Goal: Task Accomplishment & Management: Manage account settings

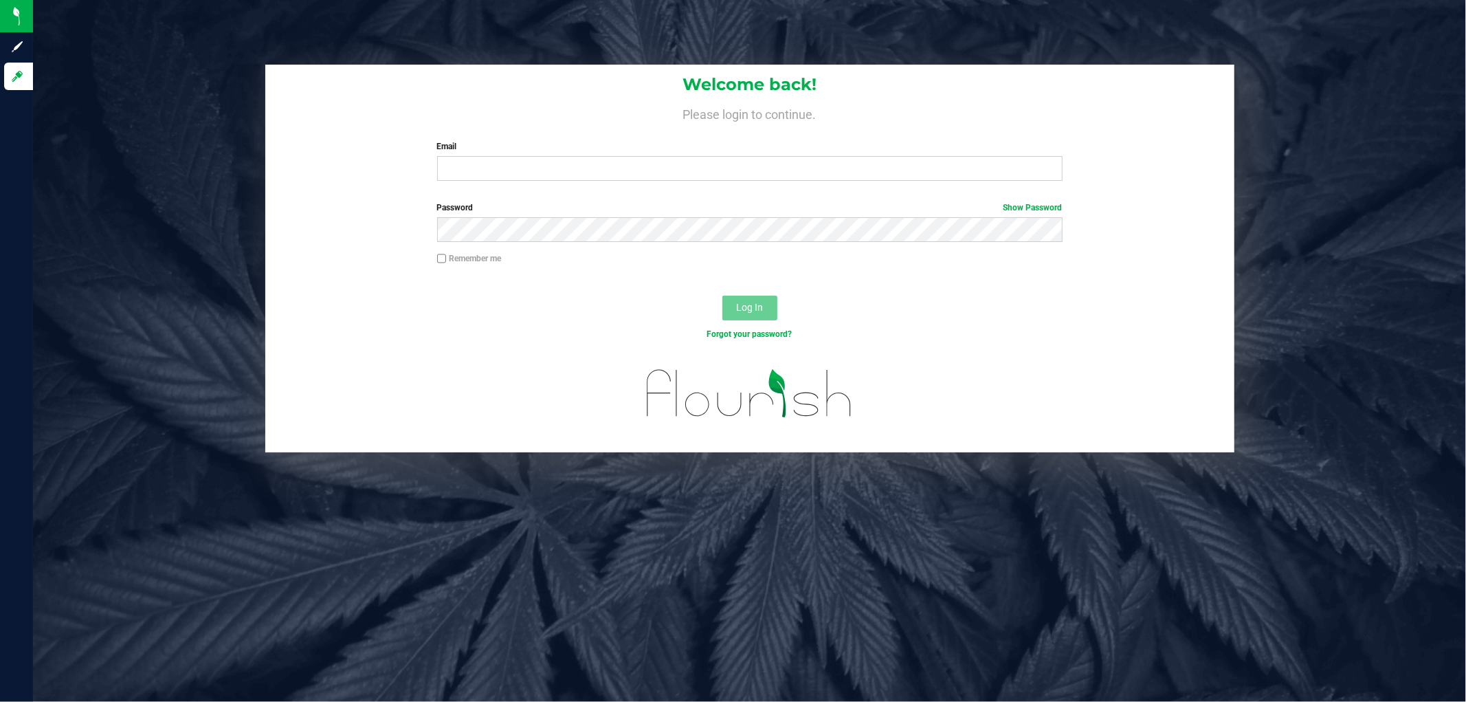
click at [520, 181] on div "Welcome back! Please login to continue. Email Required Please format your email…" at bounding box center [749, 128] width 969 height 127
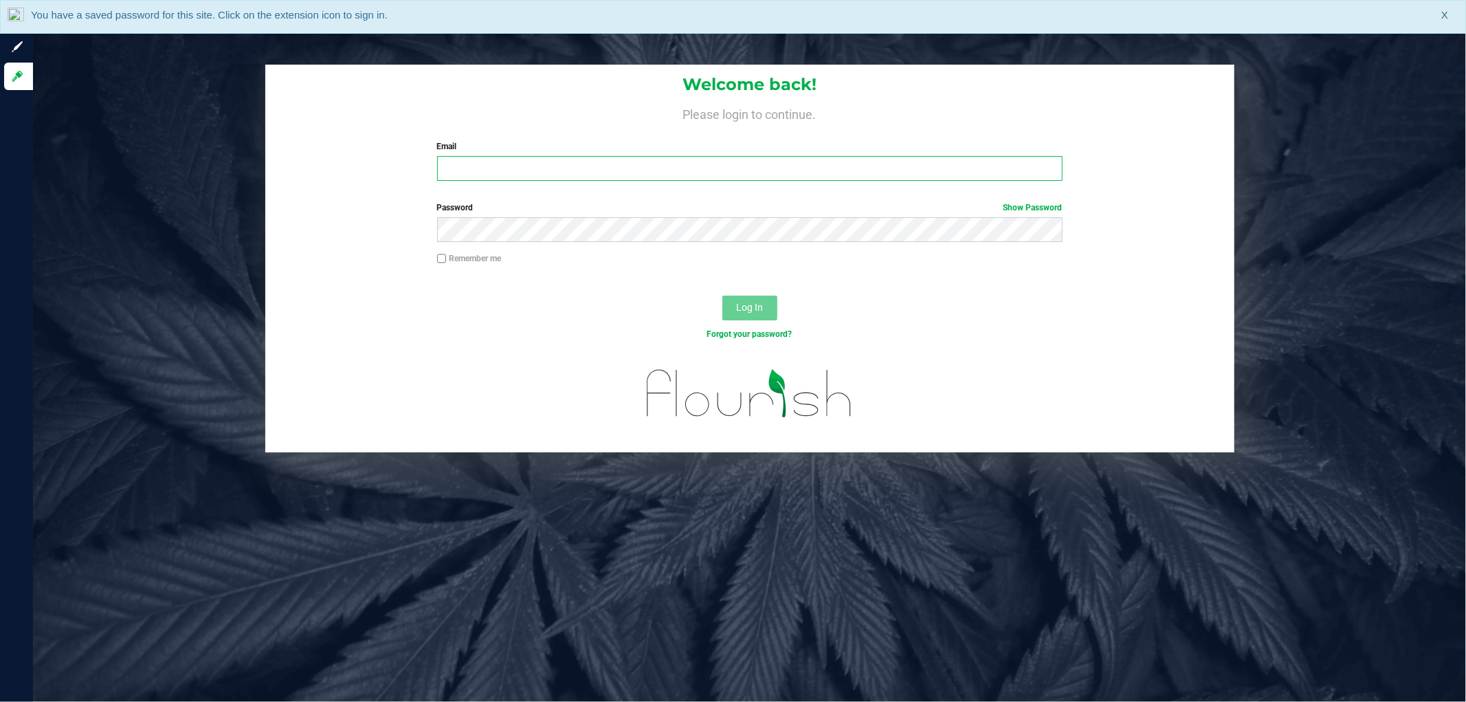
click at [523, 173] on input "Email" at bounding box center [750, 168] width 626 height 25
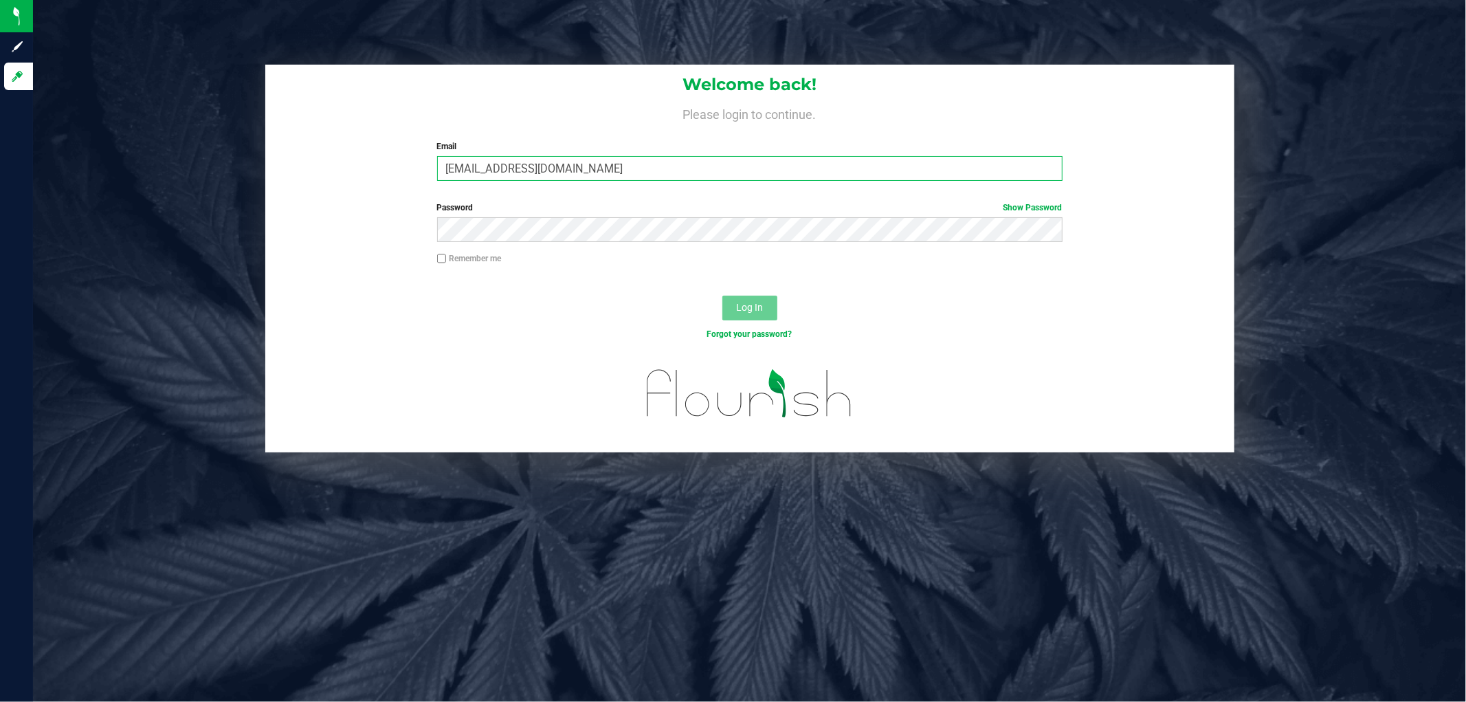
type input "[EMAIL_ADDRESS][DOMAIN_NAME]"
click at [723, 296] on button "Log In" at bounding box center [750, 308] width 55 height 25
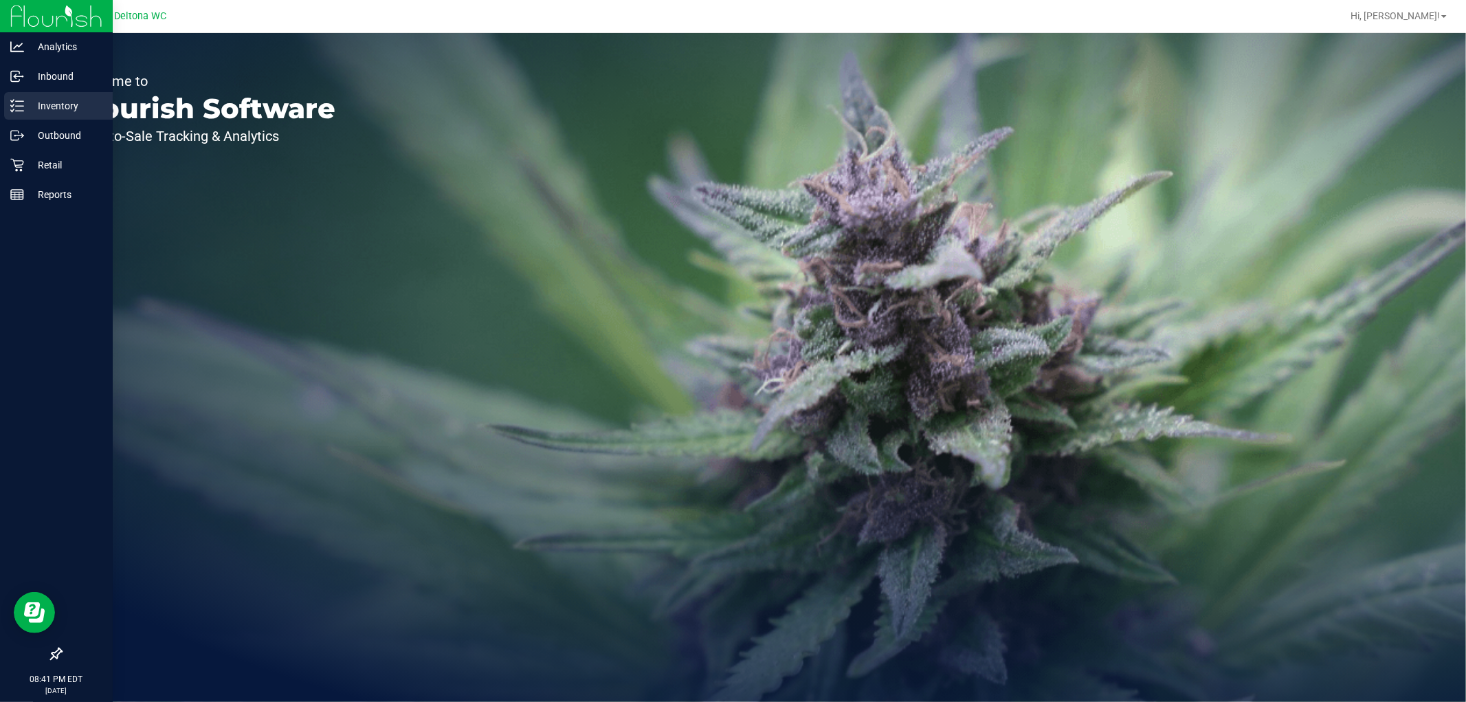
click at [21, 105] on icon at bounding box center [17, 106] width 14 height 14
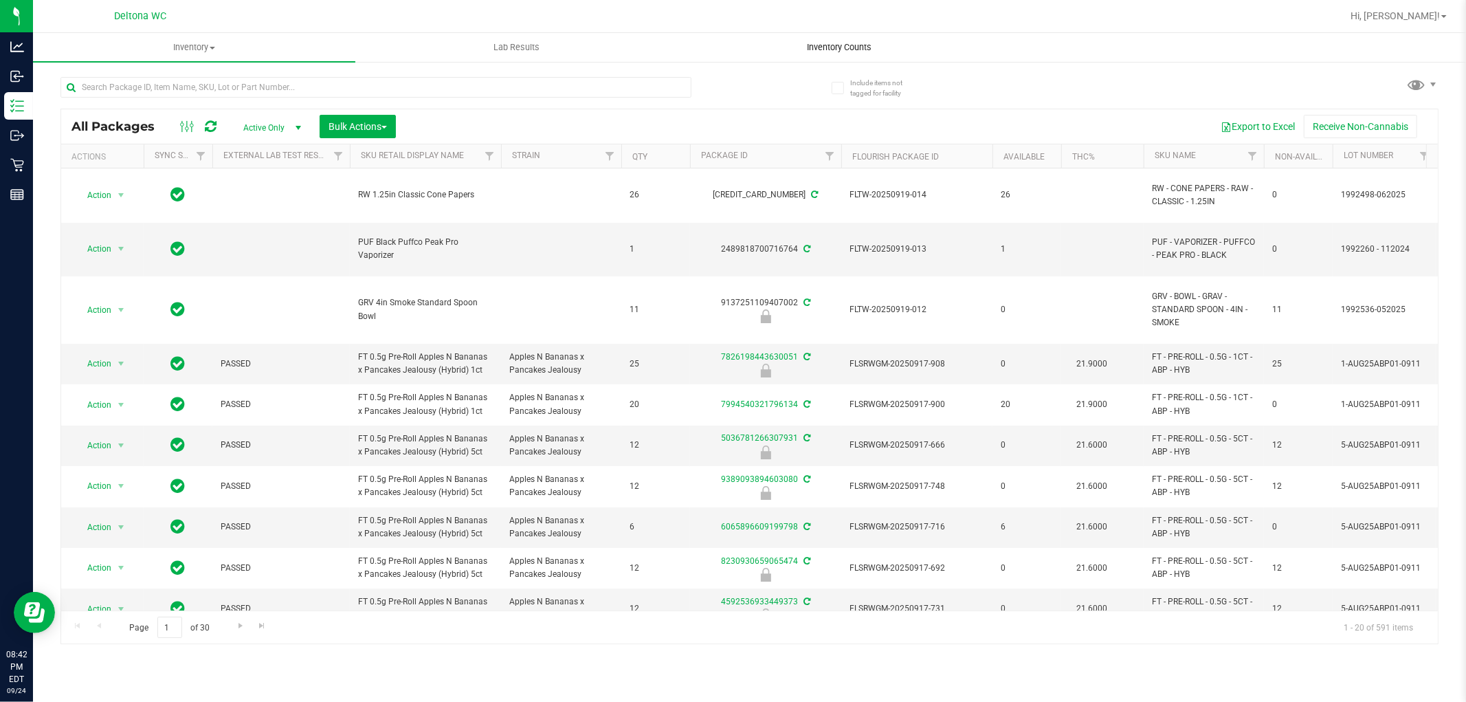
click at [839, 49] on span "Inventory Counts" at bounding box center [840, 47] width 102 height 12
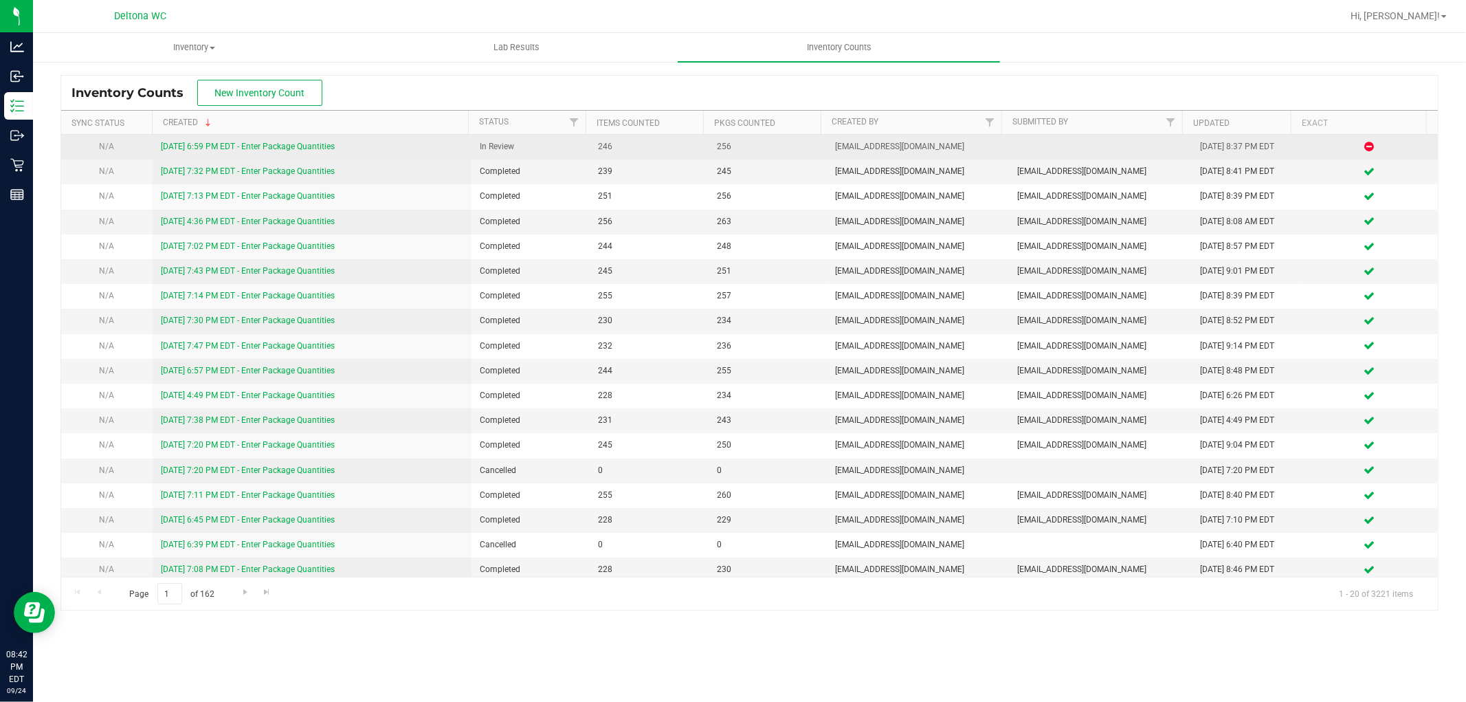
click at [250, 142] on link "[DATE] 6:59 PM EDT - Enter Package Quantities" at bounding box center [248, 147] width 174 height 10
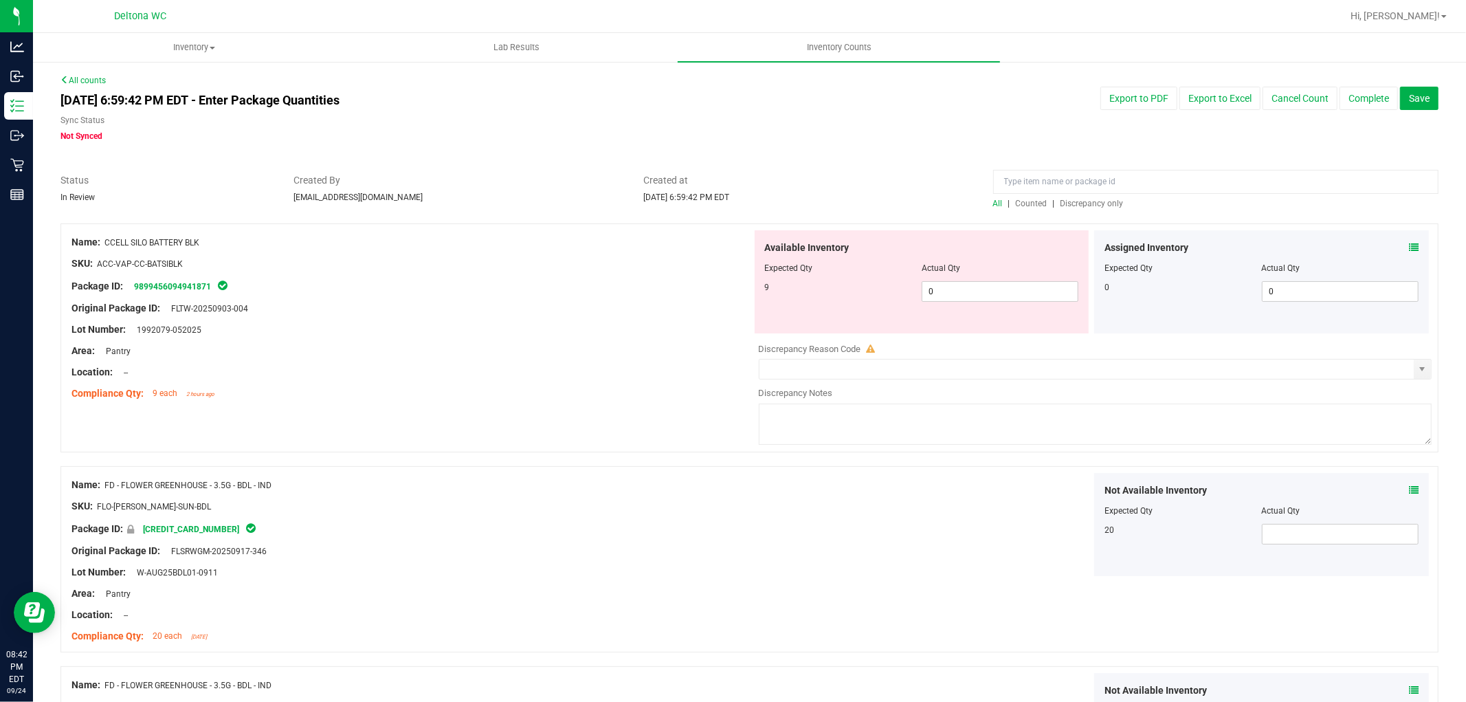
click at [1101, 200] on span "Discrepancy only" at bounding box center [1092, 204] width 63 height 10
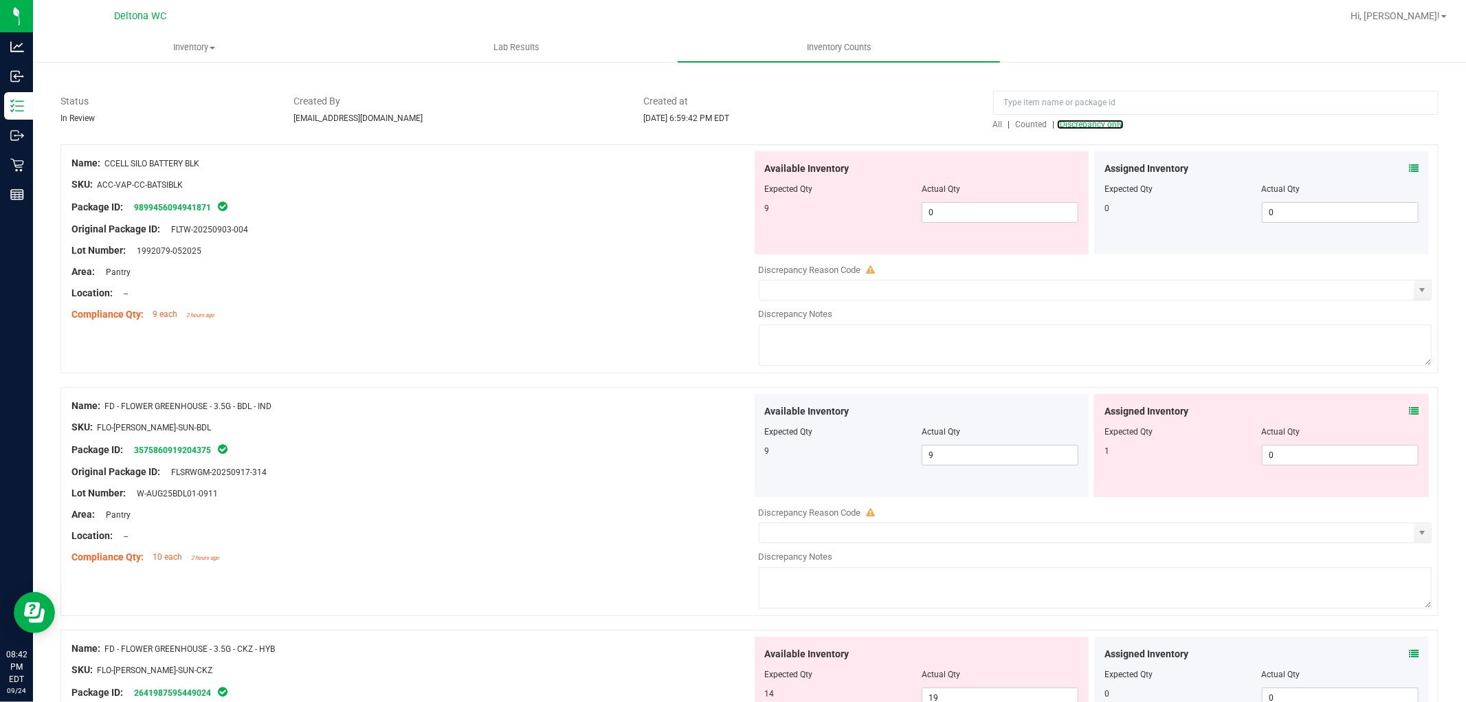
scroll to position [153, 0]
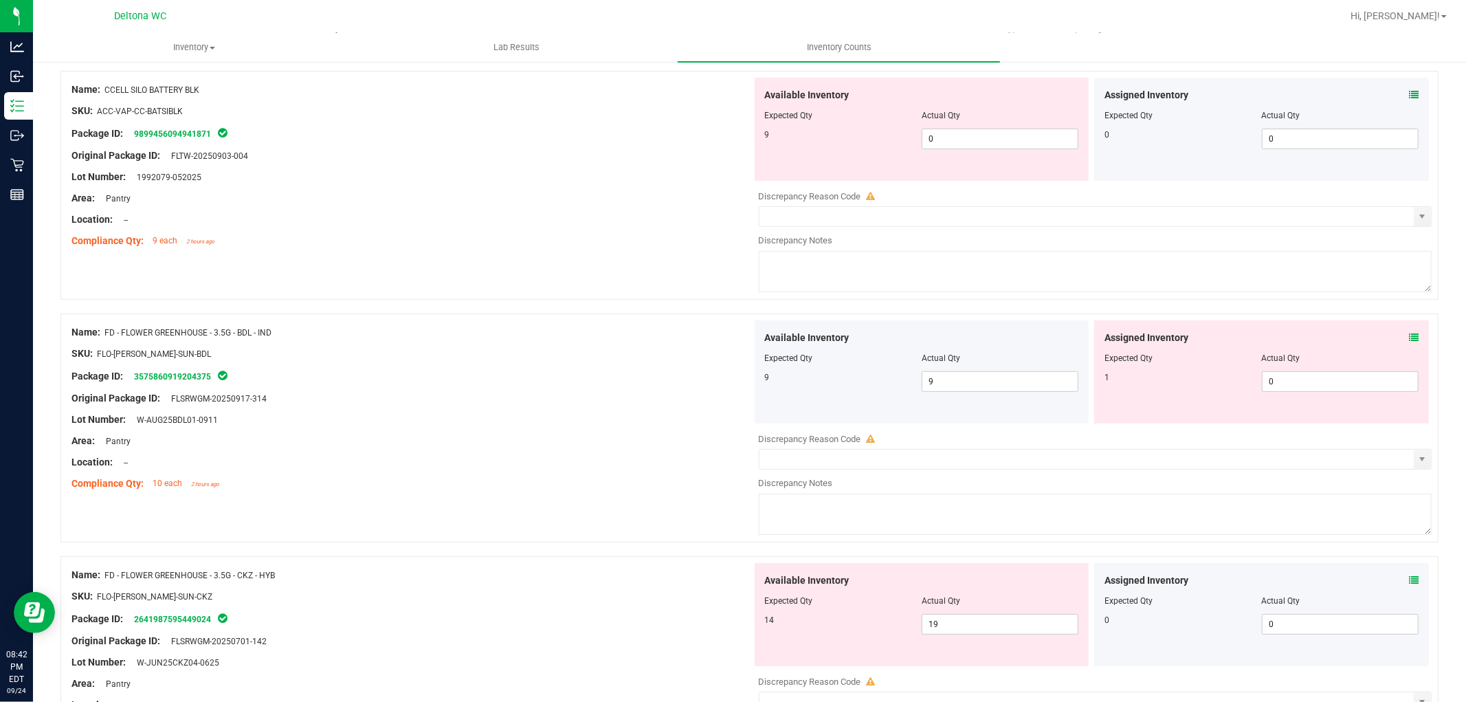
click at [1409, 93] on icon at bounding box center [1414, 95] width 10 height 10
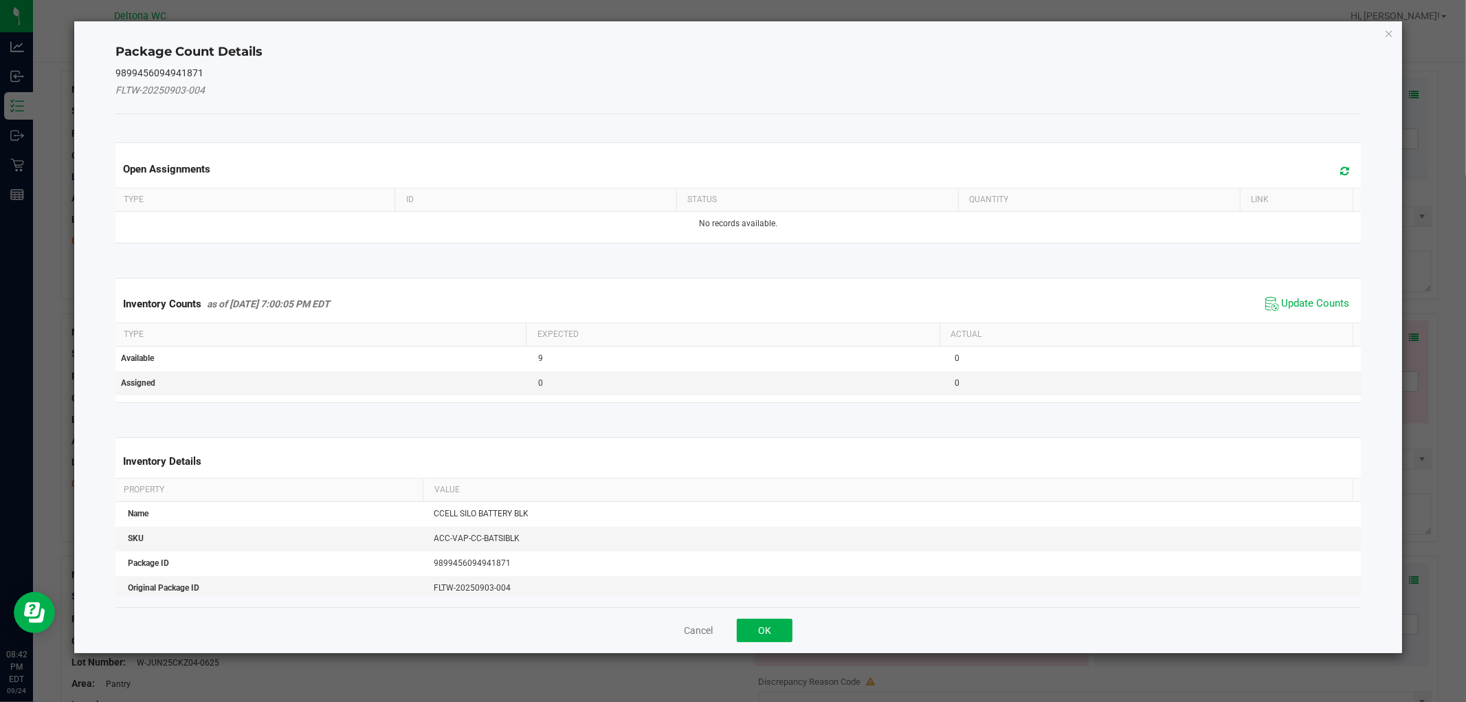
click at [1327, 294] on span "Update Counts" at bounding box center [1307, 304] width 91 height 21
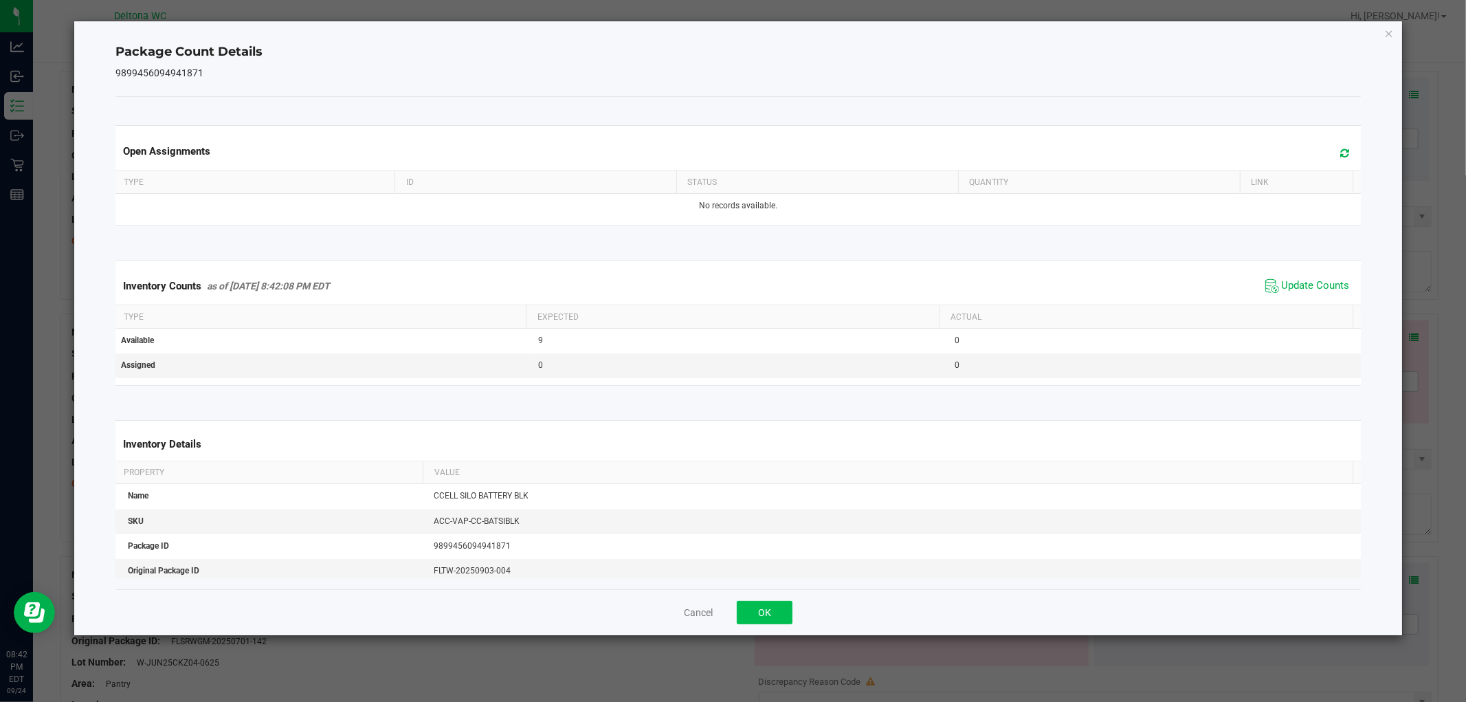
click at [767, 601] on div "Cancel OK" at bounding box center [737, 612] width 1245 height 46
click at [772, 615] on button "OK" at bounding box center [765, 612] width 56 height 23
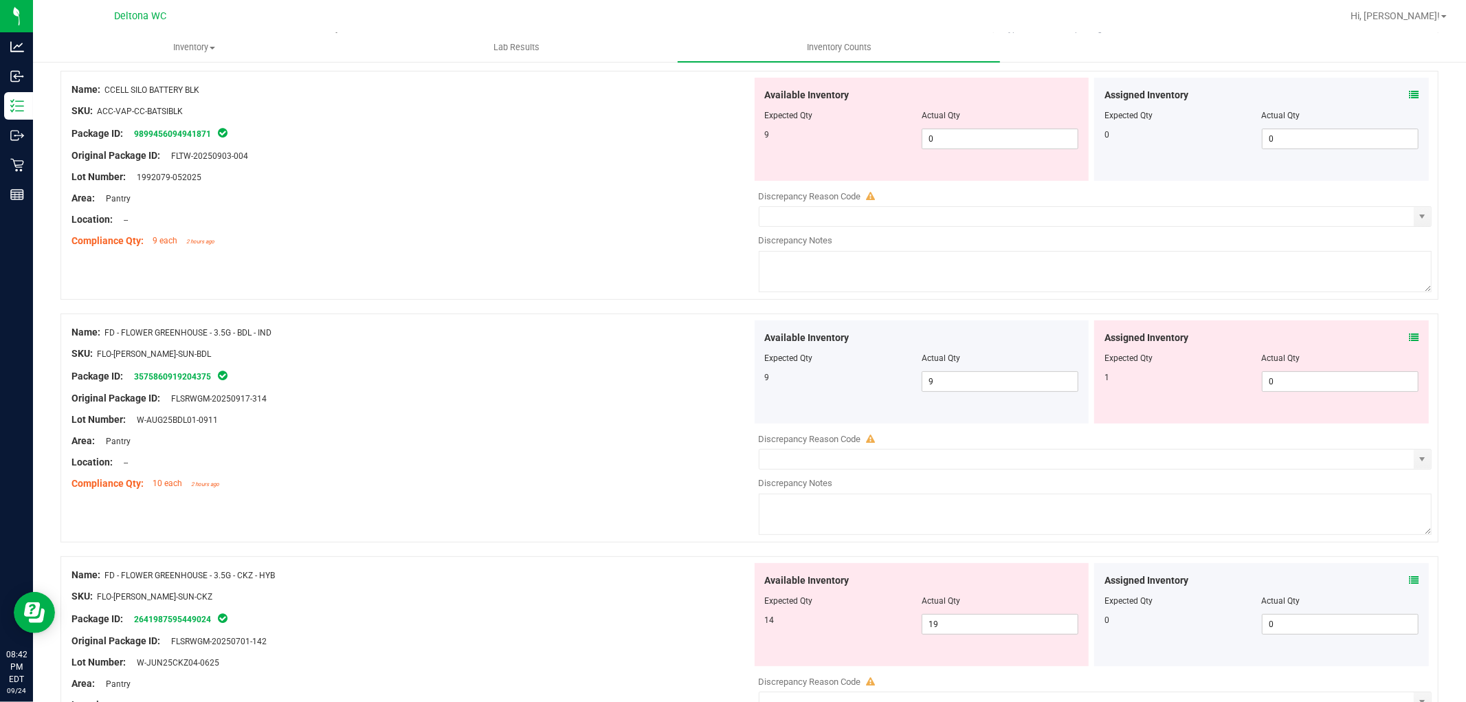
click at [1409, 333] on span at bounding box center [1414, 338] width 10 height 14
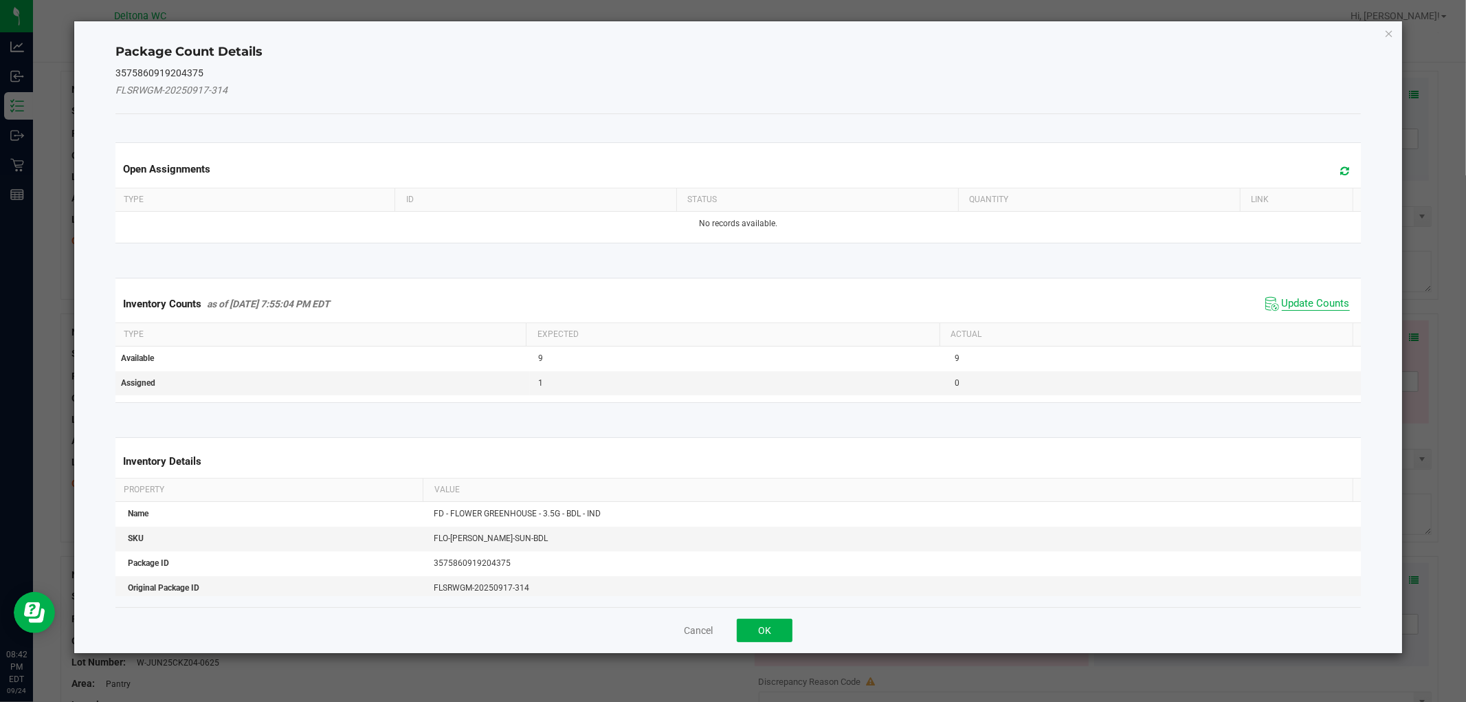
click at [1295, 305] on span "Update Counts" at bounding box center [1316, 304] width 68 height 14
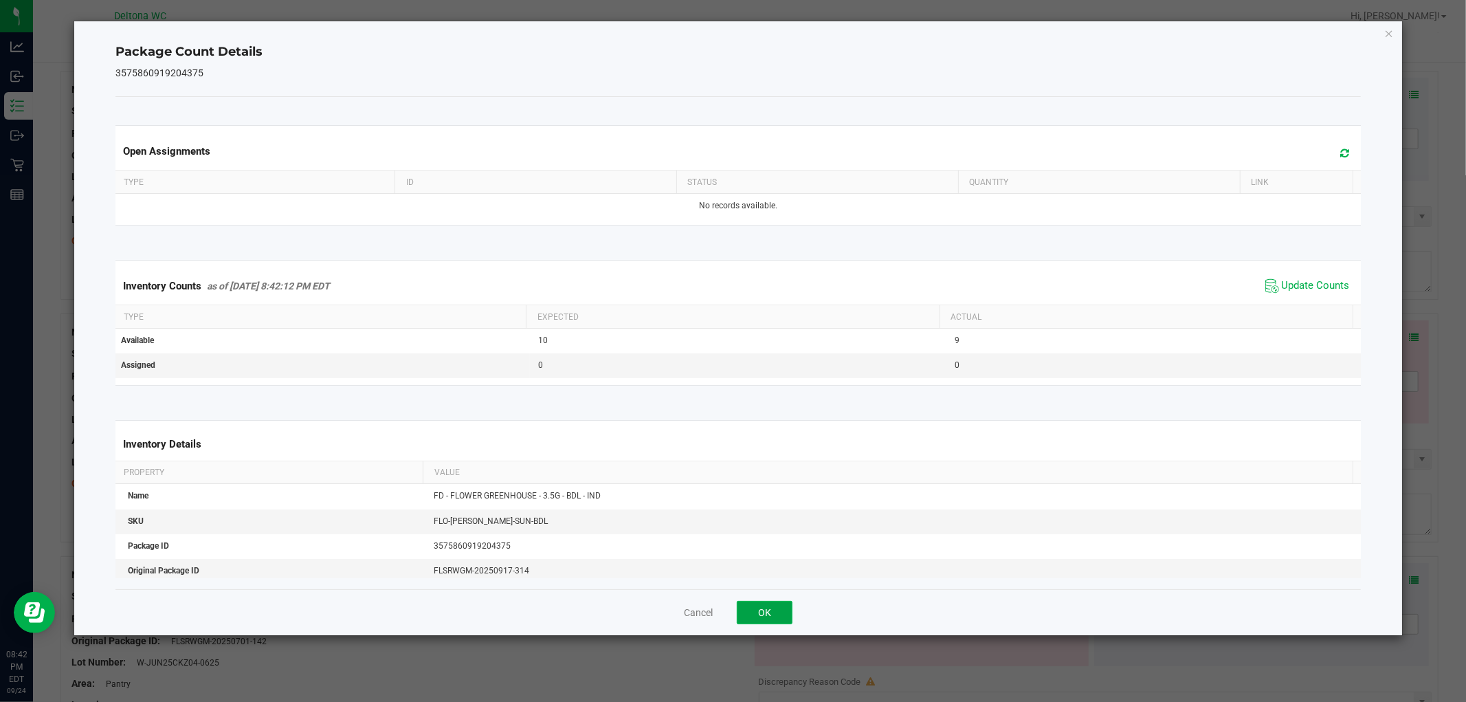
click at [752, 619] on button "OK" at bounding box center [765, 612] width 56 height 23
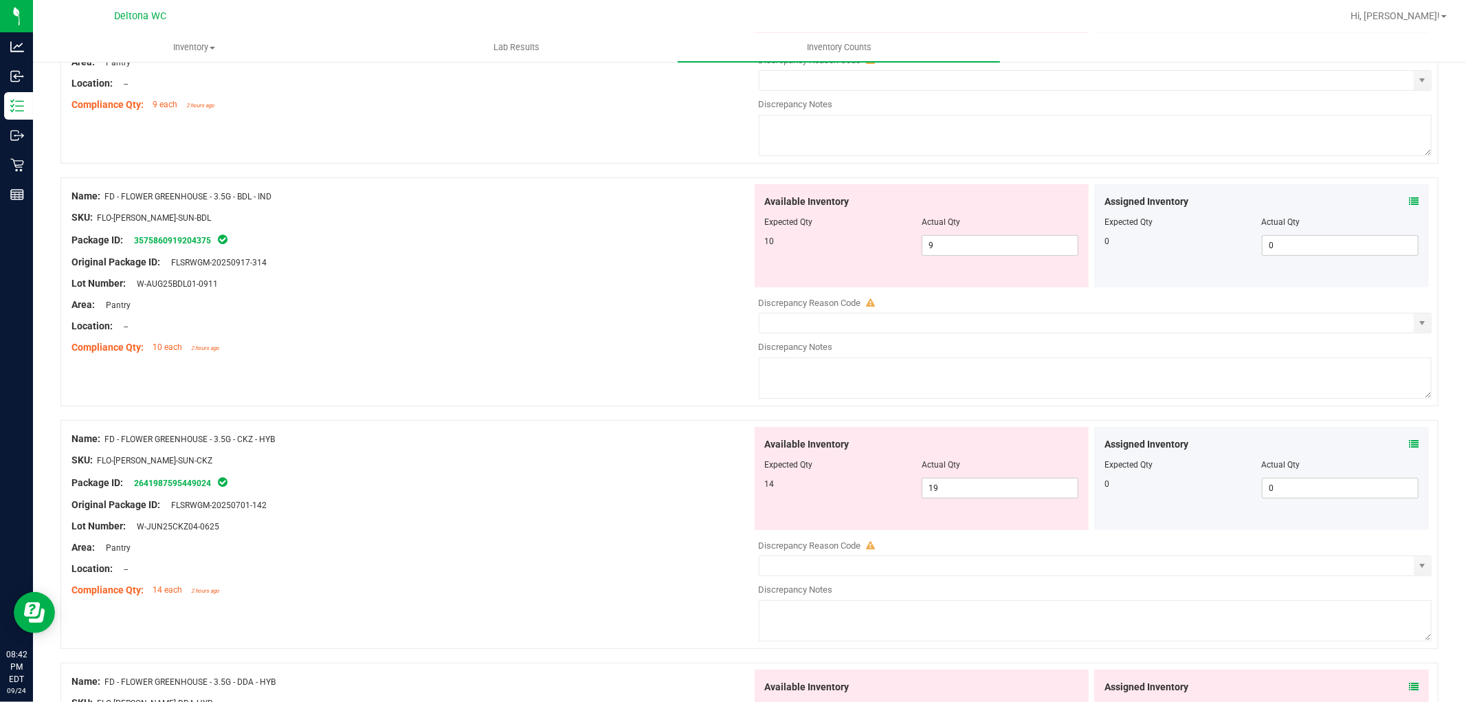
scroll to position [458, 0]
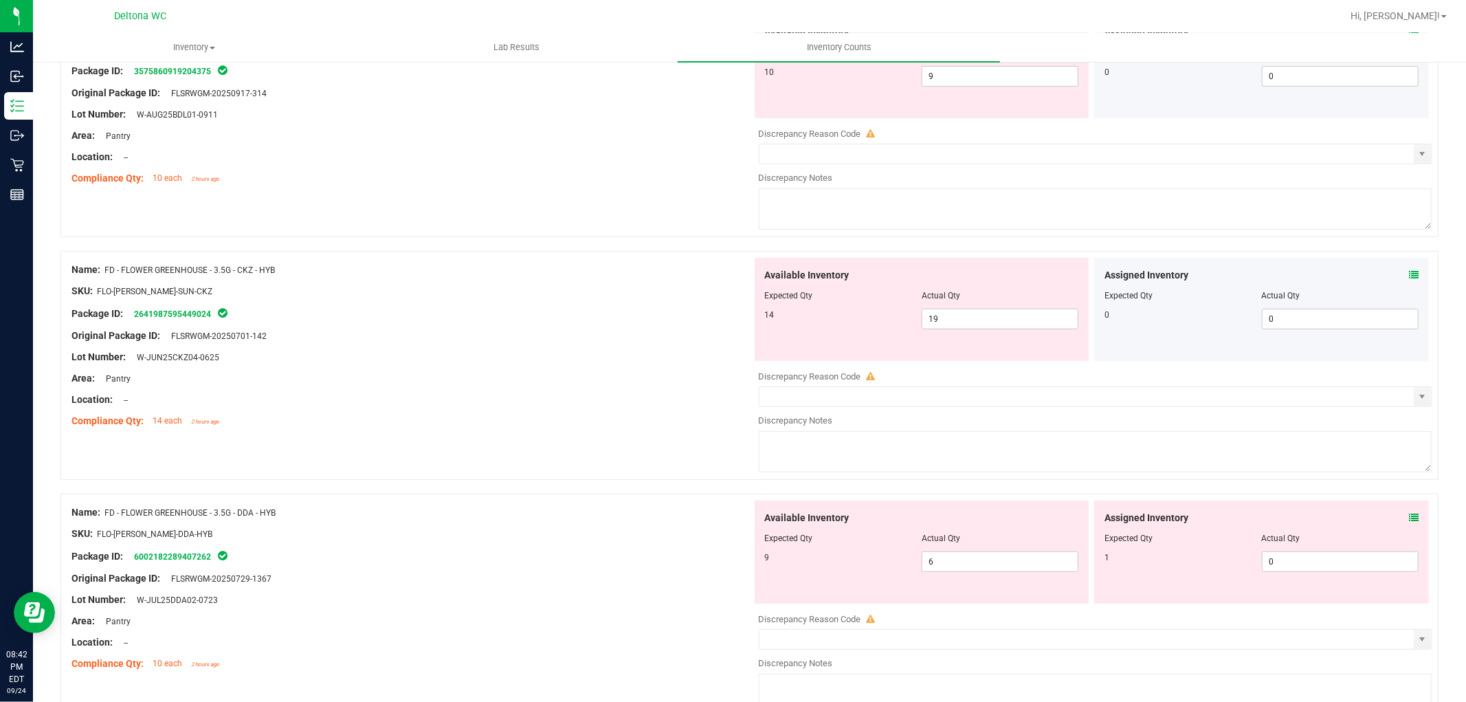
click at [1409, 270] on icon at bounding box center [1414, 275] width 10 height 10
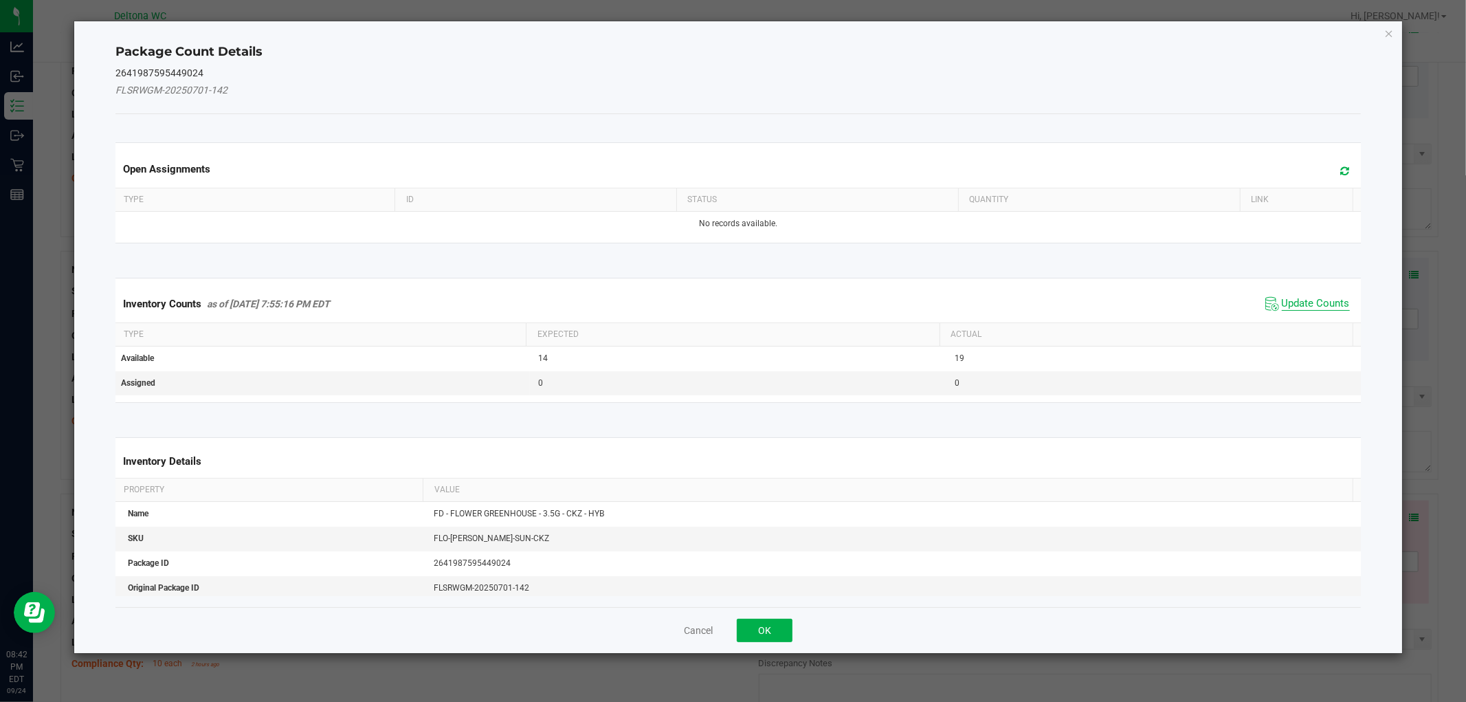
click at [1288, 300] on span "Update Counts" at bounding box center [1316, 304] width 68 height 14
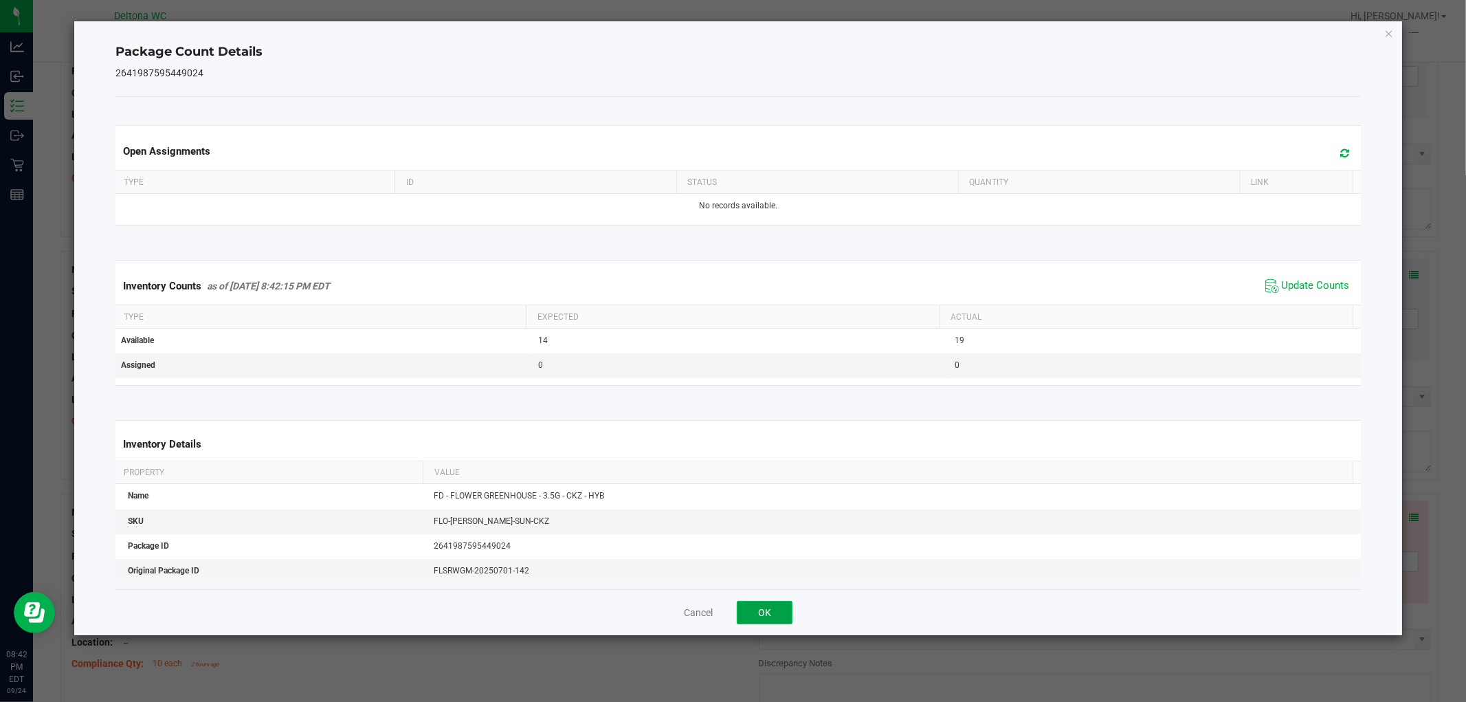
click at [753, 617] on button "OK" at bounding box center [765, 612] width 56 height 23
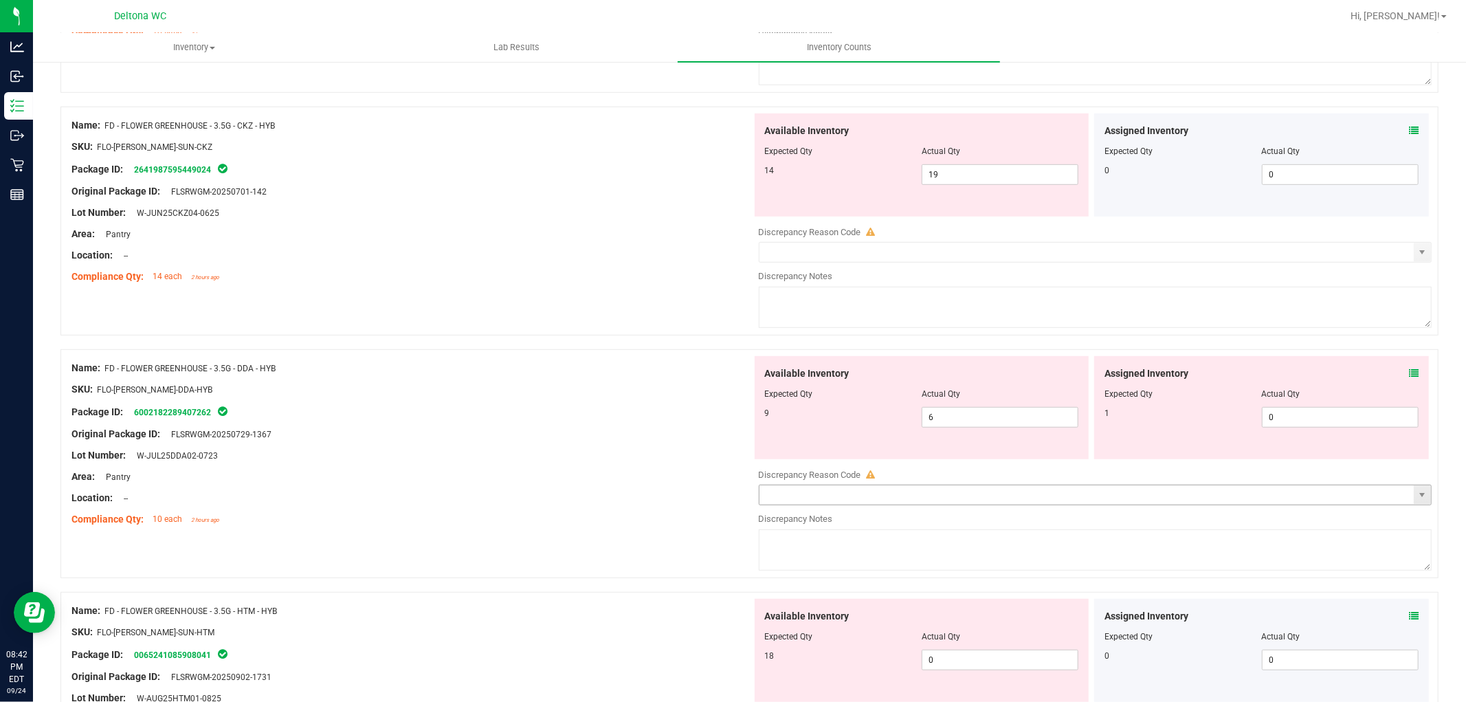
scroll to position [764, 0]
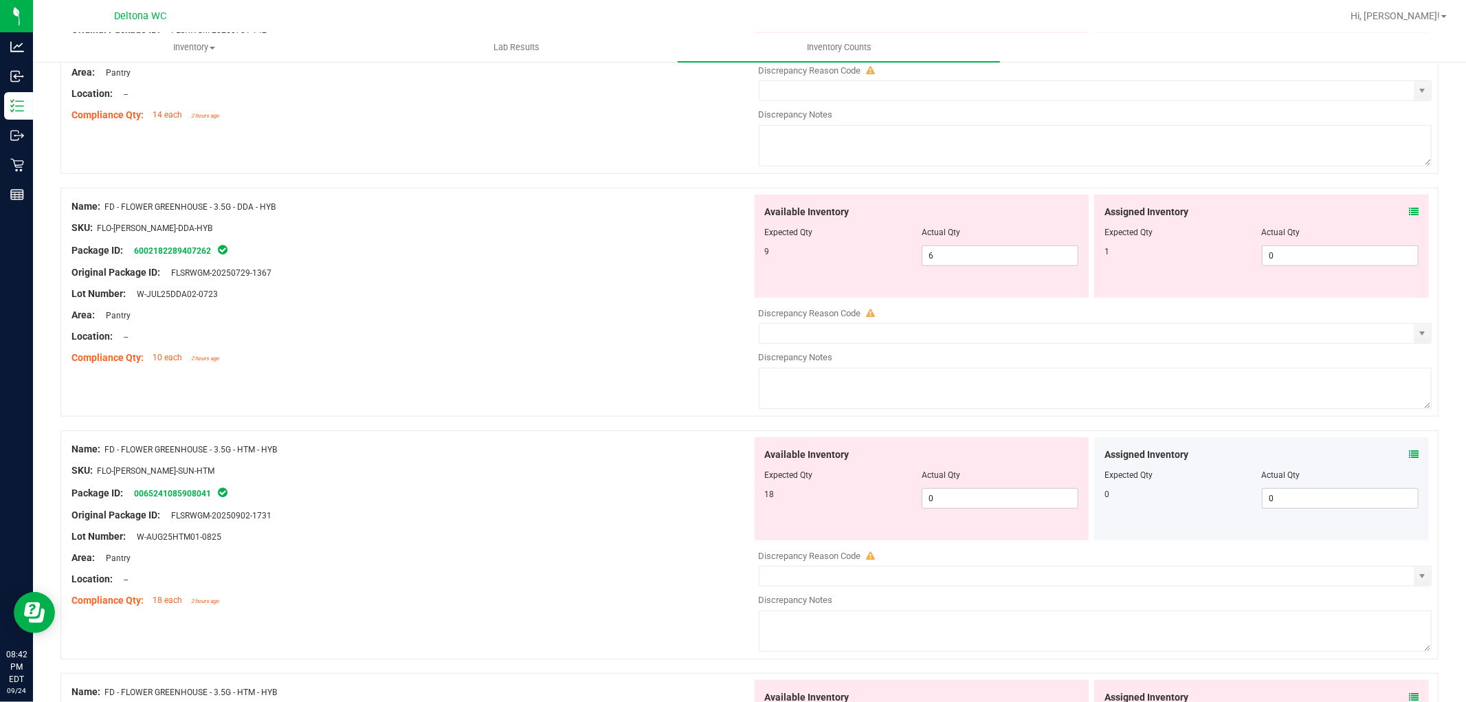
click at [1409, 208] on span at bounding box center [1414, 212] width 10 height 14
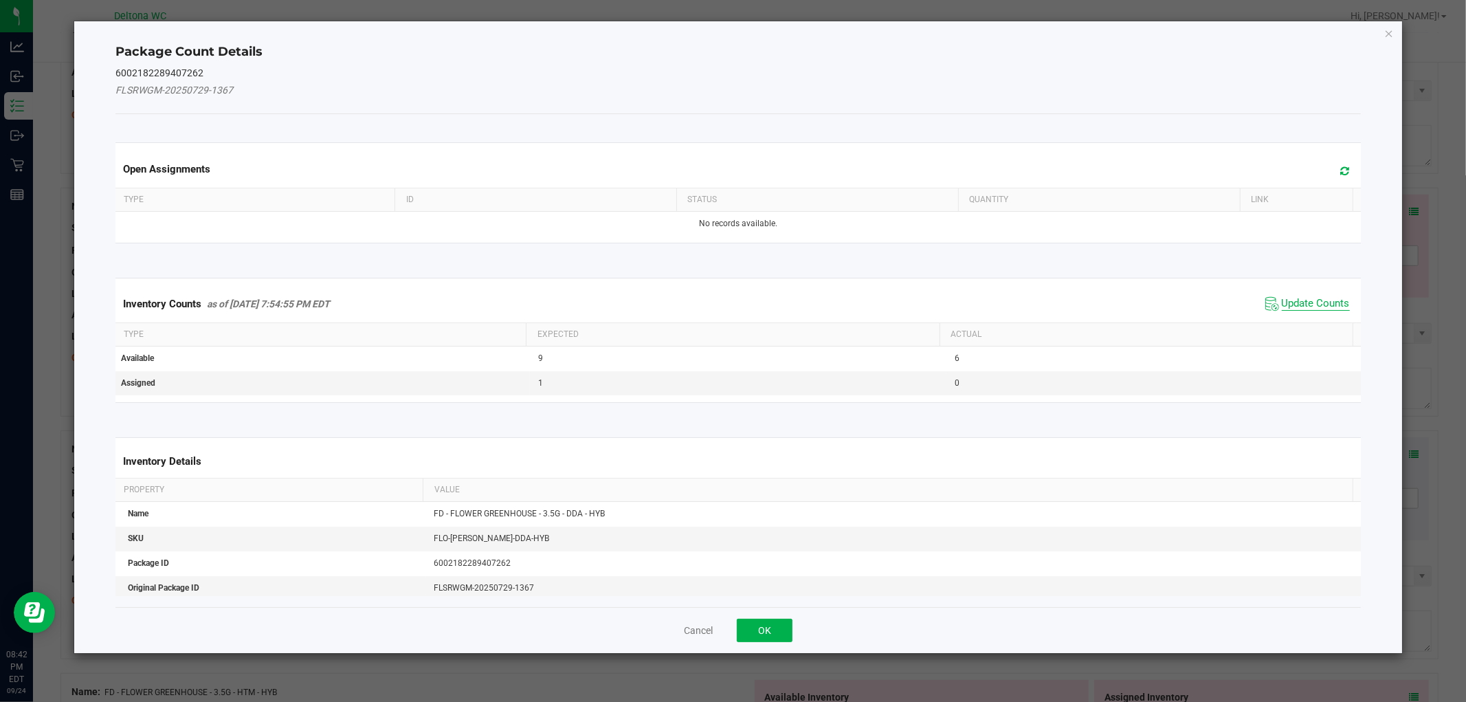
click at [1282, 306] on span "Update Counts" at bounding box center [1316, 304] width 68 height 14
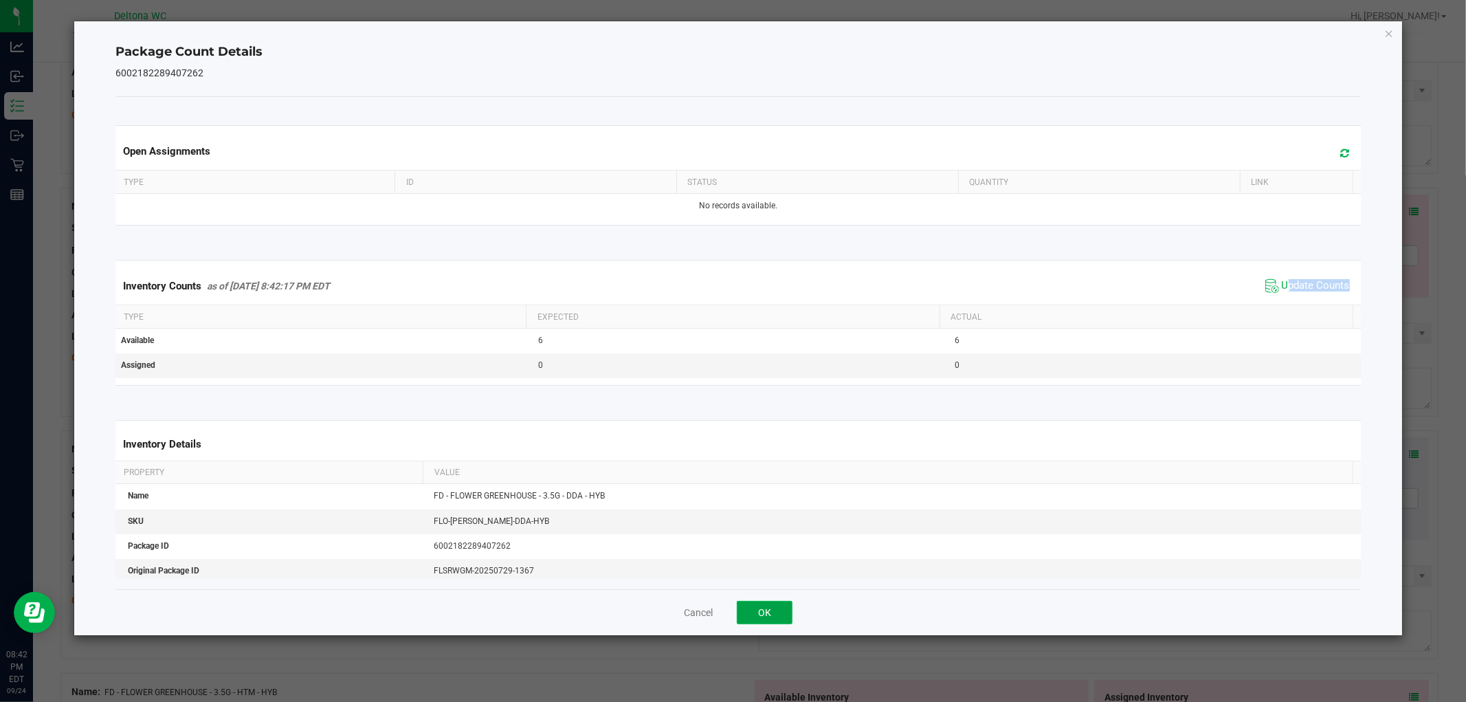
click at [775, 610] on button "OK" at bounding box center [765, 612] width 56 height 23
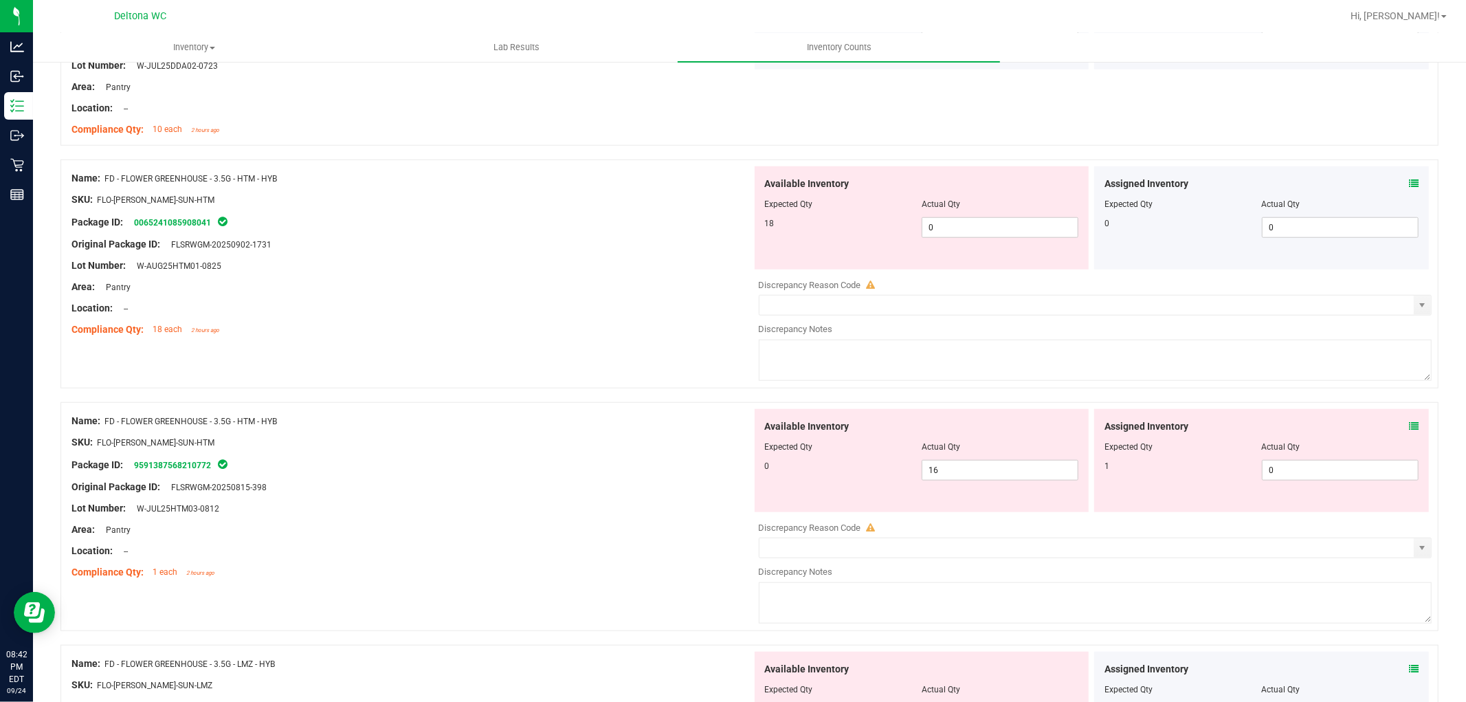
scroll to position [993, 0]
click at [1393, 179] on div "Assigned Inventory" at bounding box center [1262, 183] width 314 height 14
click at [1409, 181] on icon at bounding box center [1414, 183] width 10 height 10
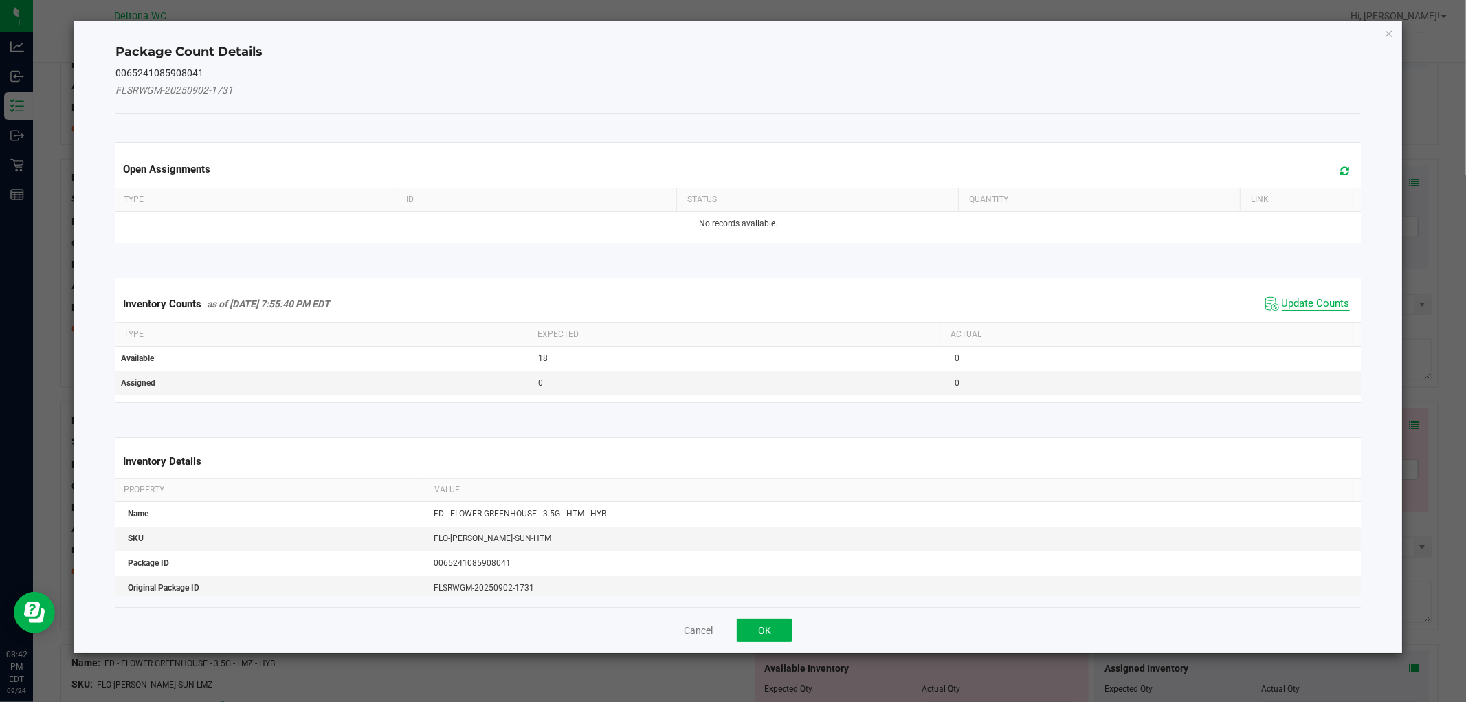
click at [1304, 298] on span "Update Counts" at bounding box center [1316, 304] width 68 height 14
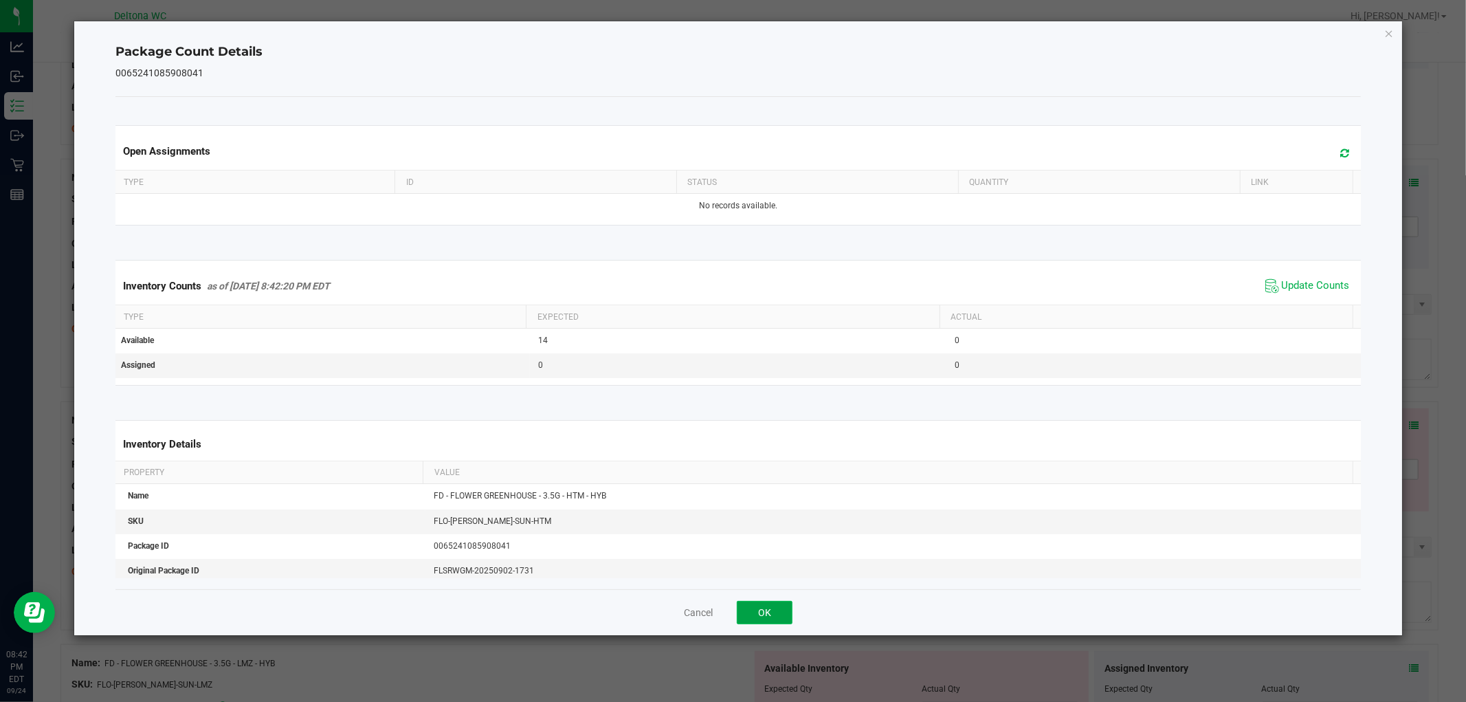
click at [758, 616] on button "OK" at bounding box center [765, 612] width 56 height 23
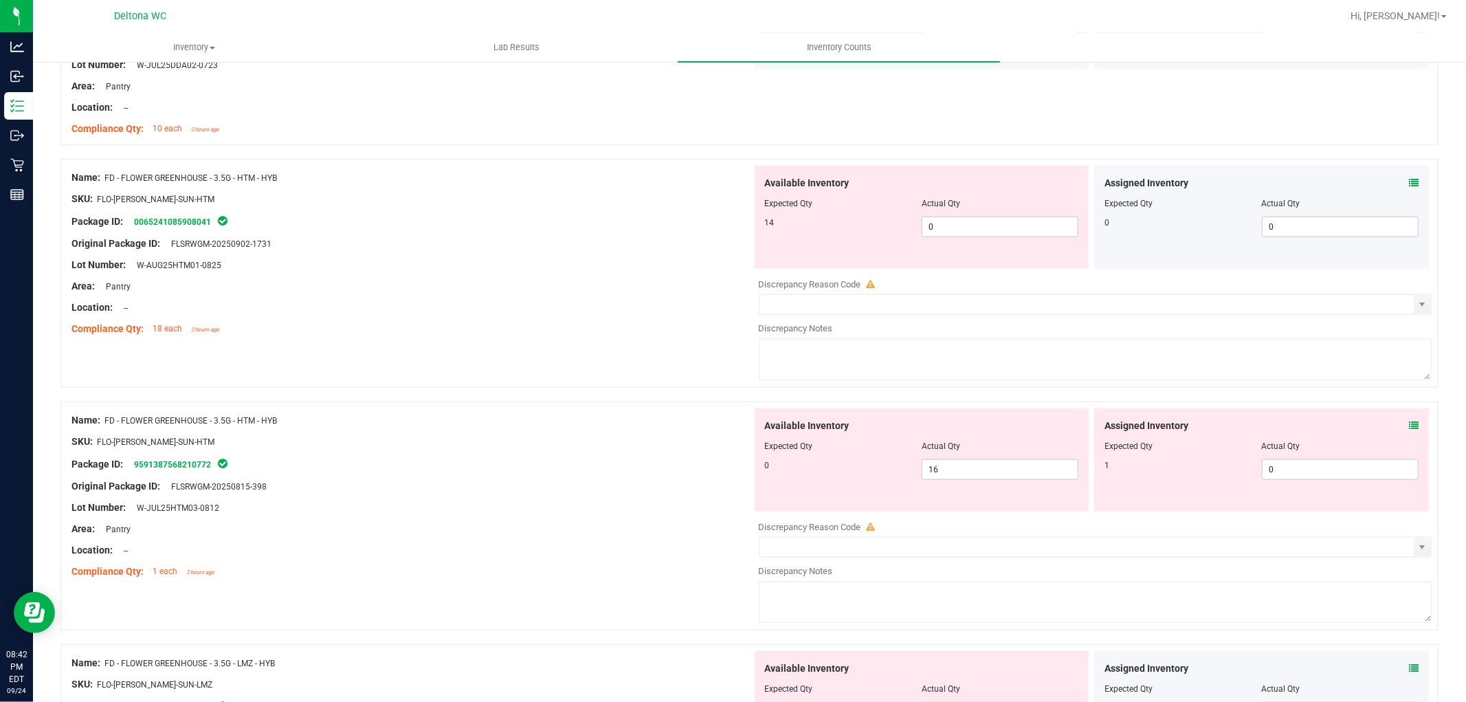
drag, startPoint x: 1408, startPoint y: 423, endPoint x: 1398, endPoint y: 425, distance: 9.7
click at [1407, 423] on div "Assigned Inventory Expected Qty Actual Qty 1 0 0" at bounding box center [1261, 459] width 335 height 103
click at [1397, 428] on div "Assigned Inventory" at bounding box center [1262, 426] width 314 height 14
click at [1409, 425] on icon at bounding box center [1414, 426] width 10 height 10
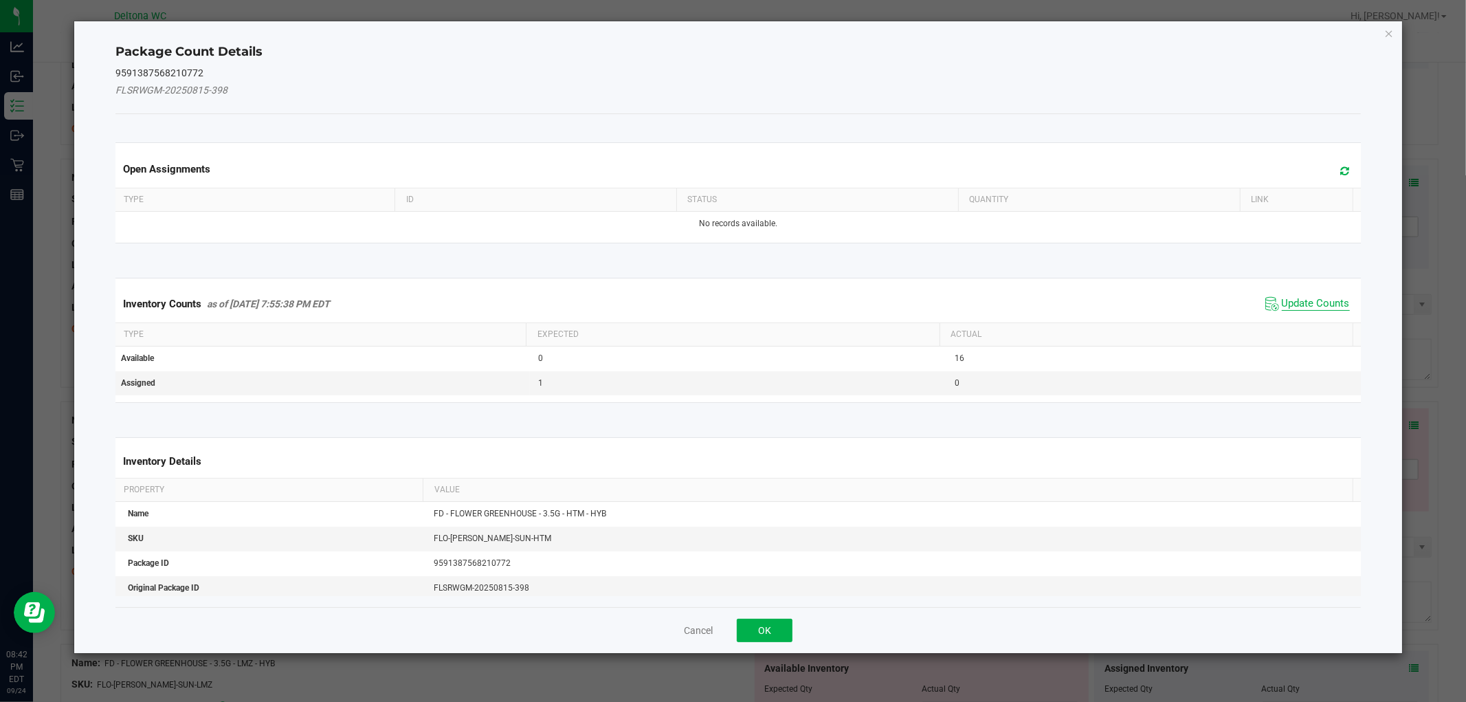
click at [1306, 301] on span "Update Counts" at bounding box center [1316, 304] width 68 height 14
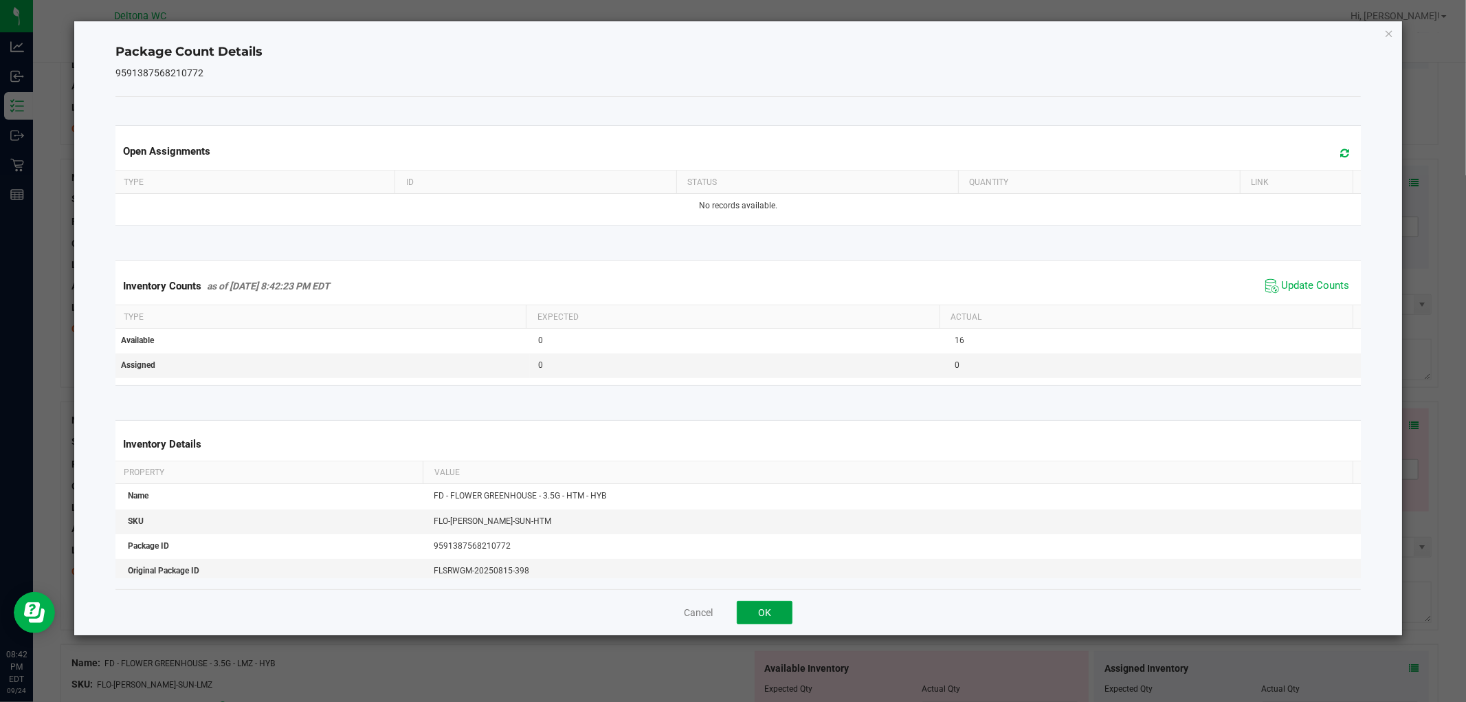
drag, startPoint x: 784, startPoint y: 613, endPoint x: 1009, endPoint y: 516, distance: 244.6
click at [784, 612] on button "OK" at bounding box center [765, 612] width 56 height 23
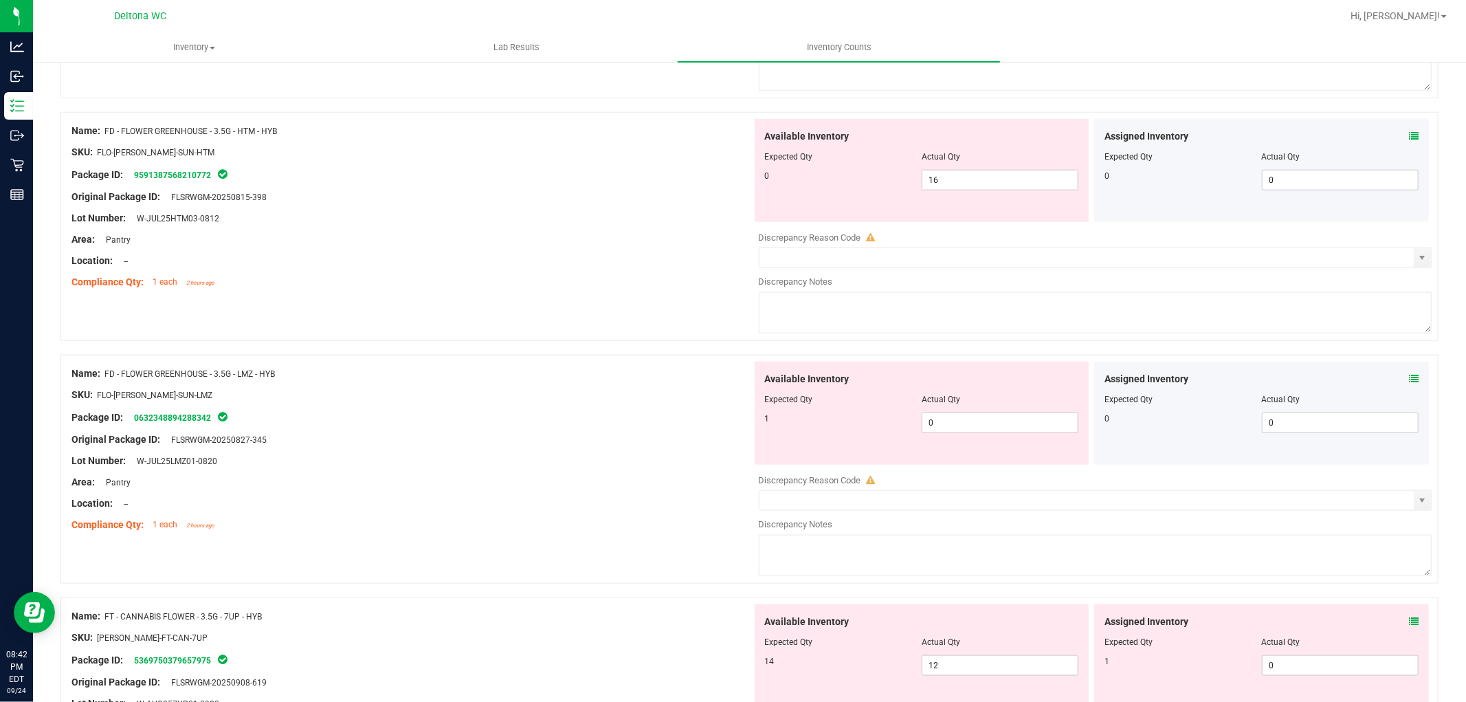
scroll to position [1298, 0]
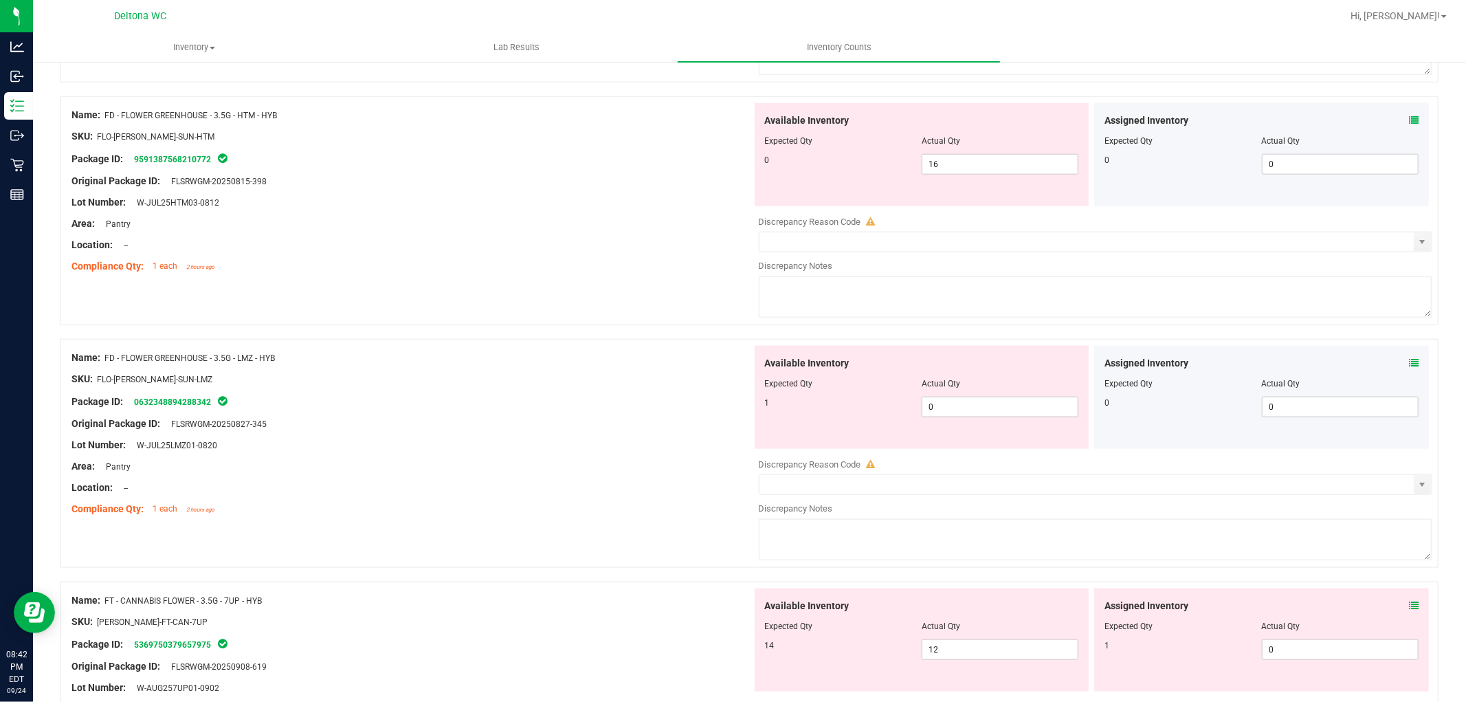
click at [1409, 366] on icon at bounding box center [1414, 363] width 10 height 10
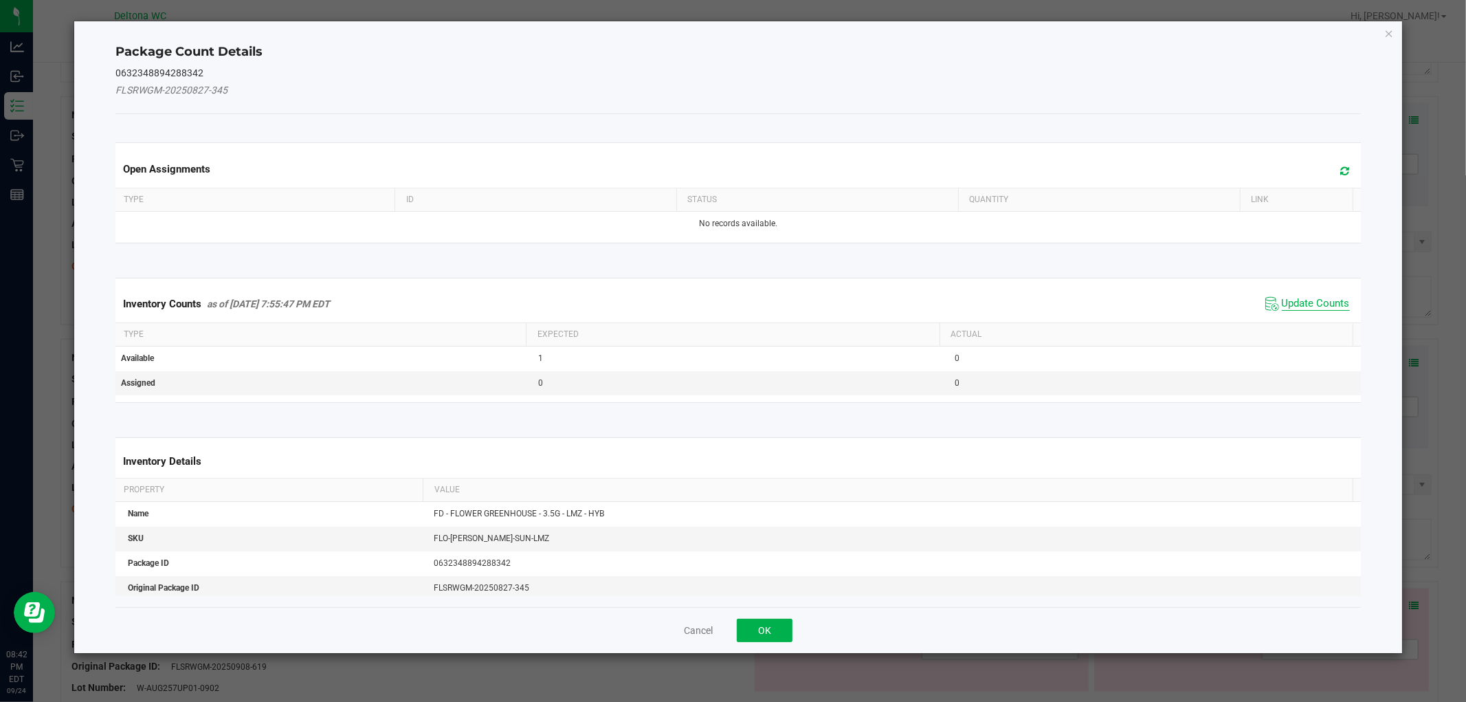
click at [1314, 307] on span "Update Counts" at bounding box center [1316, 304] width 68 height 14
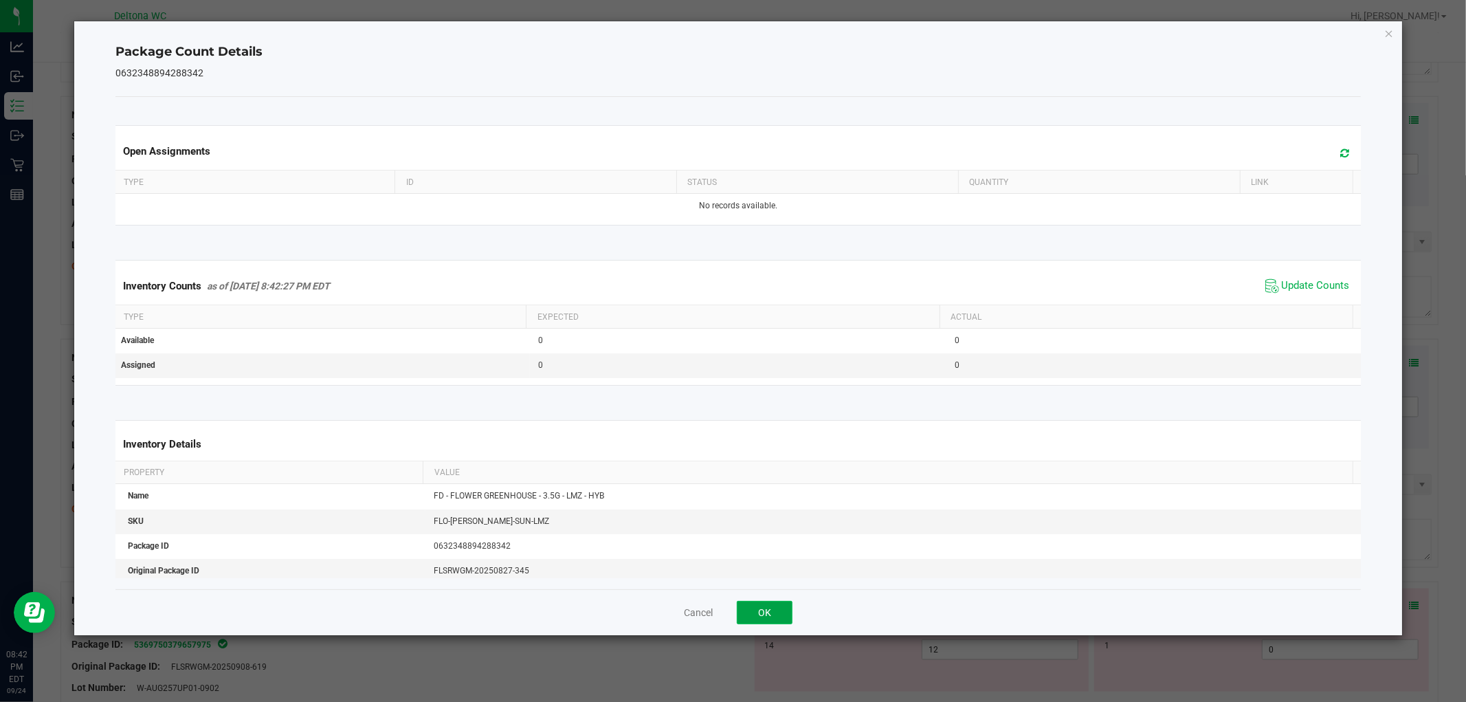
click at [771, 615] on button "OK" at bounding box center [765, 612] width 56 height 23
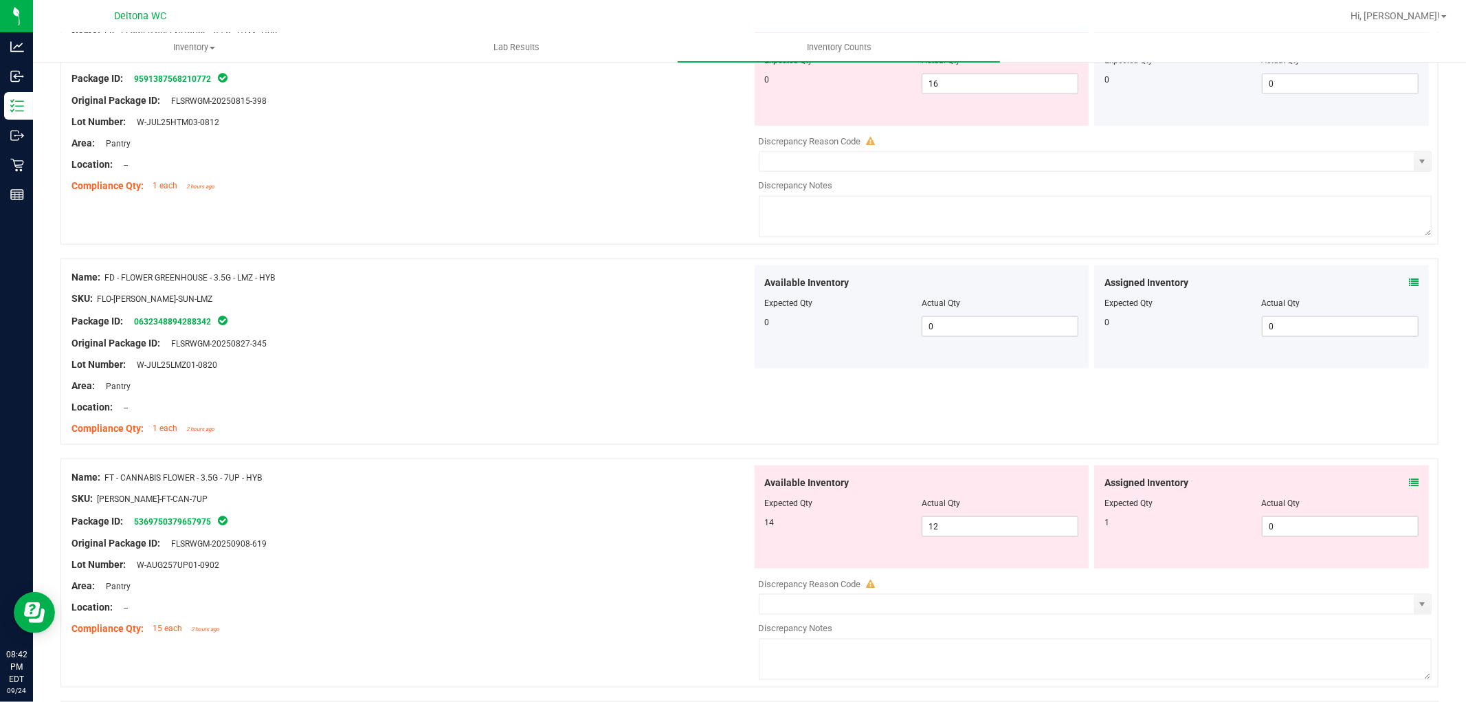
scroll to position [1604, 0]
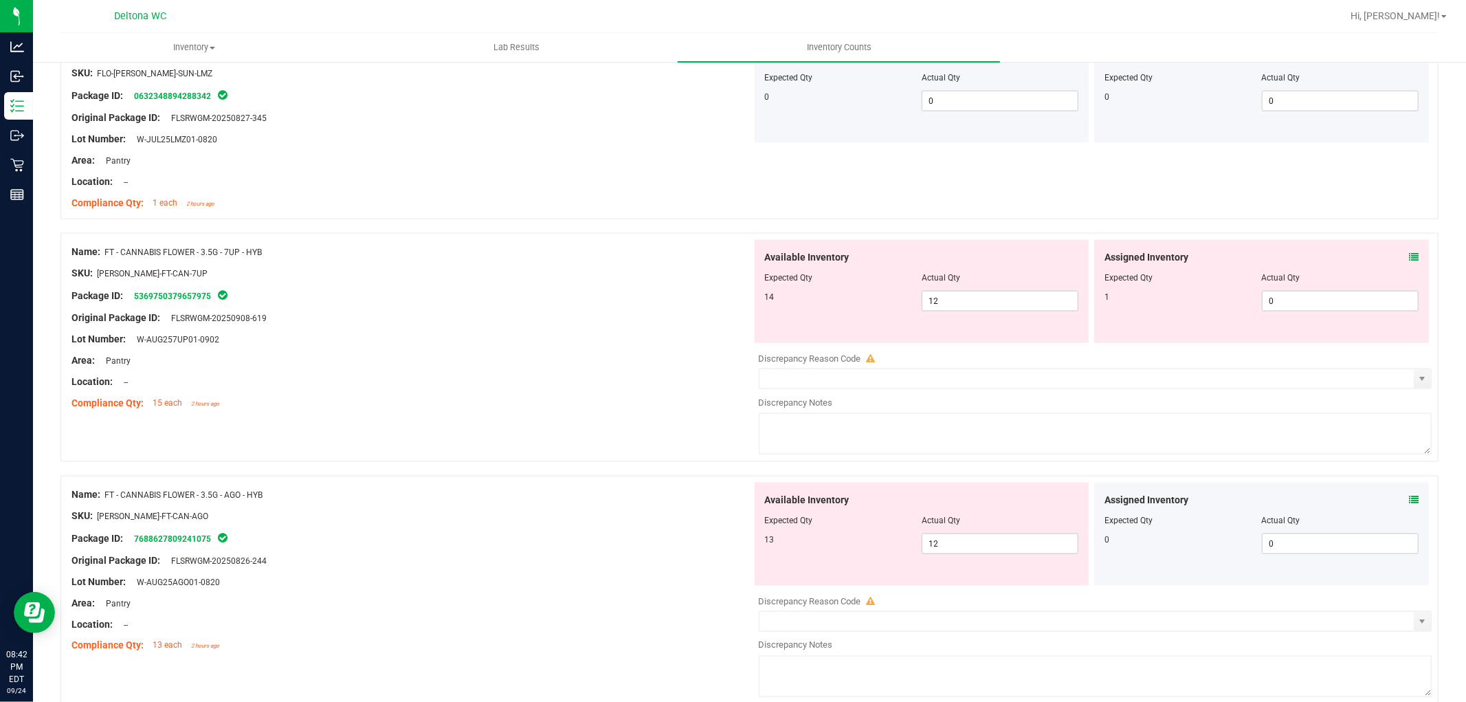
drag, startPoint x: 1396, startPoint y: 264, endPoint x: 1398, endPoint y: 257, distance: 7.4
click at [1398, 259] on div "Assigned Inventory" at bounding box center [1262, 257] width 314 height 14
click at [1409, 257] on icon at bounding box center [1414, 257] width 10 height 10
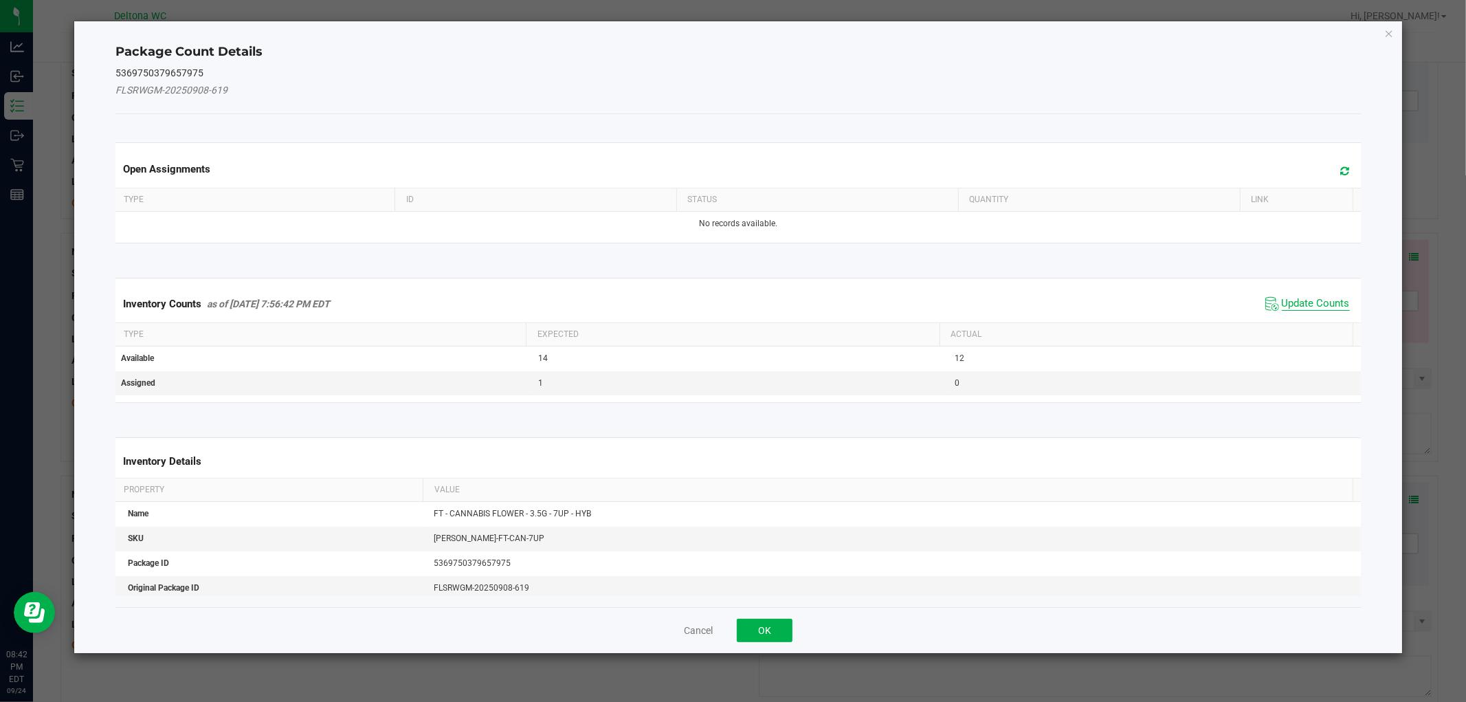
click at [1297, 308] on span "Update Counts" at bounding box center [1316, 304] width 68 height 14
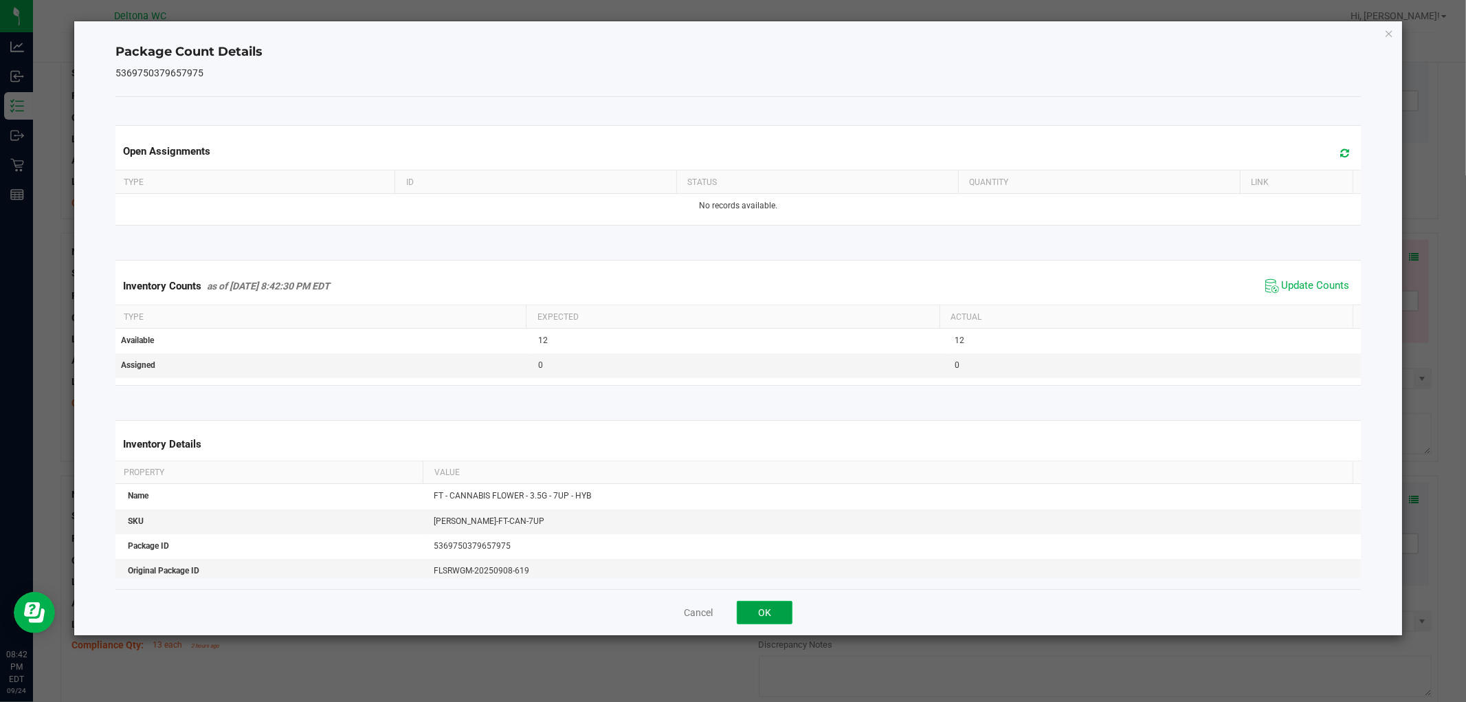
click at [753, 623] on button "OK" at bounding box center [765, 612] width 56 height 23
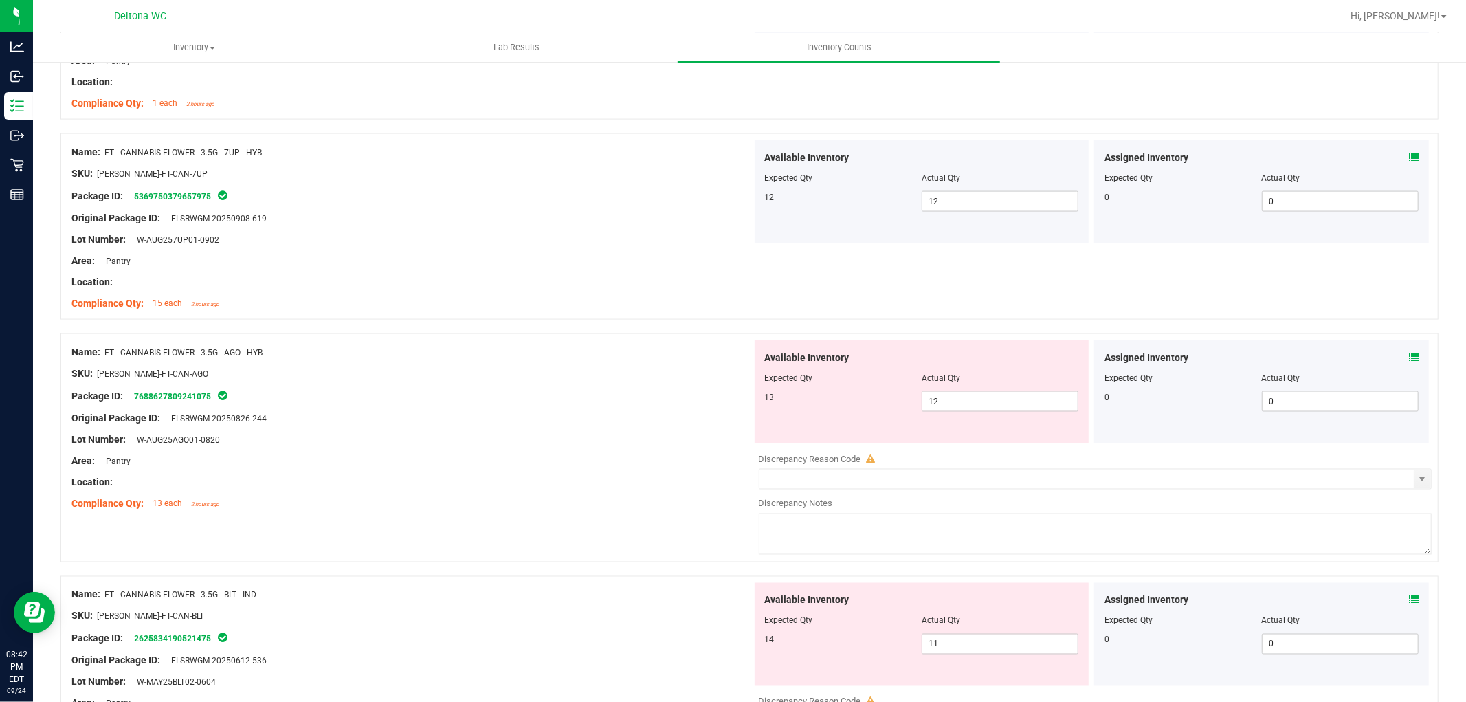
scroll to position [1909, 0]
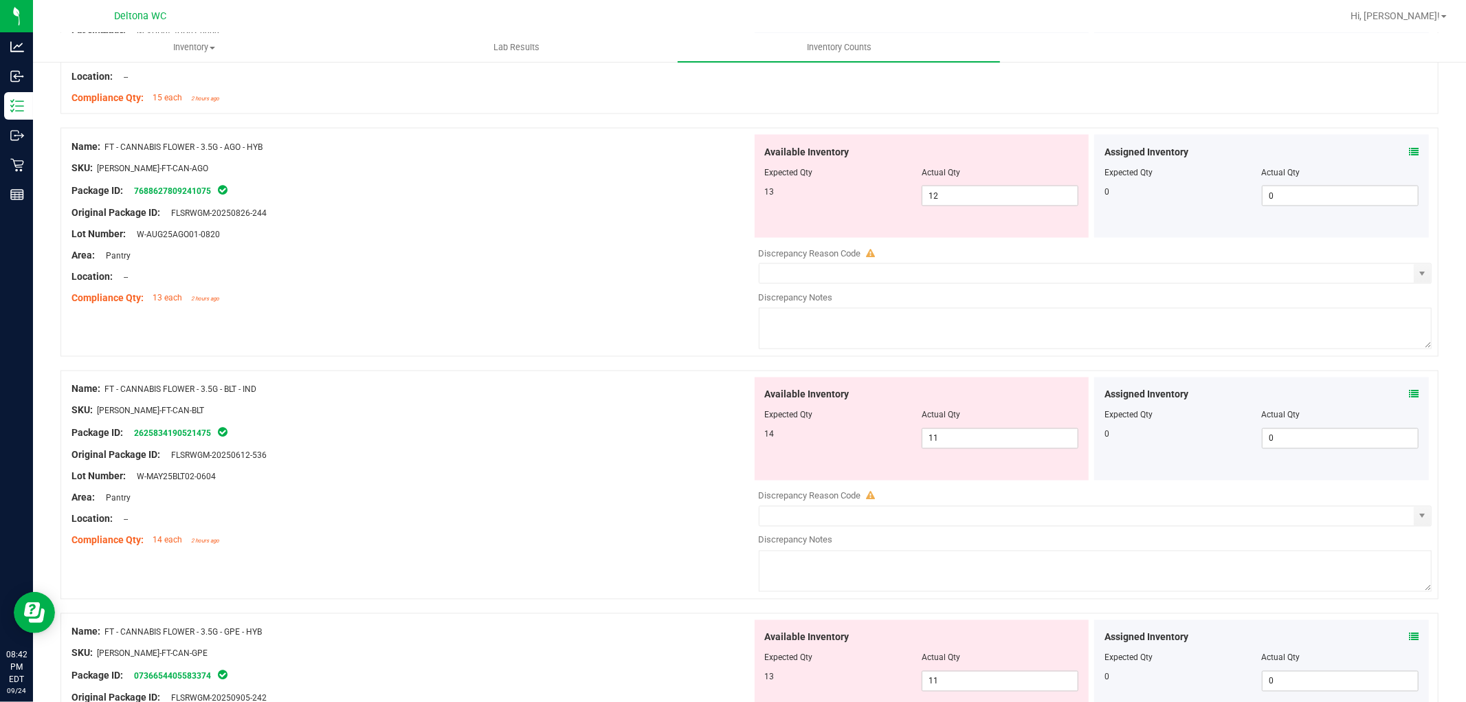
click at [1409, 393] on icon at bounding box center [1414, 395] width 10 height 10
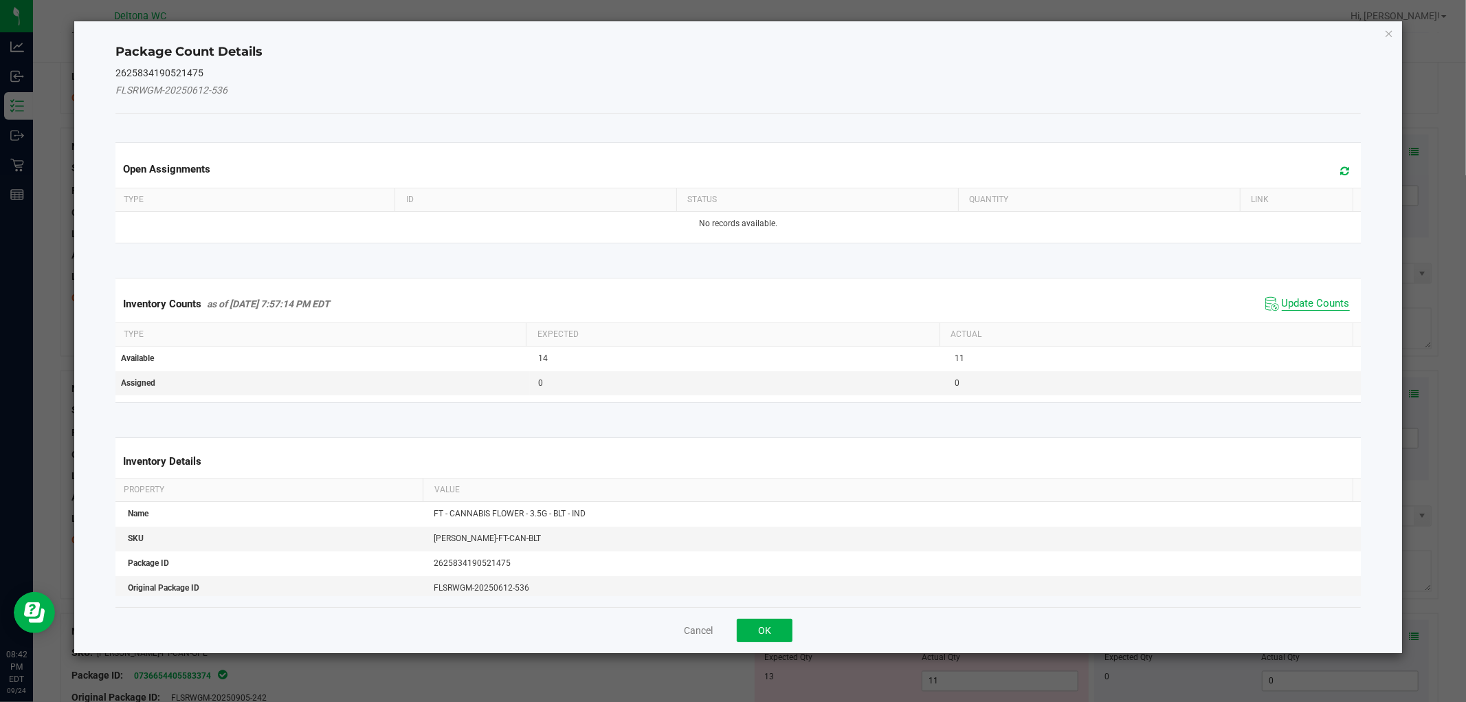
click at [1317, 298] on span "Update Counts" at bounding box center [1316, 304] width 68 height 14
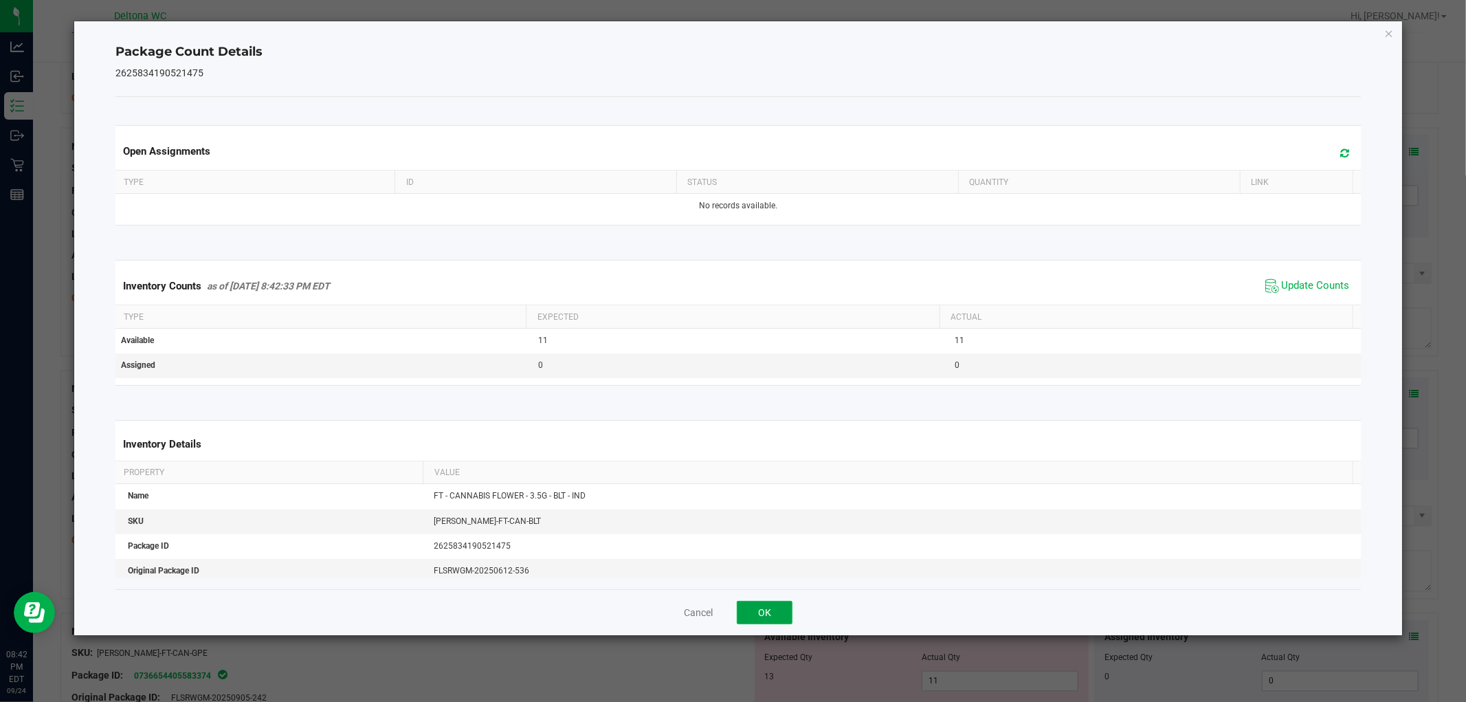
click at [757, 617] on button "OK" at bounding box center [765, 612] width 56 height 23
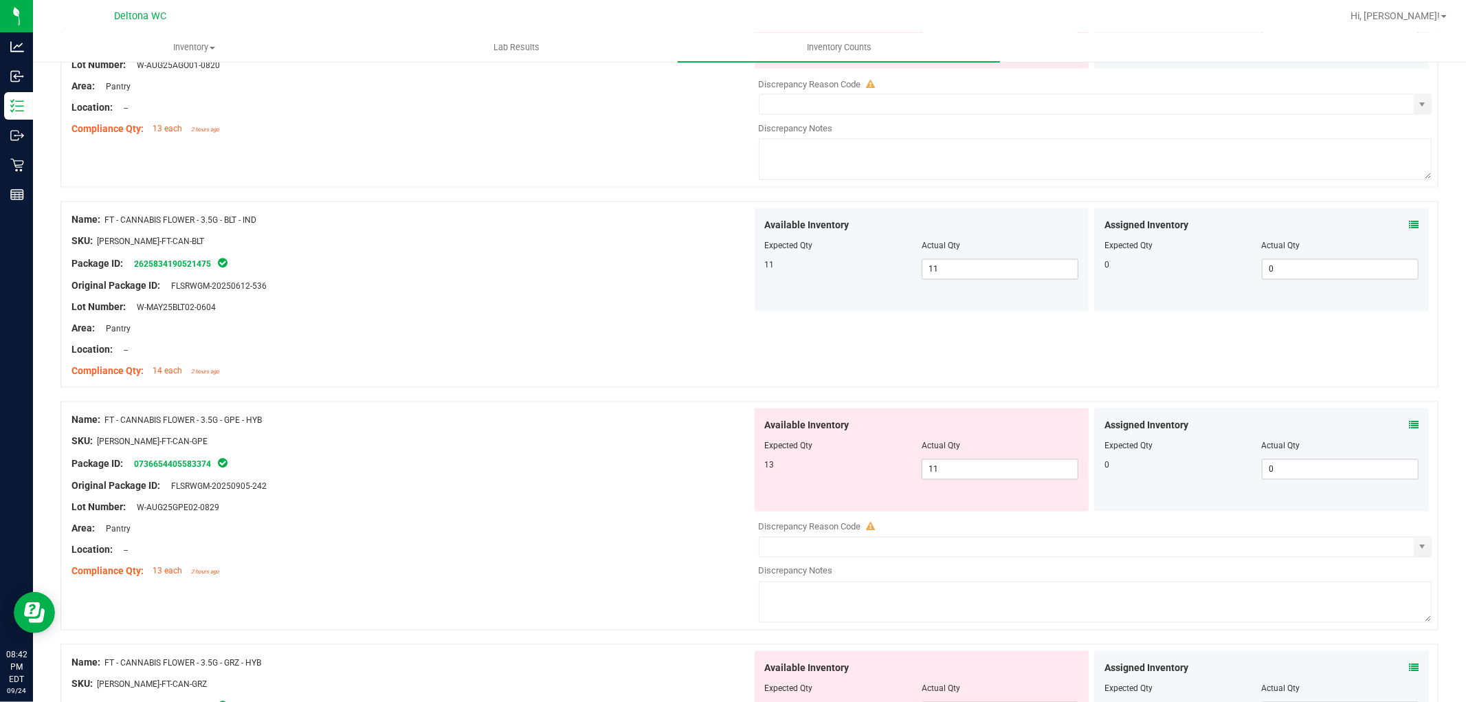
scroll to position [2291, 0]
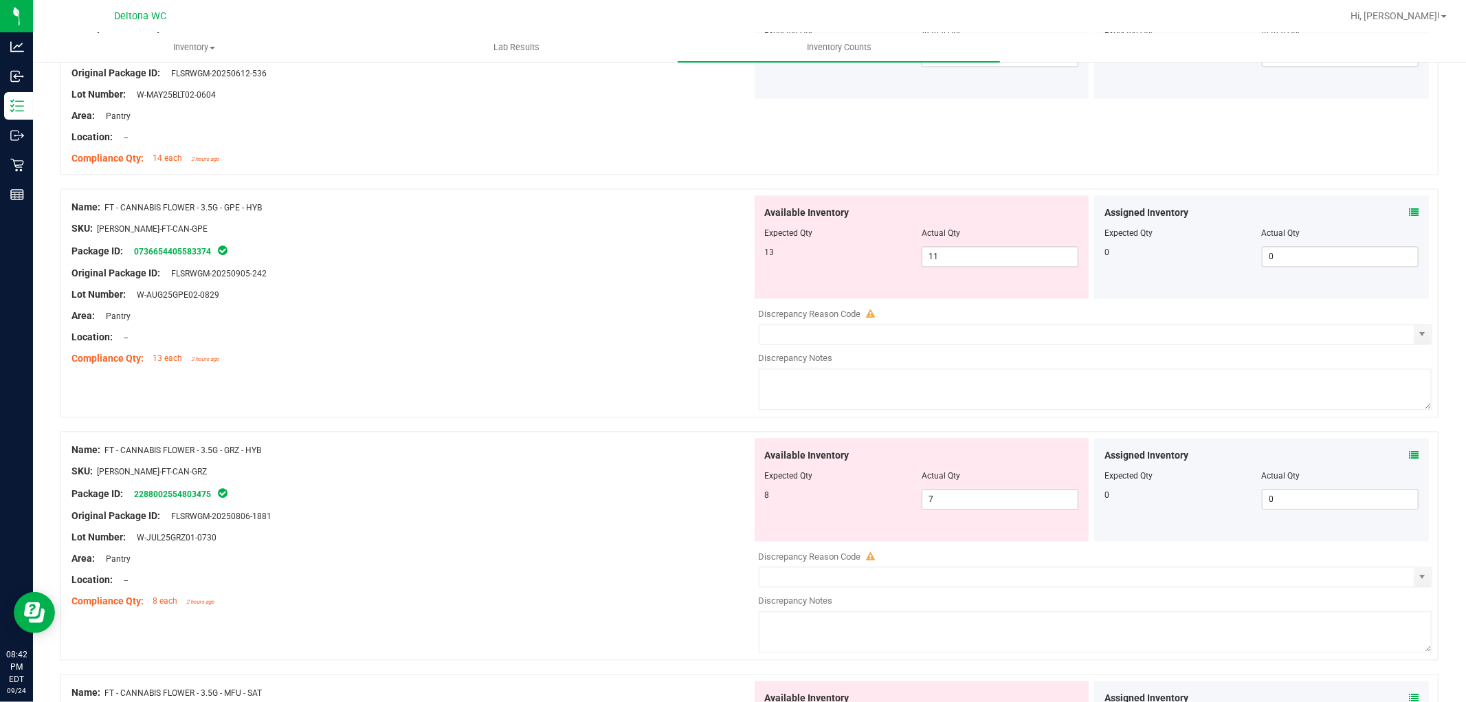
click at [1407, 214] on div "Assigned Inventory Expected Qty Actual Qty 0 0 0" at bounding box center [1261, 246] width 335 height 103
click at [1409, 217] on icon at bounding box center [1414, 213] width 10 height 10
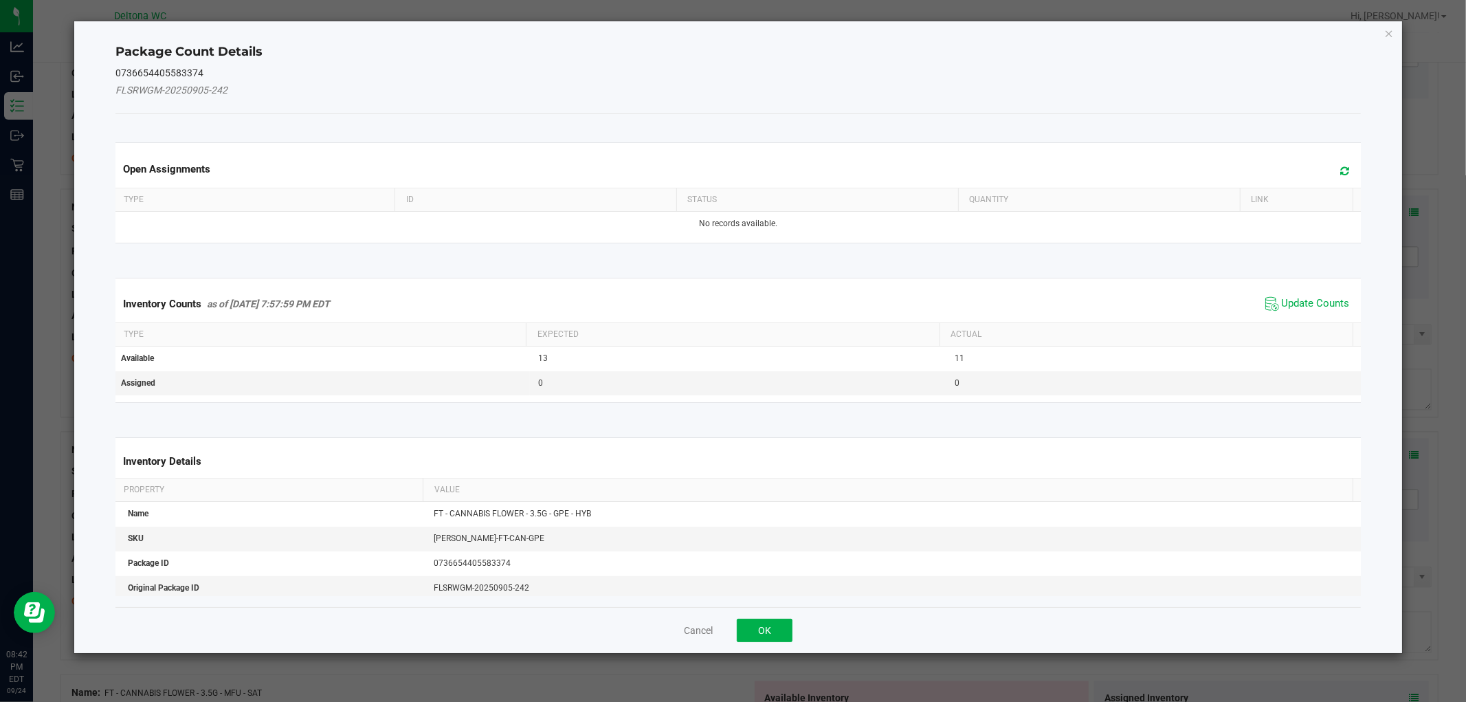
click at [1315, 296] on span "Update Counts" at bounding box center [1307, 304] width 91 height 21
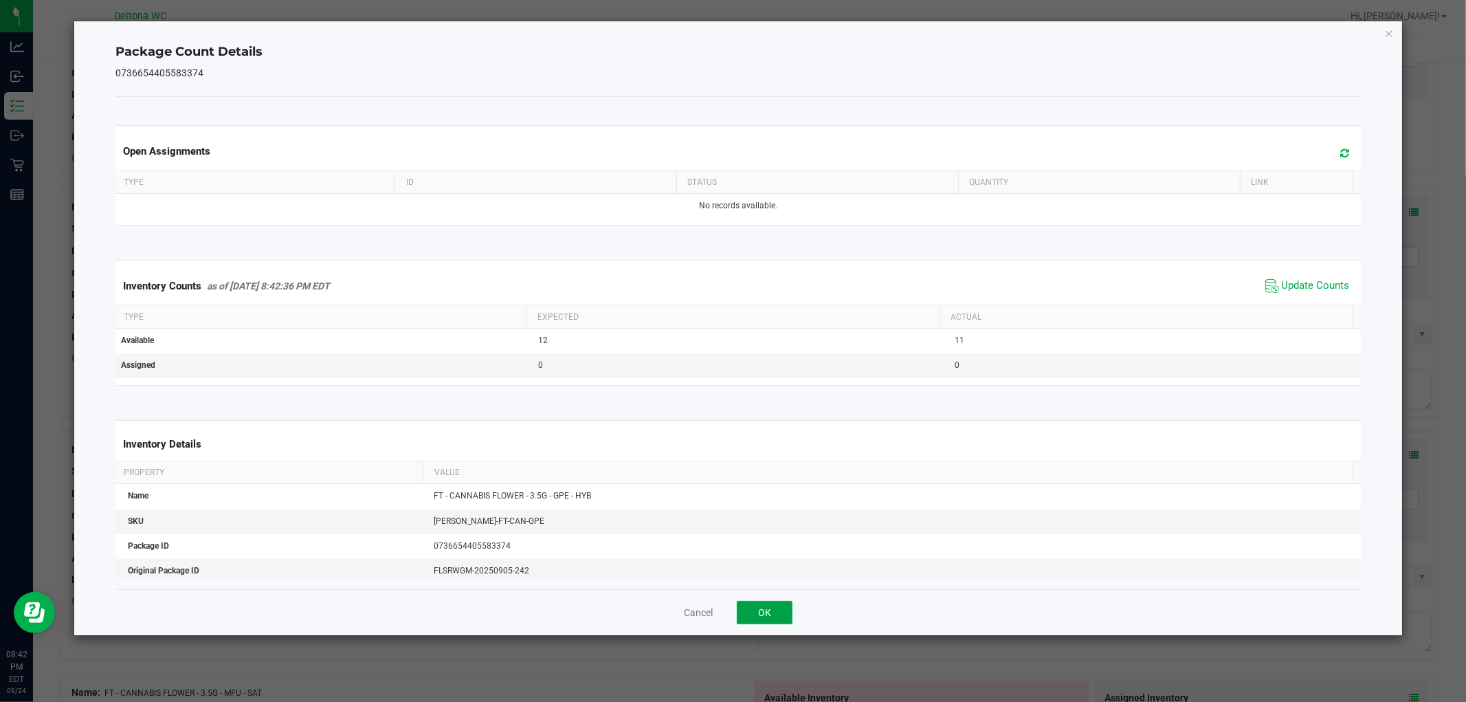
drag, startPoint x: 777, startPoint y: 616, endPoint x: 1044, endPoint y: 518, distance: 284.1
click at [777, 617] on button "OK" at bounding box center [765, 612] width 56 height 23
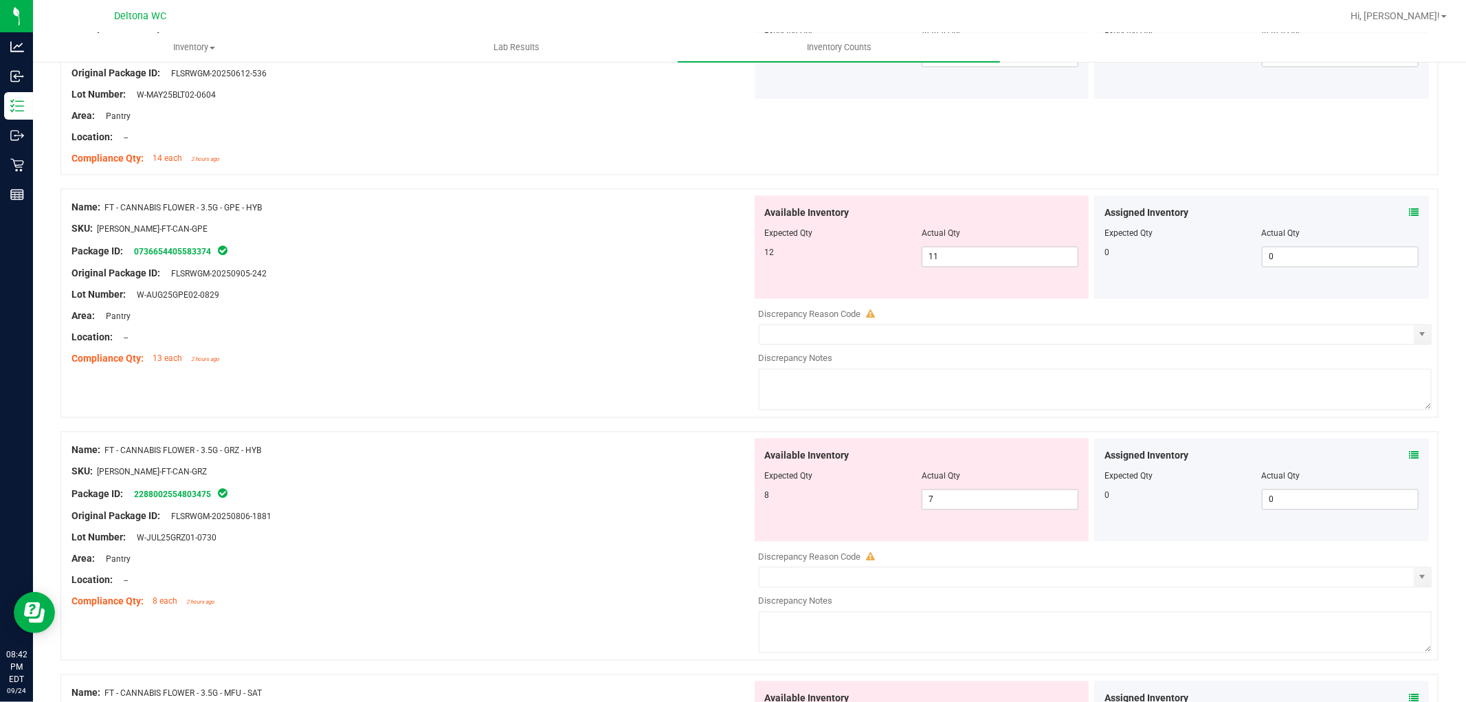
click at [1409, 459] on icon at bounding box center [1414, 455] width 10 height 10
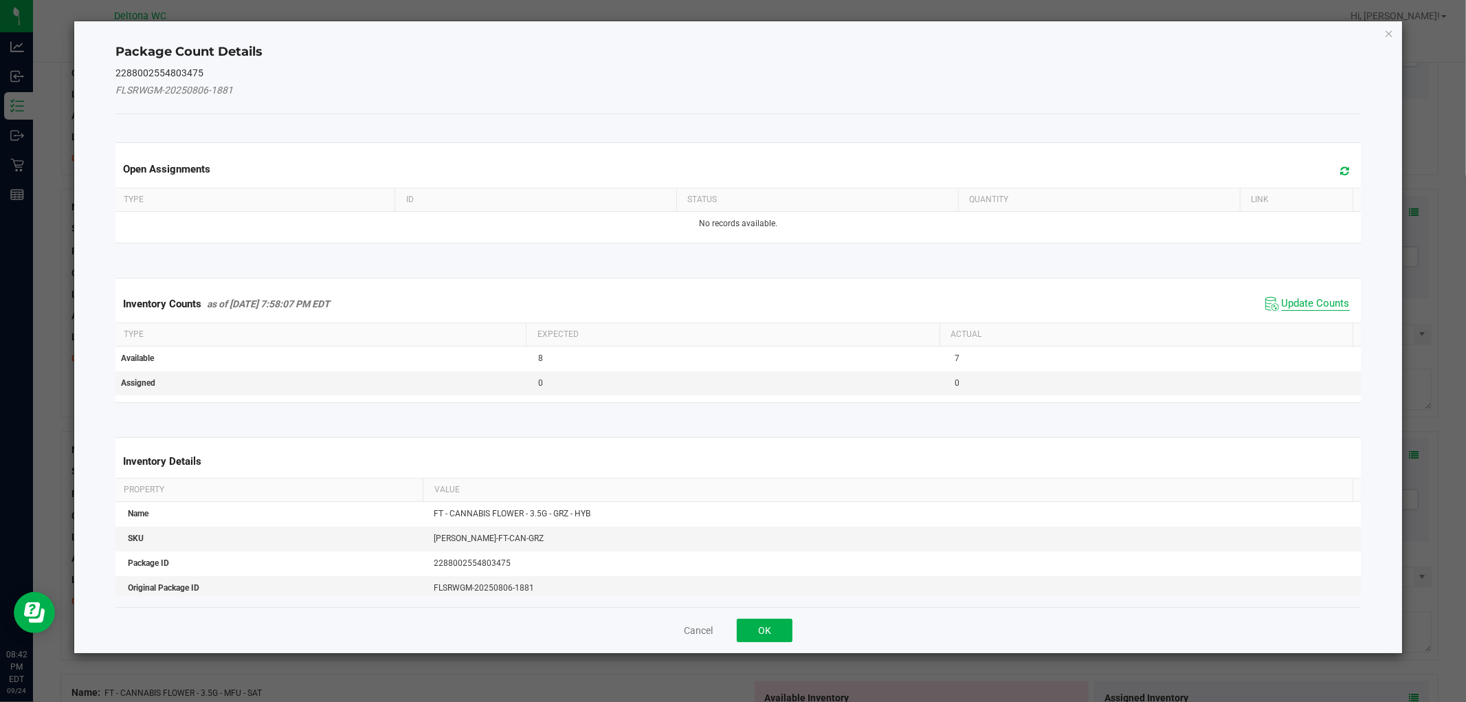
click at [1314, 302] on span "Update Counts" at bounding box center [1316, 304] width 68 height 14
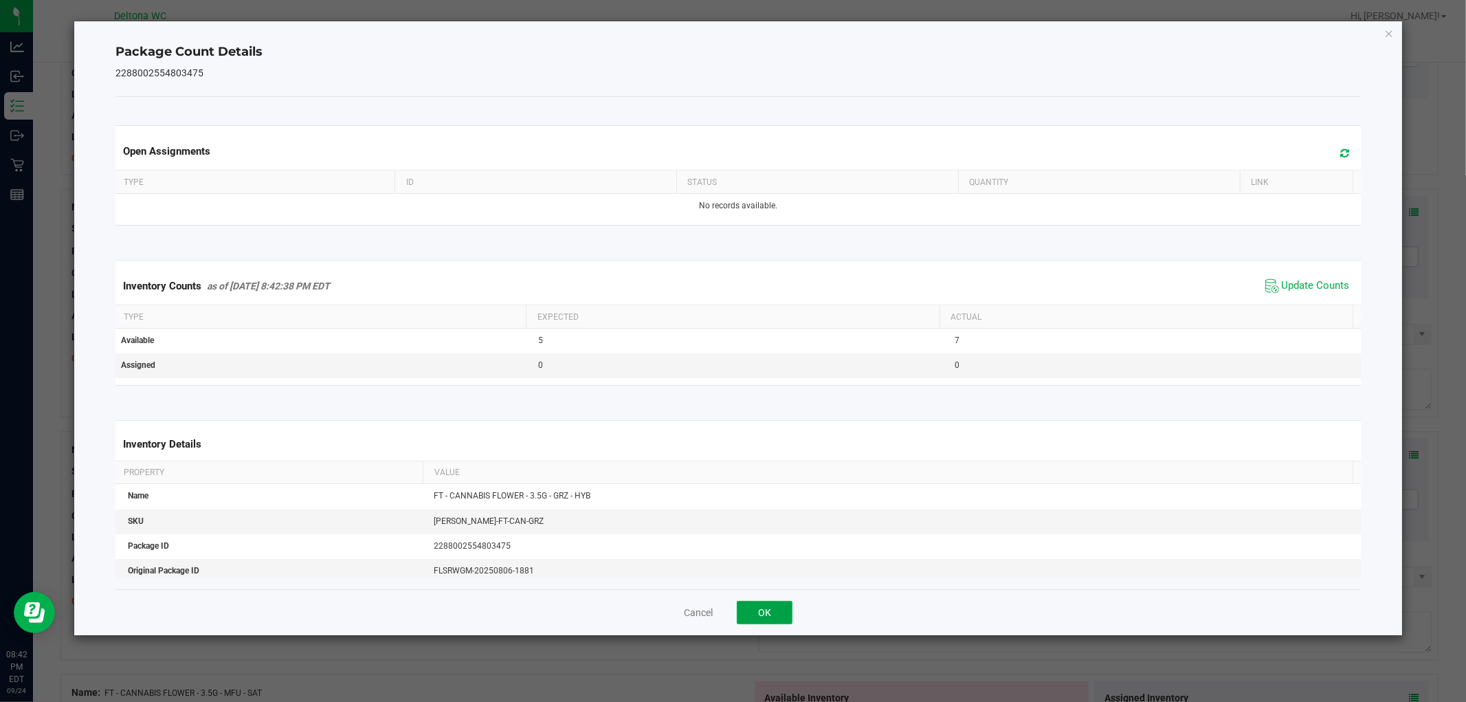
click at [775, 613] on button "OK" at bounding box center [765, 612] width 56 height 23
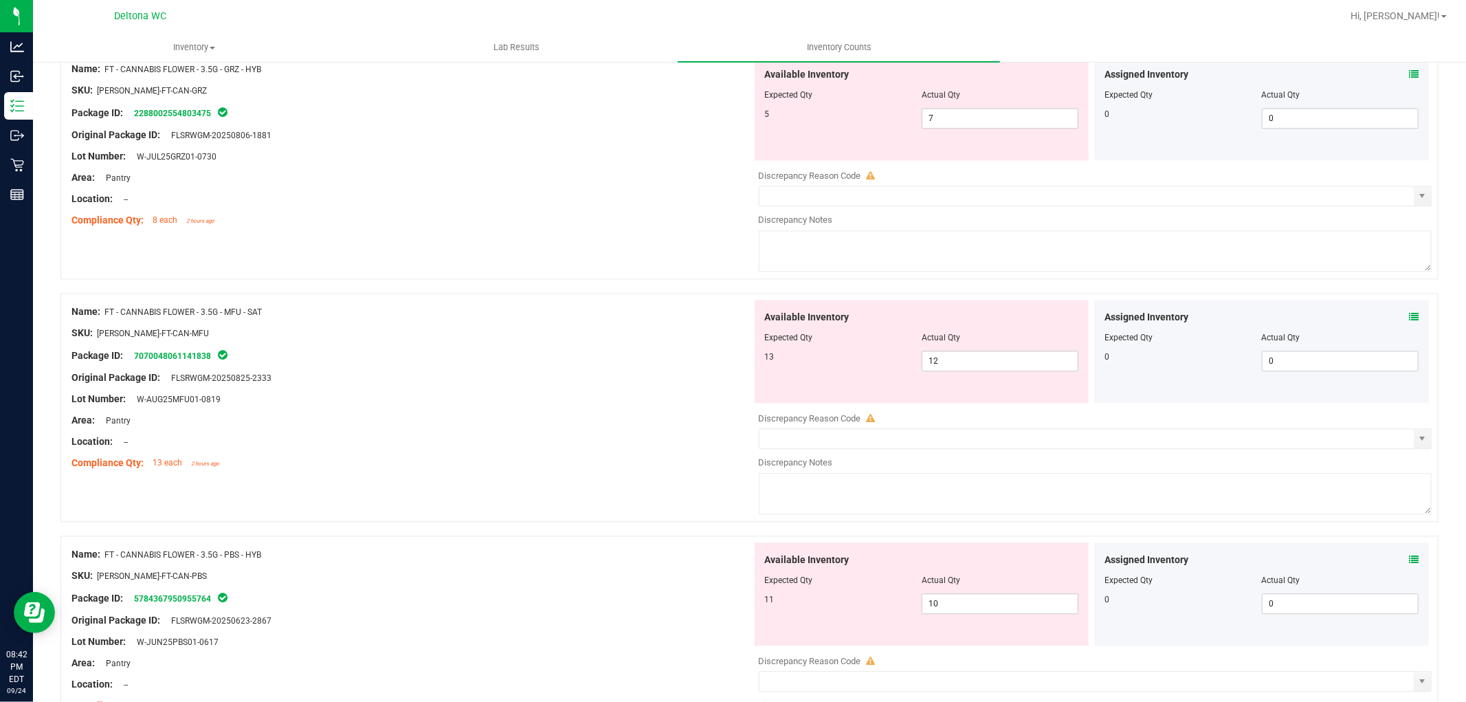
scroll to position [2673, 0]
click at [1409, 318] on icon at bounding box center [1414, 316] width 10 height 10
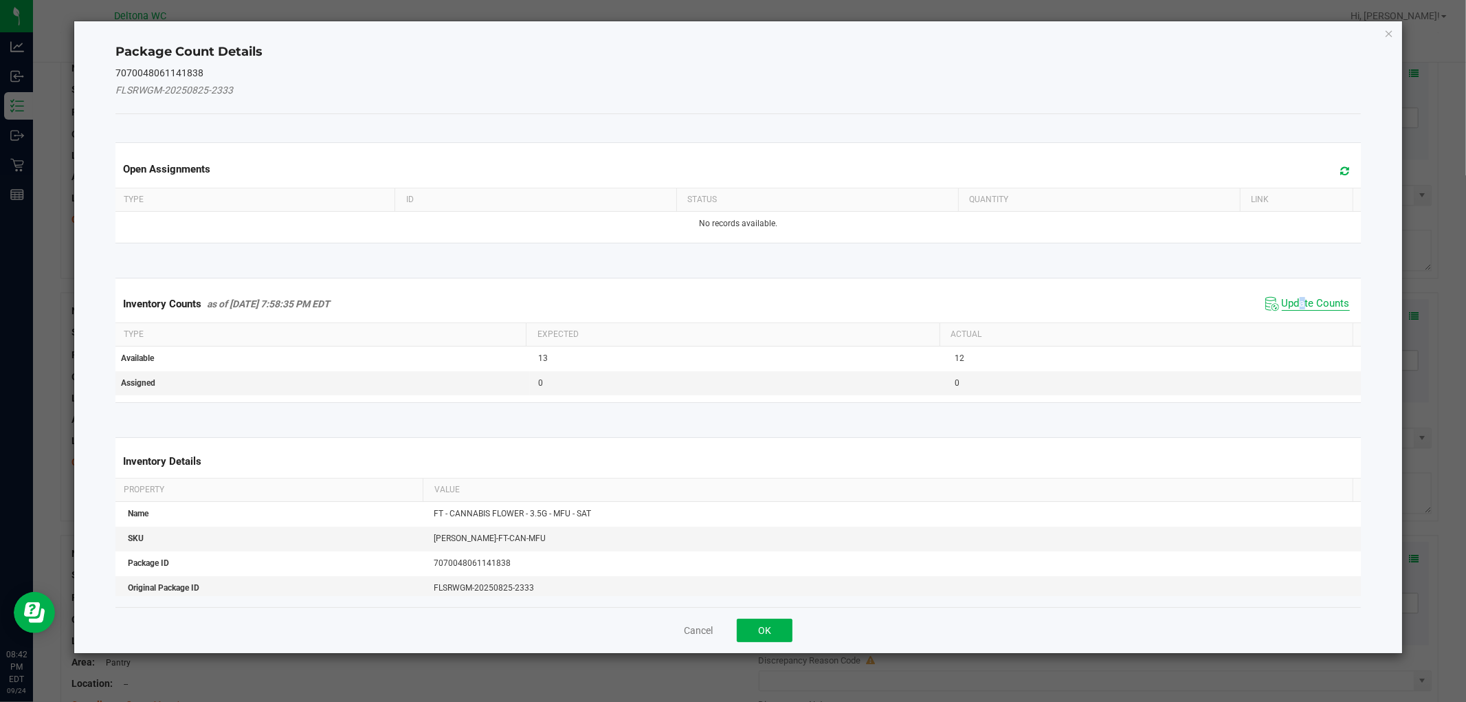
click at [1292, 308] on span "Update Counts" at bounding box center [1307, 304] width 91 height 21
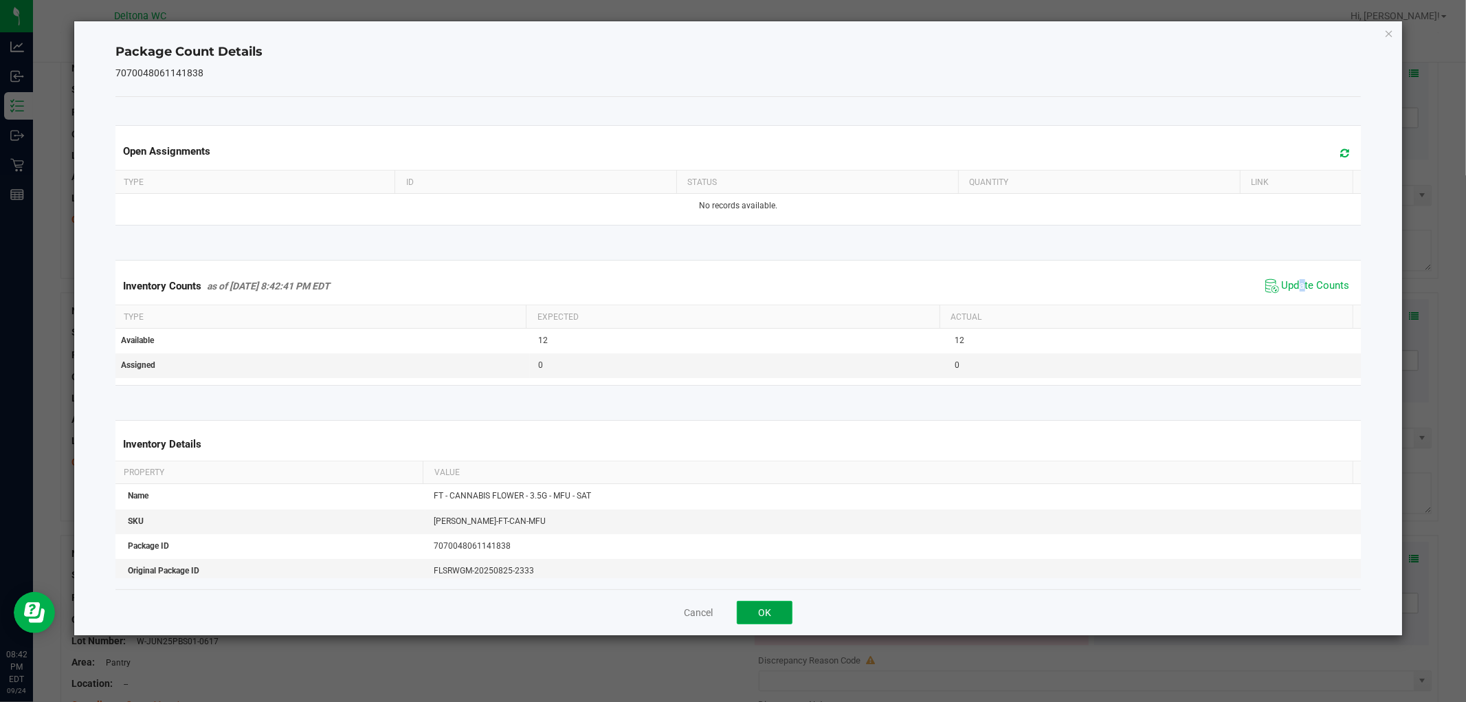
click at [773, 617] on button "OK" at bounding box center [765, 612] width 56 height 23
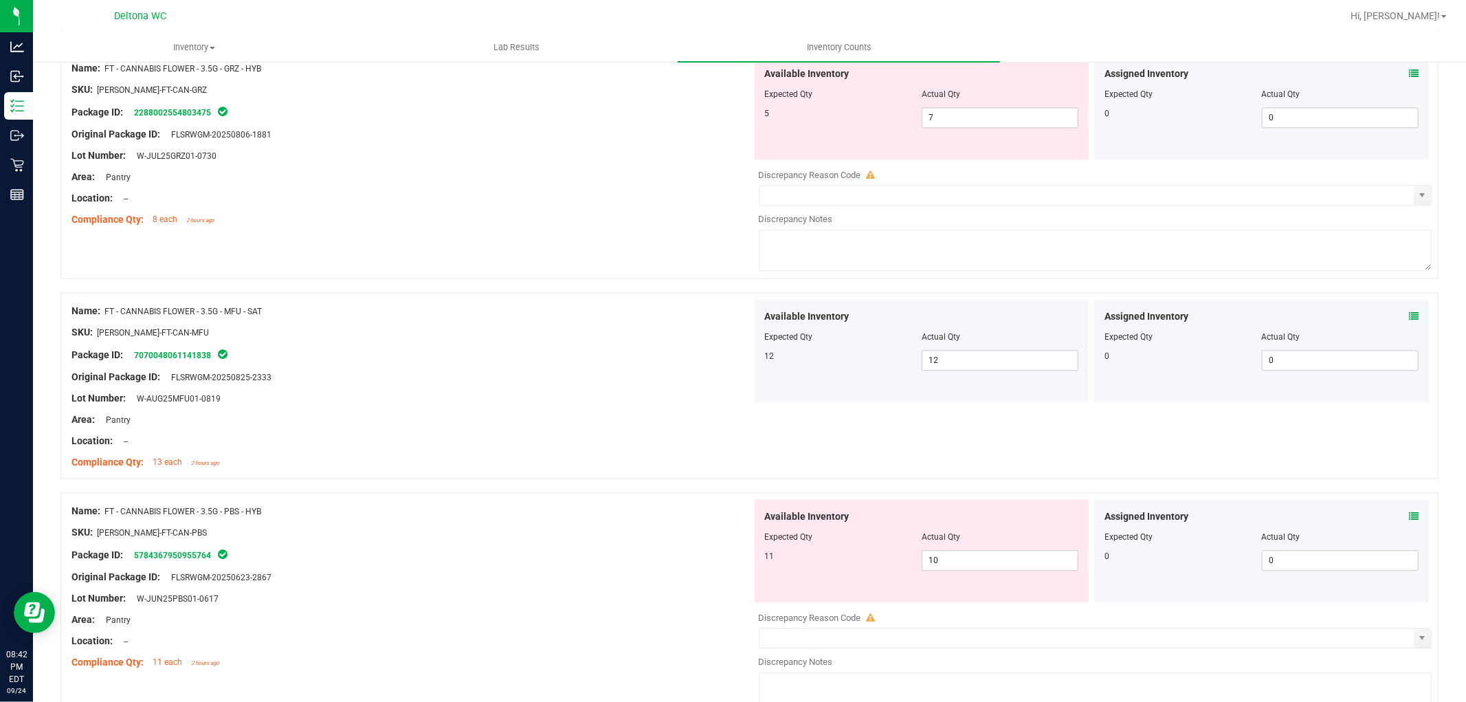
click at [1409, 520] on icon at bounding box center [1414, 516] width 10 height 10
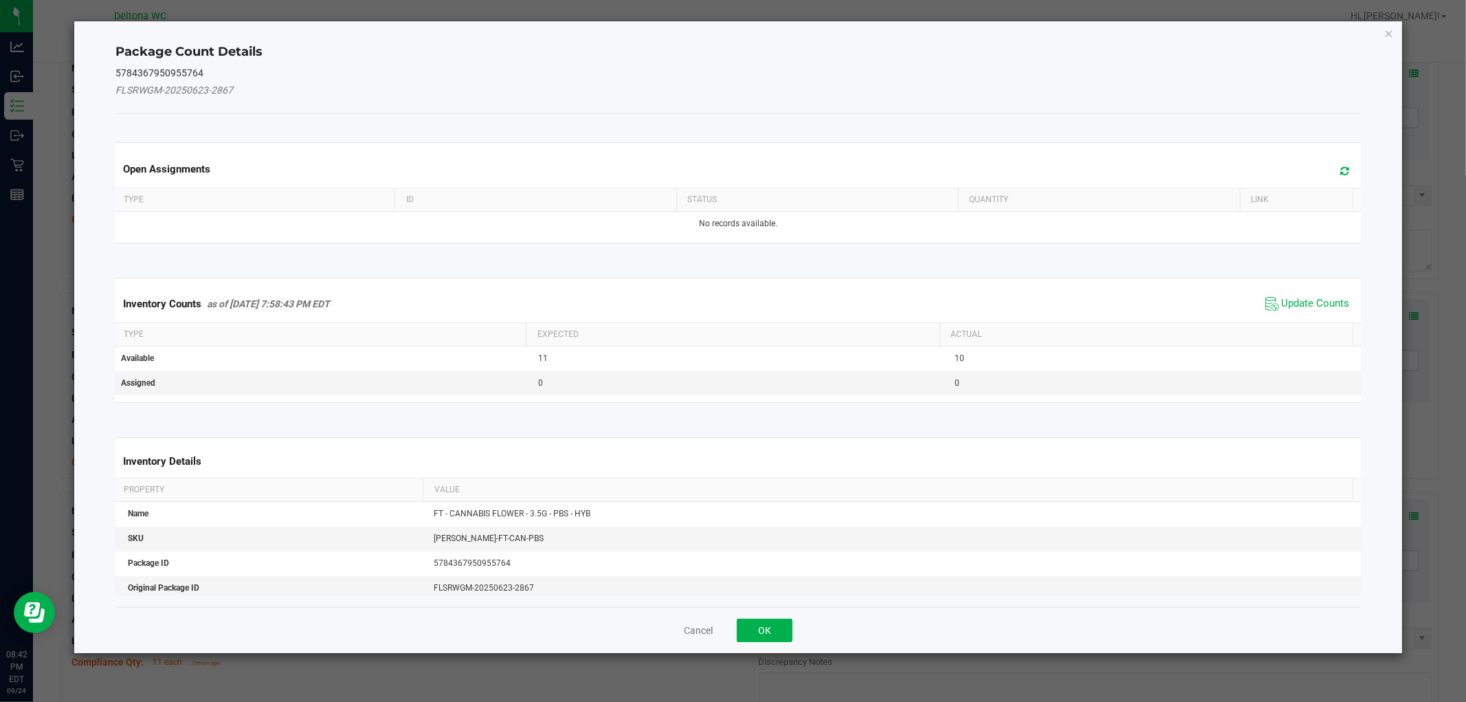
click at [1321, 294] on span "Update Counts" at bounding box center [1307, 304] width 91 height 21
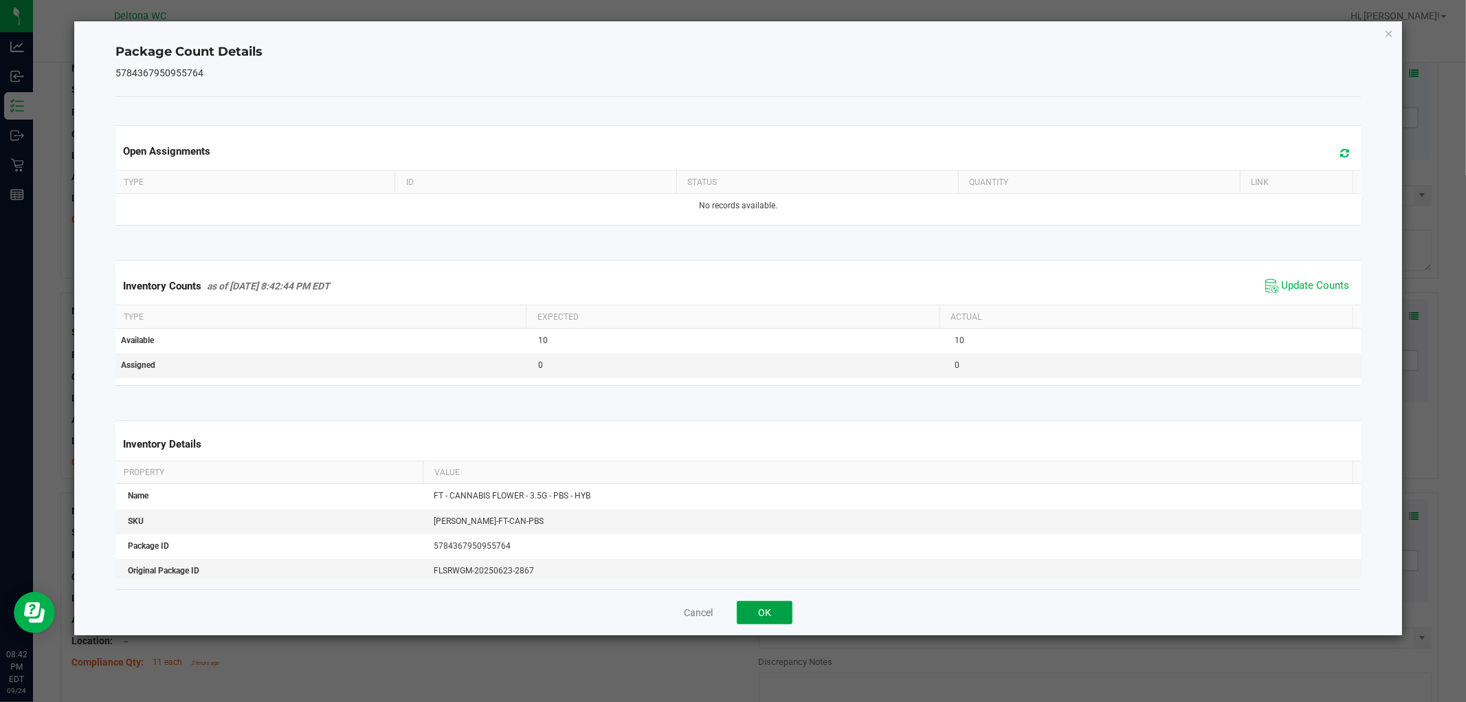
click at [767, 619] on button "OK" at bounding box center [765, 612] width 56 height 23
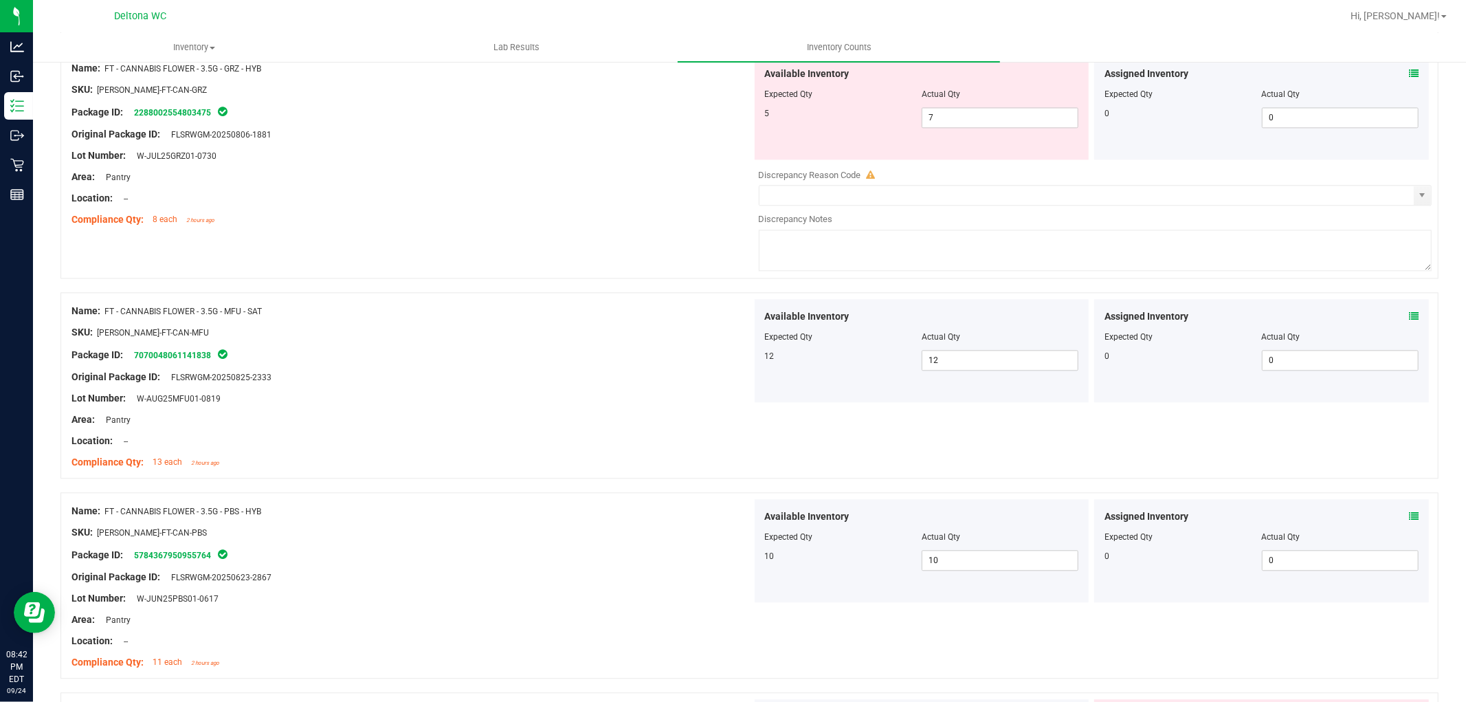
scroll to position [3132, 0]
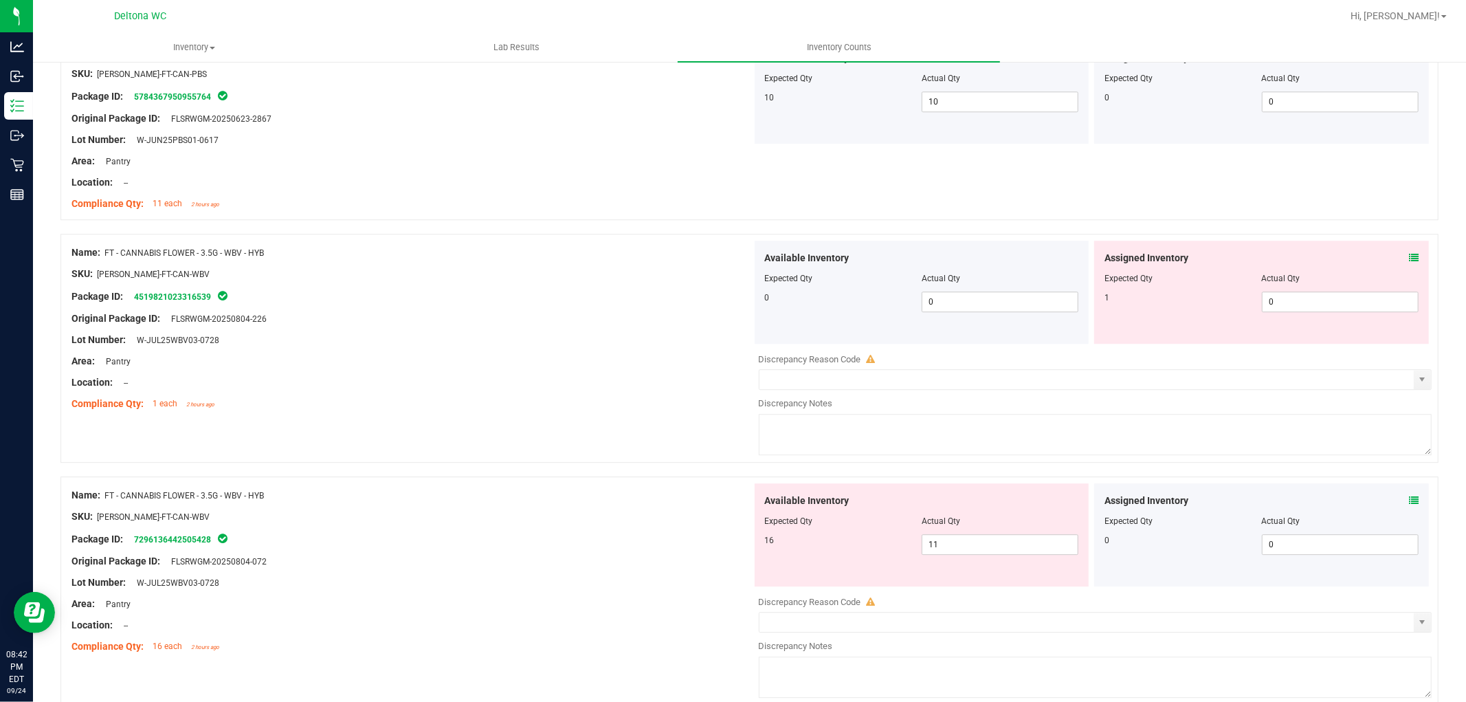
click at [1409, 263] on icon at bounding box center [1414, 258] width 10 height 10
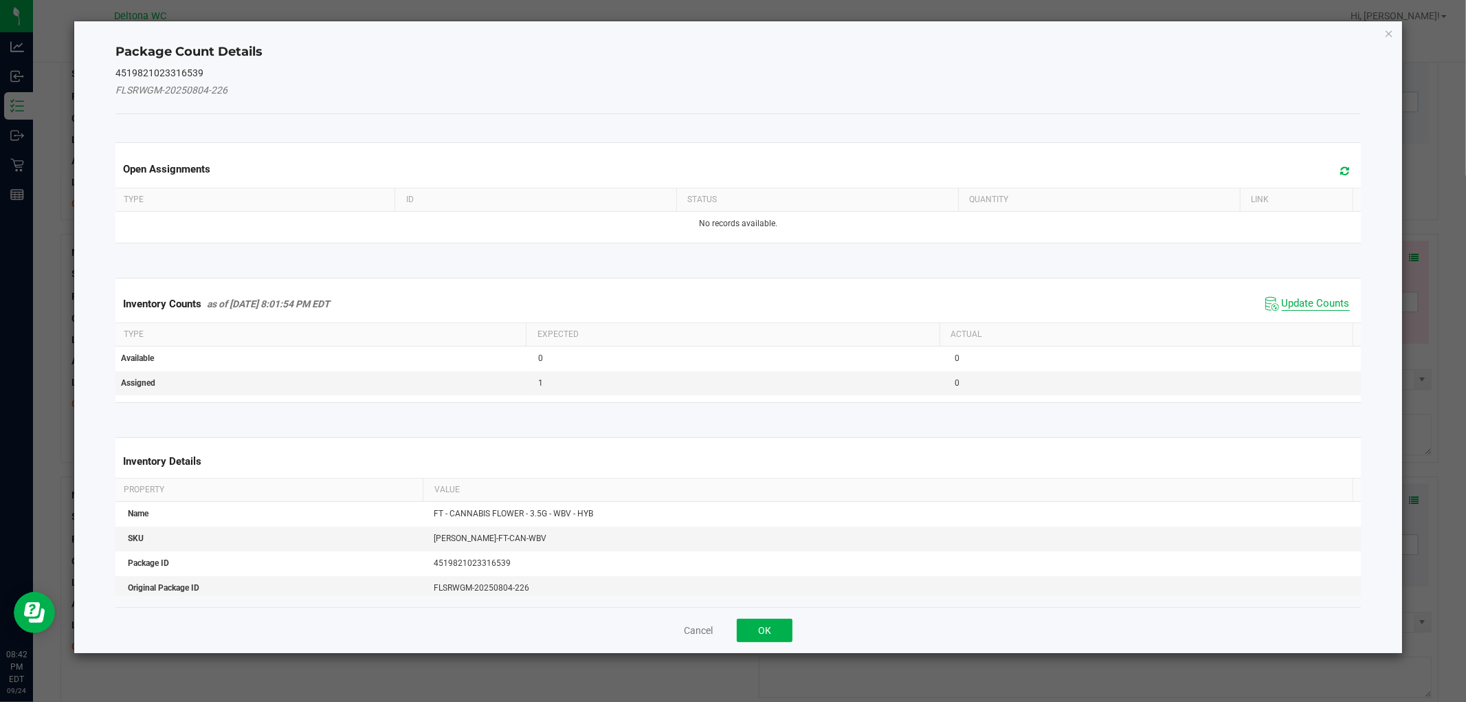
click at [1293, 309] on span "Update Counts" at bounding box center [1316, 304] width 68 height 14
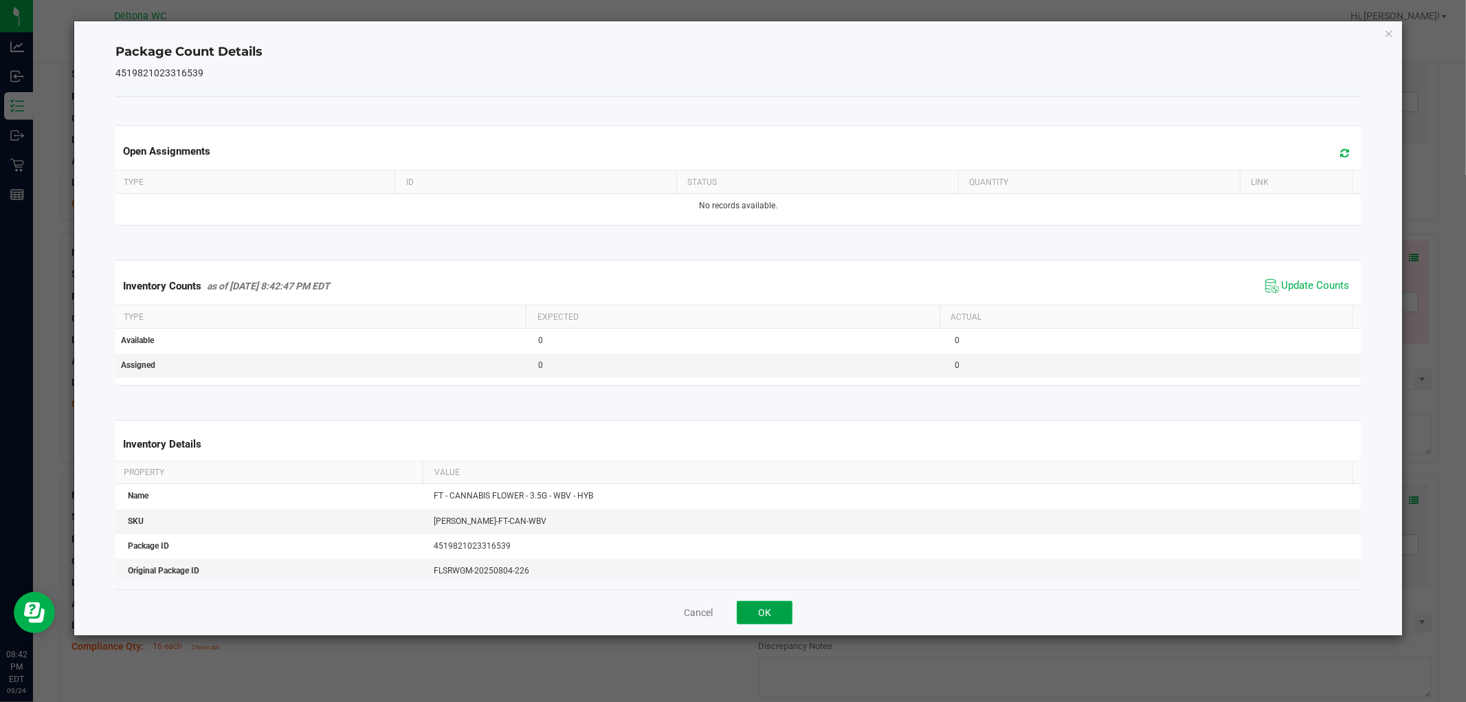
click at [751, 613] on button "OK" at bounding box center [765, 612] width 56 height 23
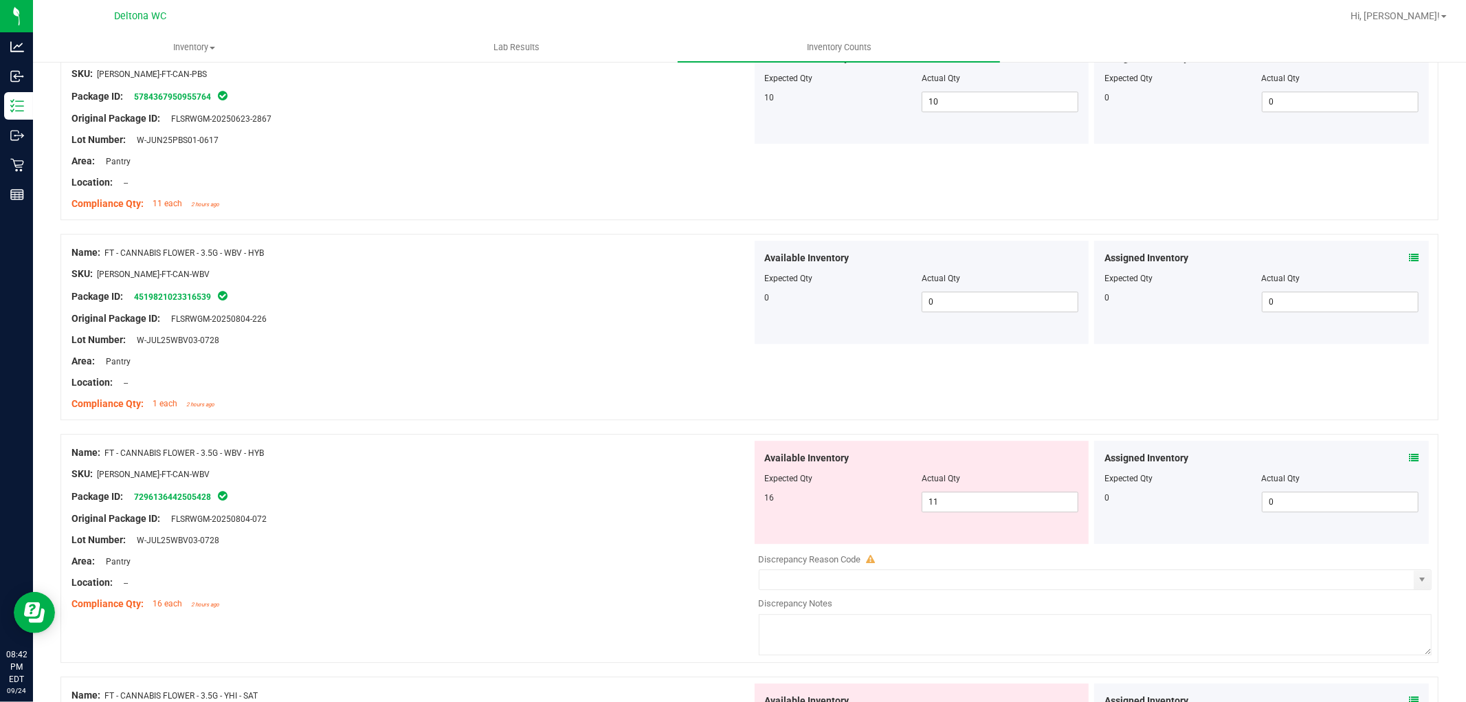
click at [1410, 461] on div "Assigned Inventory Expected Qty Actual Qty 0 0 0" at bounding box center [1261, 492] width 335 height 103
click at [1409, 463] on icon at bounding box center [1414, 458] width 10 height 10
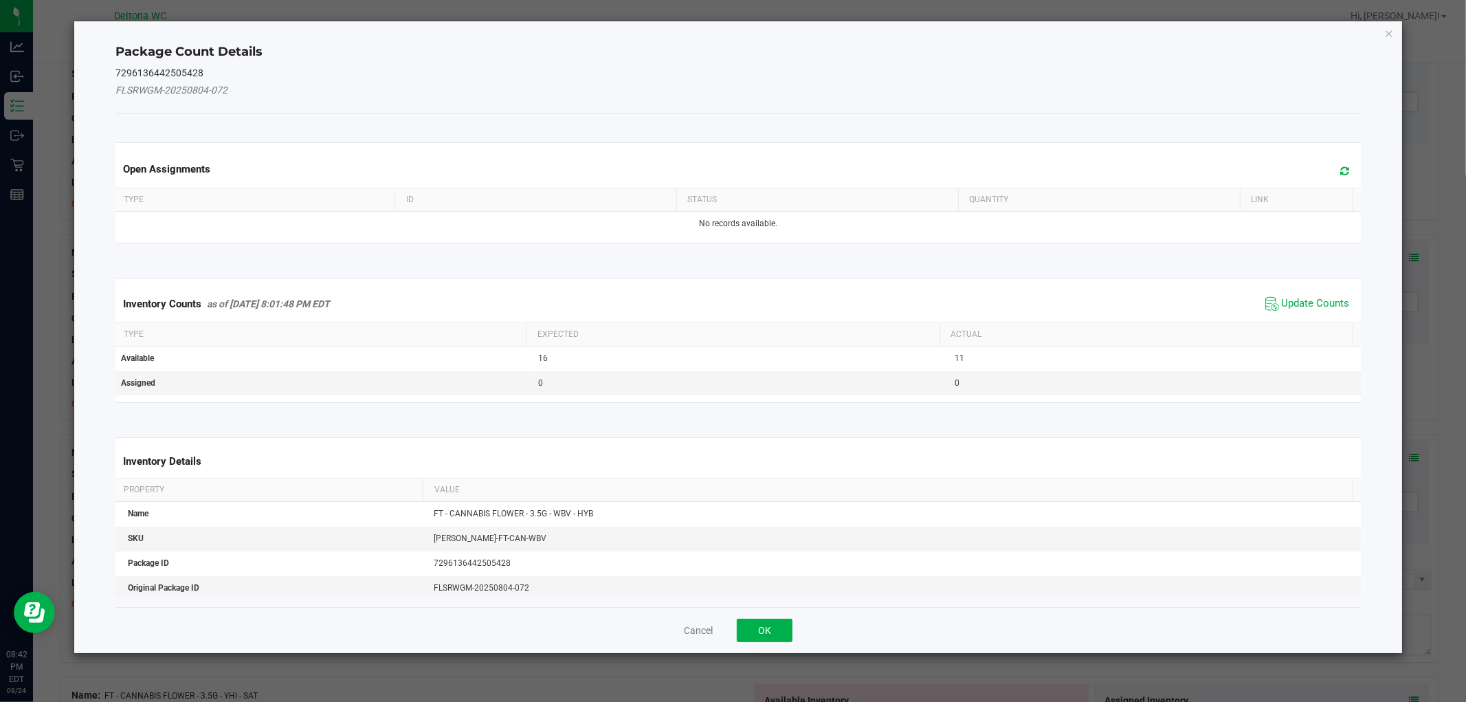
click at [1286, 315] on div "Inventory Counts as of [DATE] 8:01:48 PM EDT Update Counts" at bounding box center [738, 303] width 1251 height 37
click at [1289, 310] on span "Update Counts" at bounding box center [1316, 304] width 68 height 14
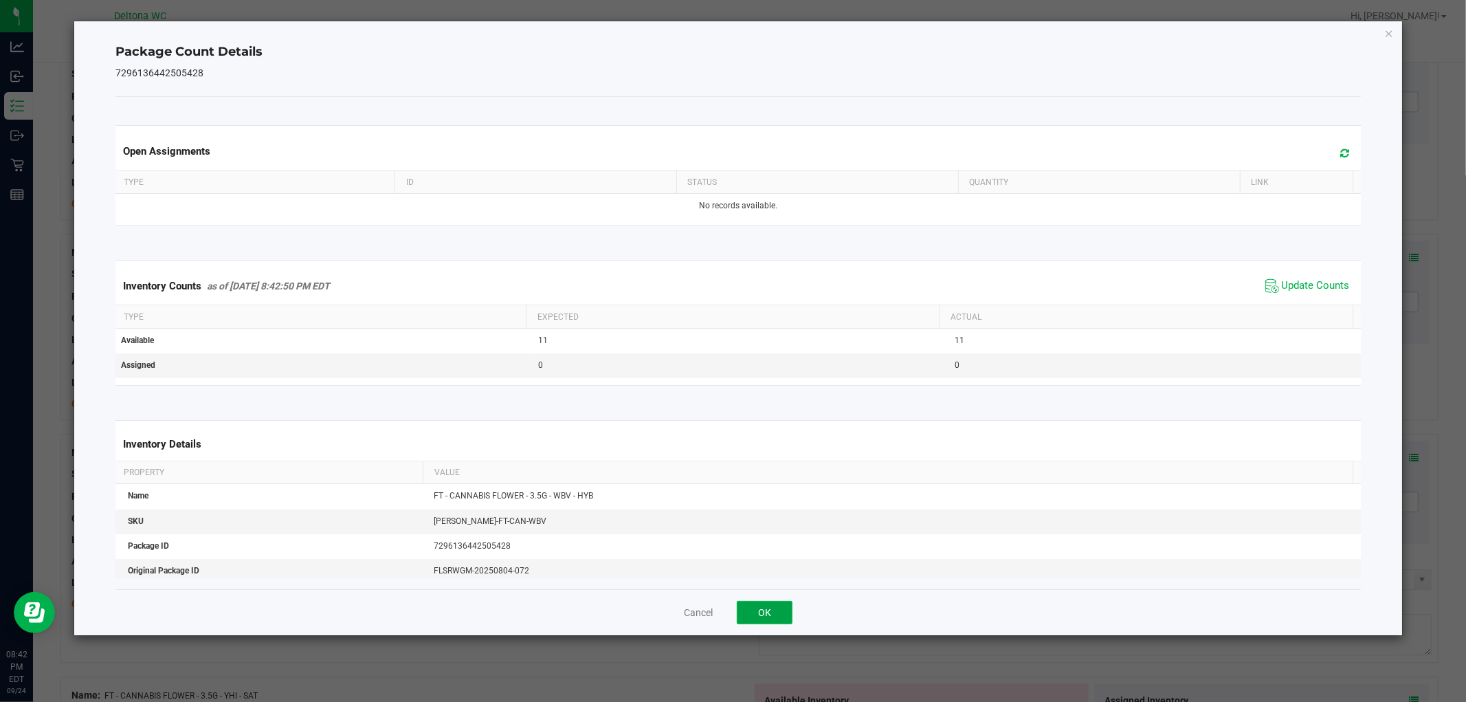
click at [775, 619] on button "OK" at bounding box center [765, 612] width 56 height 23
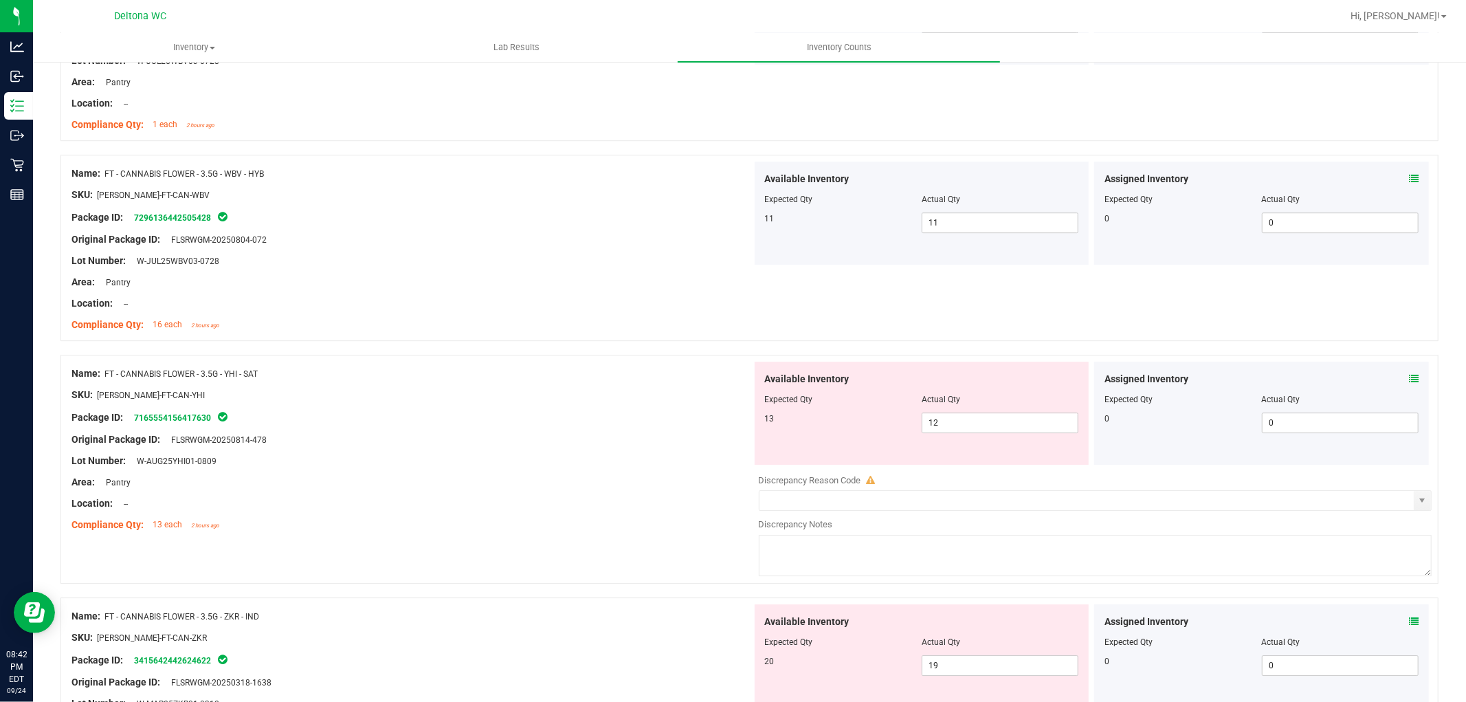
scroll to position [3437, 0]
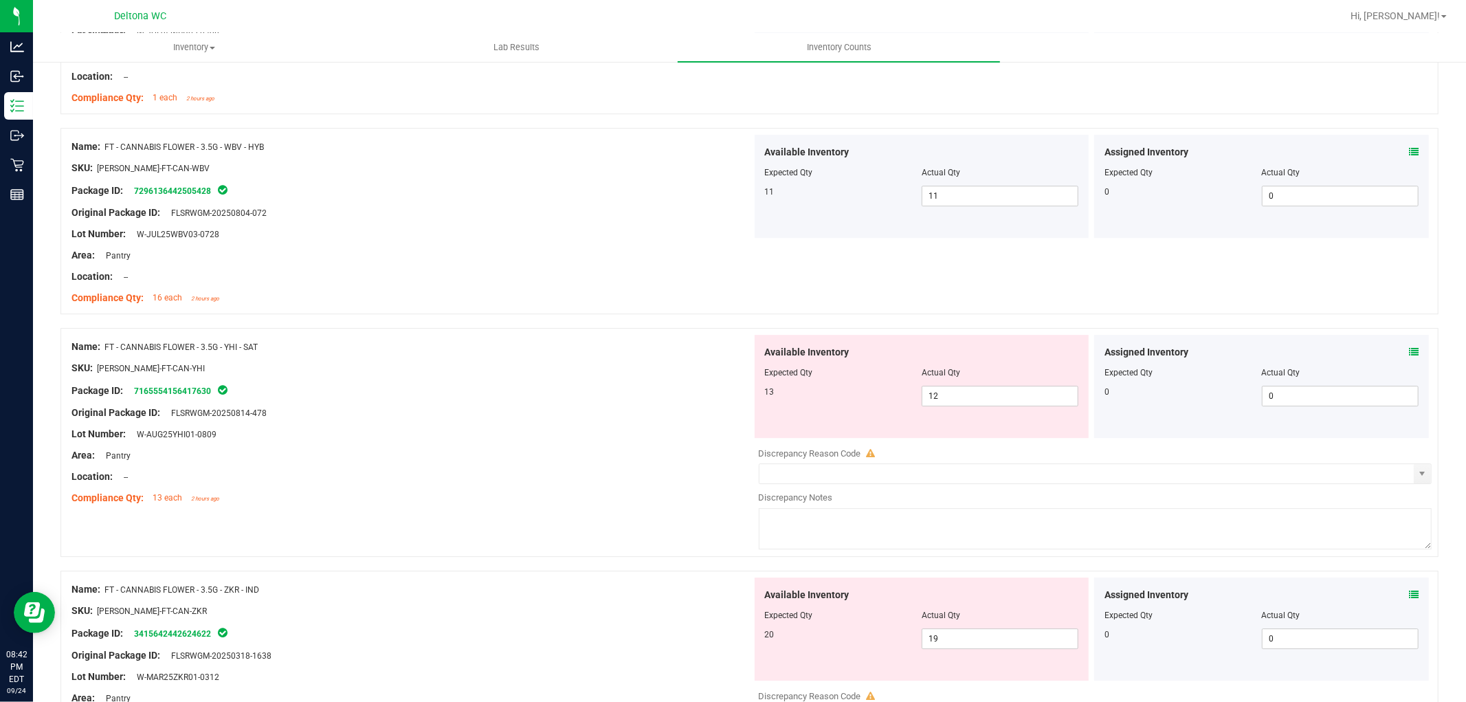
click at [1409, 357] on icon at bounding box center [1414, 352] width 10 height 10
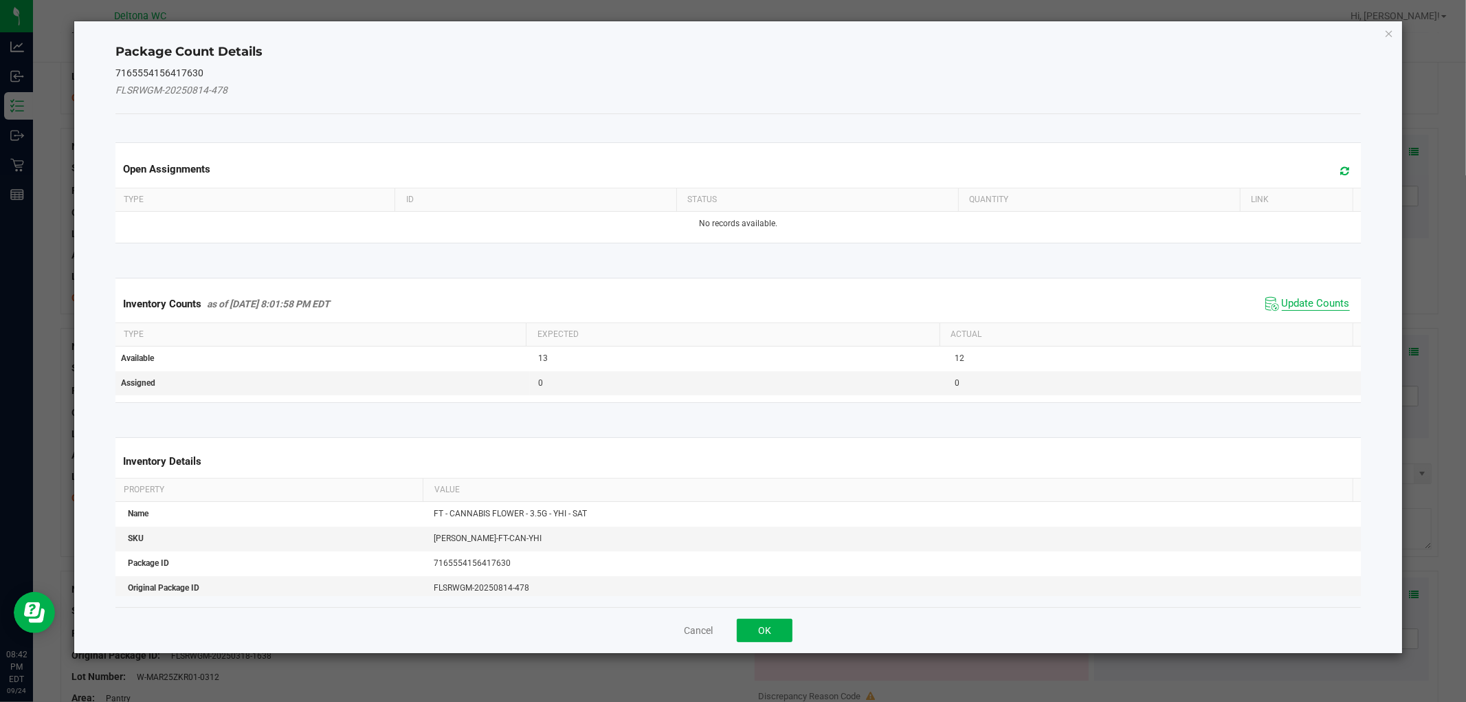
click at [1309, 303] on span "Update Counts" at bounding box center [1316, 304] width 68 height 14
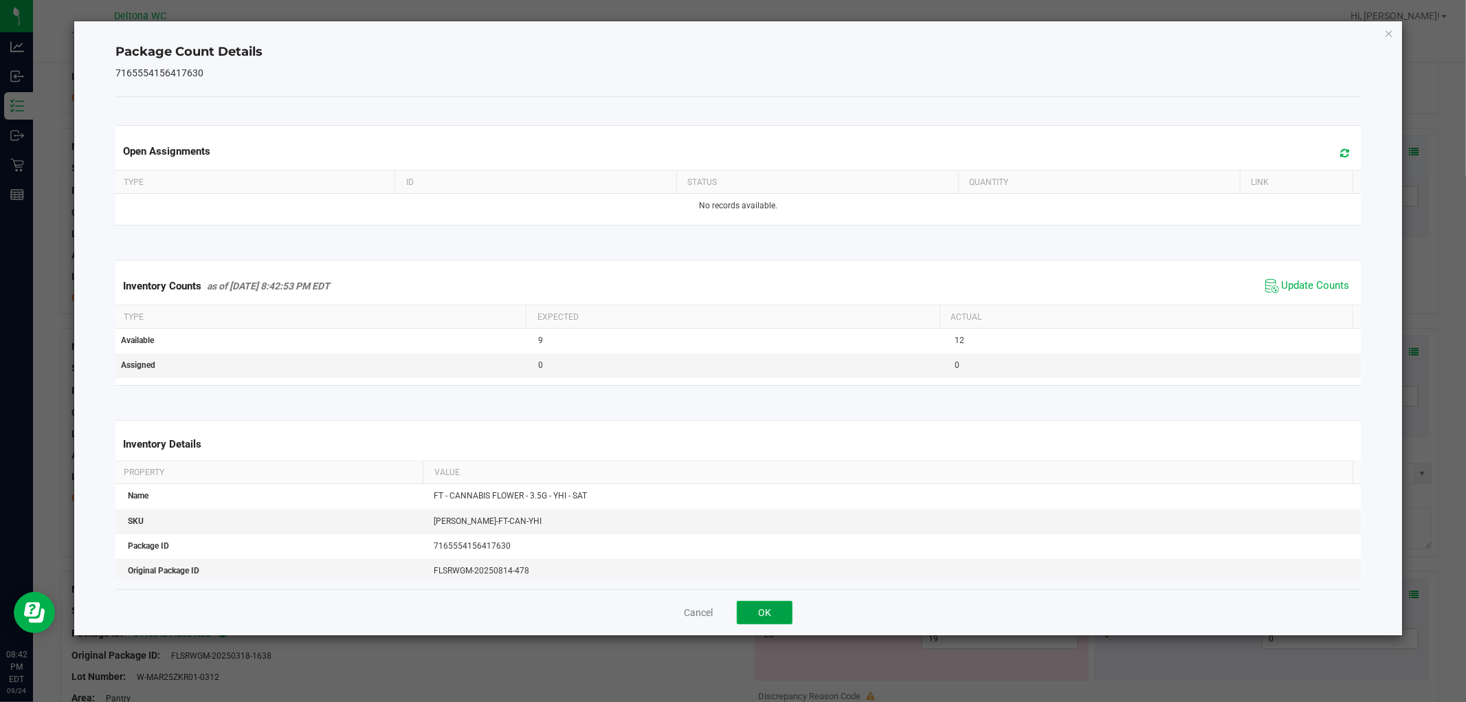
drag, startPoint x: 758, startPoint y: 616, endPoint x: 842, endPoint y: 584, distance: 89.6
click at [759, 617] on button "OK" at bounding box center [765, 612] width 56 height 23
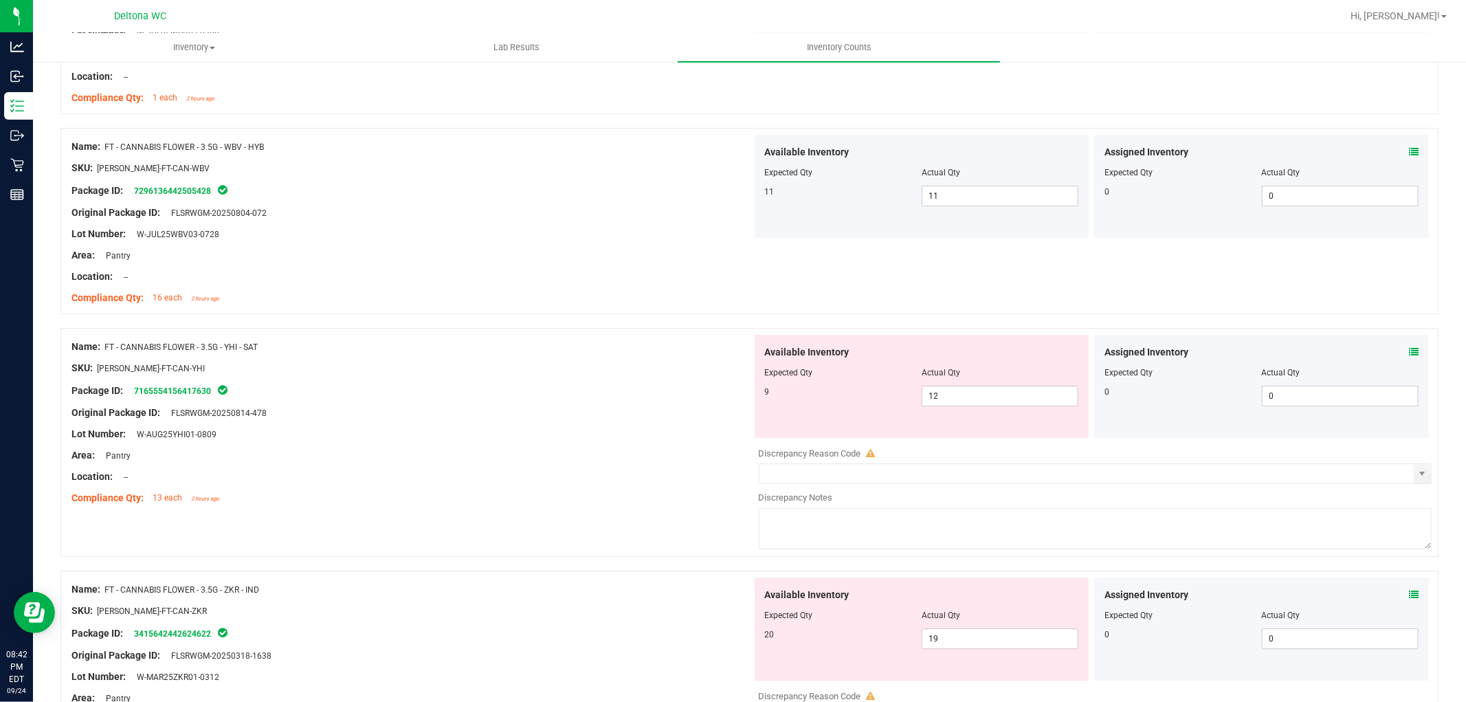
click at [1409, 599] on icon at bounding box center [1414, 595] width 10 height 10
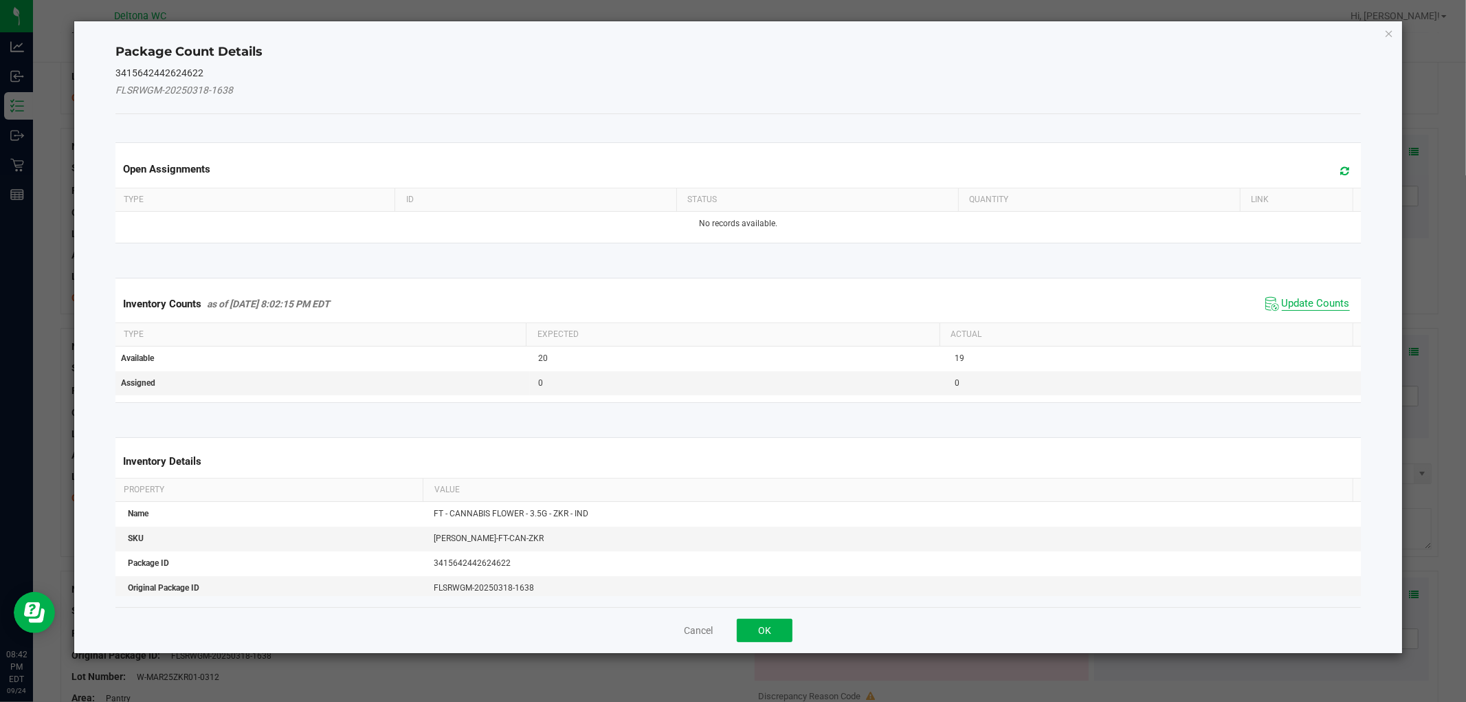
click at [1311, 300] on span "Update Counts" at bounding box center [1316, 304] width 68 height 14
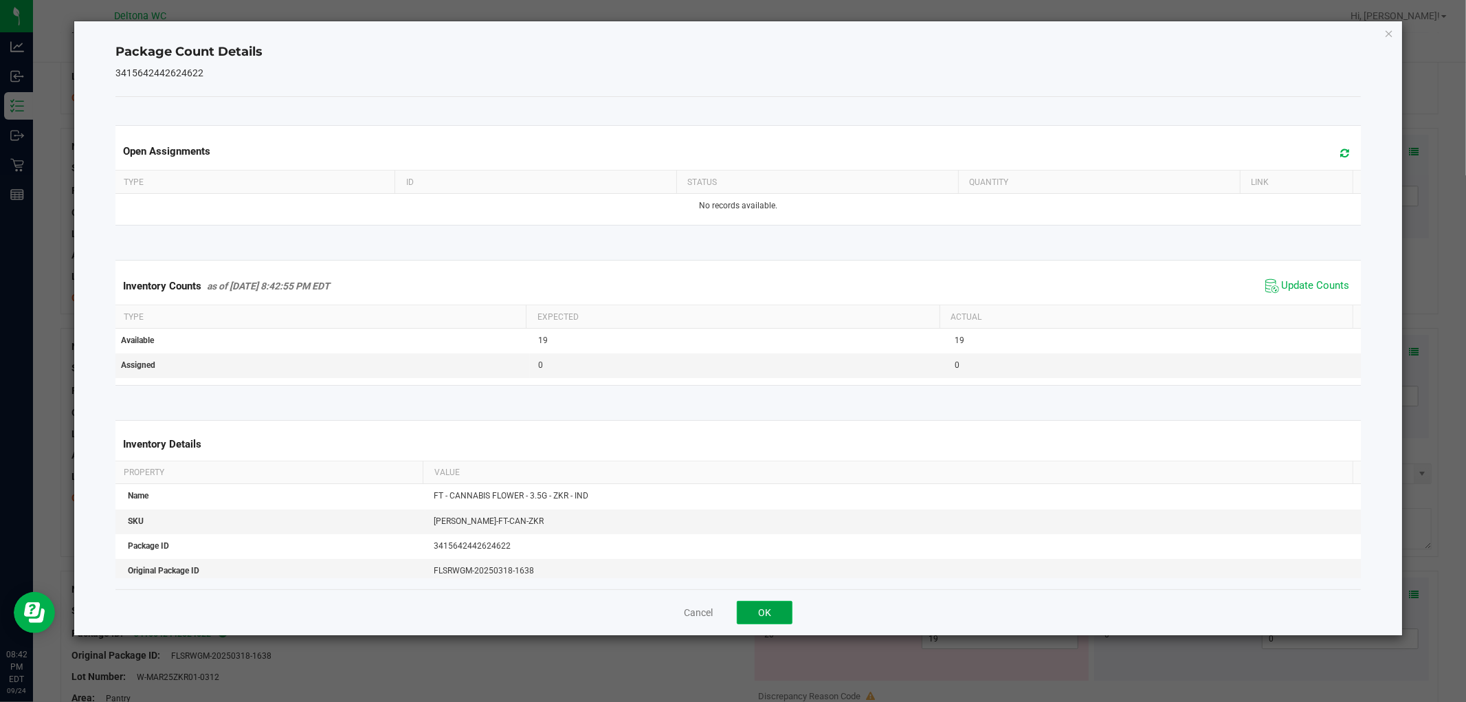
click at [768, 601] on button "OK" at bounding box center [765, 612] width 56 height 23
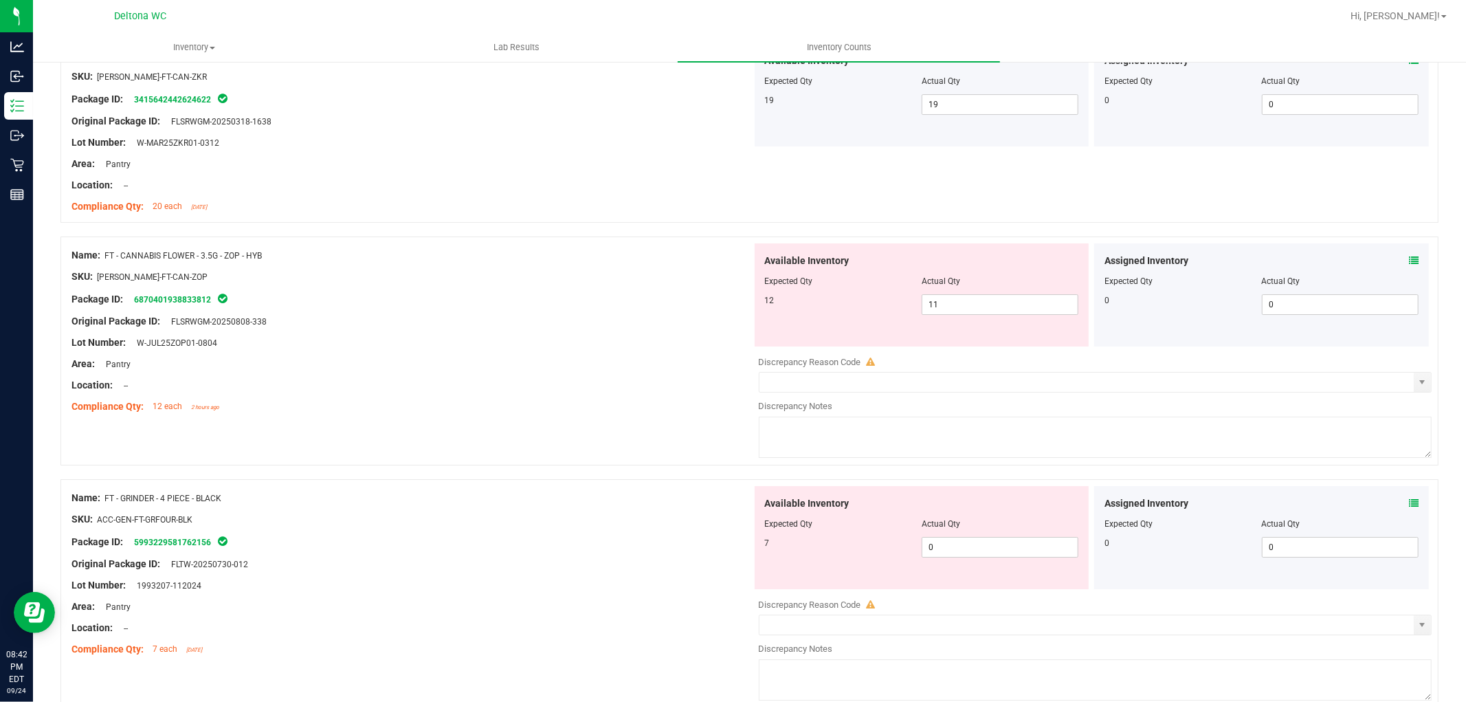
scroll to position [4047, 0]
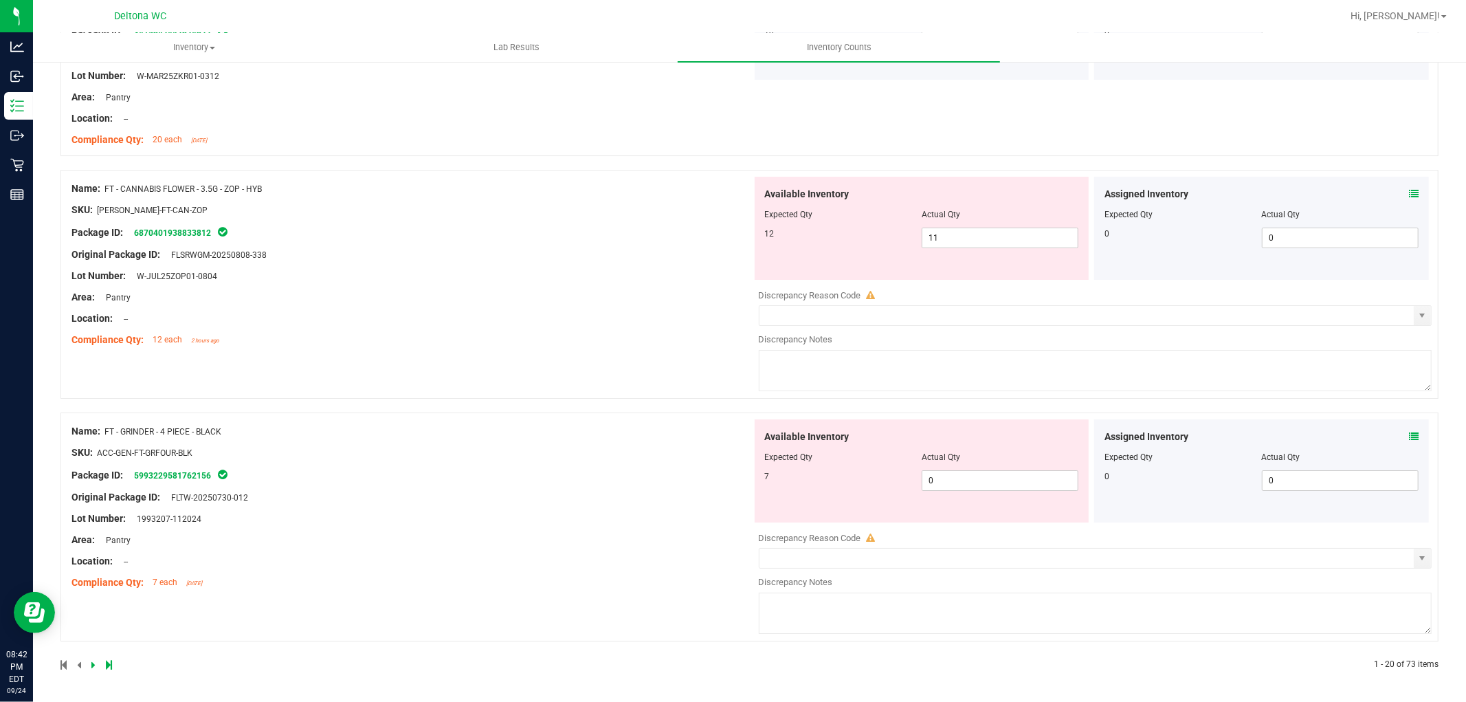
click at [1409, 189] on icon at bounding box center [1414, 194] width 10 height 10
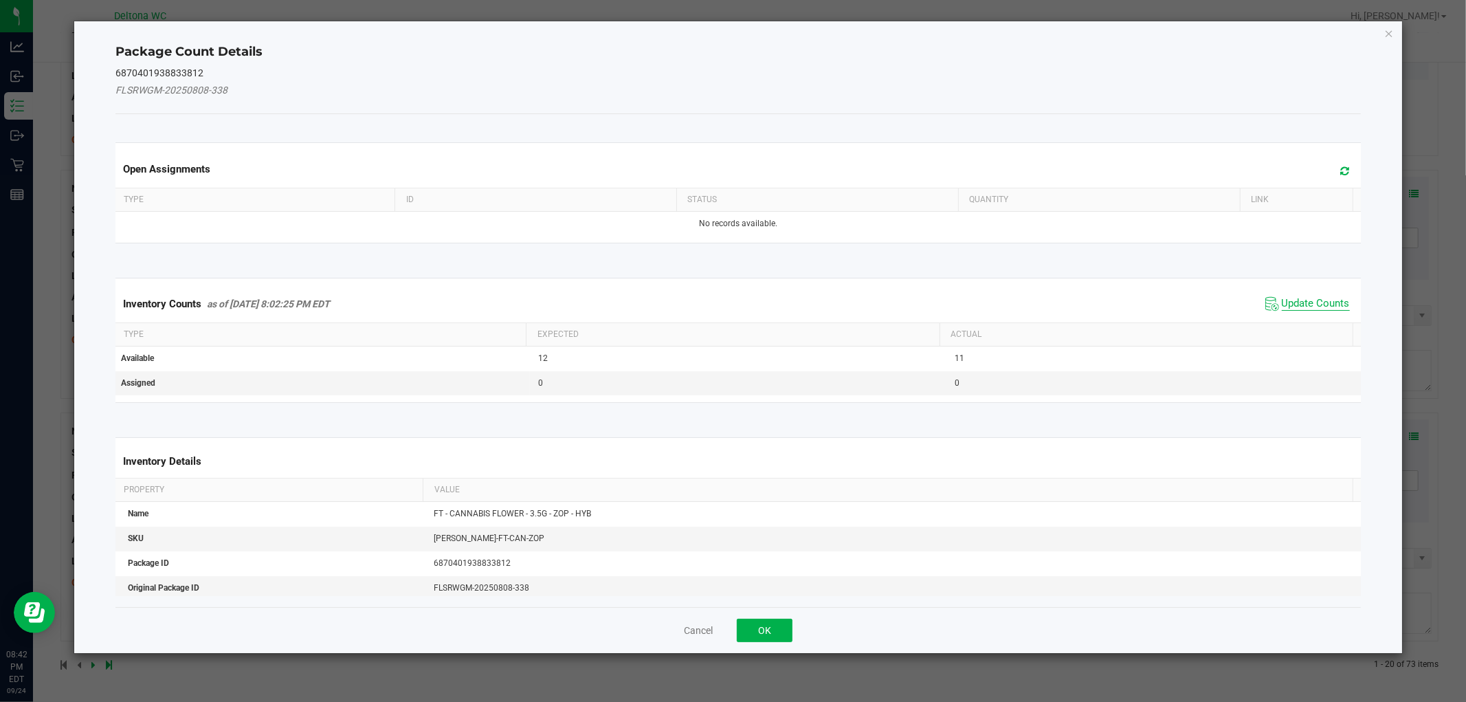
click at [1282, 299] on span "Update Counts" at bounding box center [1316, 304] width 68 height 14
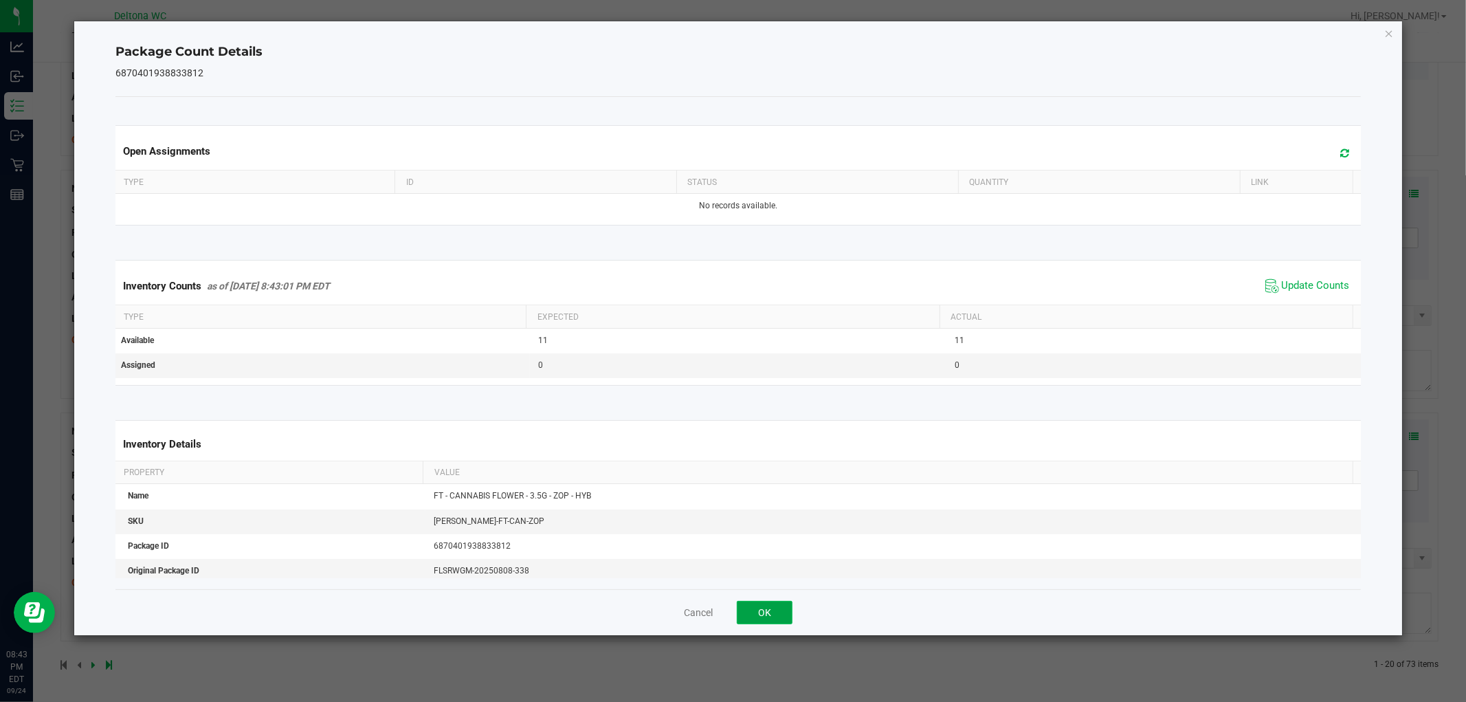
click at [770, 617] on button "OK" at bounding box center [765, 612] width 56 height 23
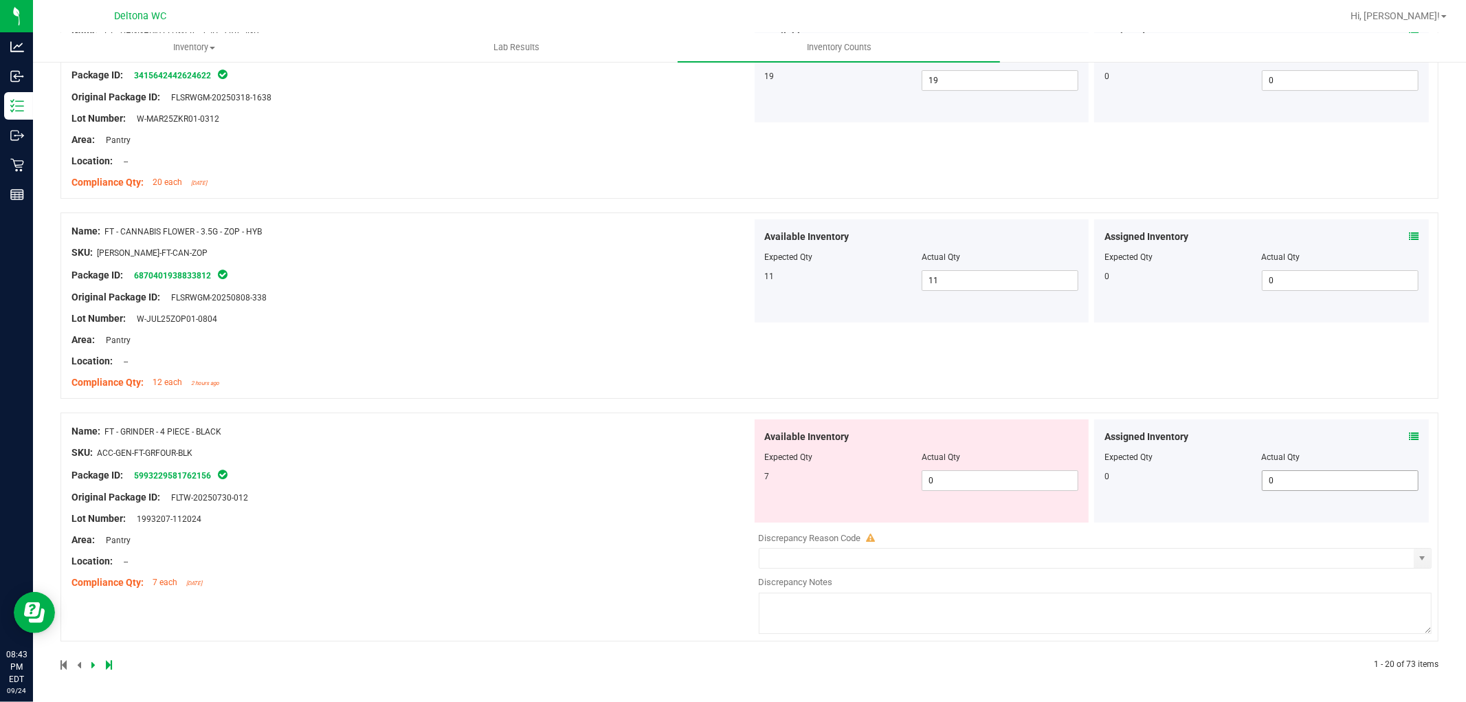
scroll to position [4004, 0]
click at [1407, 438] on div "Assigned Inventory Expected Qty Actual Qty 0 0 0" at bounding box center [1261, 470] width 335 height 103
click at [1409, 437] on icon at bounding box center [1414, 437] width 10 height 10
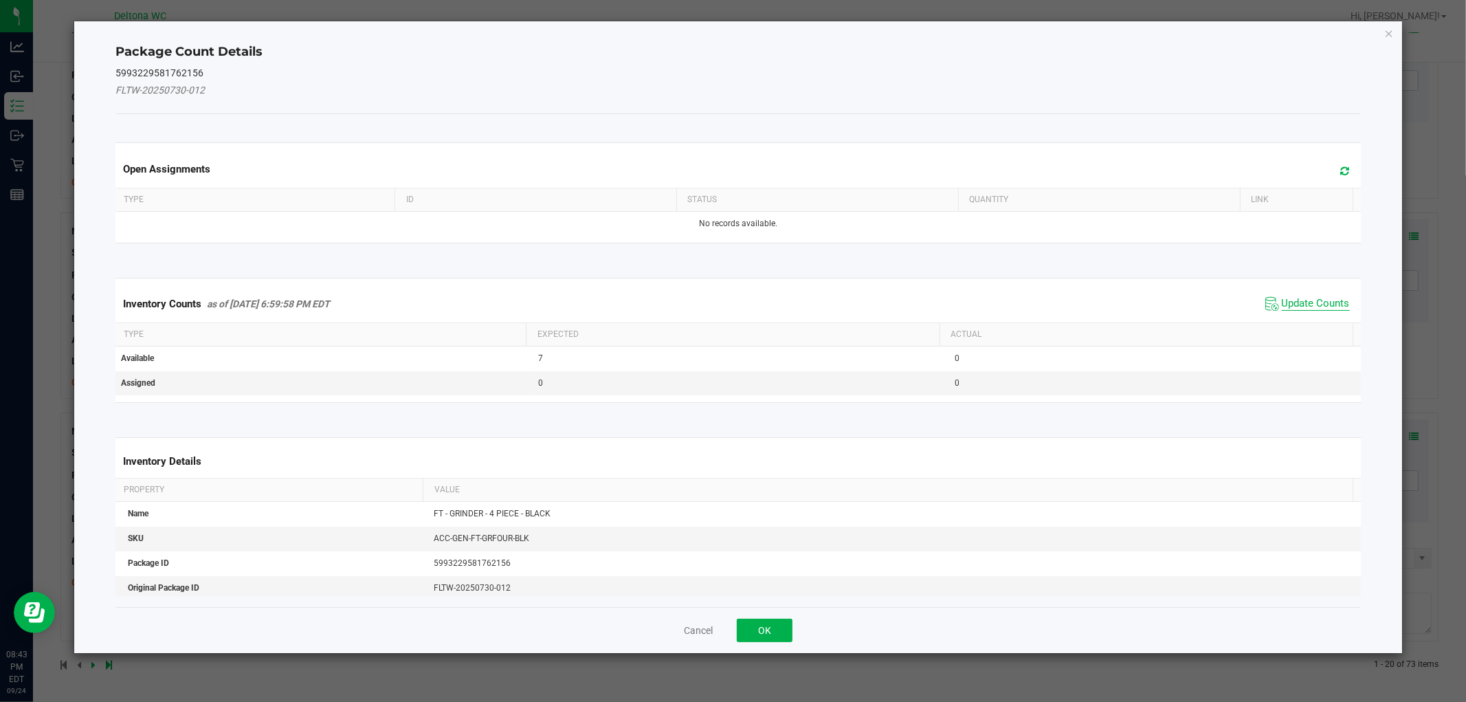
click at [1310, 300] on span "Update Counts" at bounding box center [1316, 304] width 68 height 14
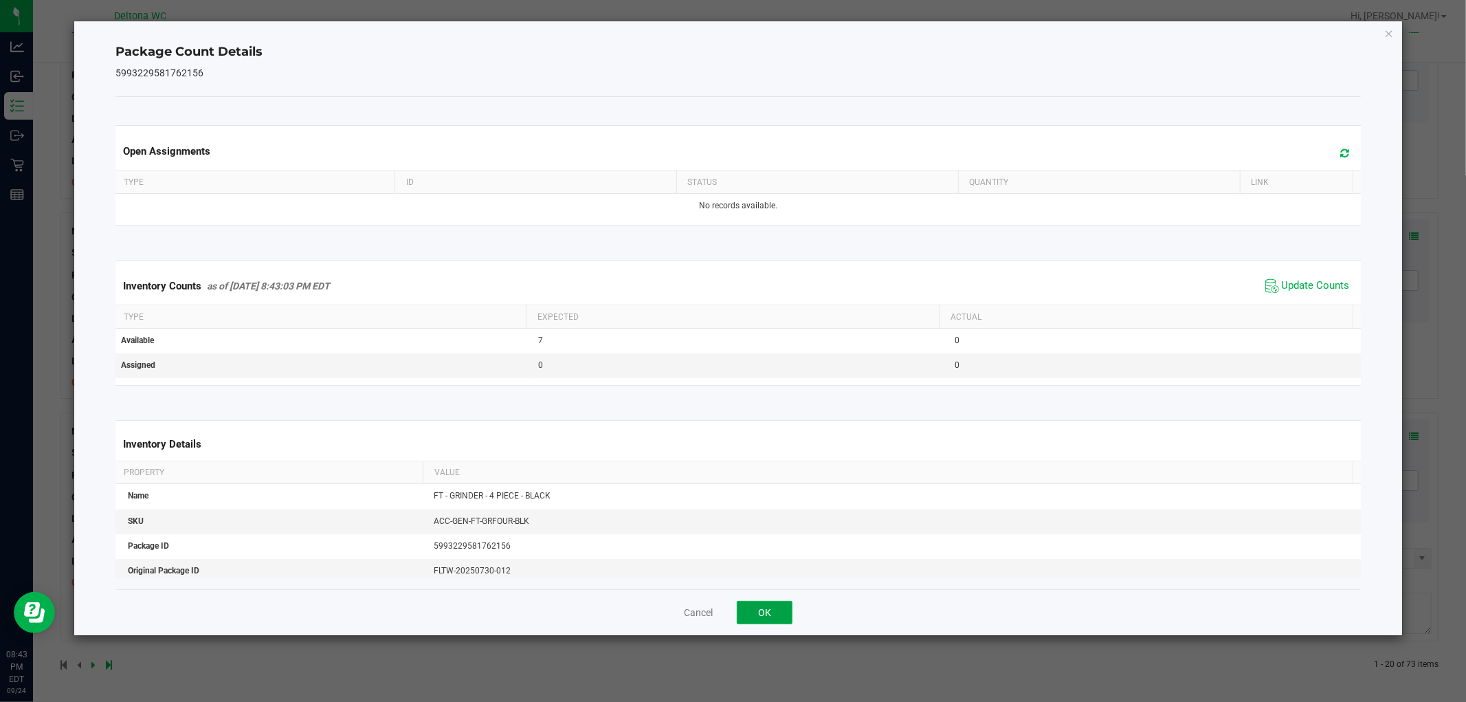
click at [773, 606] on button "OK" at bounding box center [765, 612] width 56 height 23
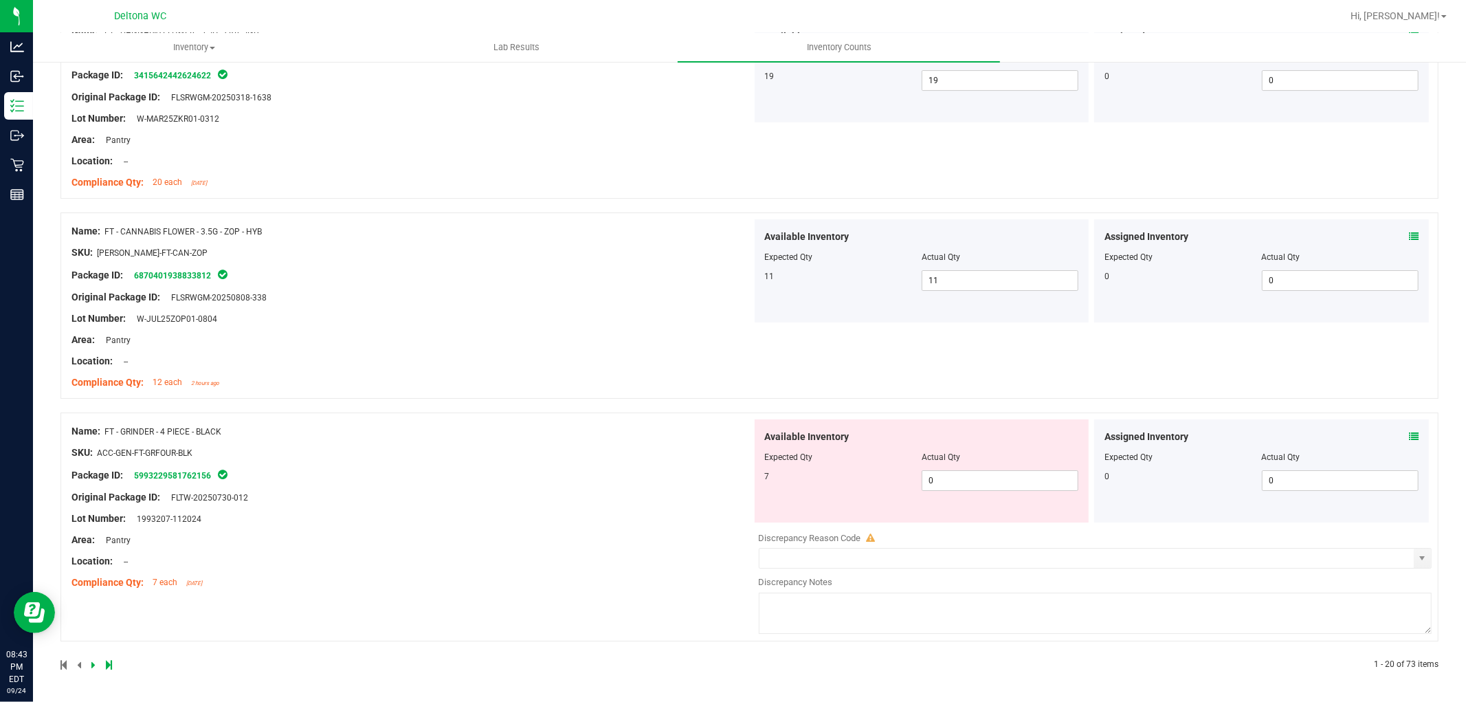
click at [93, 664] on icon at bounding box center [93, 665] width 4 height 8
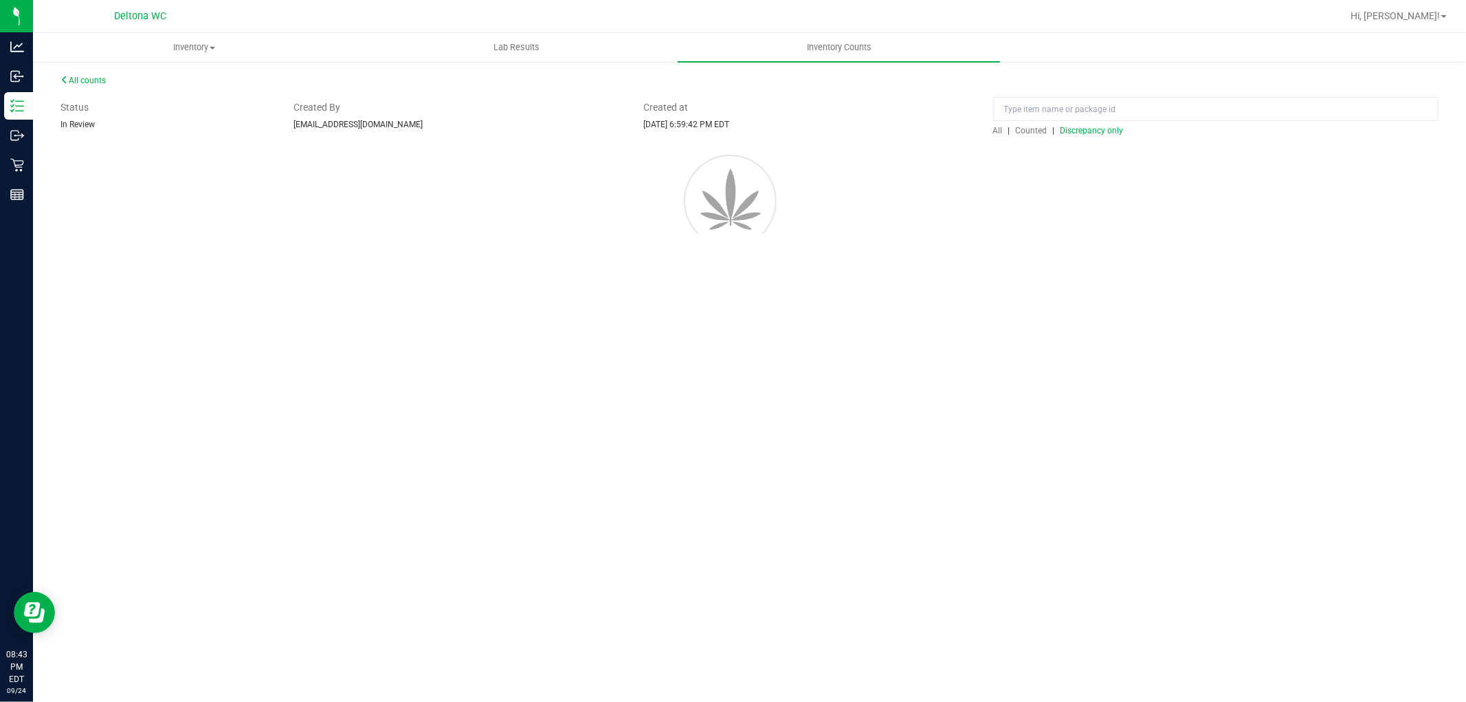
scroll to position [0, 0]
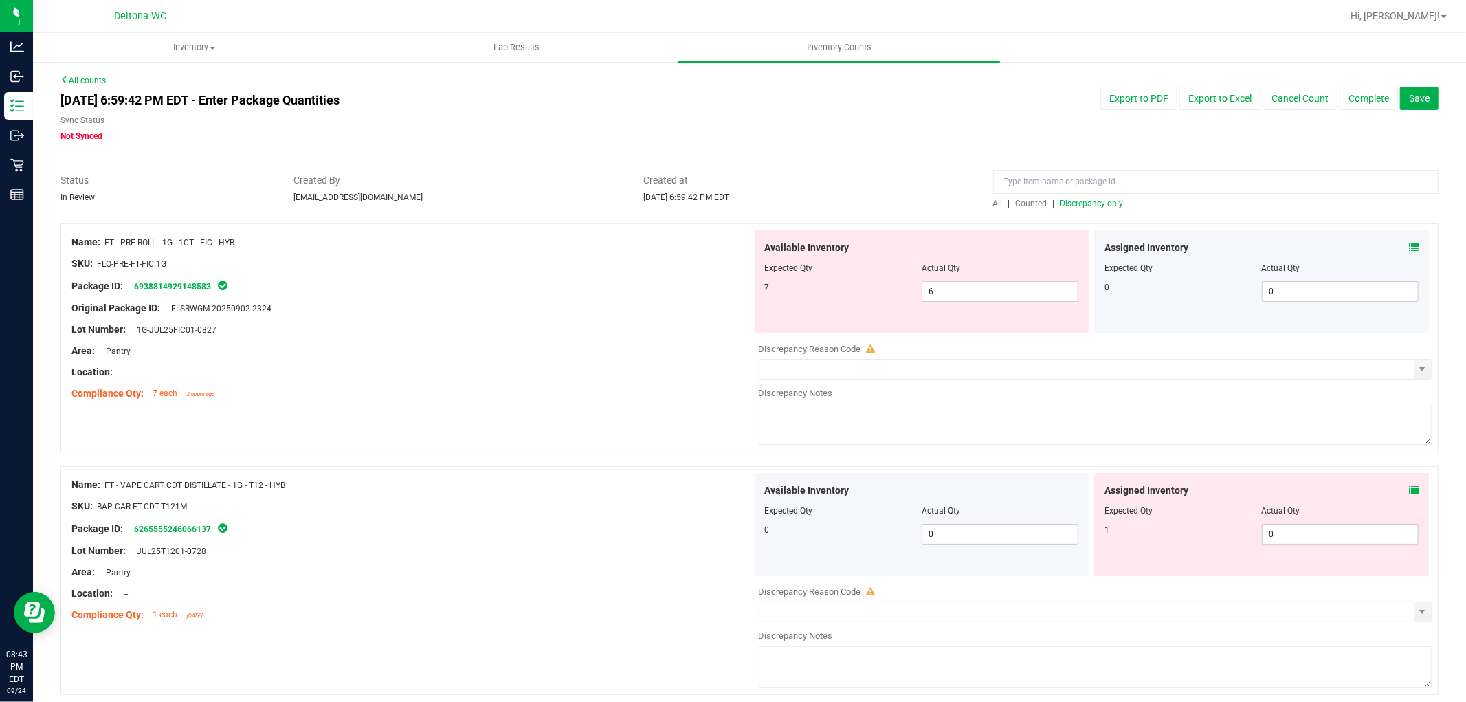
click at [1409, 245] on icon at bounding box center [1414, 248] width 10 height 10
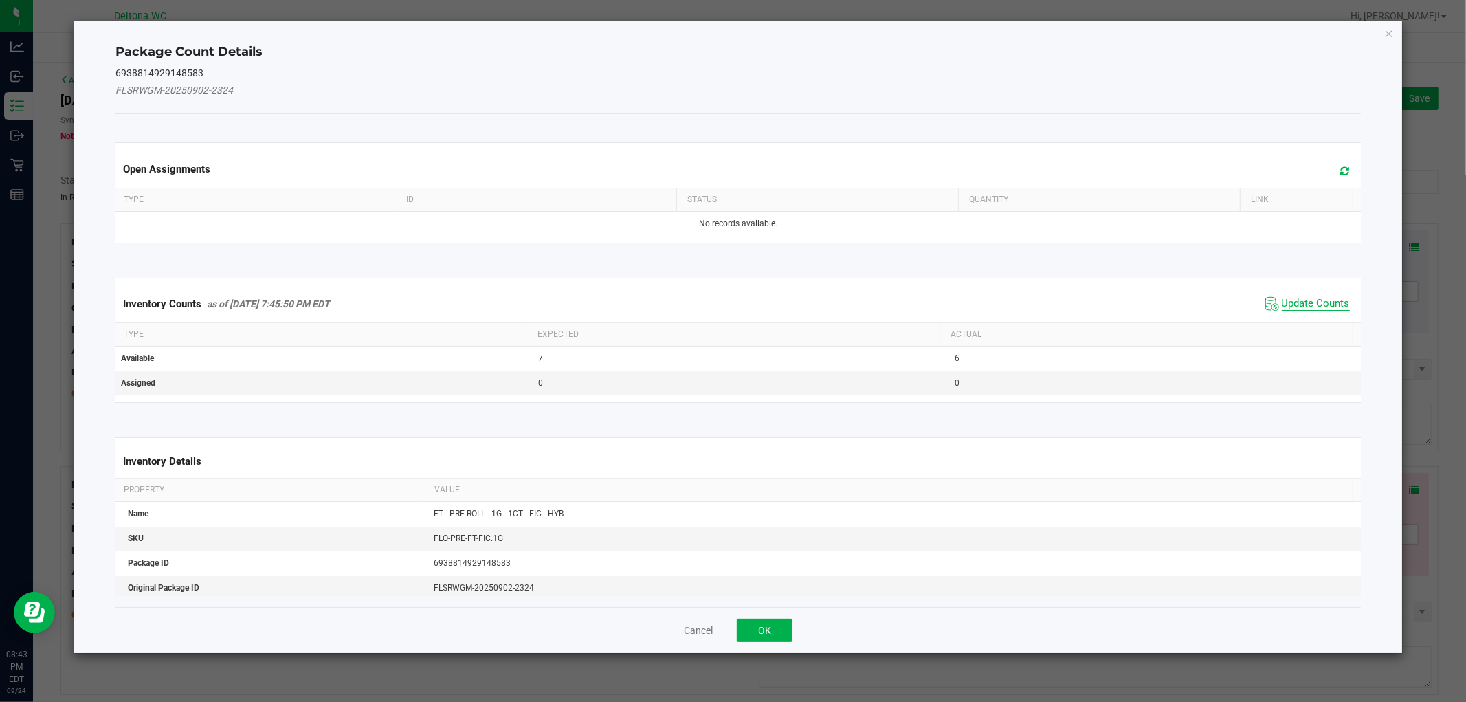
click at [1308, 301] on span "Update Counts" at bounding box center [1316, 304] width 68 height 14
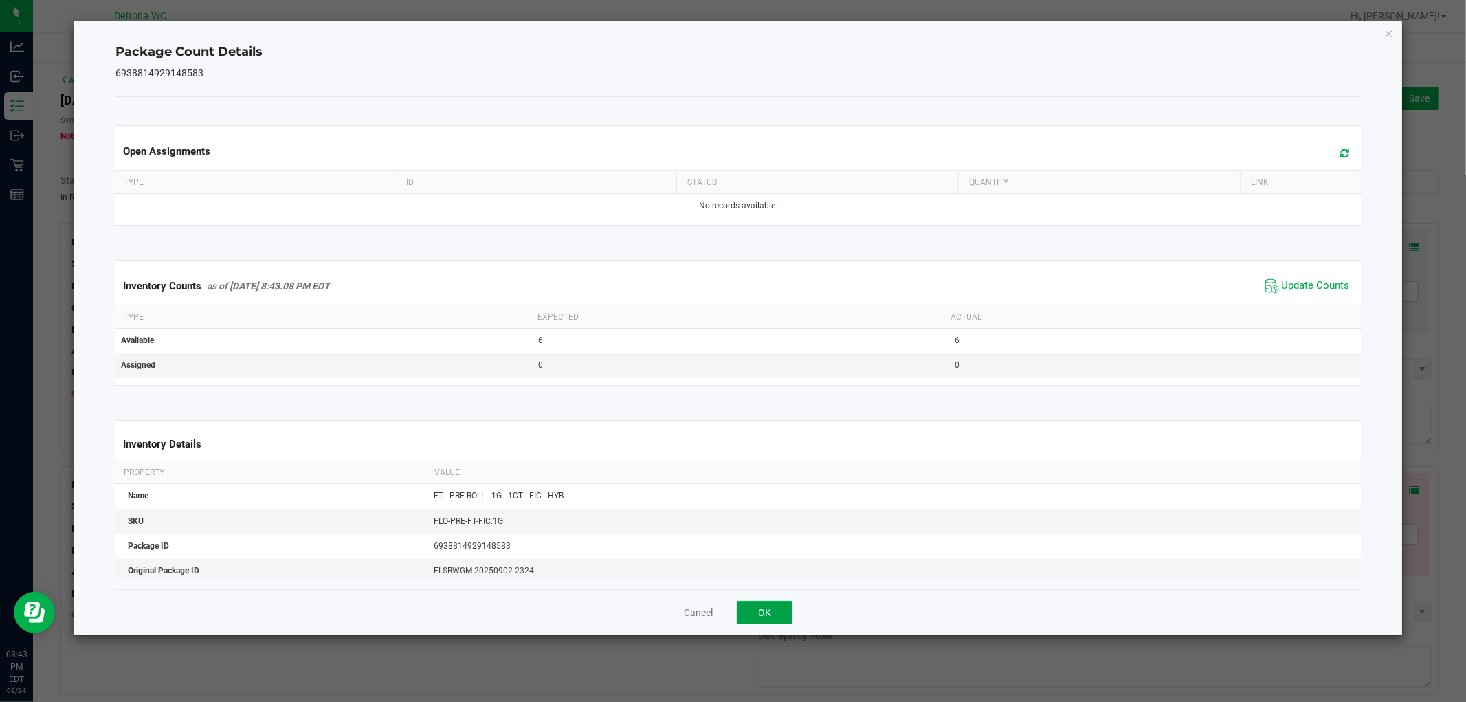
click at [765, 608] on button "OK" at bounding box center [765, 612] width 56 height 23
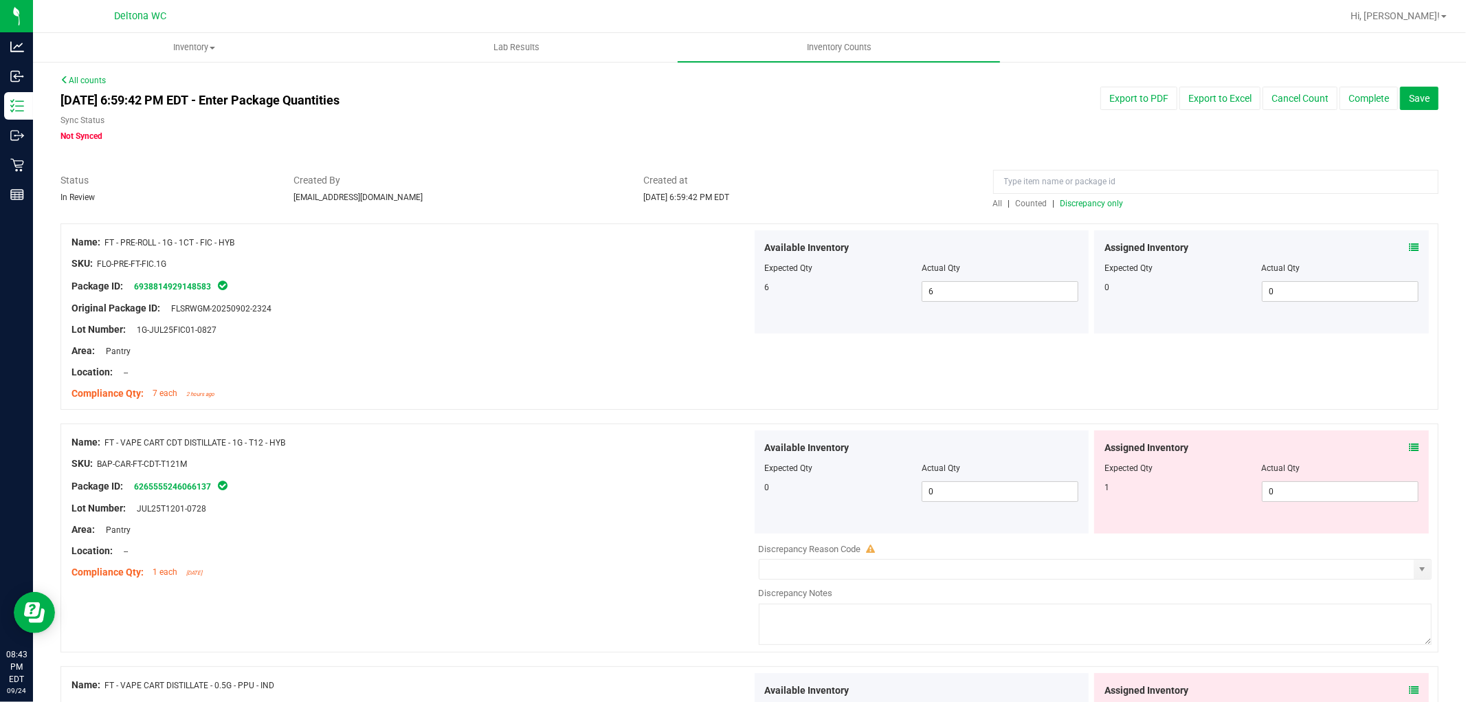
click at [1409, 448] on icon at bounding box center [1414, 448] width 10 height 10
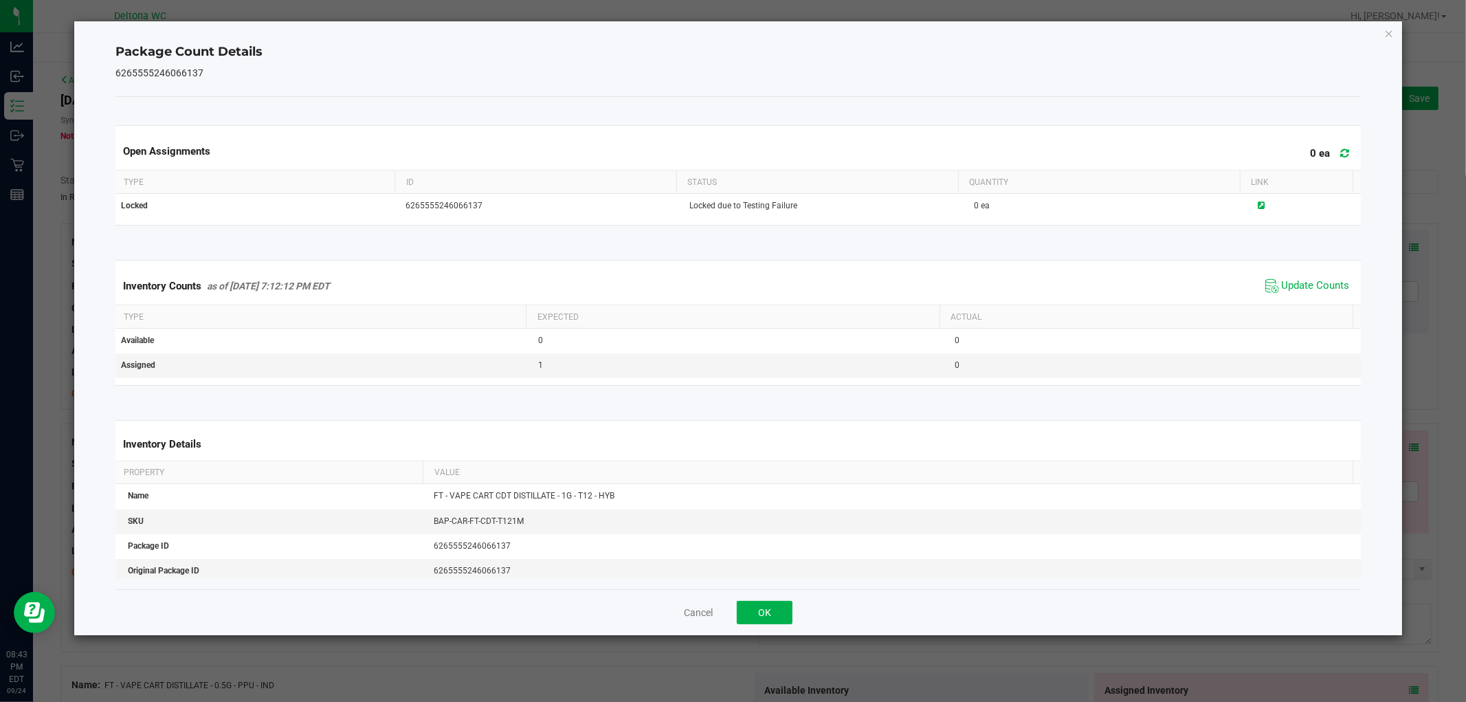
click at [1315, 273] on div "Inventory Counts as of [DATE] 7:12:12 PM EDT Update Counts" at bounding box center [738, 285] width 1251 height 37
click at [1304, 287] on span "Update Counts" at bounding box center [1316, 286] width 68 height 14
click at [754, 615] on button "OK" at bounding box center [765, 612] width 56 height 23
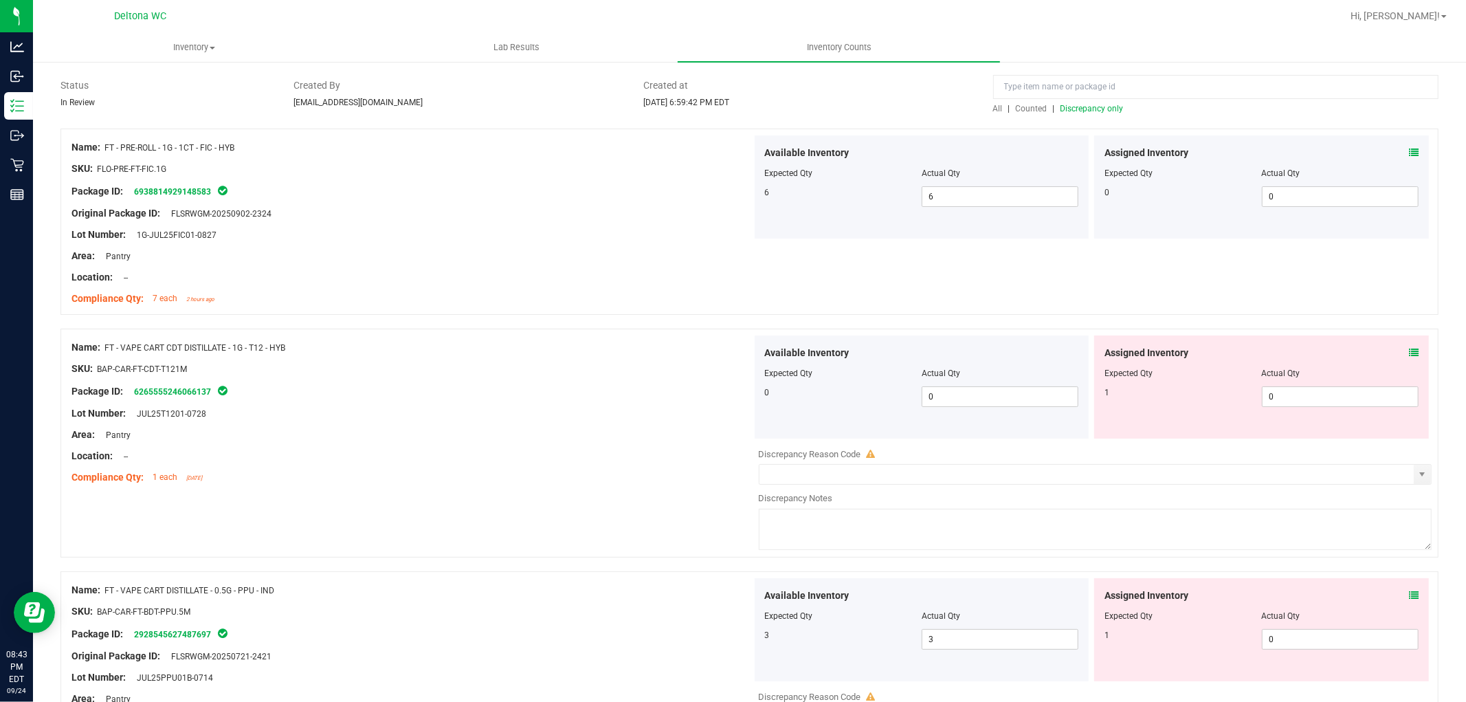
scroll to position [229, 0]
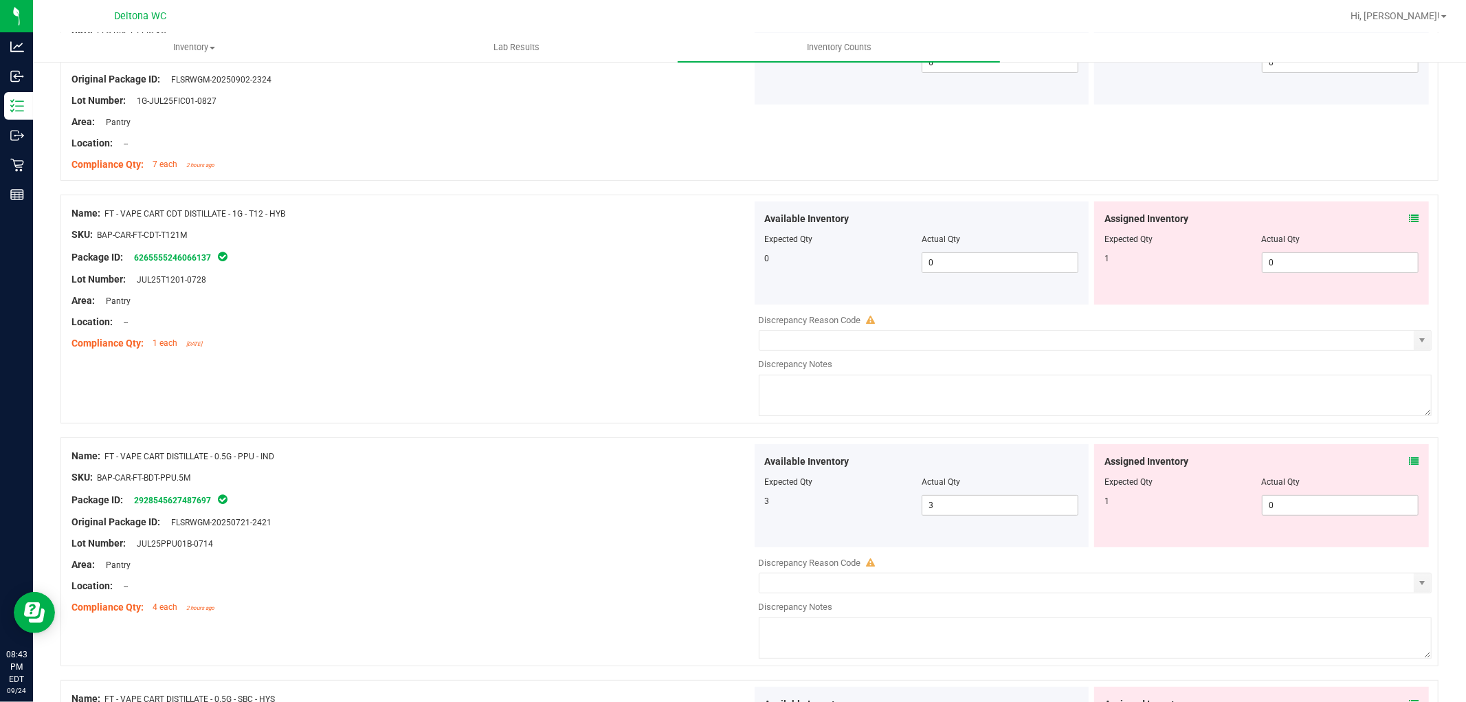
click at [1409, 463] on div "Assigned Inventory Expected Qty Actual Qty 1 0 0" at bounding box center [1261, 495] width 335 height 103
click at [1409, 458] on icon at bounding box center [1414, 461] width 10 height 10
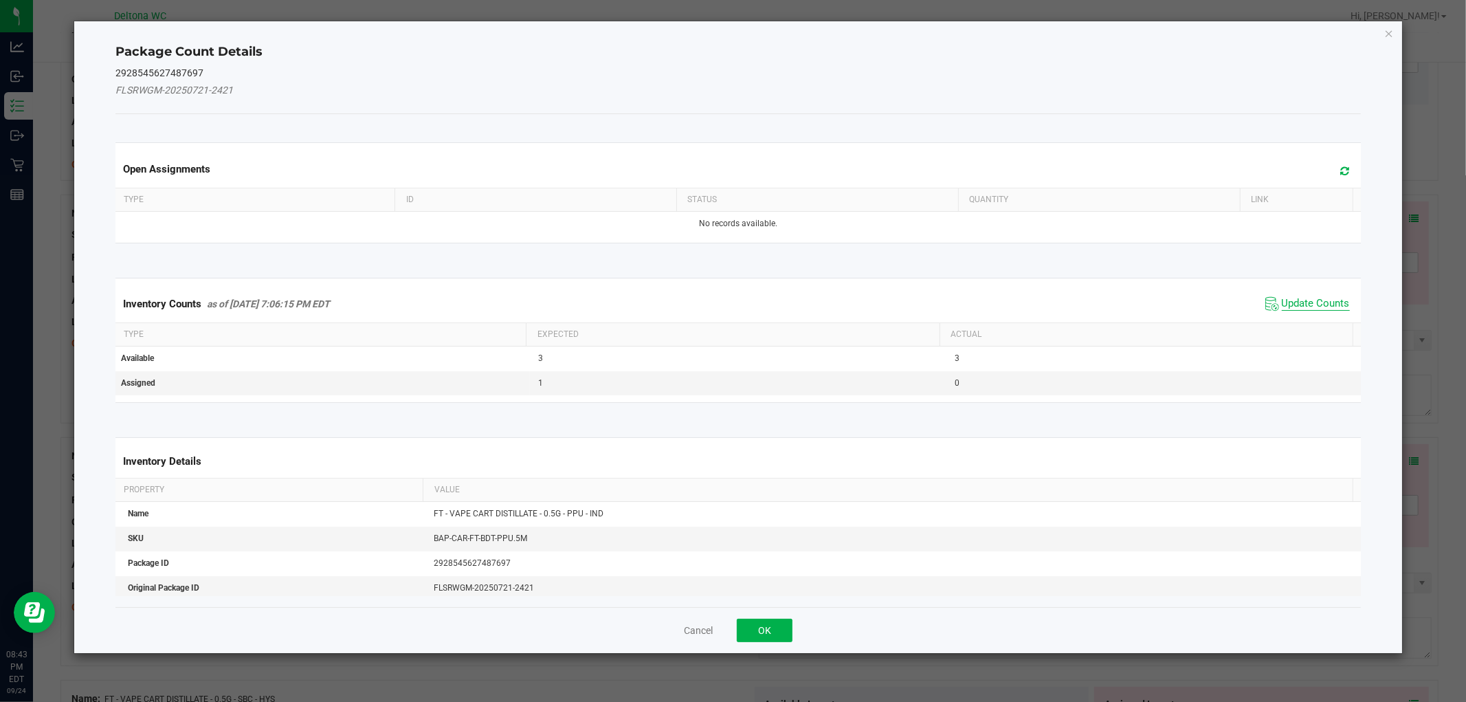
click at [1297, 301] on span "Update Counts" at bounding box center [1316, 304] width 68 height 14
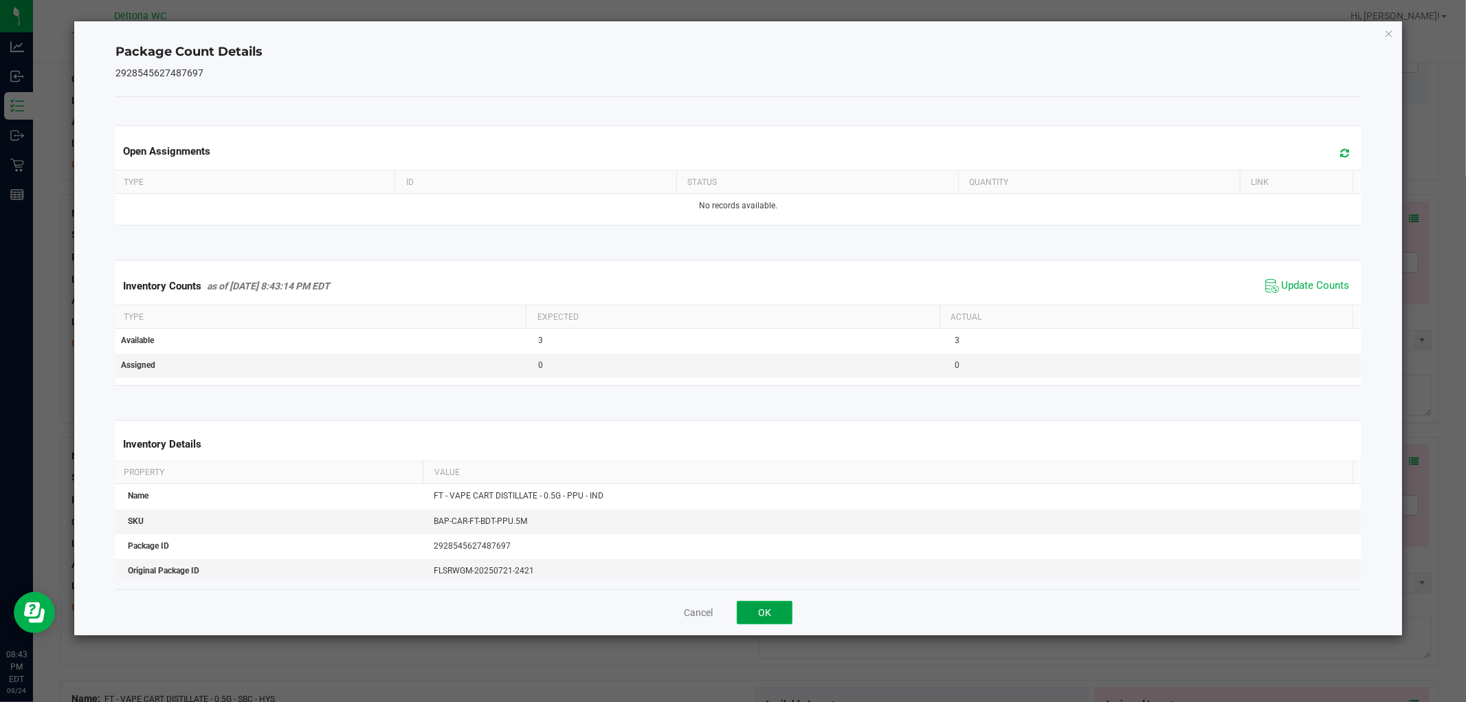
click at [759, 613] on button "OK" at bounding box center [765, 612] width 56 height 23
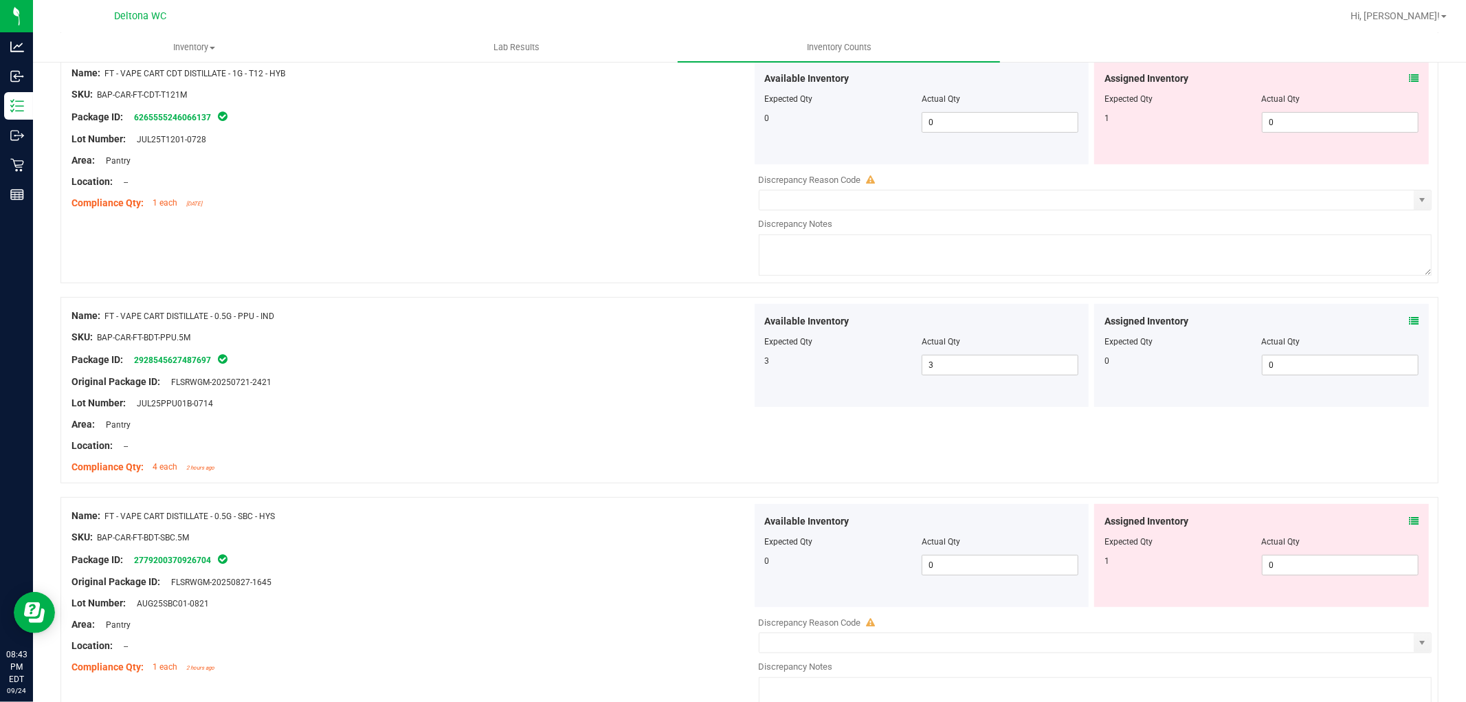
scroll to position [534, 0]
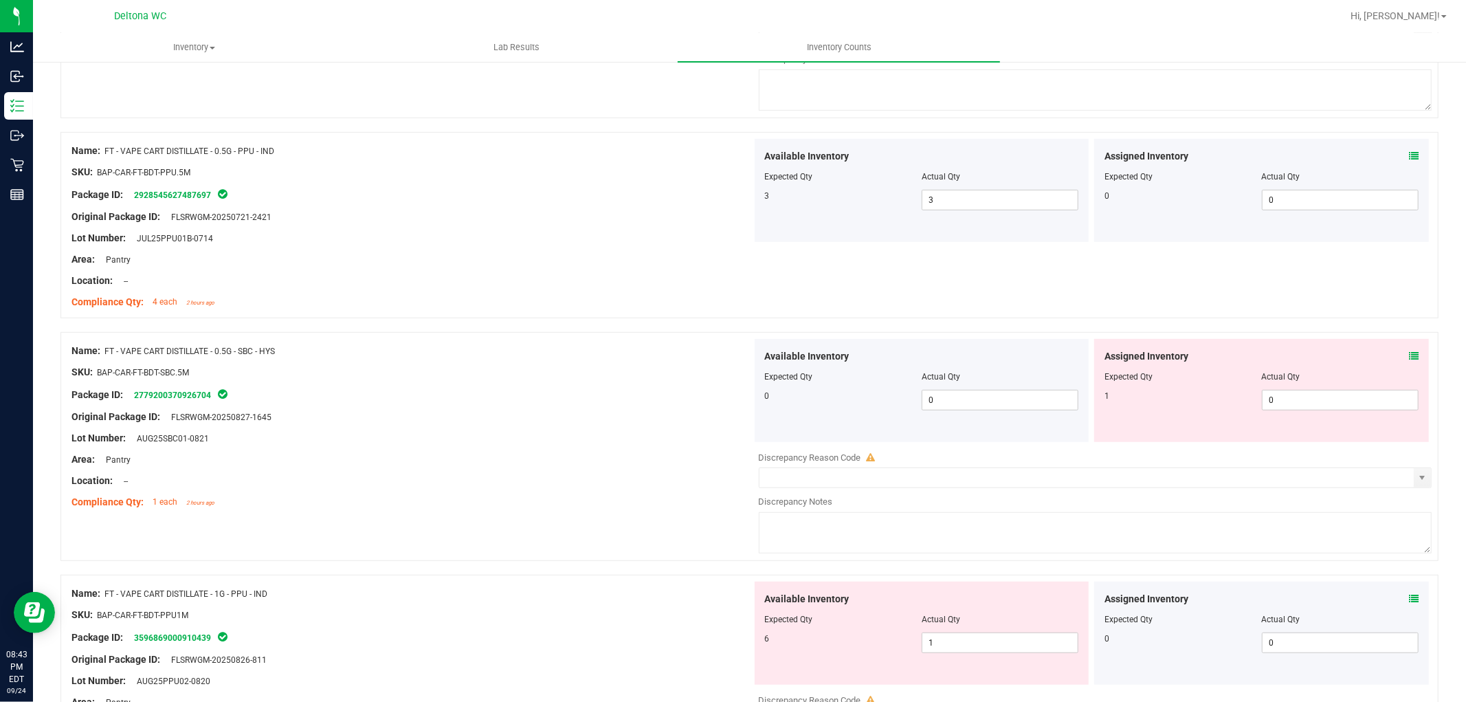
click at [1409, 352] on icon at bounding box center [1414, 356] width 10 height 10
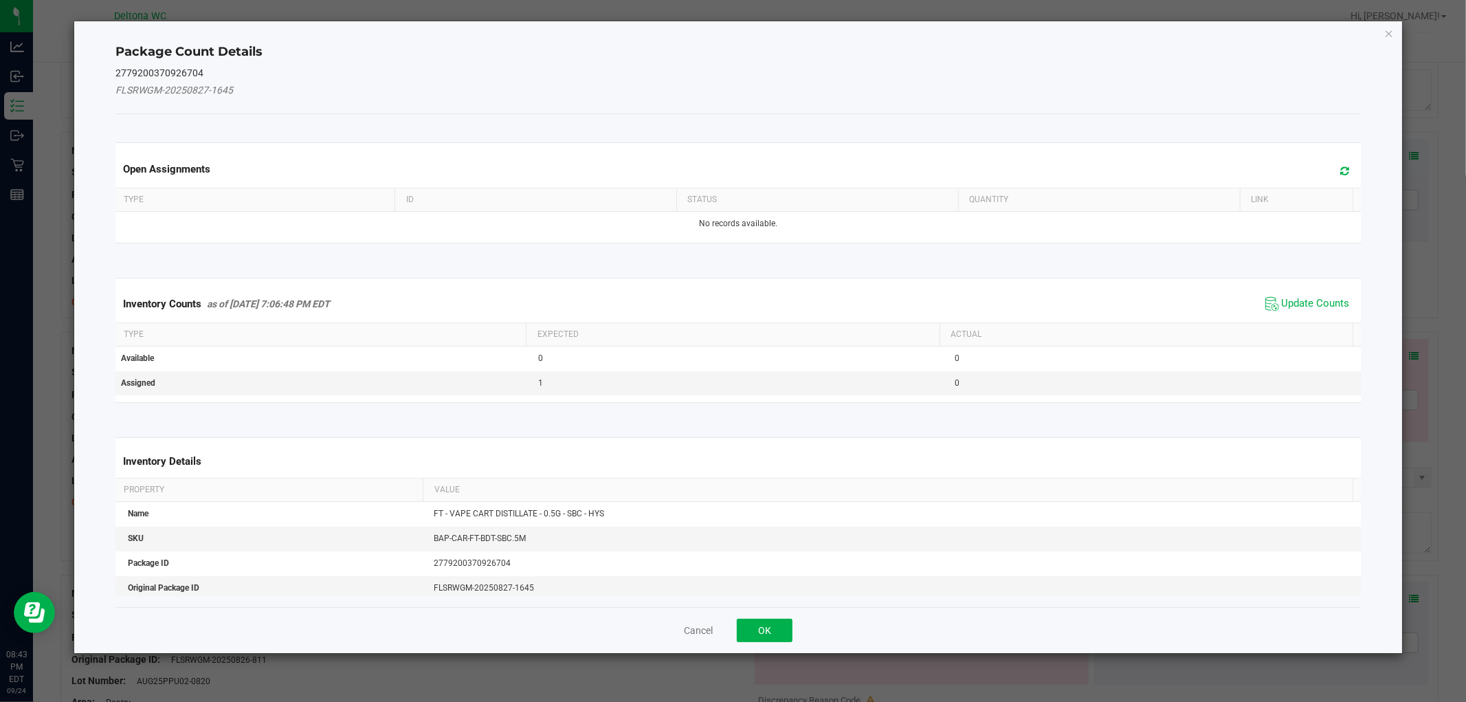
click at [1330, 313] on div "Inventory Counts as of [DATE] 7:06:48 PM EDT Update Counts" at bounding box center [738, 303] width 1251 height 37
click at [1323, 307] on span "Update Counts" at bounding box center [1316, 304] width 68 height 14
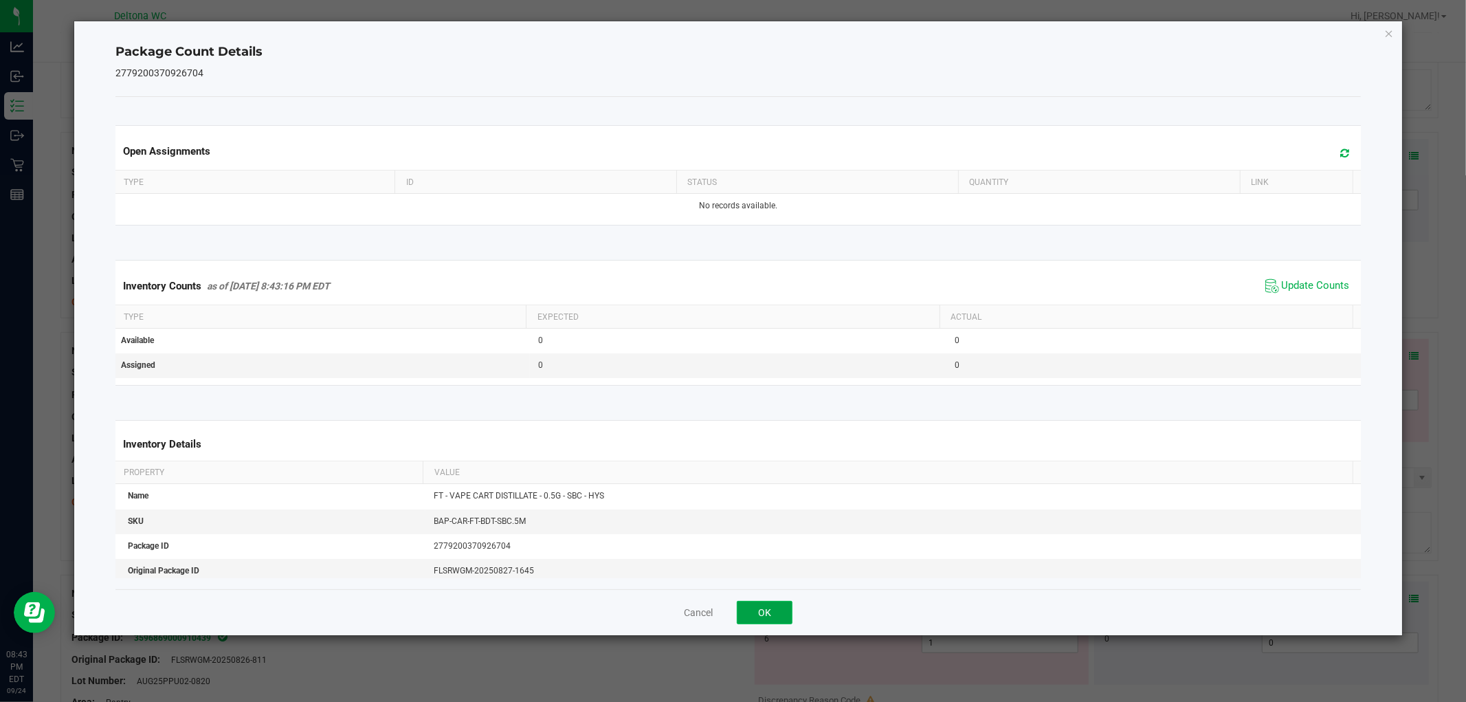
click at [771, 606] on button "OK" at bounding box center [765, 612] width 56 height 23
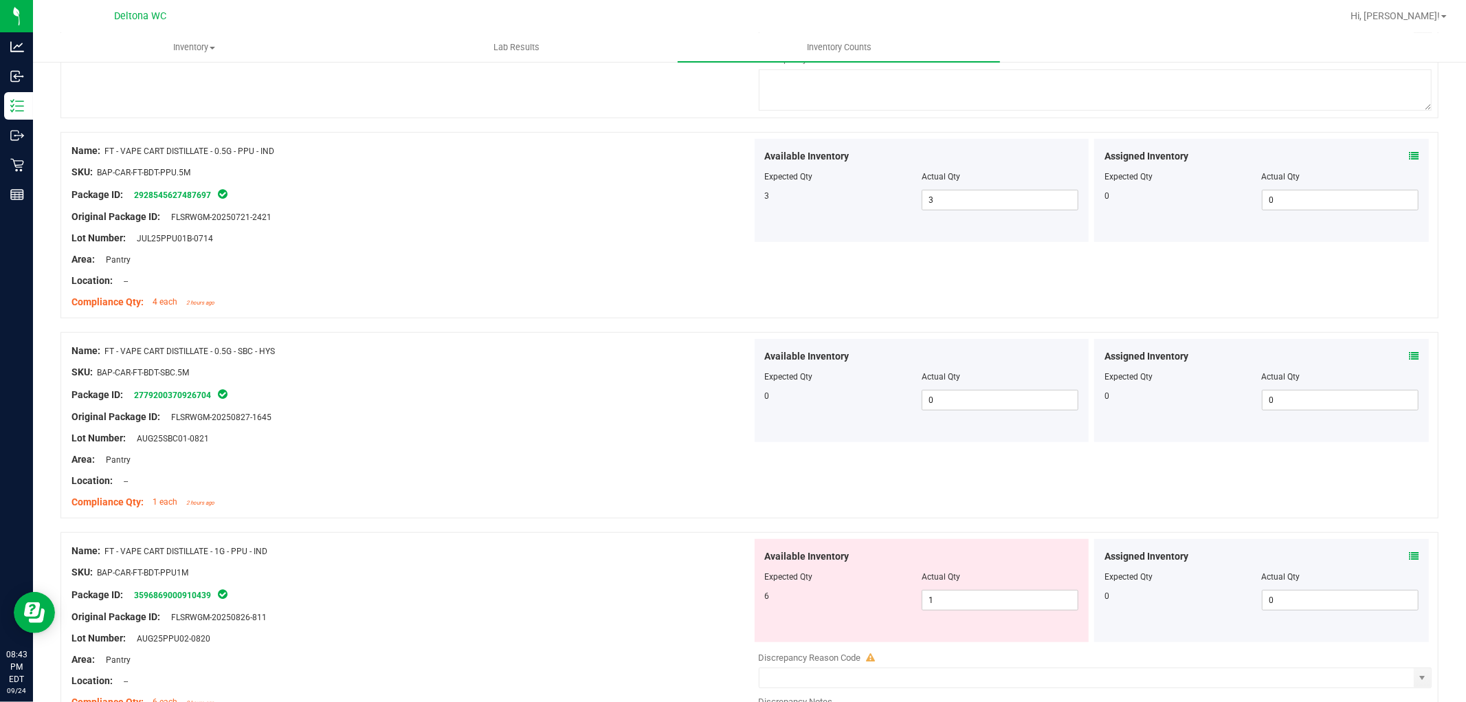
scroll to position [840, 0]
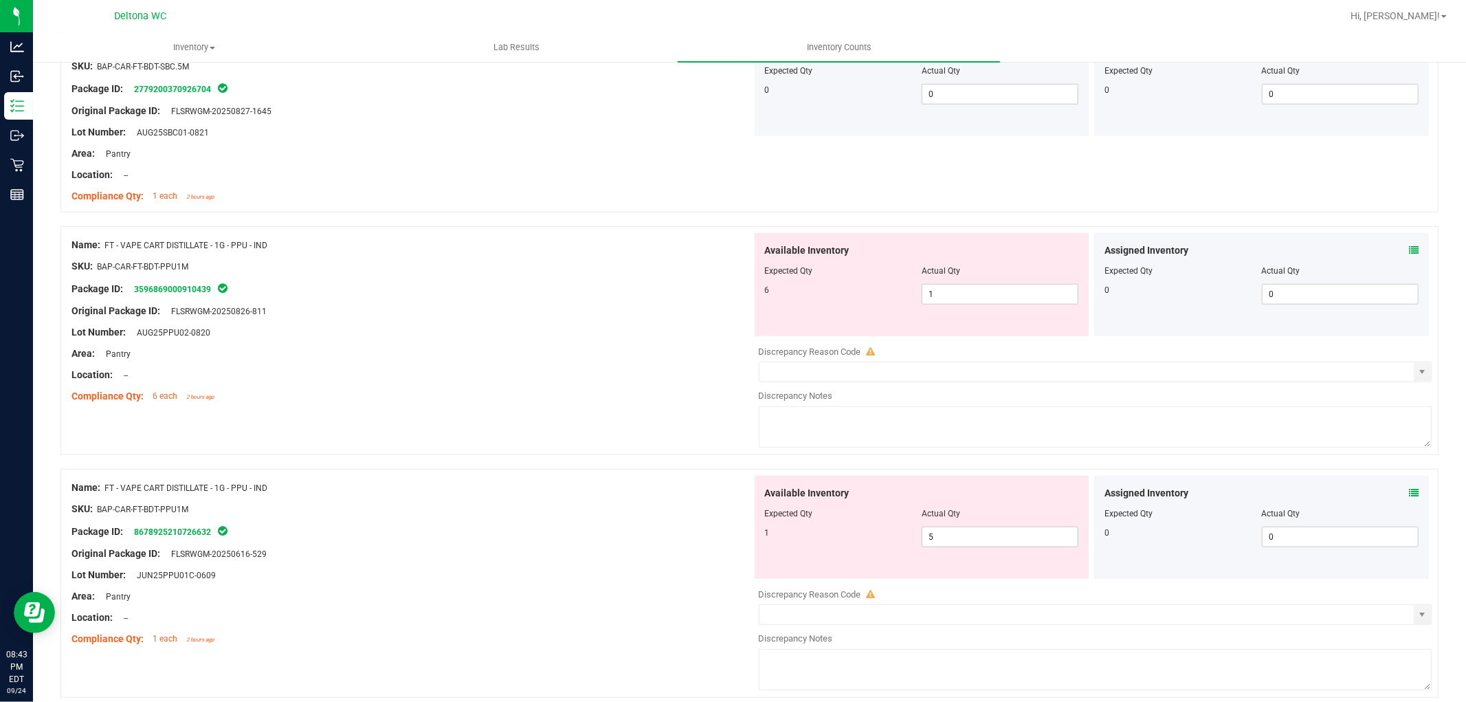
click at [1403, 243] on div "Assigned Inventory Expected Qty Actual Qty 0 0 0" at bounding box center [1261, 284] width 335 height 103
click at [1409, 245] on span at bounding box center [1414, 250] width 10 height 14
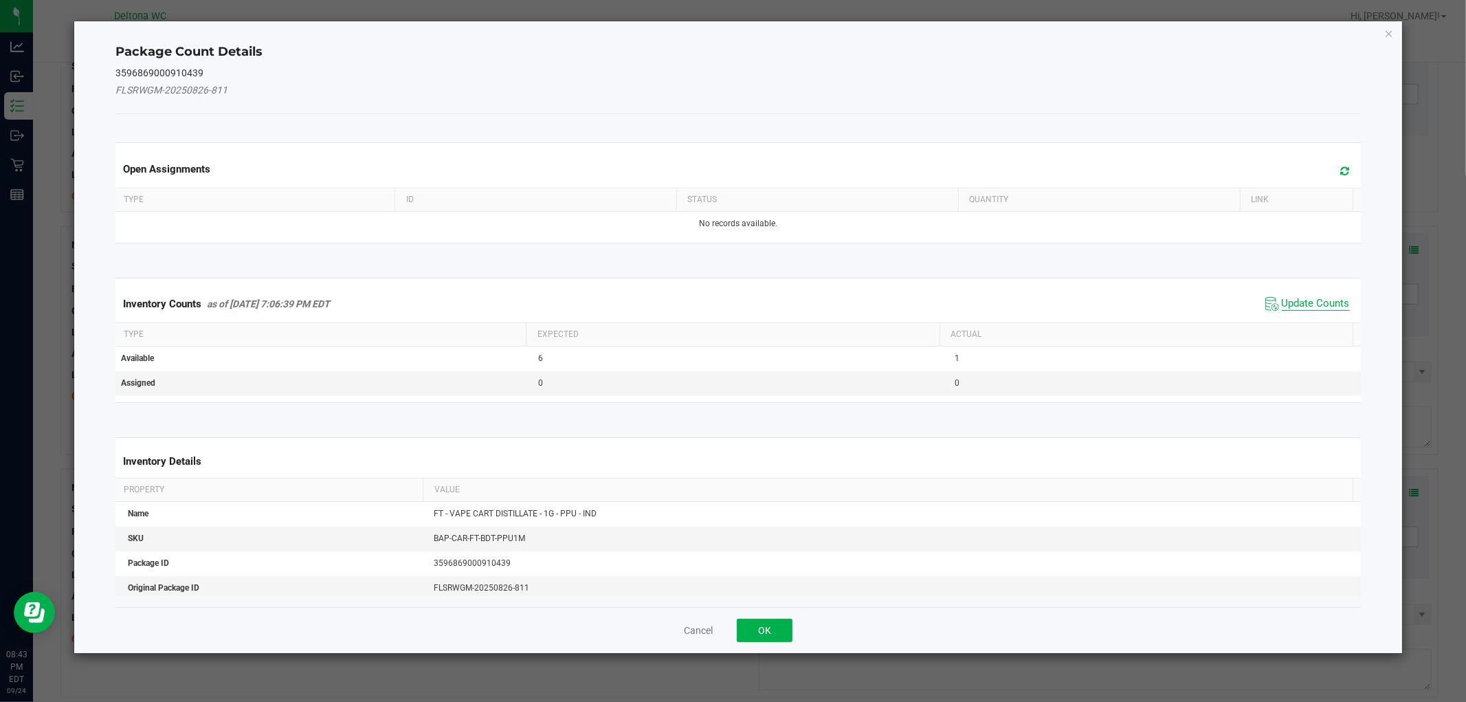
click at [1282, 305] on span "Update Counts" at bounding box center [1316, 304] width 68 height 14
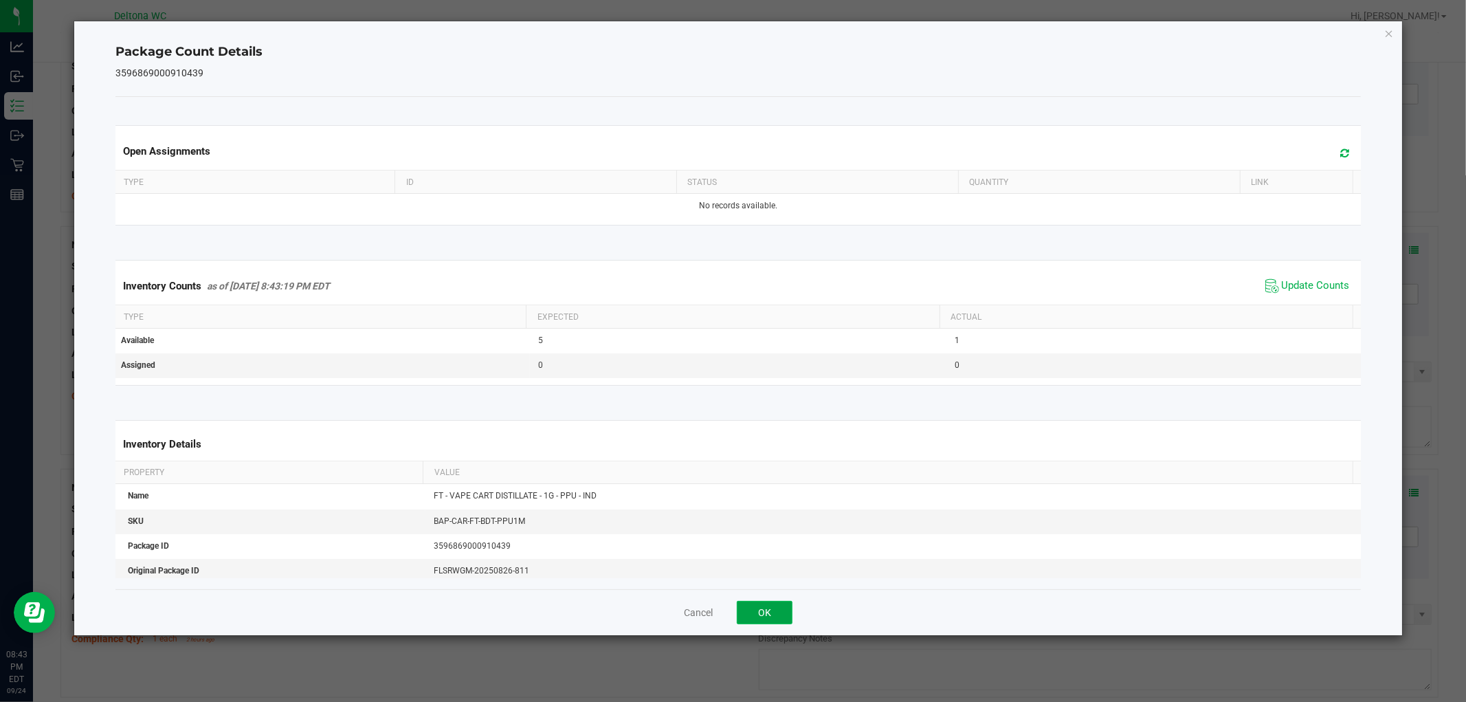
click at [758, 612] on button "OK" at bounding box center [765, 612] width 56 height 23
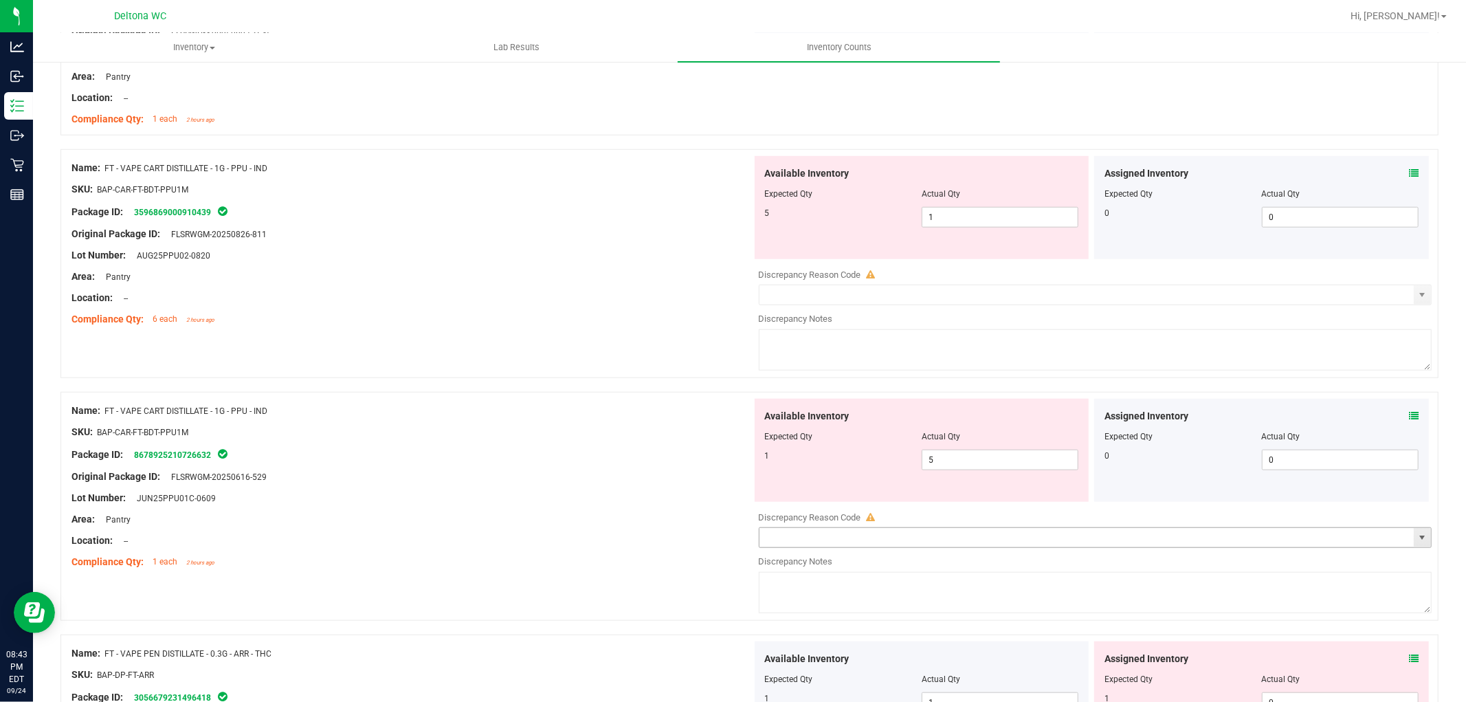
scroll to position [1145, 0]
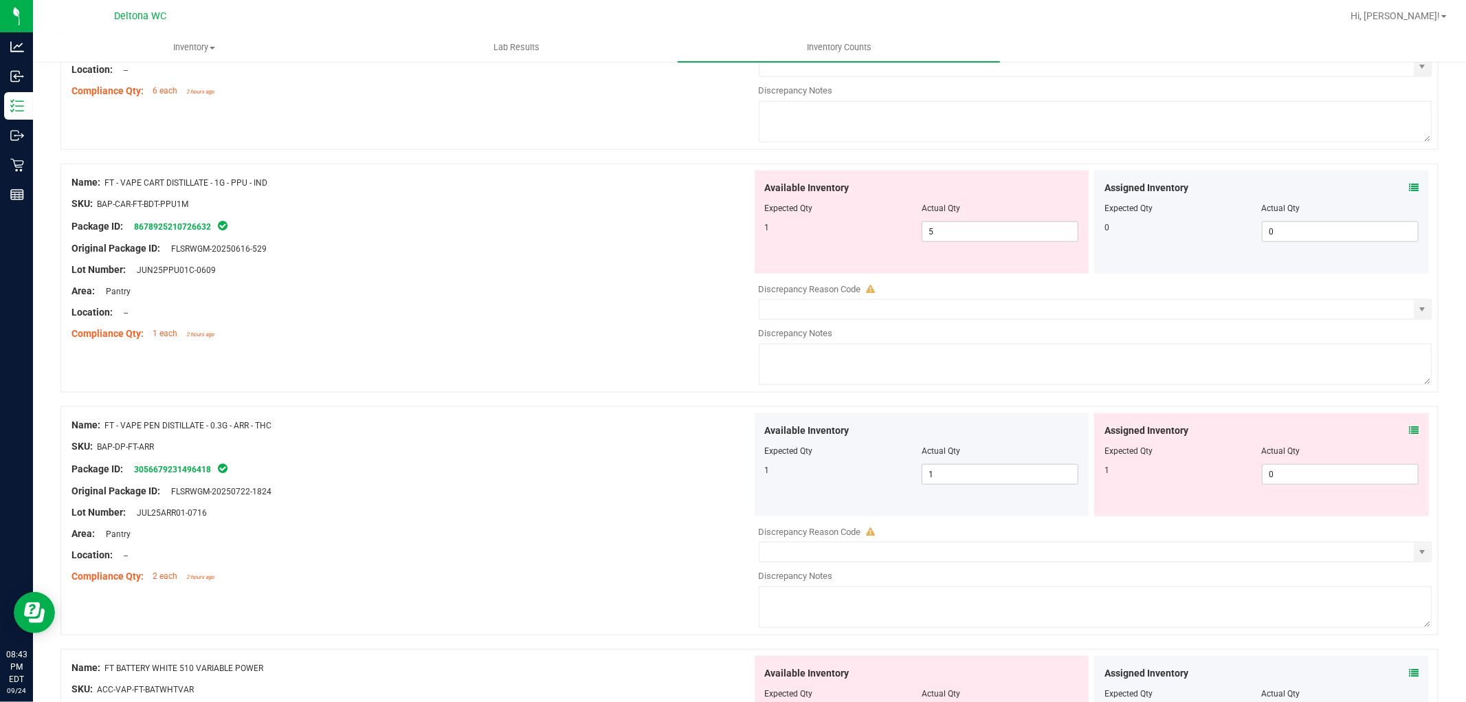
click at [1409, 190] on icon at bounding box center [1414, 188] width 10 height 10
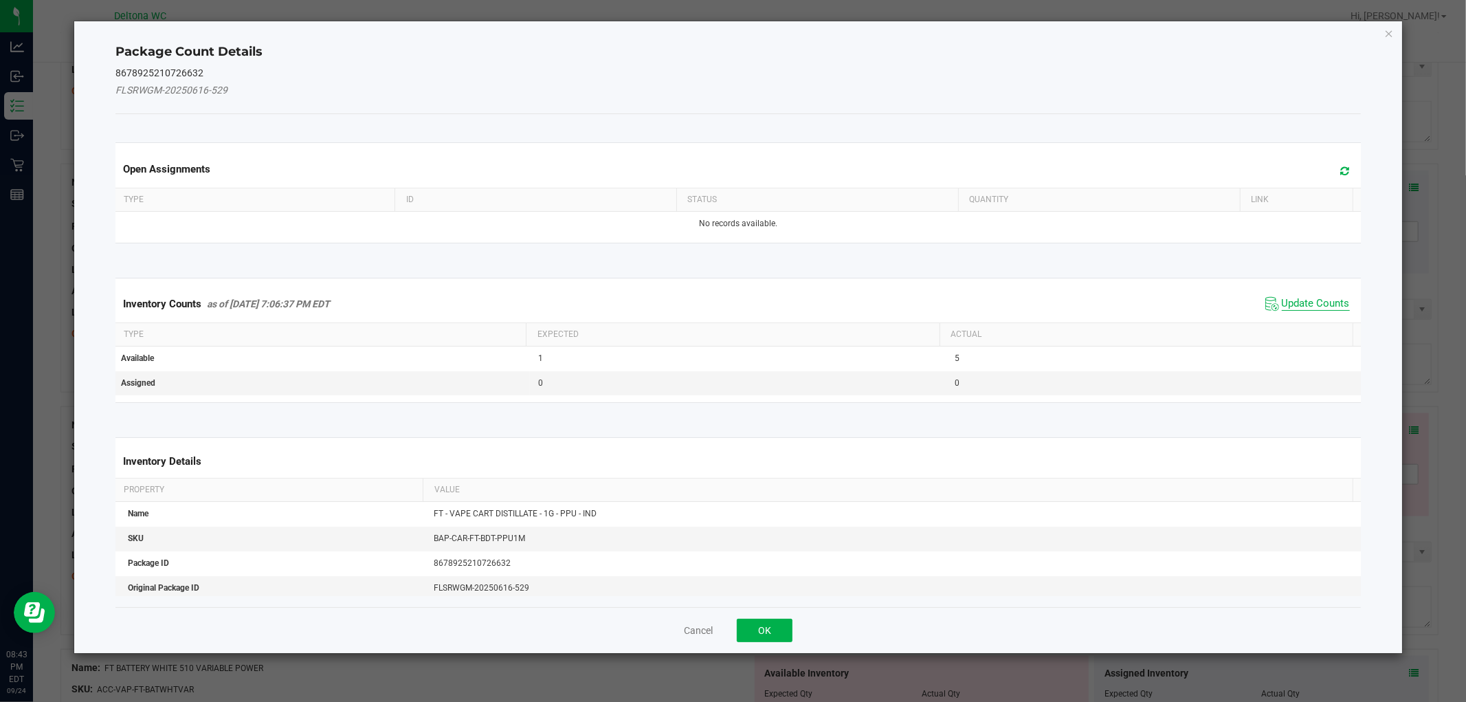
click at [1301, 299] on span "Update Counts" at bounding box center [1316, 304] width 68 height 14
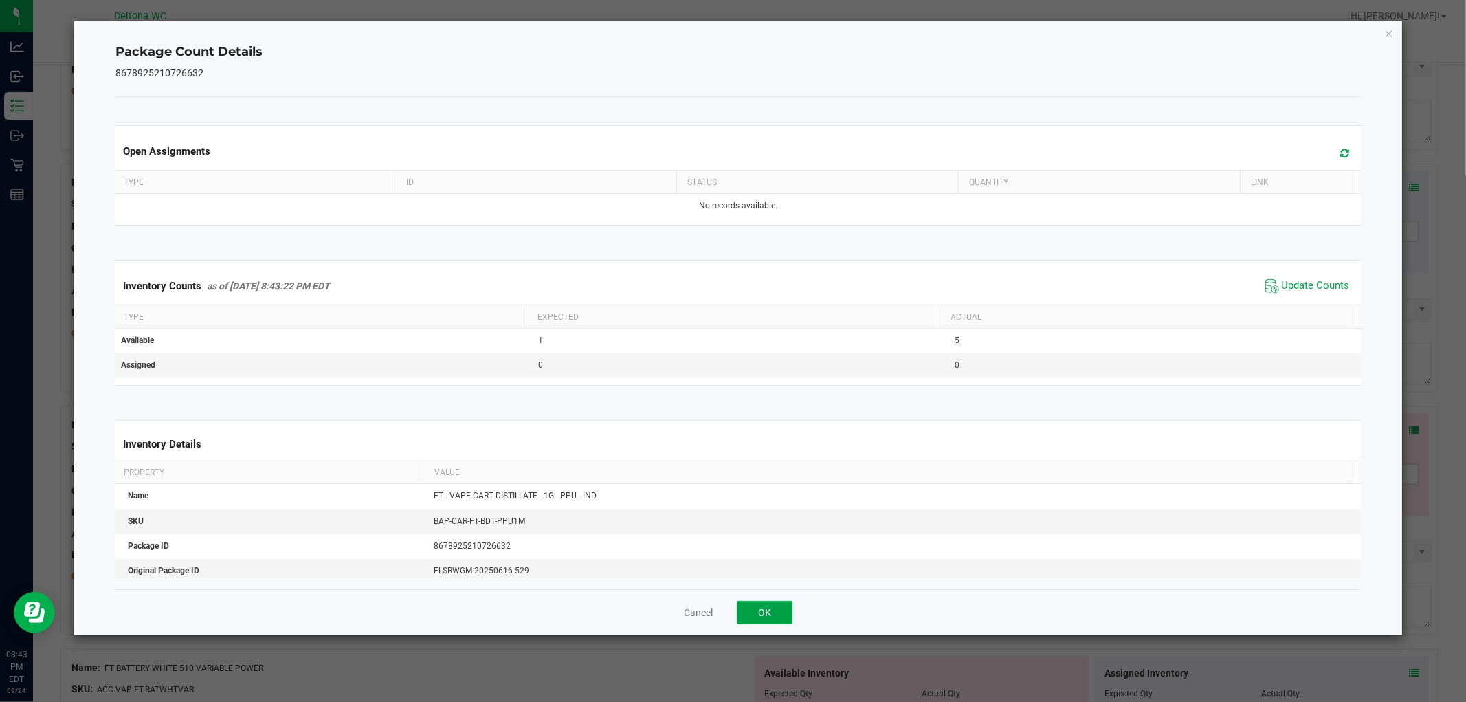
click at [787, 608] on button "OK" at bounding box center [765, 612] width 56 height 23
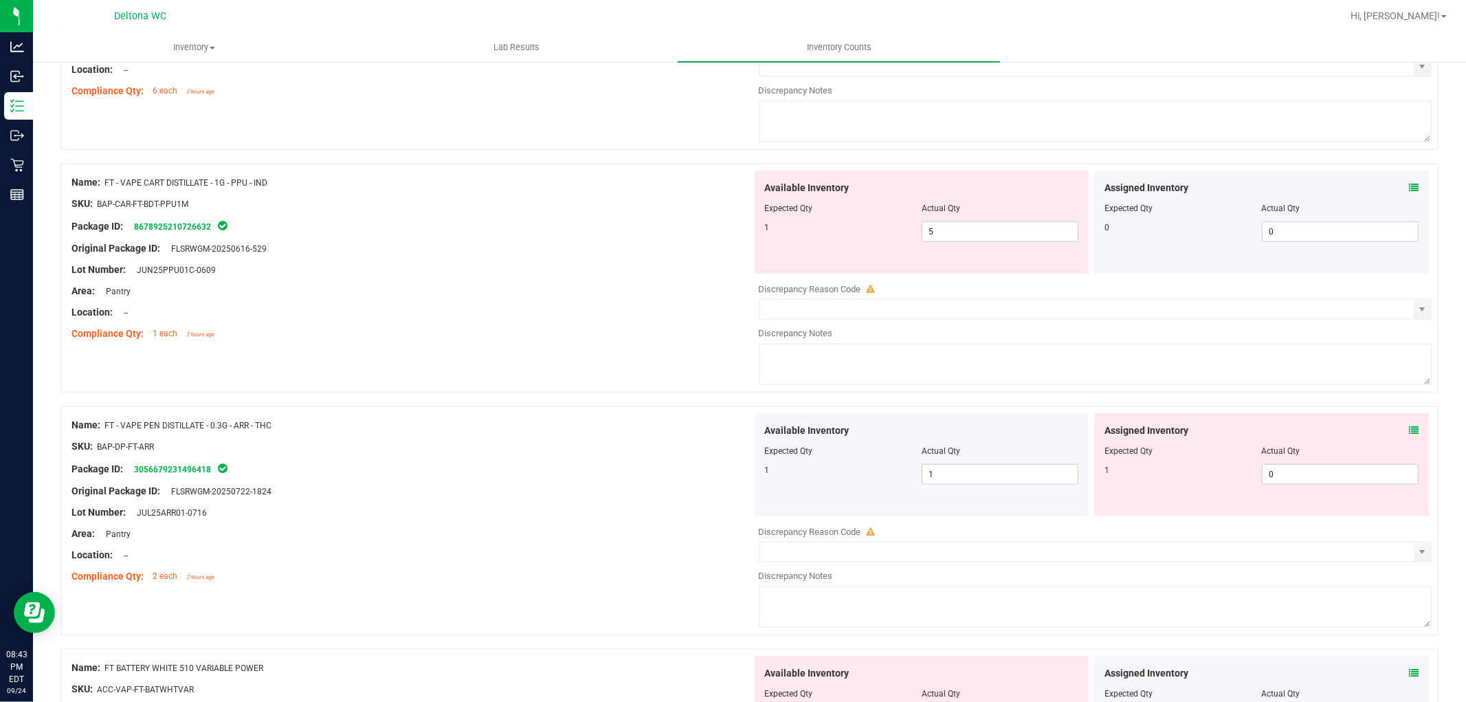
click at [1409, 430] on icon at bounding box center [1414, 431] width 10 height 10
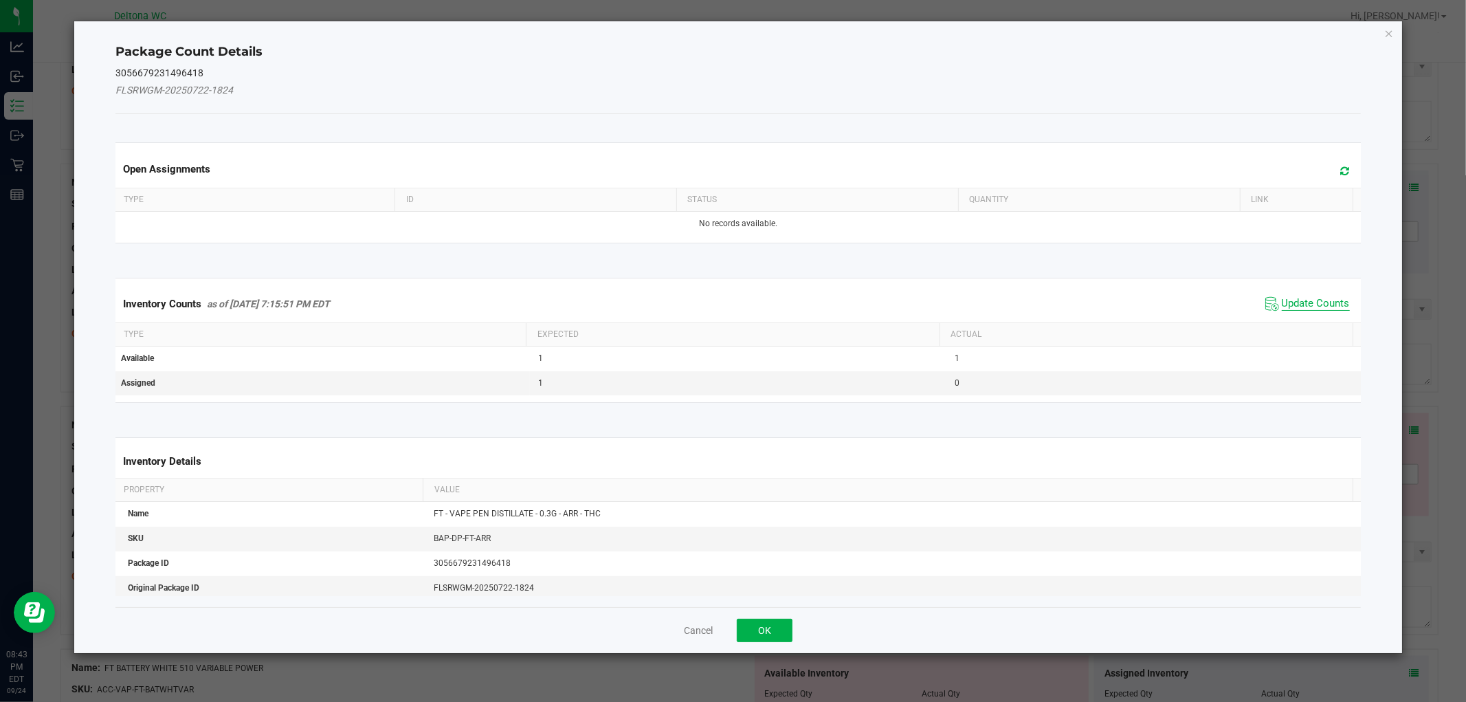
click at [1316, 302] on span "Update Counts" at bounding box center [1316, 304] width 68 height 14
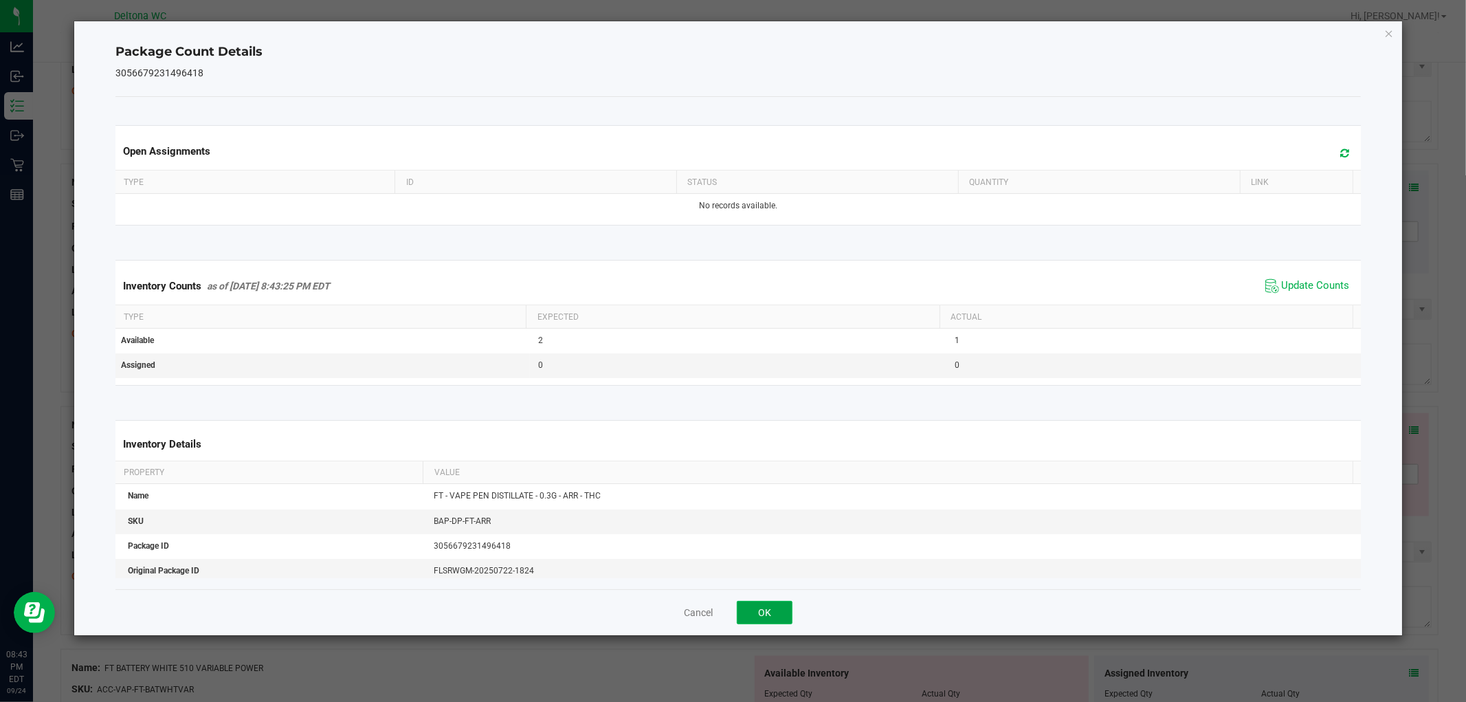
click at [775, 616] on button "OK" at bounding box center [765, 612] width 56 height 23
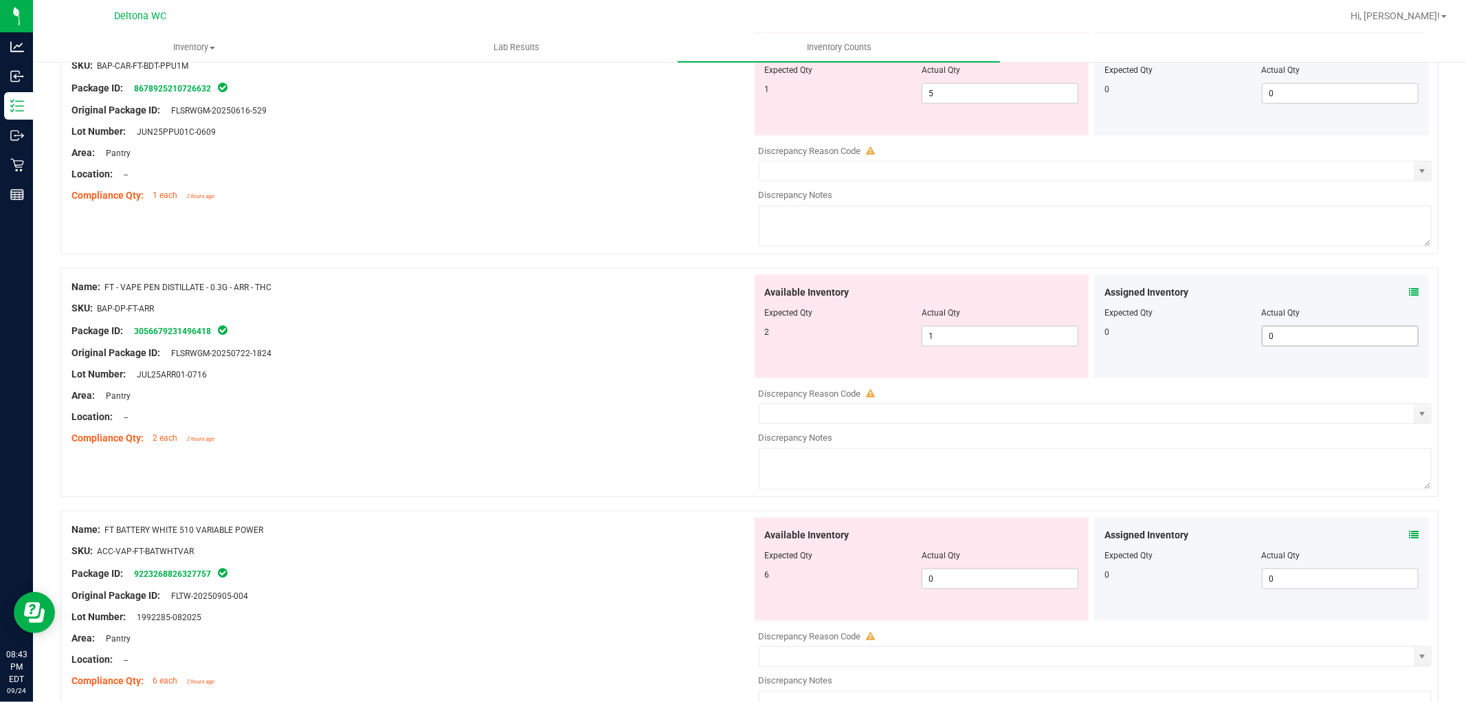
scroll to position [1528, 0]
click at [1409, 294] on icon at bounding box center [1414, 291] width 10 height 10
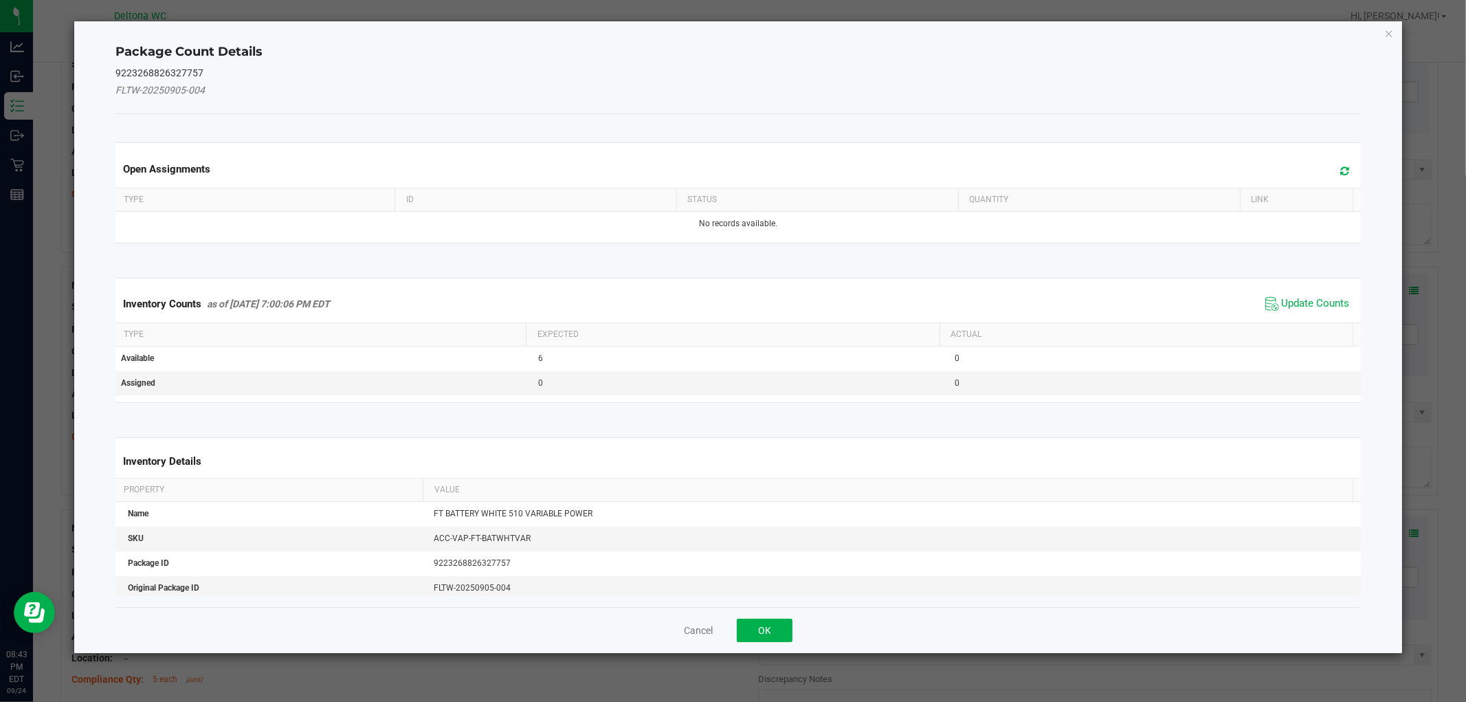
click at [1301, 286] on div "Inventory Counts as of [DATE] 7:00:06 PM EDT Update Counts" at bounding box center [738, 303] width 1251 height 37
click at [1293, 300] on span "Update Counts" at bounding box center [1316, 304] width 68 height 14
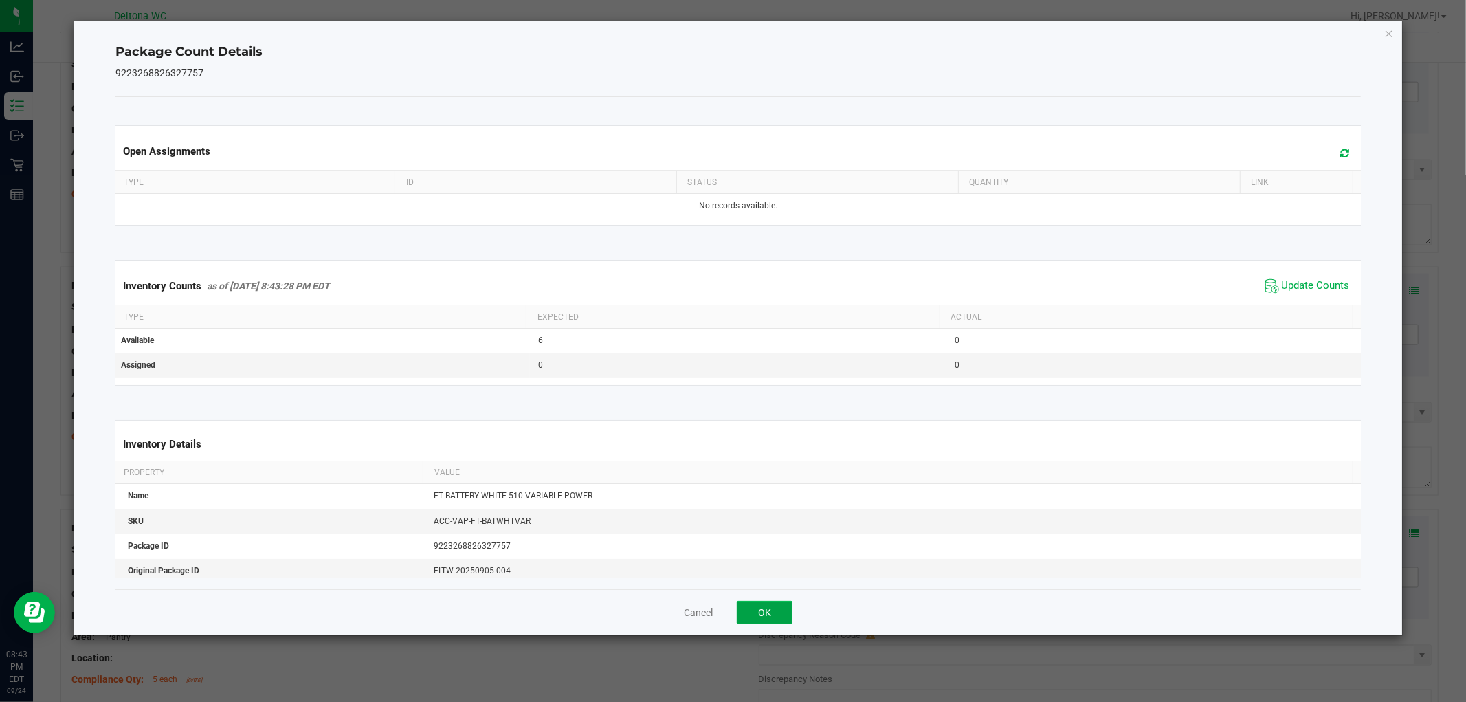
click at [764, 606] on button "OK" at bounding box center [765, 612] width 56 height 23
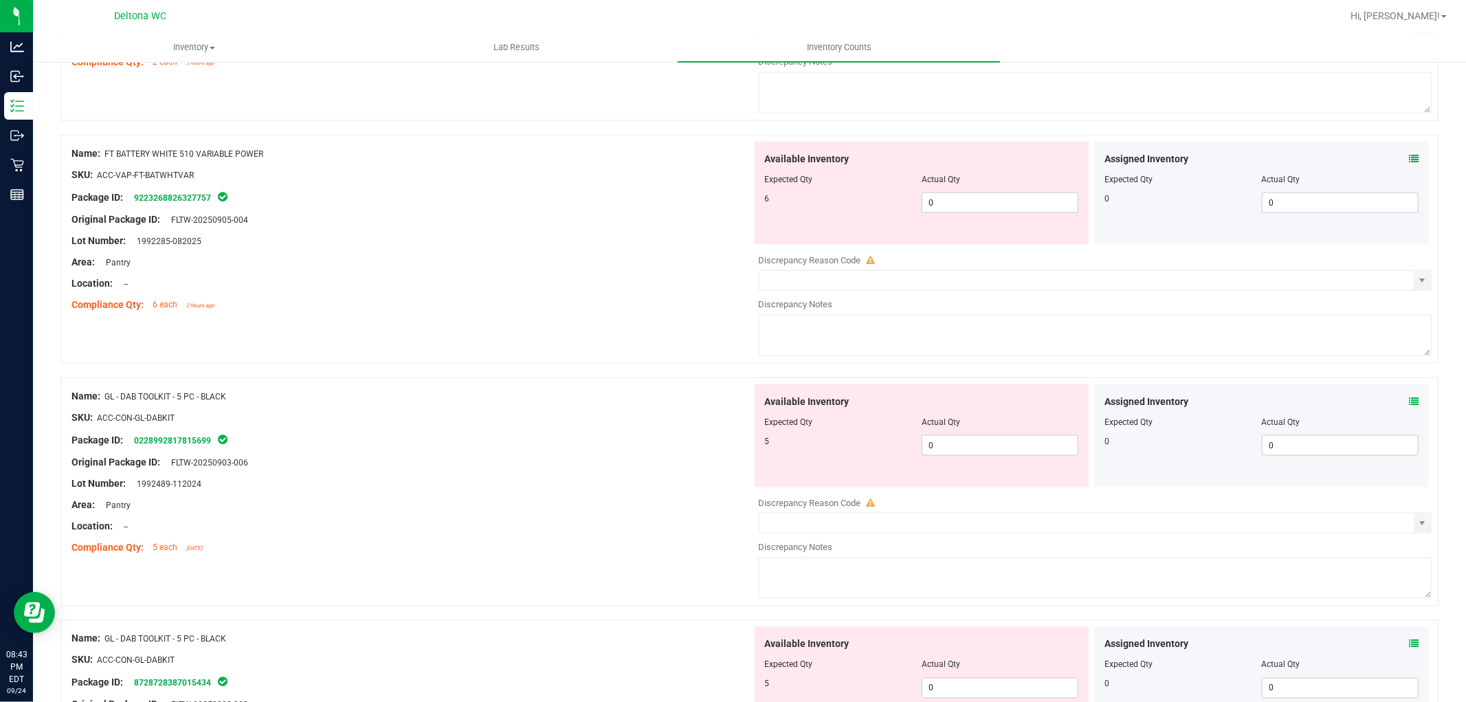
scroll to position [1833, 0]
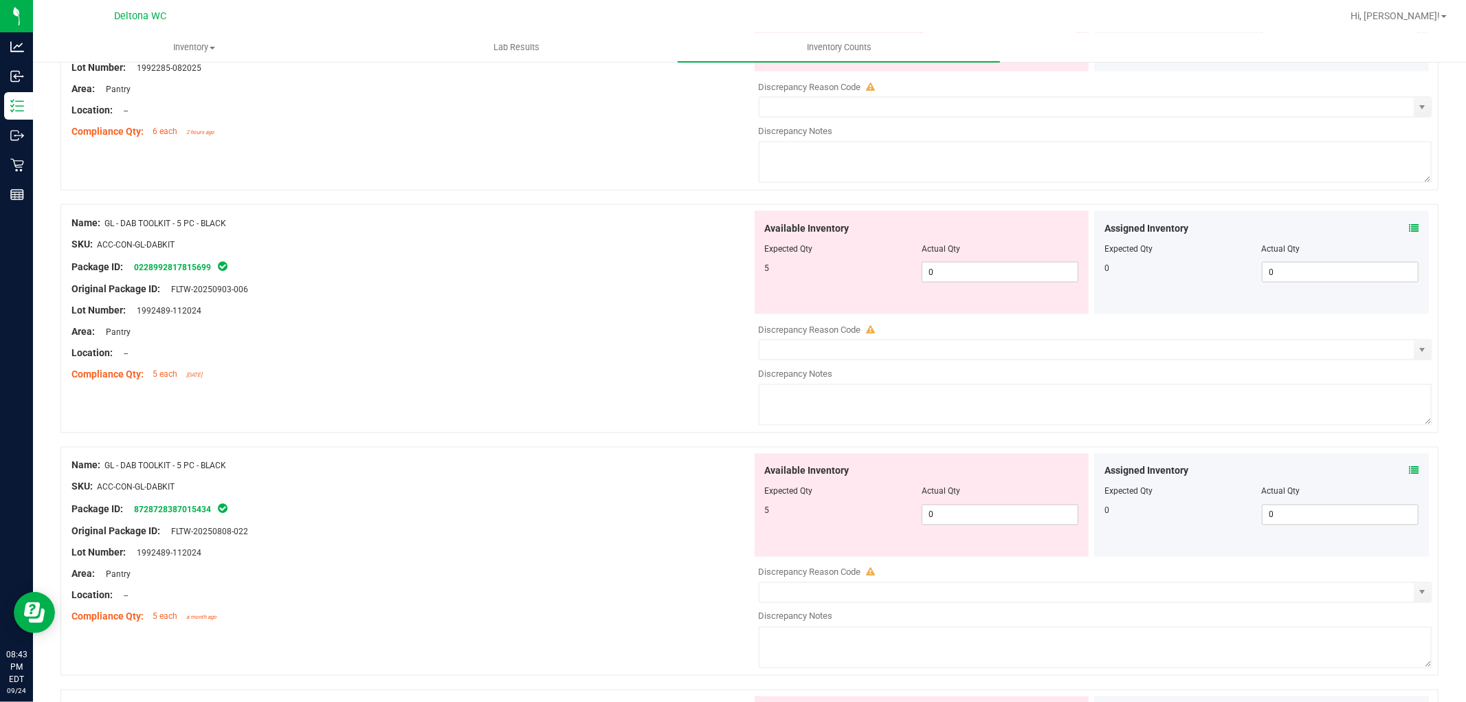
click at [1409, 228] on icon at bounding box center [1414, 228] width 10 height 10
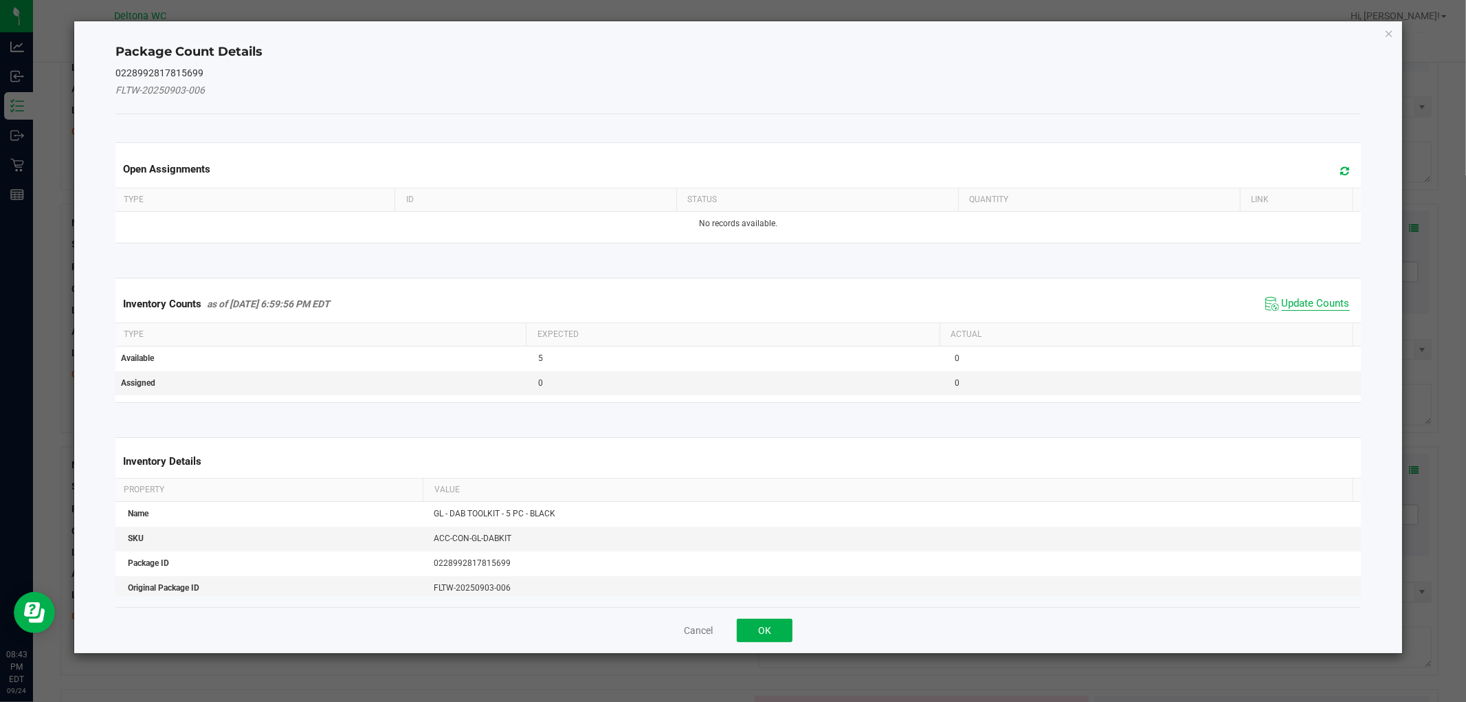
click at [1316, 306] on span "Update Counts" at bounding box center [1316, 304] width 68 height 14
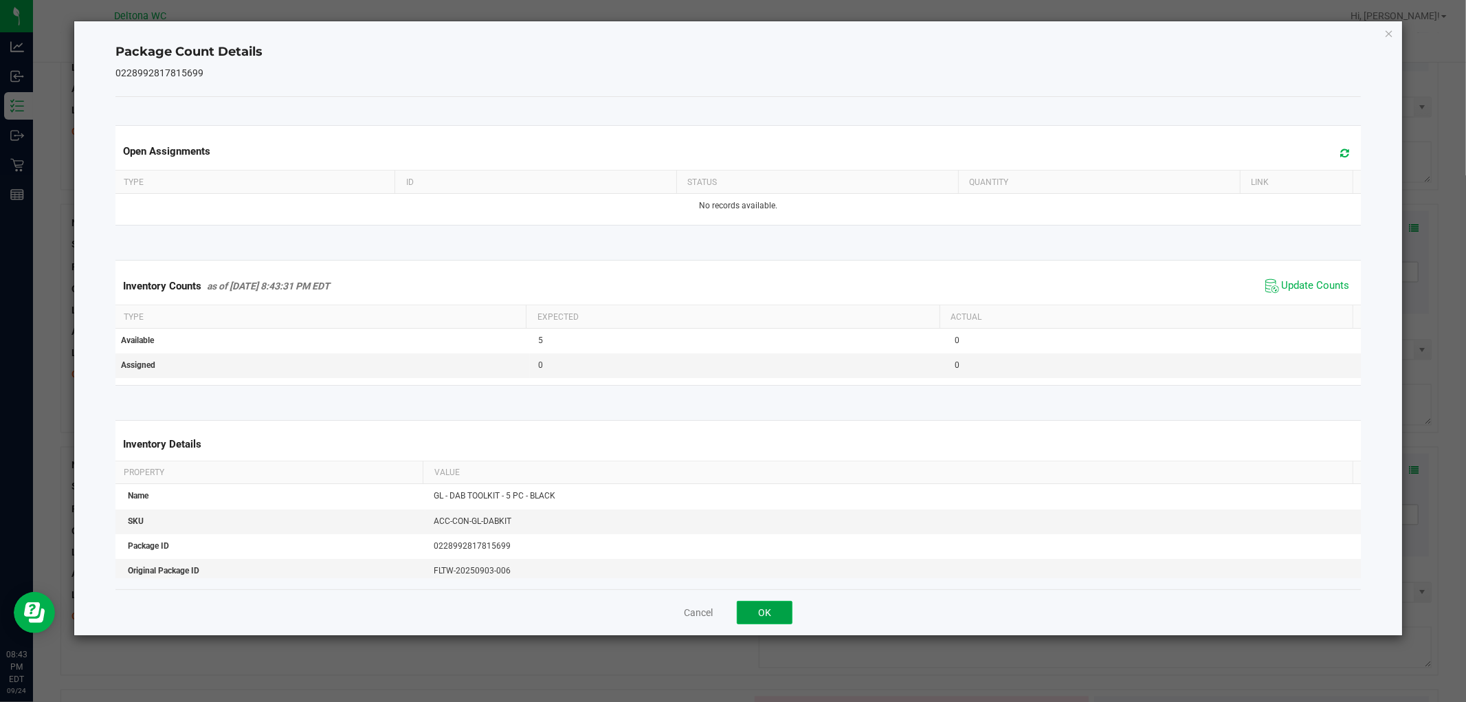
click at [768, 617] on button "OK" at bounding box center [765, 612] width 56 height 23
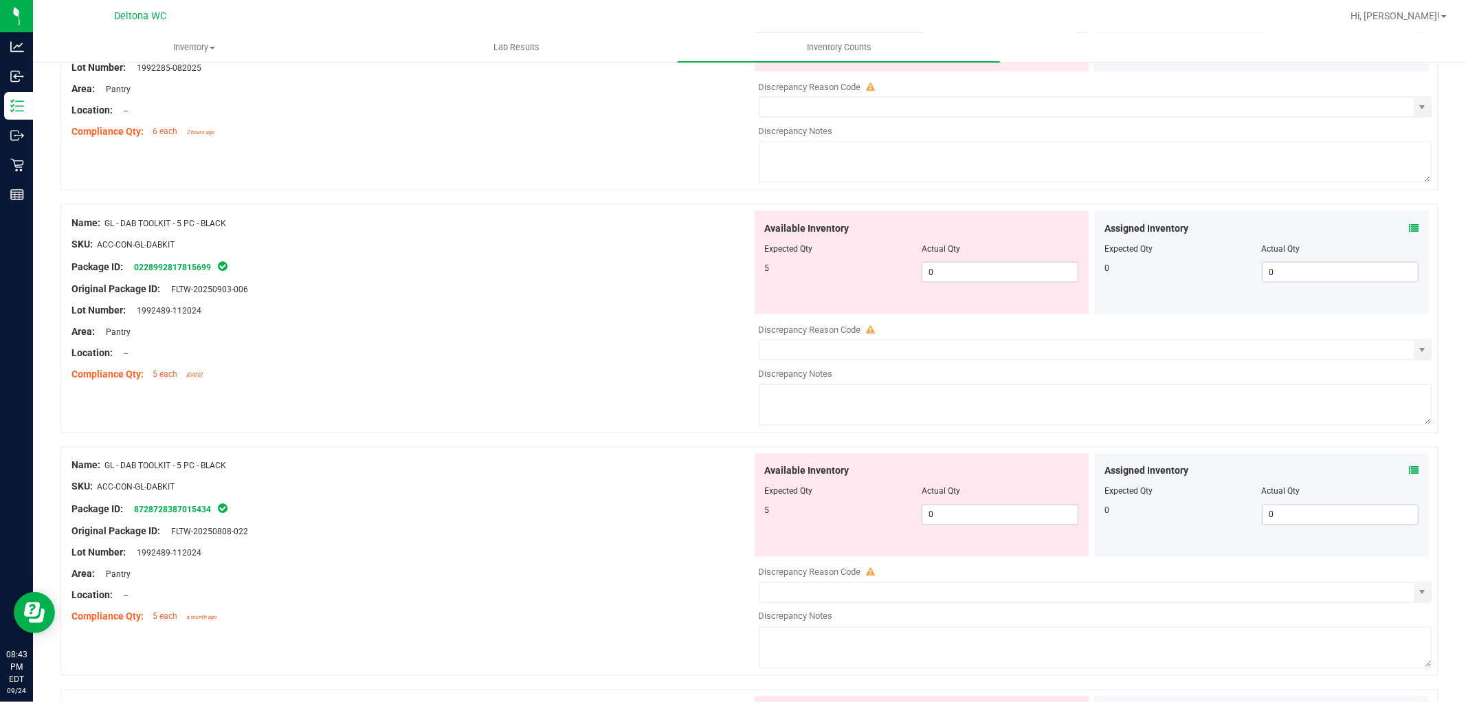
scroll to position [2139, 0]
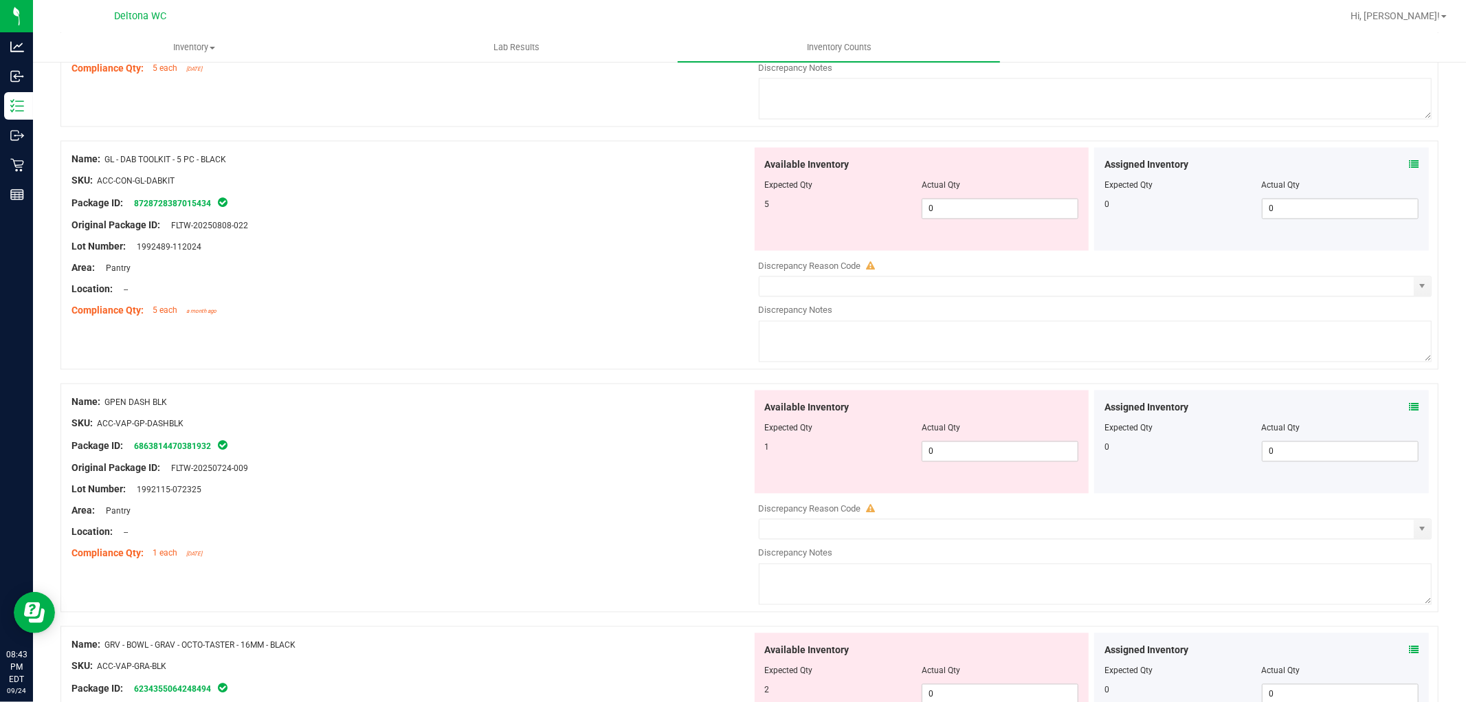
click at [1409, 164] on icon at bounding box center [1414, 165] width 10 height 10
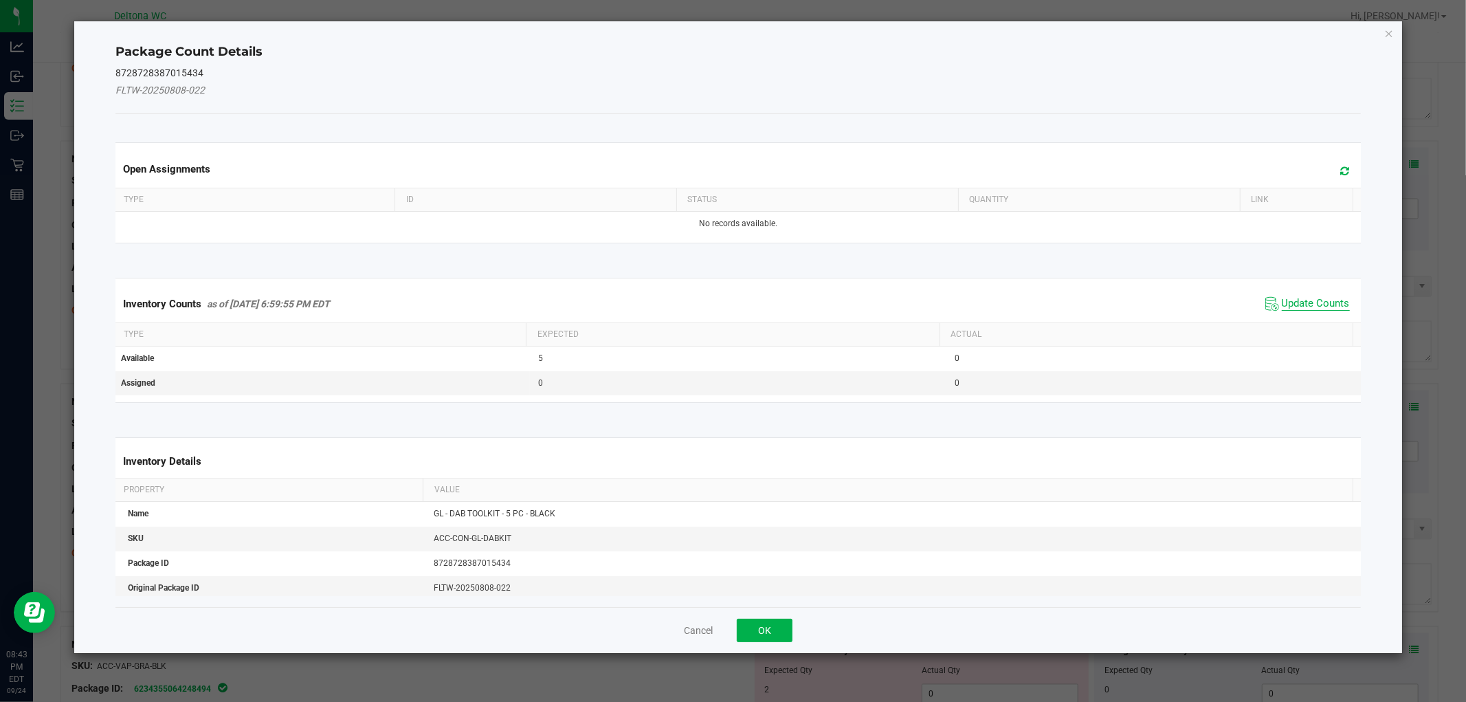
click at [1306, 301] on span "Update Counts" at bounding box center [1316, 304] width 68 height 14
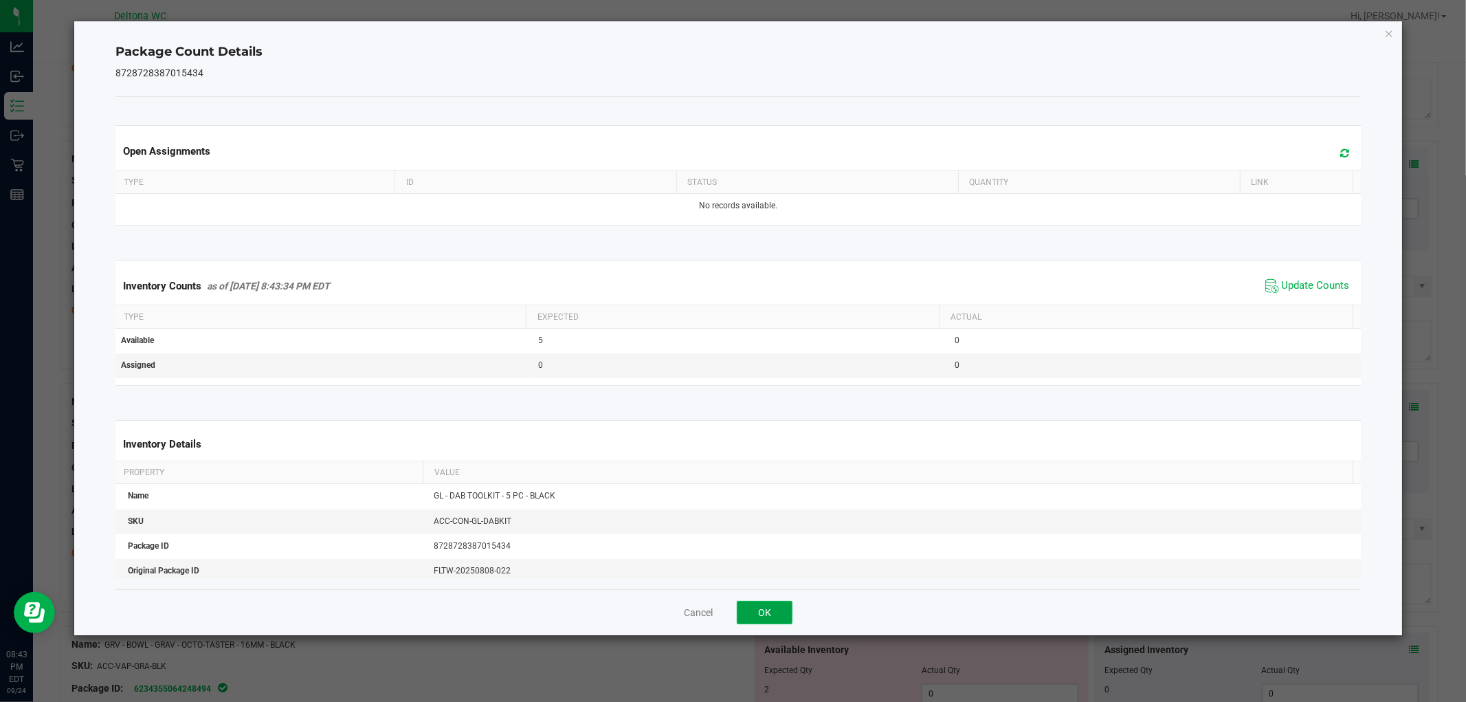
click at [772, 617] on button "OK" at bounding box center [765, 612] width 56 height 23
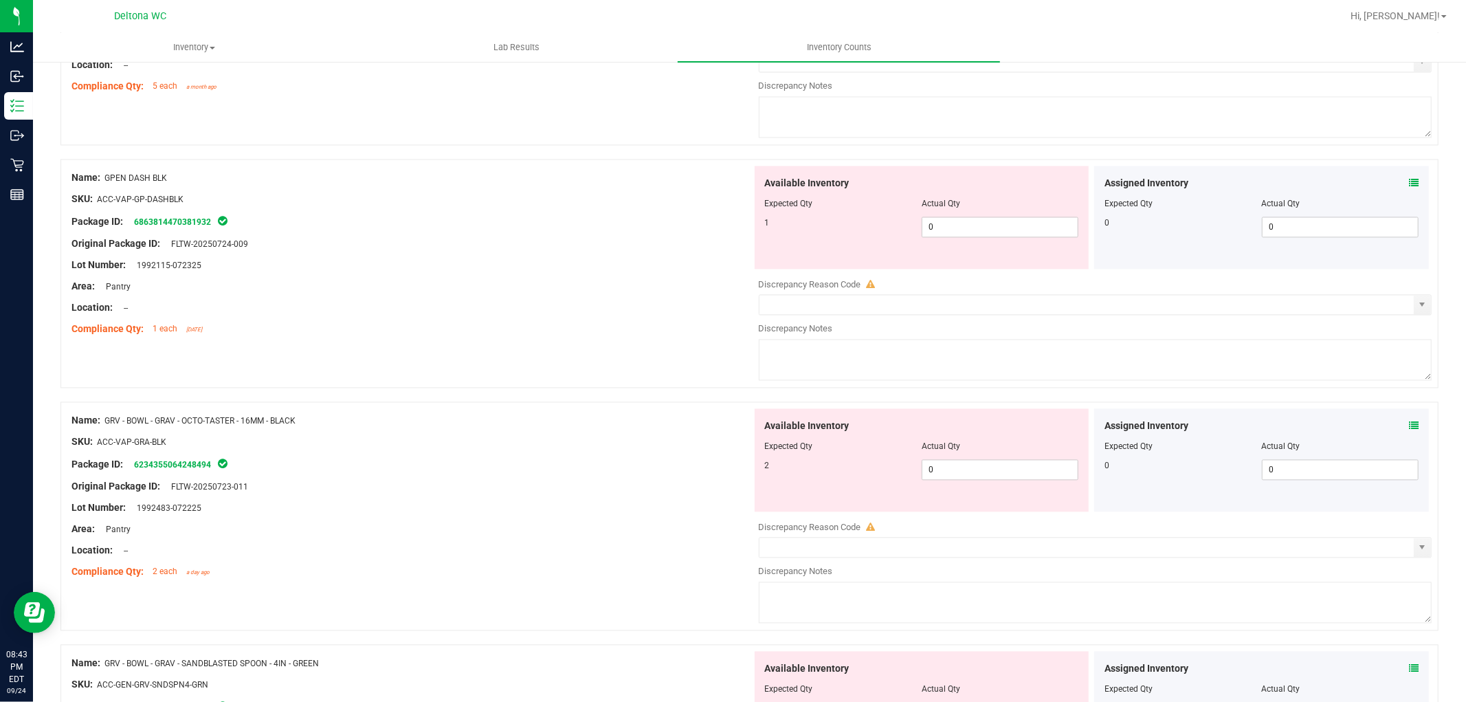
scroll to position [2368, 0]
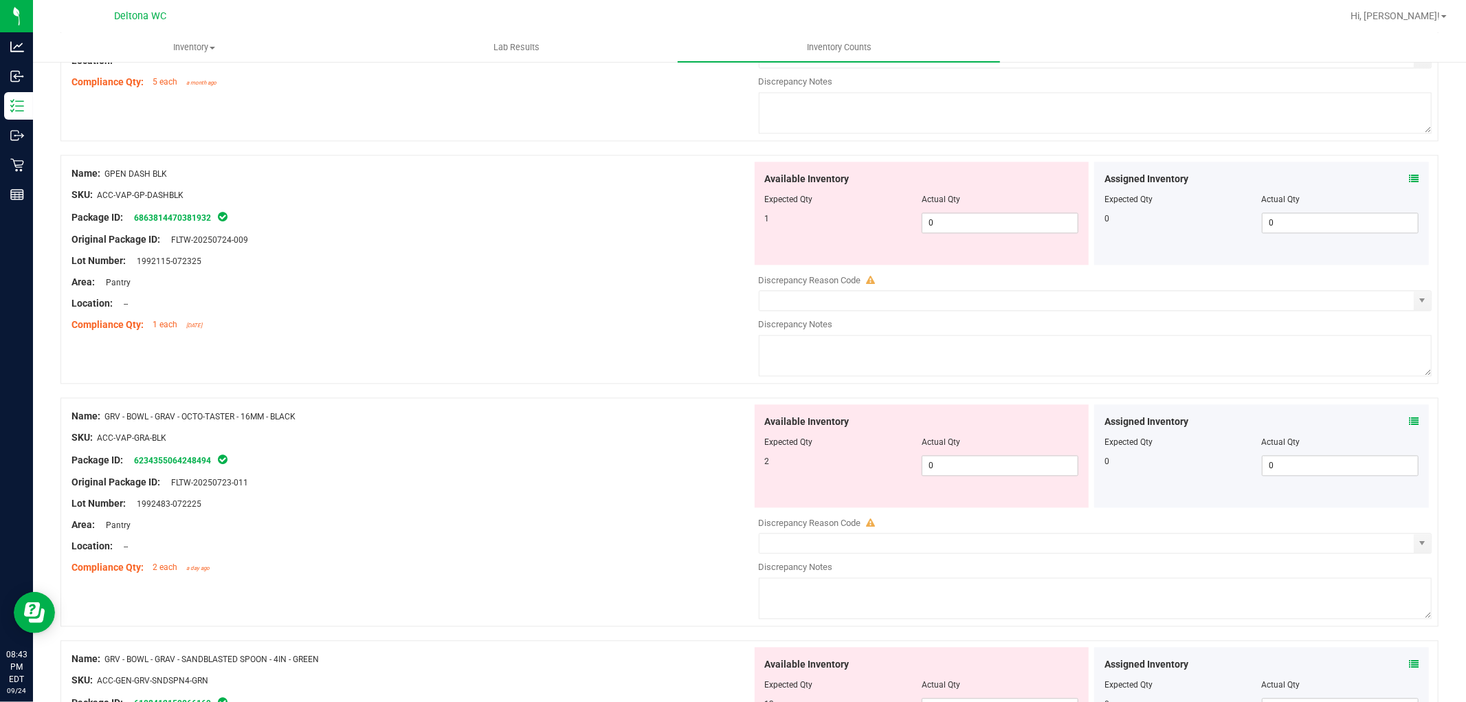
click at [1409, 181] on icon at bounding box center [1414, 179] width 10 height 10
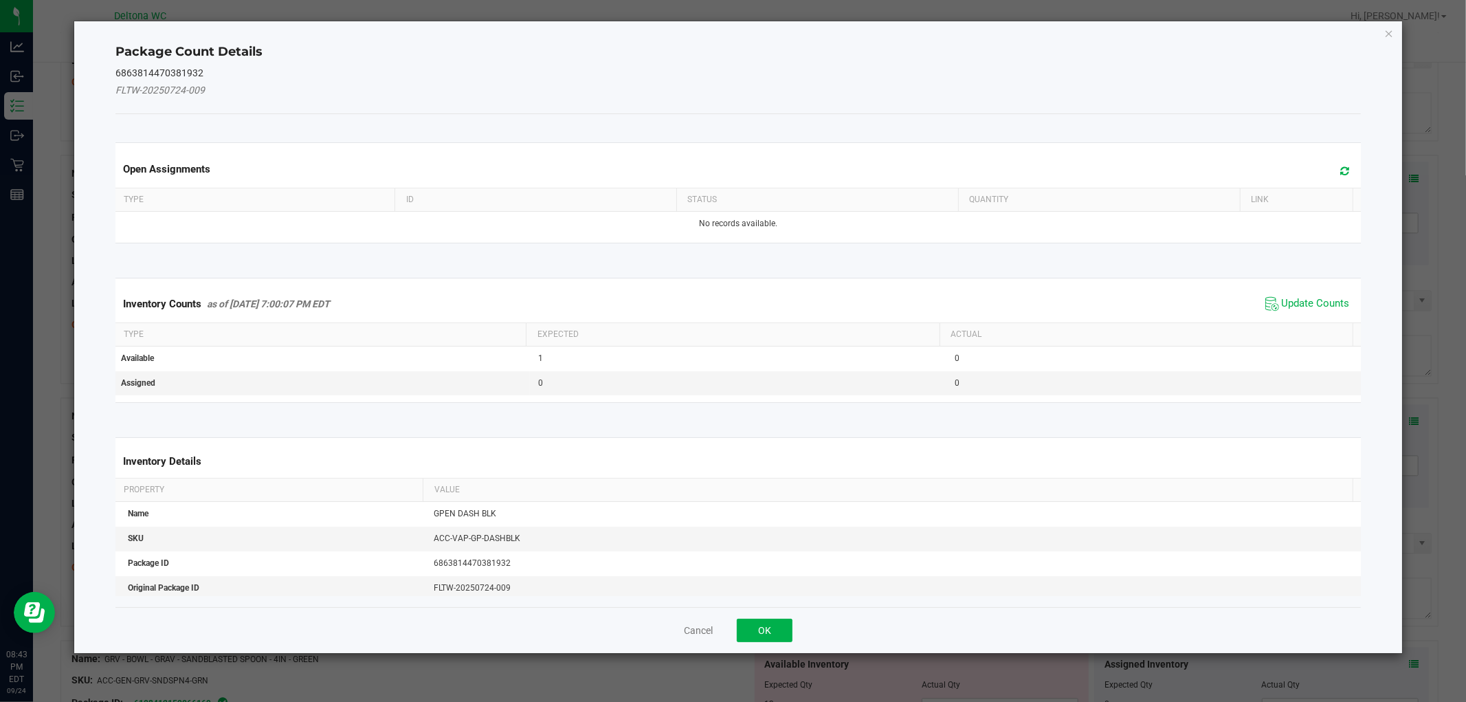
click at [1315, 294] on span "Update Counts" at bounding box center [1307, 304] width 91 height 21
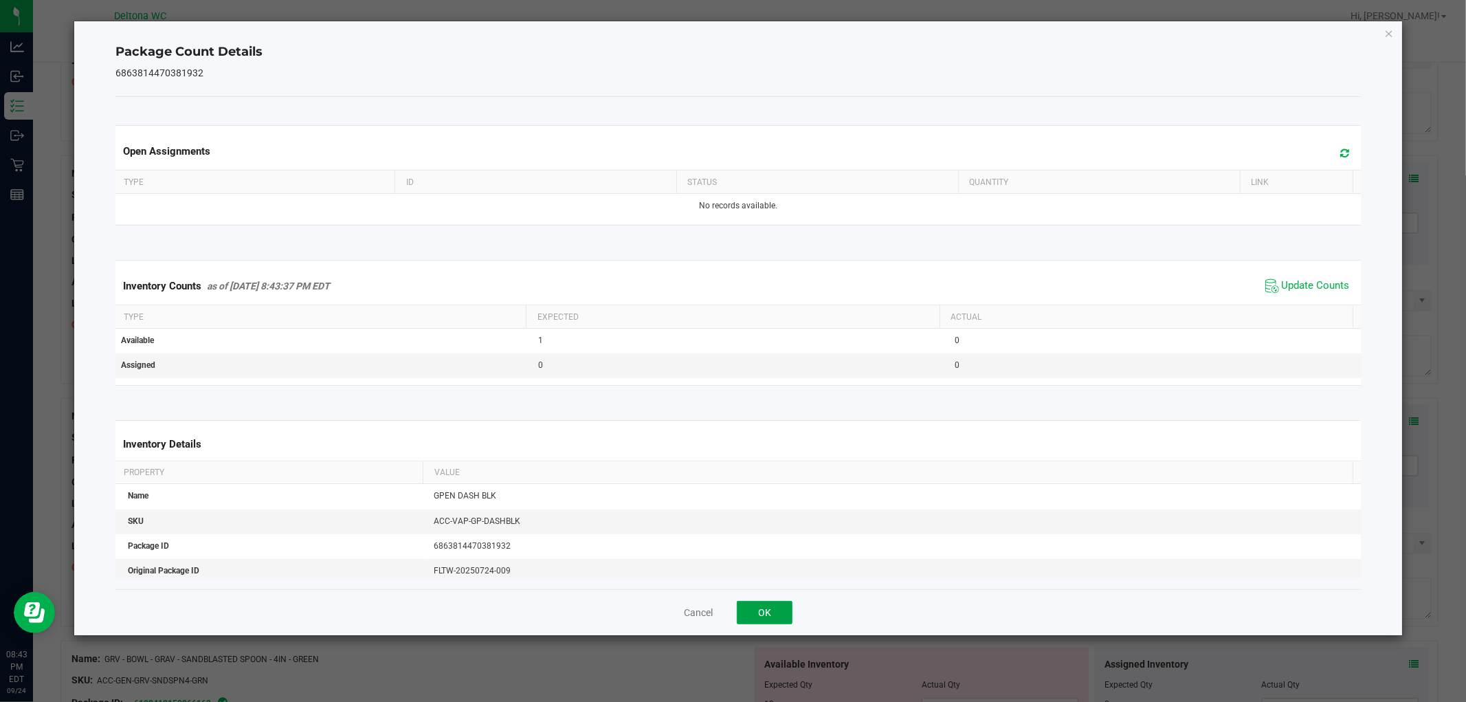
drag, startPoint x: 763, startPoint y: 605, endPoint x: 786, endPoint y: 590, distance: 27.3
click at [765, 604] on button "OK" at bounding box center [765, 612] width 56 height 23
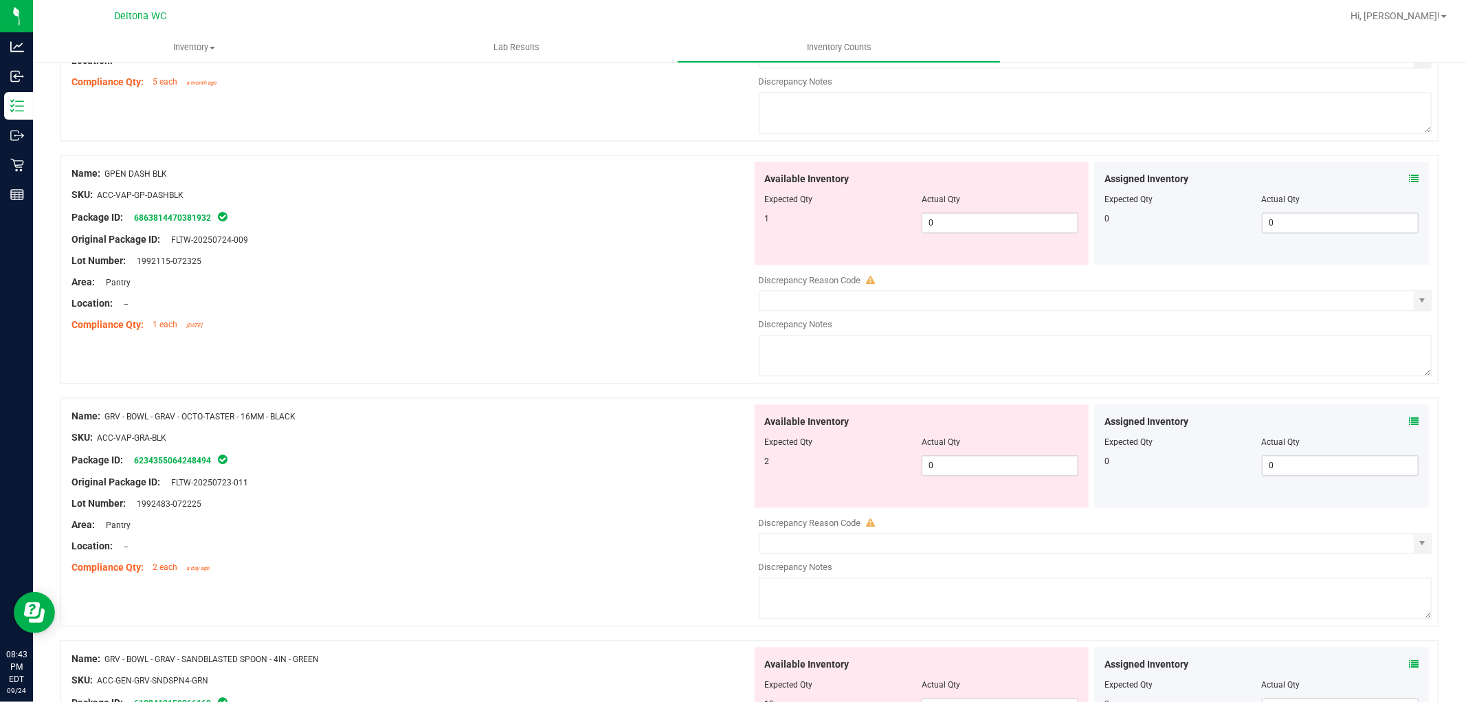
click at [1409, 426] on icon at bounding box center [1414, 422] width 10 height 10
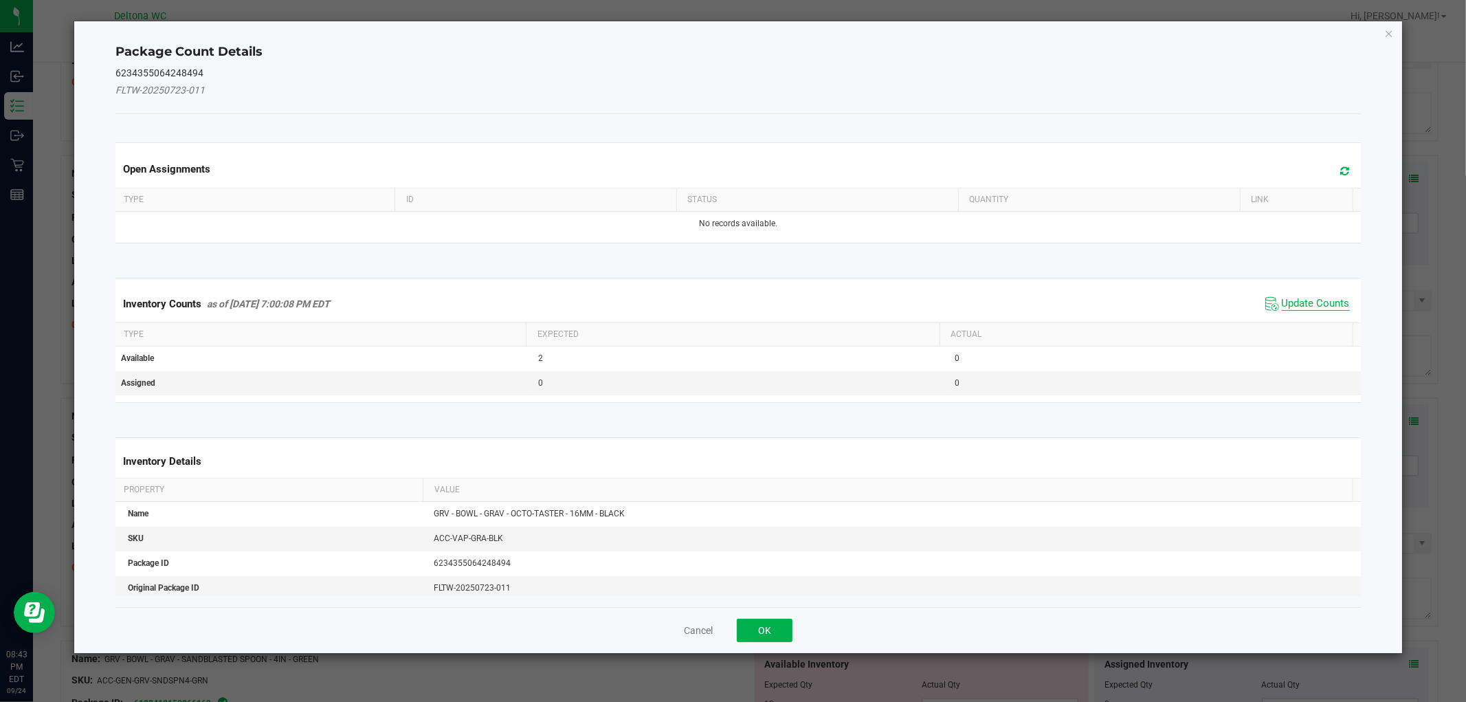
click at [1330, 298] on span "Update Counts" at bounding box center [1316, 304] width 68 height 14
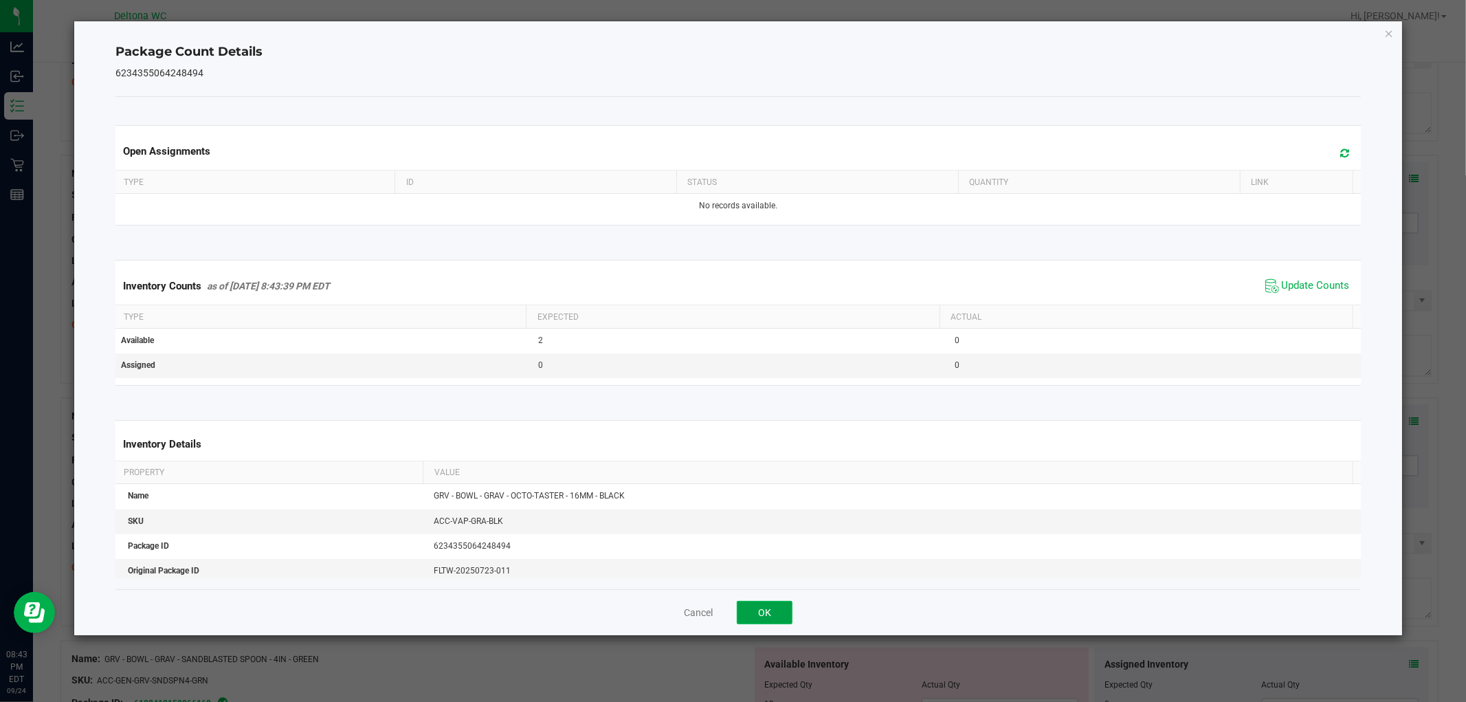
drag, startPoint x: 778, startPoint y: 607, endPoint x: 1128, endPoint y: 397, distance: 408.3
click at [778, 606] on button "OK" at bounding box center [765, 612] width 56 height 23
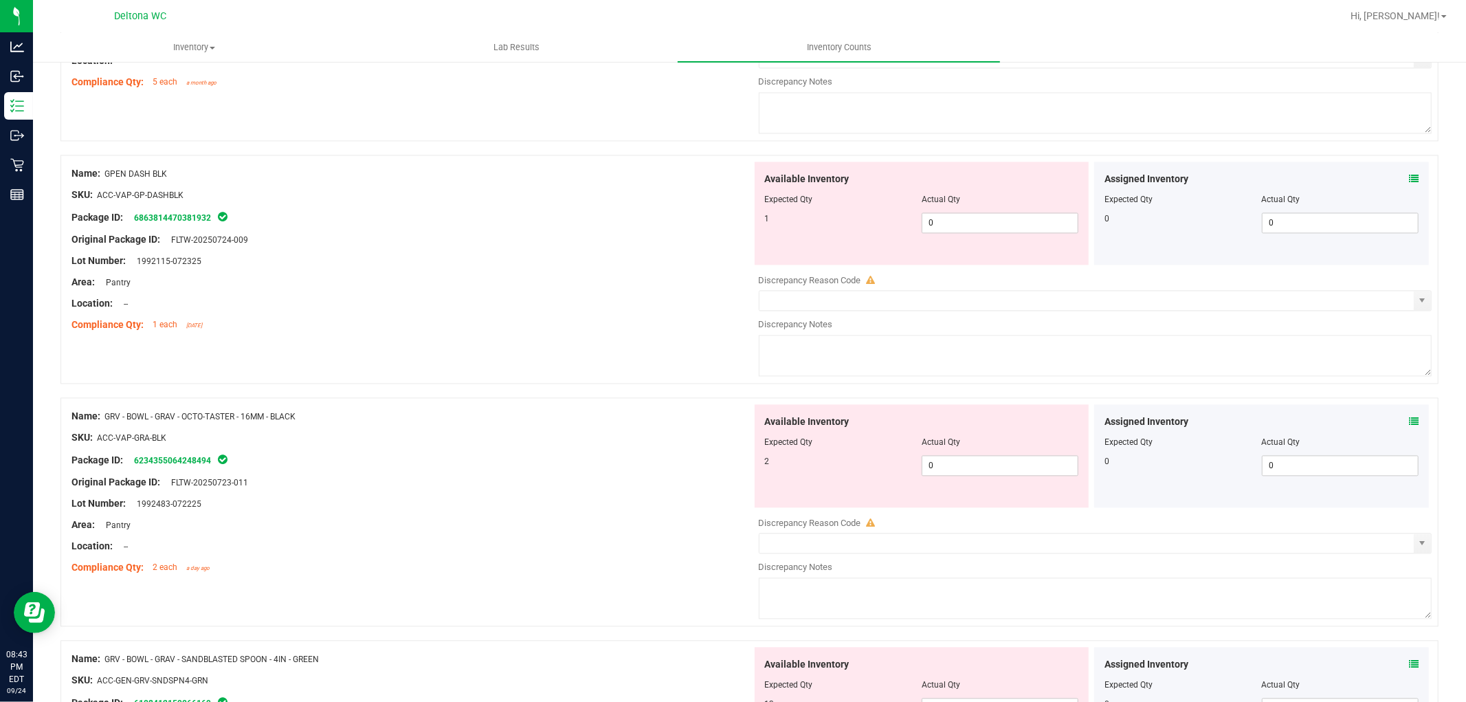
scroll to position [2750, 0]
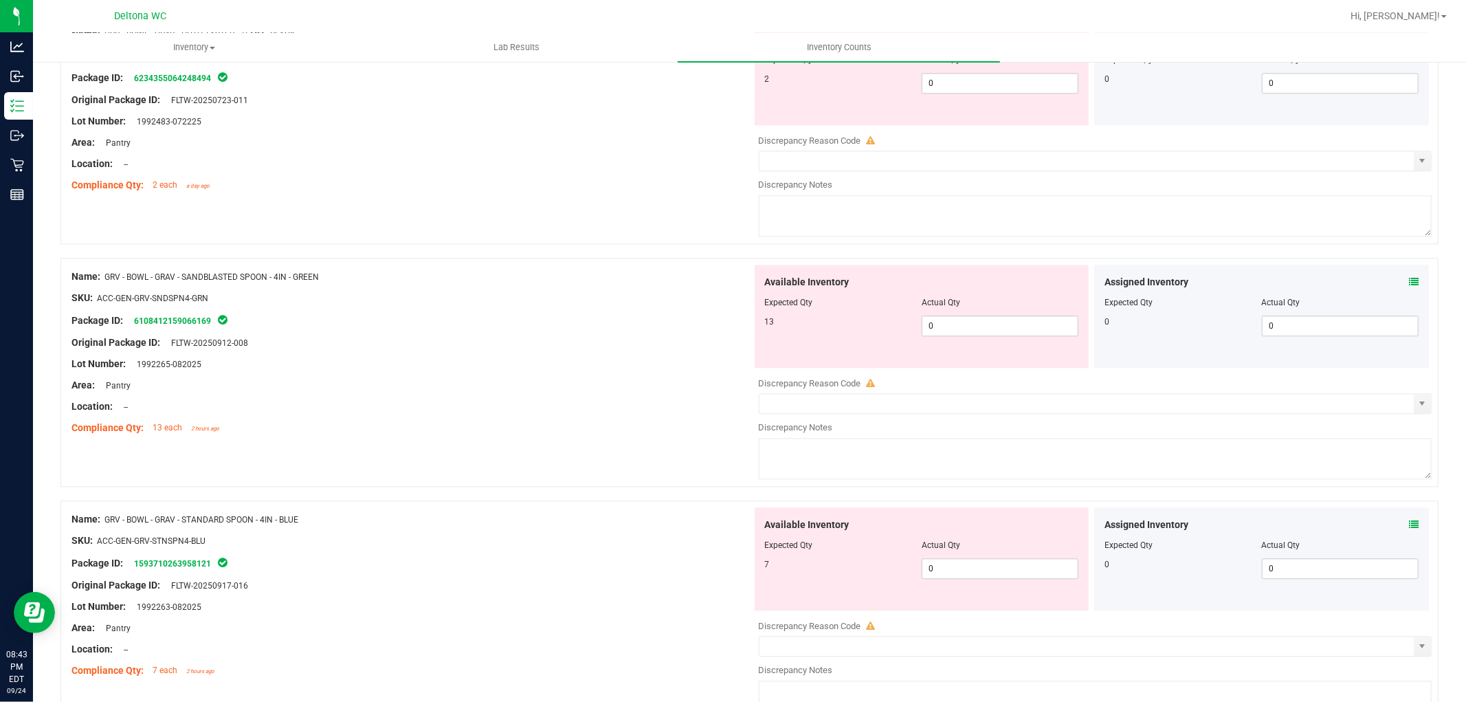
click at [1409, 305] on div "Assigned Inventory Expected Qty Actual Qty 0 0 0" at bounding box center [1261, 316] width 335 height 103
click at [1408, 296] on div "Assigned Inventory Expected Qty Actual Qty 0 0 0" at bounding box center [1261, 316] width 335 height 103
click at [1409, 287] on icon at bounding box center [1414, 282] width 10 height 10
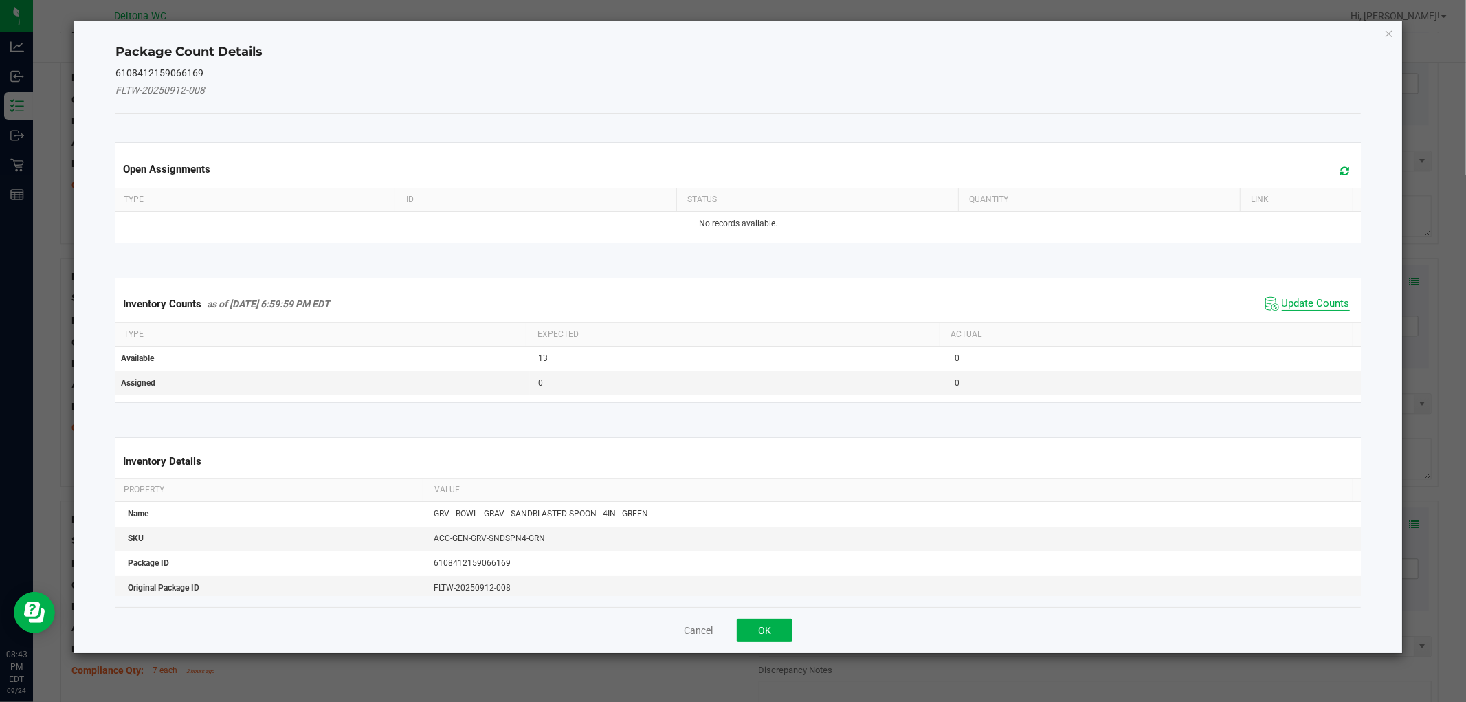
click at [1304, 299] on span "Update Counts" at bounding box center [1316, 304] width 68 height 14
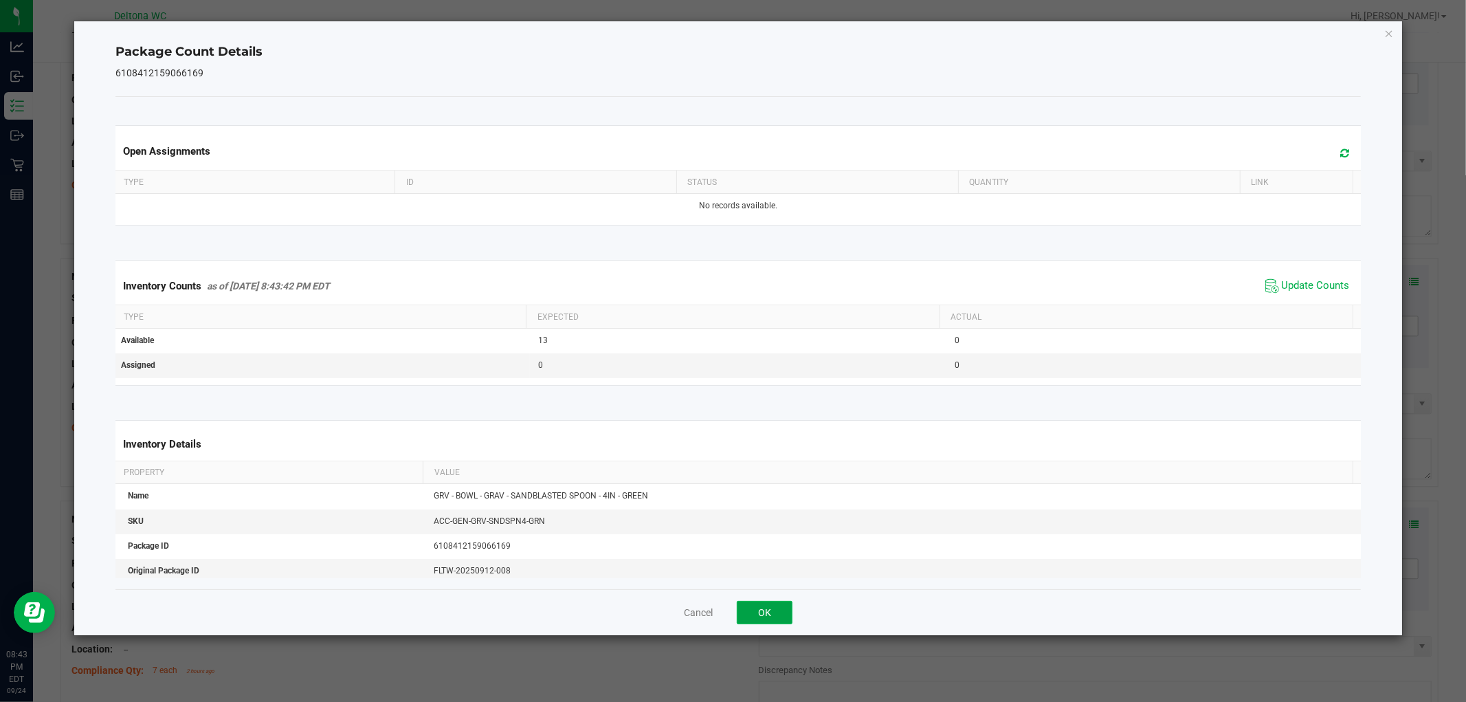
click at [789, 613] on button "OK" at bounding box center [765, 612] width 56 height 23
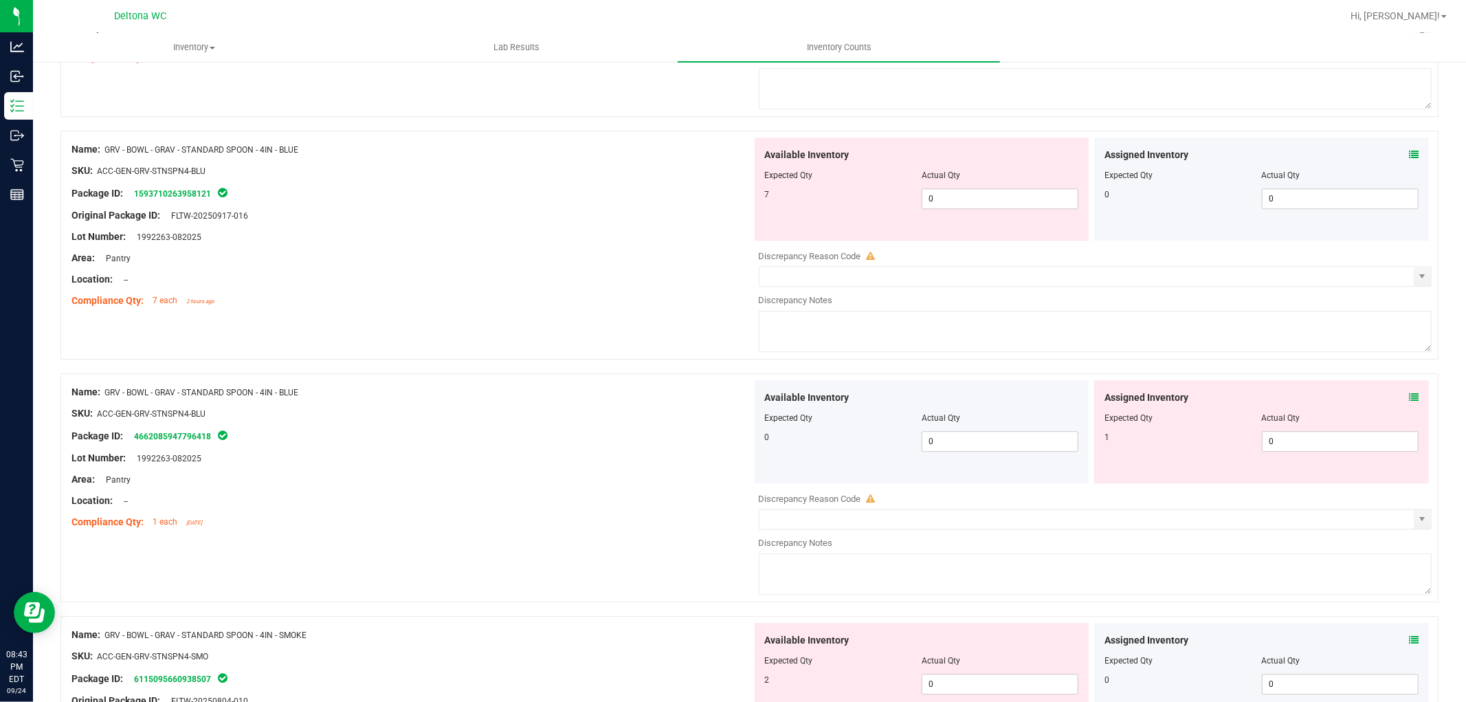
scroll to position [3132, 0]
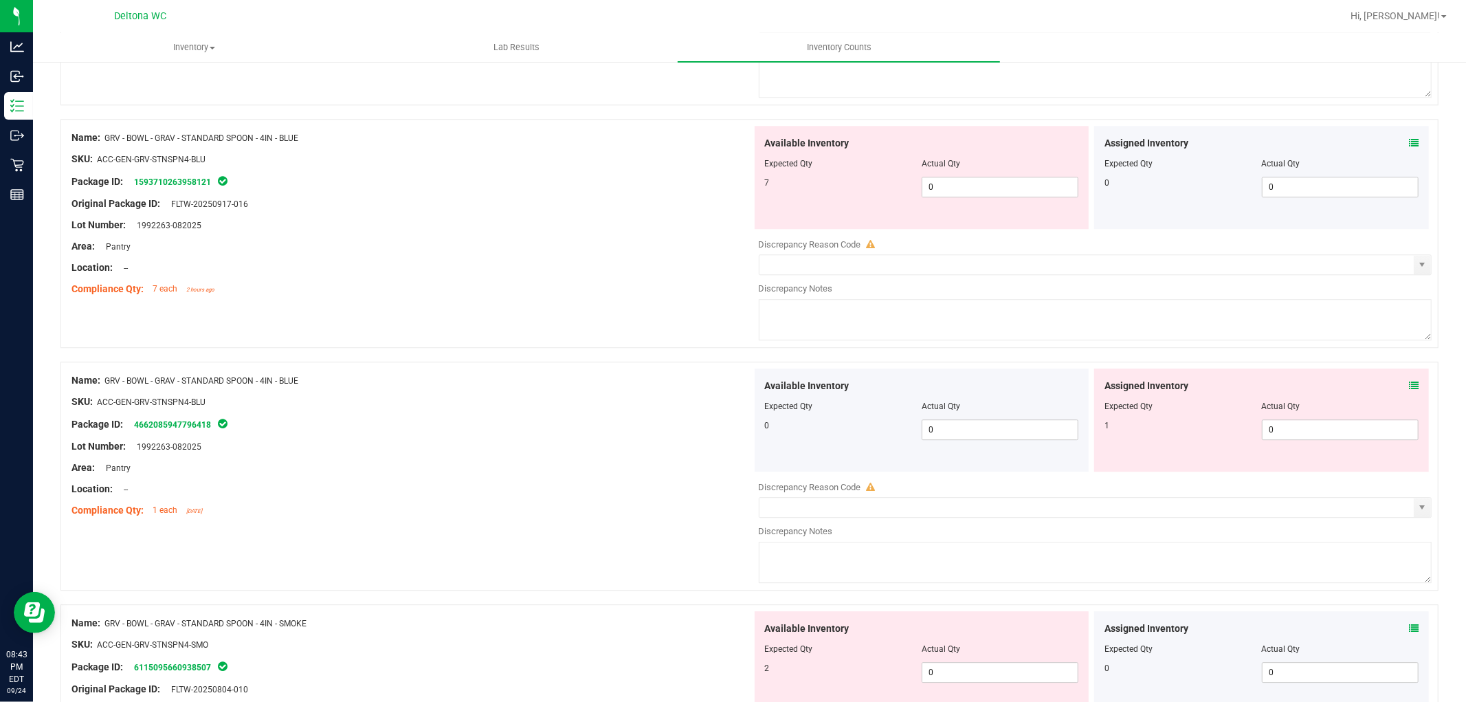
click at [1409, 148] on icon at bounding box center [1414, 143] width 10 height 10
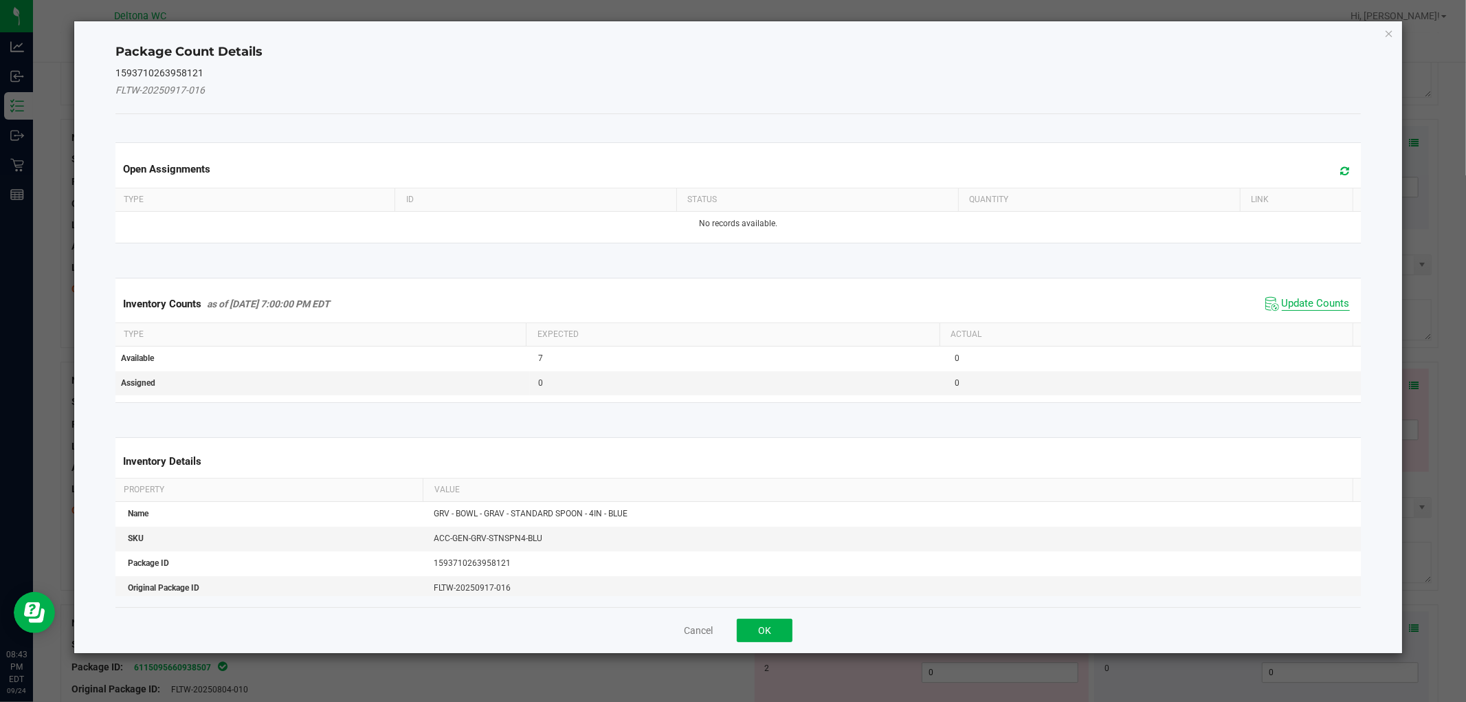
click at [1308, 297] on span "Update Counts" at bounding box center [1316, 304] width 68 height 14
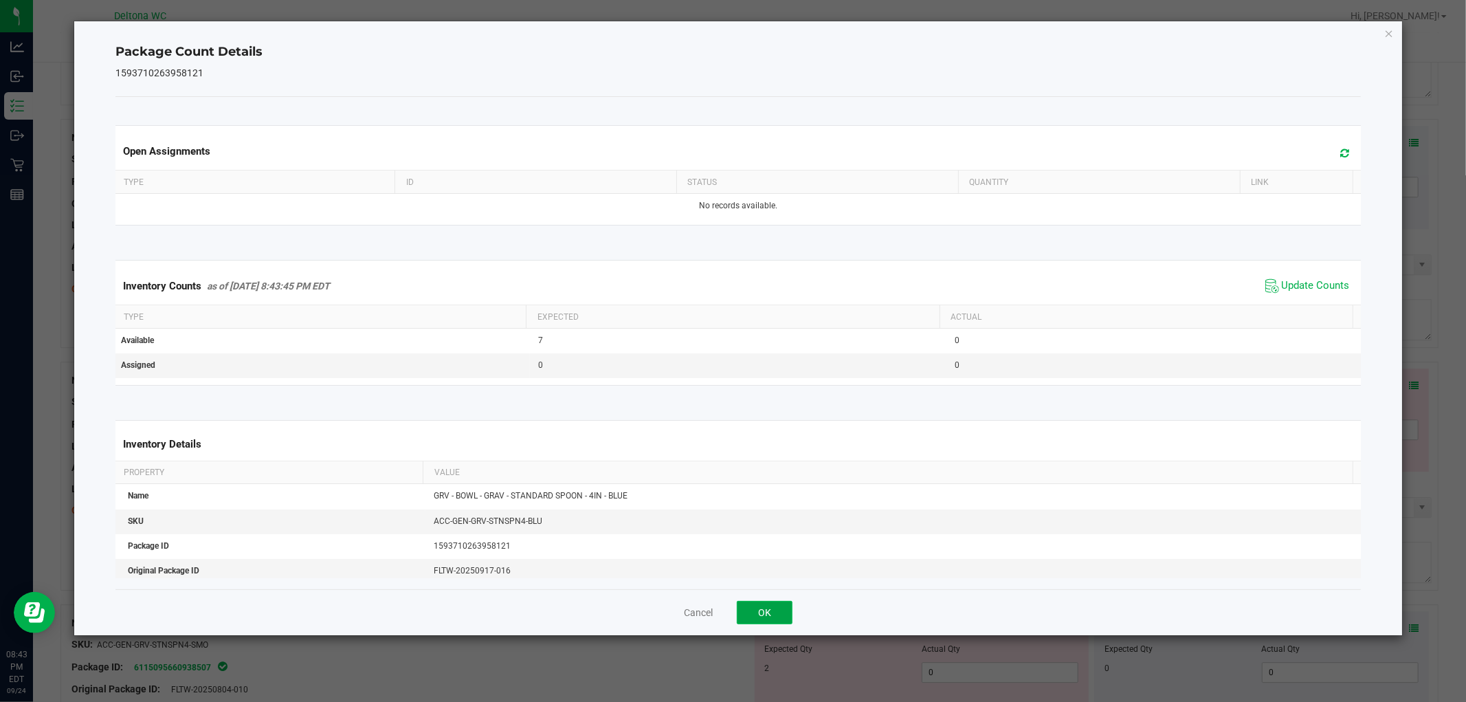
click at [778, 619] on button "OK" at bounding box center [765, 612] width 56 height 23
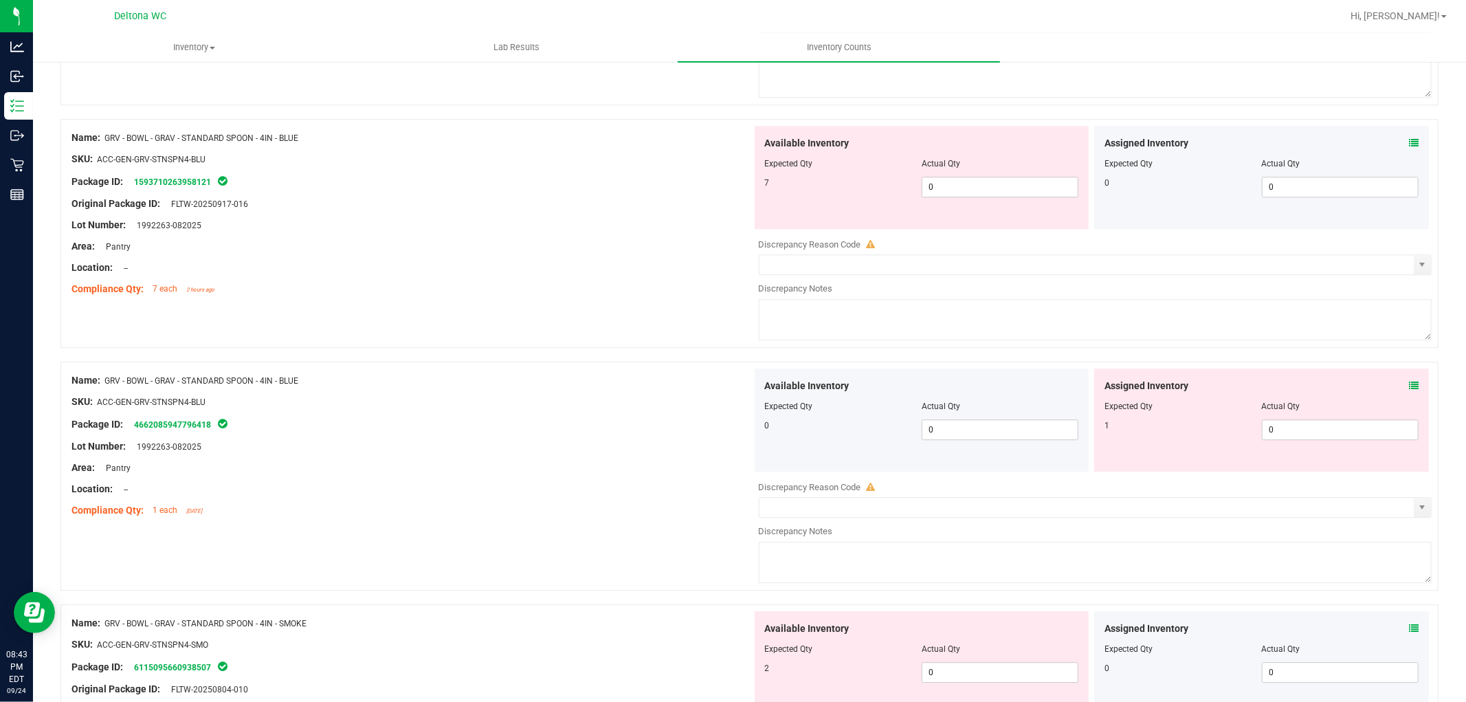
click at [1409, 390] on icon at bounding box center [1414, 386] width 10 height 10
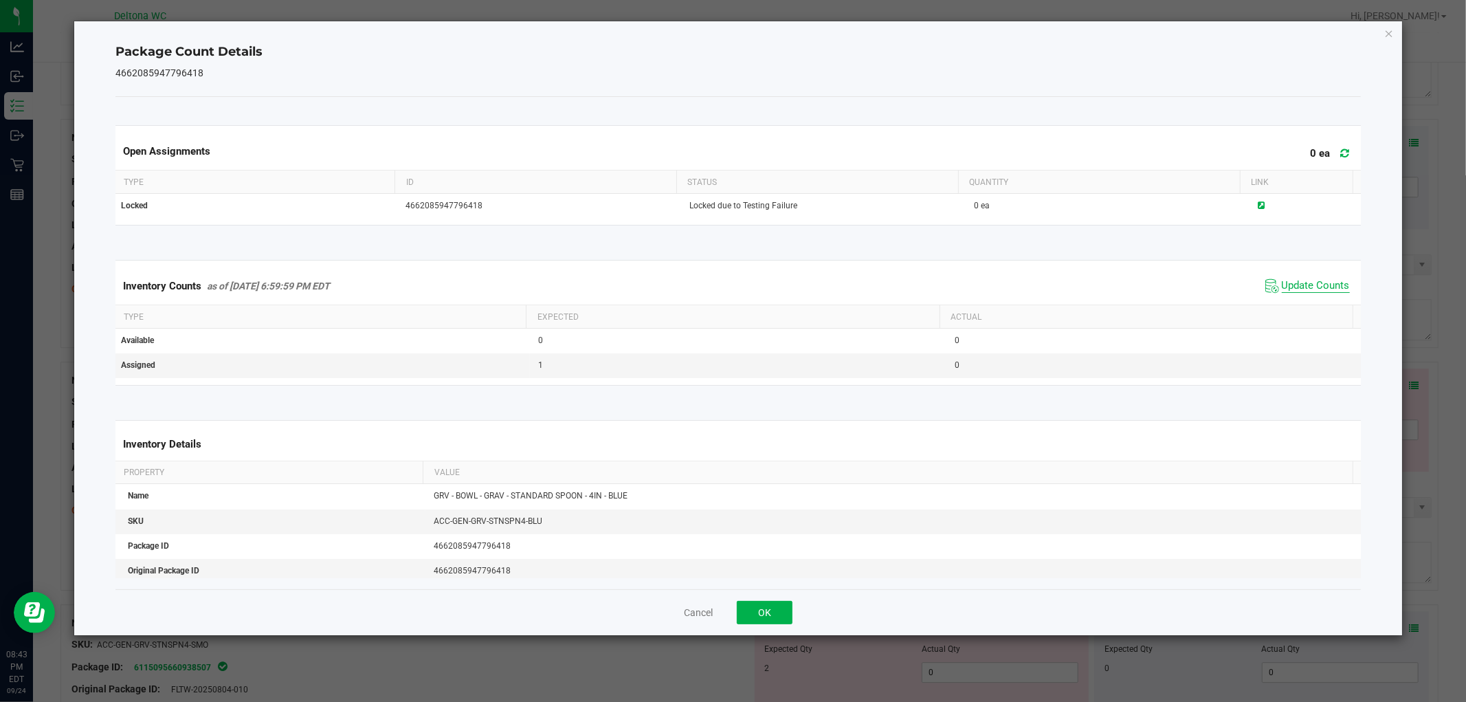
click at [1290, 279] on span "Update Counts" at bounding box center [1316, 286] width 68 height 14
click at [773, 615] on button "OK" at bounding box center [765, 612] width 56 height 23
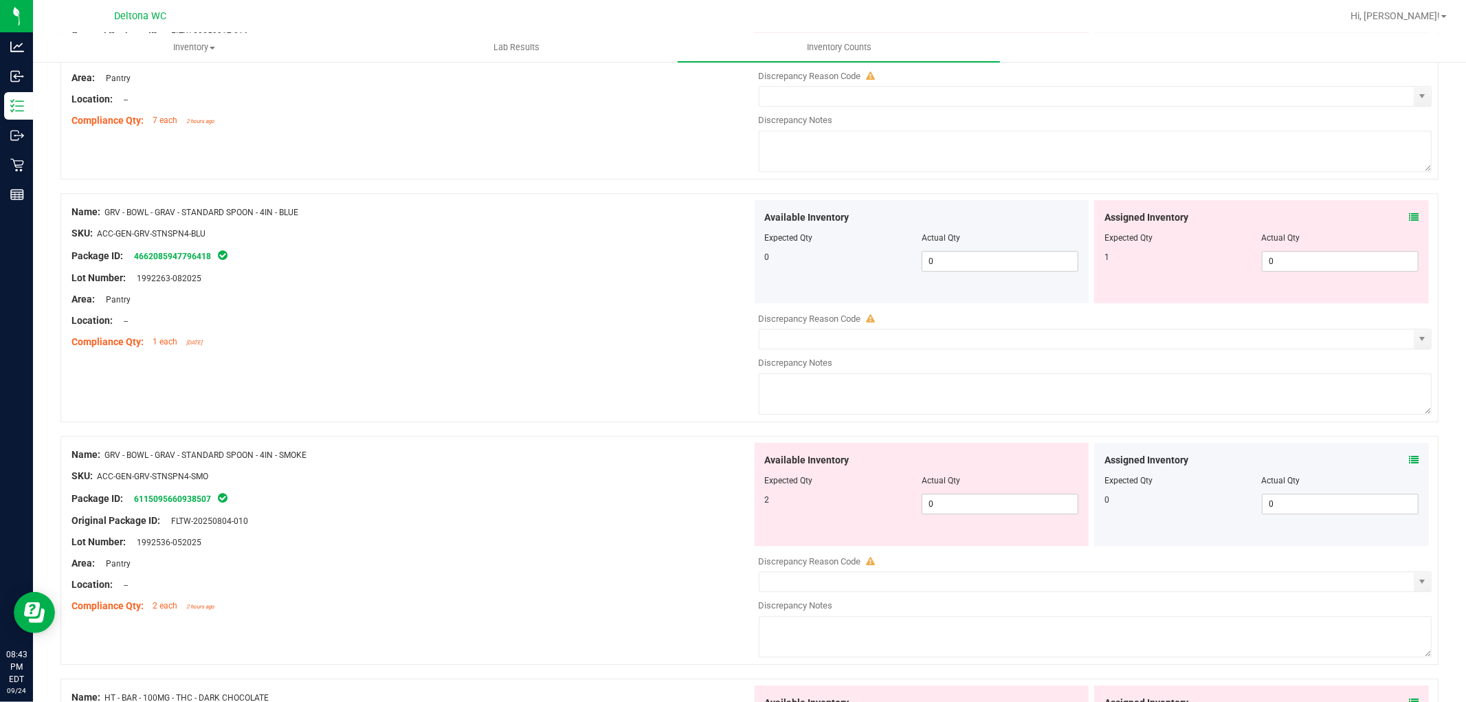
scroll to position [3437, 0]
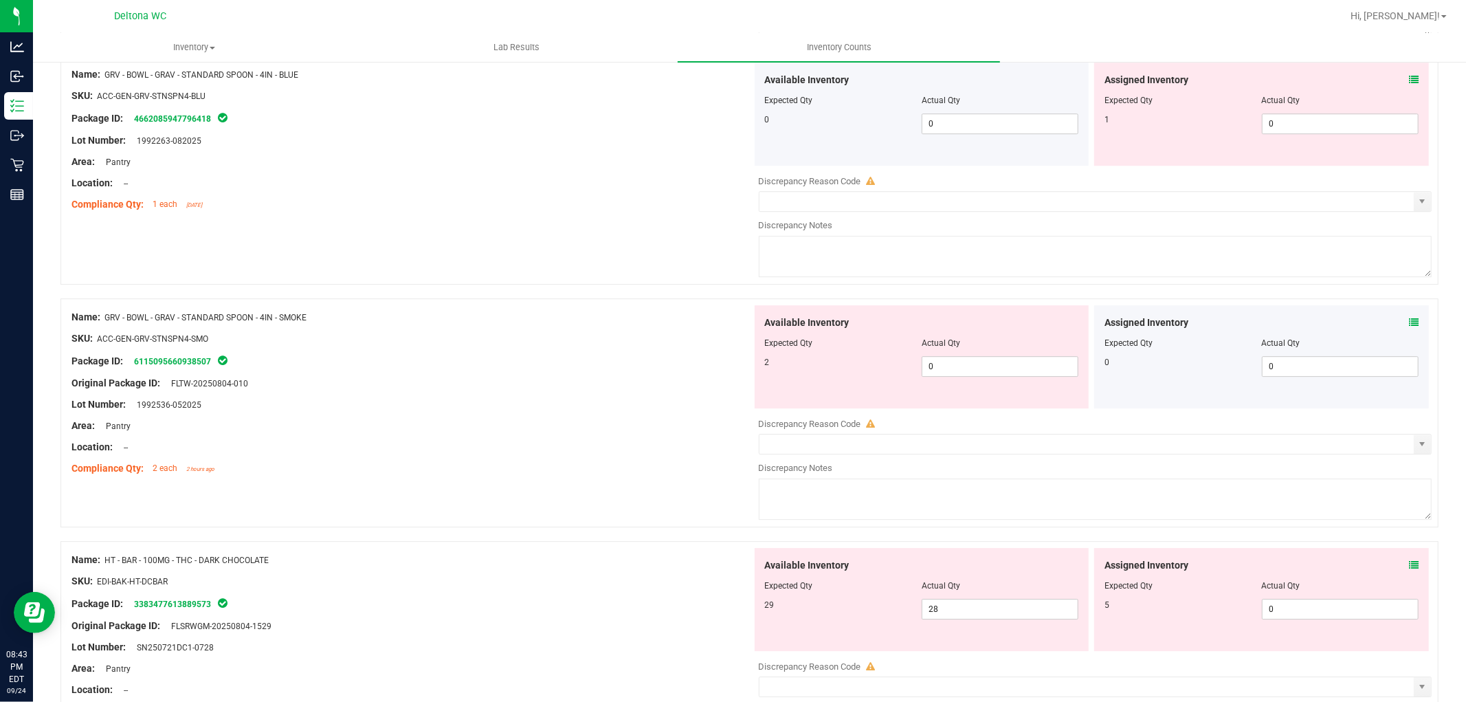
drag, startPoint x: 1401, startPoint y: 324, endPoint x: 1406, endPoint y: 331, distance: 9.0
click at [1406, 331] on div "Assigned Inventory Expected Qty Actual Qty 0 0 0" at bounding box center [1261, 356] width 335 height 103
click at [1409, 327] on icon at bounding box center [1414, 323] width 10 height 10
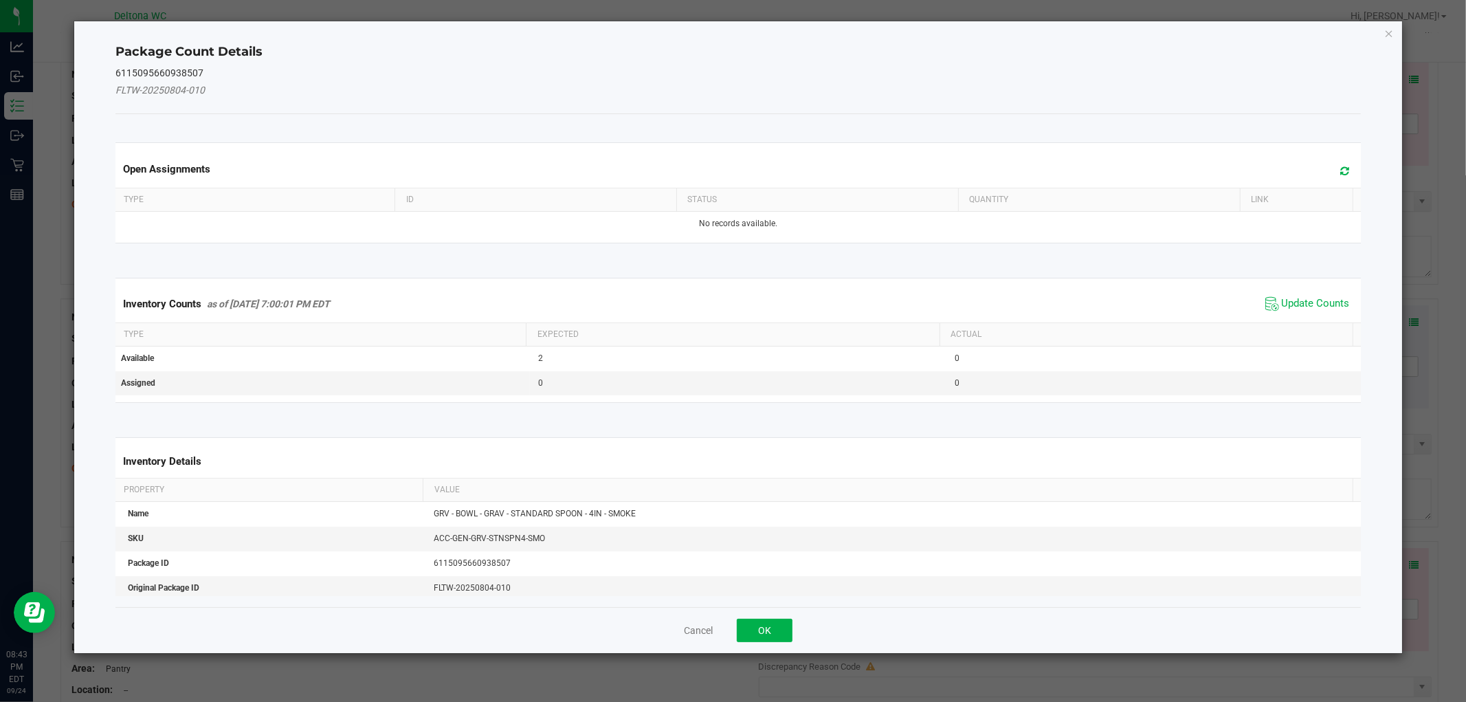
drag, startPoint x: 1313, startPoint y: 303, endPoint x: 1295, endPoint y: 312, distance: 20.0
click at [1314, 303] on span "Update Counts" at bounding box center [1316, 304] width 68 height 14
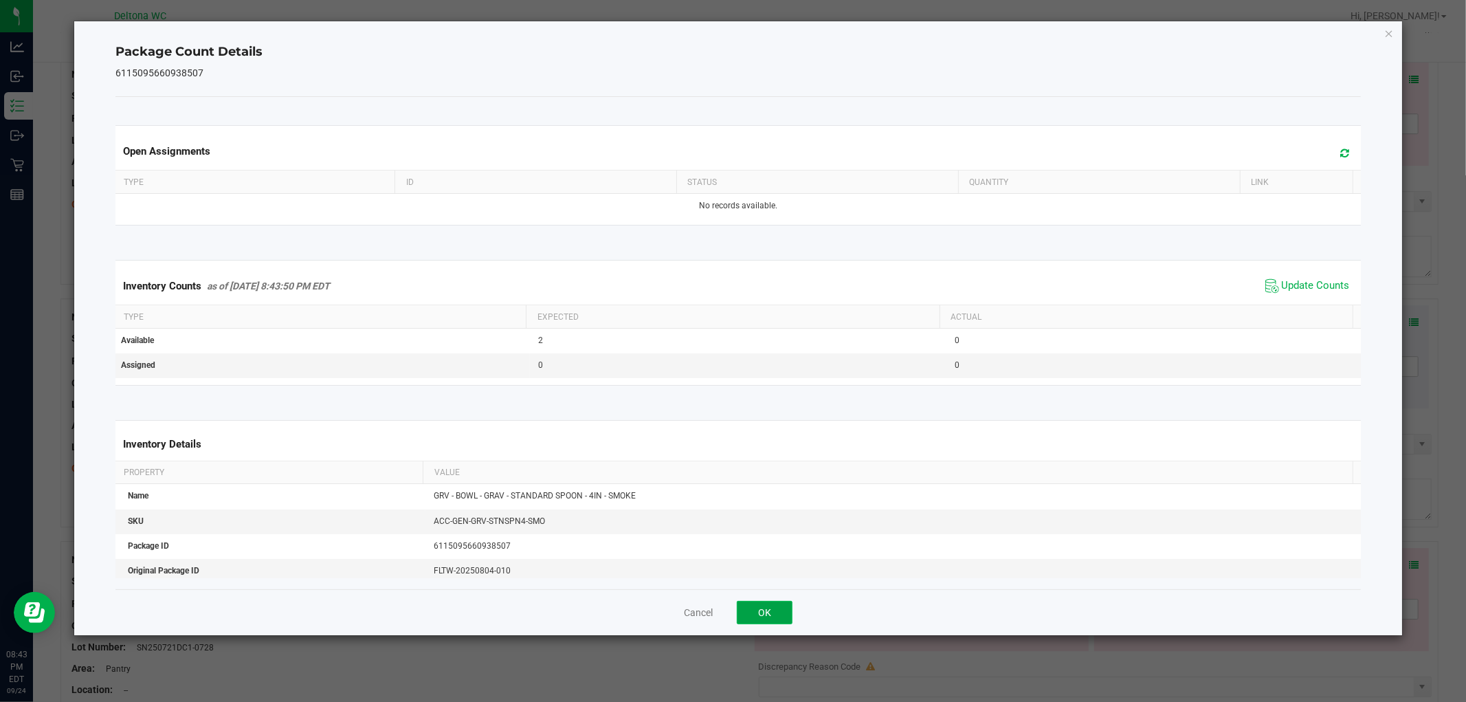
click at [787, 608] on button "OK" at bounding box center [765, 612] width 56 height 23
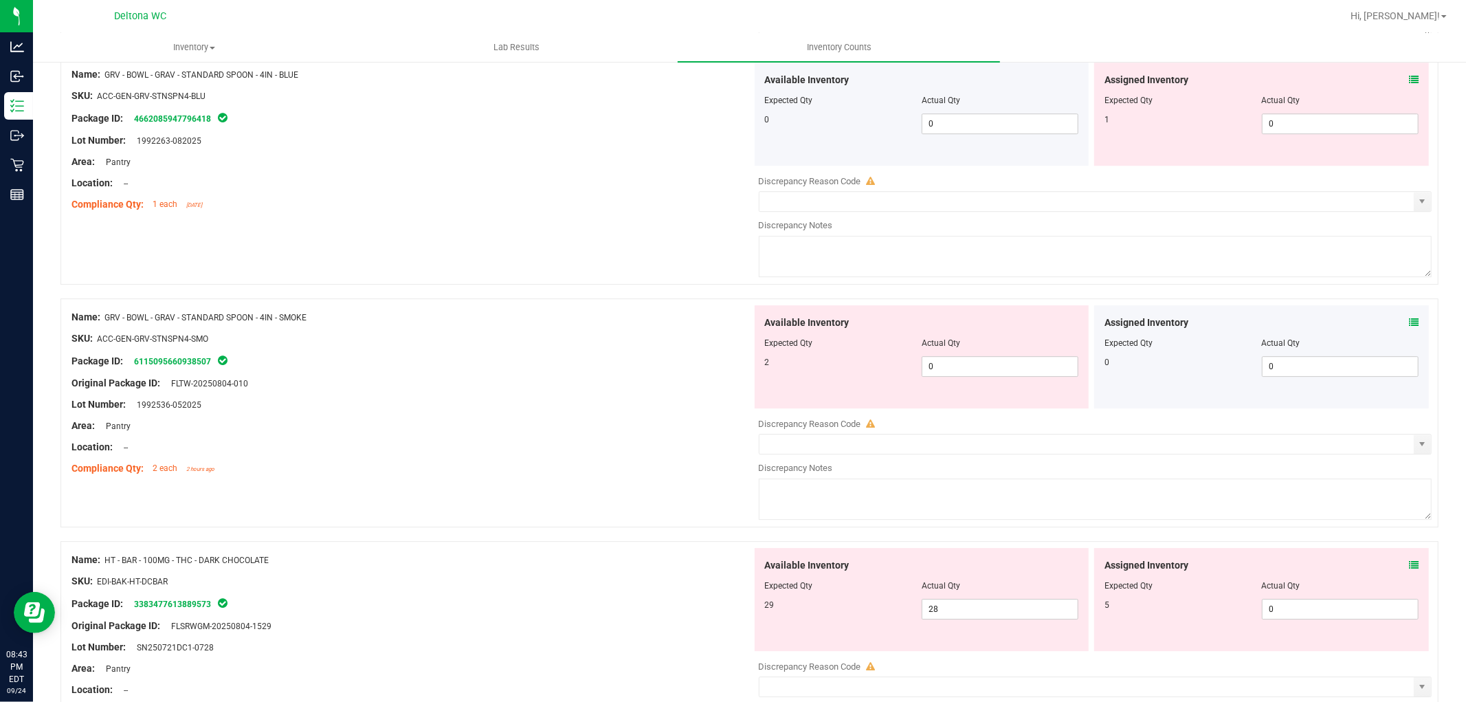
click at [1409, 85] on icon at bounding box center [1414, 80] width 10 height 10
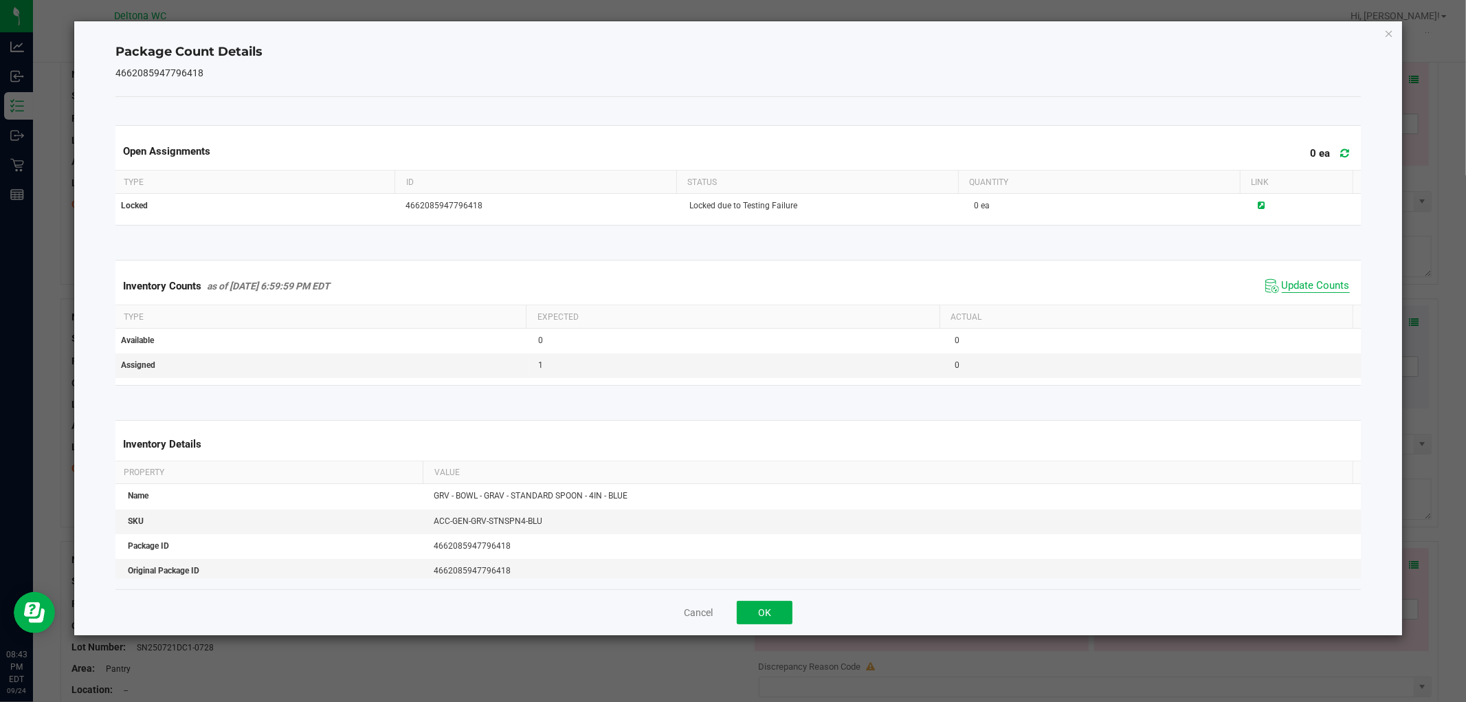
click at [1304, 282] on span "Update Counts" at bounding box center [1316, 286] width 68 height 14
click at [748, 628] on div "Cancel OK" at bounding box center [737, 612] width 1245 height 46
click at [761, 615] on button "OK" at bounding box center [765, 612] width 56 height 23
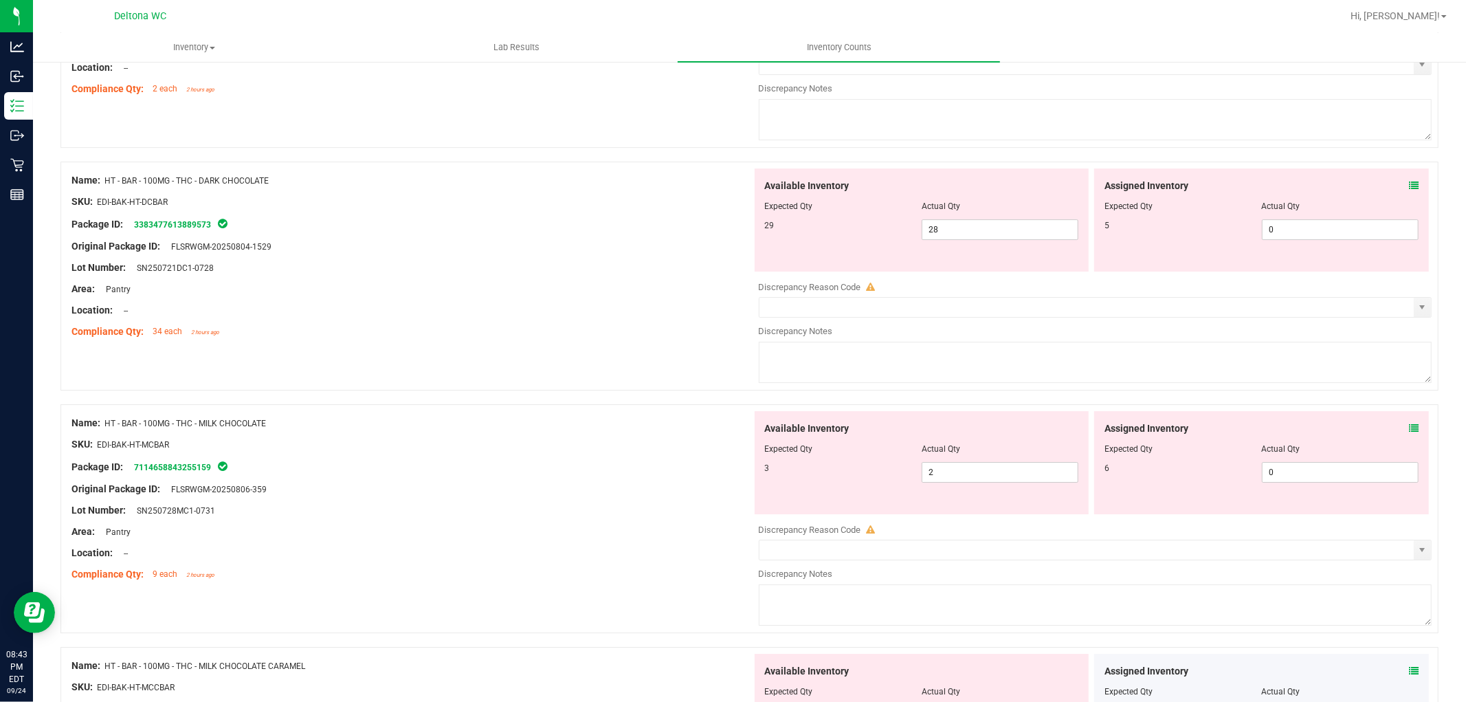
scroll to position [3819, 0]
click at [1409, 188] on icon at bounding box center [1414, 184] width 10 height 10
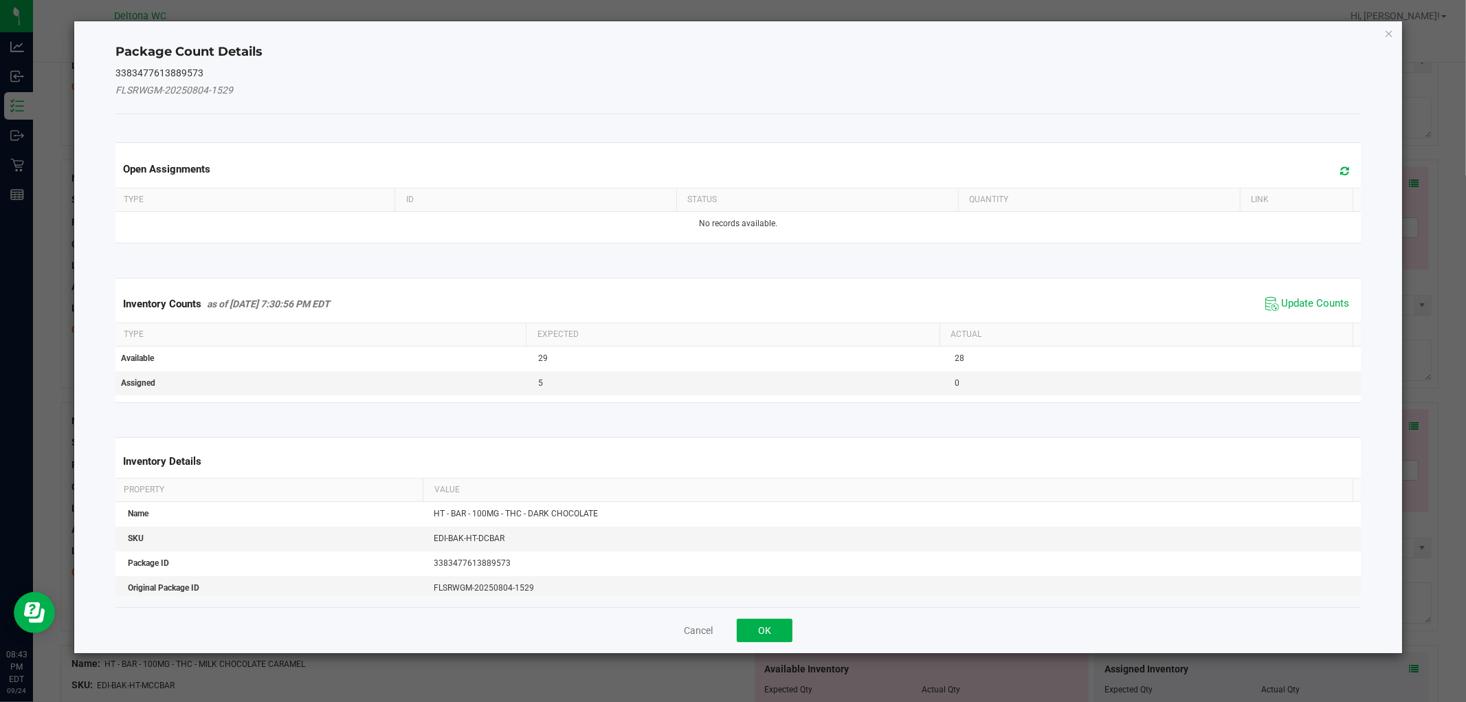
click at [1303, 296] on span "Update Counts" at bounding box center [1307, 304] width 91 height 21
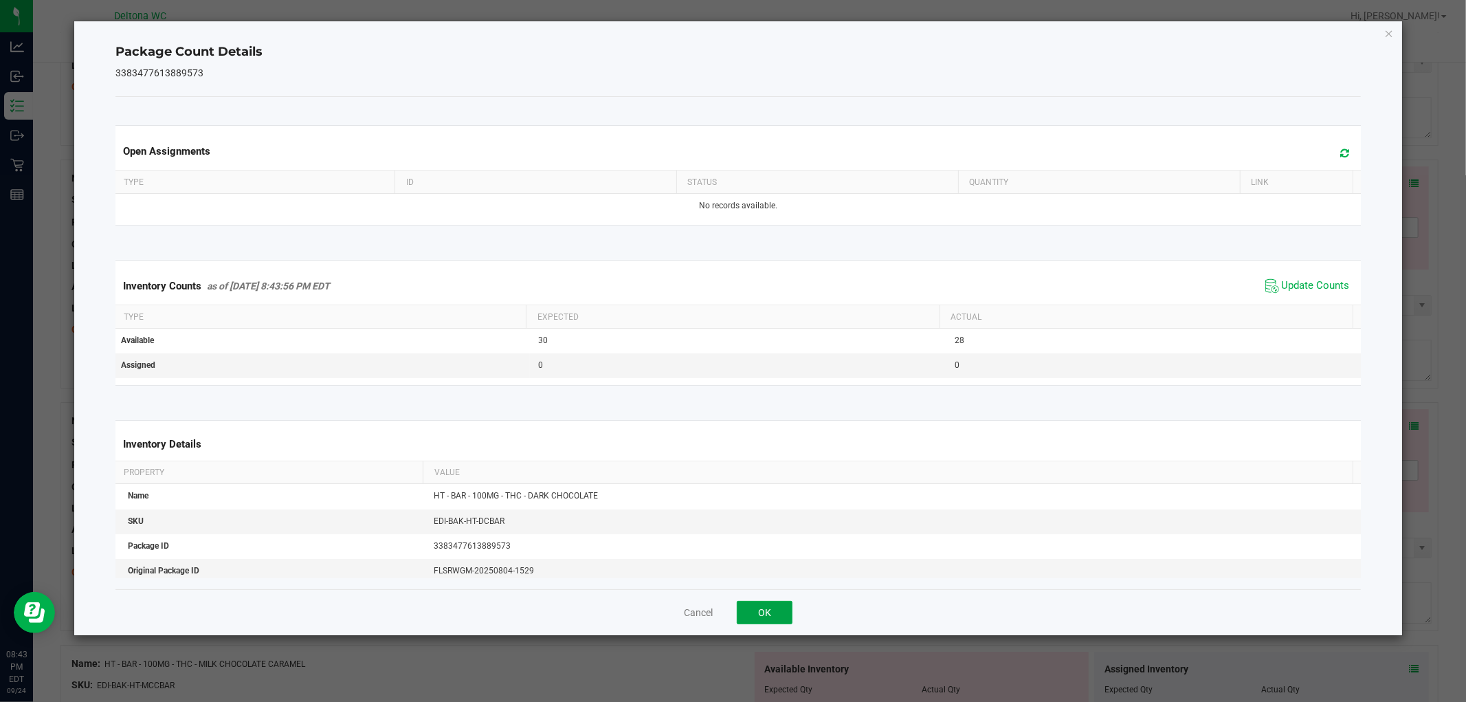
click at [775, 612] on button "OK" at bounding box center [765, 612] width 56 height 23
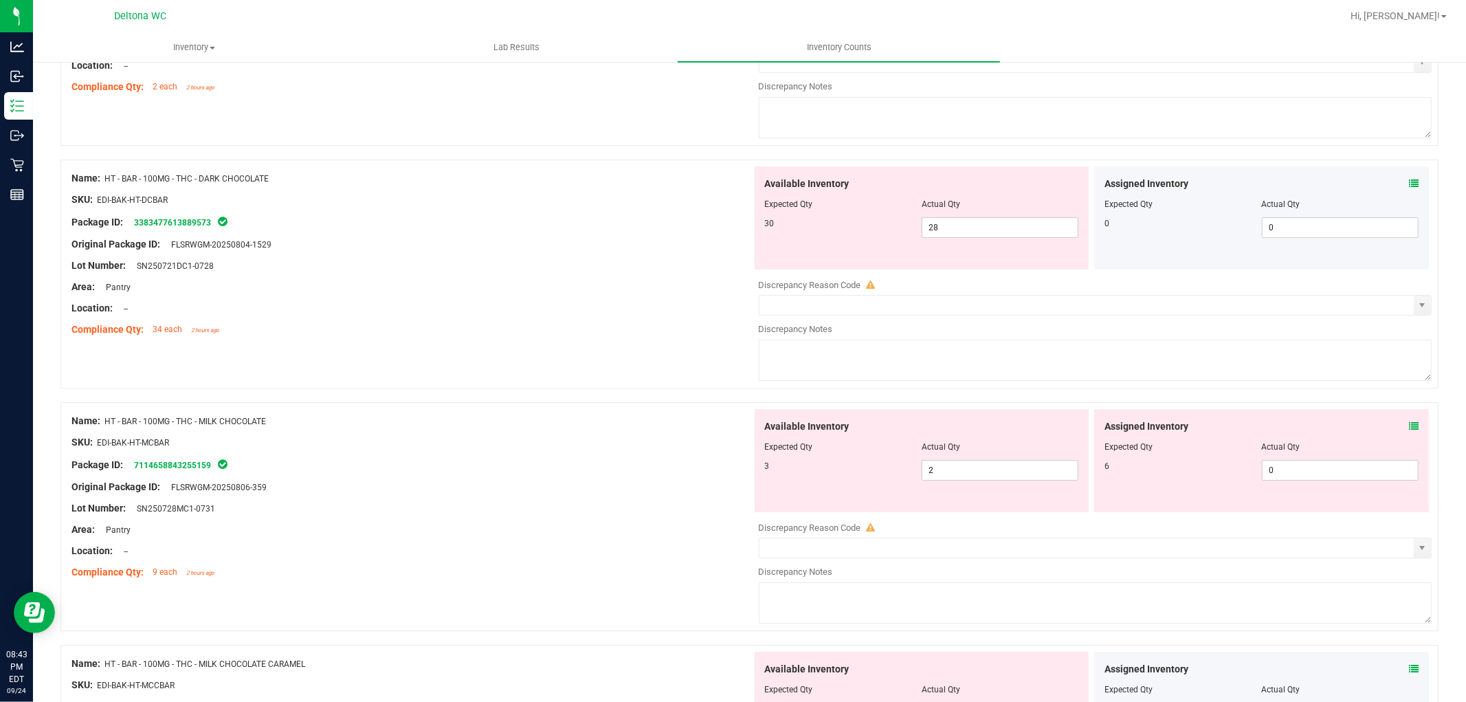
click at [1409, 431] on icon at bounding box center [1414, 426] width 10 height 10
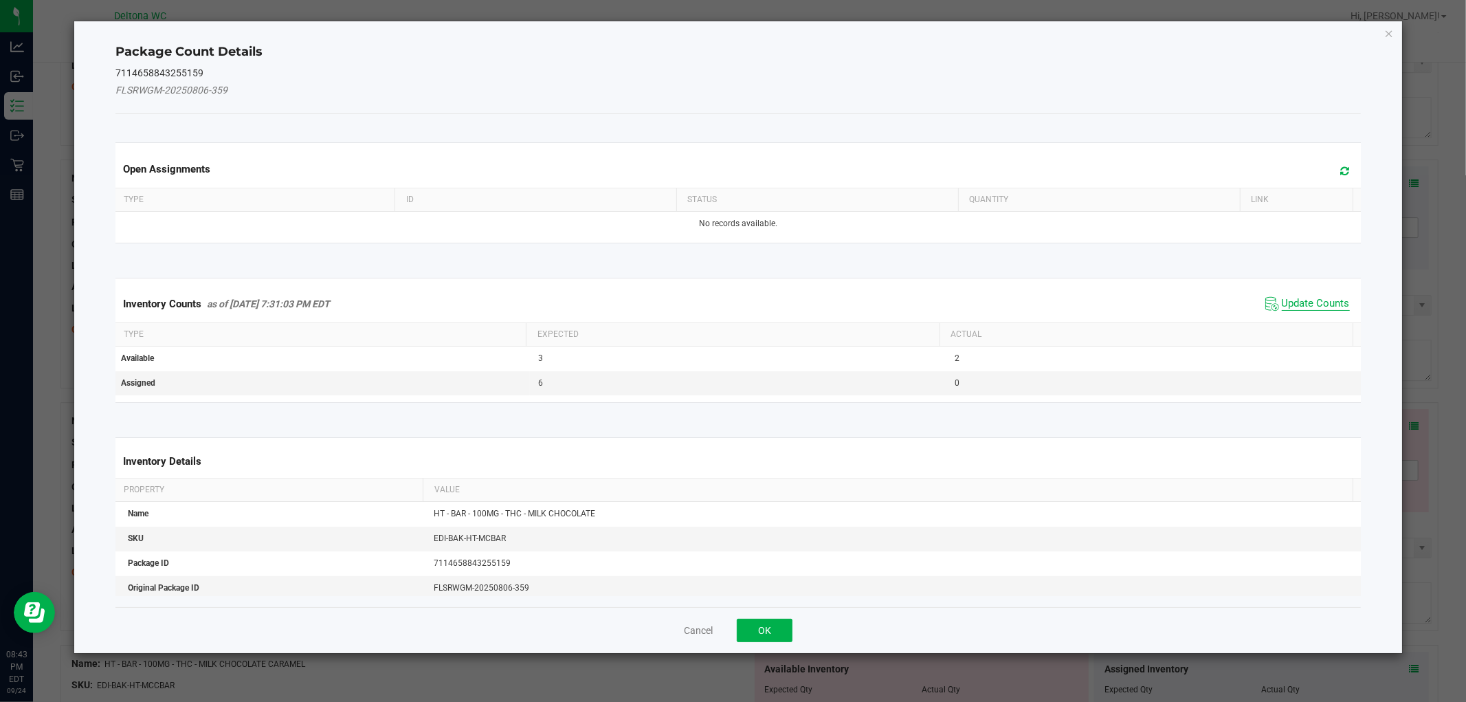
click at [1296, 304] on span "Update Counts" at bounding box center [1316, 304] width 68 height 14
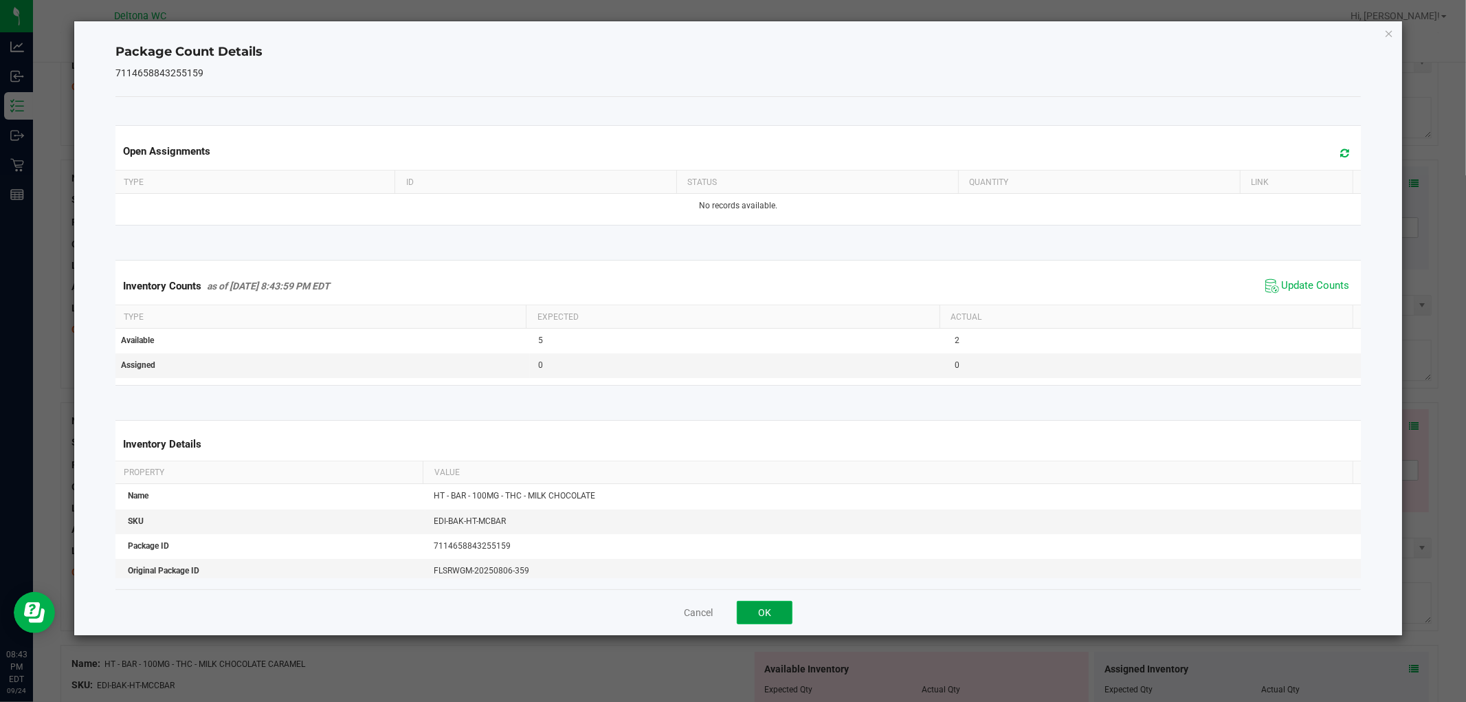
click at [768, 615] on button "OK" at bounding box center [765, 612] width 56 height 23
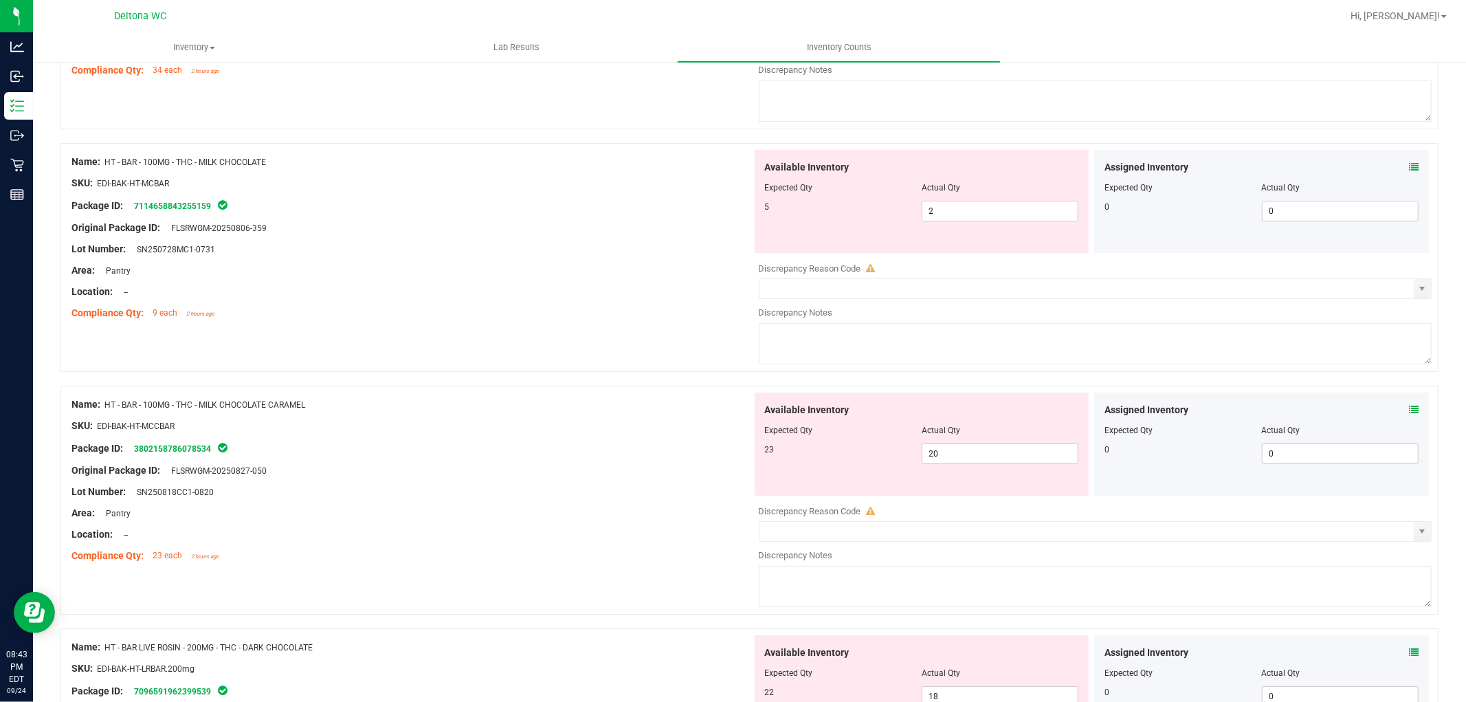
scroll to position [4201, 0]
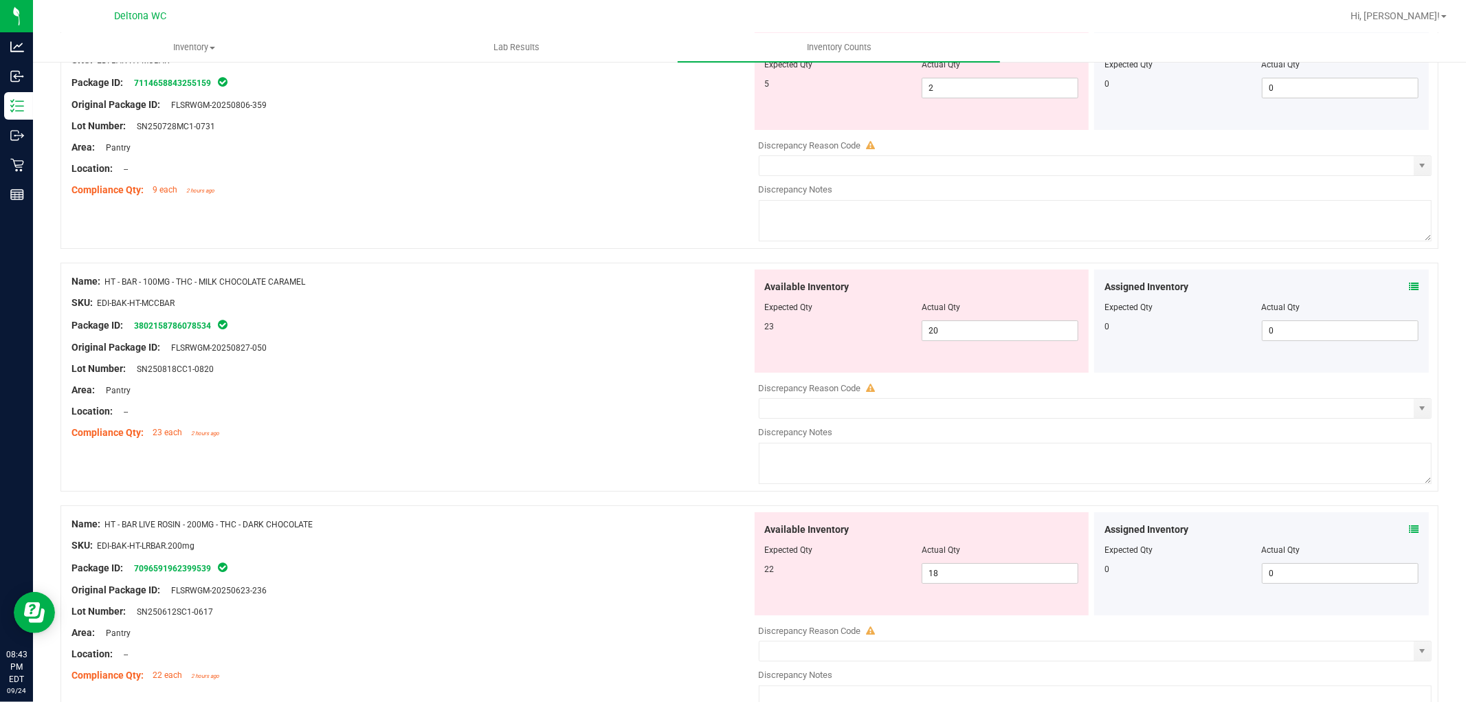
click at [1409, 291] on icon at bounding box center [1414, 287] width 10 height 10
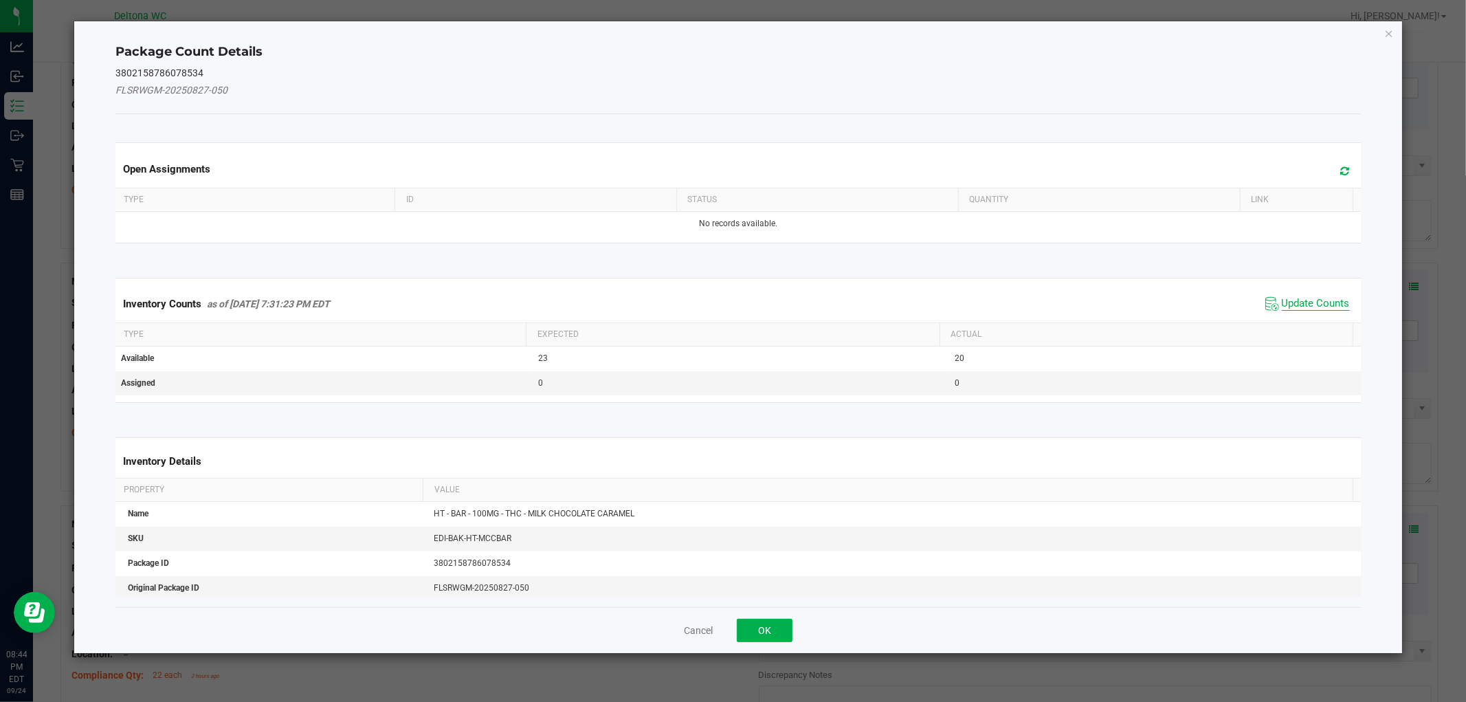
click at [1317, 305] on span "Update Counts" at bounding box center [1316, 304] width 68 height 14
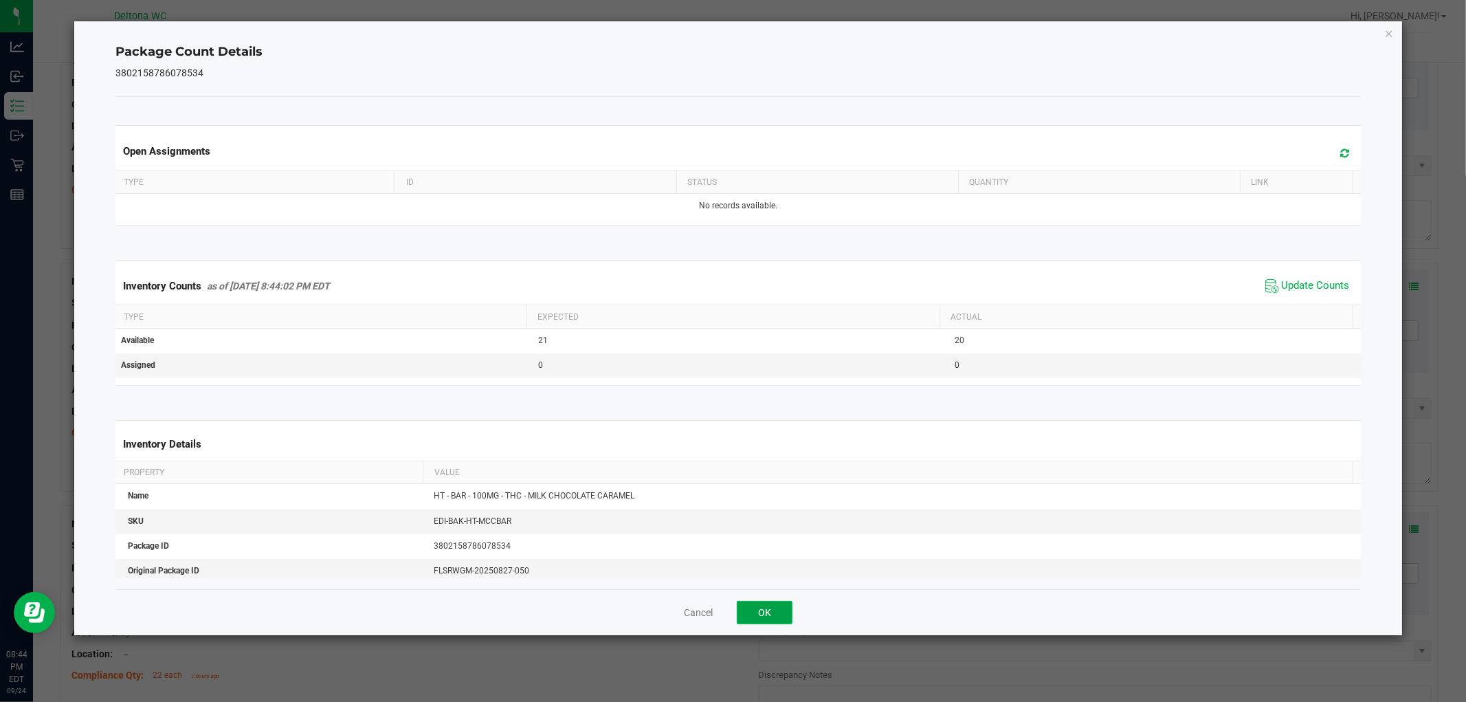
click at [768, 613] on button "OK" at bounding box center [765, 612] width 56 height 23
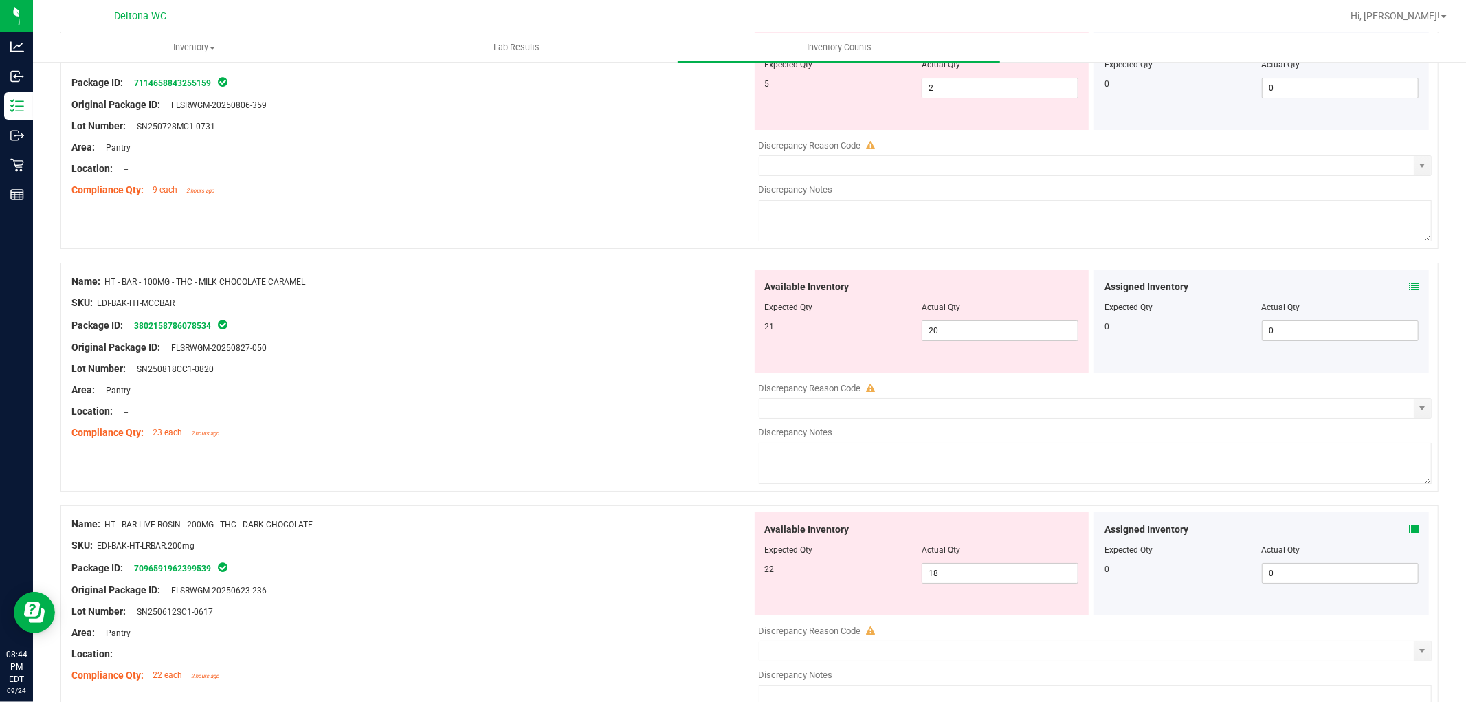
drag, startPoint x: 1410, startPoint y: 540, endPoint x: 1401, endPoint y: 540, distance: 9.0
click at [1409, 540] on div "Assigned Inventory Expected Qty Actual Qty 0 0 0" at bounding box center [1261, 563] width 335 height 103
click at [1409, 534] on icon at bounding box center [1414, 530] width 10 height 10
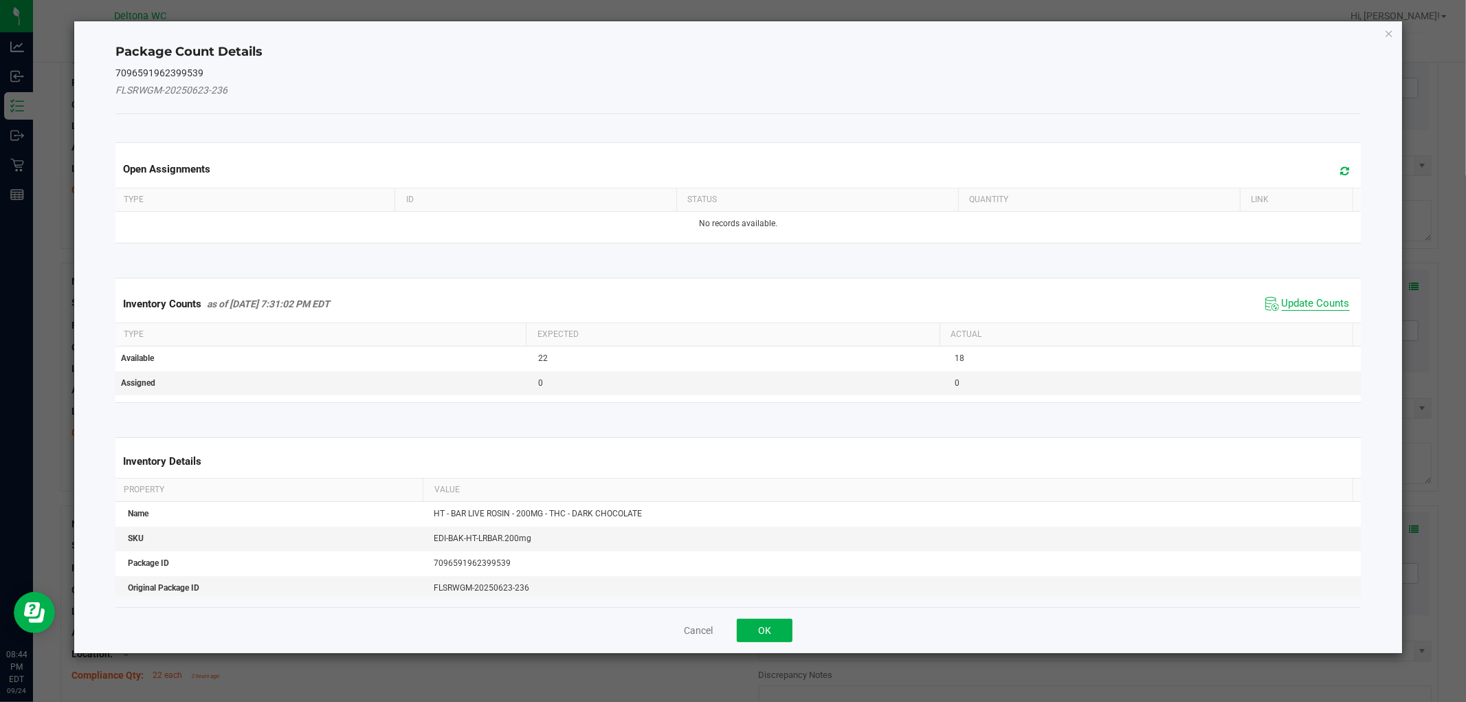
click at [1321, 300] on span "Update Counts" at bounding box center [1316, 304] width 68 height 14
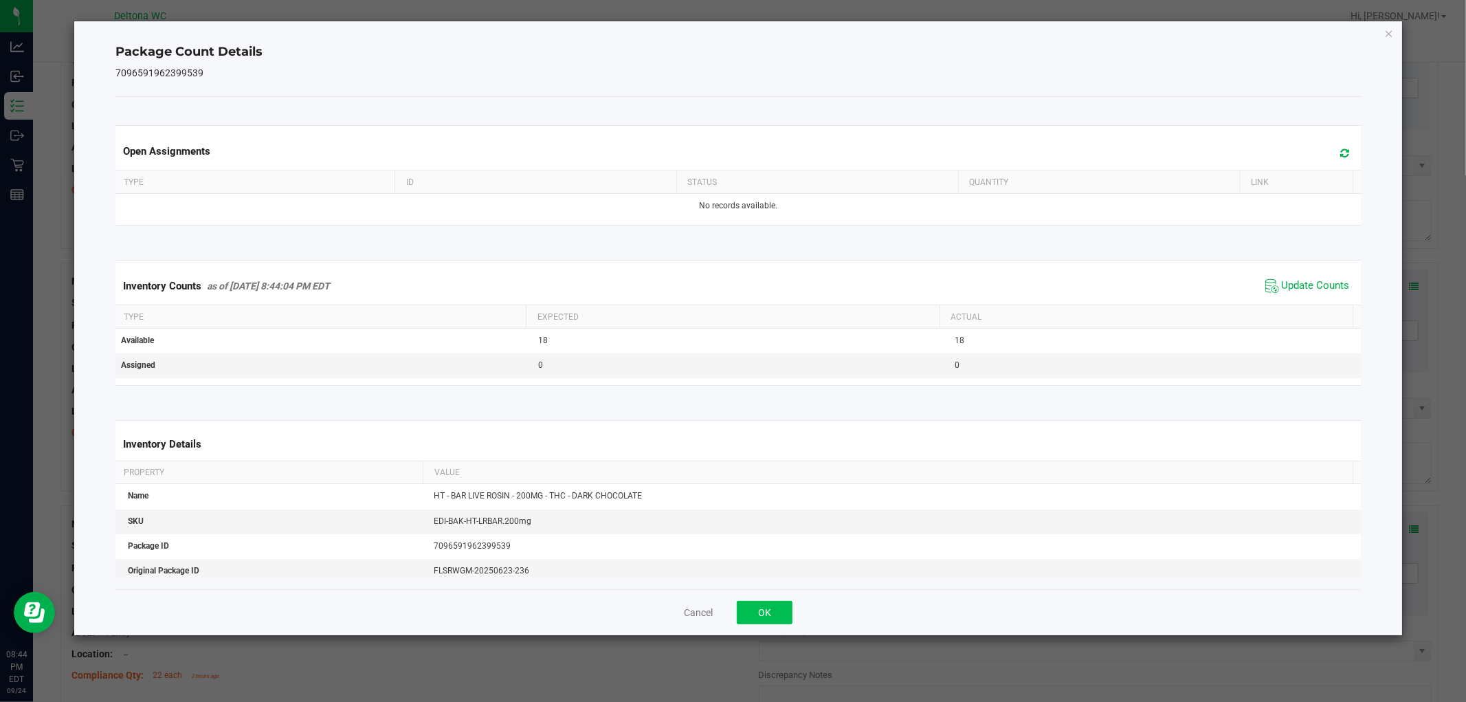
drag, startPoint x: 786, startPoint y: 626, endPoint x: 784, endPoint y: 615, distance: 11.2
click at [785, 622] on div "Cancel OK" at bounding box center [737, 612] width 1245 height 46
click at [784, 615] on button "OK" at bounding box center [765, 612] width 56 height 23
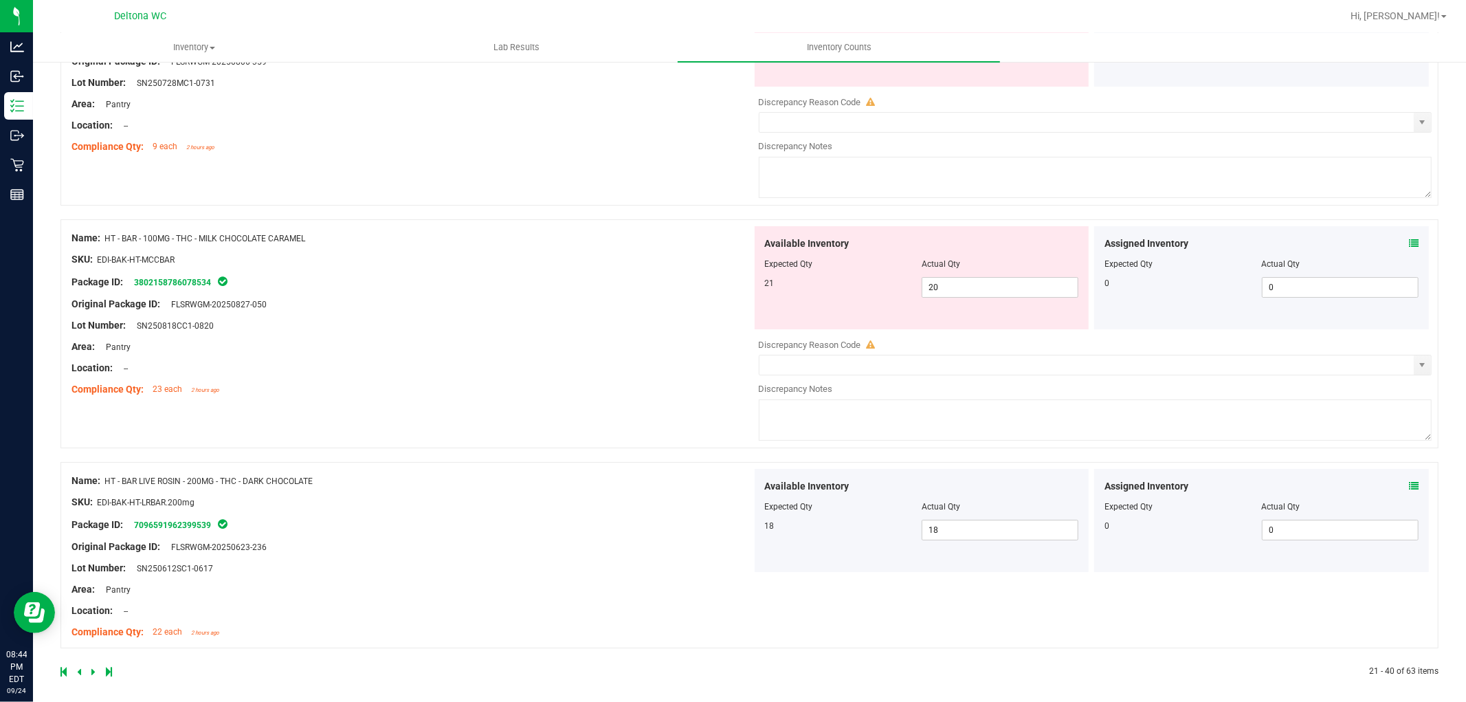
scroll to position [4264, 0]
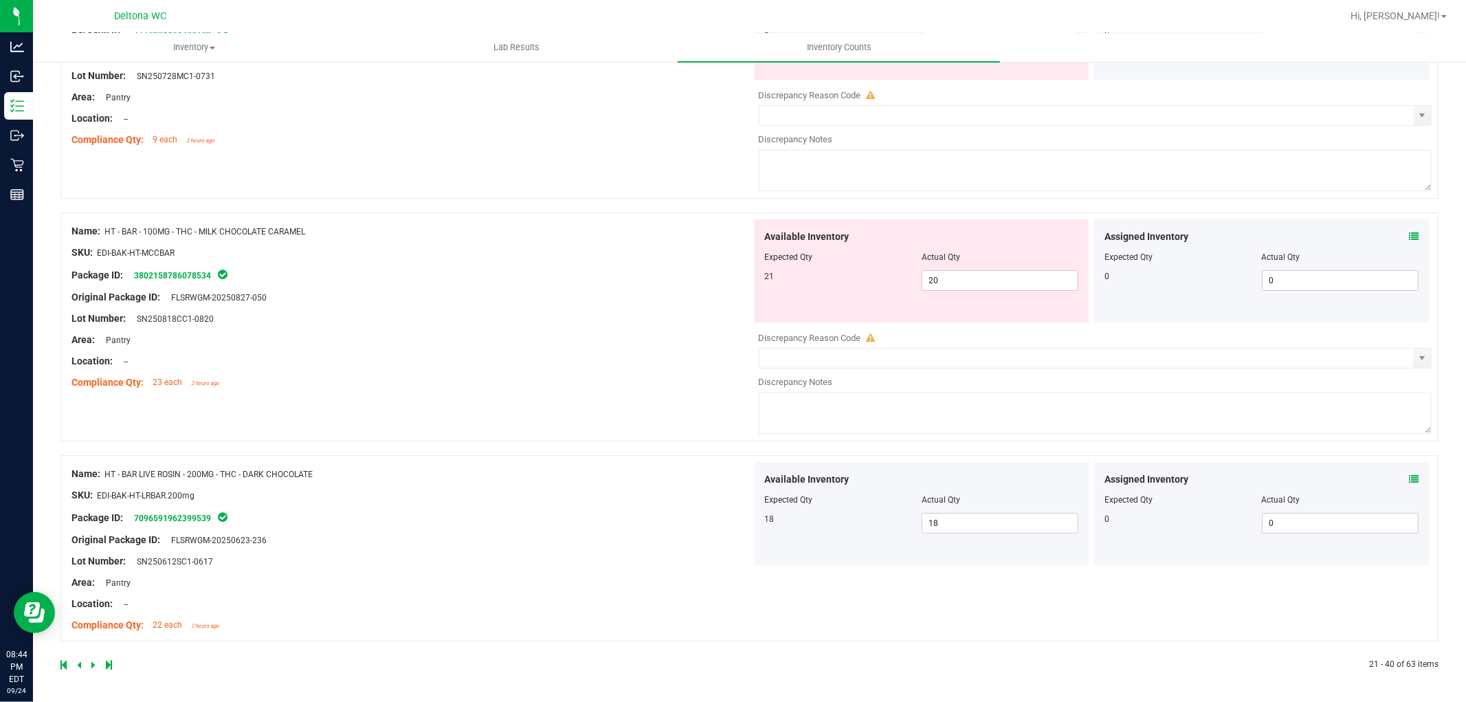
click at [92, 661] on icon at bounding box center [93, 665] width 4 height 8
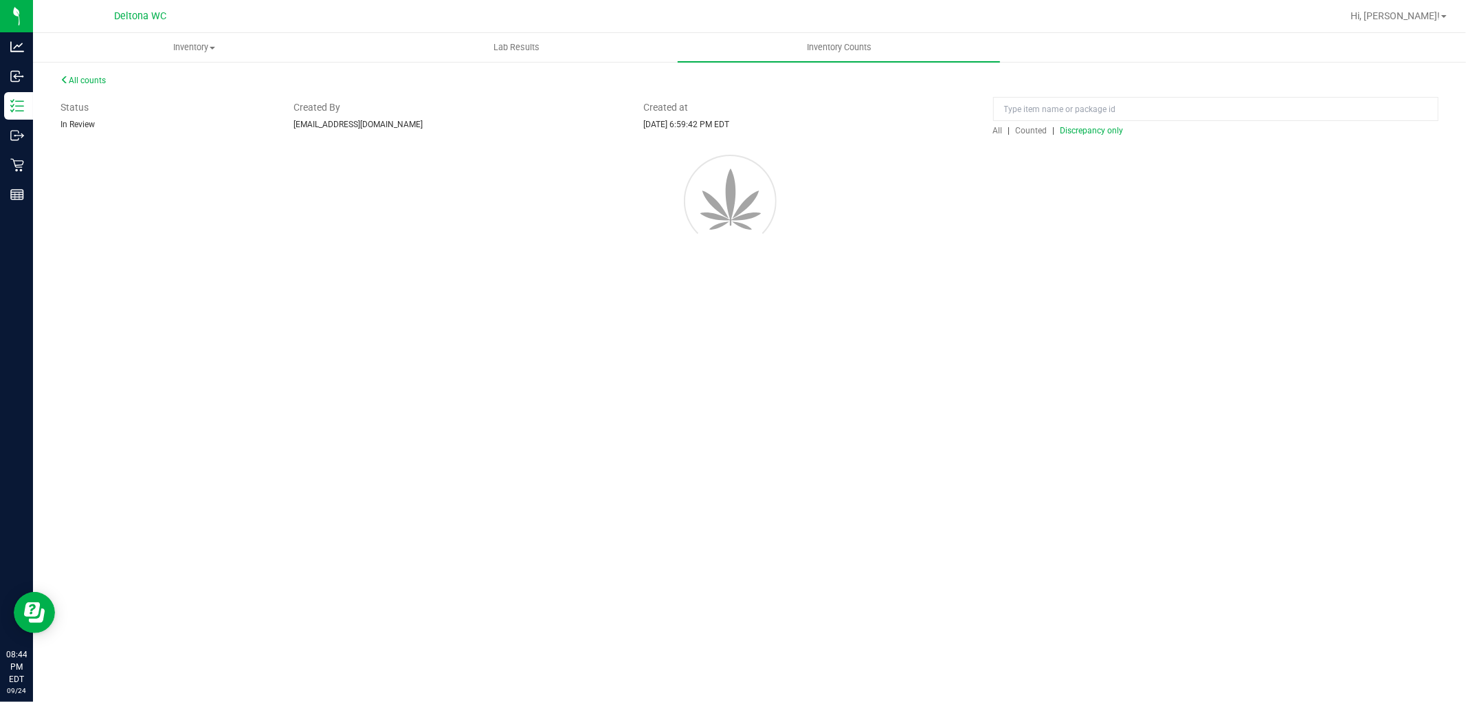
scroll to position [0, 0]
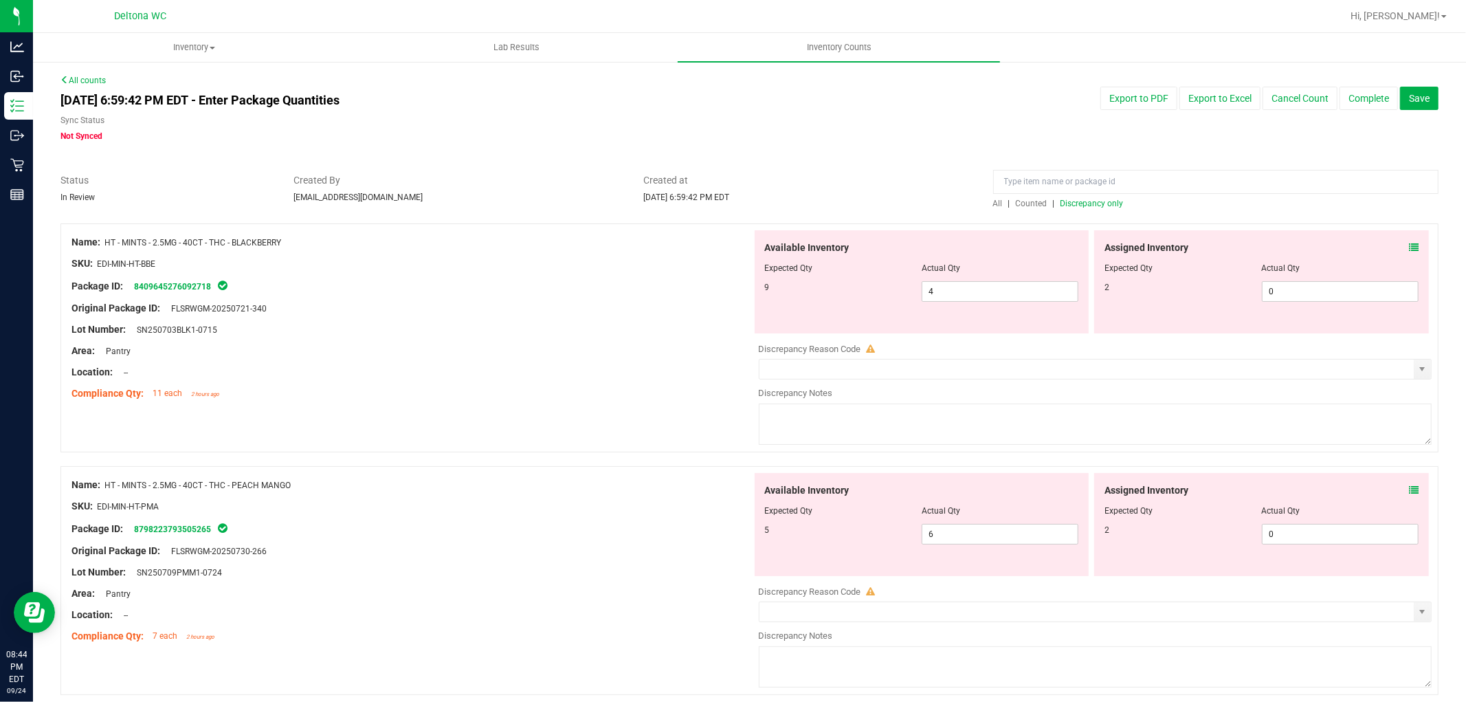
click at [1410, 248] on div "Assigned Inventory Expected Qty Actual Qty 2 0 0" at bounding box center [1261, 281] width 335 height 103
click at [1409, 249] on icon at bounding box center [1414, 248] width 10 height 10
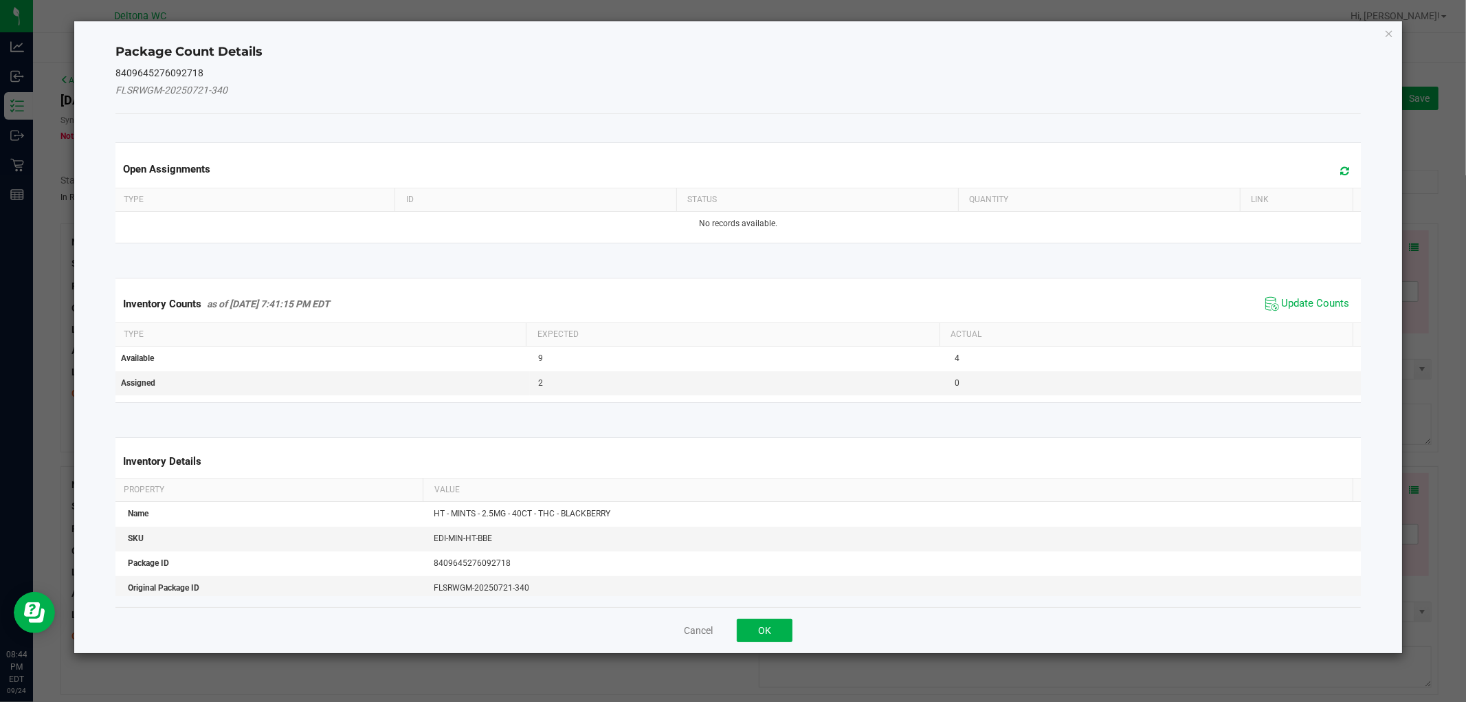
drag, startPoint x: 1305, startPoint y: 306, endPoint x: 1244, endPoint y: 335, distance: 67.0
click at [1303, 305] on span "Update Counts" at bounding box center [1316, 304] width 68 height 14
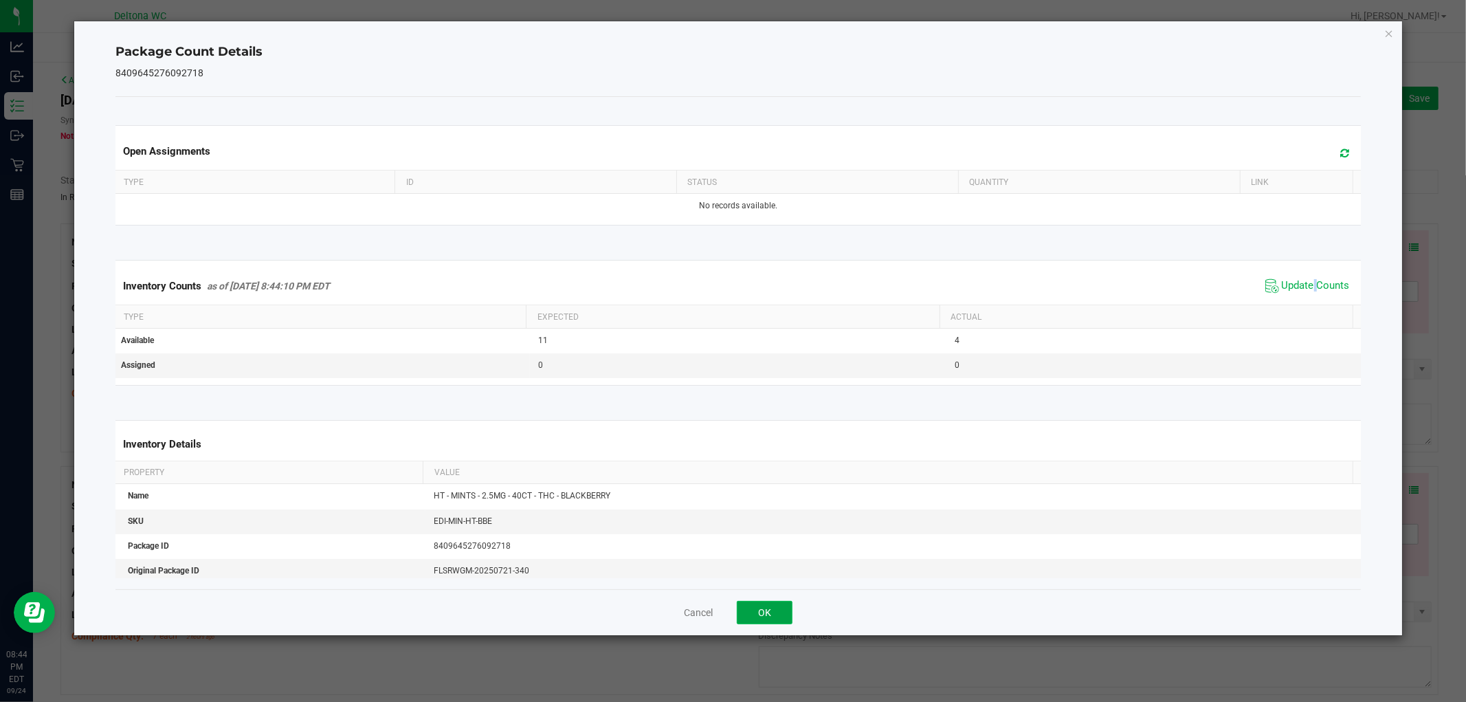
click at [760, 608] on button "OK" at bounding box center [765, 612] width 56 height 23
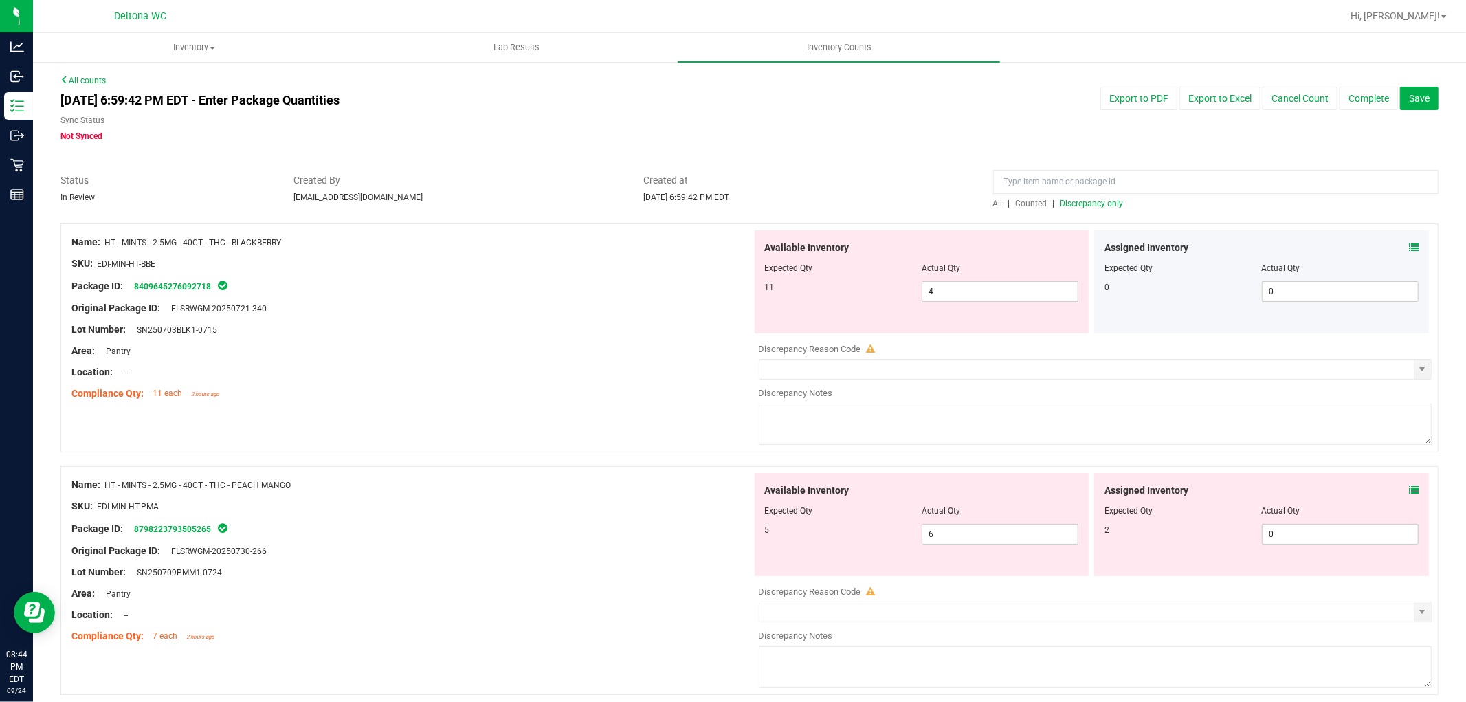
click at [1409, 489] on icon at bounding box center [1414, 490] width 10 height 10
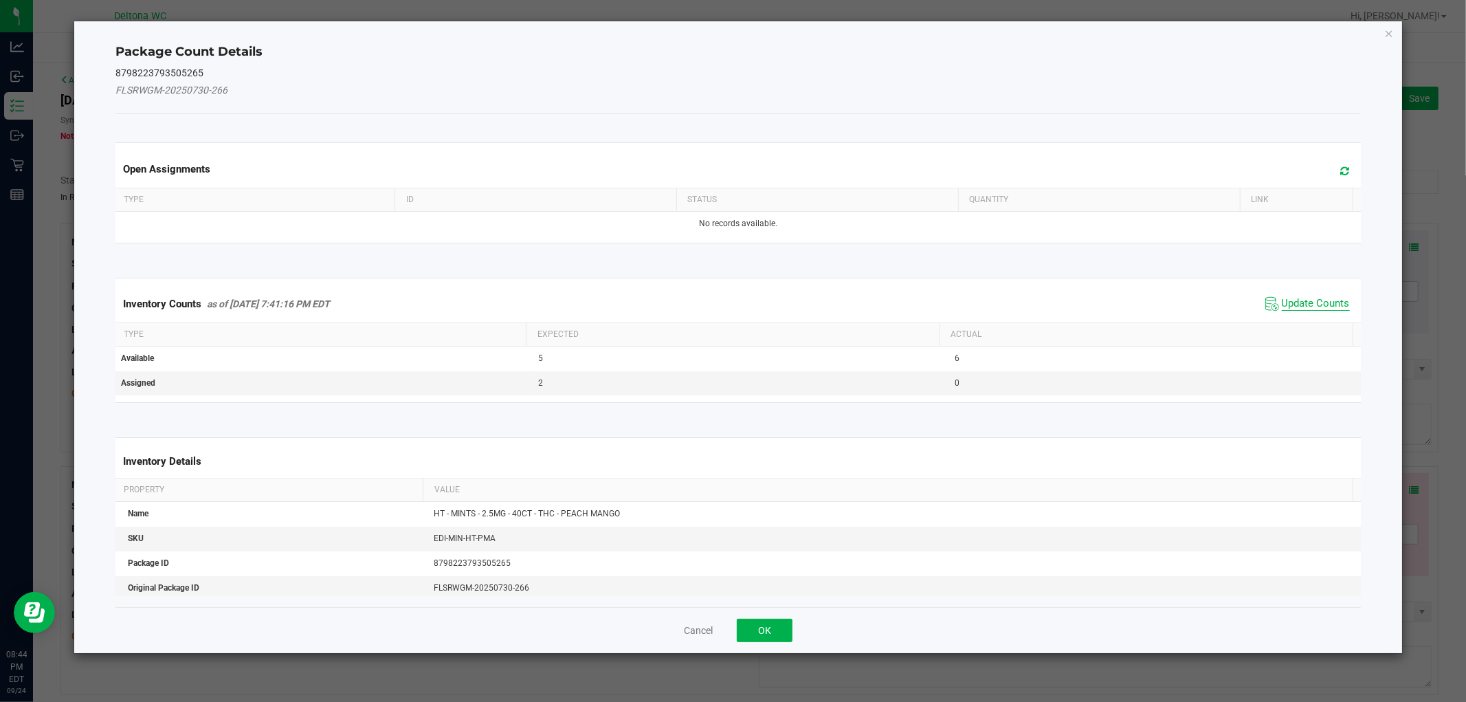
click at [1312, 299] on span "Update Counts" at bounding box center [1316, 304] width 68 height 14
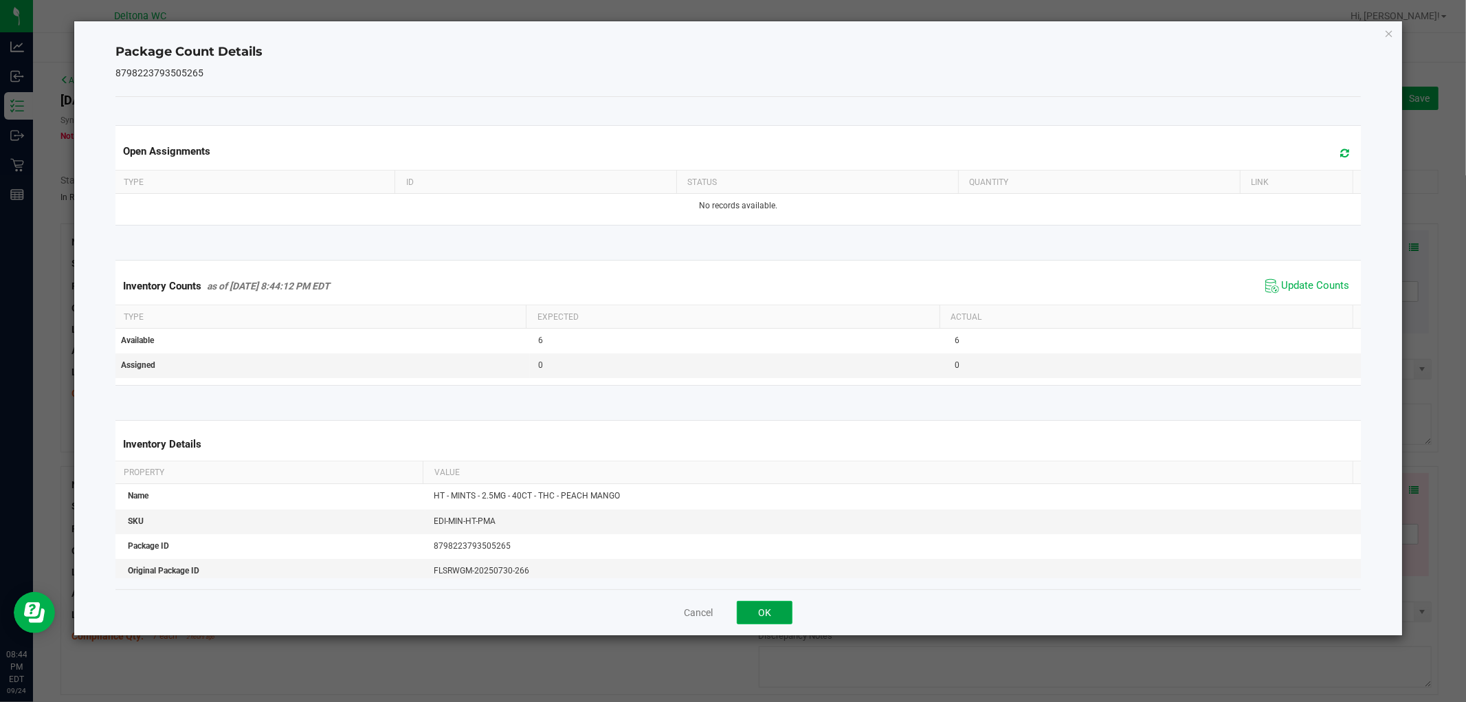
click at [772, 607] on button "OK" at bounding box center [765, 612] width 56 height 23
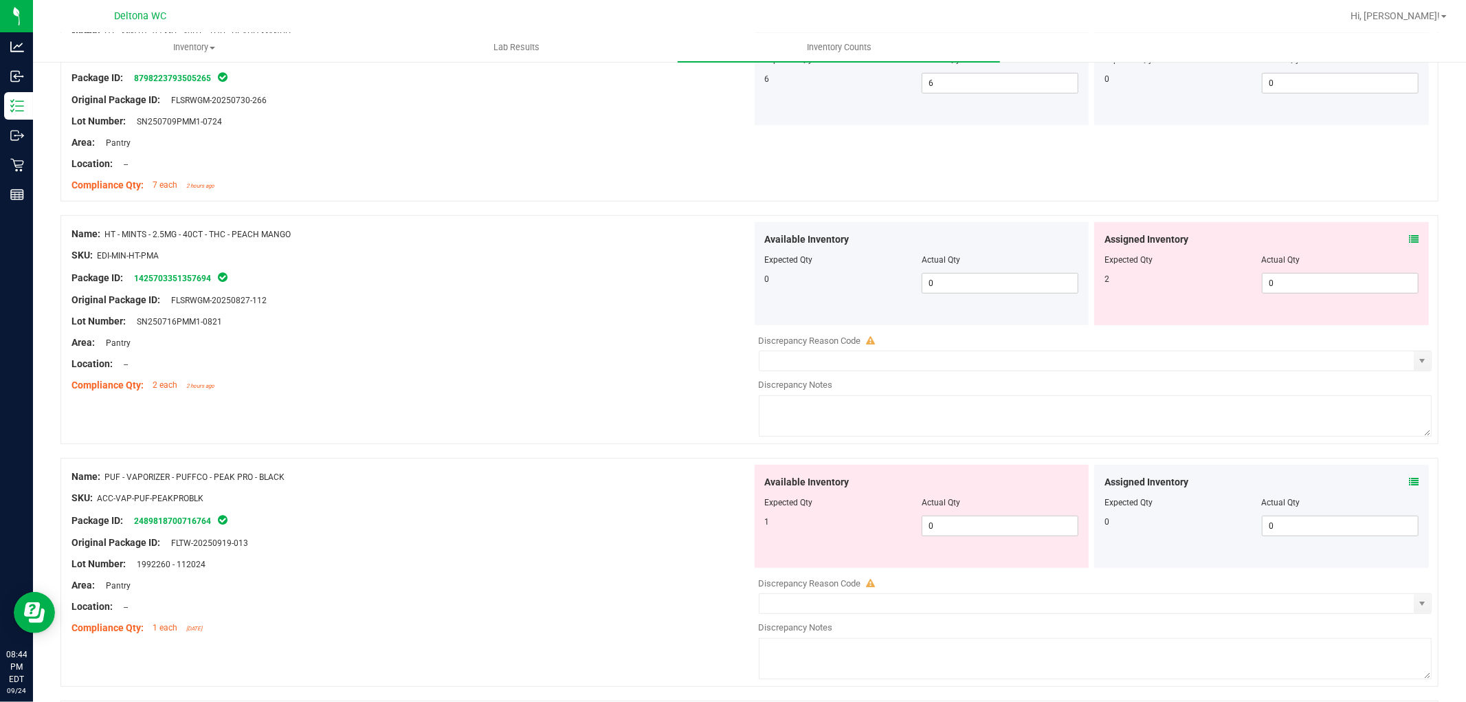
scroll to position [458, 0]
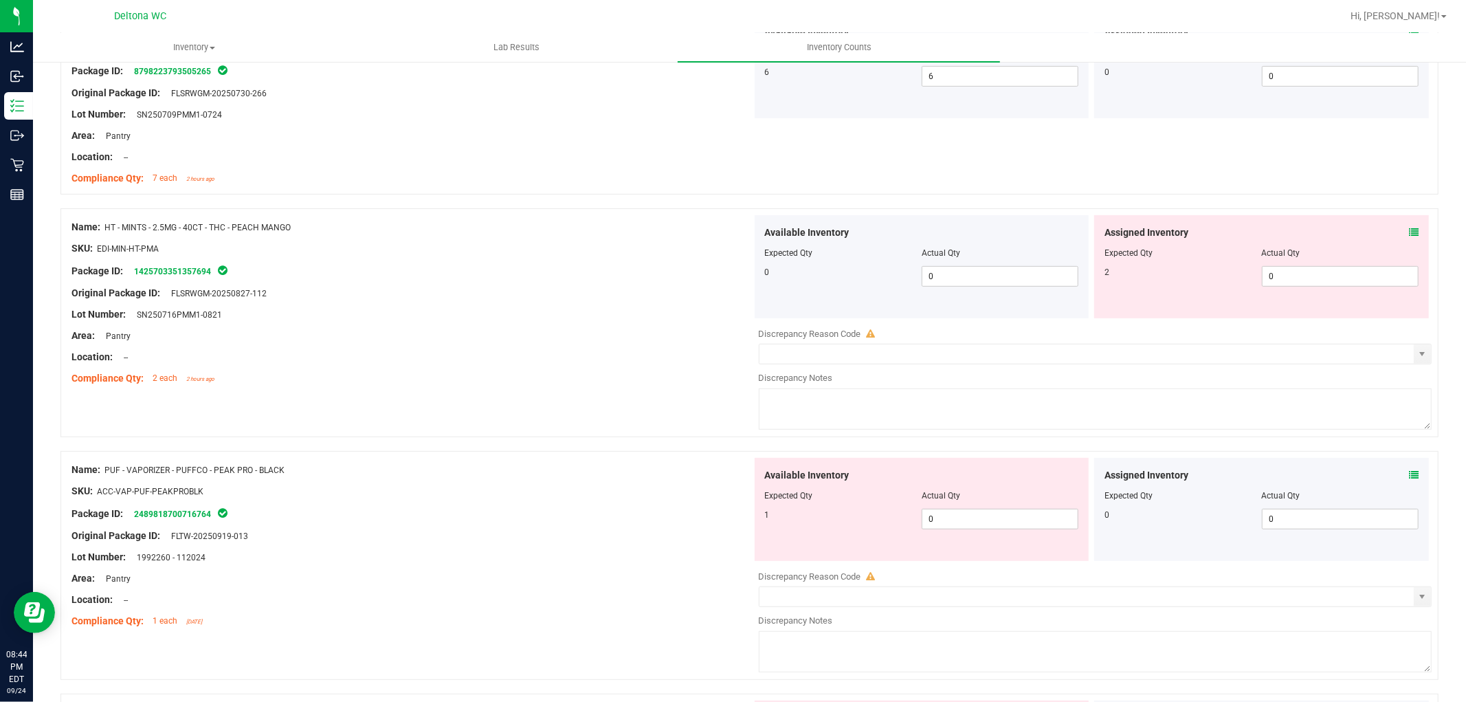
click at [1400, 228] on div "Assigned Inventory" at bounding box center [1262, 232] width 314 height 14
click at [1409, 228] on icon at bounding box center [1414, 233] width 10 height 10
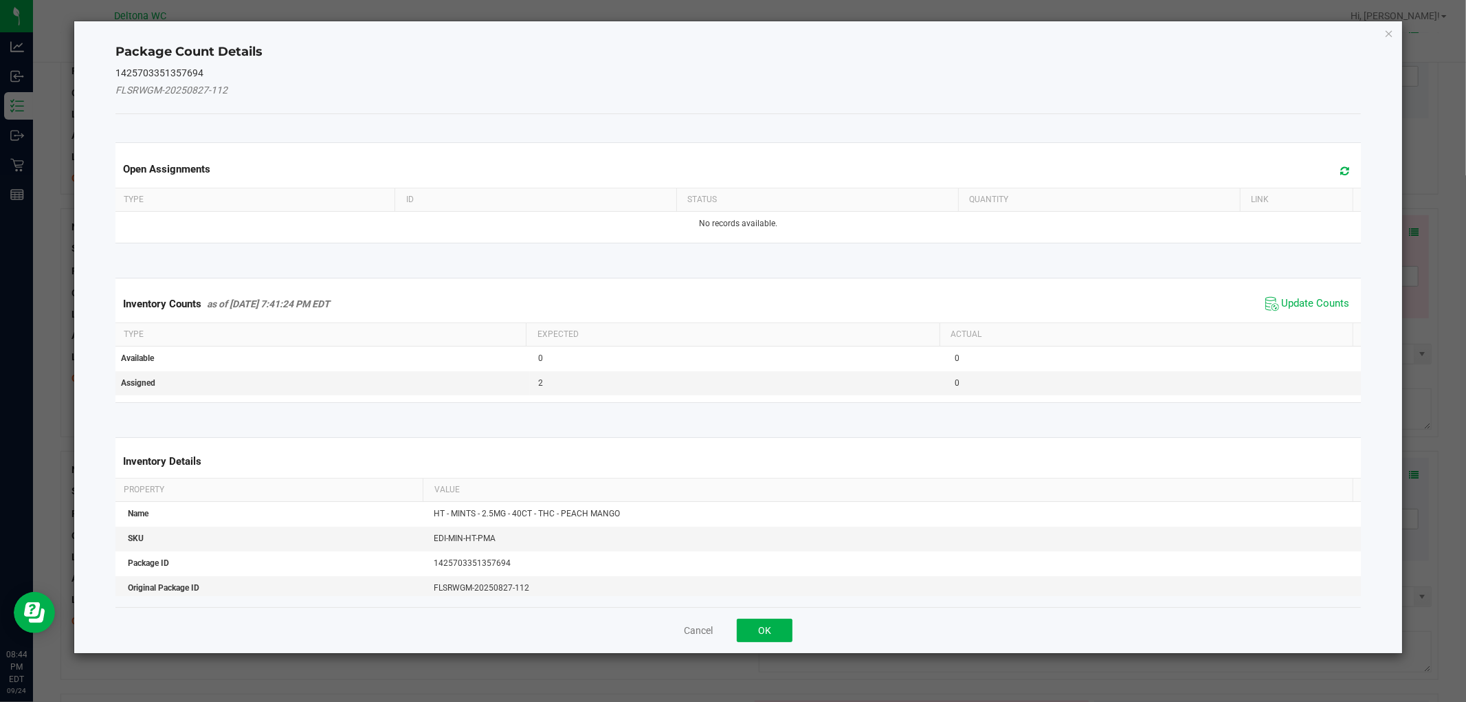
click at [1328, 296] on span "Update Counts" at bounding box center [1307, 304] width 91 height 21
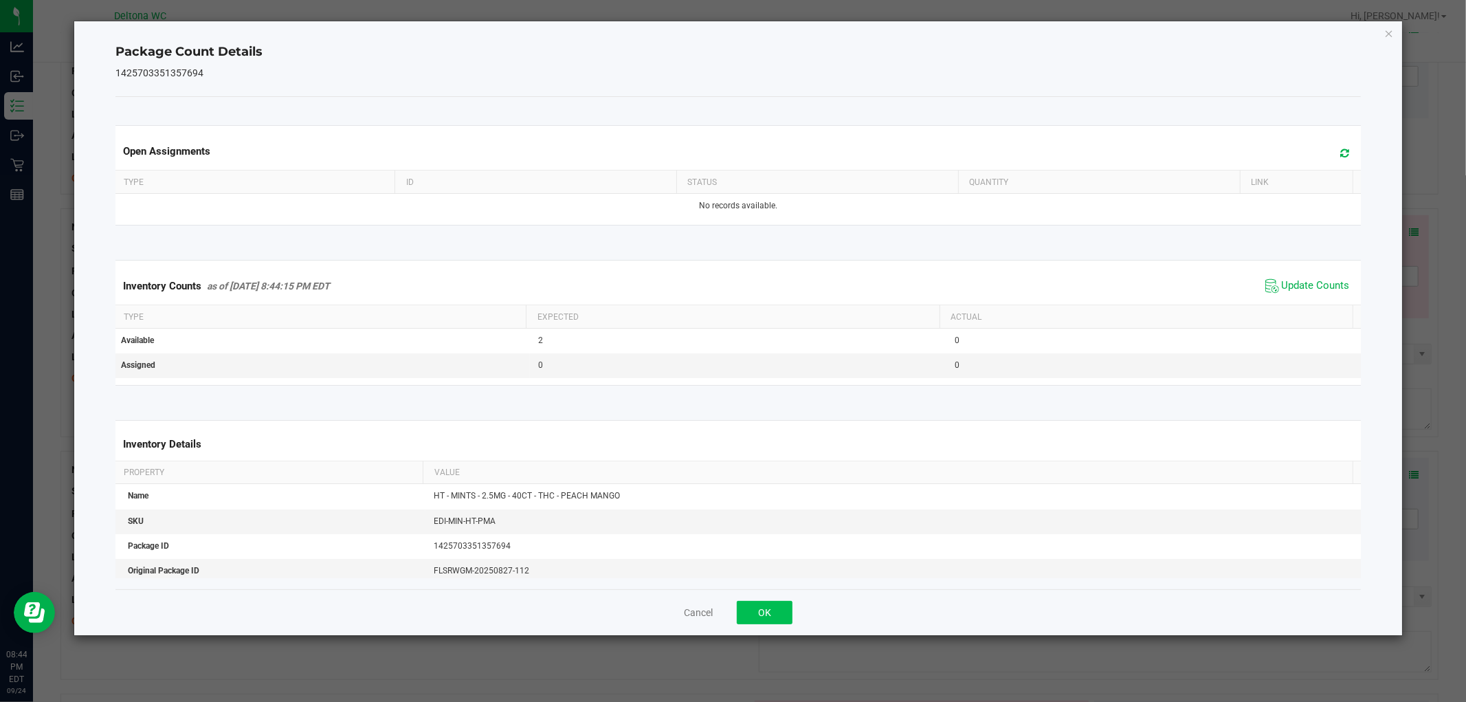
drag, startPoint x: 797, startPoint y: 602, endPoint x: 791, endPoint y: 605, distance: 7.4
click at [791, 605] on div "Cancel OK" at bounding box center [737, 612] width 1245 height 46
click at [791, 605] on button "OK" at bounding box center [765, 612] width 56 height 23
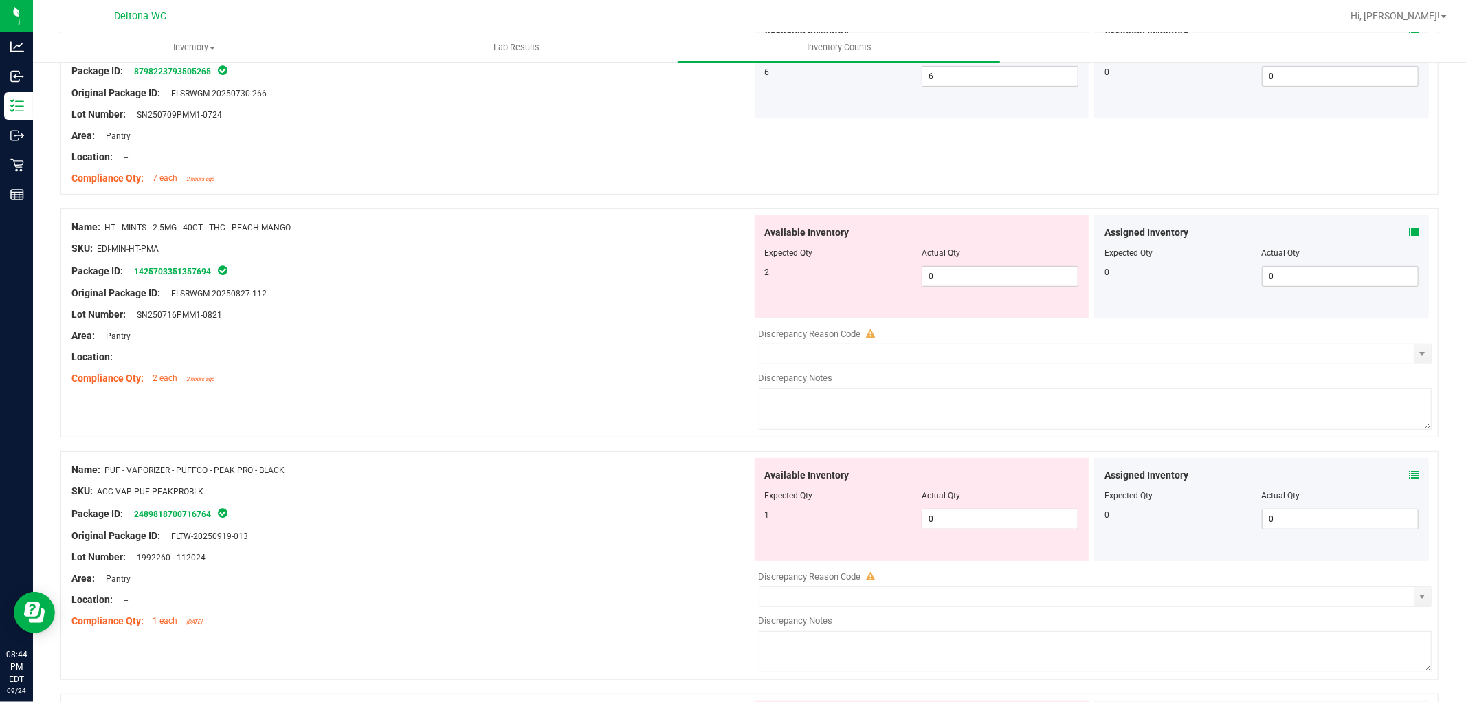
scroll to position [687, 0]
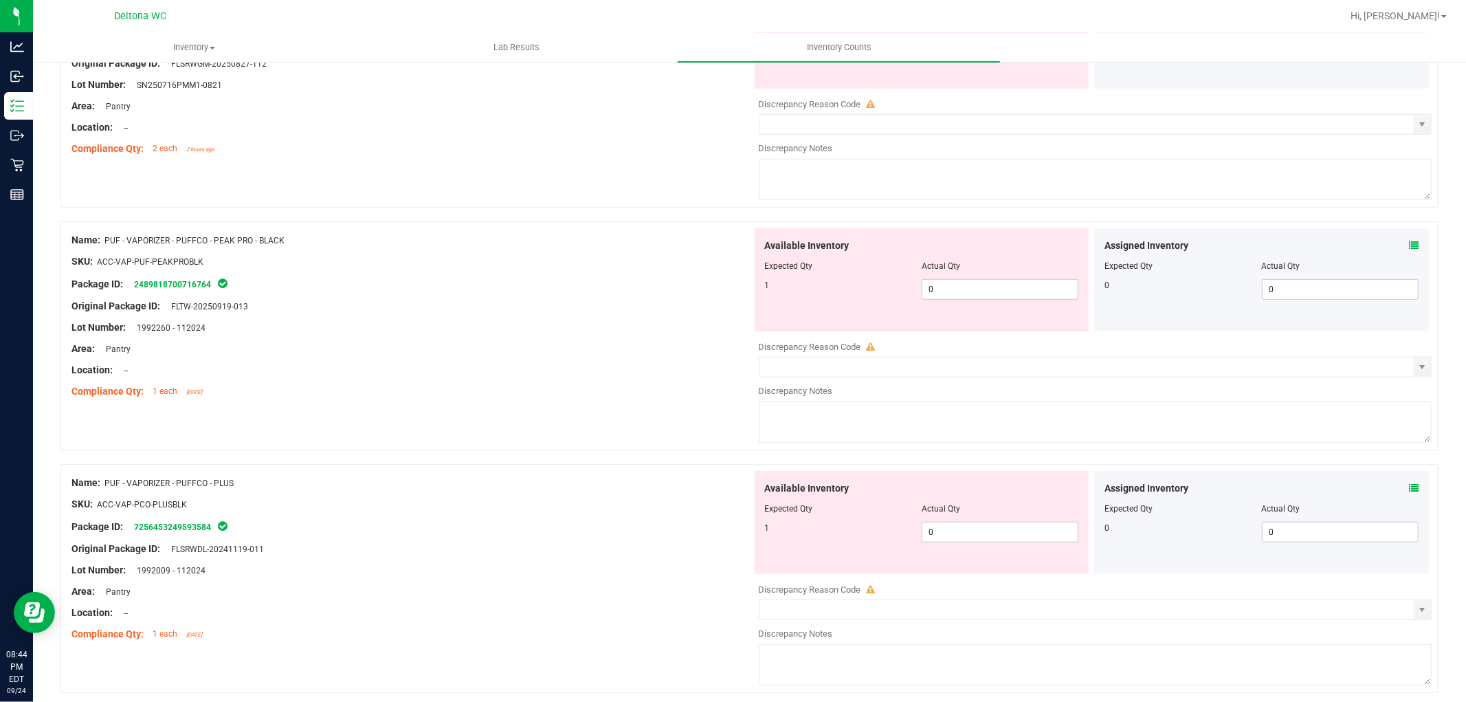
click at [1409, 250] on icon at bounding box center [1414, 246] width 10 height 10
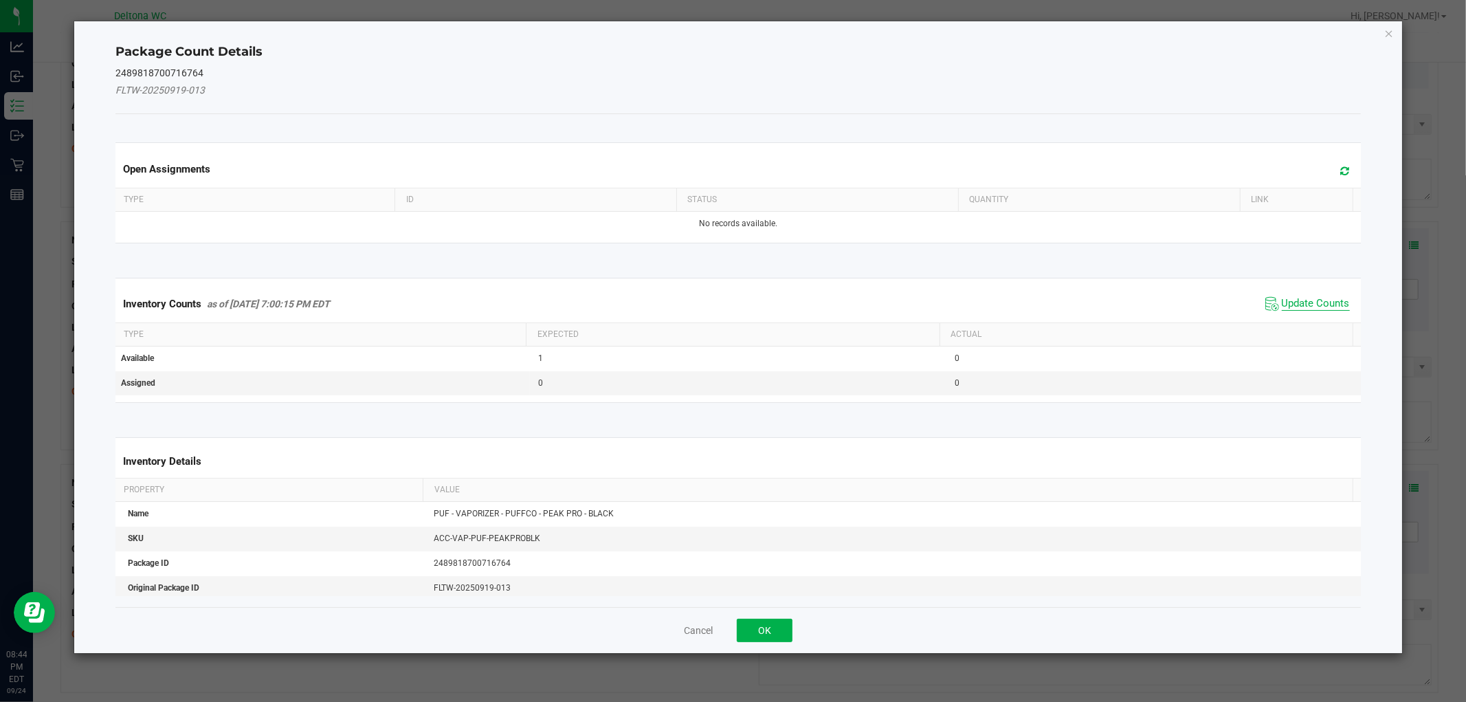
click at [1300, 305] on span "Update Counts" at bounding box center [1316, 304] width 68 height 14
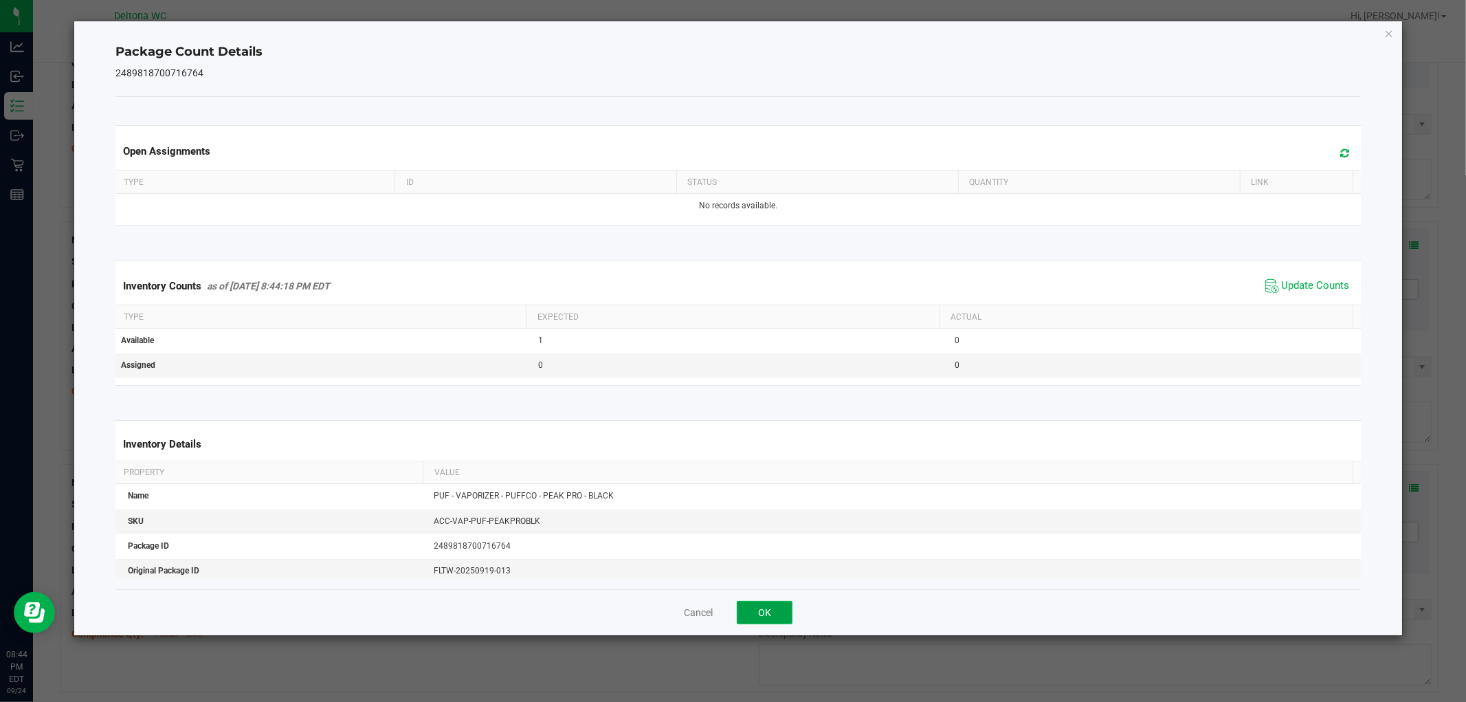
click at [767, 615] on button "OK" at bounding box center [765, 612] width 56 height 23
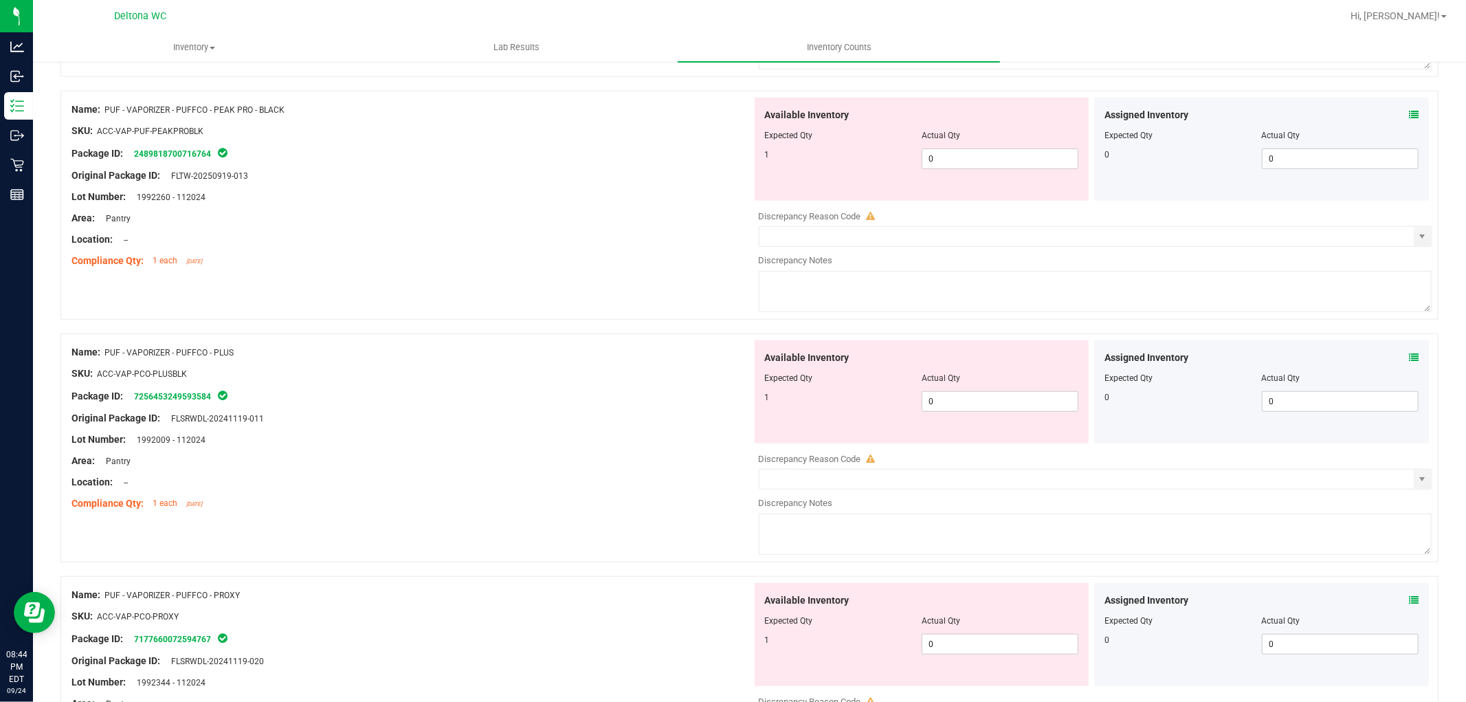
scroll to position [993, 0]
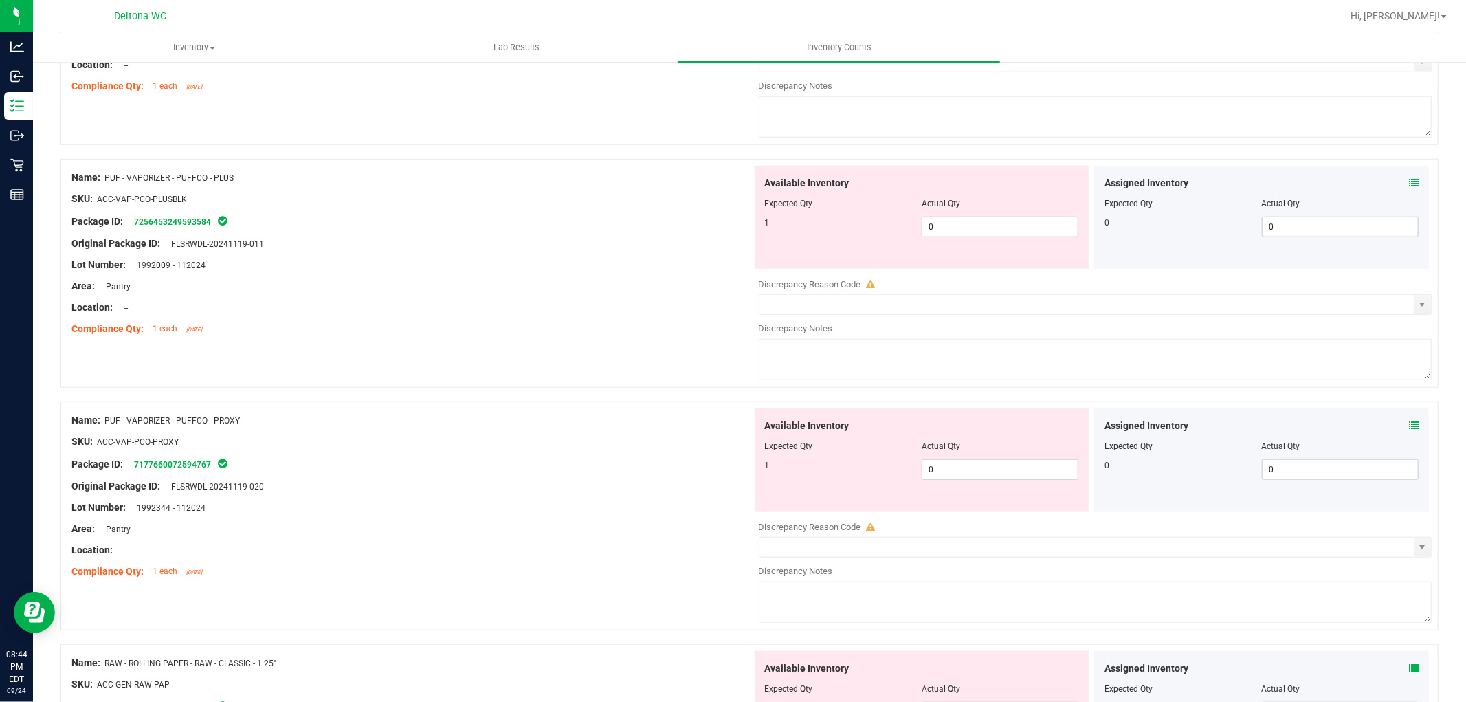
click at [1409, 181] on icon at bounding box center [1414, 183] width 10 height 10
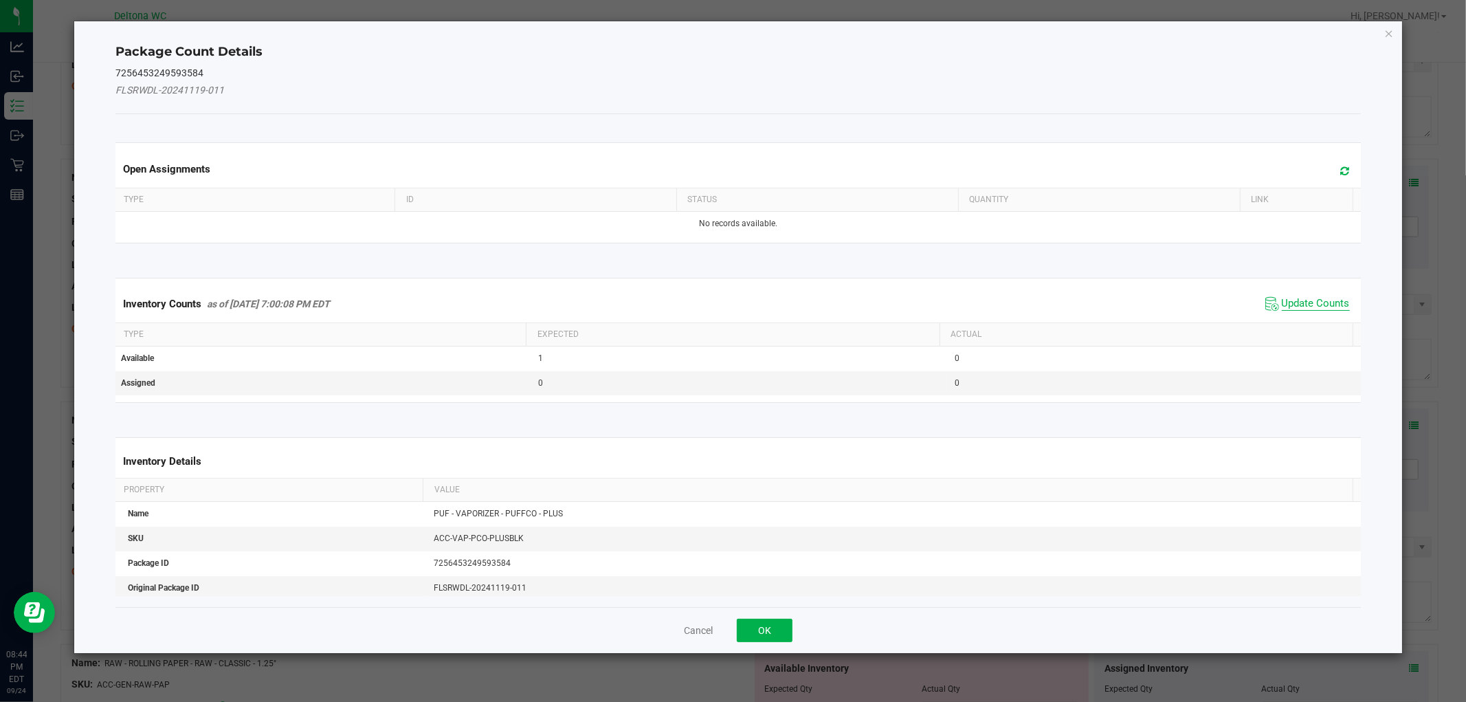
click at [1312, 305] on span "Update Counts" at bounding box center [1316, 304] width 68 height 14
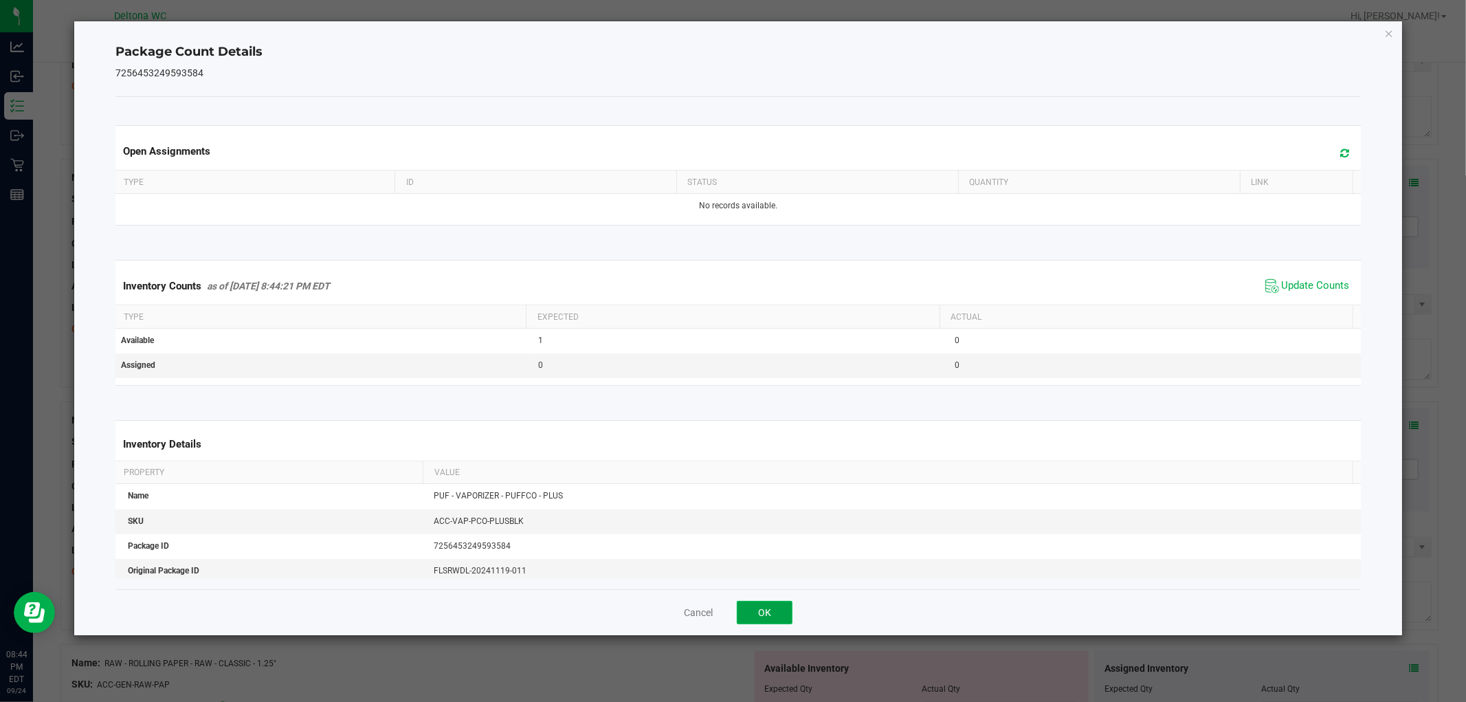
click at [773, 614] on button "OK" at bounding box center [765, 612] width 56 height 23
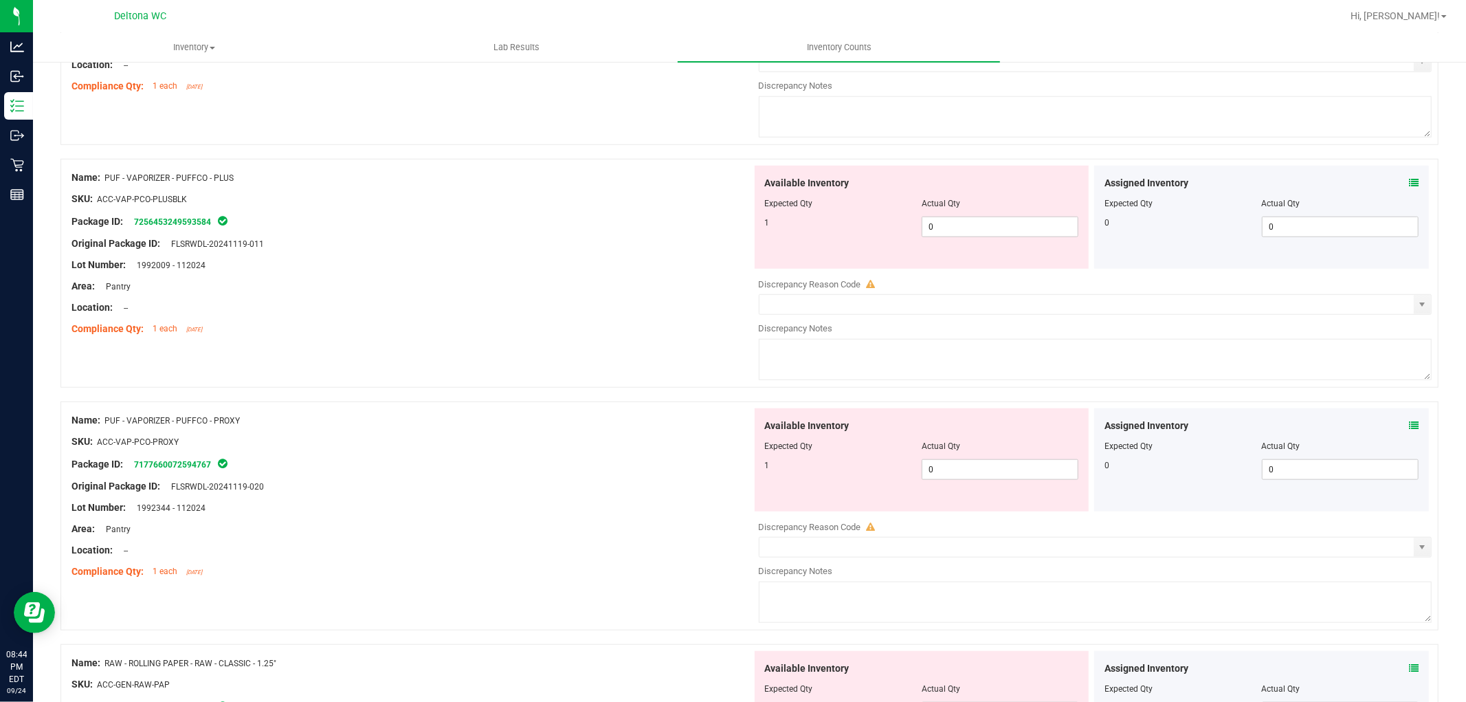
click at [1409, 425] on icon at bounding box center [1414, 426] width 10 height 10
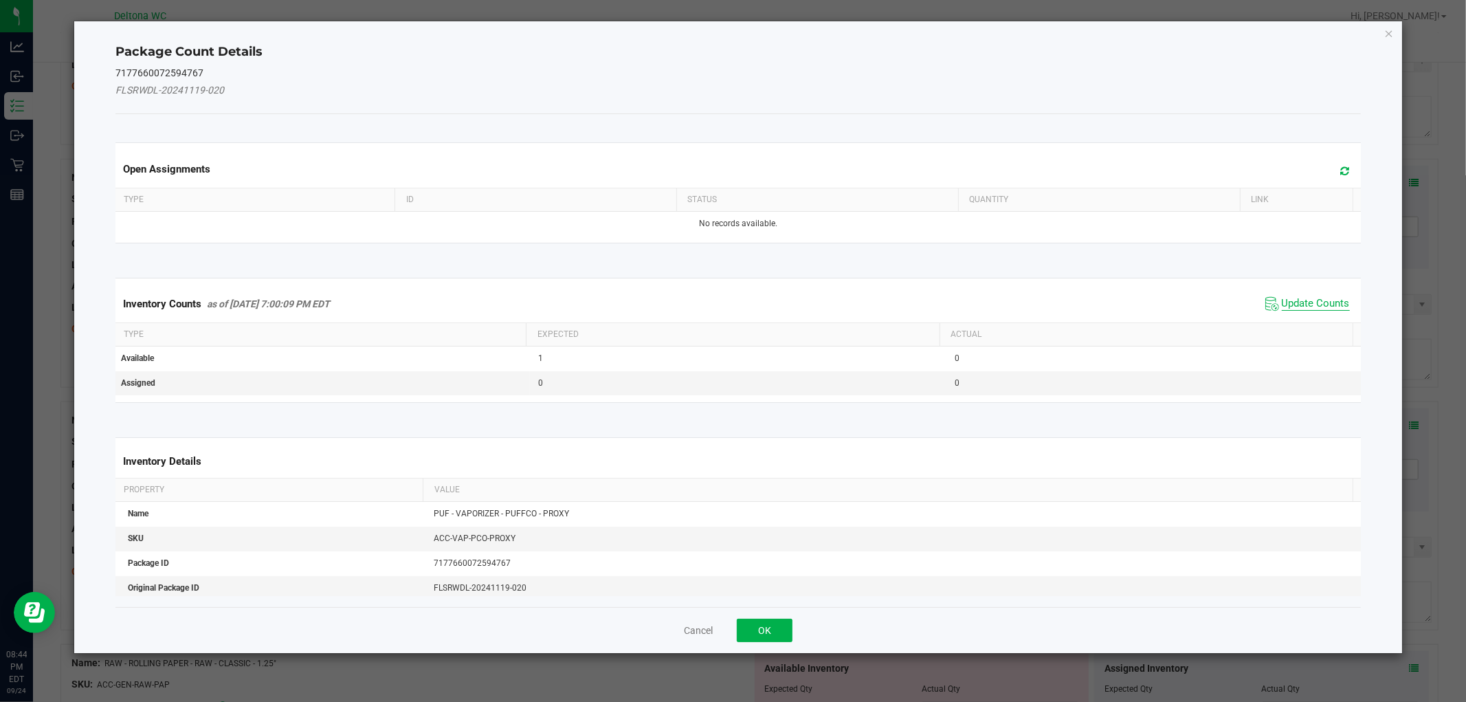
click at [1313, 301] on span "Update Counts" at bounding box center [1316, 304] width 68 height 14
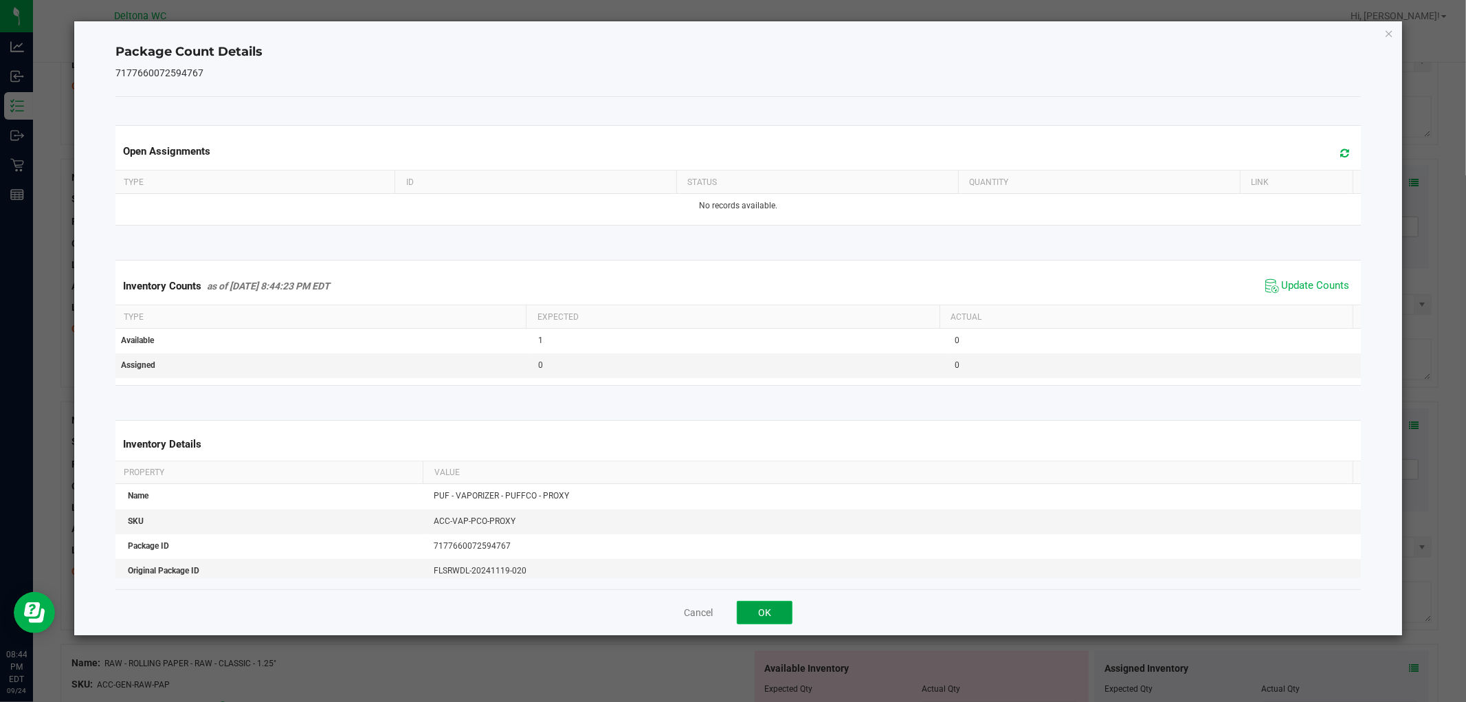
click at [775, 617] on button "OK" at bounding box center [765, 612] width 56 height 23
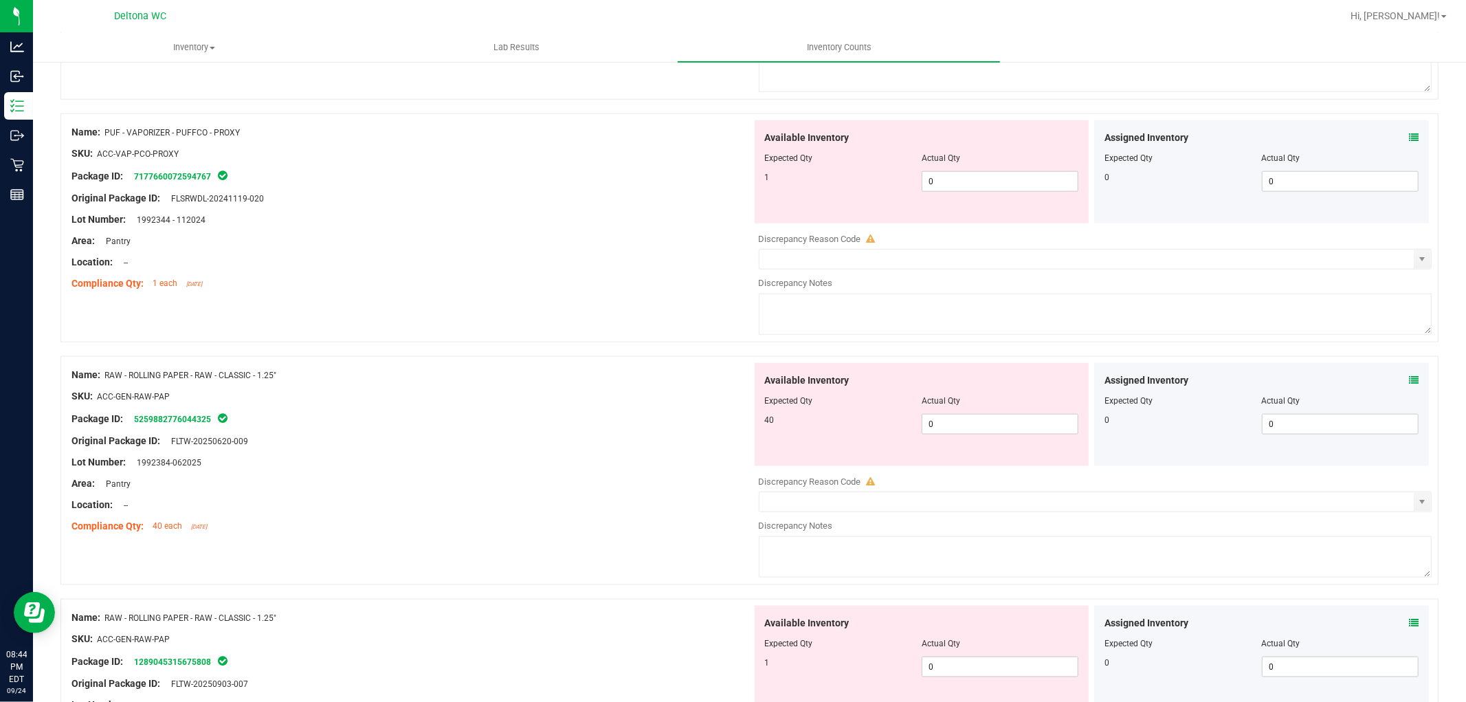
scroll to position [1375, 0]
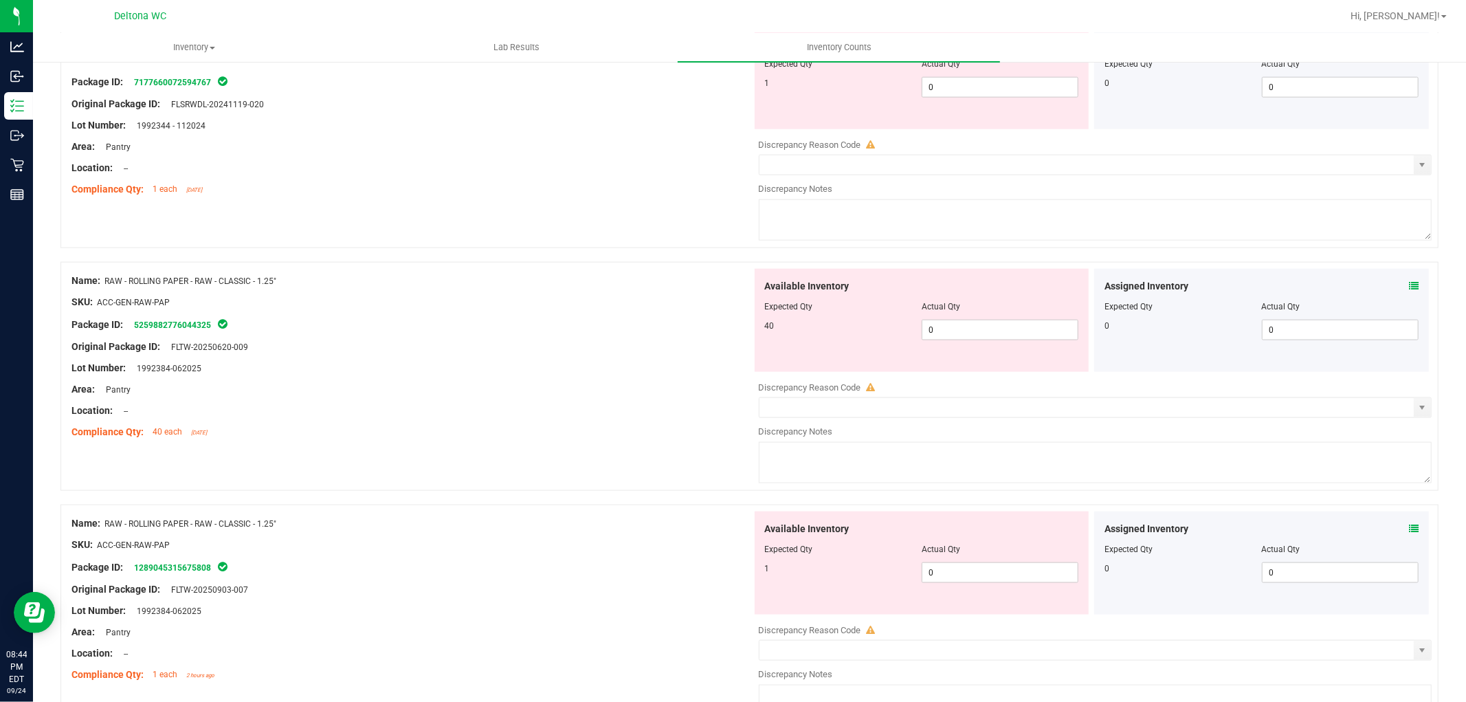
drag, startPoint x: 1391, startPoint y: 296, endPoint x: 1399, endPoint y: 289, distance: 10.2
click at [1394, 292] on div "Assigned Inventory" at bounding box center [1262, 286] width 314 height 14
click at [1409, 289] on icon at bounding box center [1414, 286] width 10 height 10
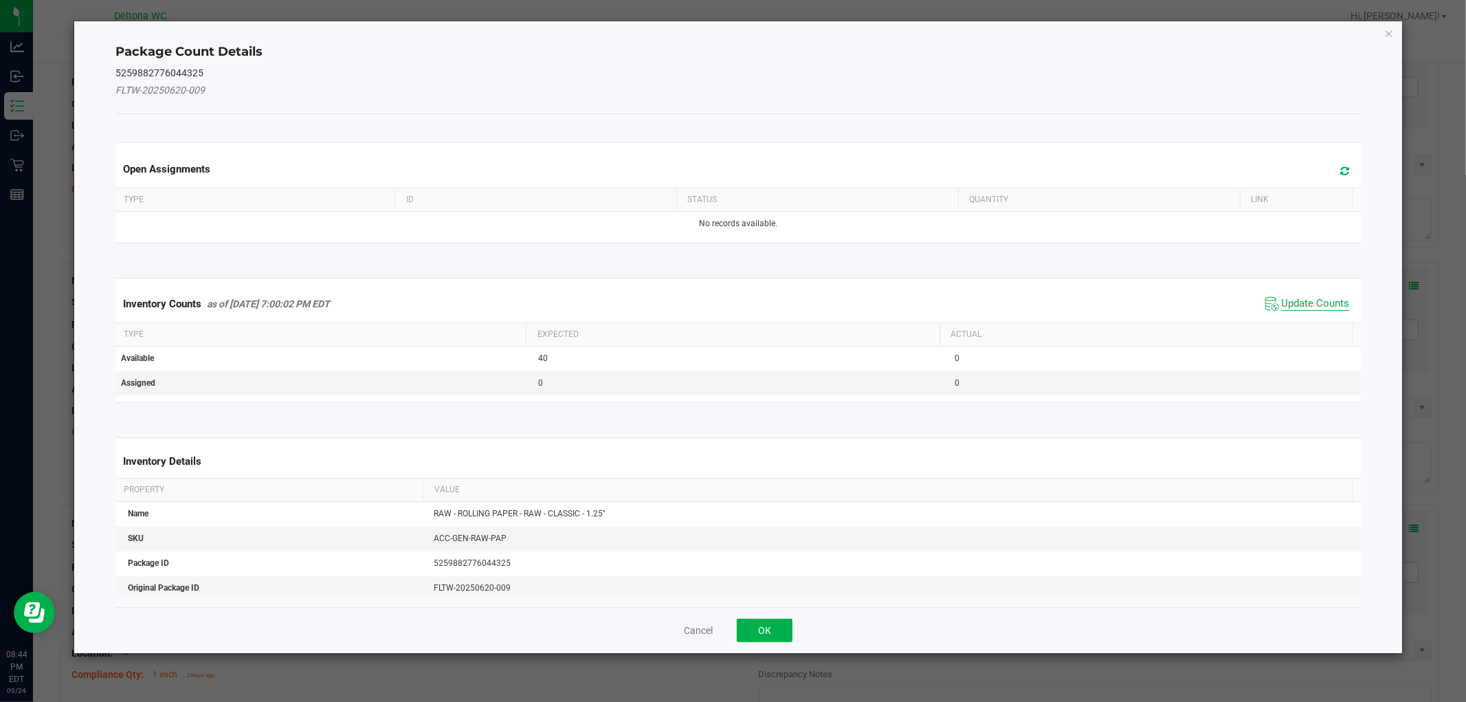
click at [1290, 298] on span "Update Counts" at bounding box center [1316, 304] width 68 height 14
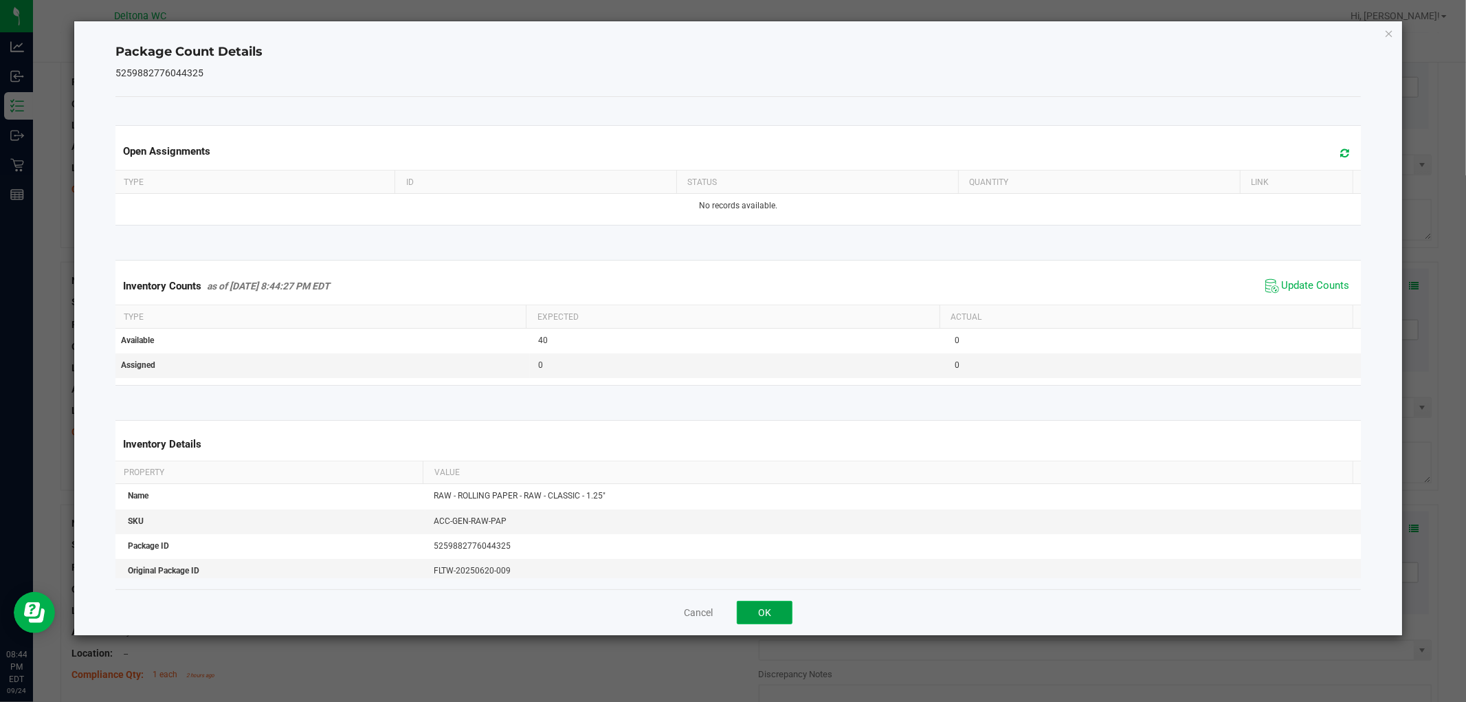
drag, startPoint x: 773, startPoint y: 606, endPoint x: 1016, endPoint y: 528, distance: 255.5
click at [773, 605] on button "OK" at bounding box center [765, 612] width 56 height 23
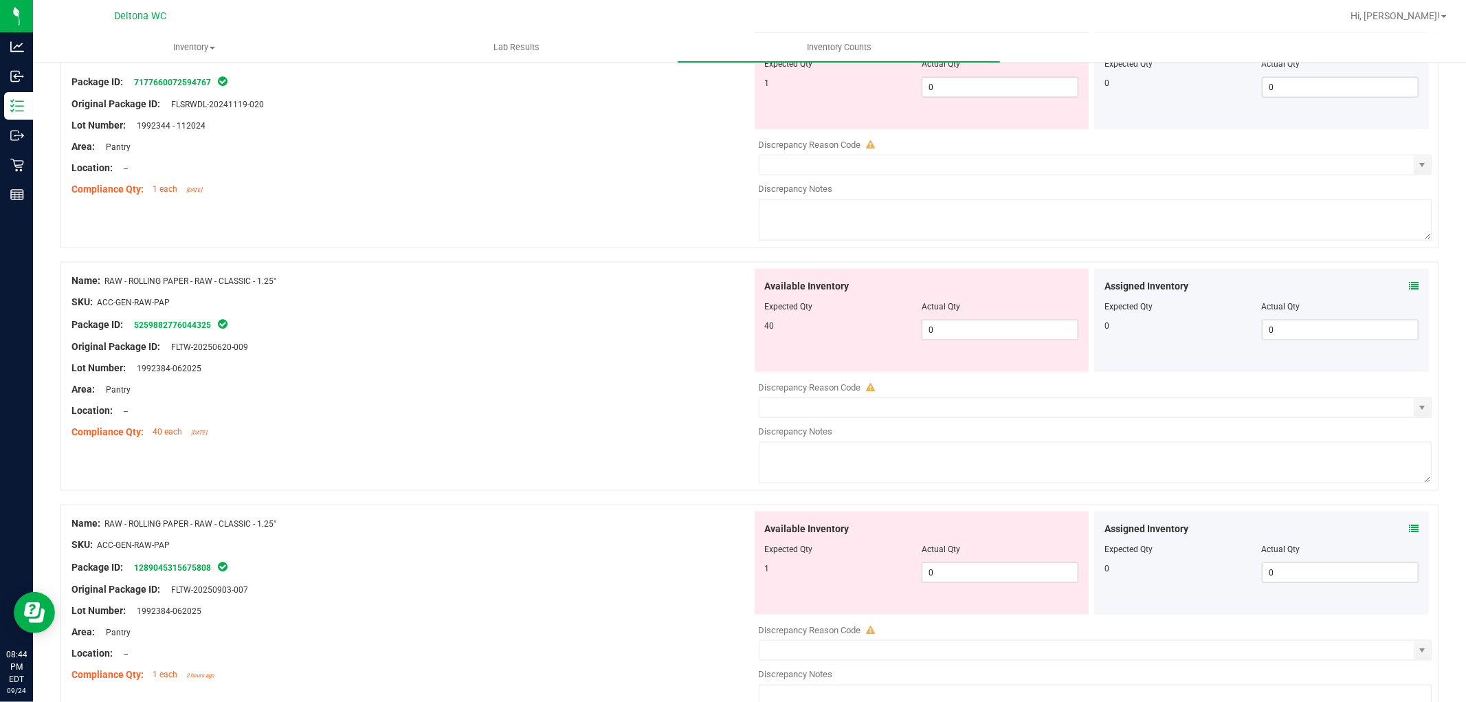
click at [1409, 531] on icon at bounding box center [1414, 529] width 10 height 10
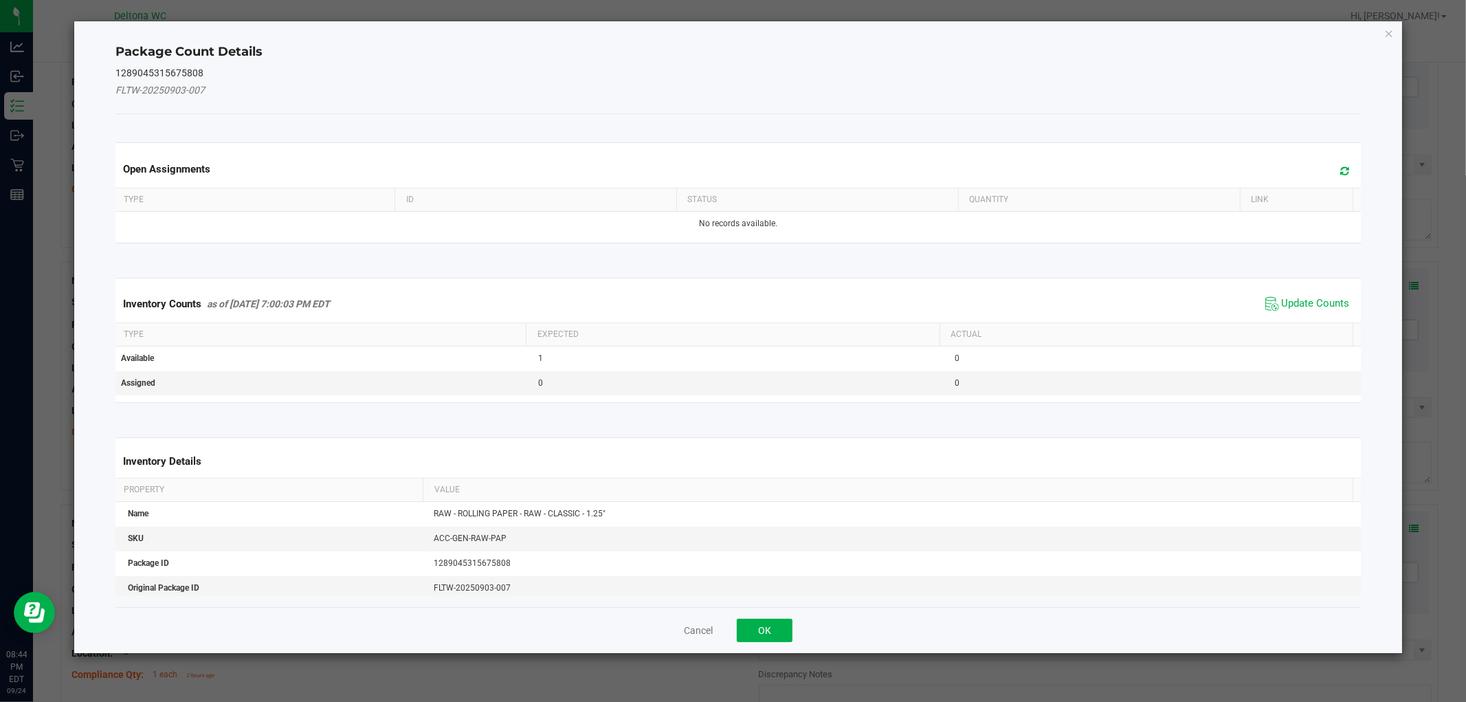
click at [1319, 291] on div "Inventory Counts as of [DATE] 7:00:03 PM EDT Update Counts" at bounding box center [738, 303] width 1251 height 37
click at [1312, 299] on span "Update Counts" at bounding box center [1316, 304] width 68 height 14
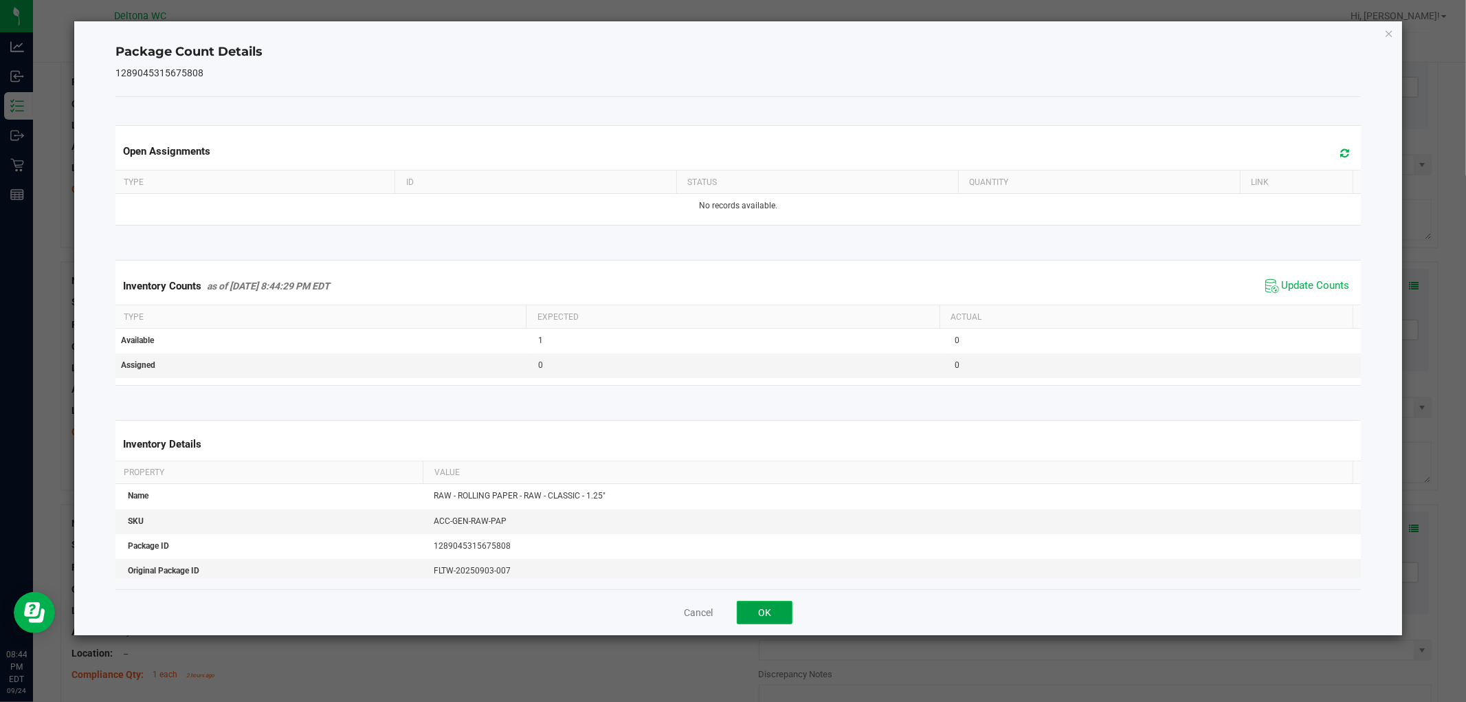
click at [780, 610] on button "OK" at bounding box center [765, 612] width 56 height 23
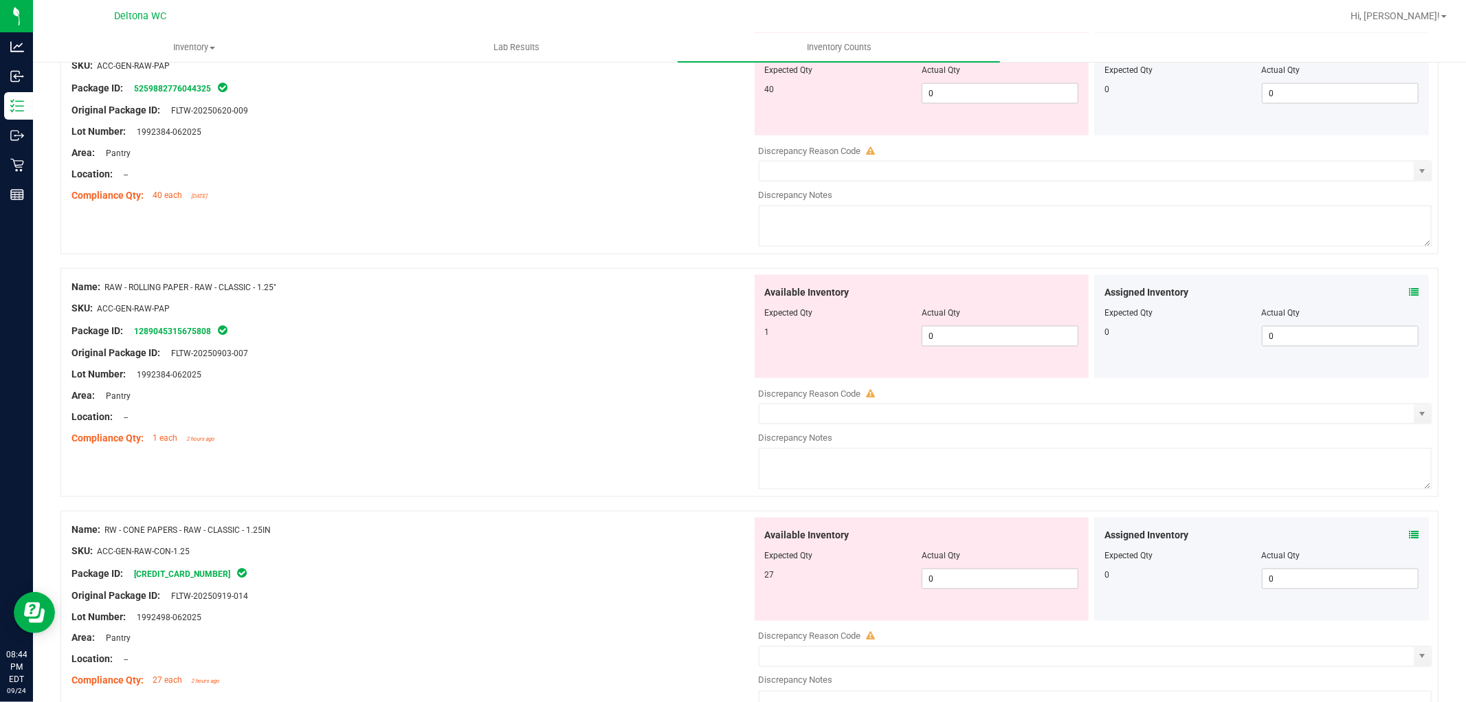
scroll to position [1833, 0]
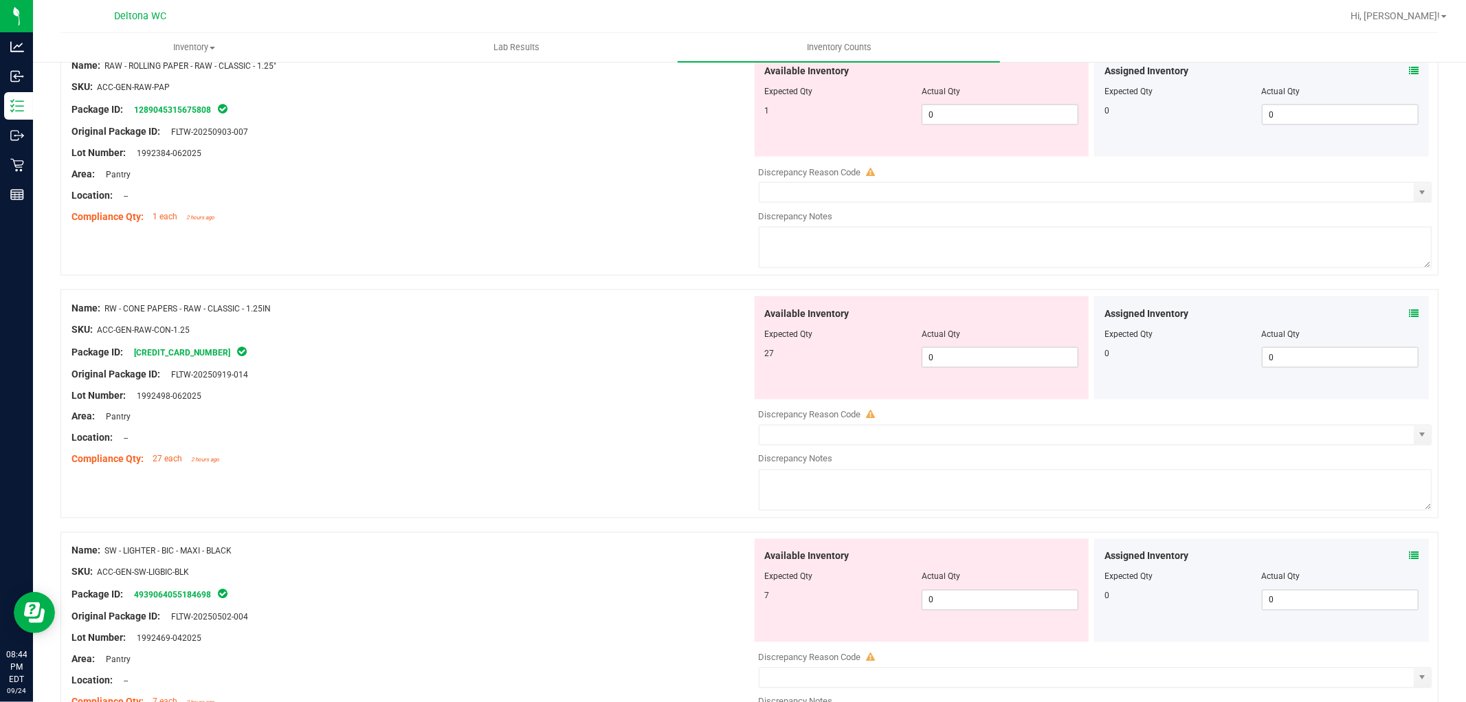
click at [1409, 318] on icon at bounding box center [1414, 314] width 10 height 10
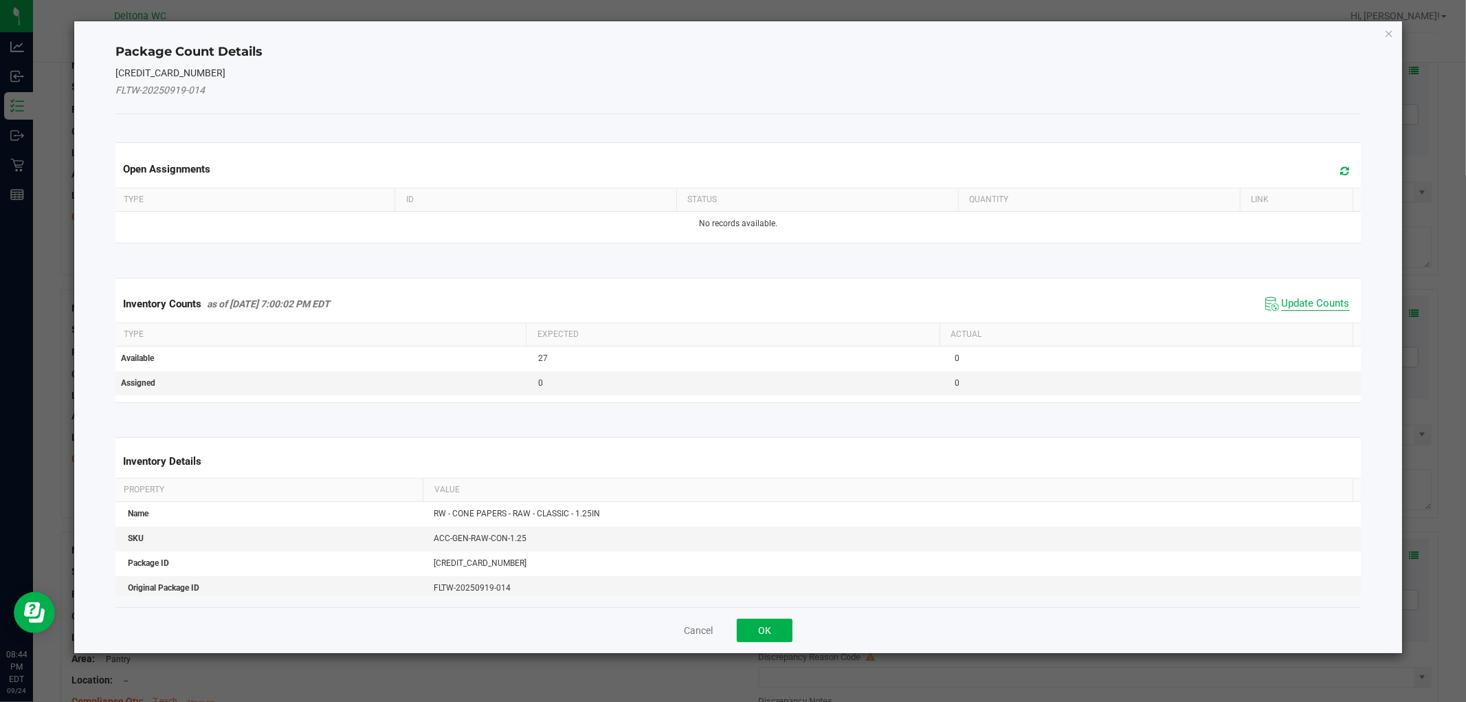
click at [1304, 306] on span "Update Counts" at bounding box center [1316, 304] width 68 height 14
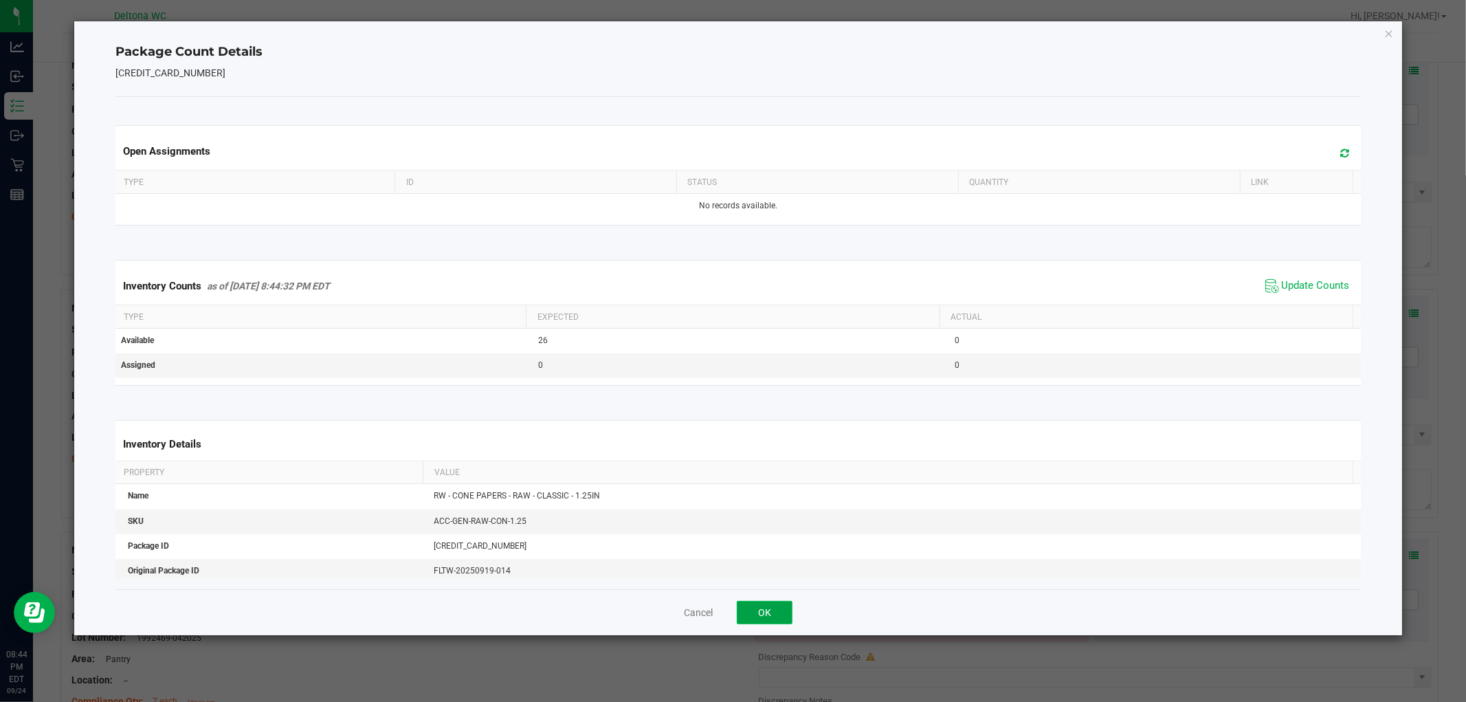
click at [767, 615] on button "OK" at bounding box center [765, 612] width 56 height 23
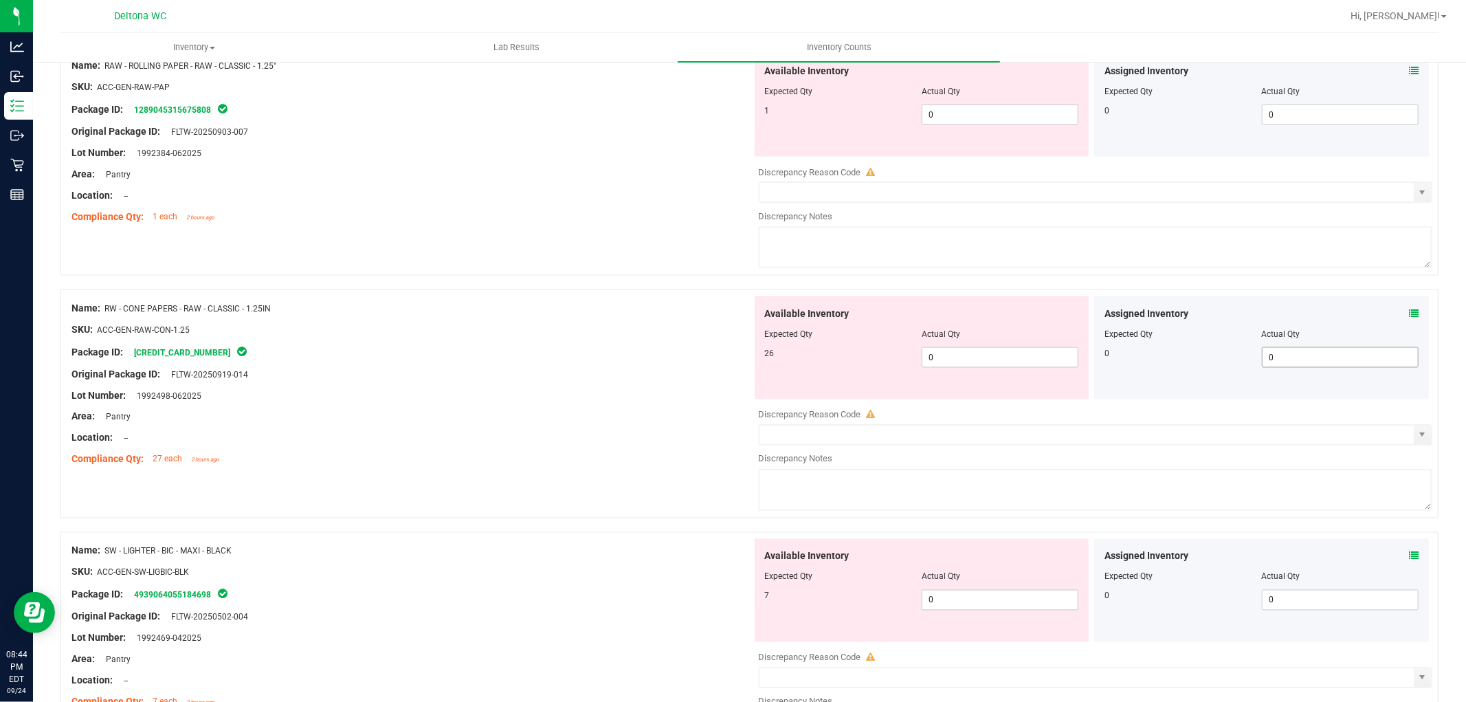
scroll to position [1985, 0]
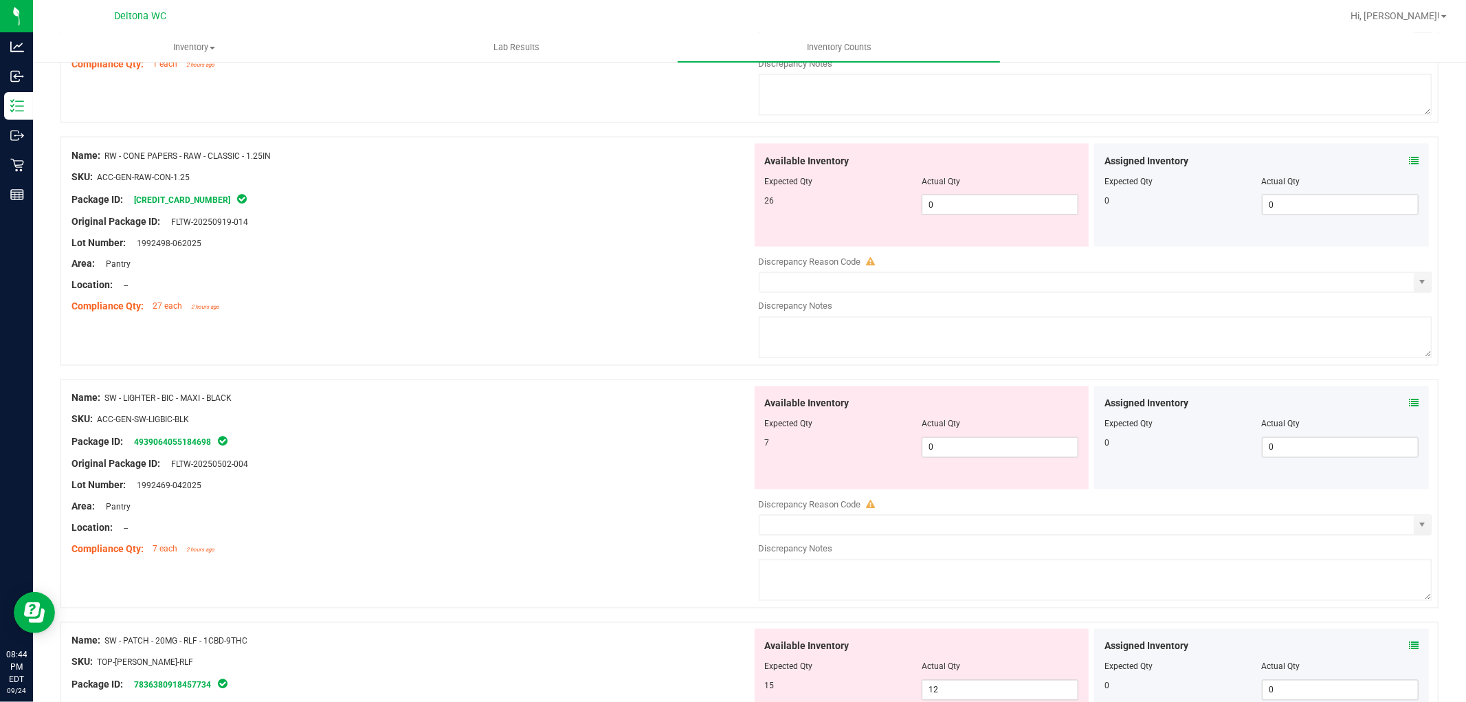
click at [1397, 410] on div "Assigned Inventory" at bounding box center [1262, 404] width 314 height 14
click at [1409, 407] on icon at bounding box center [1414, 404] width 10 height 10
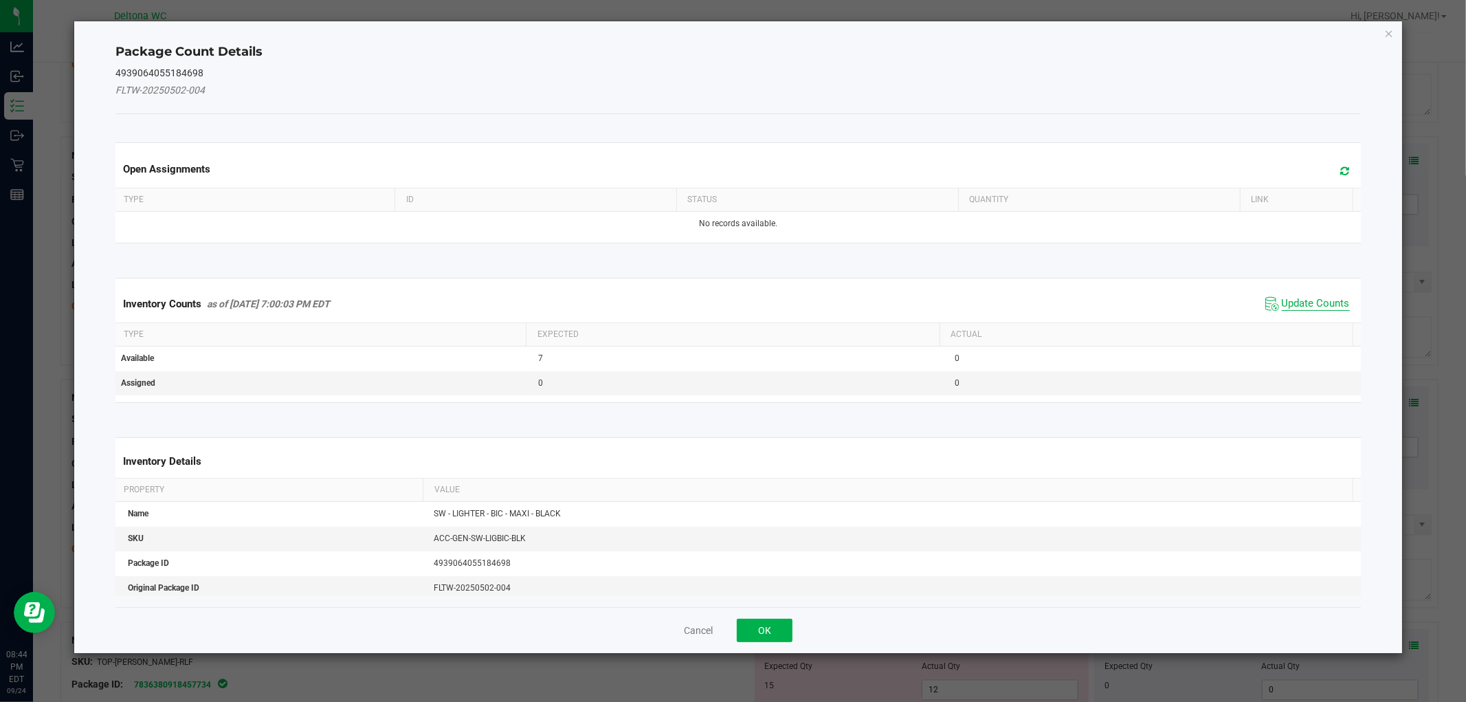
click at [1282, 301] on span "Update Counts" at bounding box center [1316, 304] width 68 height 14
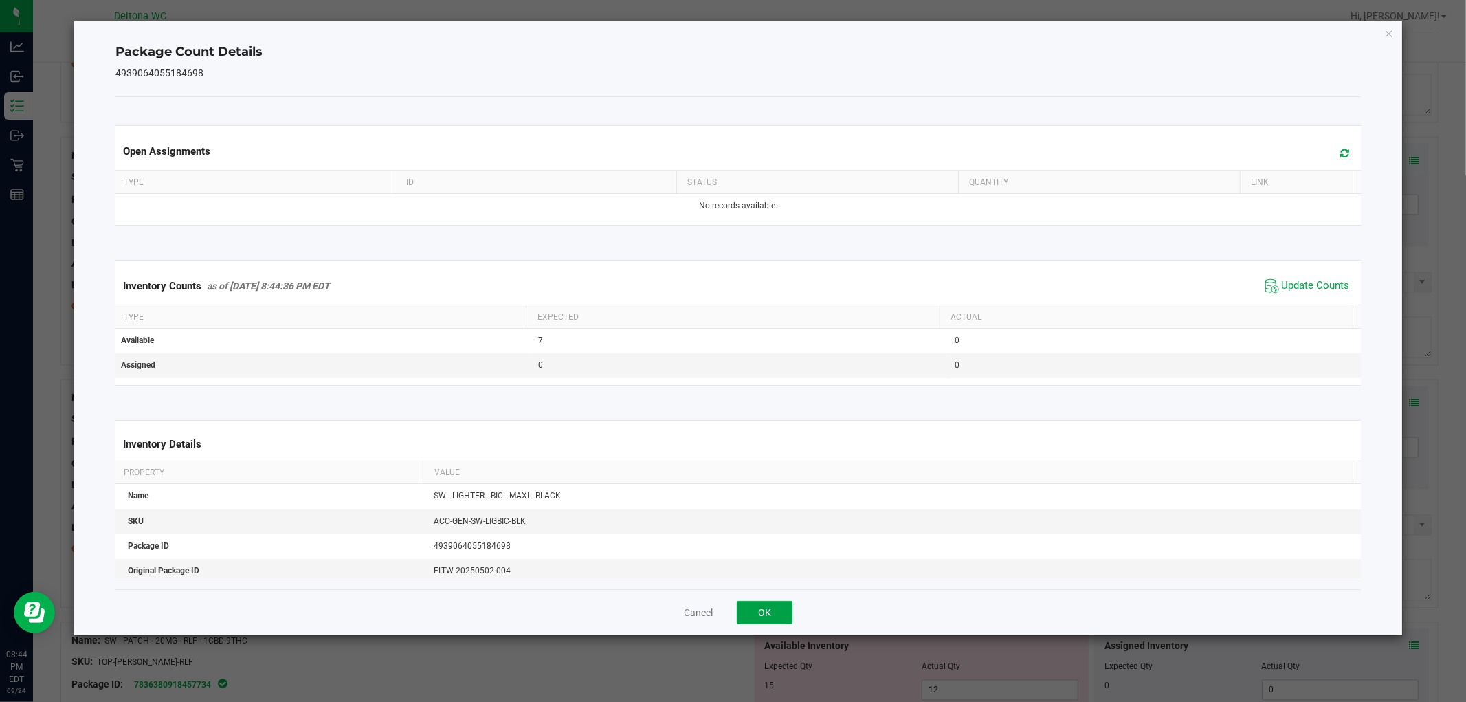
click at [774, 613] on button "OK" at bounding box center [765, 612] width 56 height 23
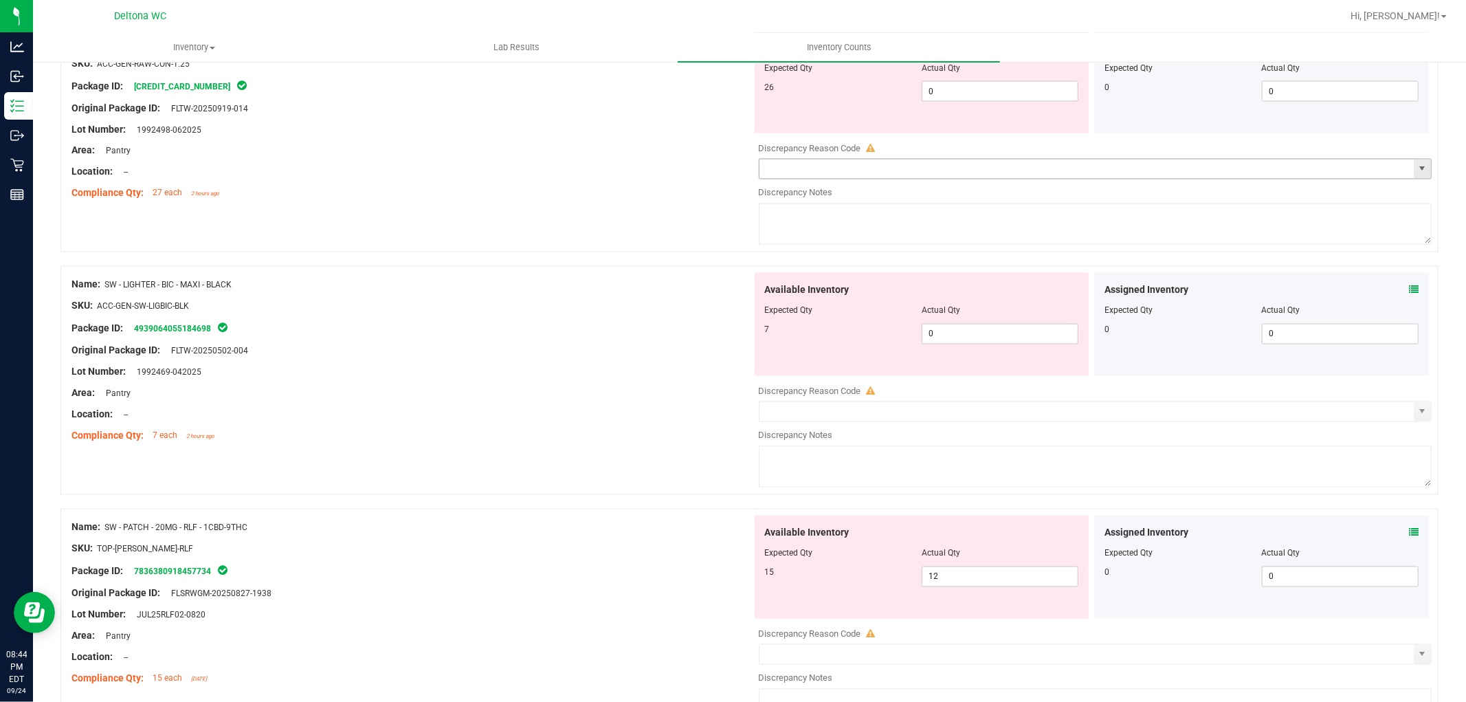
scroll to position [2291, 0]
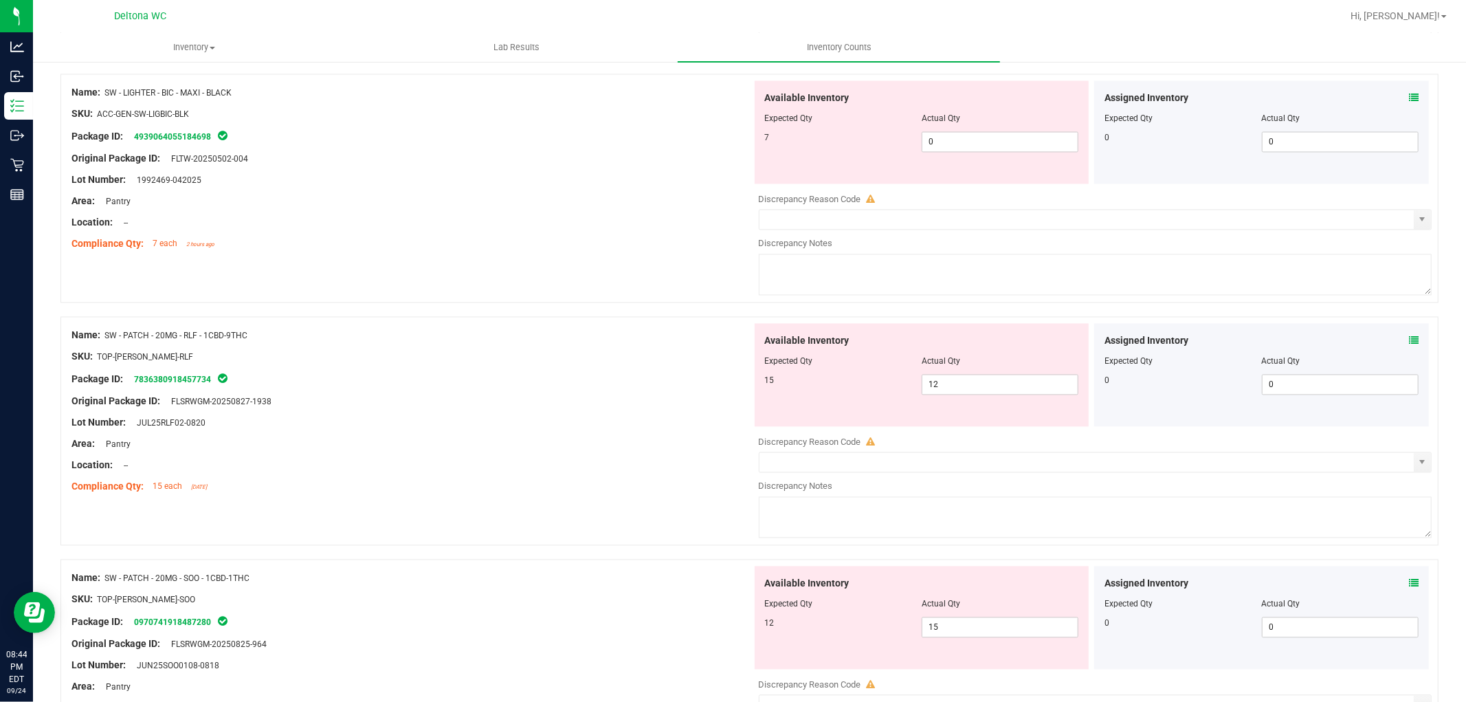
click at [1409, 345] on icon at bounding box center [1414, 340] width 10 height 10
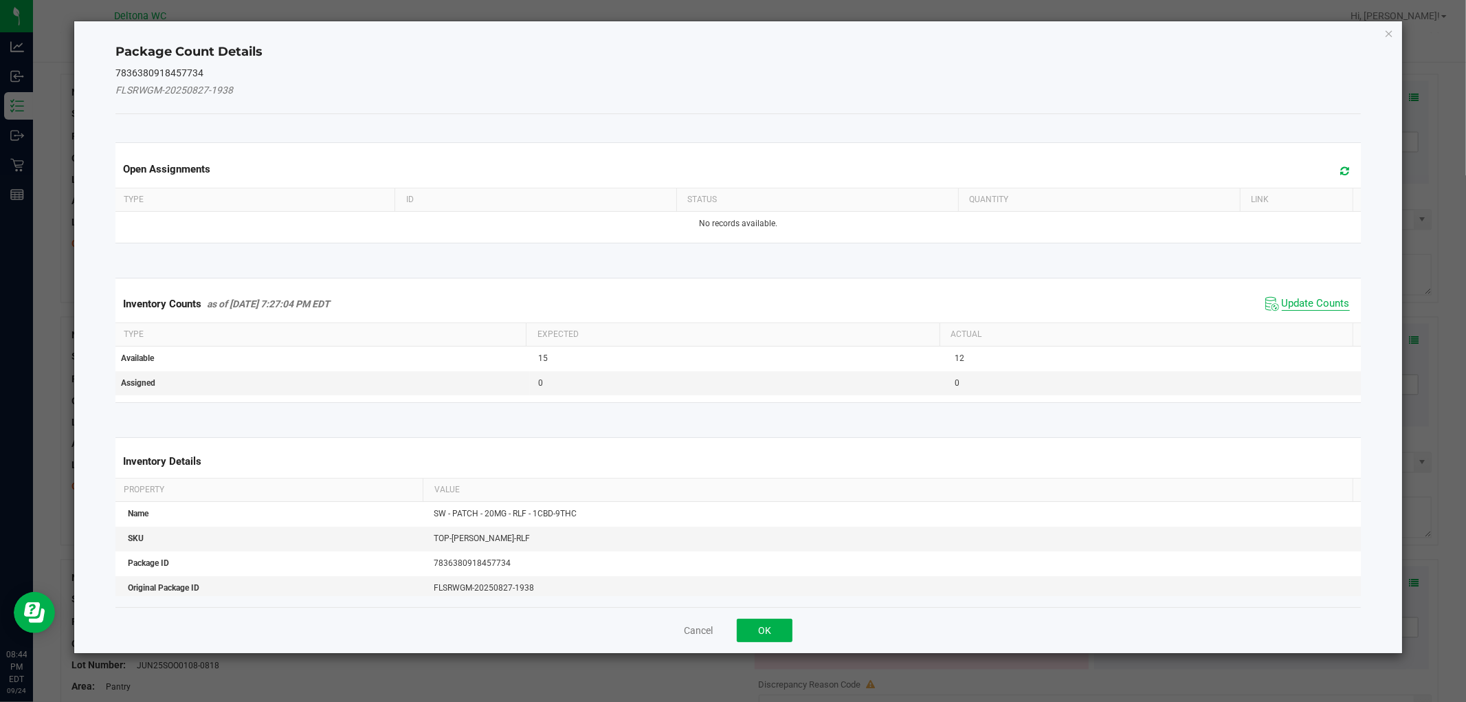
click at [1308, 298] on span "Update Counts" at bounding box center [1316, 304] width 68 height 14
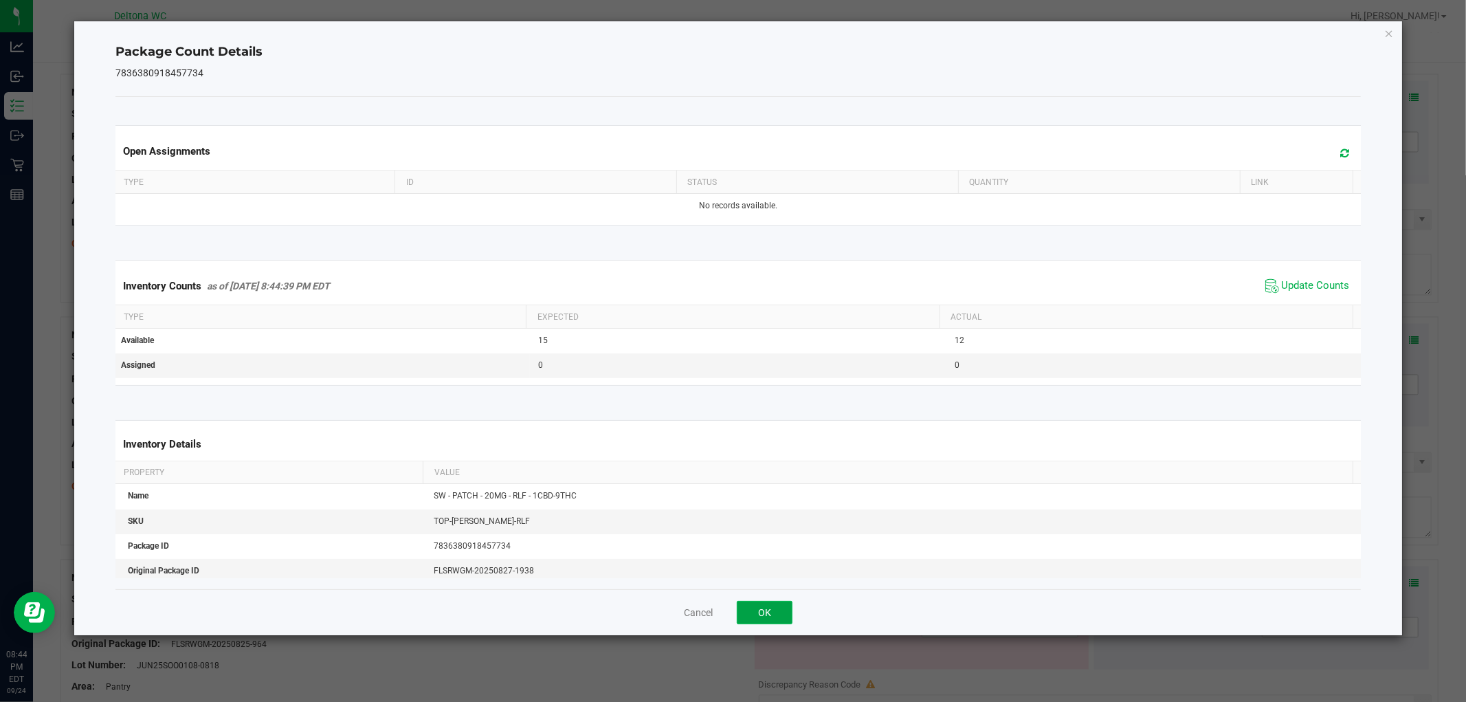
click at [766, 615] on button "OK" at bounding box center [765, 612] width 56 height 23
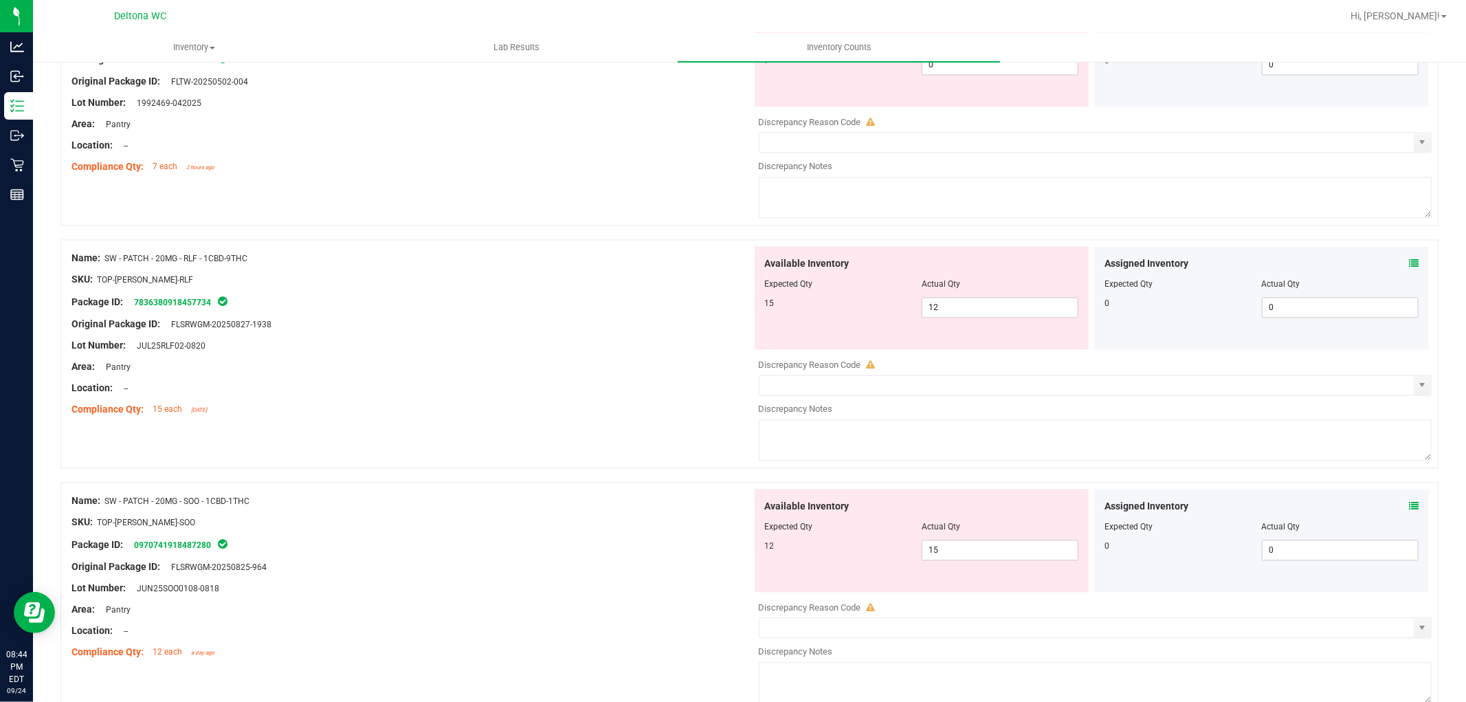
scroll to position [2597, 0]
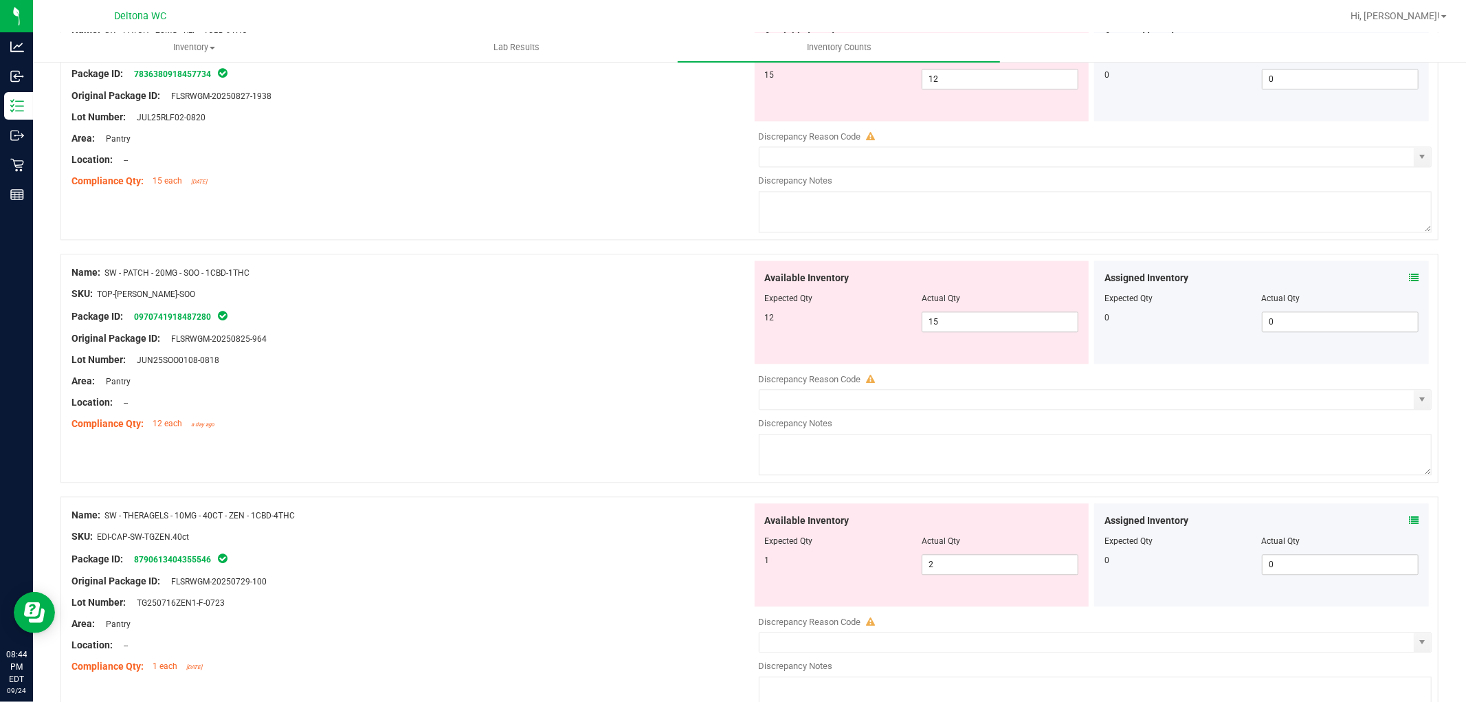
click at [1409, 283] on icon at bounding box center [1414, 278] width 10 height 10
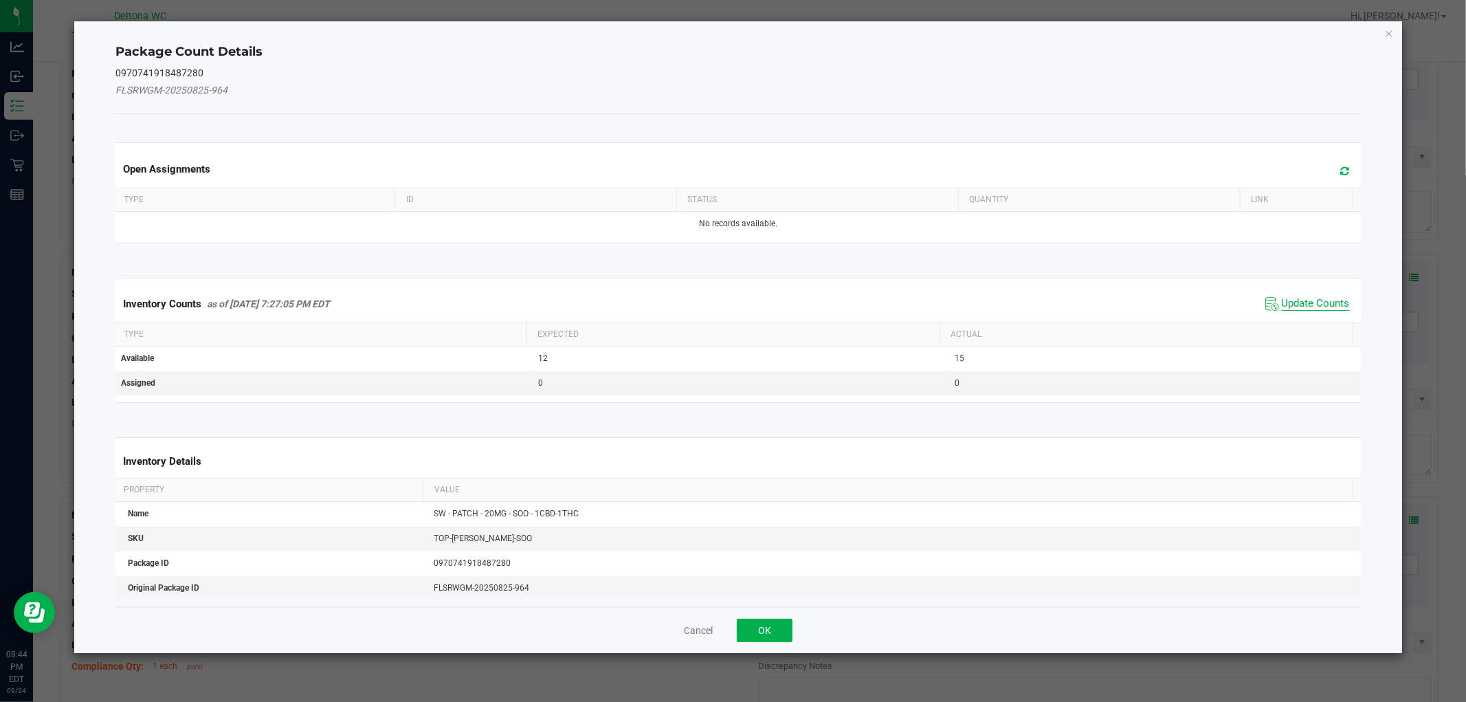
click at [1297, 307] on span "Update Counts" at bounding box center [1316, 304] width 68 height 14
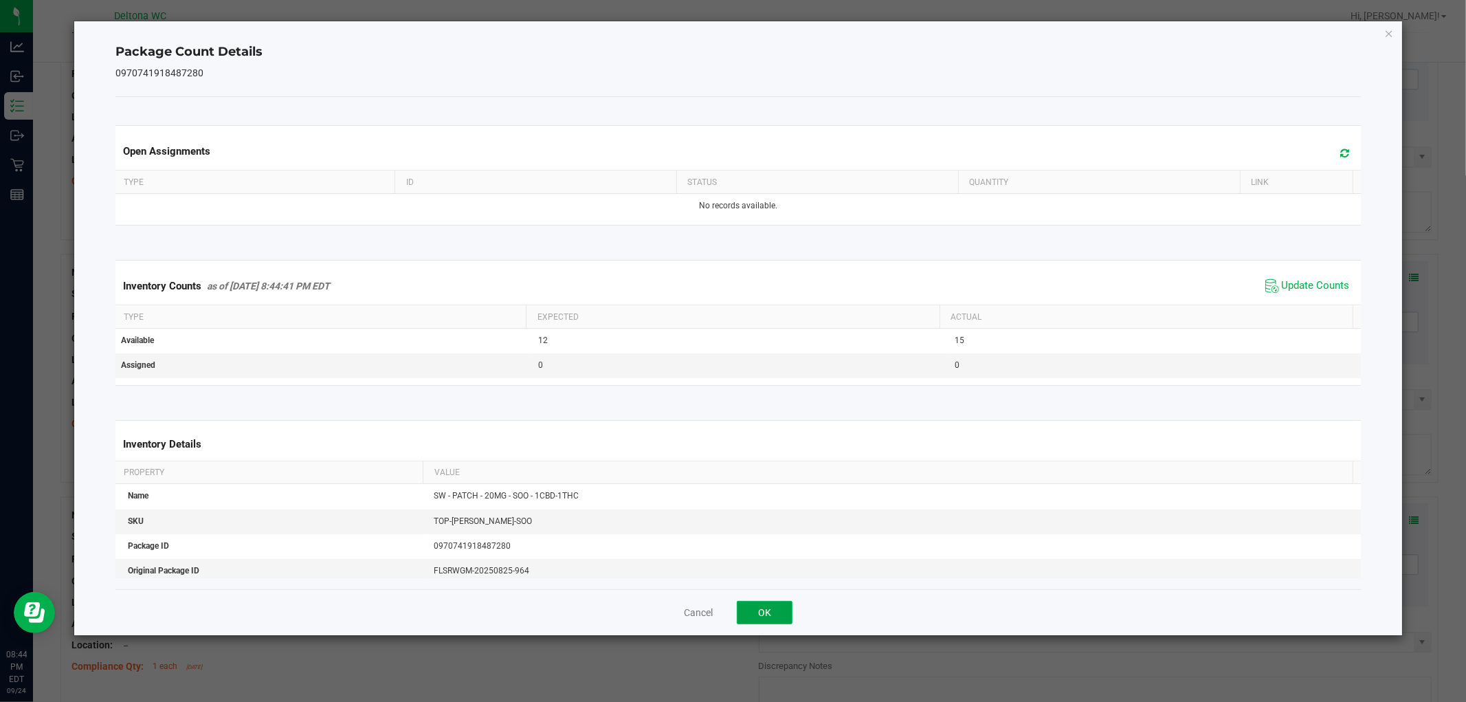
click at [766, 607] on button "OK" at bounding box center [765, 612] width 56 height 23
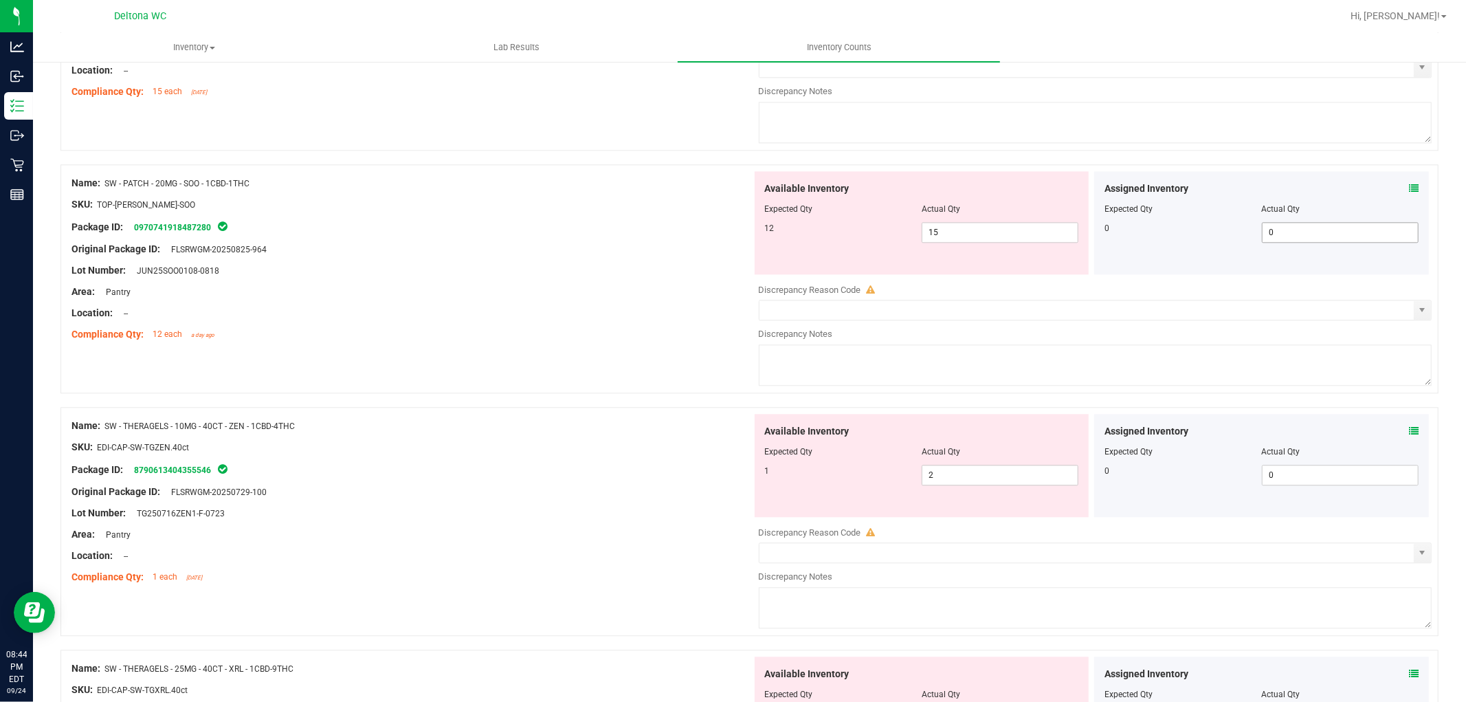
scroll to position [2826, 0]
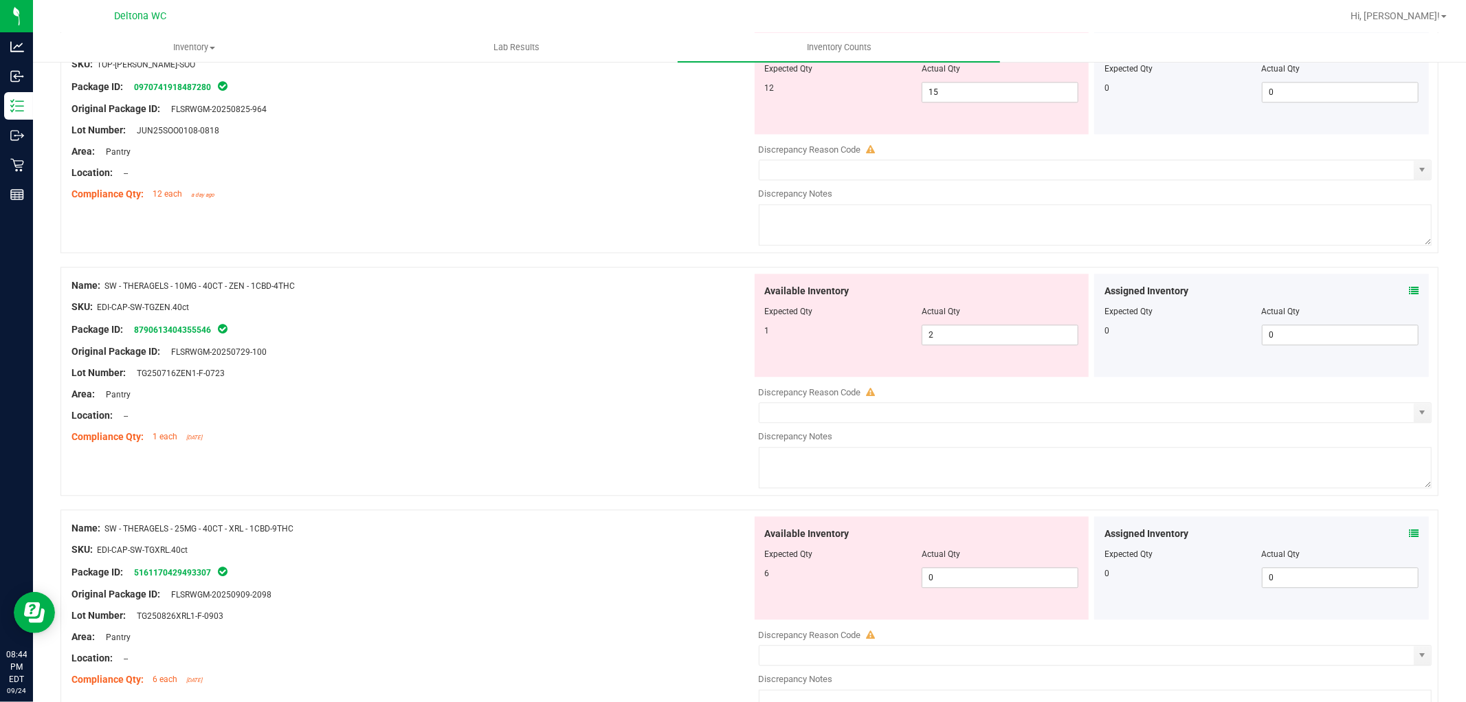
click at [1409, 296] on icon at bounding box center [1414, 291] width 10 height 10
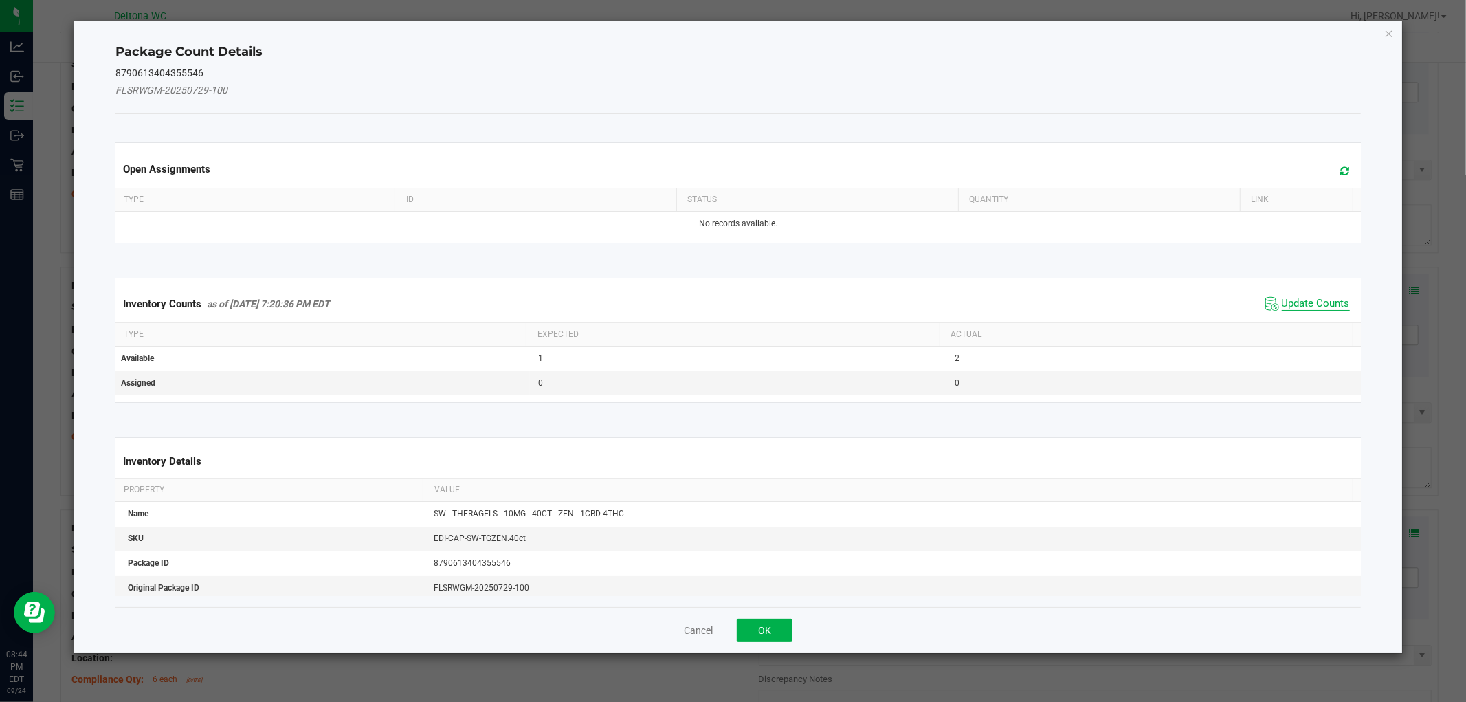
click at [1300, 305] on span "Update Counts" at bounding box center [1316, 304] width 68 height 14
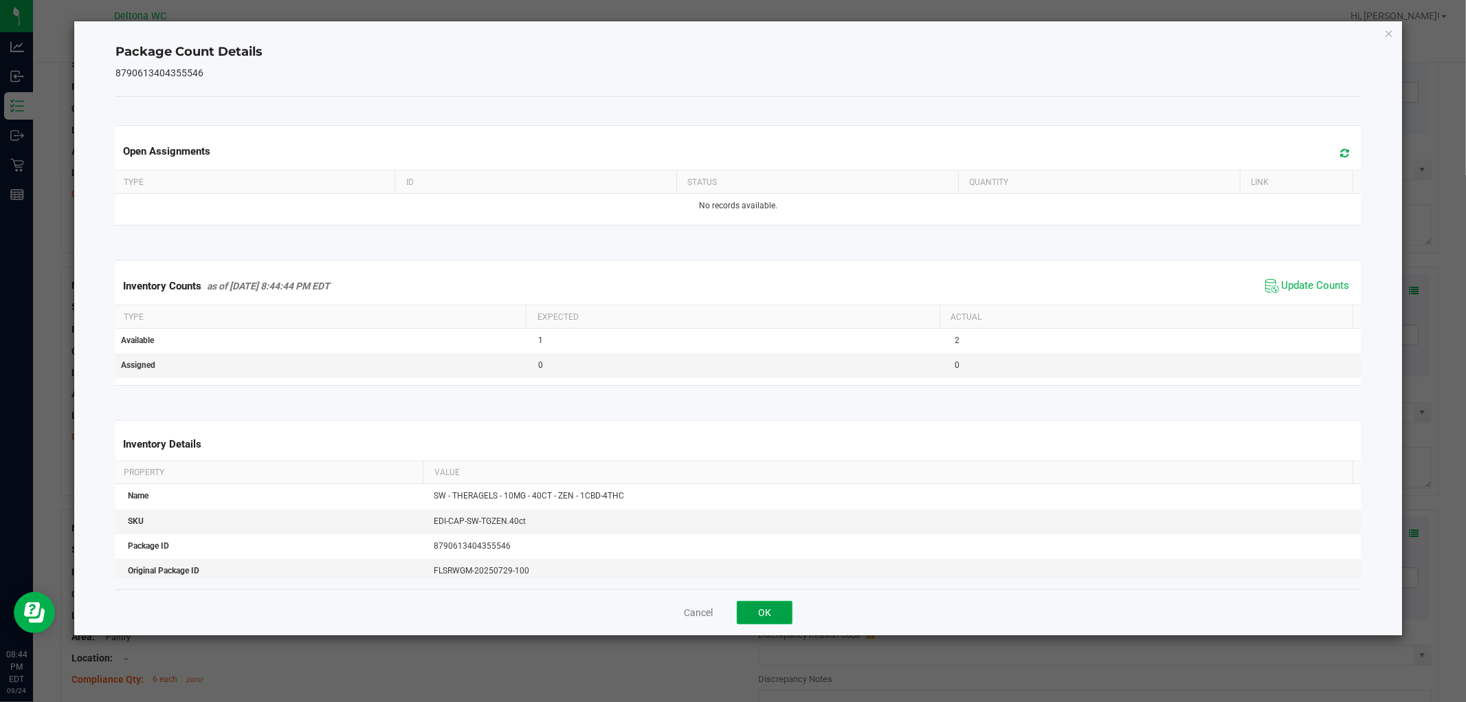
click at [757, 608] on button "OK" at bounding box center [765, 612] width 56 height 23
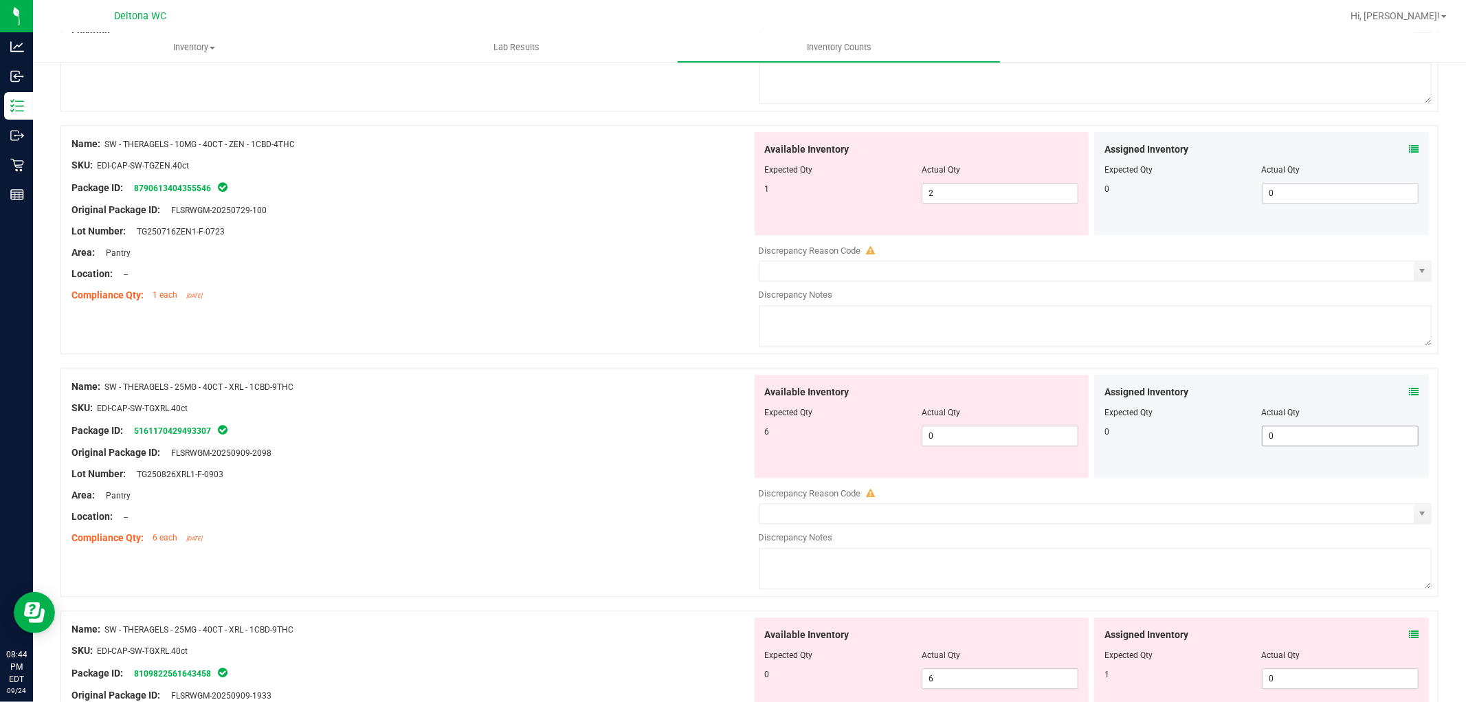
scroll to position [3132, 0]
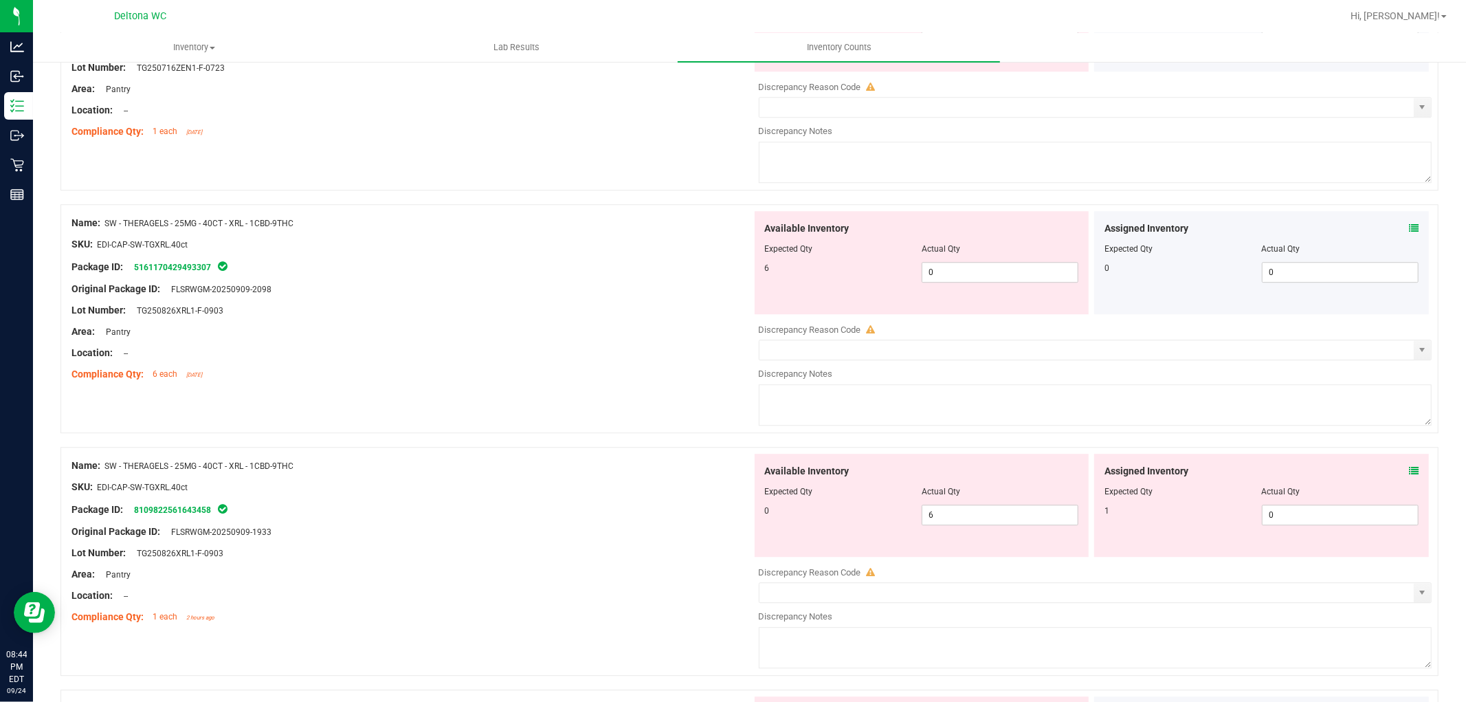
click at [1409, 231] on span at bounding box center [1414, 228] width 10 height 14
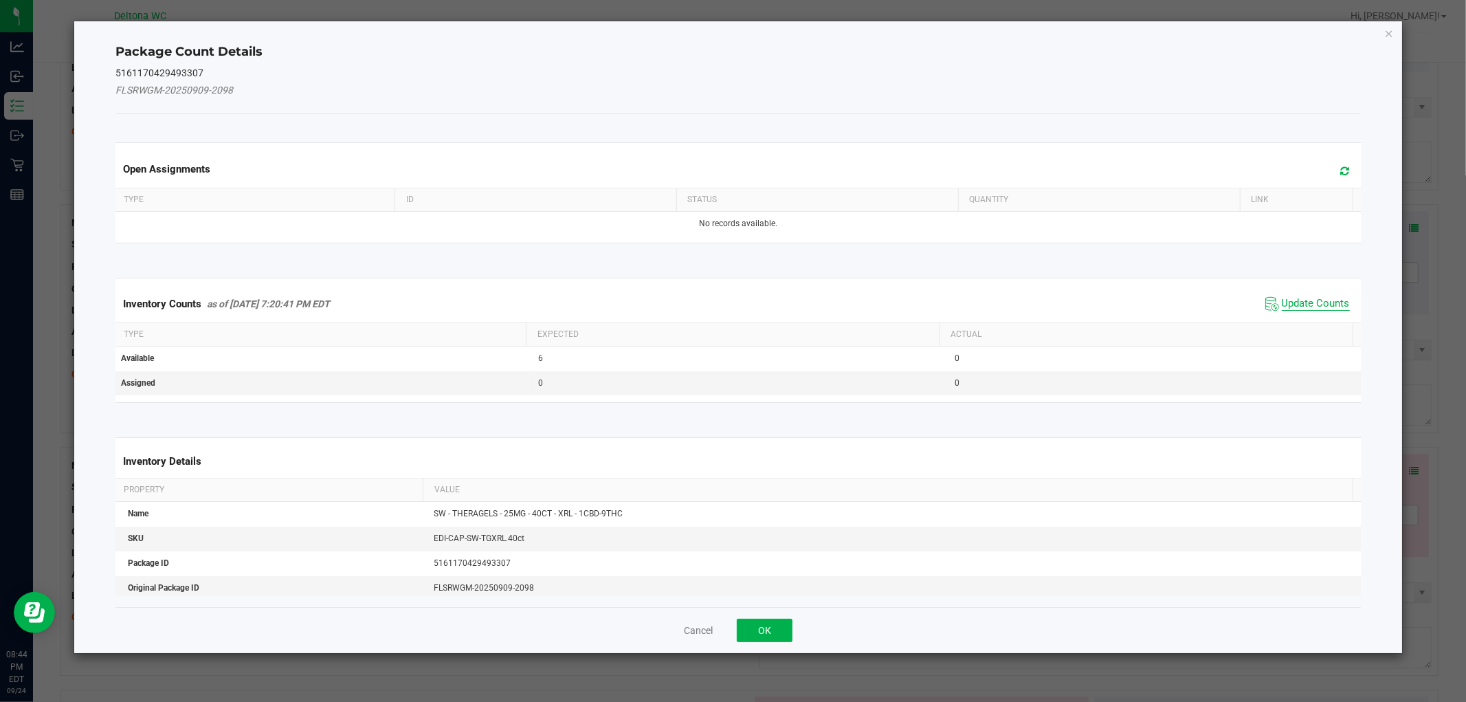
click at [1295, 309] on span "Update Counts" at bounding box center [1316, 304] width 68 height 14
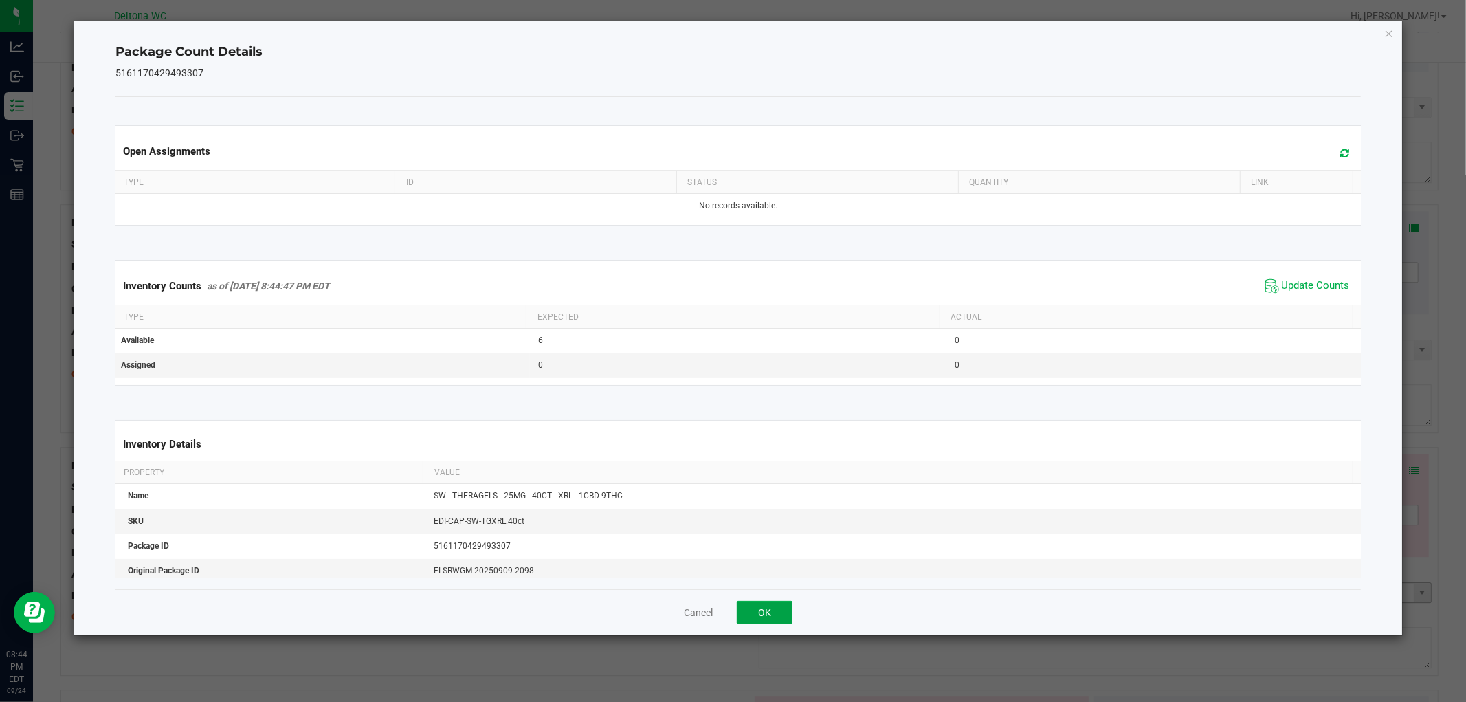
click at [775, 608] on button "OK" at bounding box center [765, 612] width 56 height 23
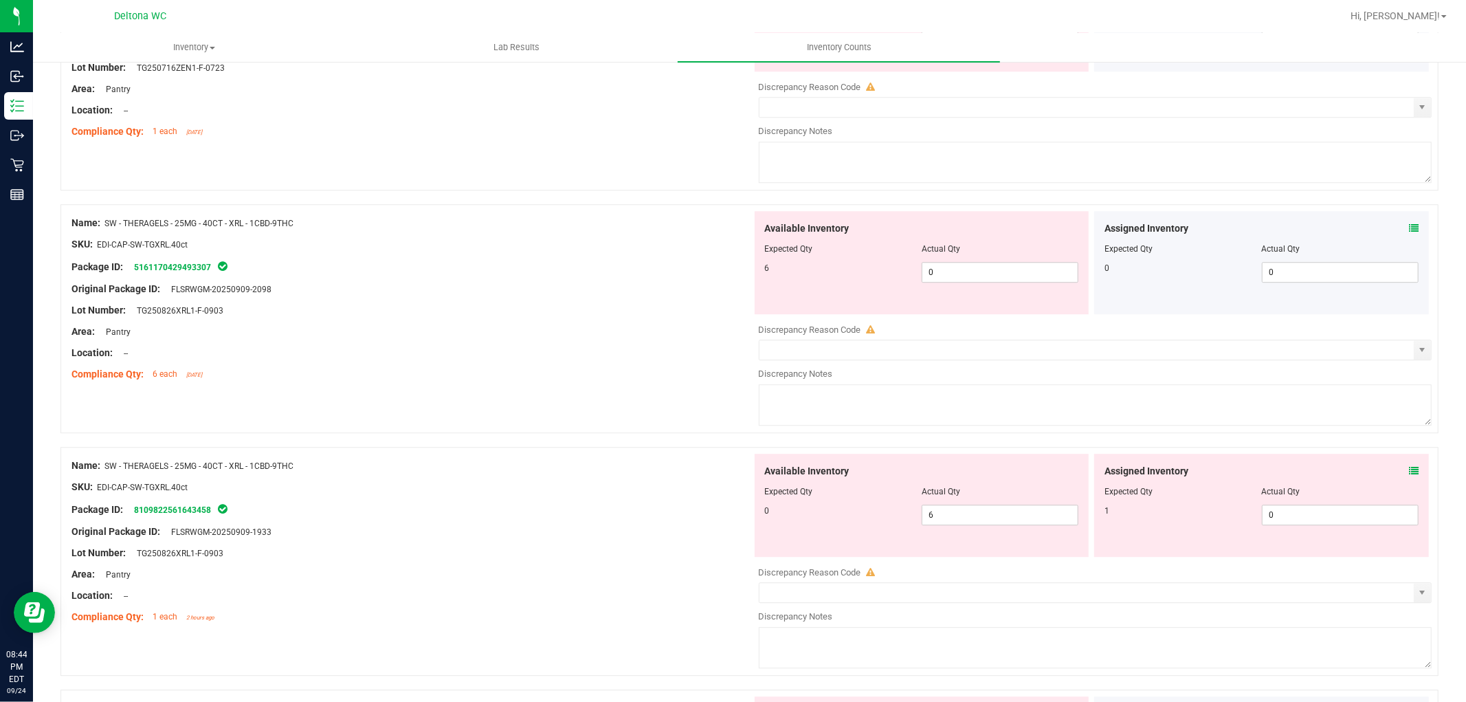
drag, startPoint x: 1403, startPoint y: 483, endPoint x: 1364, endPoint y: 456, distance: 47.1
click at [1396, 477] on div "Assigned Inventory" at bounding box center [1262, 471] width 314 height 14
click at [1409, 476] on icon at bounding box center [1414, 471] width 10 height 10
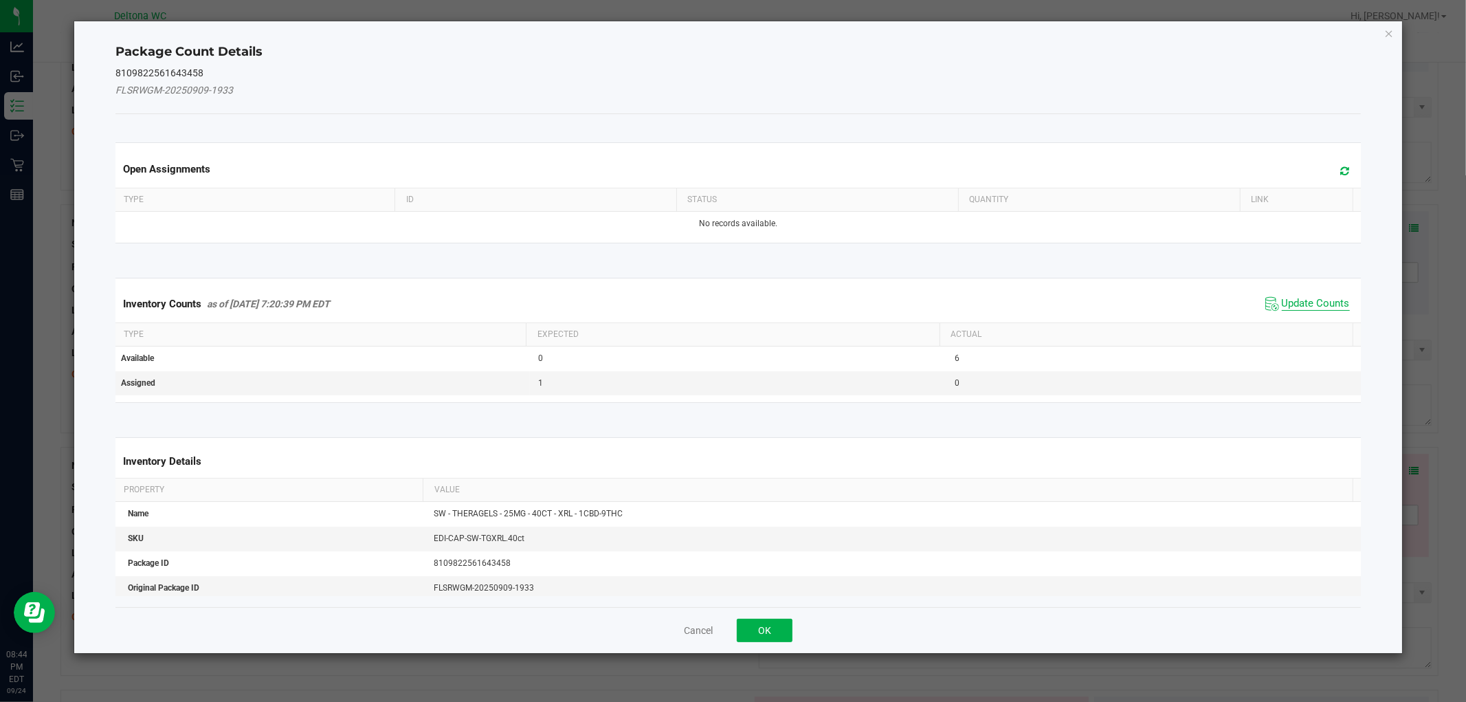
click at [1306, 305] on span "Update Counts" at bounding box center [1316, 304] width 68 height 14
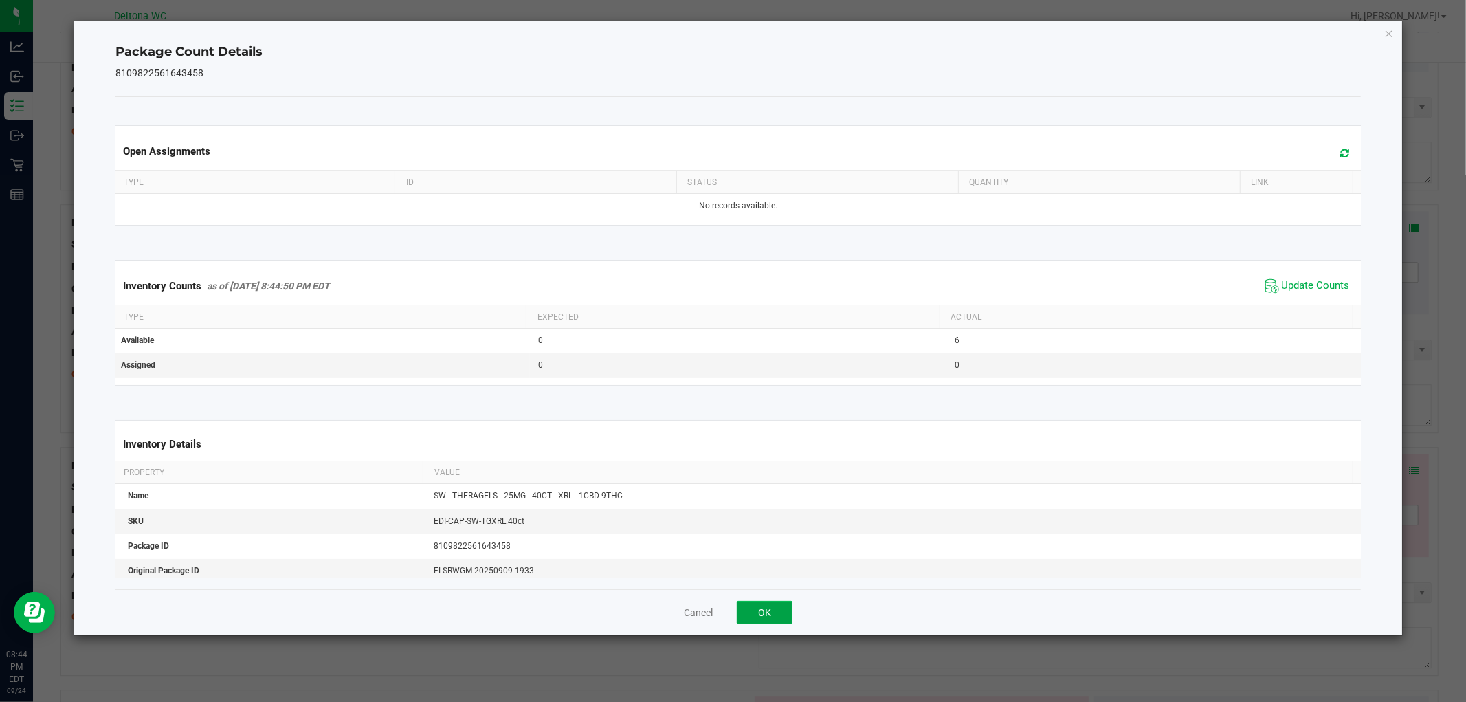
click at [778, 608] on button "OK" at bounding box center [765, 612] width 56 height 23
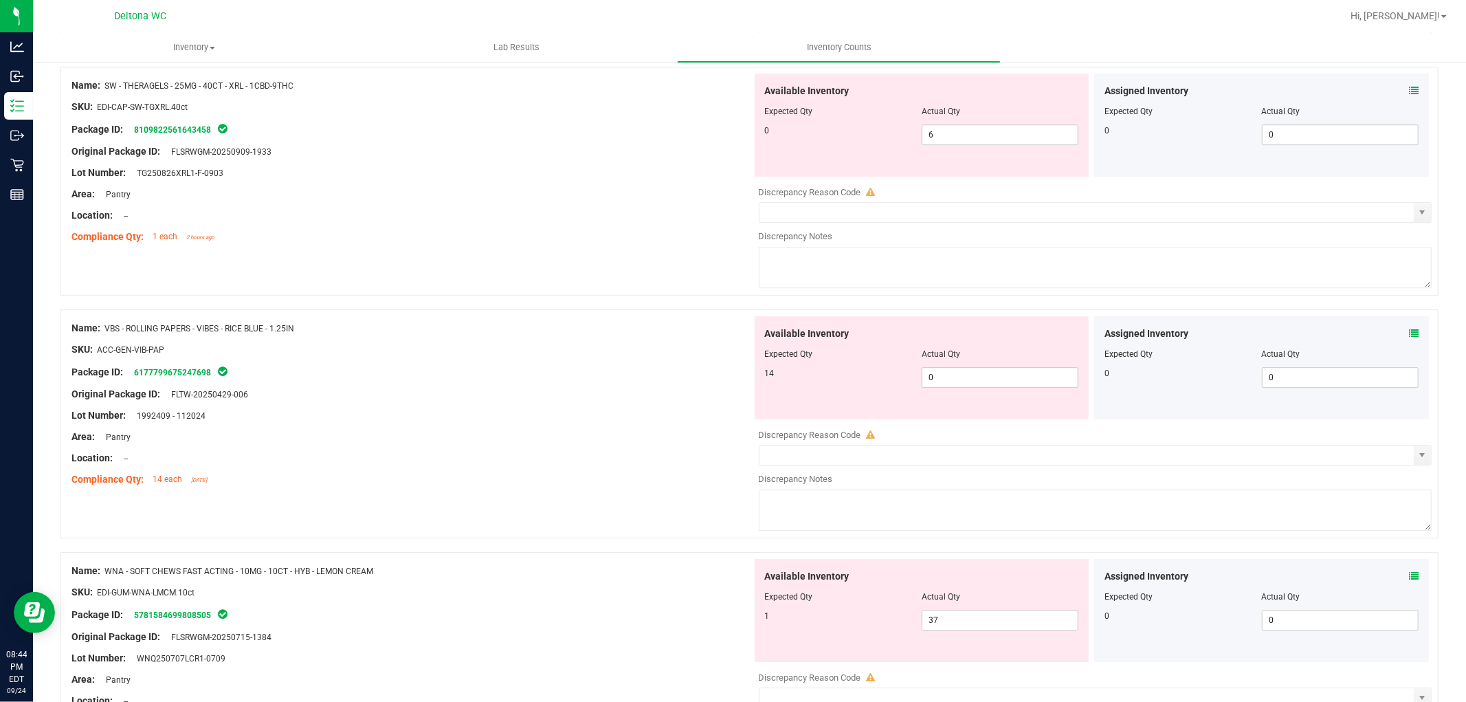
scroll to position [3514, 0]
click at [1409, 336] on icon at bounding box center [1414, 332] width 10 height 10
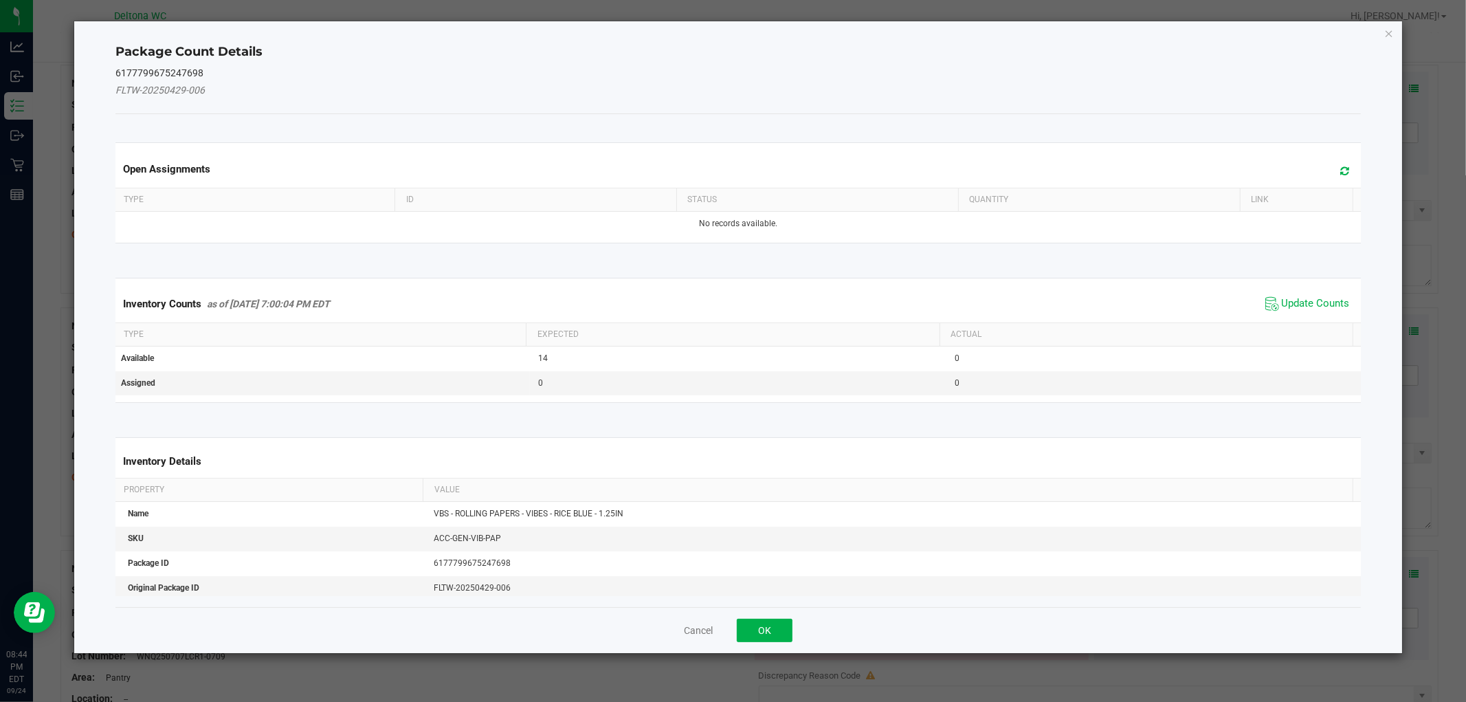
drag, startPoint x: 1325, startPoint y: 309, endPoint x: 1317, endPoint y: 311, distance: 7.7
click at [1323, 307] on span "Update Counts" at bounding box center [1316, 304] width 68 height 14
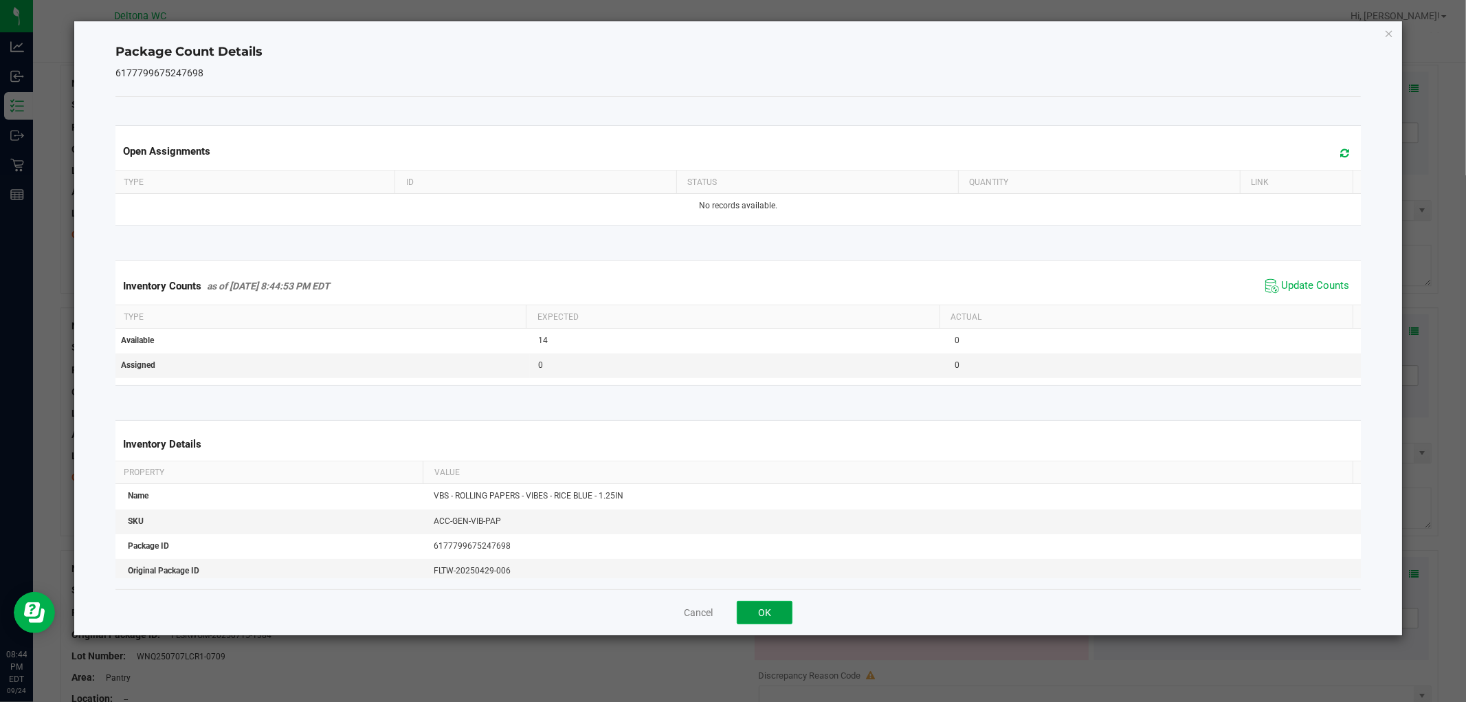
drag, startPoint x: 755, startPoint y: 617, endPoint x: 949, endPoint y: 553, distance: 204.1
click at [756, 617] on button "OK" at bounding box center [765, 612] width 56 height 23
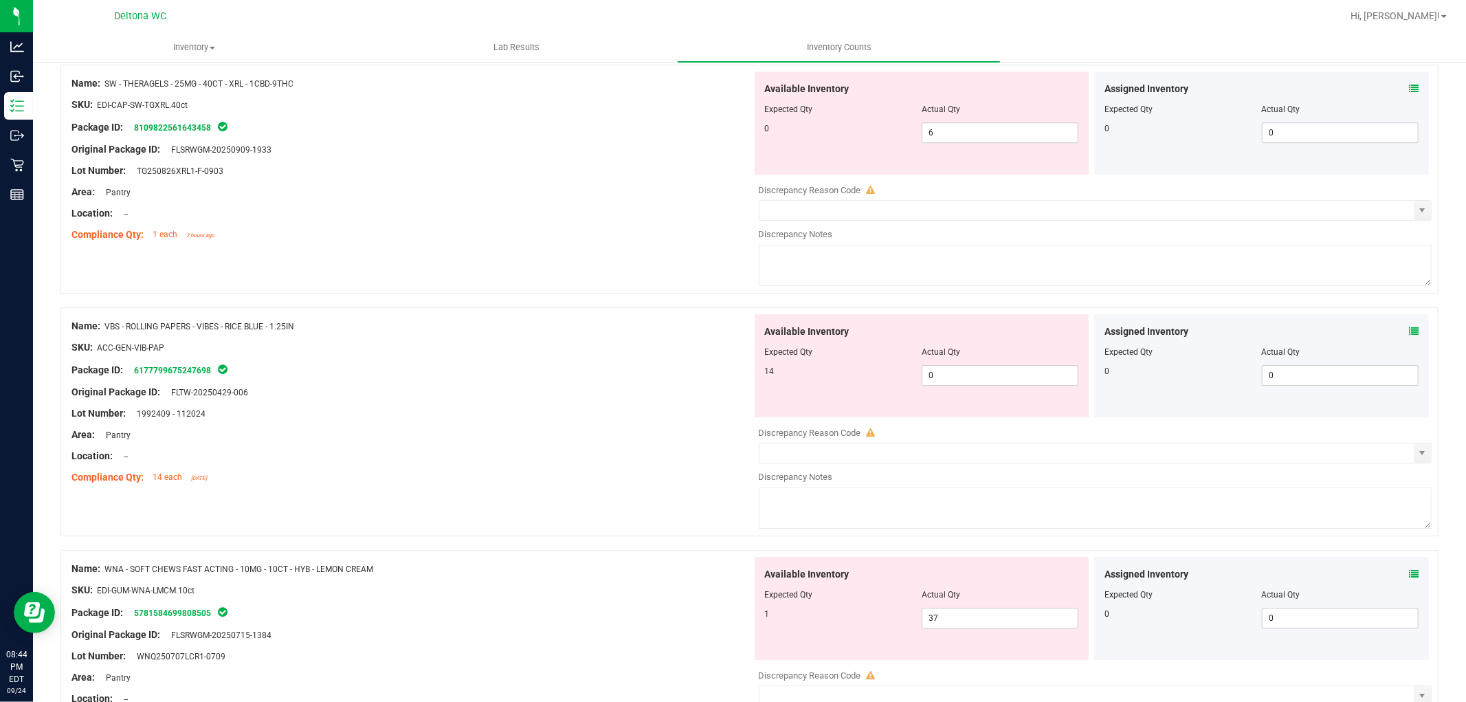
drag, startPoint x: 1413, startPoint y: 589, endPoint x: 1402, endPoint y: 579, distance: 14.6
click at [1405, 581] on div "Assigned Inventory Expected Qty Actual Qty 0 0 0" at bounding box center [1261, 608] width 335 height 103
click at [1409, 579] on span at bounding box center [1414, 574] width 10 height 14
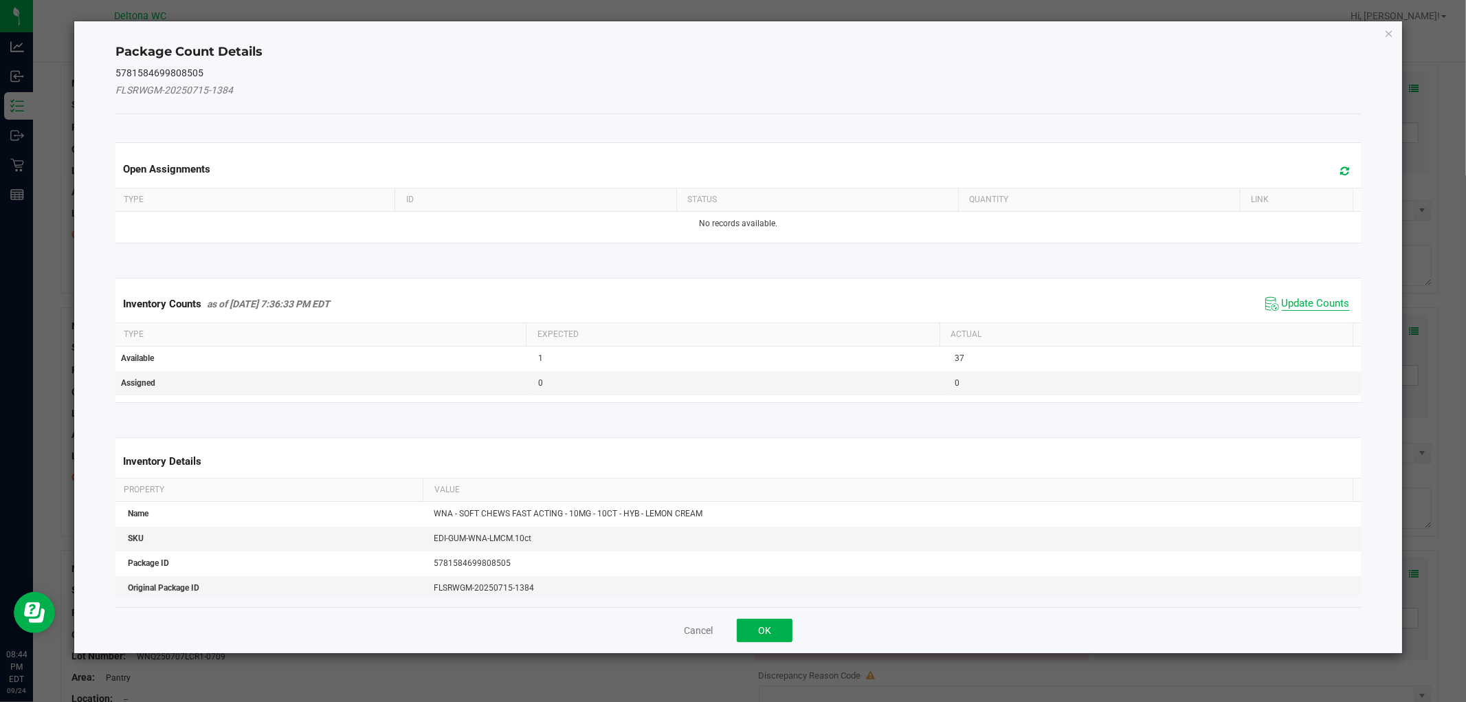
click at [1317, 303] on span "Update Counts" at bounding box center [1316, 304] width 68 height 14
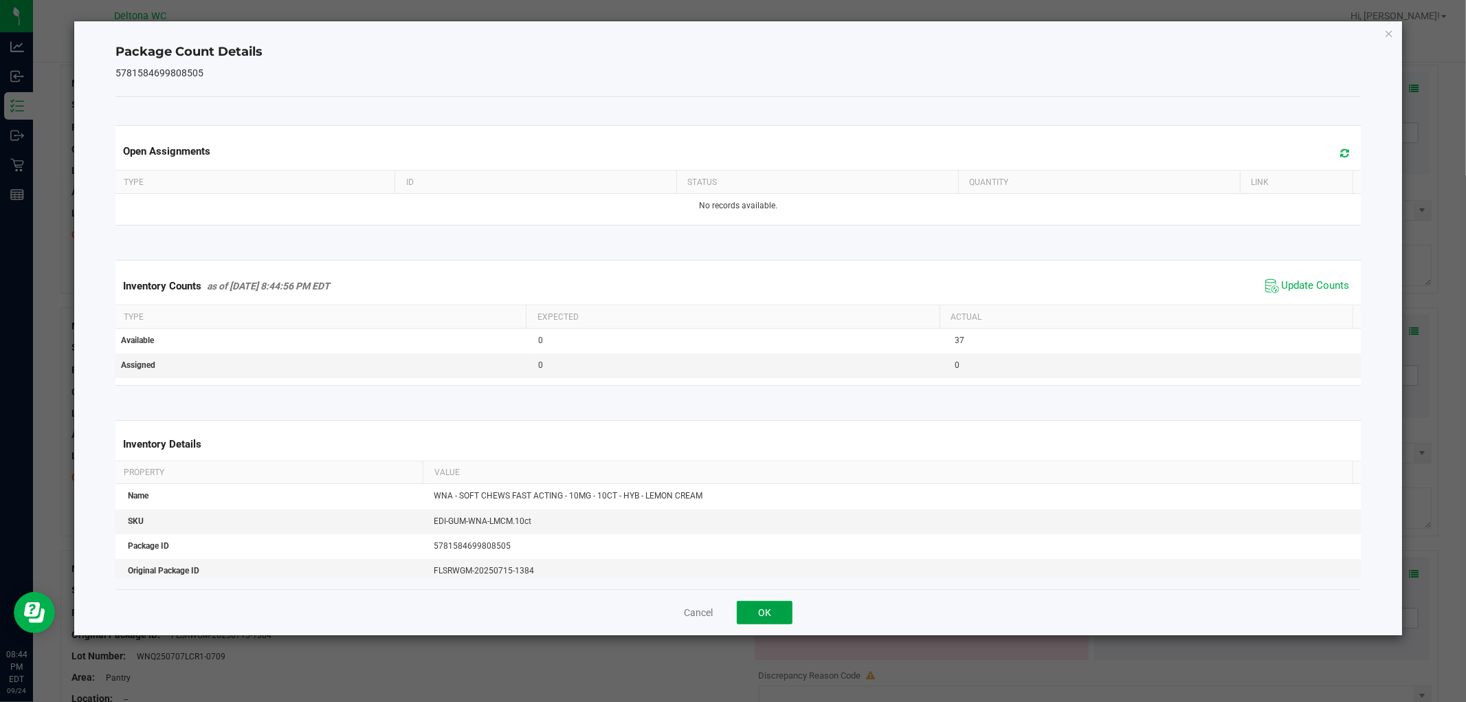
drag, startPoint x: 781, startPoint y: 607, endPoint x: 795, endPoint y: 595, distance: 19.0
click at [781, 606] on button "OK" at bounding box center [765, 612] width 56 height 23
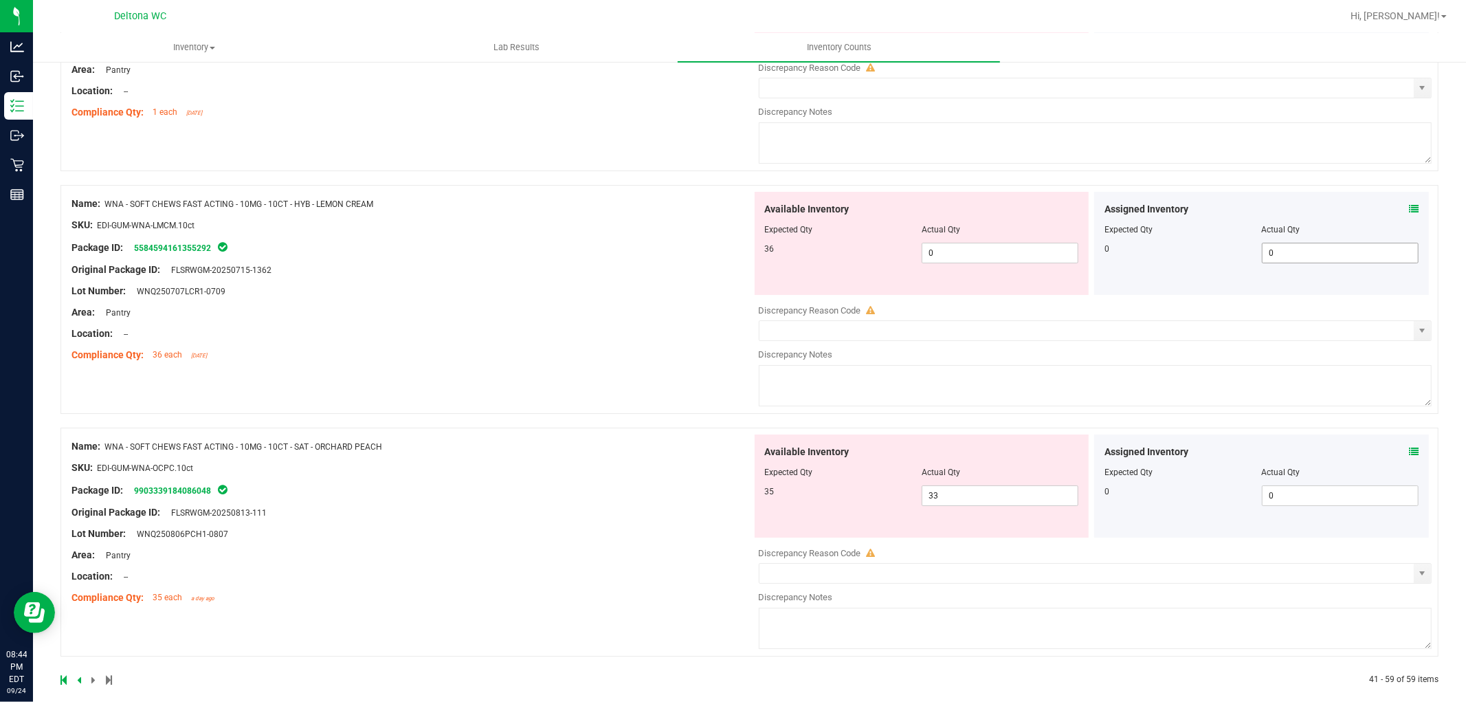
scroll to position [4125, 0]
click at [1409, 210] on icon at bounding box center [1414, 206] width 10 height 10
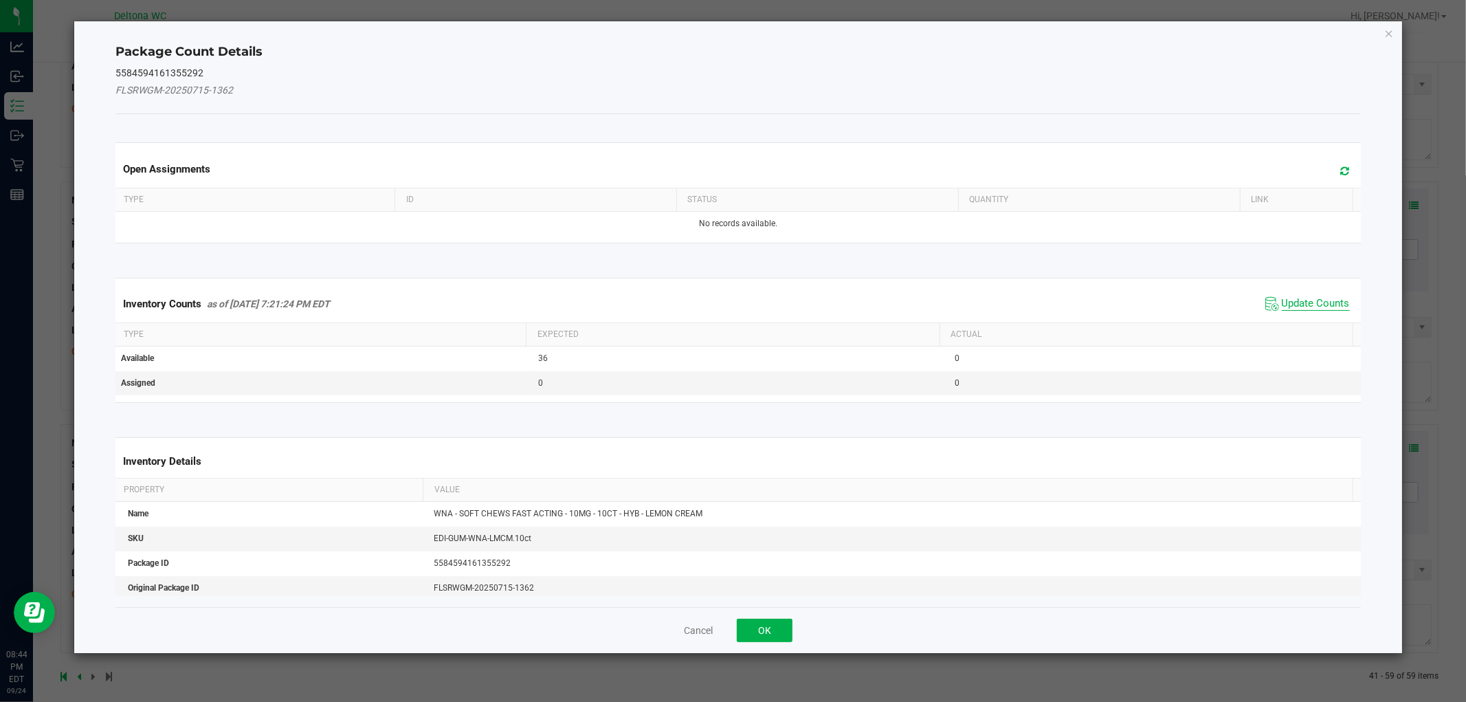
click at [1321, 307] on span "Update Counts" at bounding box center [1316, 304] width 68 height 14
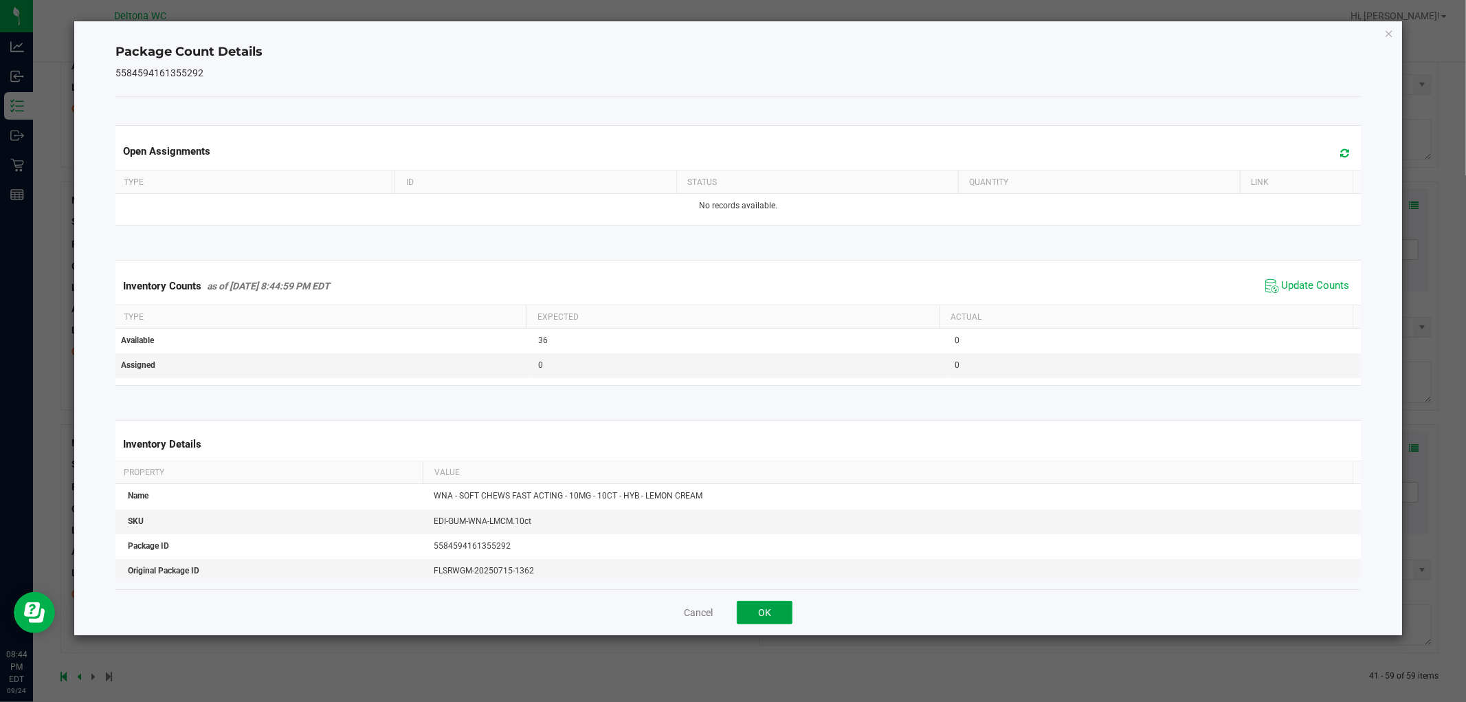
drag, startPoint x: 762, startPoint y: 612, endPoint x: 822, endPoint y: 584, distance: 66.5
click at [764, 610] on button "OK" at bounding box center [765, 612] width 56 height 23
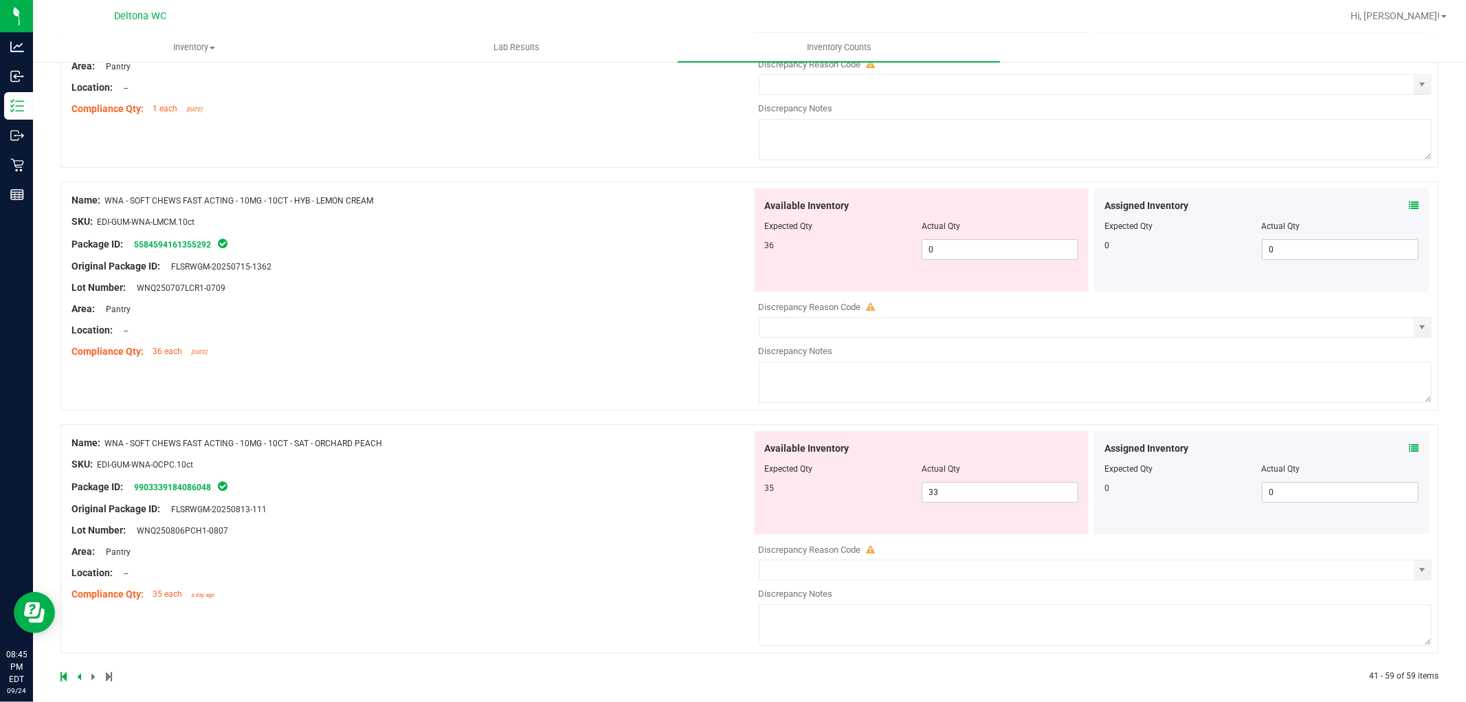
click at [1411, 455] on div "Assigned Inventory Expected Qty Actual Qty 0 0 0" at bounding box center [1261, 482] width 335 height 103
click at [1409, 453] on icon at bounding box center [1414, 448] width 10 height 10
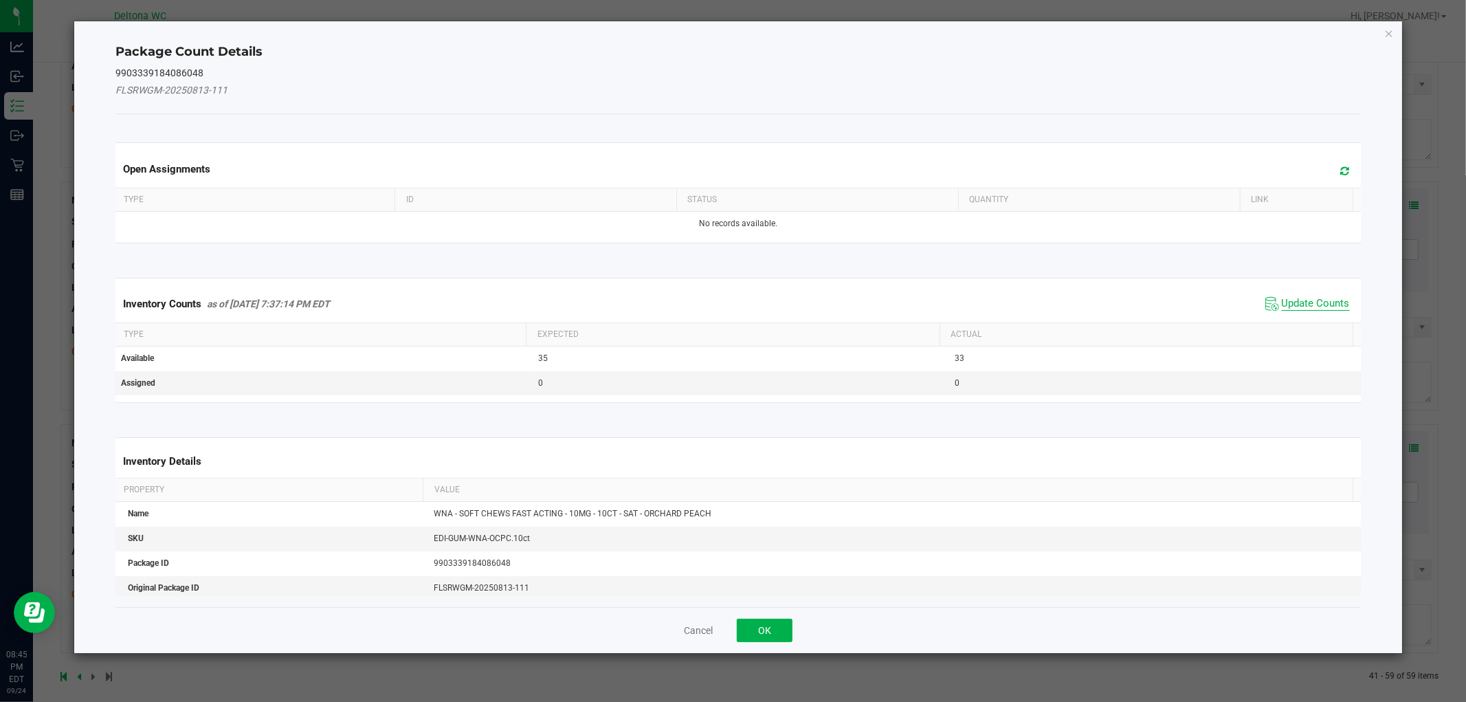
click at [1310, 307] on span "Update Counts" at bounding box center [1316, 304] width 68 height 14
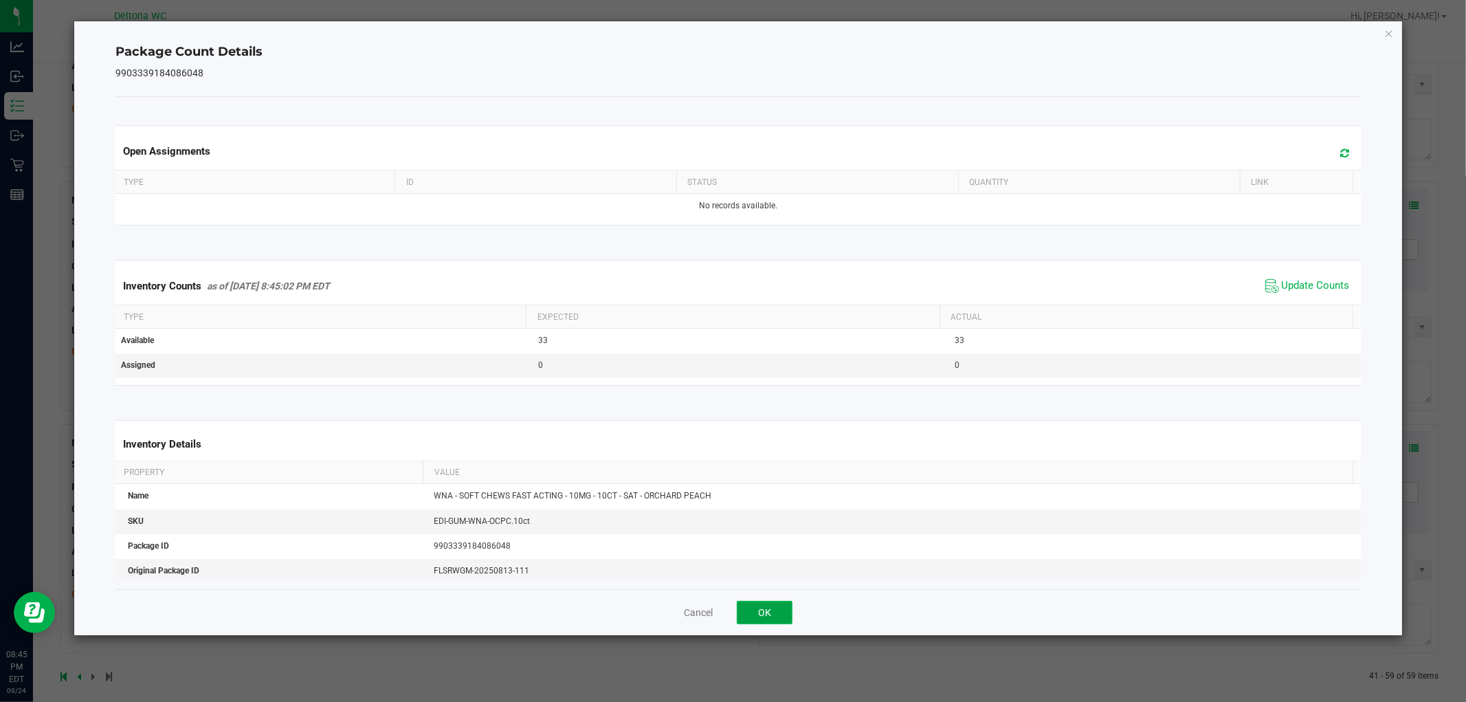
click at [760, 623] on button "OK" at bounding box center [765, 612] width 56 height 23
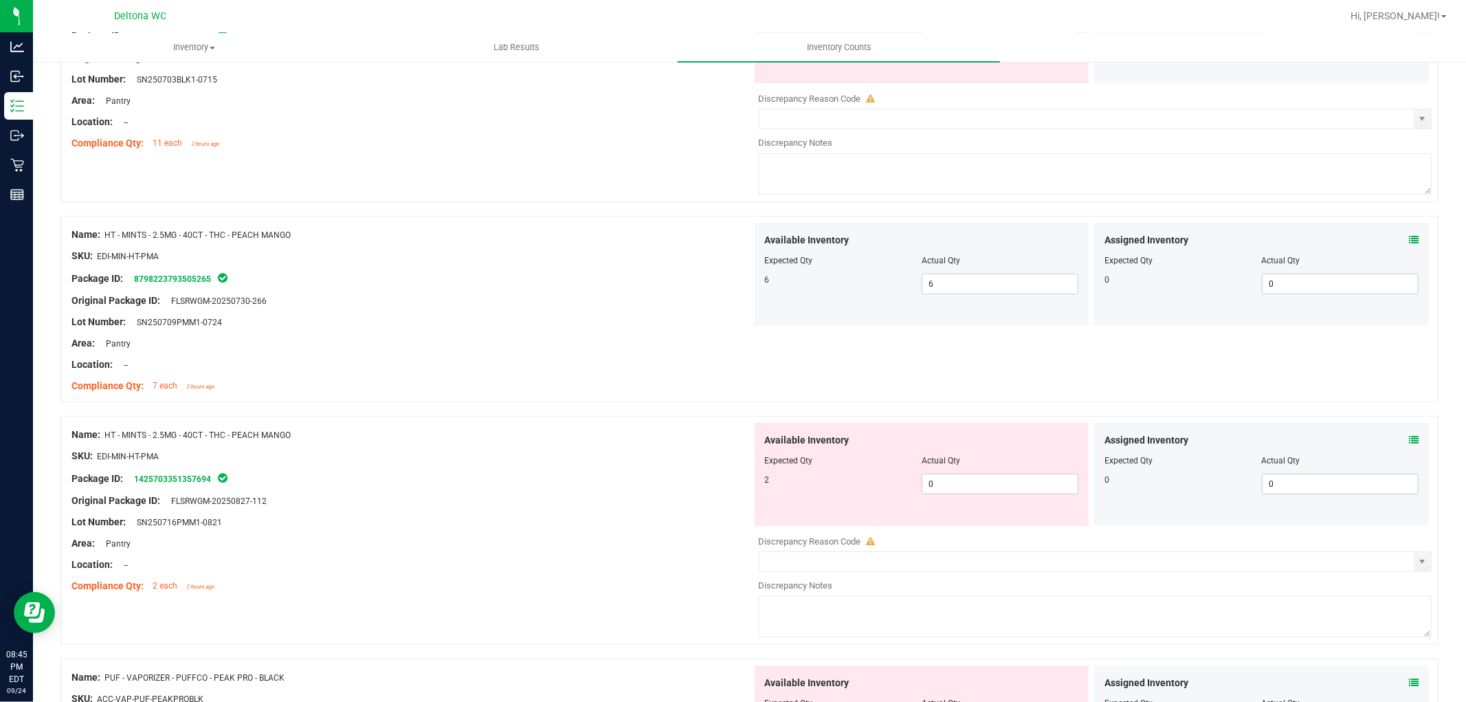
scroll to position [0, 0]
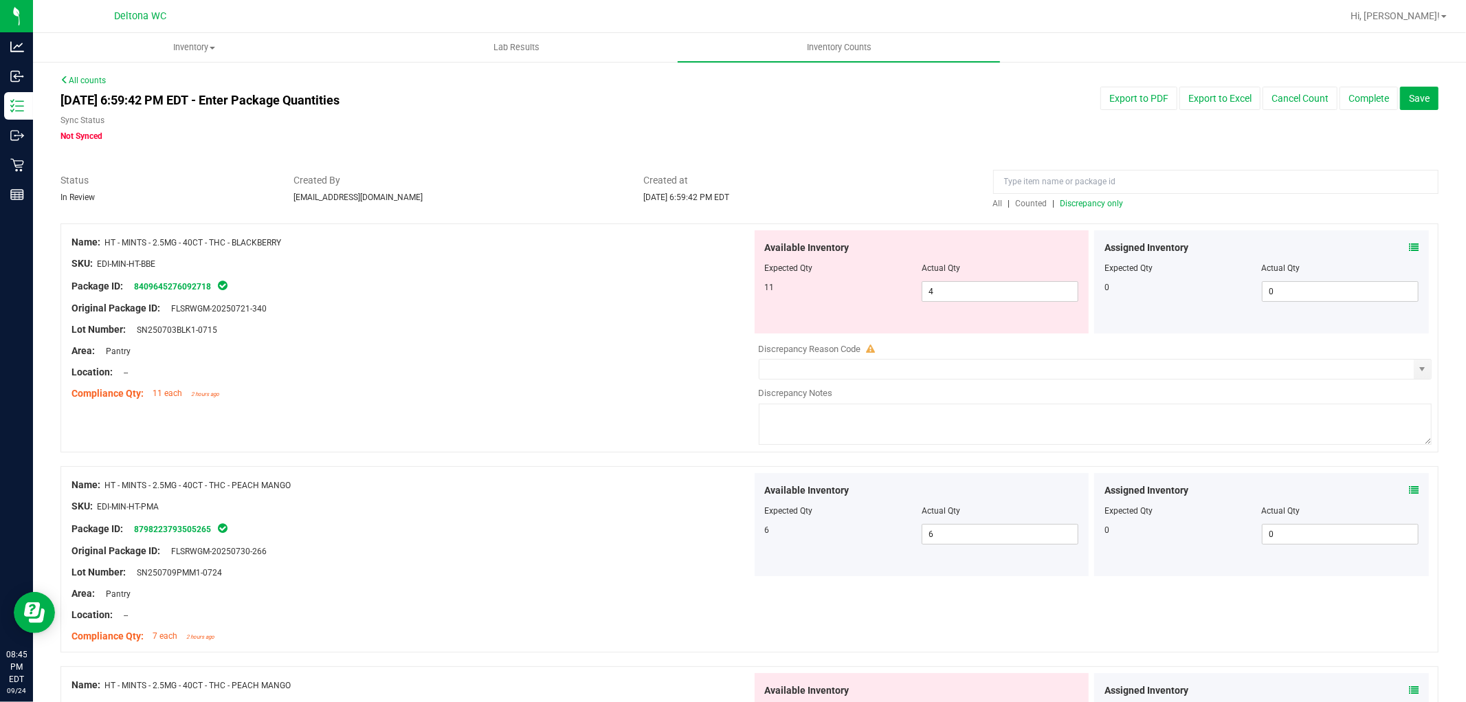
click at [1103, 201] on span "Discrepancy only" at bounding box center [1092, 204] width 63 height 10
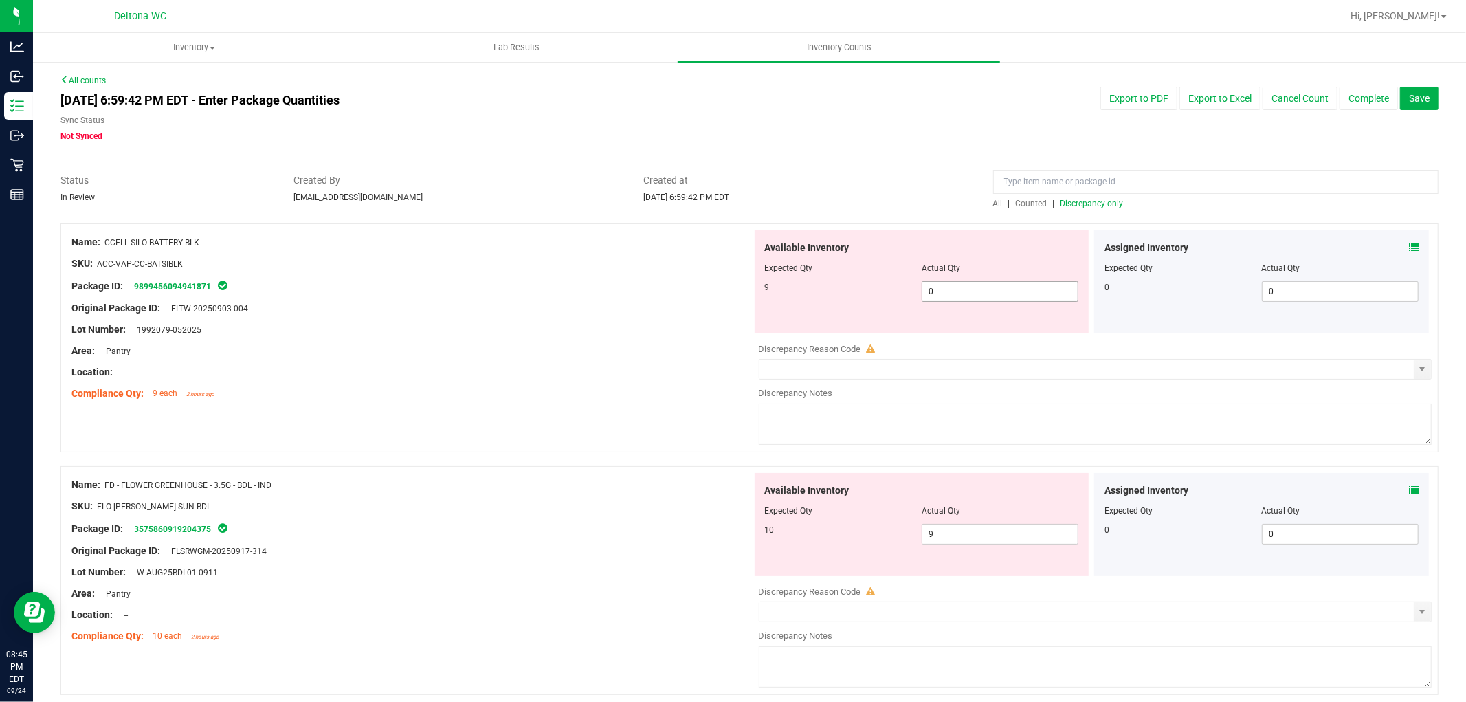
click at [1042, 285] on span "0 0" at bounding box center [1000, 291] width 157 height 21
click at [1042, 285] on input "0" at bounding box center [1000, 291] width 155 height 19
type input "9"
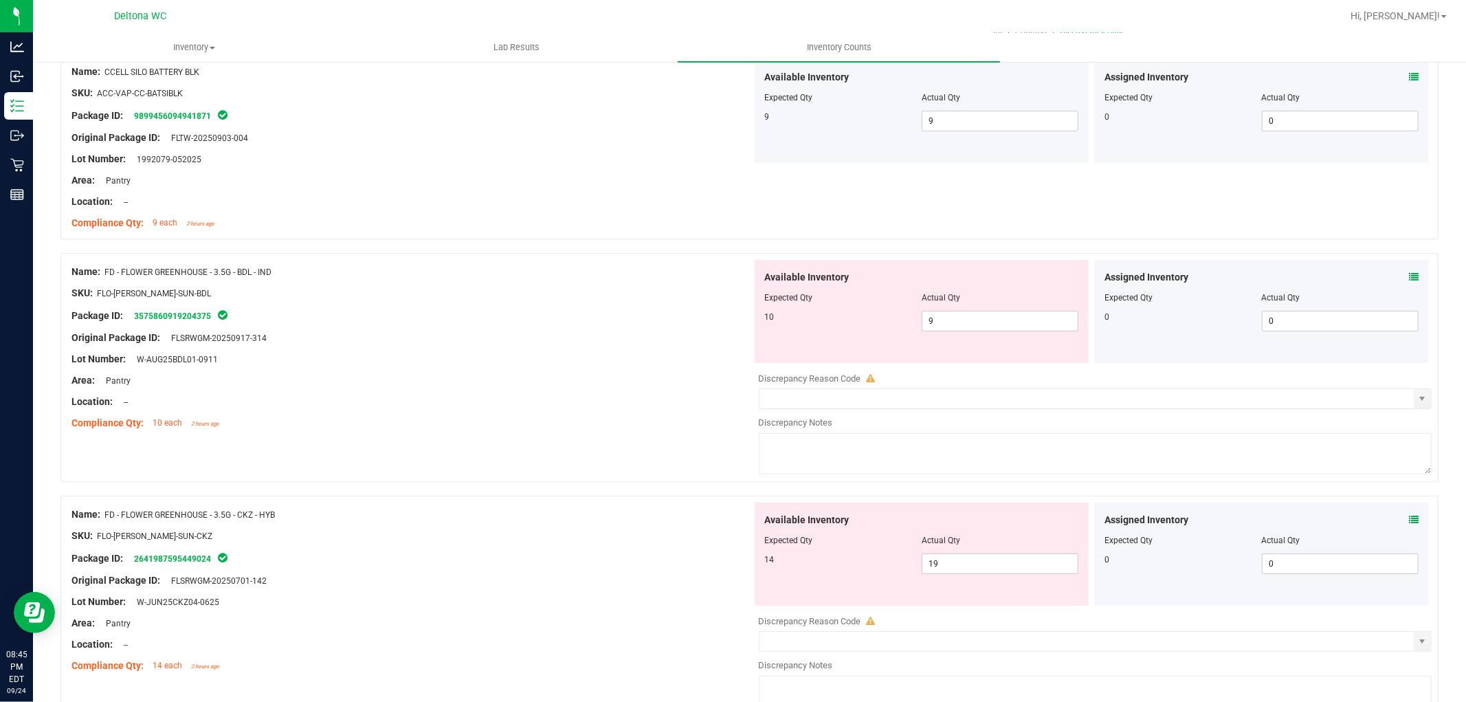
scroll to position [229, 0]
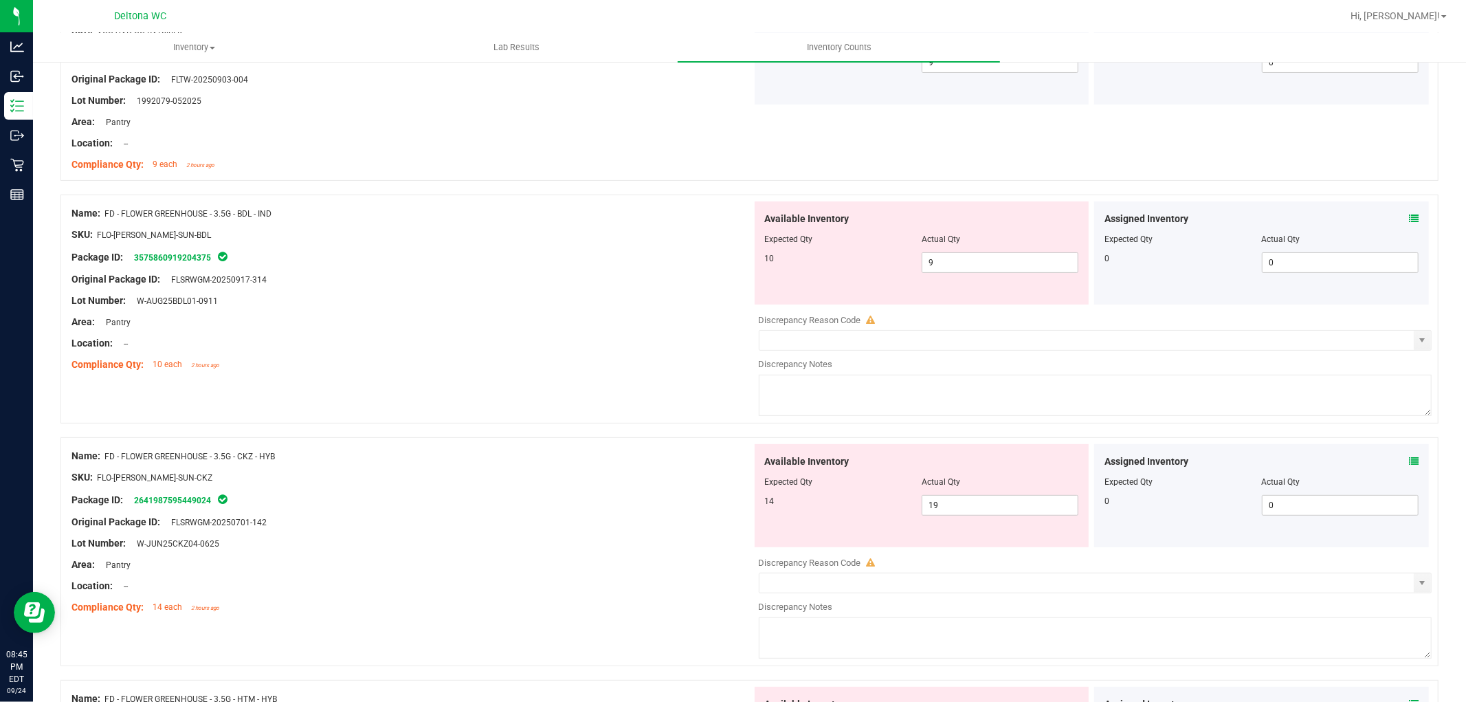
click at [984, 283] on div "Available Inventory Expected Qty Actual Qty 10 9 9" at bounding box center [922, 252] width 335 height 103
click at [987, 276] on div "Available Inventory Expected Qty Actual Qty 10 9 9" at bounding box center [922, 252] width 335 height 103
click at [987, 274] on div "Available Inventory Expected Qty Actual Qty 10 9 9" at bounding box center [922, 252] width 335 height 103
click at [995, 261] on span "9 9" at bounding box center [1000, 262] width 157 height 21
type input "10"
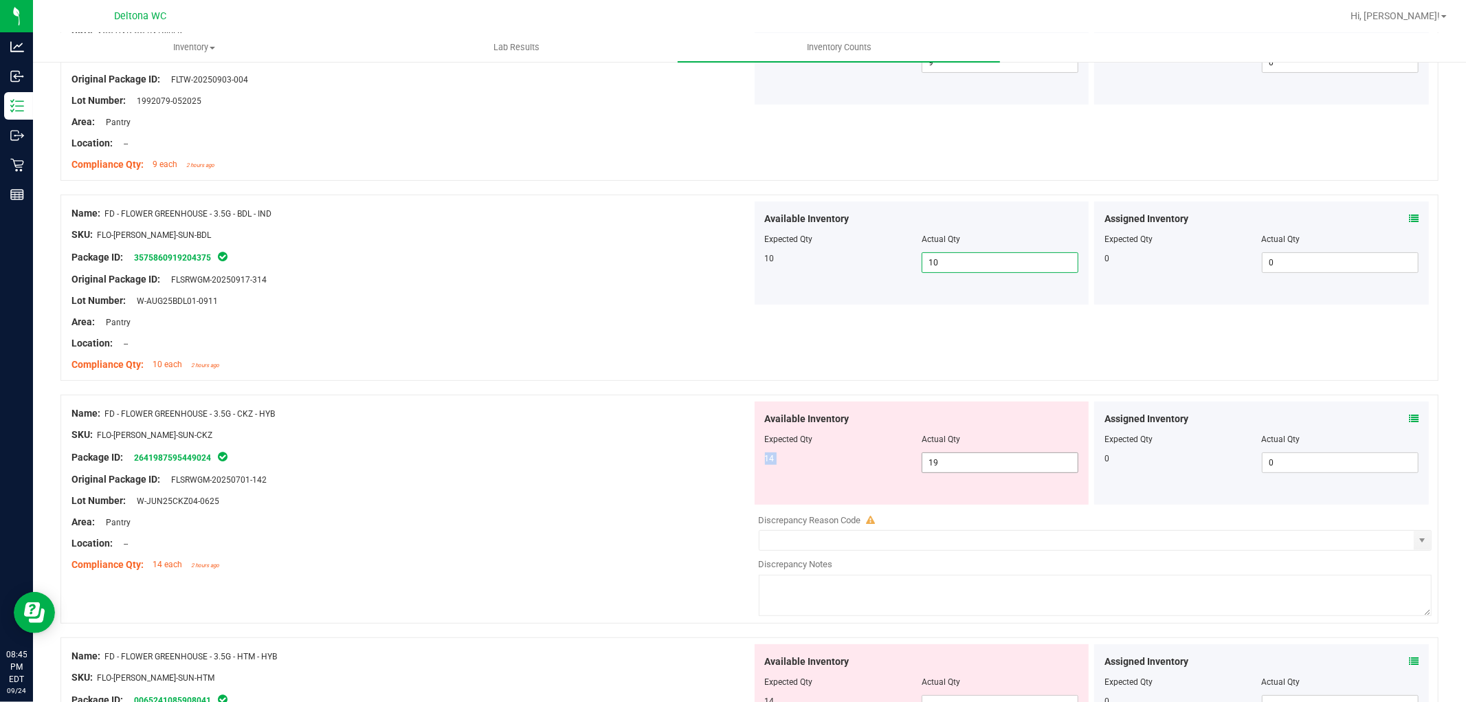
click at [952, 456] on div "Available Inventory Expected Qty Actual Qty 14 19 19" at bounding box center [922, 452] width 335 height 103
click at [952, 456] on span "19 19" at bounding box center [1000, 462] width 157 height 21
type input "14"
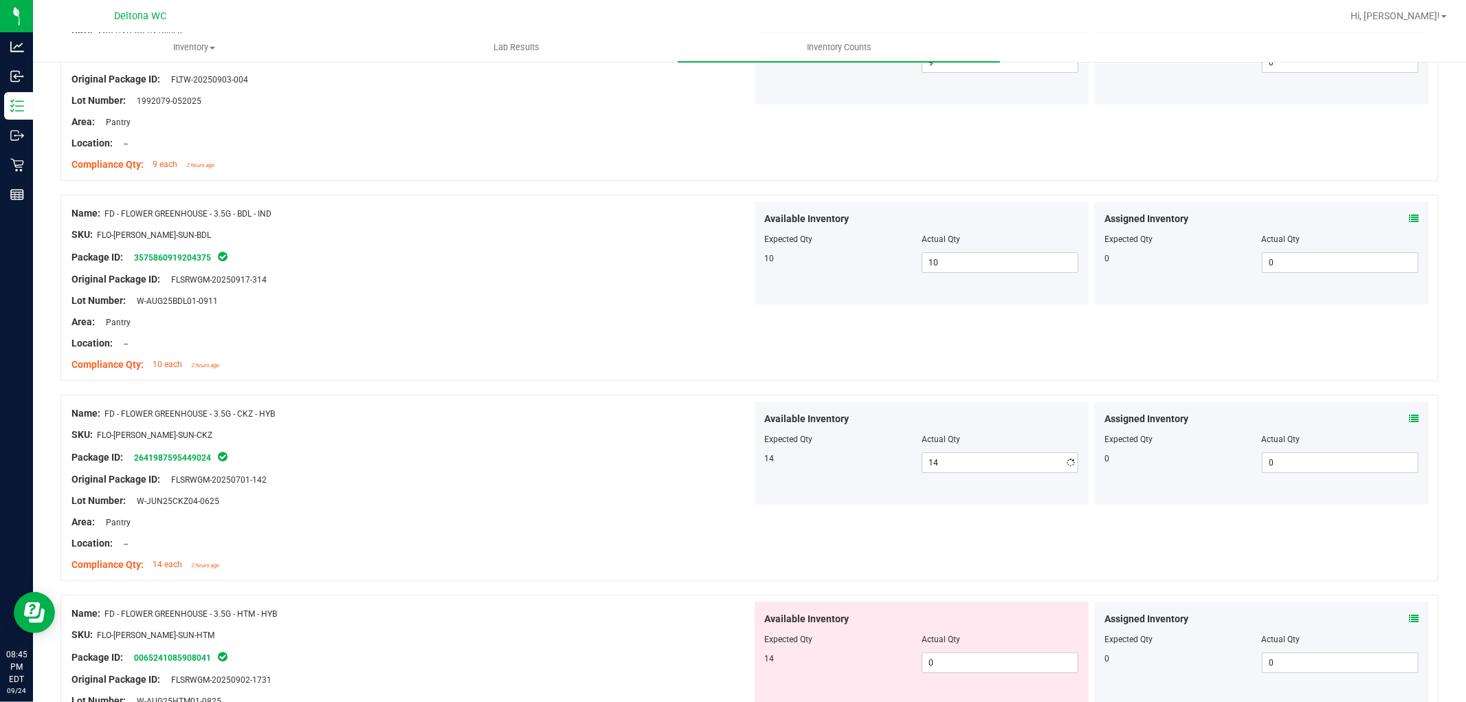
click at [698, 445] on div at bounding box center [411, 445] width 681 height 7
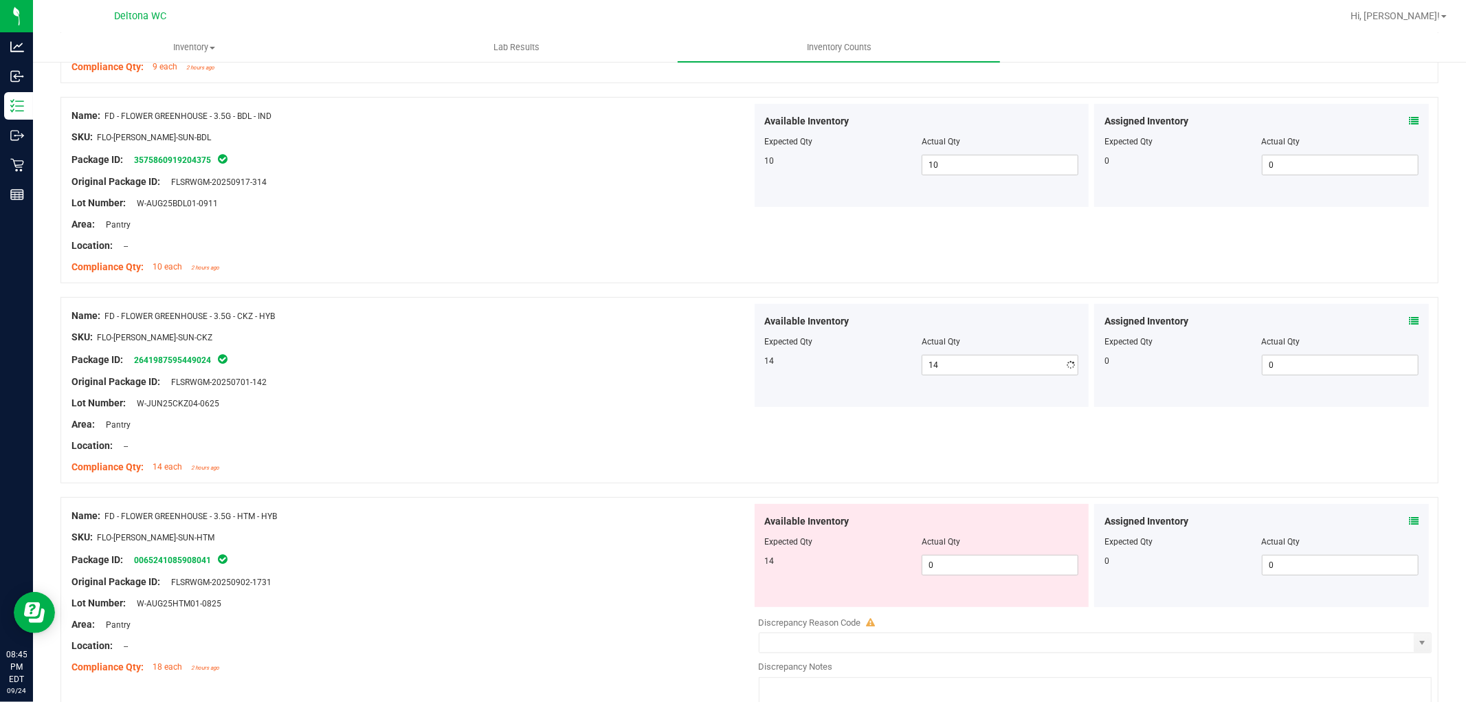
scroll to position [610, 0]
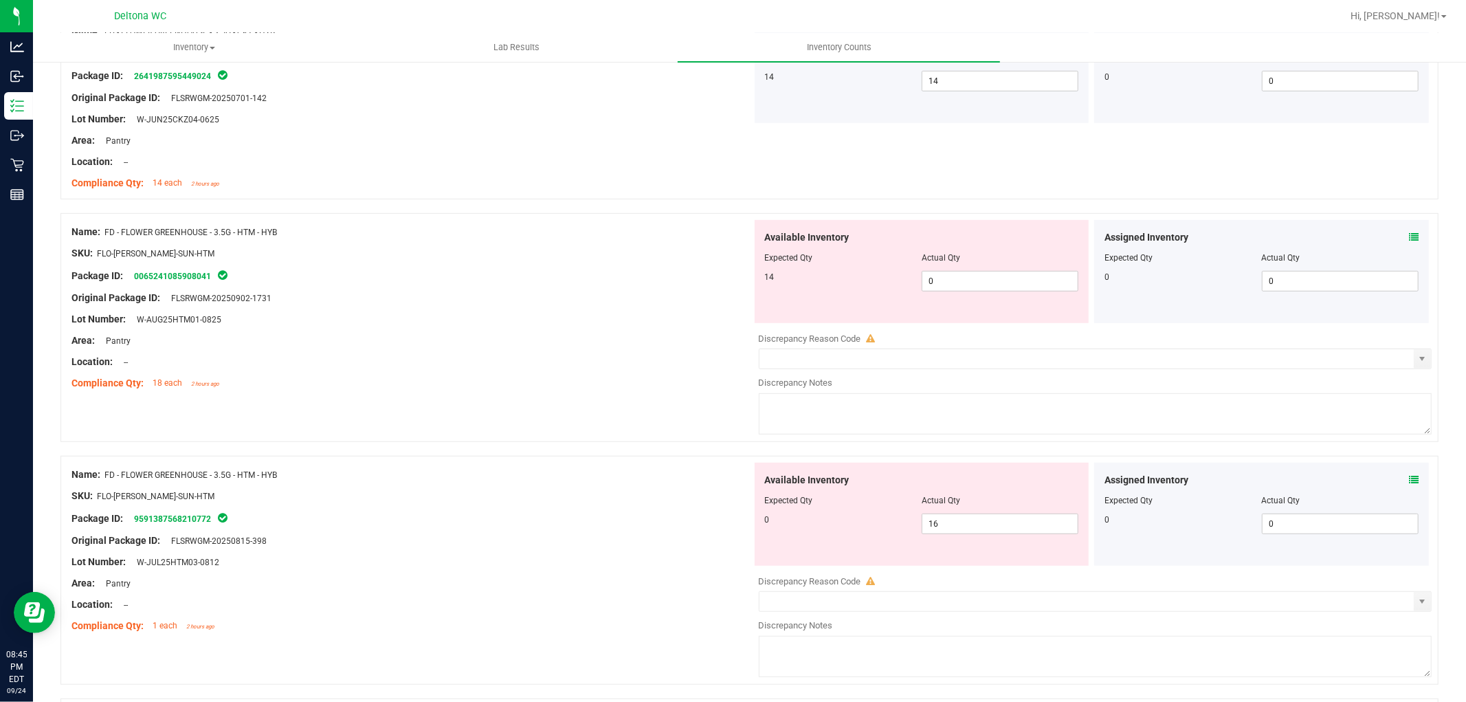
click at [987, 299] on div "Available Inventory Expected Qty Actual Qty 14 0 0" at bounding box center [922, 271] width 335 height 103
click at [994, 289] on span "0 0" at bounding box center [1000, 281] width 157 height 21
type input "014"
type input "14"
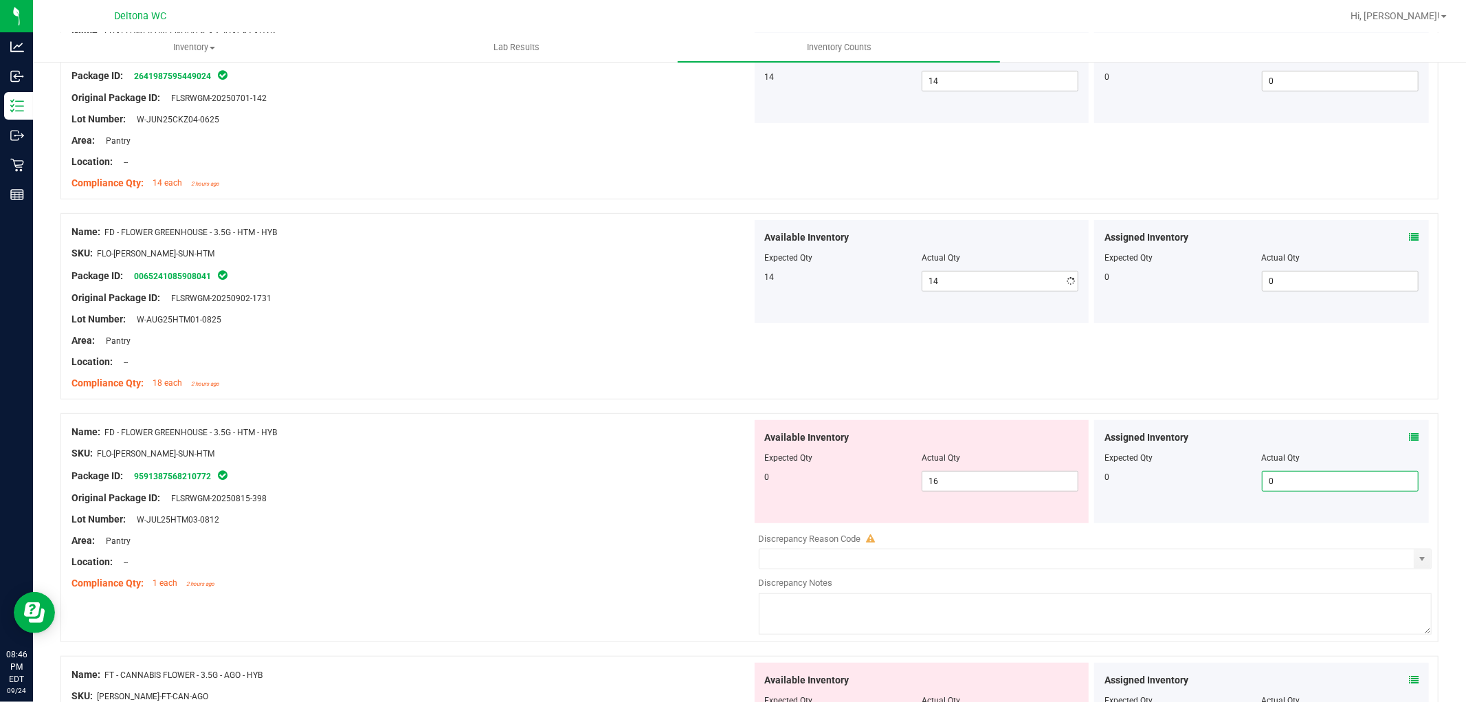
click at [1405, 476] on div "Assigned Inventory Expected Qty Actual Qty 0 0 0" at bounding box center [1261, 471] width 335 height 103
click at [1404, 436] on div "Assigned Inventory Expected Qty Actual Qty 0 0 0" at bounding box center [1261, 471] width 335 height 103
click at [1409, 436] on icon at bounding box center [1414, 437] width 10 height 10
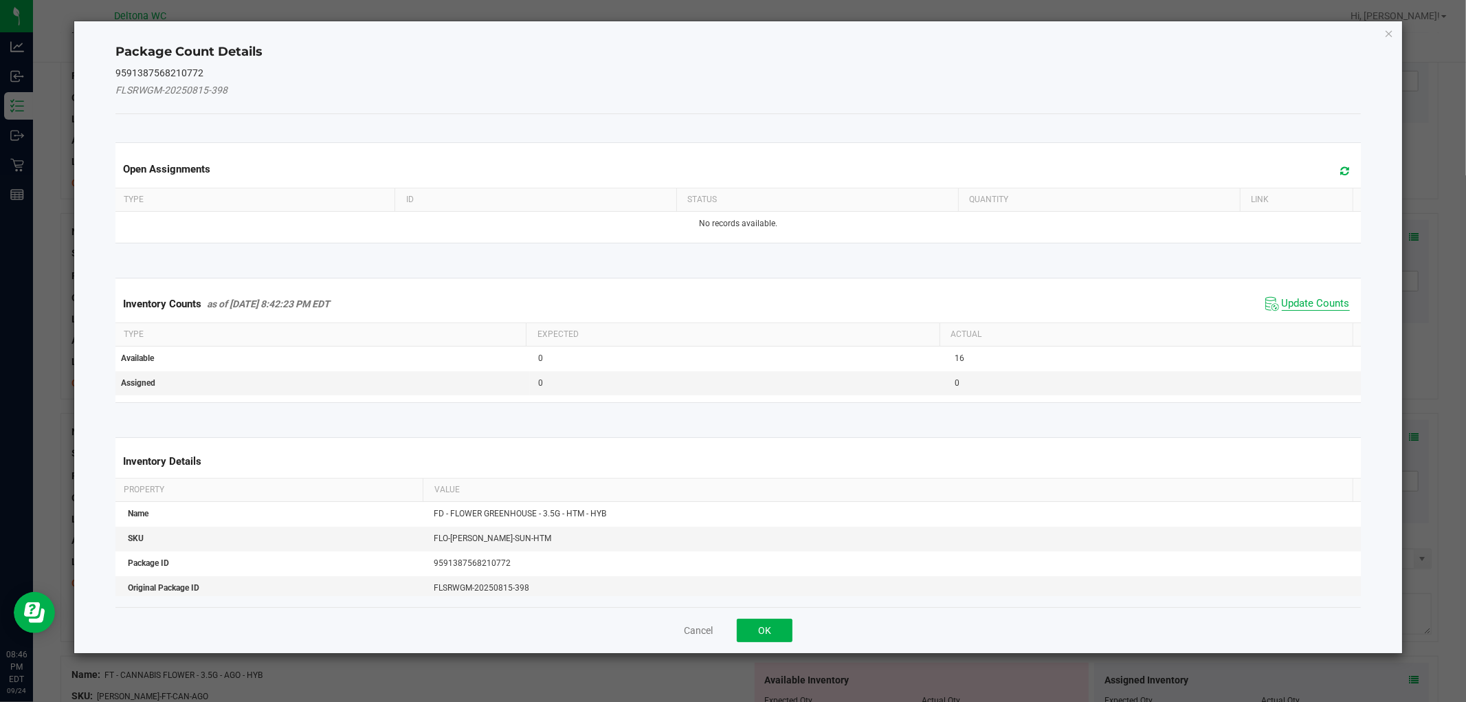
click at [1282, 297] on span "Update Counts" at bounding box center [1316, 304] width 68 height 14
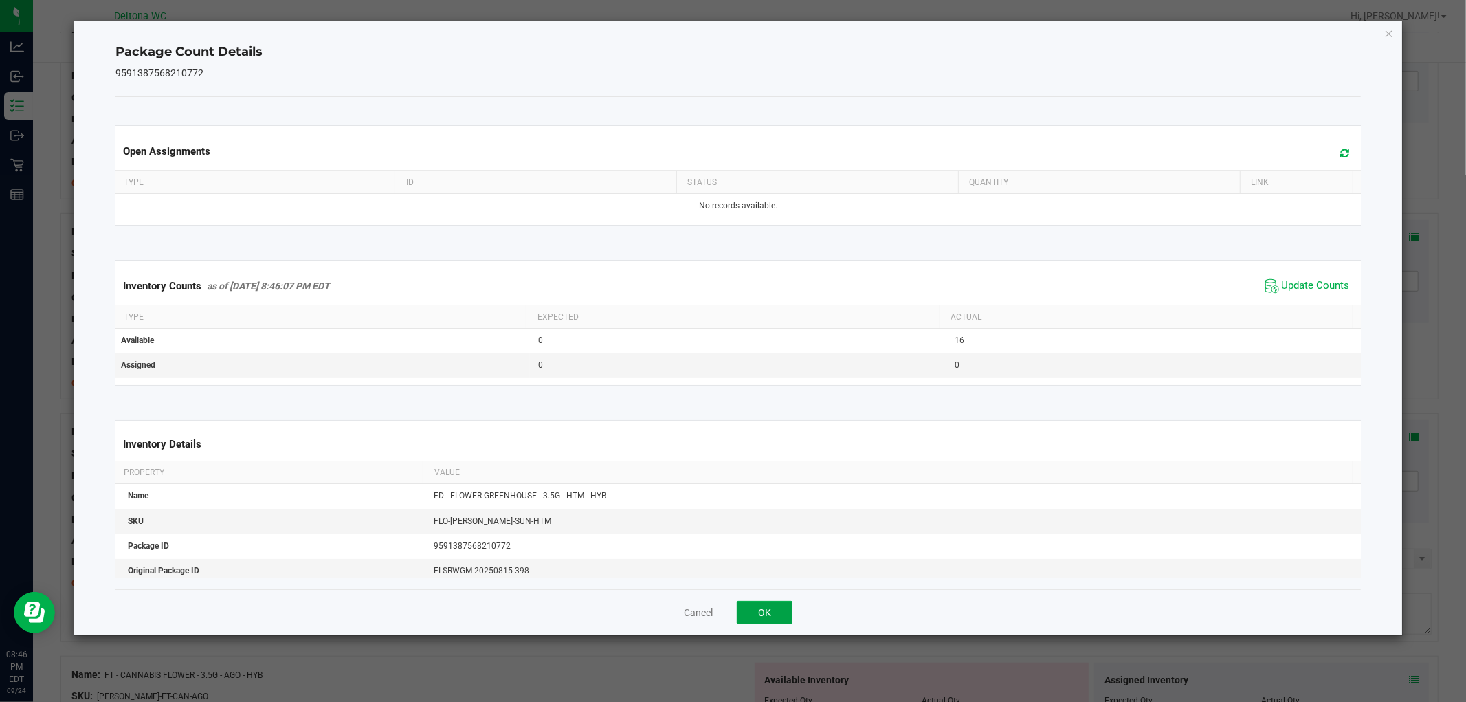
drag, startPoint x: 760, startPoint y: 603, endPoint x: 793, endPoint y: 602, distance: 32.3
click at [762, 603] on button "OK" at bounding box center [765, 612] width 56 height 23
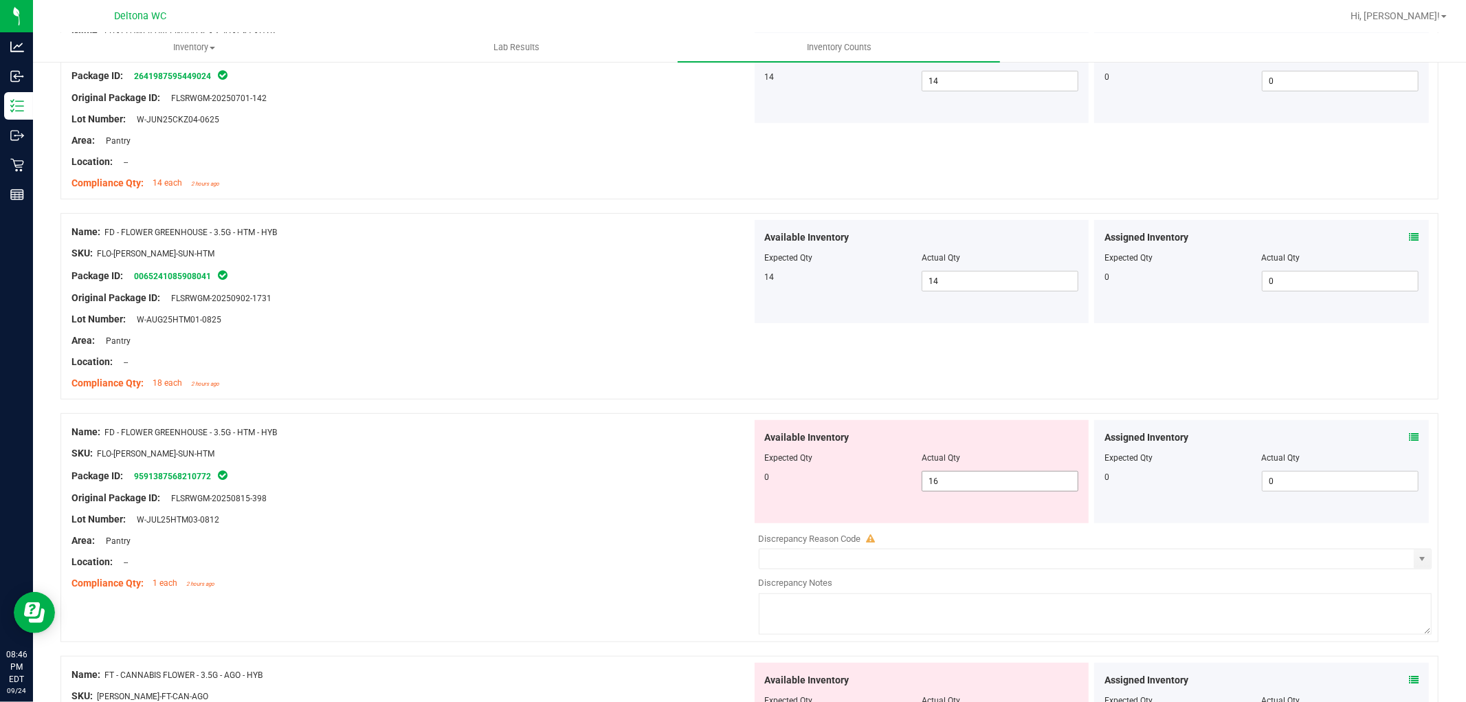
click at [1009, 484] on span "16 16" at bounding box center [1000, 481] width 157 height 21
click at [1009, 484] on input "16" at bounding box center [1000, 481] width 155 height 19
type input "0"
click at [884, 454] on div "Expected Qty" at bounding box center [843, 458] width 157 height 12
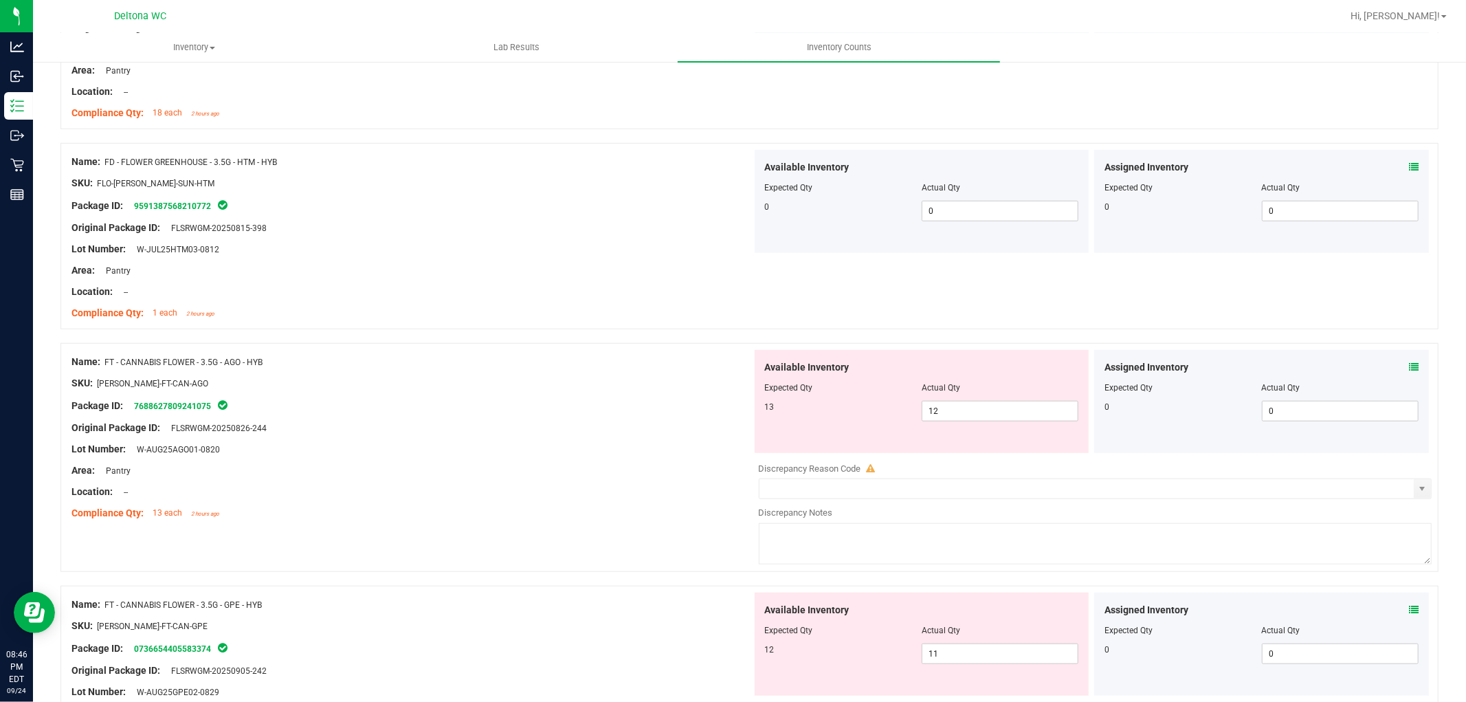
scroll to position [764, 0]
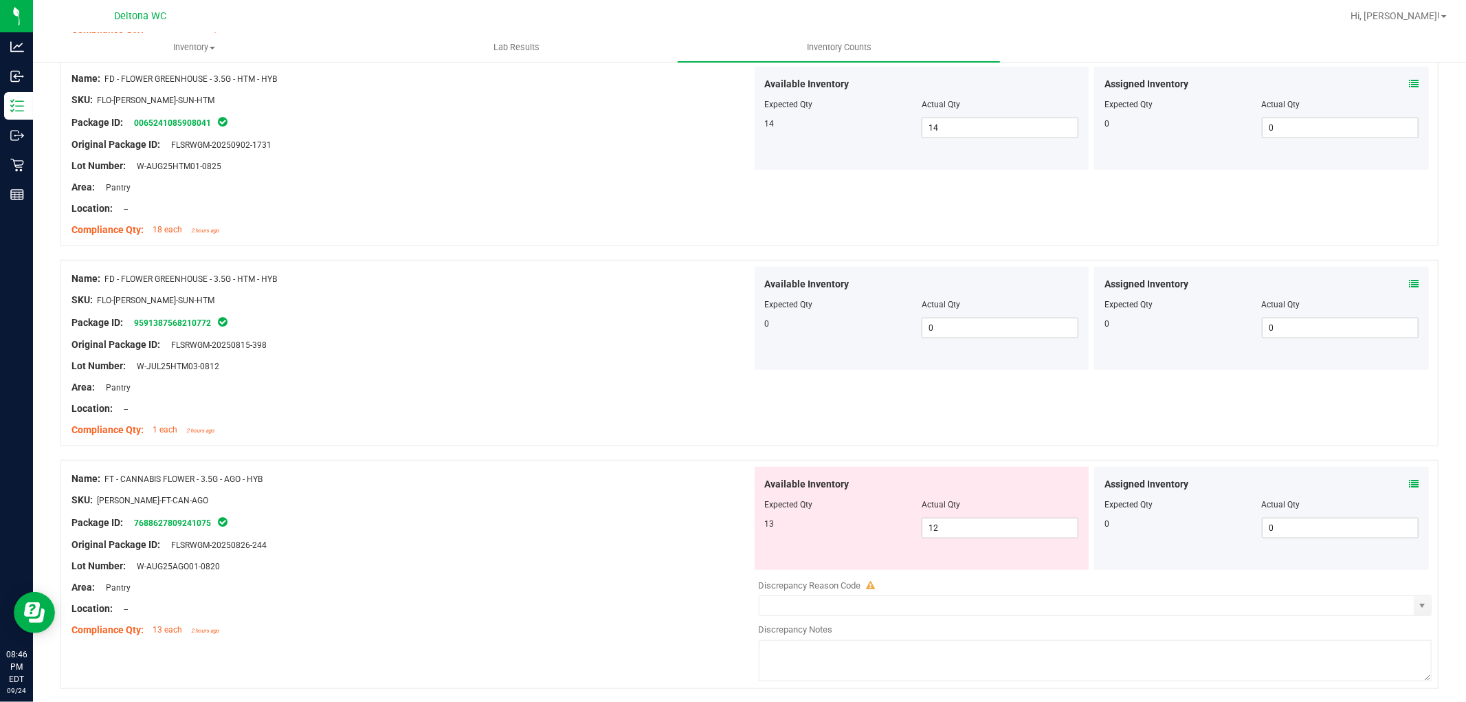
drag, startPoint x: 1405, startPoint y: 80, endPoint x: 1398, endPoint y: 115, distance: 35.7
click at [1407, 79] on div "Assigned Inventory Expected Qty Actual Qty 0 0 0" at bounding box center [1261, 118] width 335 height 103
click at [1409, 81] on icon at bounding box center [1414, 84] width 10 height 10
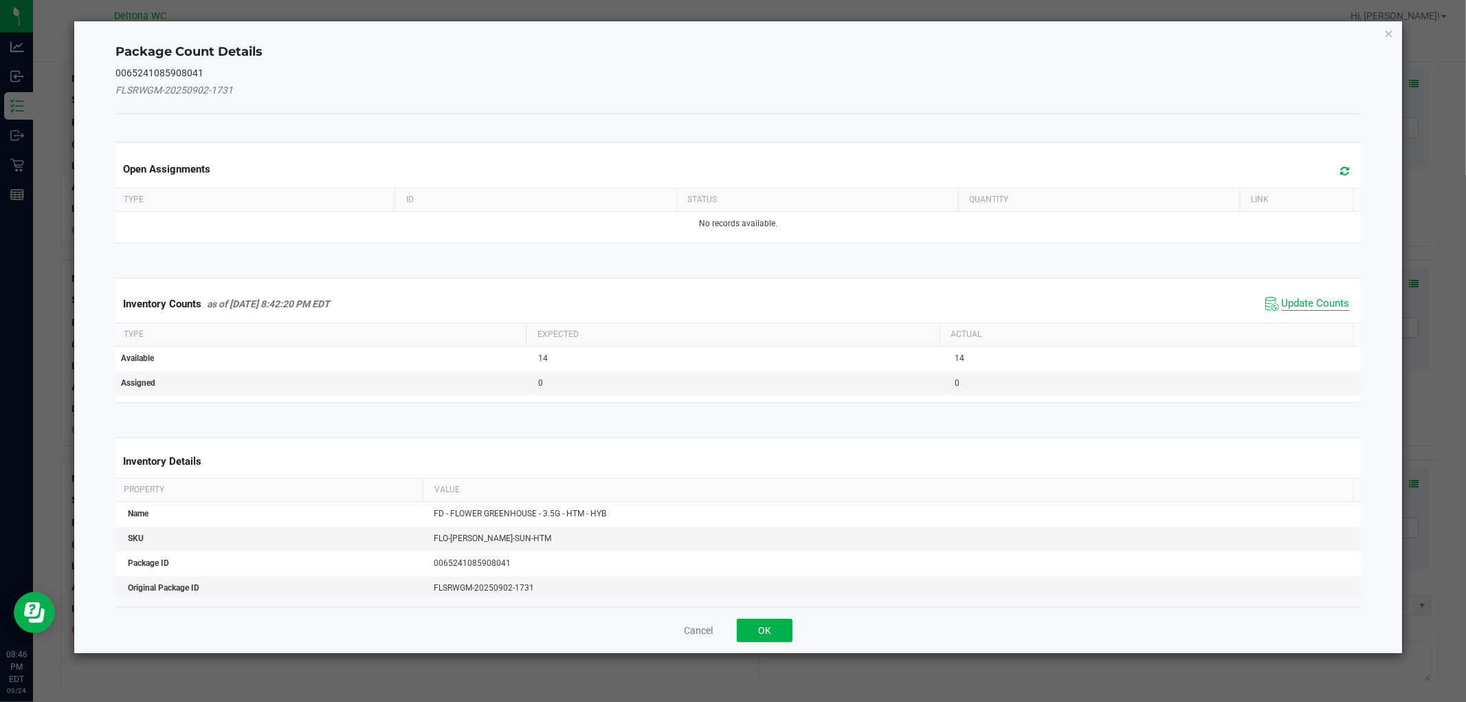
click at [1282, 307] on span "Update Counts" at bounding box center [1316, 304] width 68 height 14
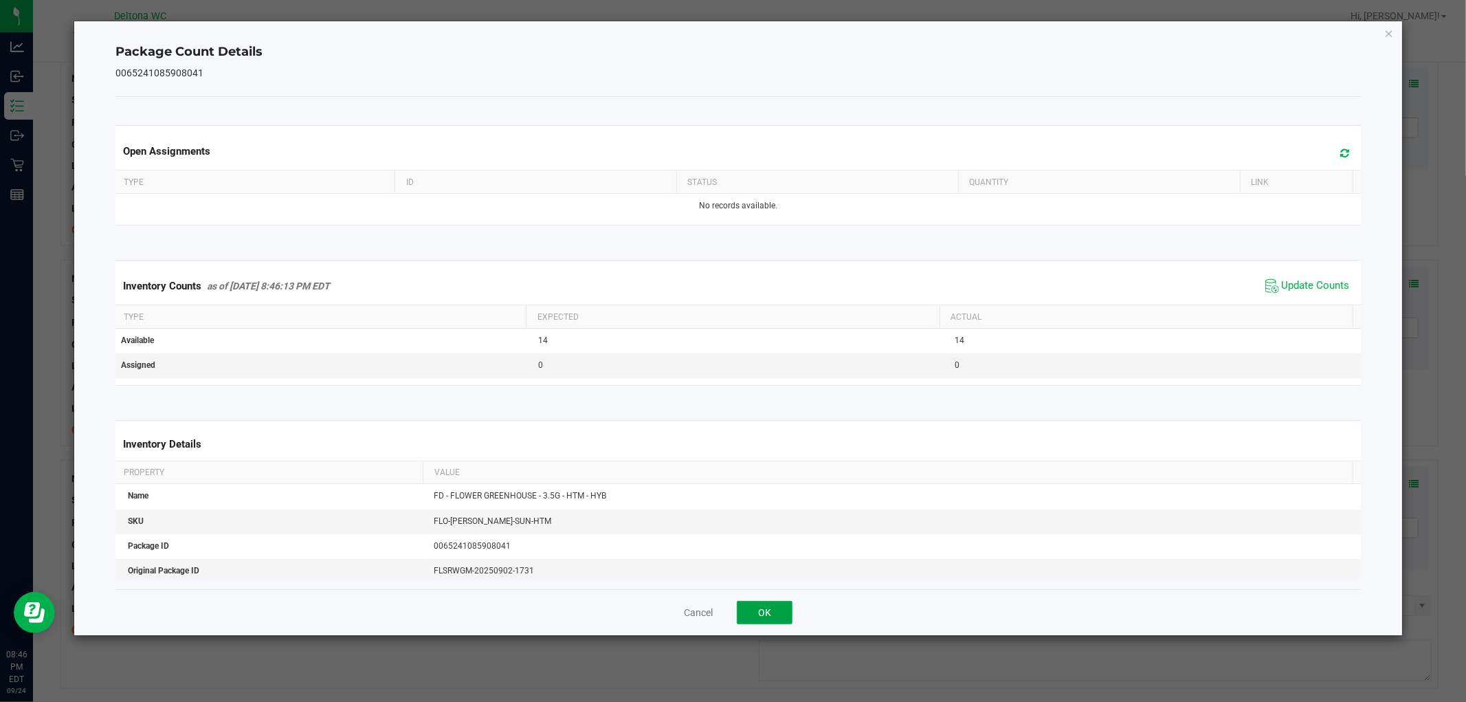
click at [762, 617] on button "OK" at bounding box center [765, 612] width 56 height 23
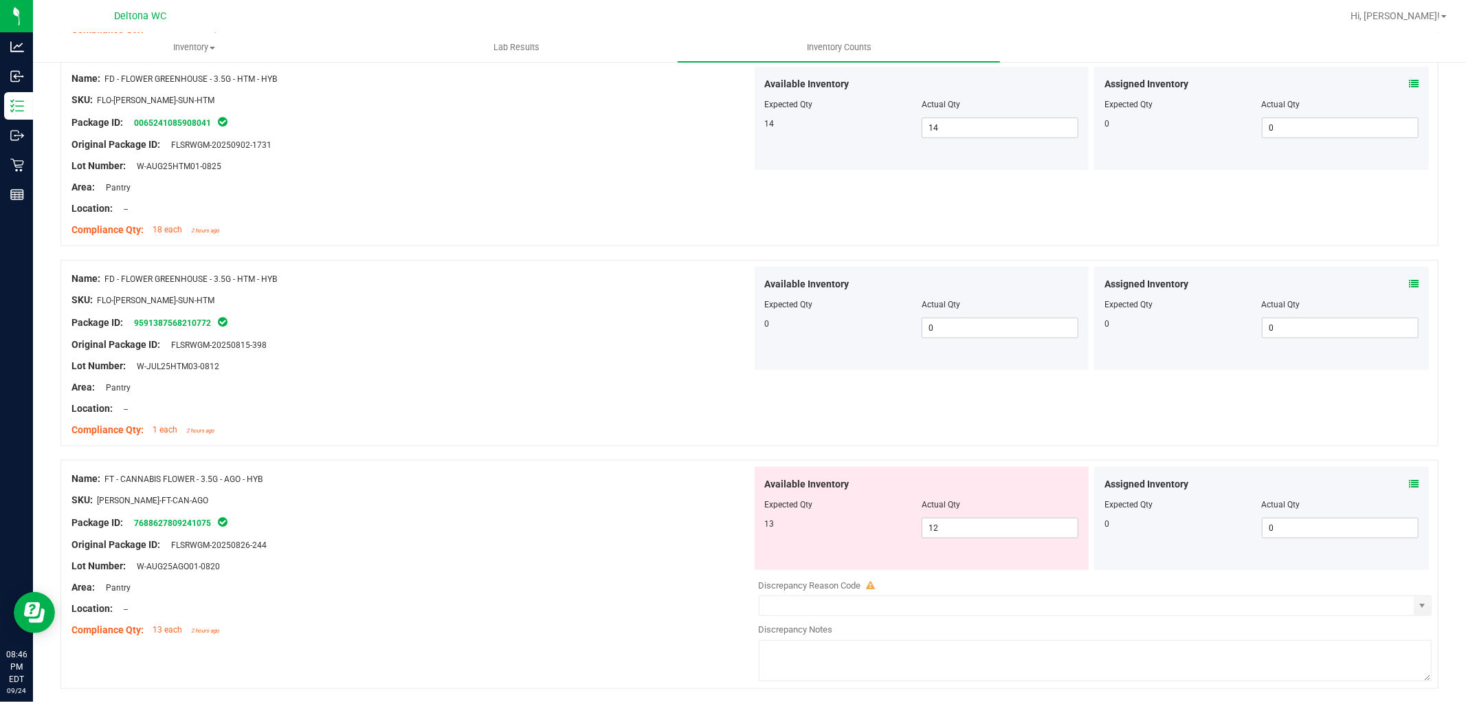
scroll to position [1069, 0]
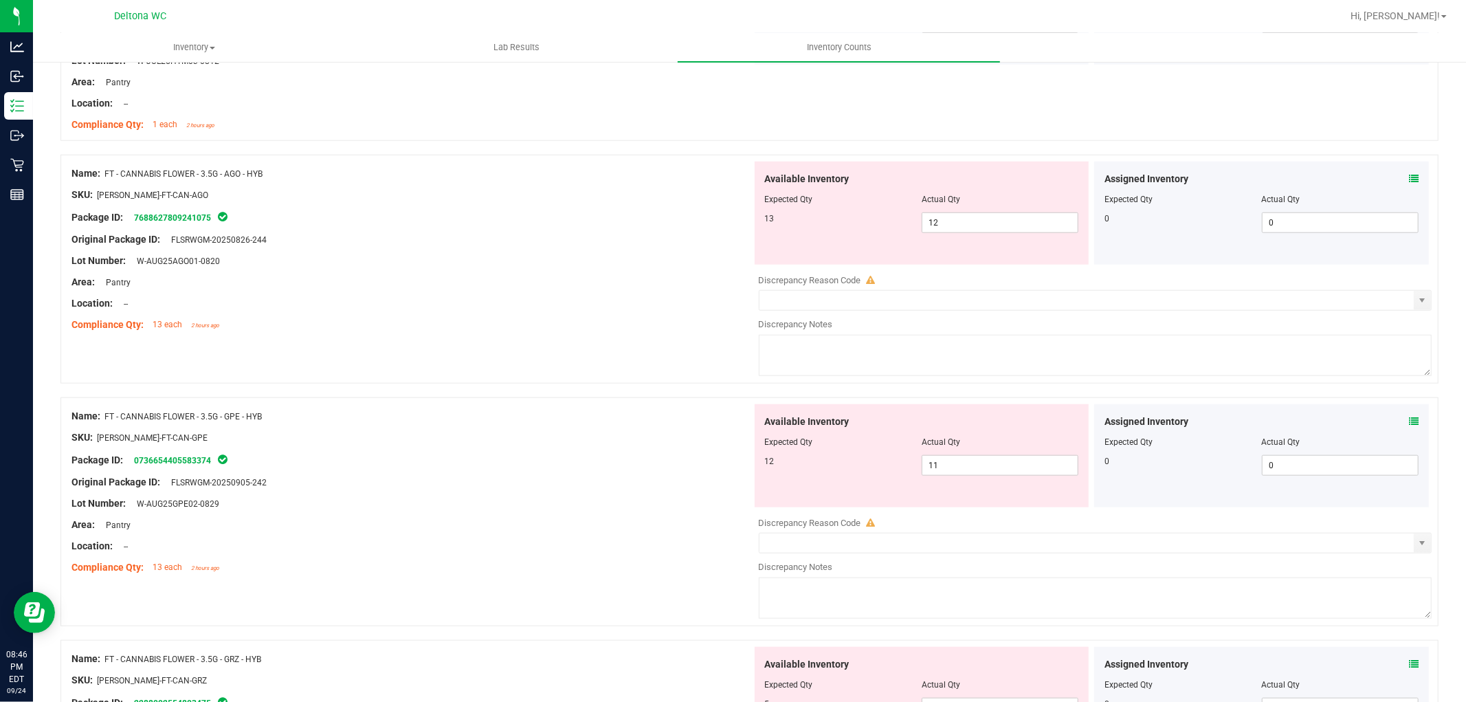
click at [1409, 174] on icon at bounding box center [1414, 179] width 10 height 10
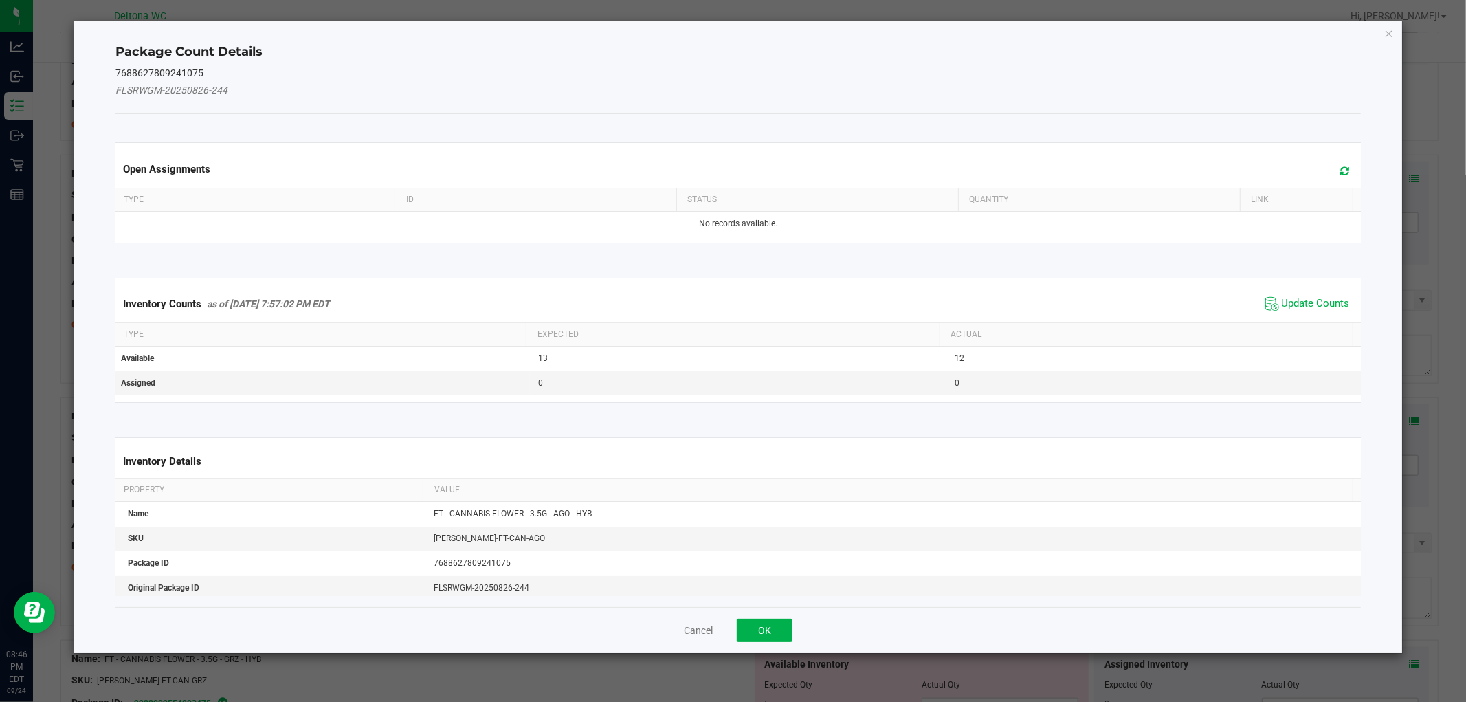
drag, startPoint x: 1323, startPoint y: 296, endPoint x: 1266, endPoint y: 334, distance: 68.8
click at [1323, 294] on span "Update Counts" at bounding box center [1307, 304] width 91 height 21
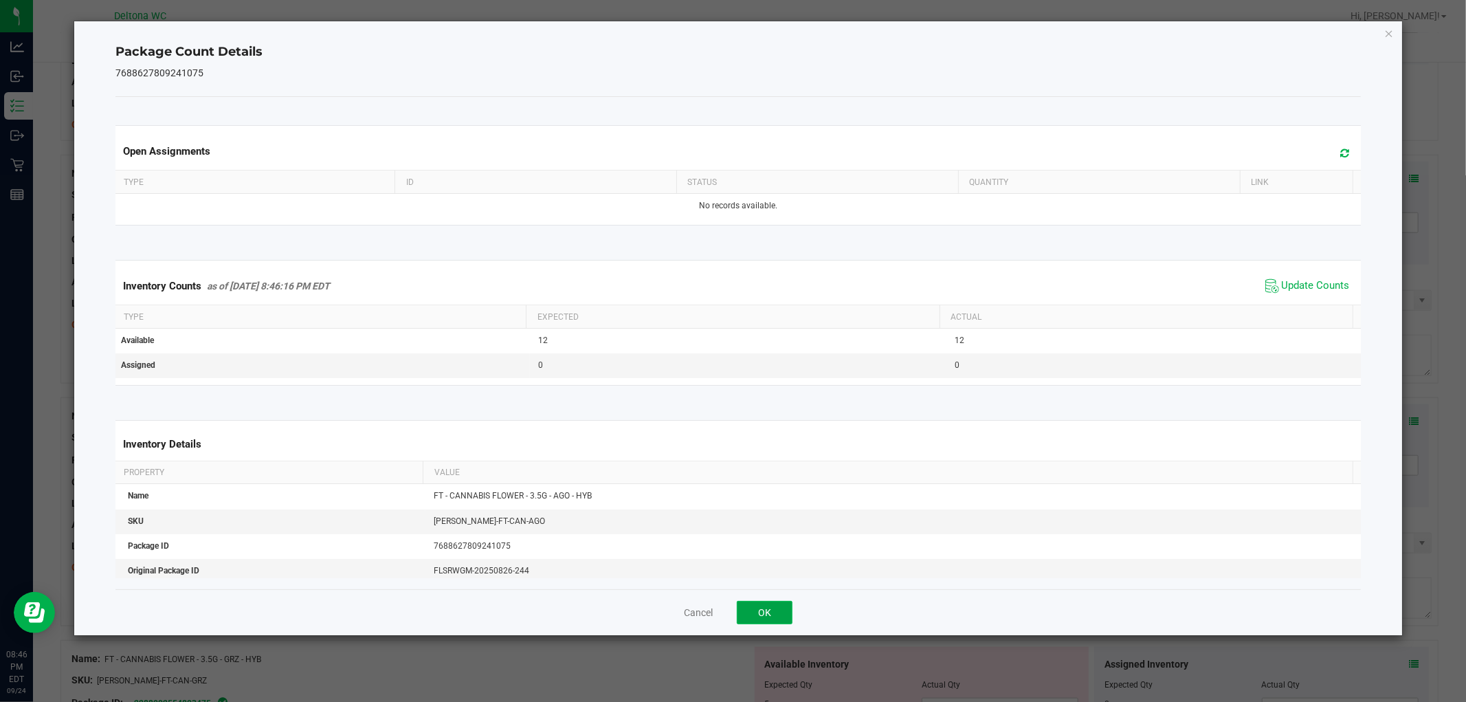
click at [772, 606] on button "OK" at bounding box center [765, 612] width 56 height 23
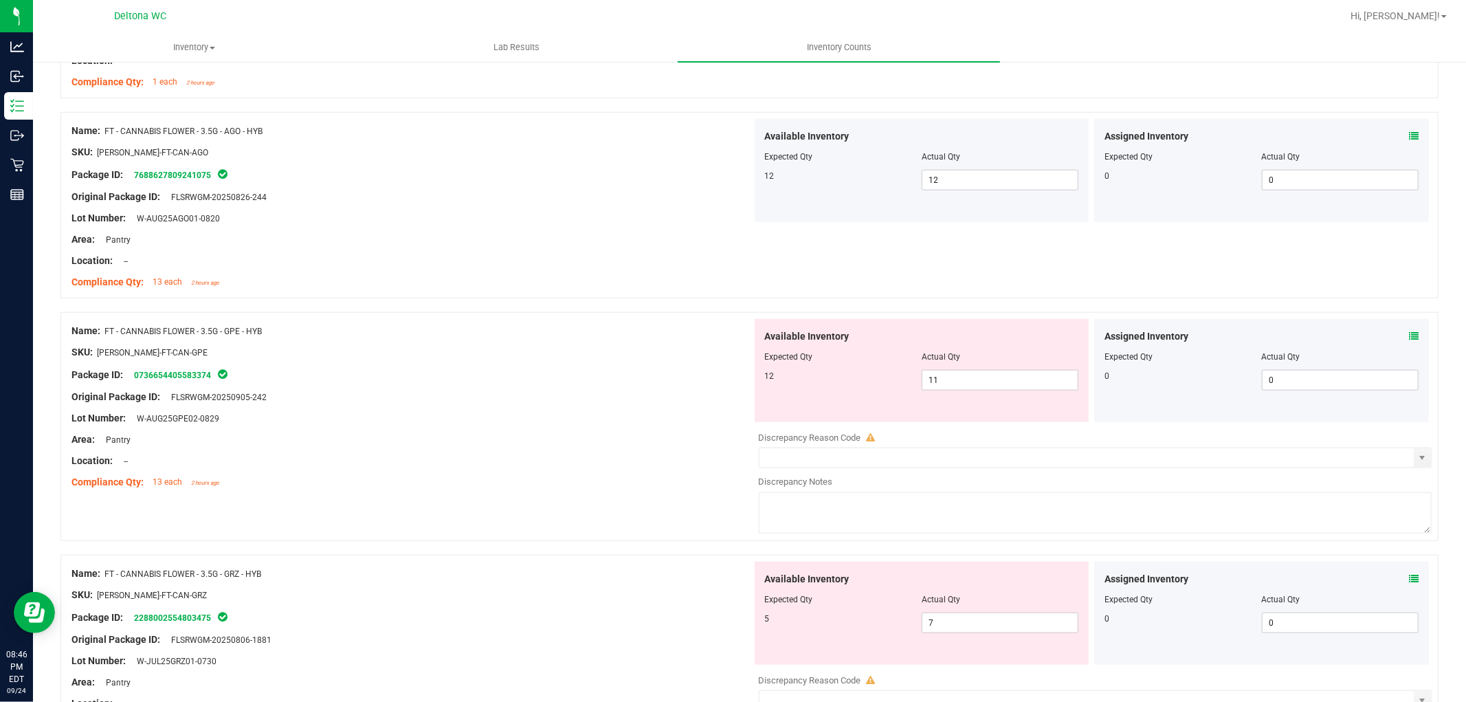
scroll to position [1145, 0]
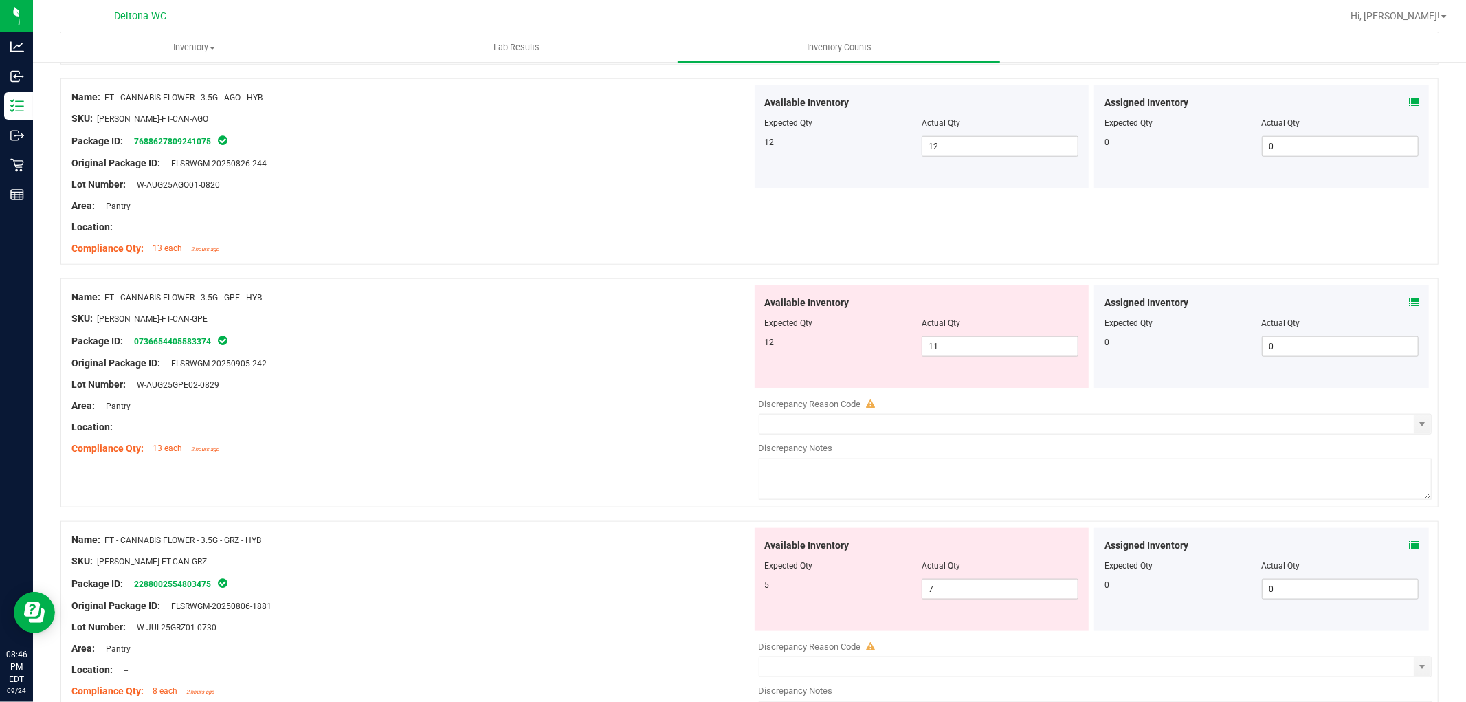
click at [1409, 304] on icon at bounding box center [1414, 303] width 10 height 10
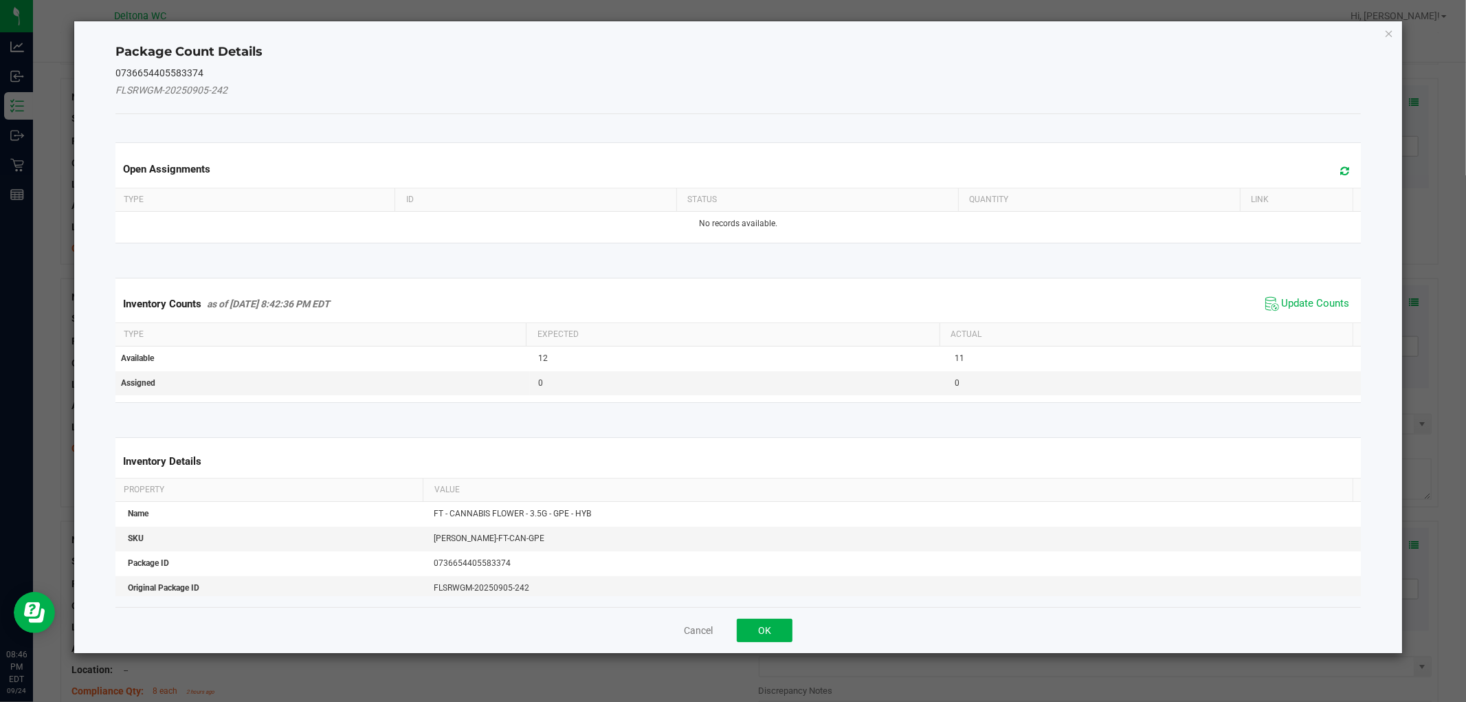
click at [1318, 308] on span "Update Counts" at bounding box center [1307, 304] width 91 height 21
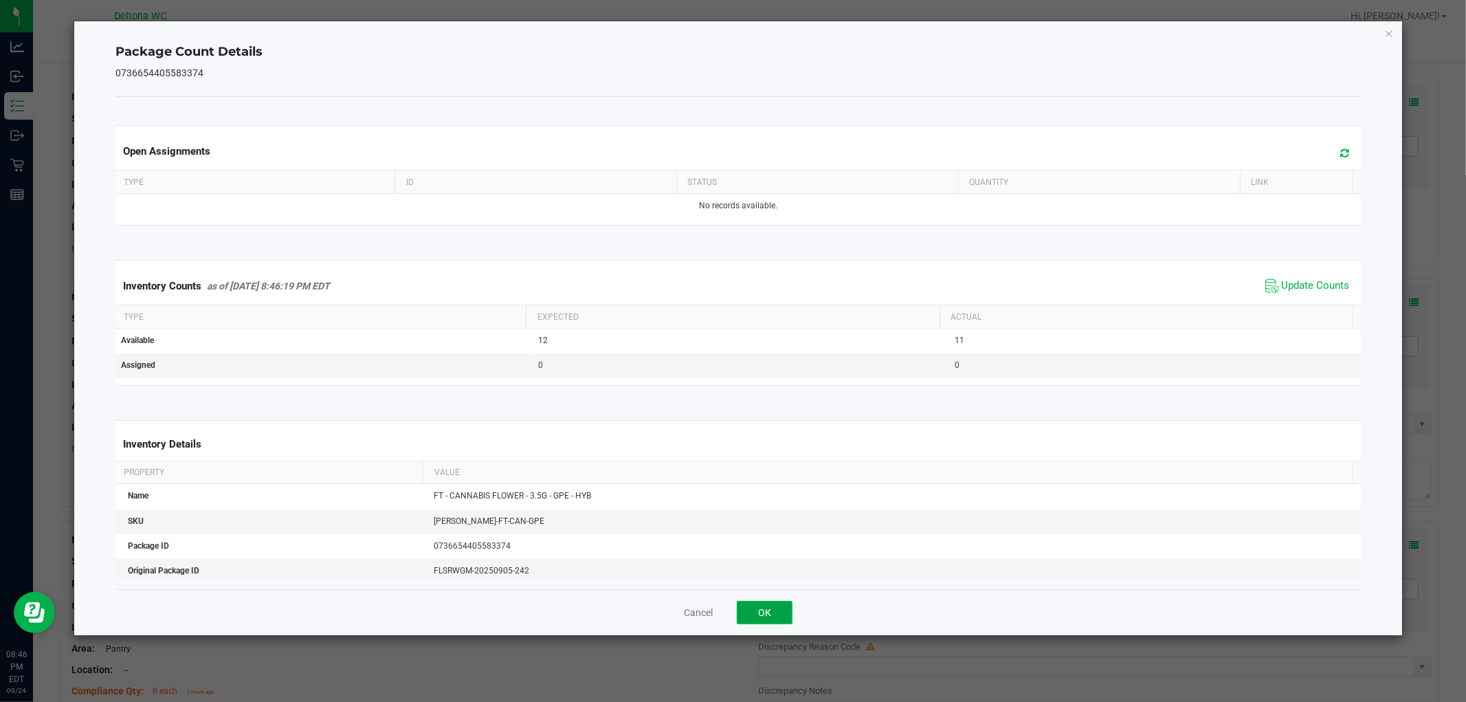
drag, startPoint x: 753, startPoint y: 609, endPoint x: 846, endPoint y: 544, distance: 113.5
click at [756, 608] on button "OK" at bounding box center [765, 612] width 56 height 23
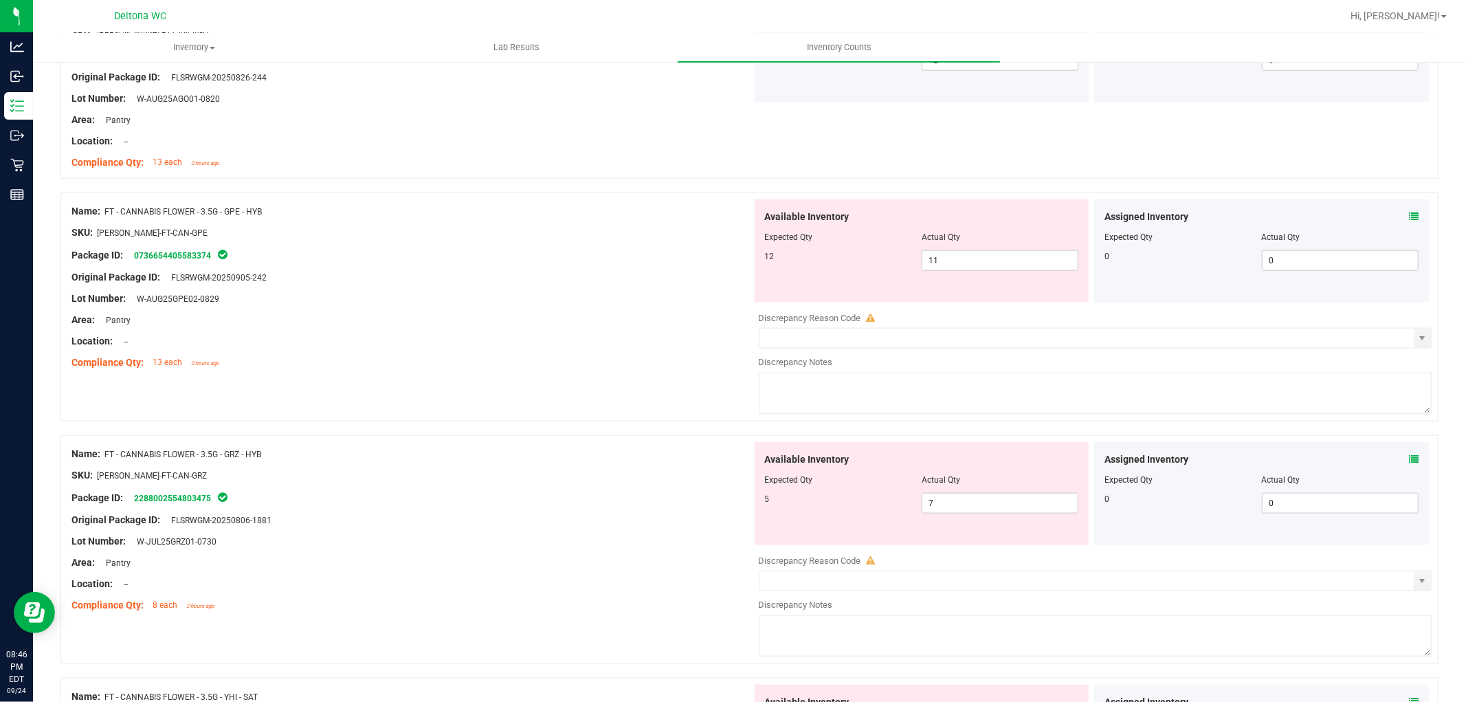
scroll to position [1298, 0]
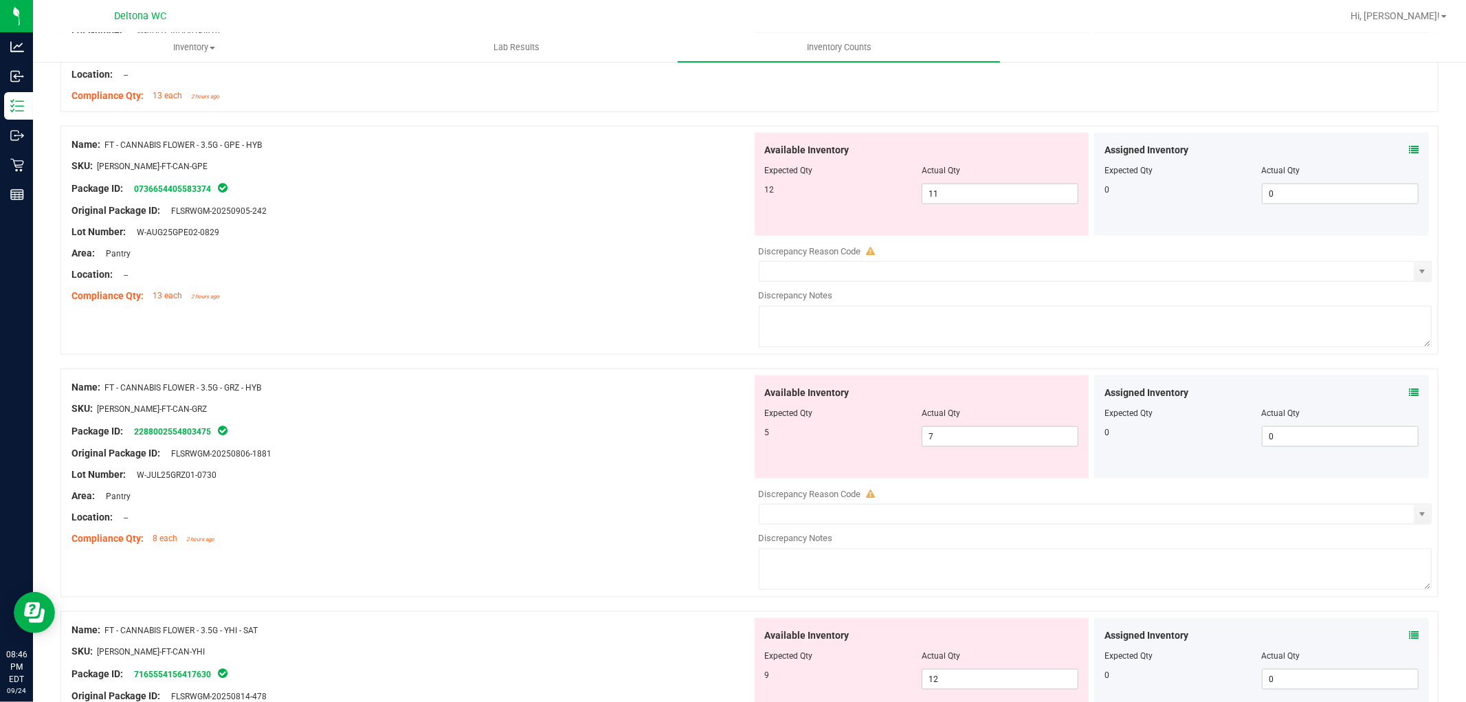
click at [1409, 394] on icon at bounding box center [1414, 393] width 10 height 10
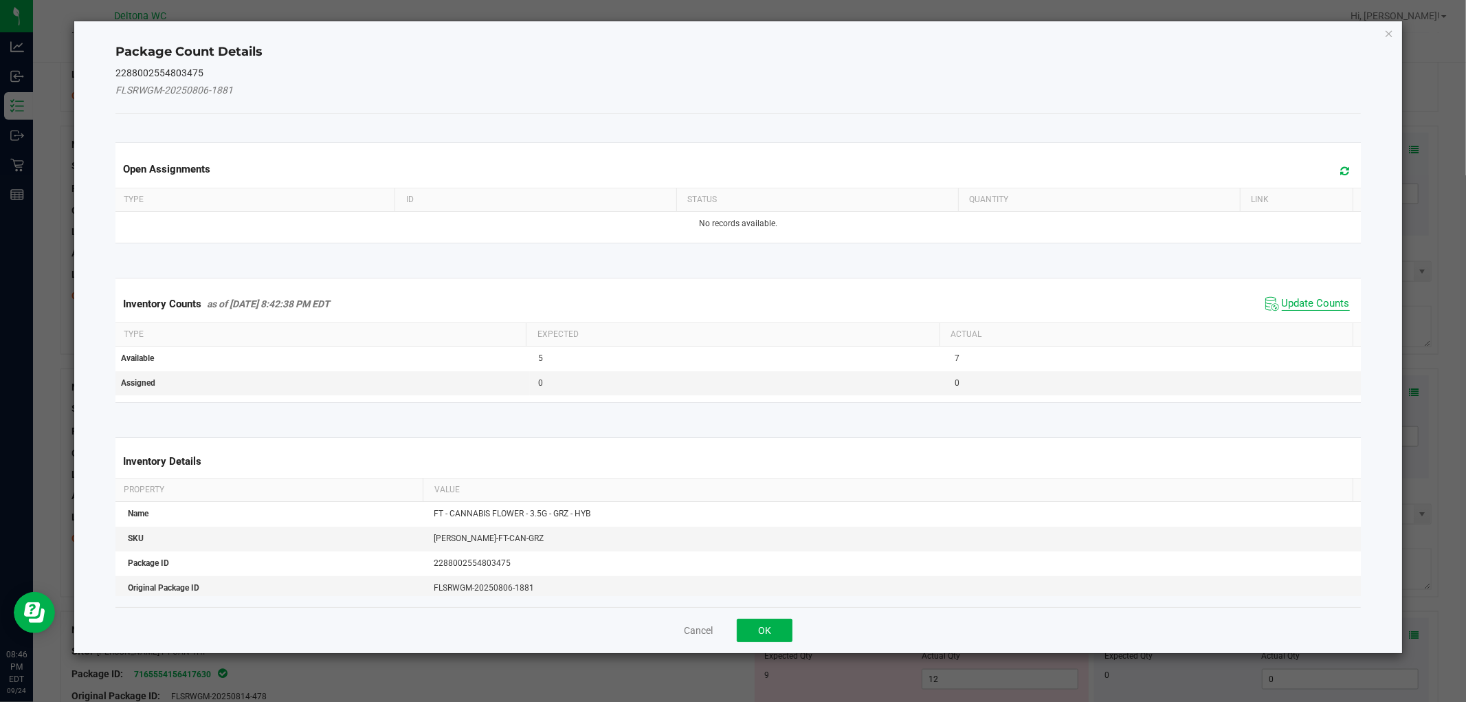
click at [1297, 310] on span "Update Counts" at bounding box center [1316, 304] width 68 height 14
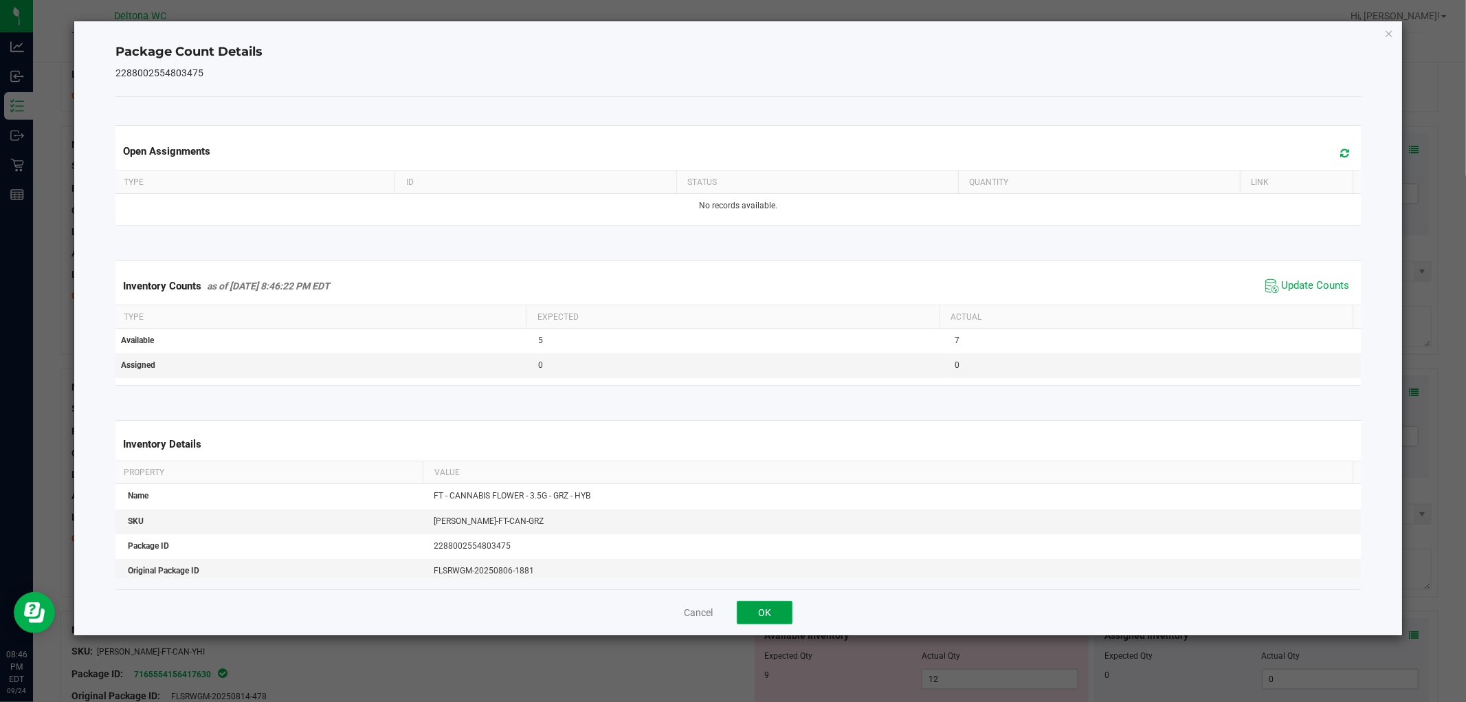
drag, startPoint x: 772, startPoint y: 610, endPoint x: 892, endPoint y: 575, distance: 125.3
click at [773, 610] on button "OK" at bounding box center [765, 612] width 56 height 23
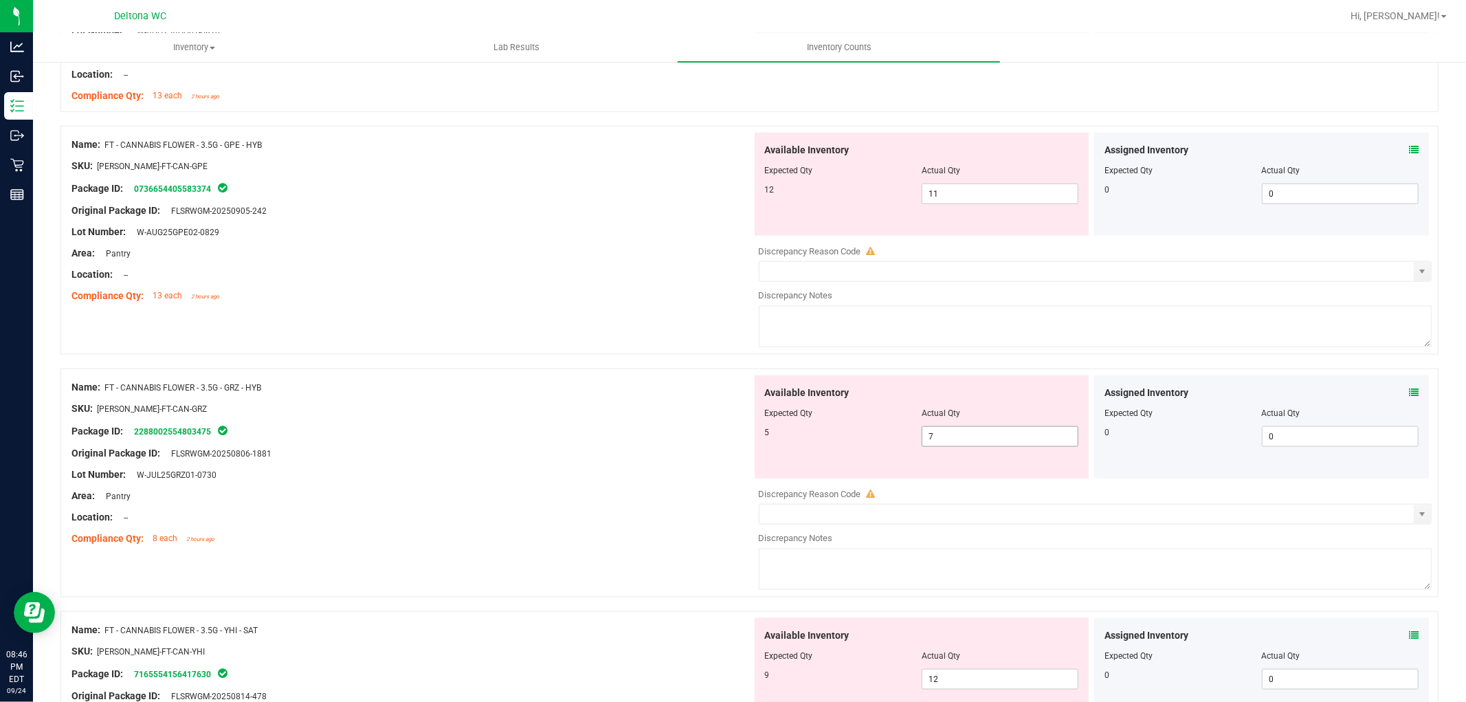
click at [938, 439] on span "7 7" at bounding box center [1000, 436] width 157 height 21
type input "5"
click at [974, 201] on span "11 11" at bounding box center [1000, 194] width 157 height 21
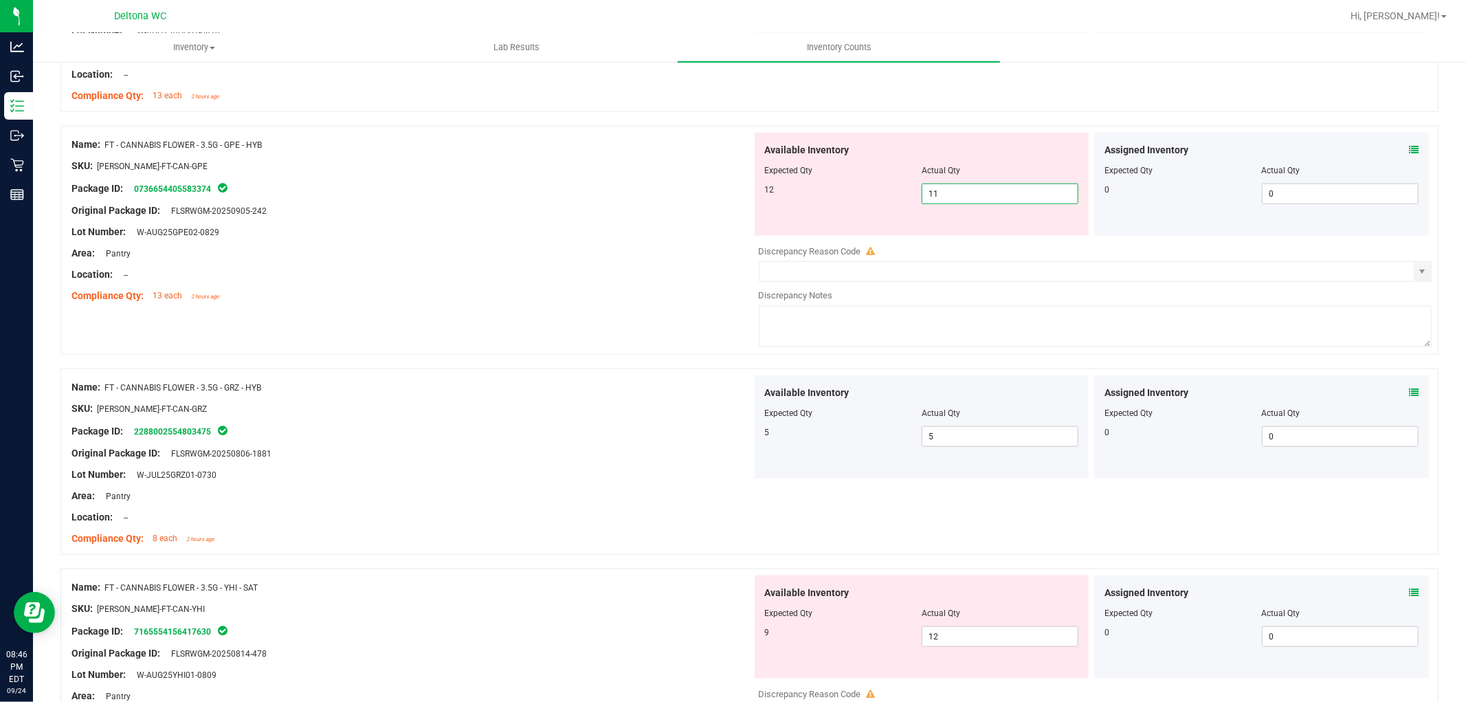
type input "12"
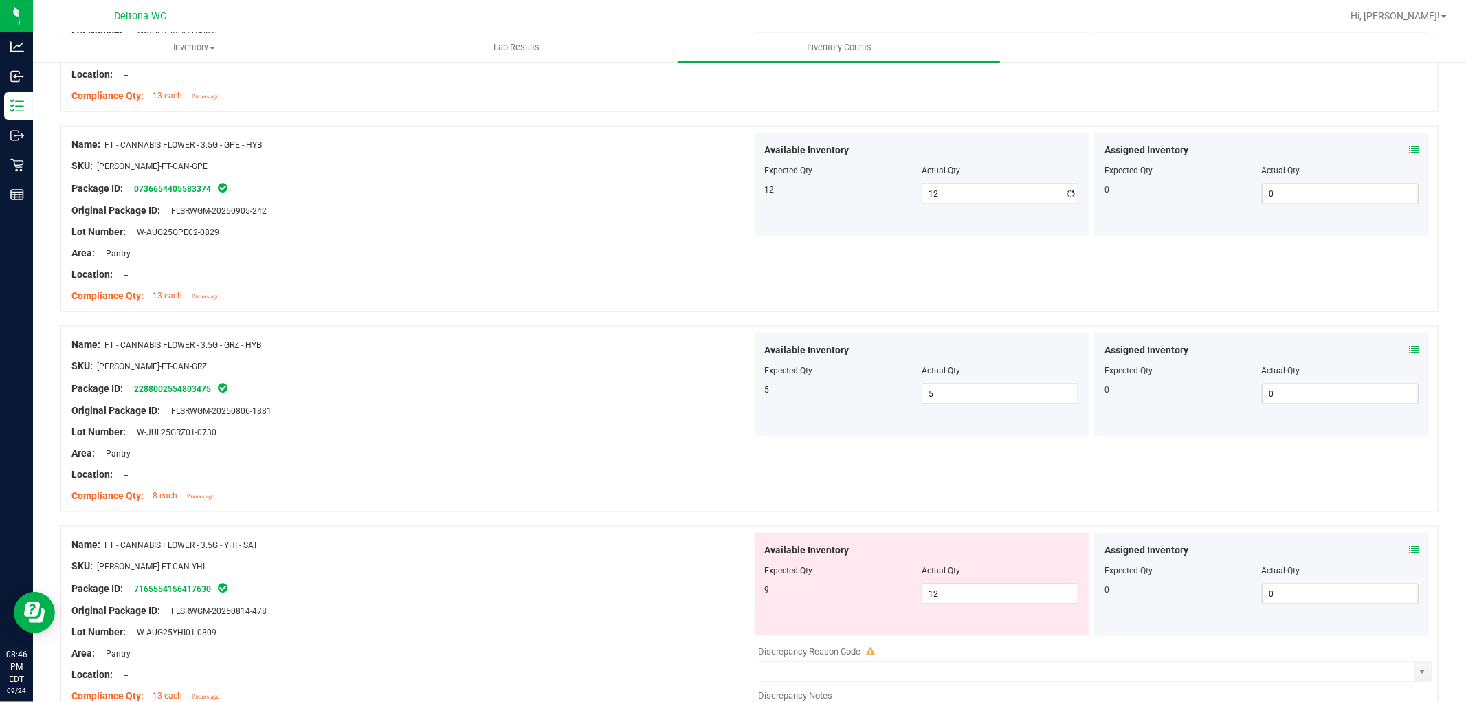
click at [454, 223] on div at bounding box center [411, 221] width 681 height 7
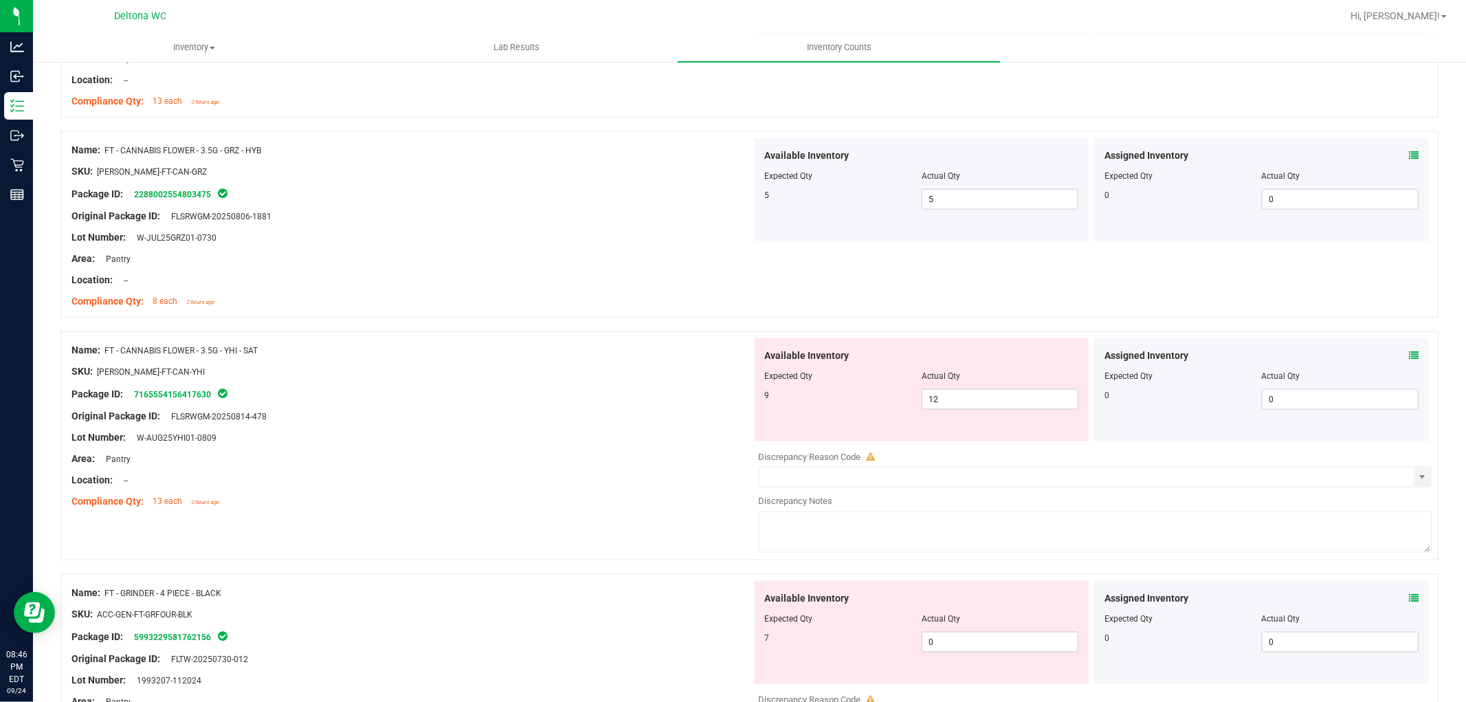
scroll to position [1680, 0]
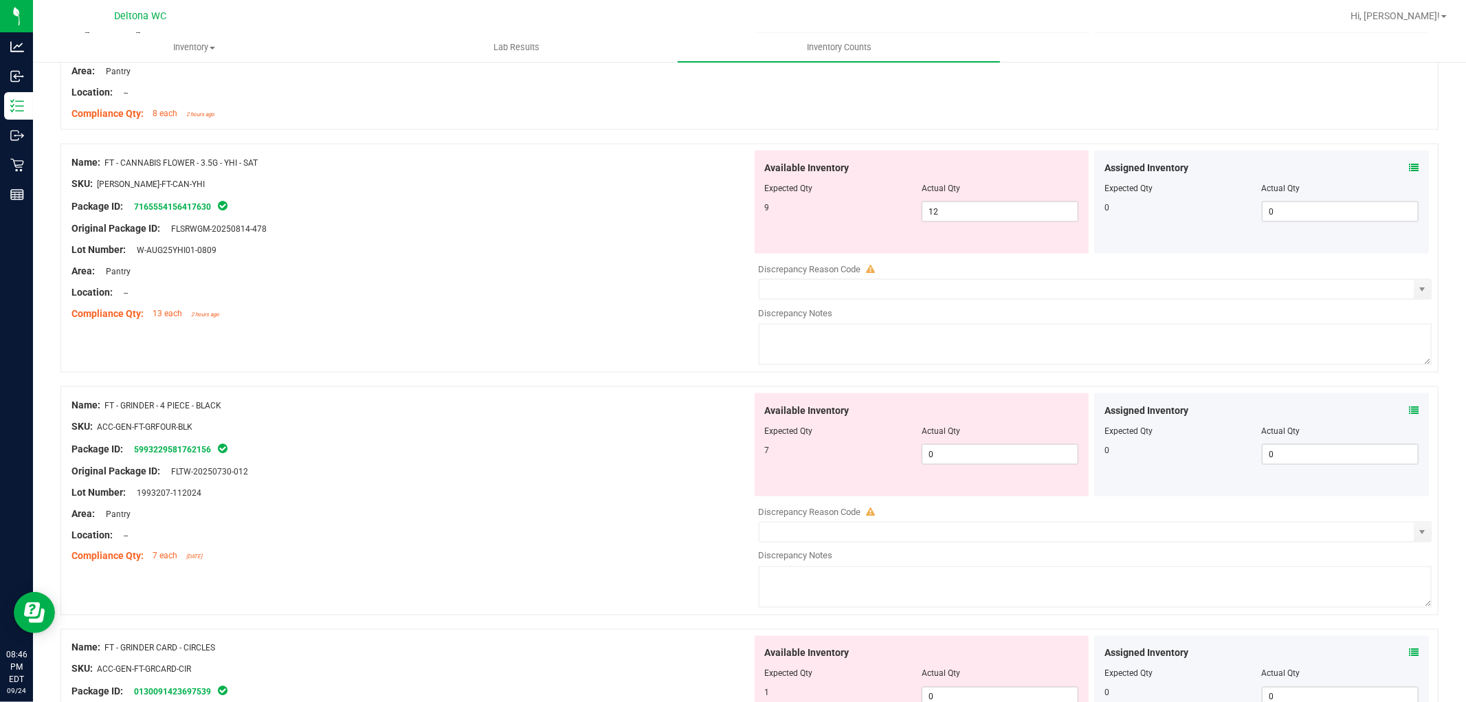
click at [1409, 168] on icon at bounding box center [1414, 168] width 10 height 10
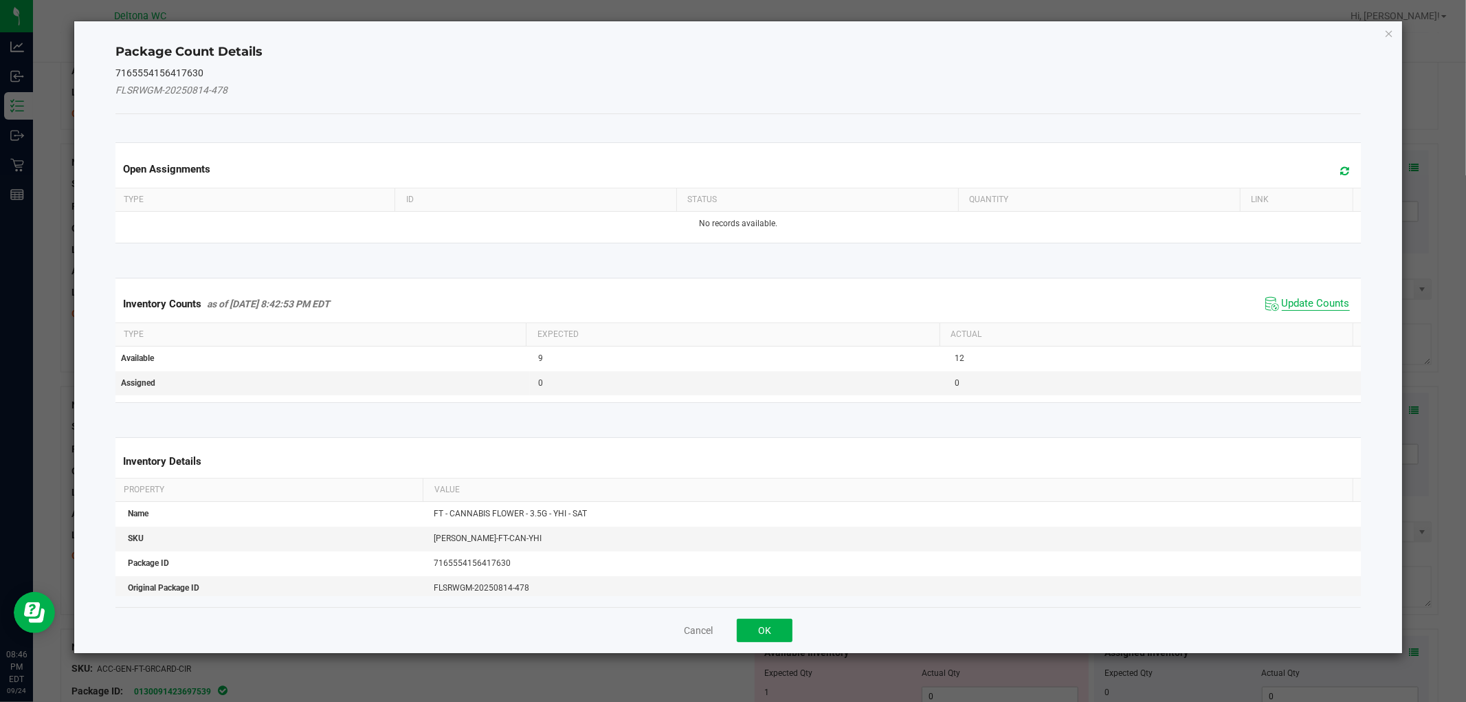
click at [1290, 298] on span "Update Counts" at bounding box center [1316, 304] width 68 height 14
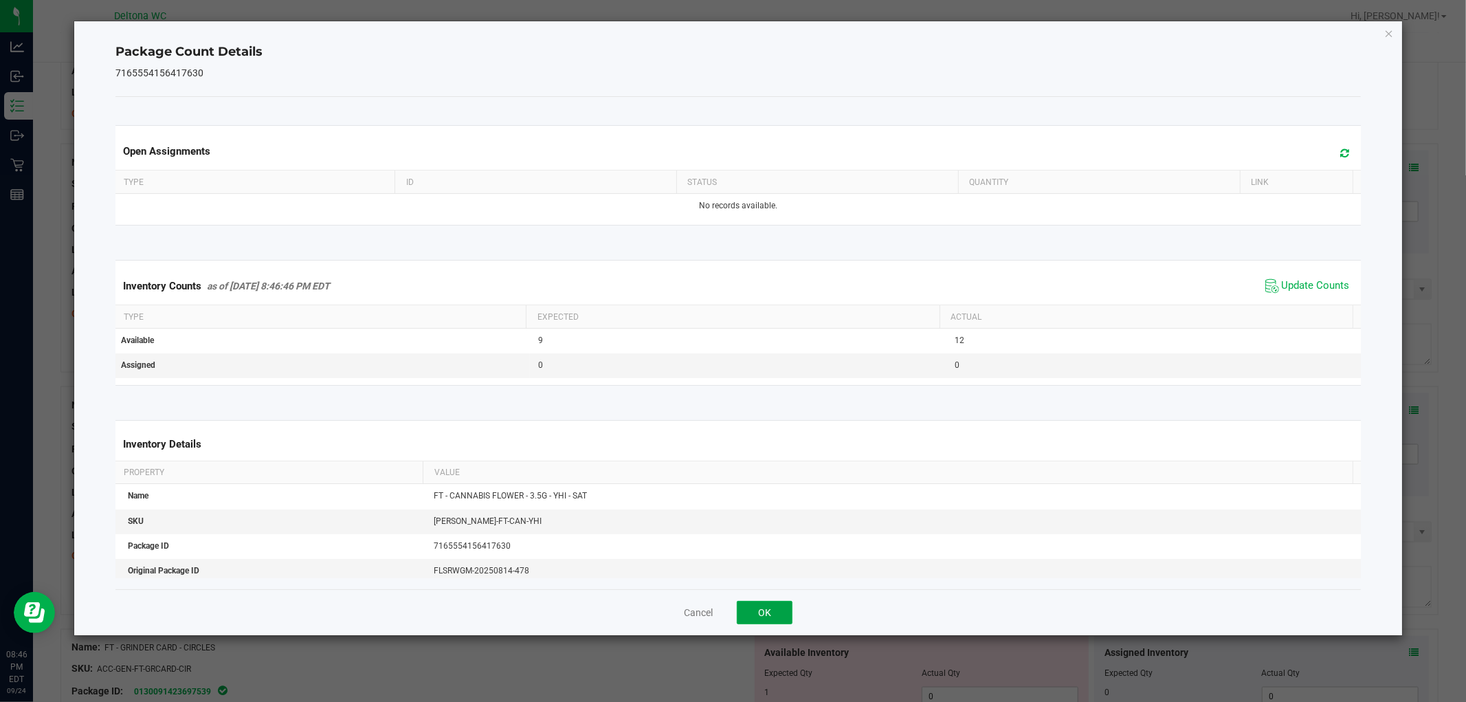
click at [748, 604] on button "OK" at bounding box center [765, 612] width 56 height 23
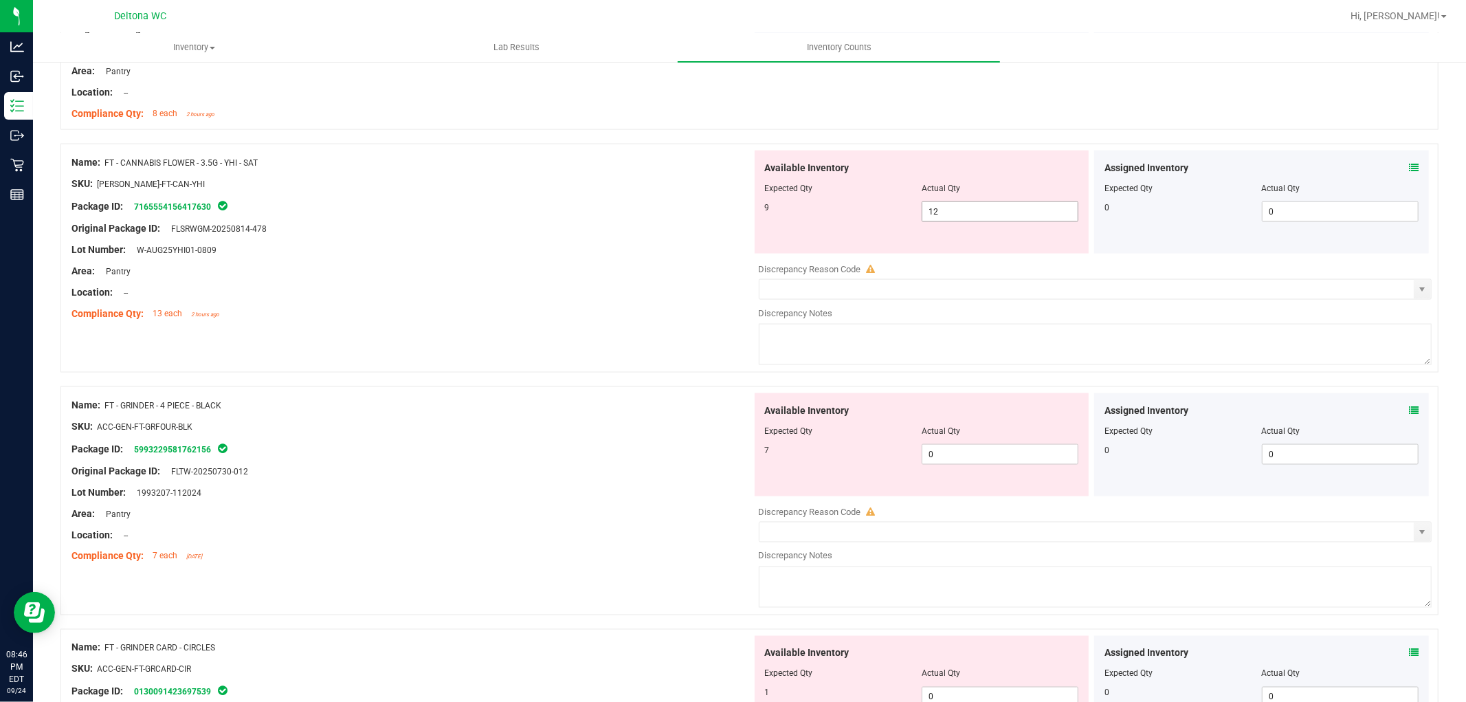
click at [1022, 222] on span "12 12" at bounding box center [1000, 211] width 157 height 21
click at [1027, 210] on span "12 12" at bounding box center [1000, 211] width 157 height 21
type input "1"
type input "9"
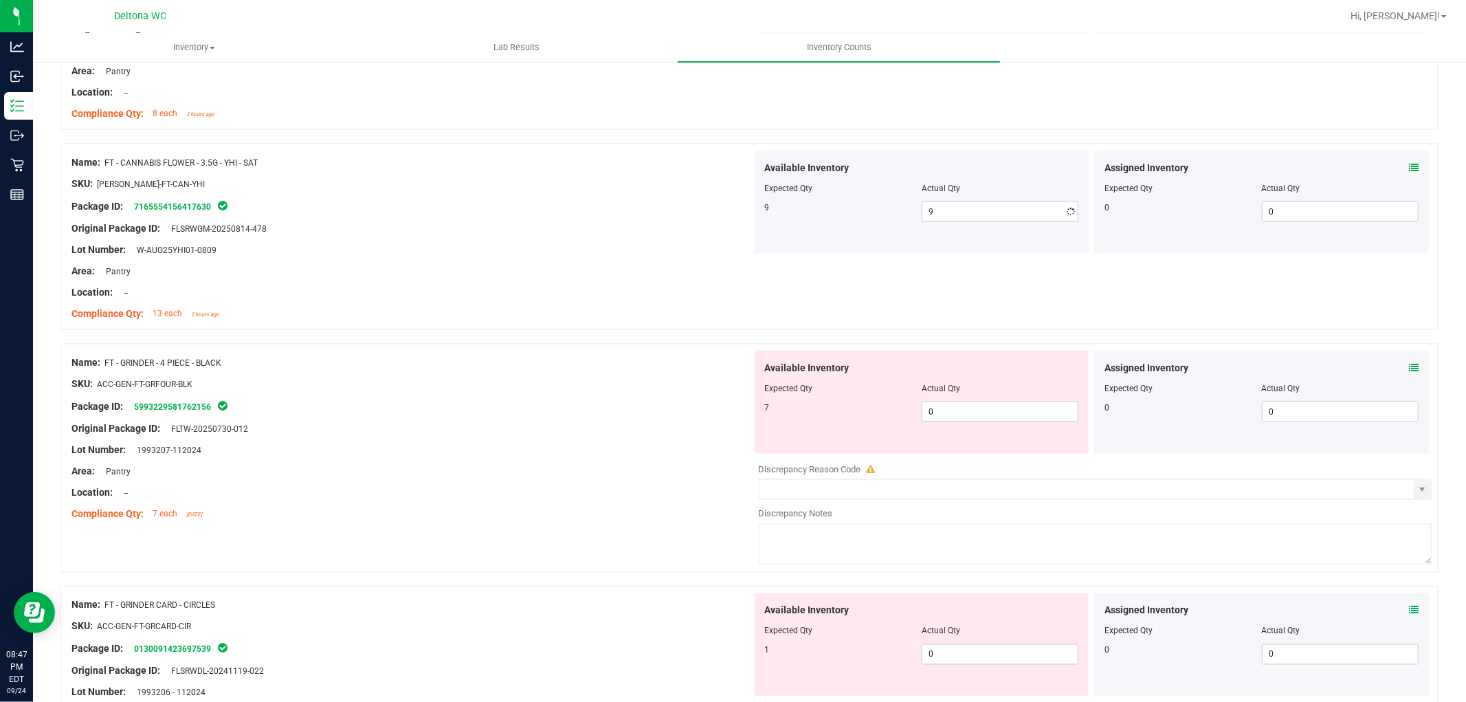
click at [465, 322] on div "Name: FT - CANNABIS FLOWER - 3.5G - YHI - SAT SKU: [PERSON_NAME]-FT-CAN-YHI Pac…" at bounding box center [411, 238] width 681 height 175
click at [1015, 413] on span "0 0" at bounding box center [1000, 411] width 157 height 21
type input "0"
type input "4"
type input "7"
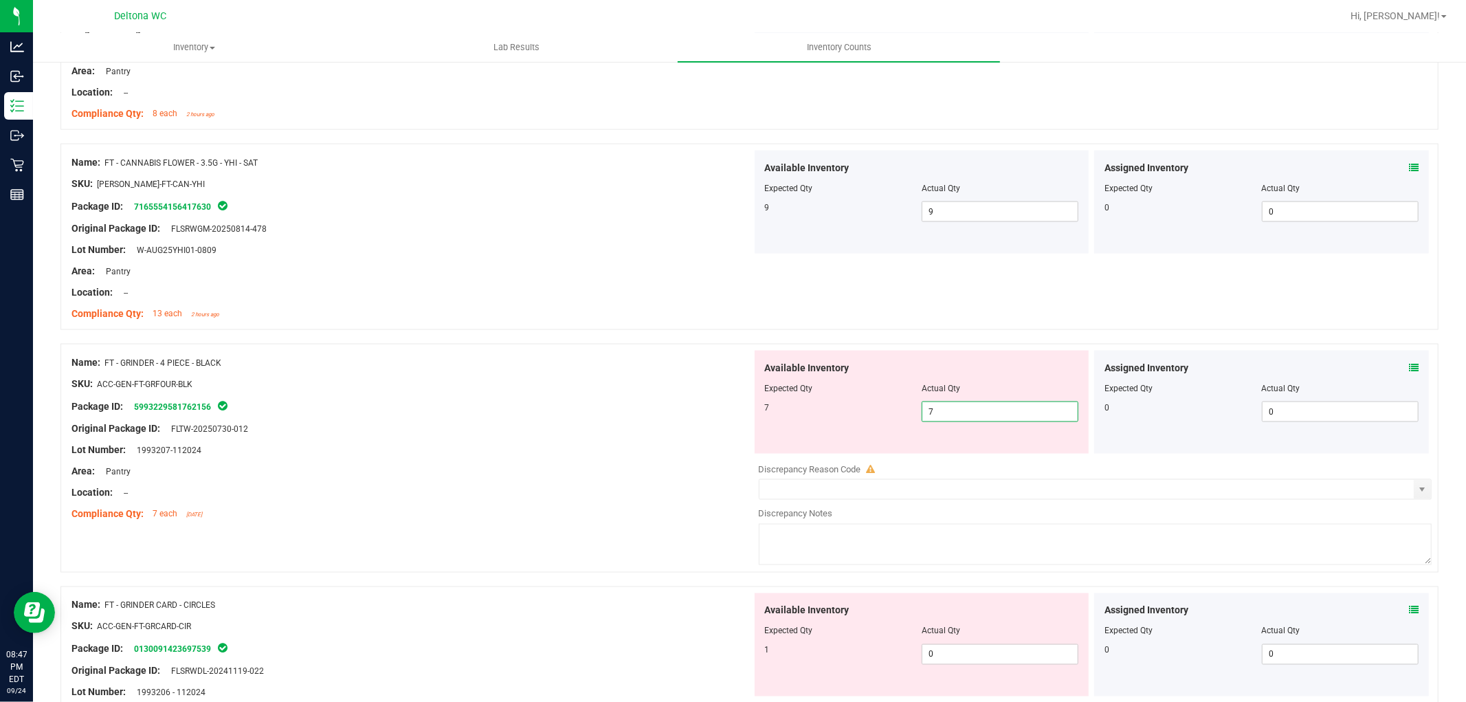
type input "7"
click at [688, 357] on div "Name: FT - GRINDER - 4 PIECE - BLACK" at bounding box center [411, 362] width 681 height 14
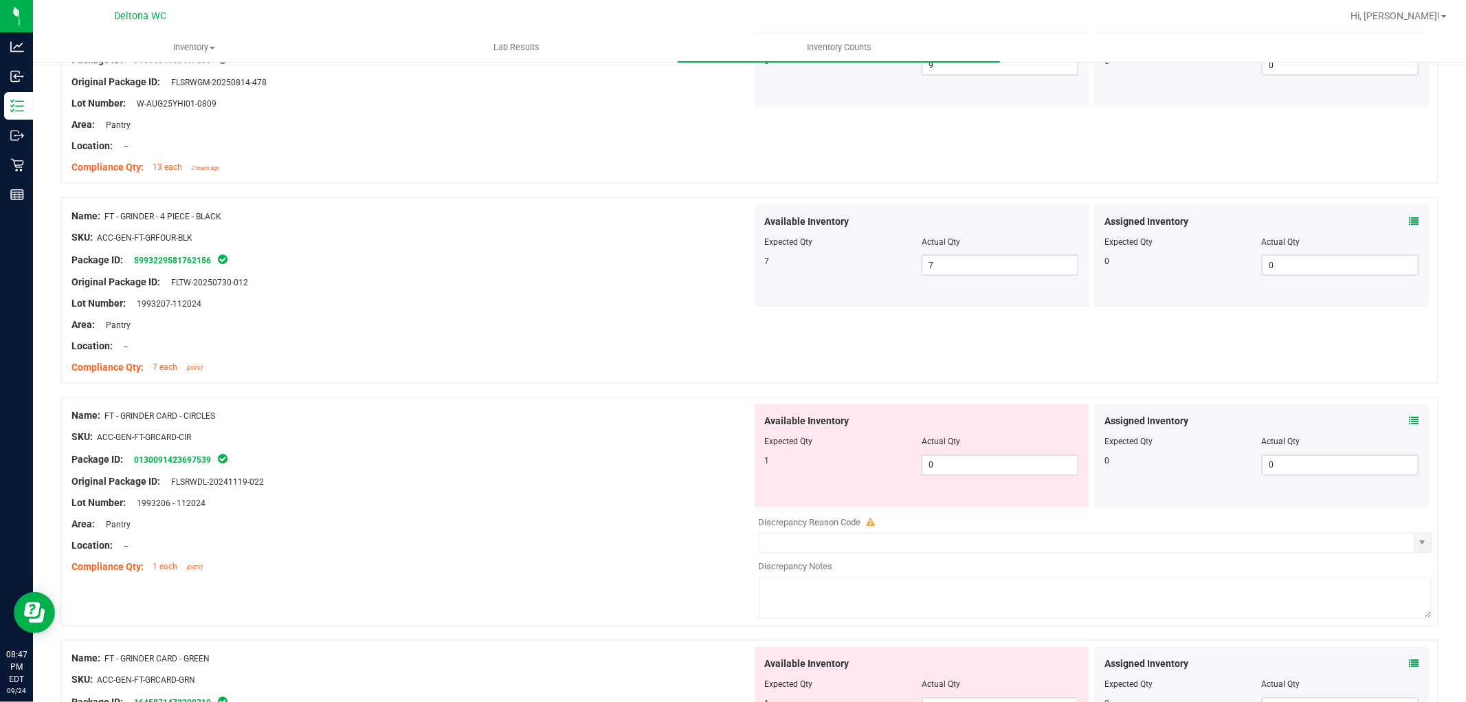
scroll to position [2062, 0]
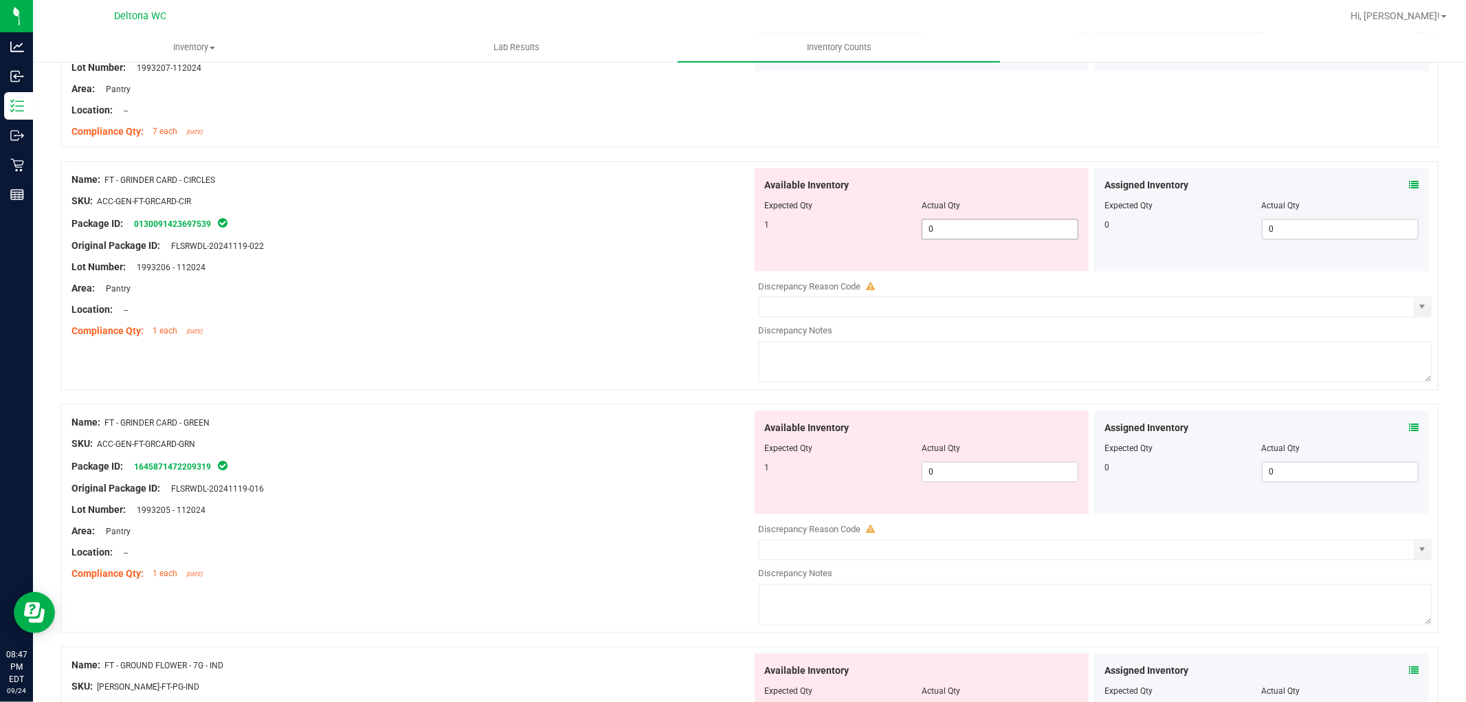
click at [993, 240] on span "0 0" at bounding box center [1000, 229] width 157 height 21
click at [993, 235] on span "0 0" at bounding box center [1000, 229] width 157 height 21
type input "01"
type input "1"
drag, startPoint x: 541, startPoint y: 346, endPoint x: 619, endPoint y: 335, distance: 79.1
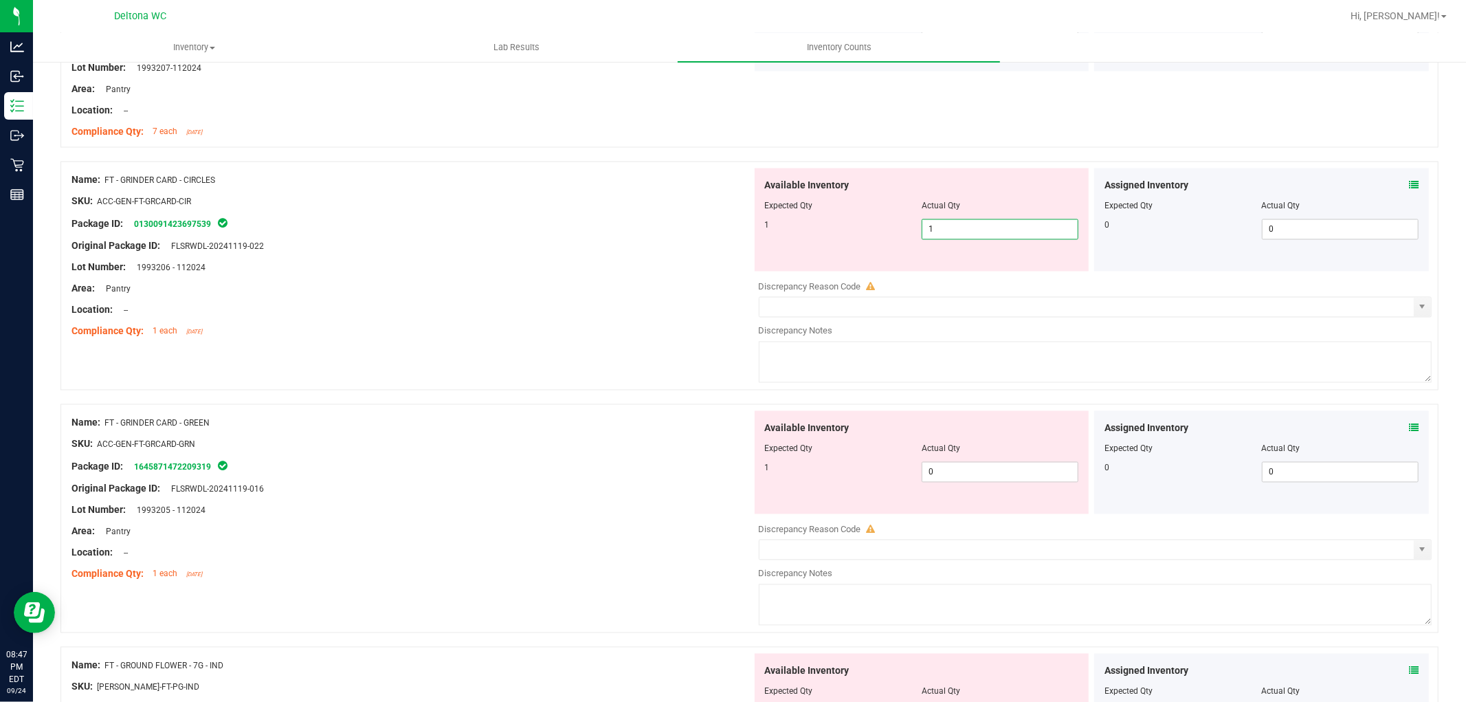
click at [547, 344] on div "Name: FT - GRINDER CARD - CIRCLES SKU: ACC-GEN-FT-GRCARD-CIR Package ID: 013009…" at bounding box center [749, 276] width 1378 height 229
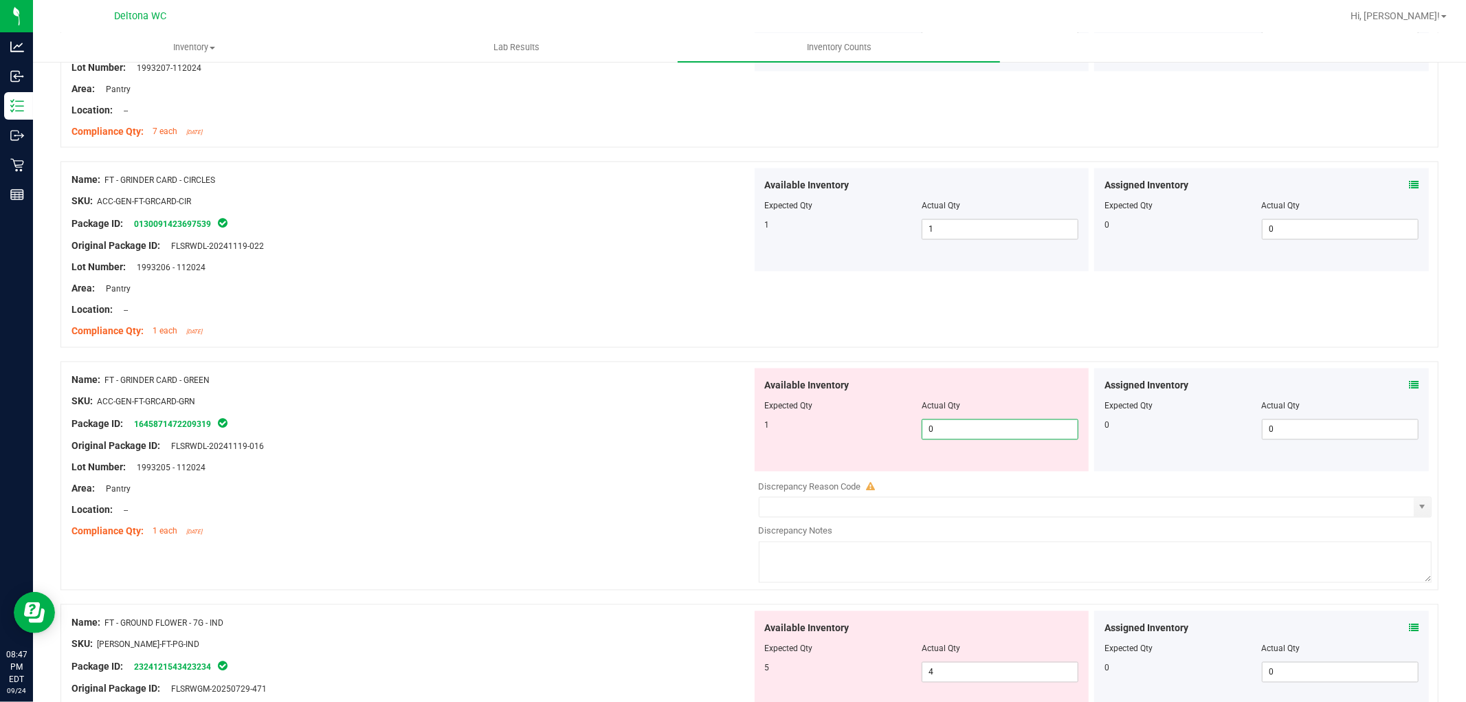
click at [992, 429] on span "0 0" at bounding box center [1000, 429] width 157 height 21
type input "01"
type input "1"
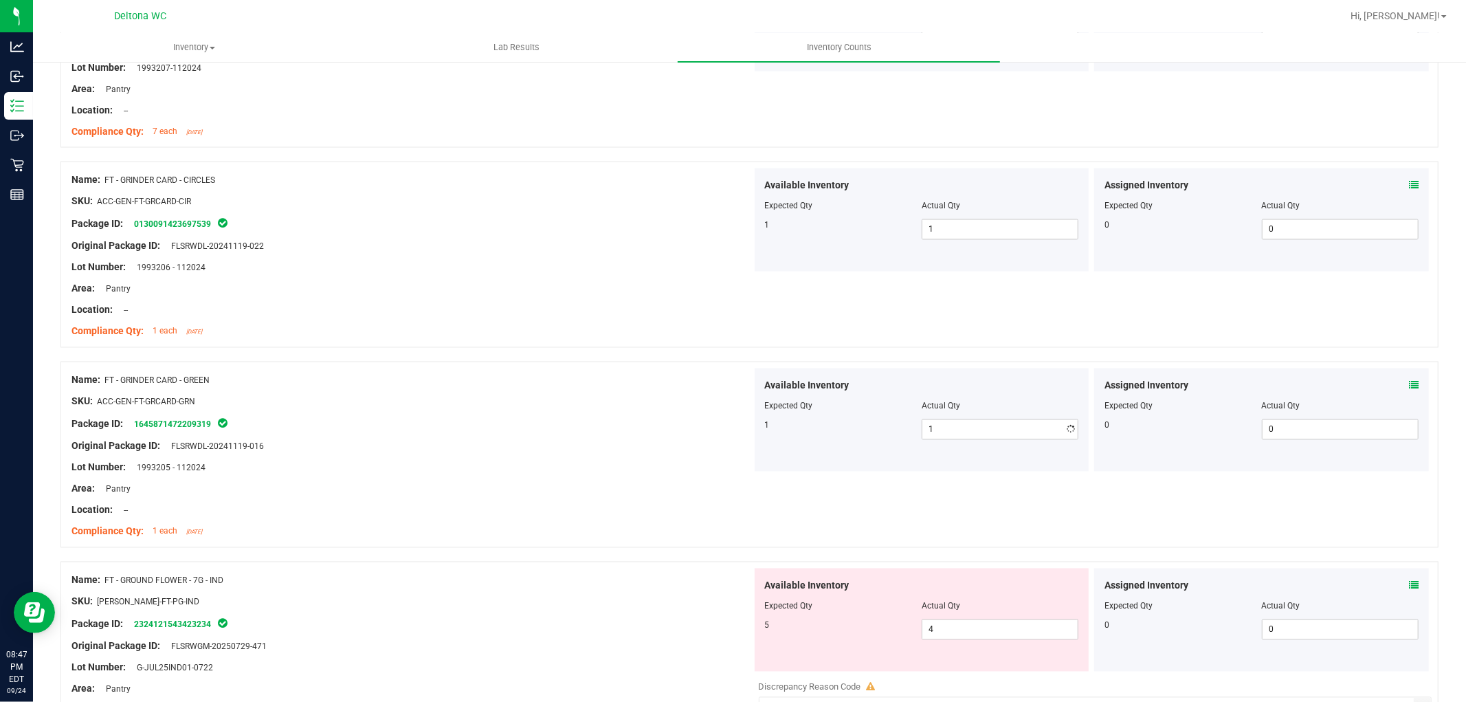
click at [607, 394] on div at bounding box center [411, 391] width 681 height 7
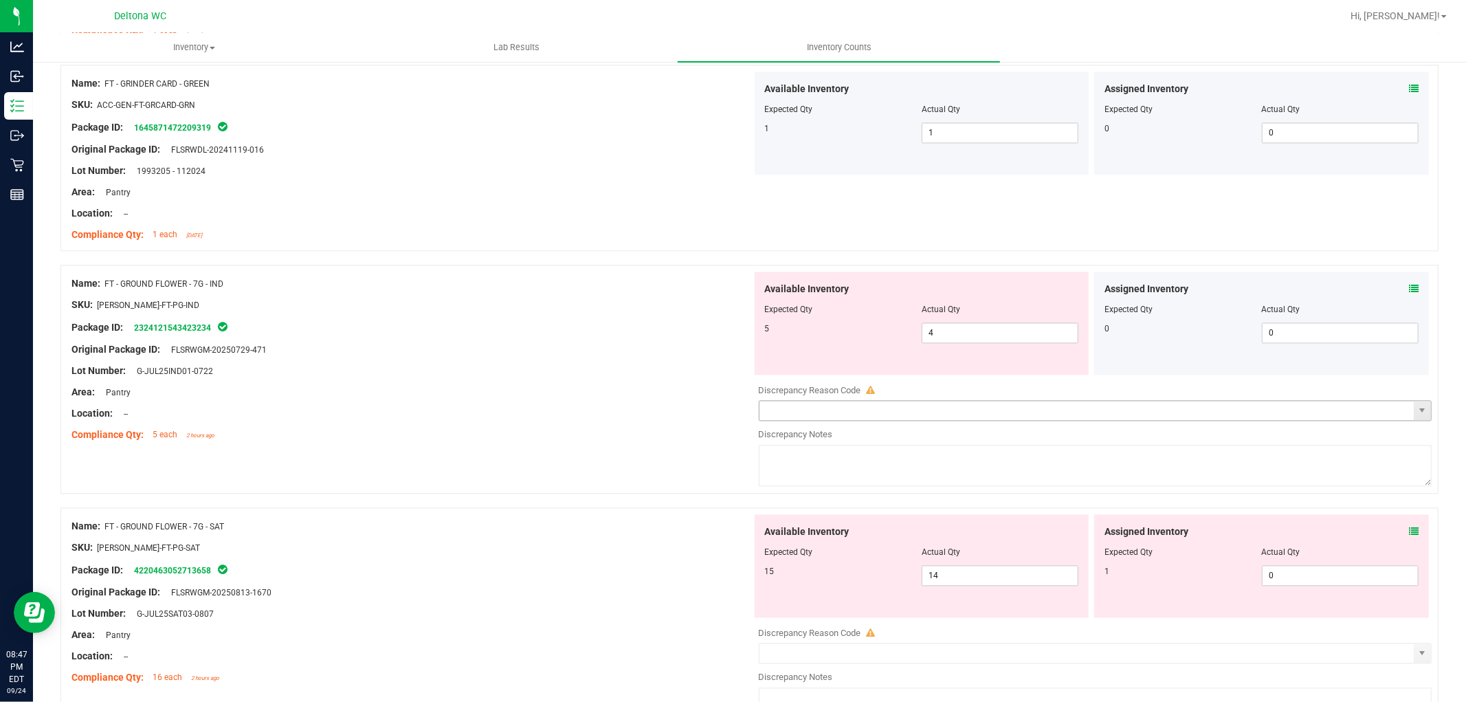
scroll to position [2368, 0]
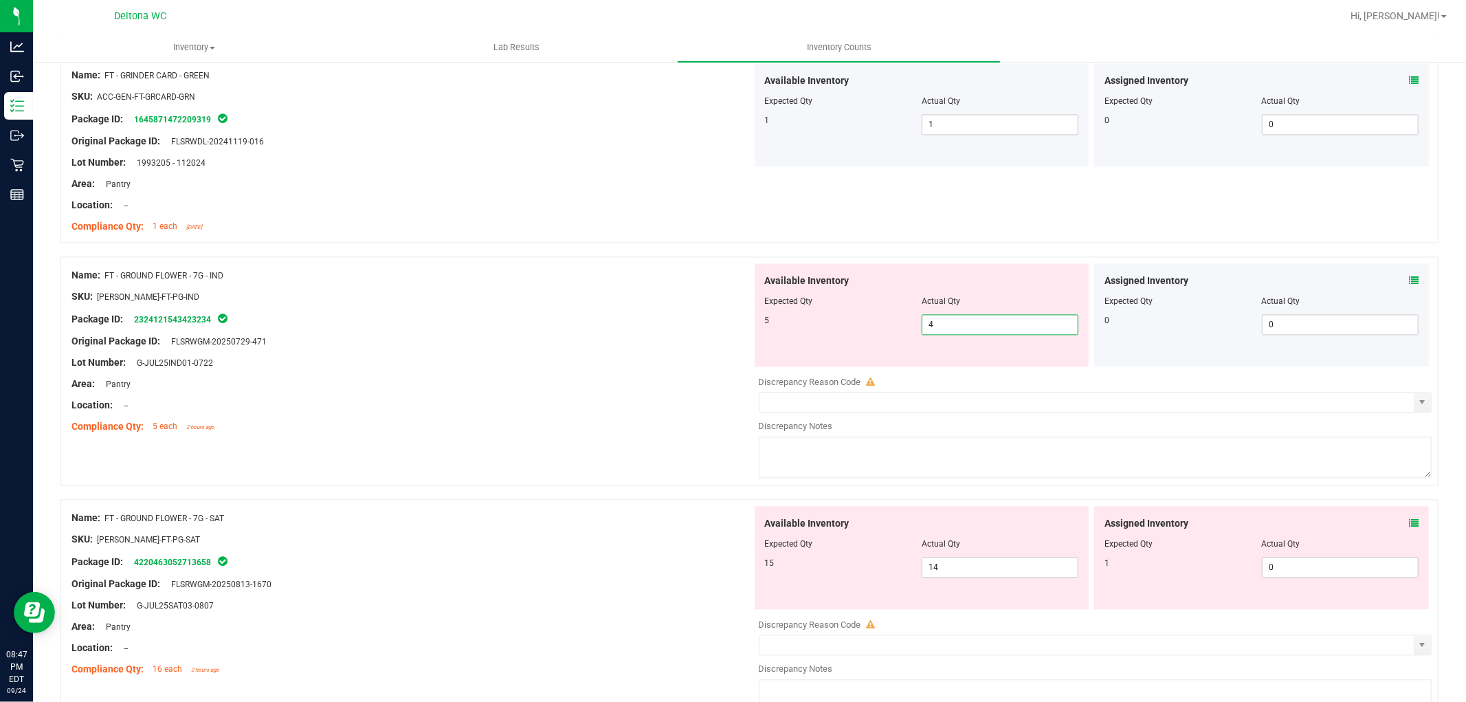
click at [1016, 323] on span "4 4" at bounding box center [1000, 324] width 157 height 21
click at [1016, 322] on input "4" at bounding box center [1000, 324] width 155 height 19
drag, startPoint x: 532, startPoint y: 298, endPoint x: 1033, endPoint y: 265, distance: 502.2
click at [547, 296] on div "SKU: [PERSON_NAME]-FT-PG-IND" at bounding box center [411, 296] width 681 height 14
click at [1406, 280] on div "Assigned Inventory Expected Qty Actual Qty 0 0 0" at bounding box center [1261, 314] width 335 height 103
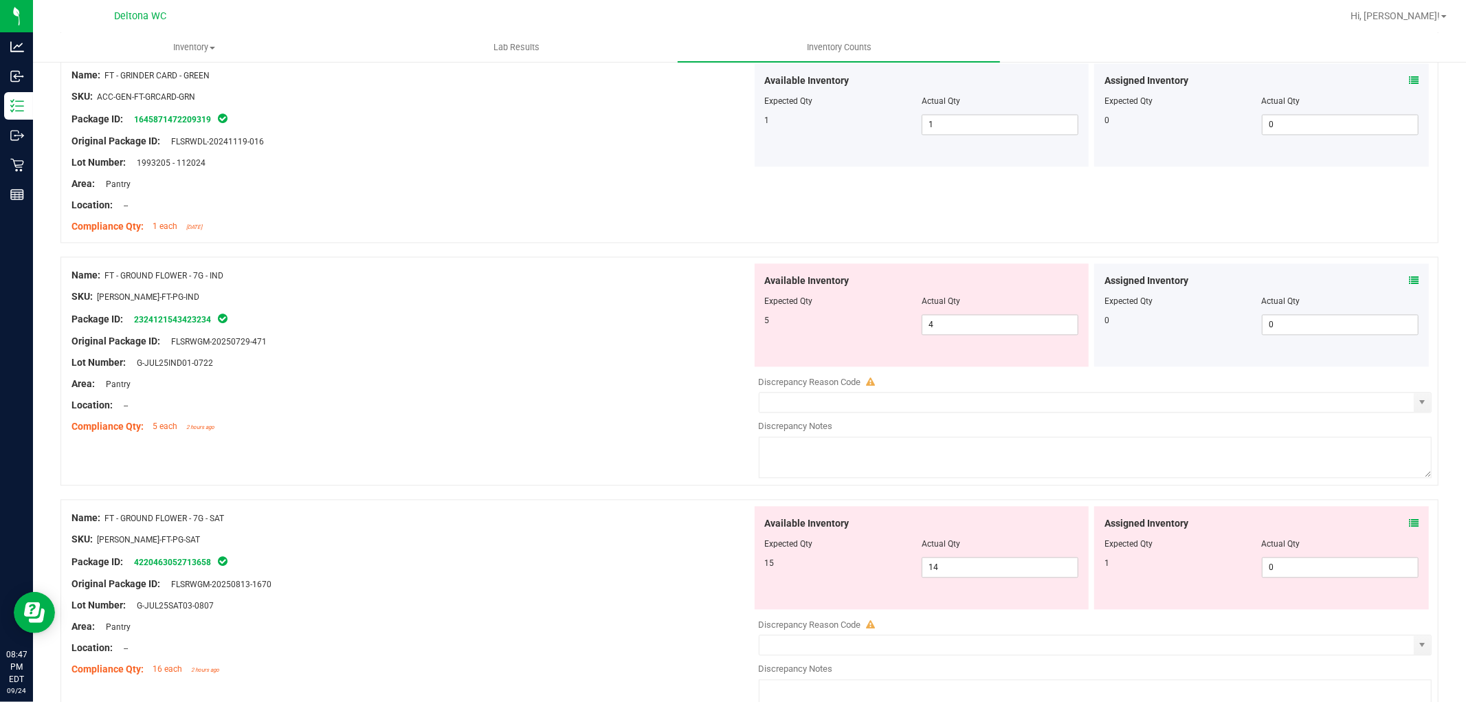
click at [1409, 280] on icon at bounding box center [1414, 281] width 10 height 10
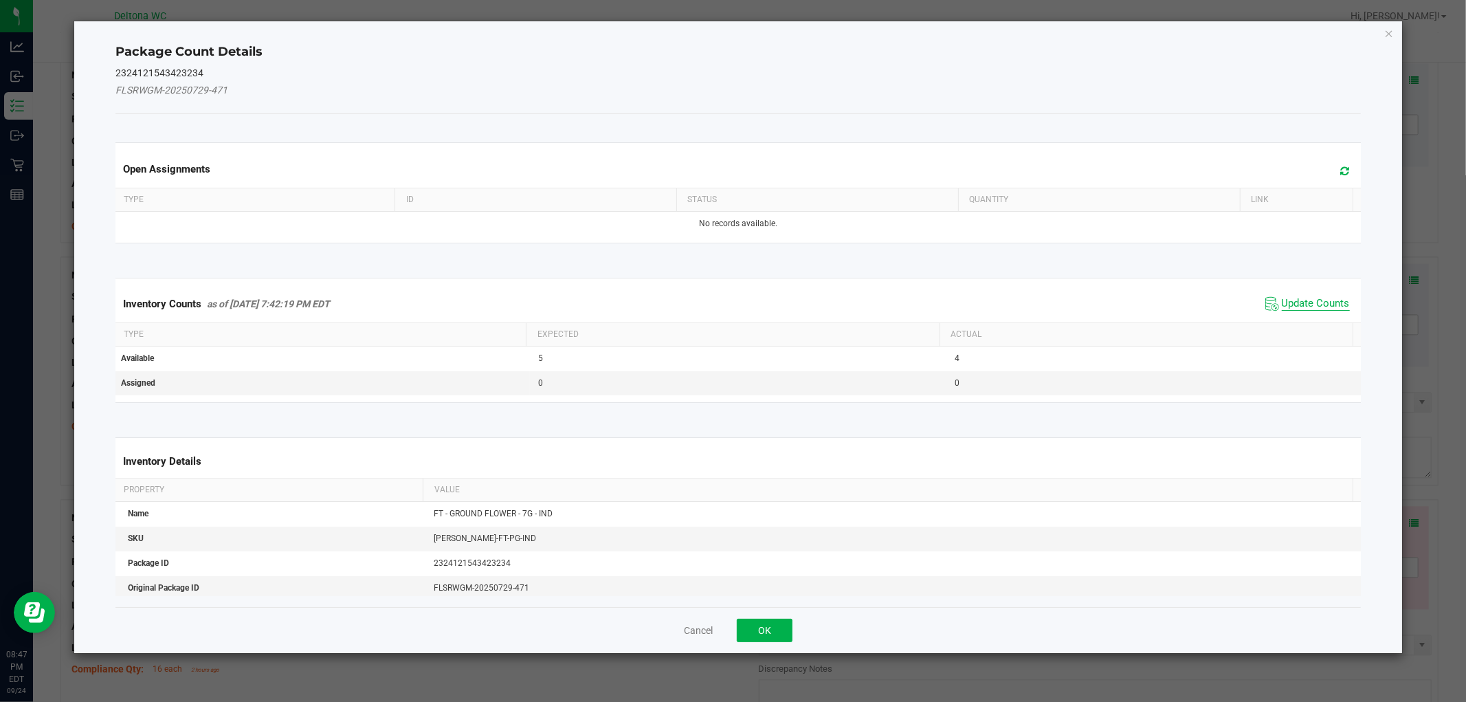
click at [1305, 303] on span "Update Counts" at bounding box center [1316, 304] width 68 height 14
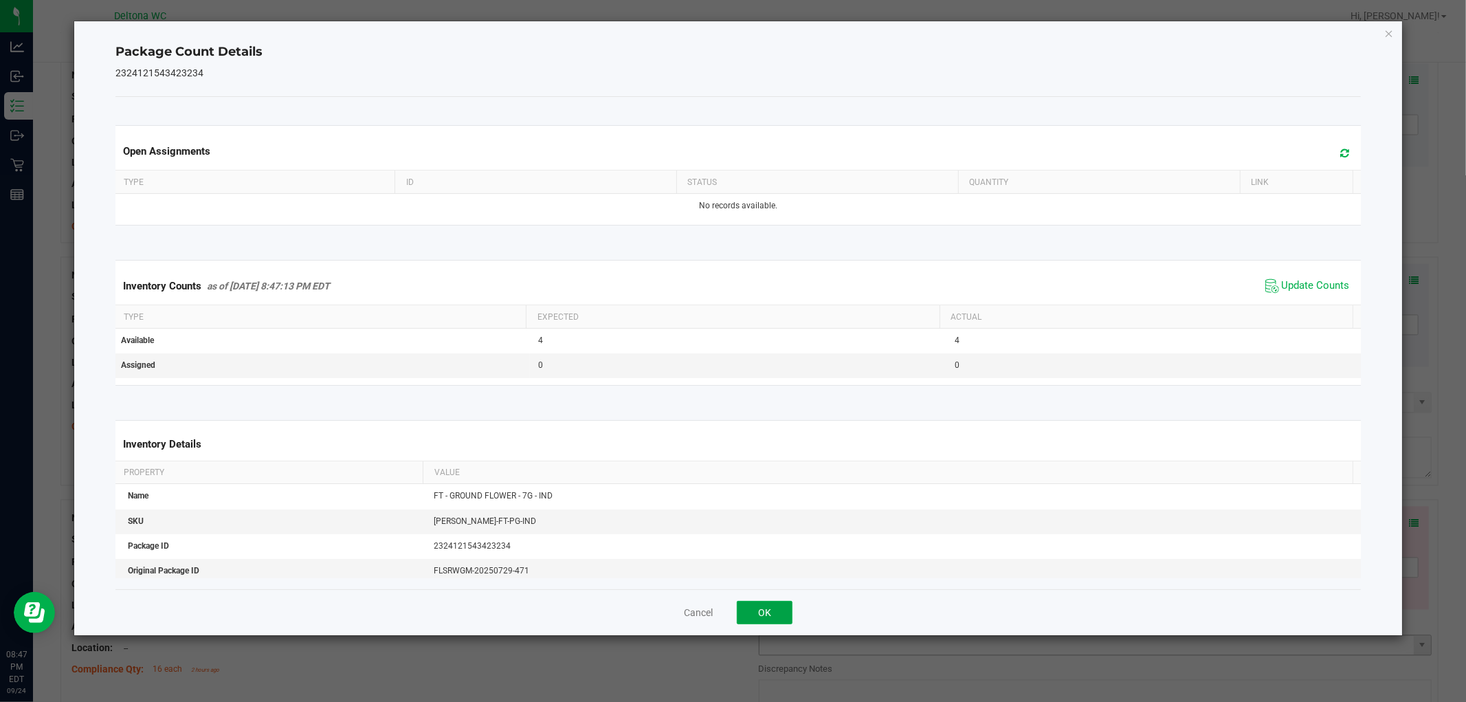
drag, startPoint x: 772, startPoint y: 602, endPoint x: 780, endPoint y: 604, distance: 8.4
click at [773, 603] on button "OK" at bounding box center [765, 612] width 56 height 23
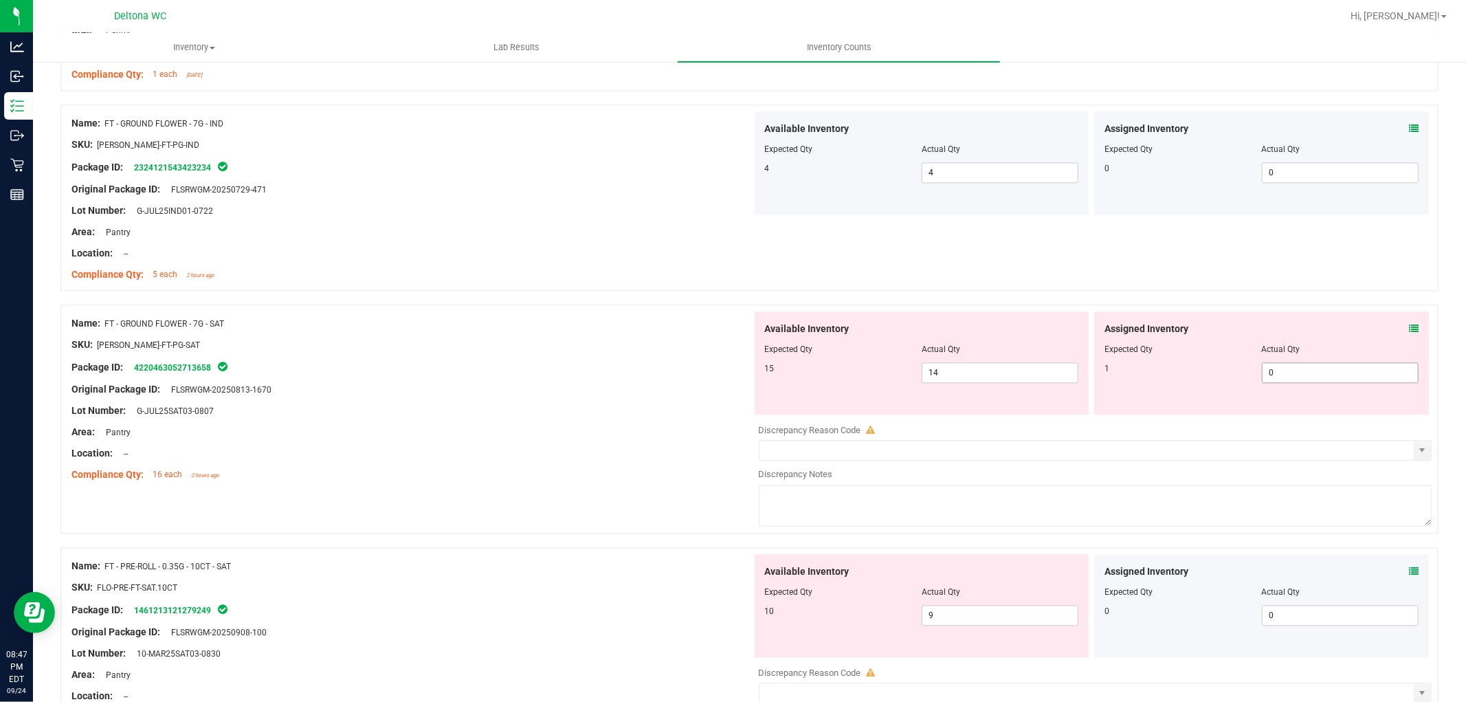
scroll to position [2520, 0]
drag, startPoint x: 1413, startPoint y: 339, endPoint x: 1407, endPoint y: 332, distance: 8.8
click at [1408, 333] on div "Assigned Inventory Expected Qty Actual Qty 1 0 0" at bounding box center [1261, 362] width 335 height 103
click at [1409, 329] on icon at bounding box center [1414, 328] width 10 height 10
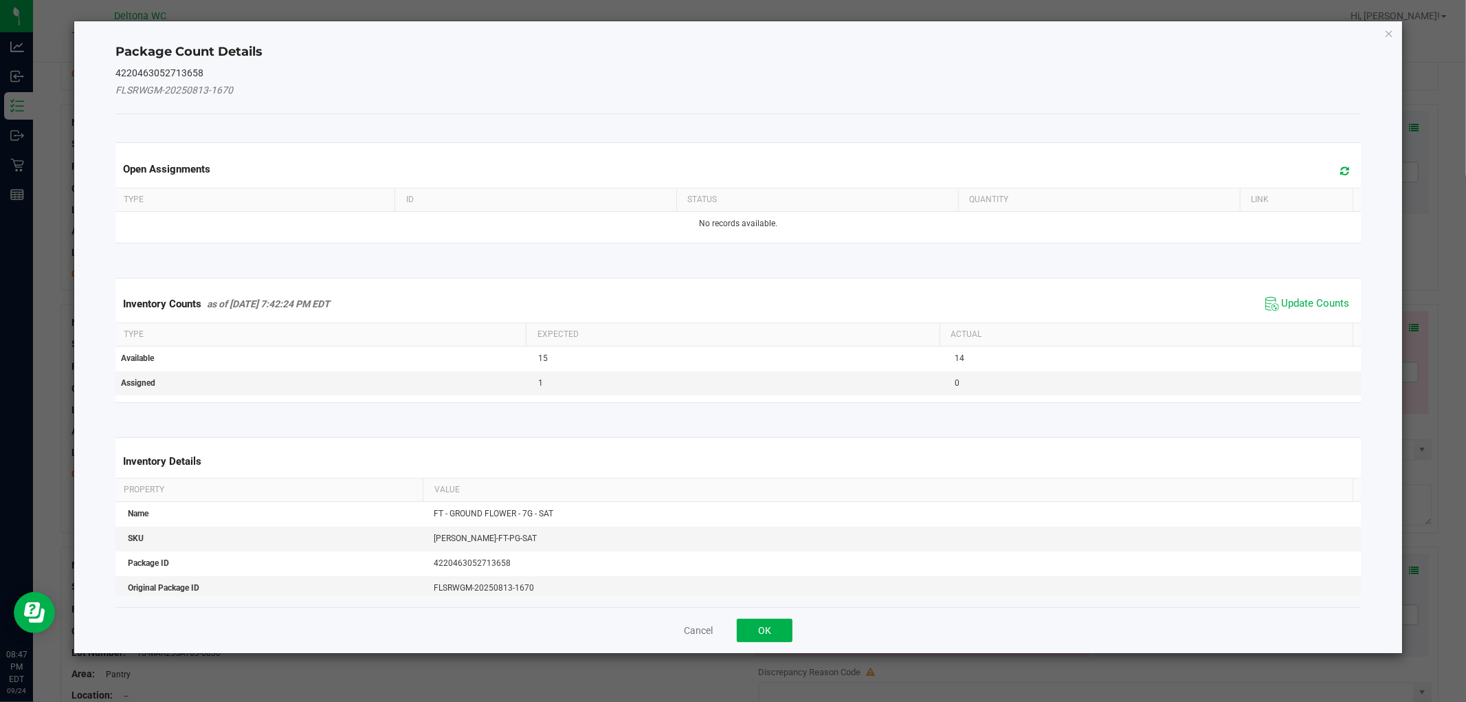
drag, startPoint x: 1302, startPoint y: 302, endPoint x: 1250, endPoint y: 324, distance: 56.7
click at [1301, 302] on span "Update Counts" at bounding box center [1316, 304] width 68 height 14
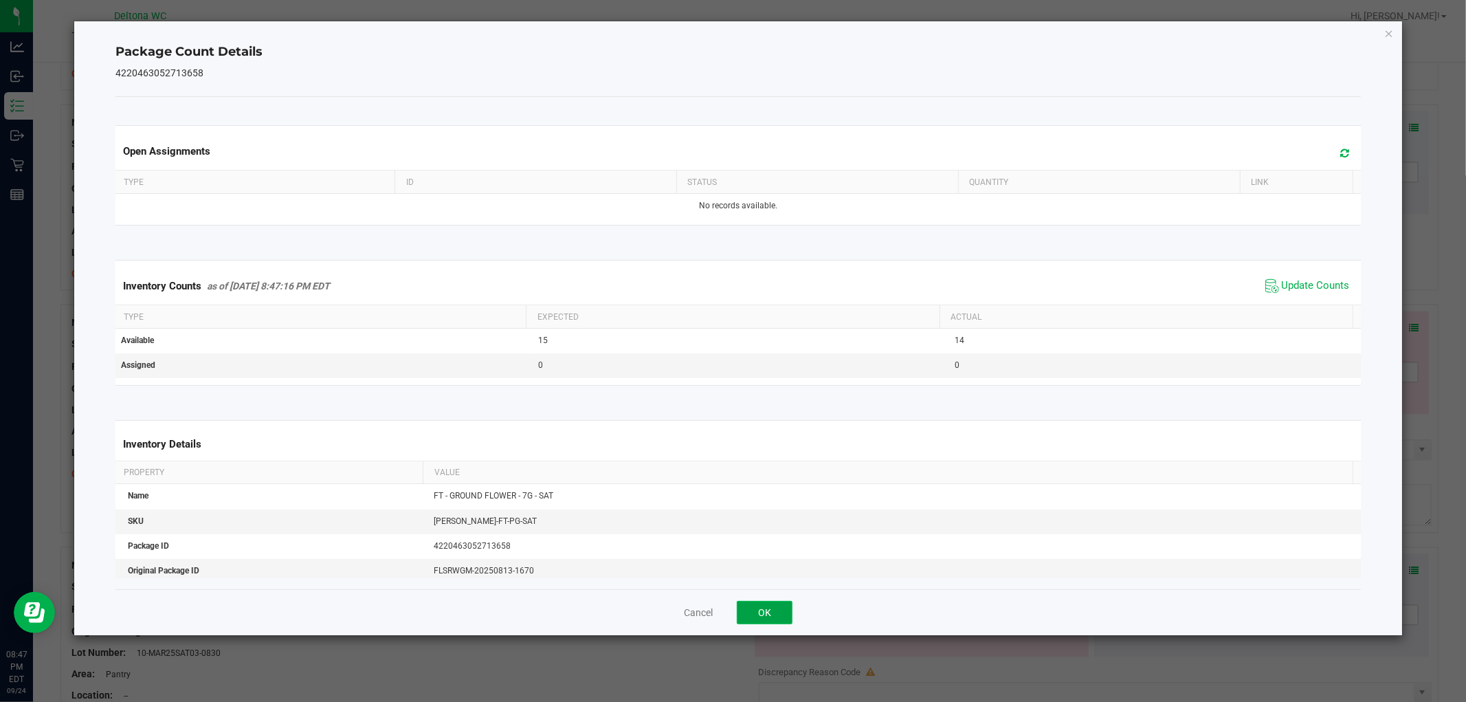
click at [766, 606] on button "OK" at bounding box center [765, 612] width 56 height 23
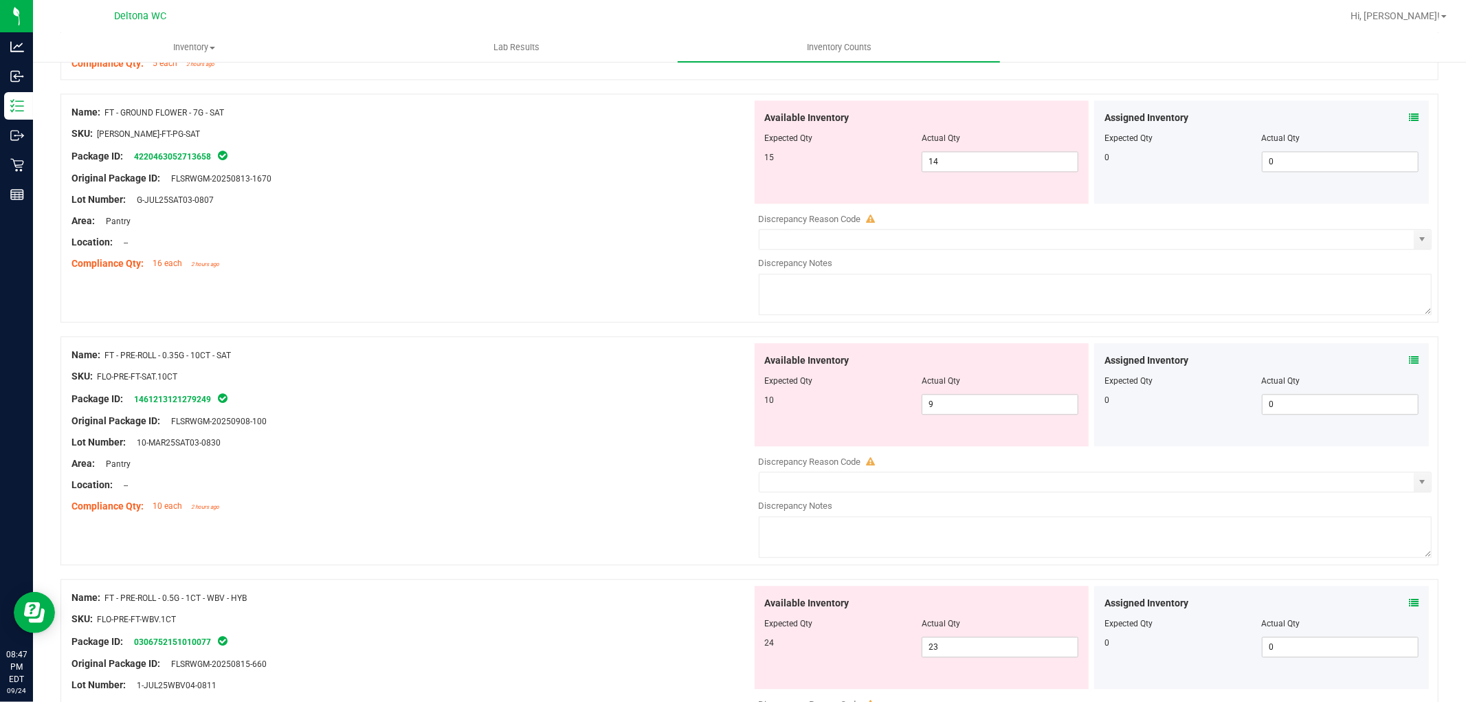
scroll to position [2750, 0]
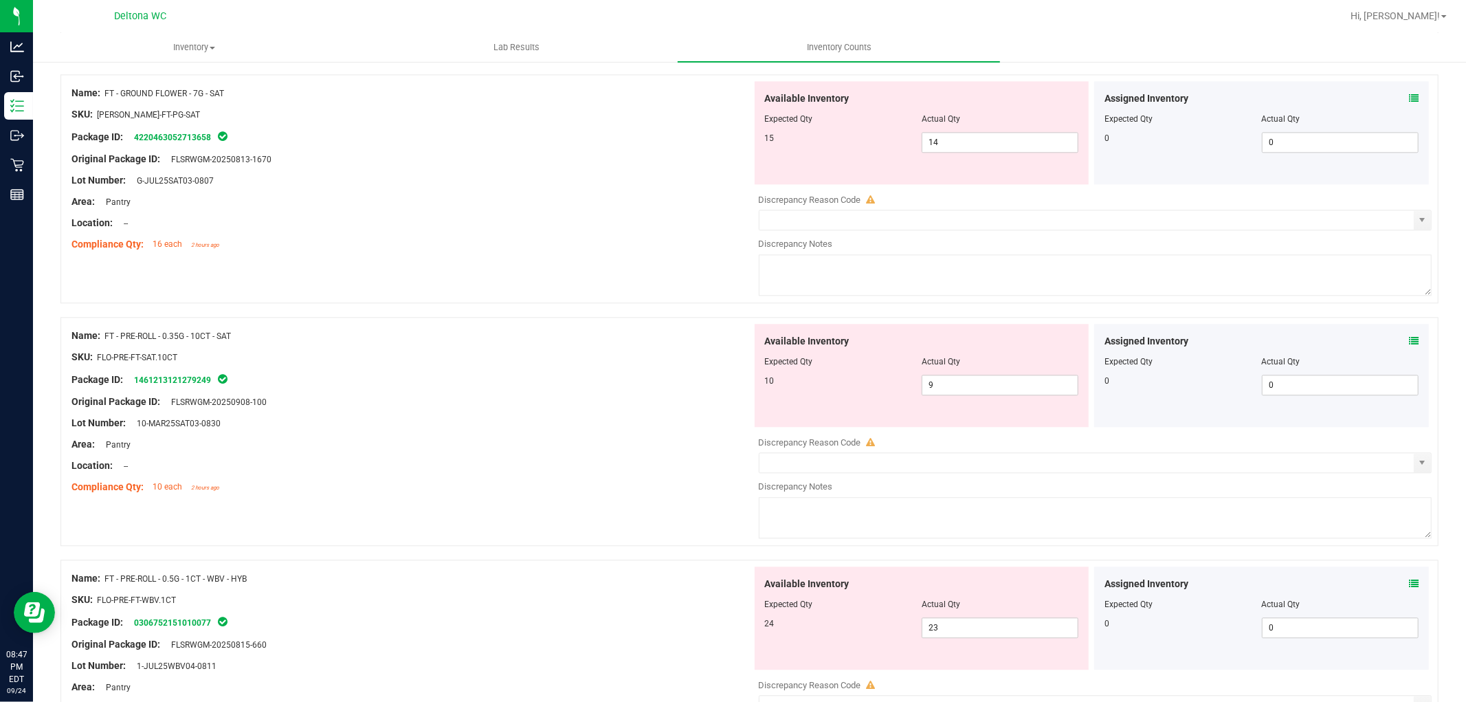
click at [1409, 337] on span at bounding box center [1414, 341] width 10 height 14
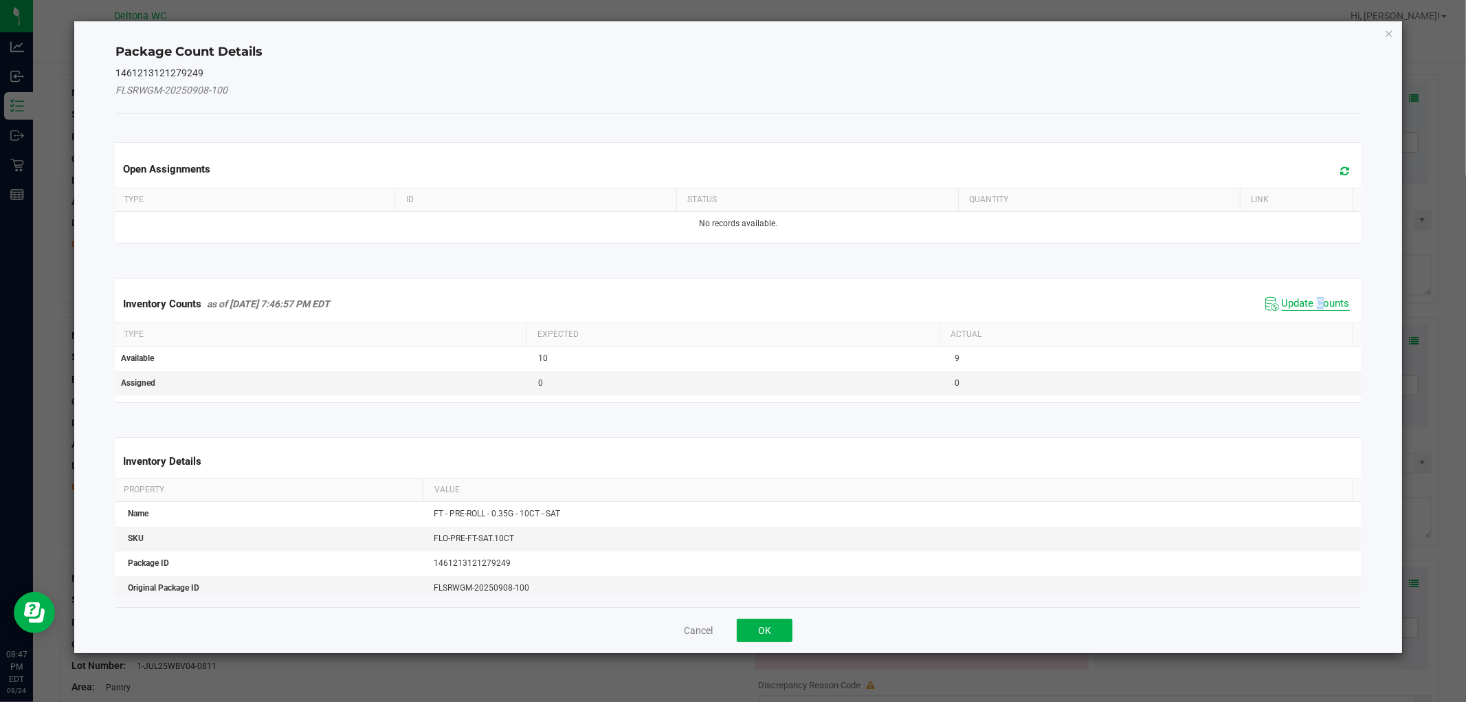
click at [1308, 299] on span "Update Counts" at bounding box center [1316, 304] width 68 height 14
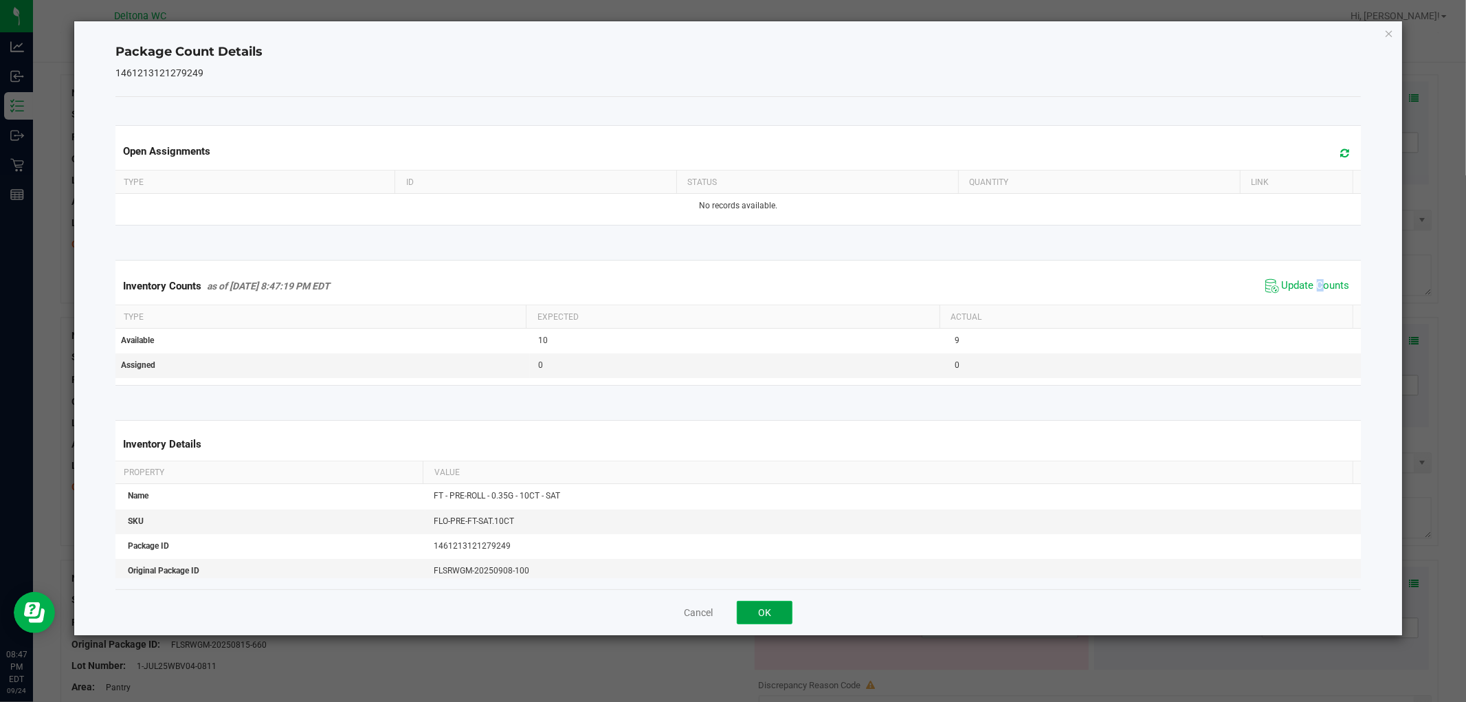
click at [779, 604] on button "OK" at bounding box center [765, 612] width 56 height 23
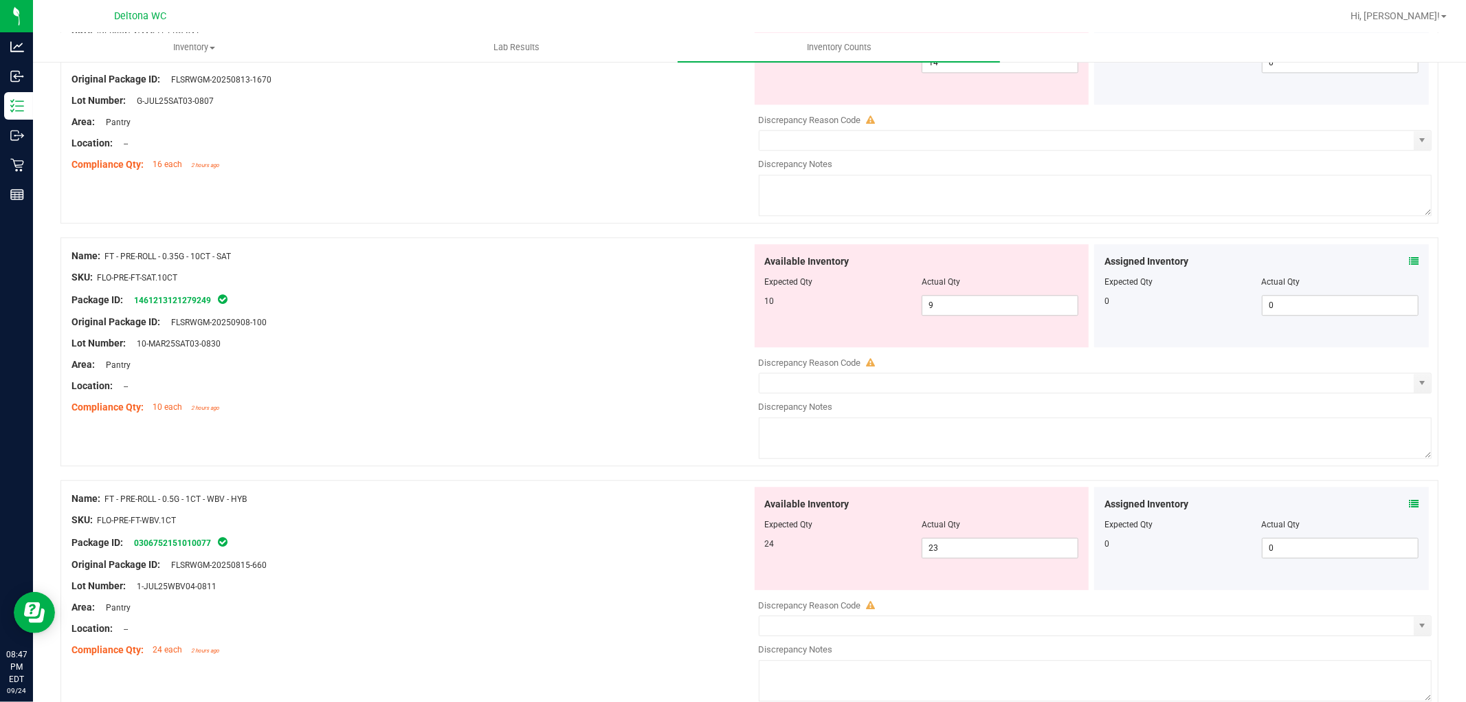
scroll to position [2903, 0]
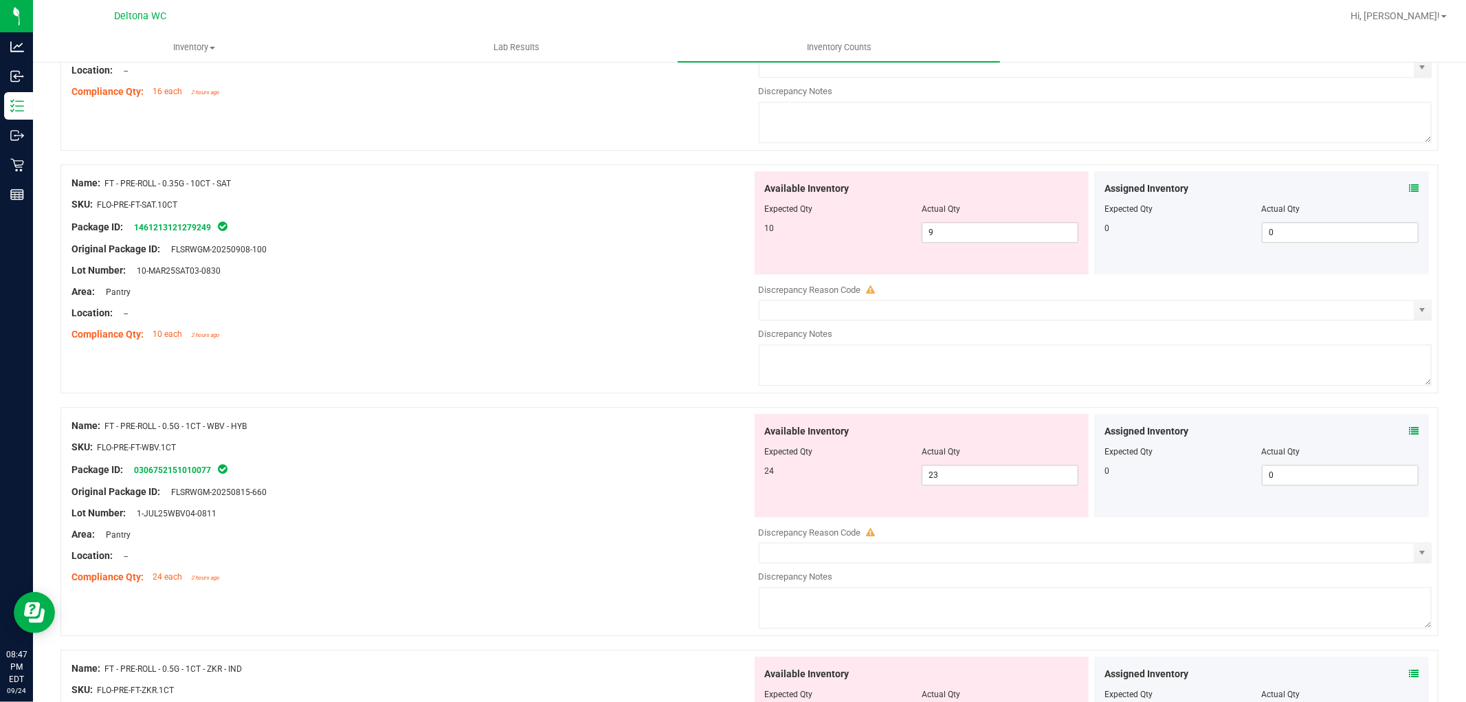
click at [1409, 436] on icon at bounding box center [1414, 431] width 10 height 10
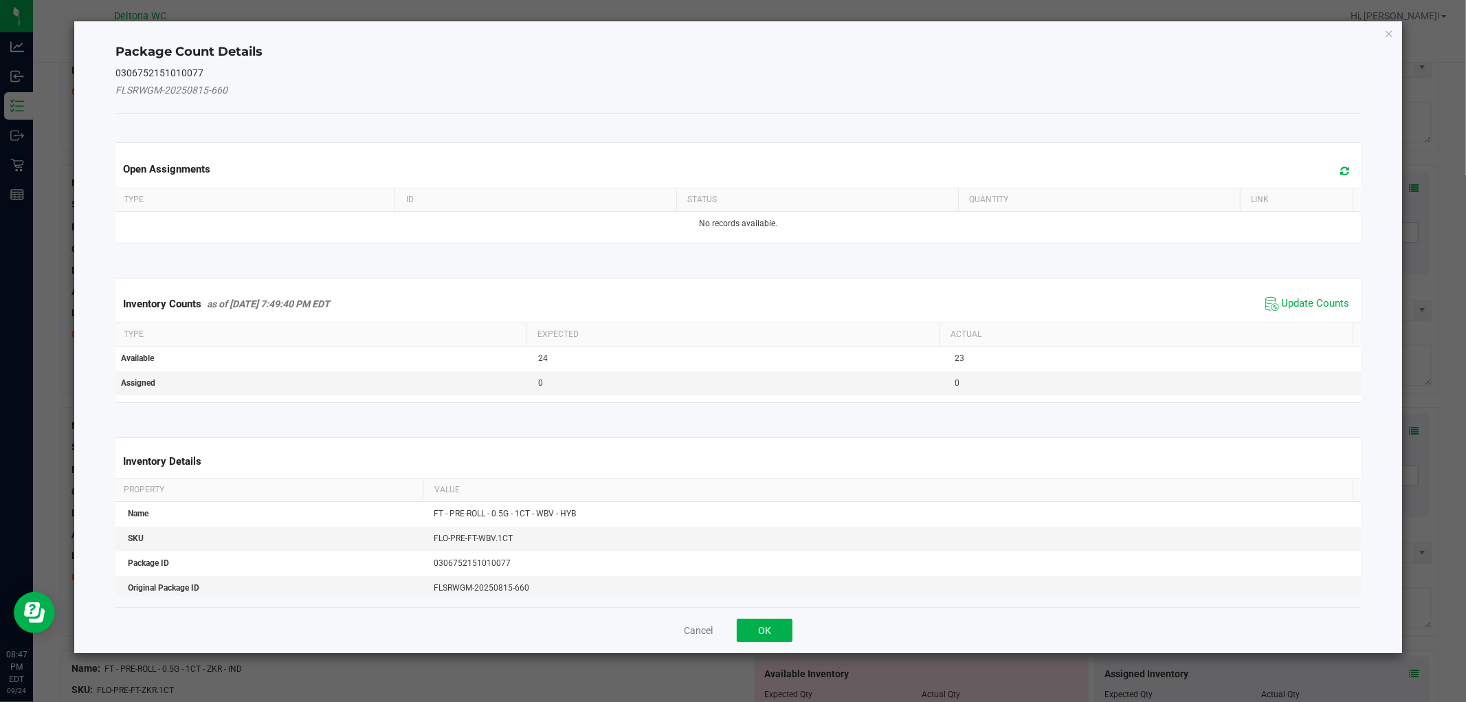
click at [1284, 294] on span "Update Counts" at bounding box center [1307, 304] width 91 height 21
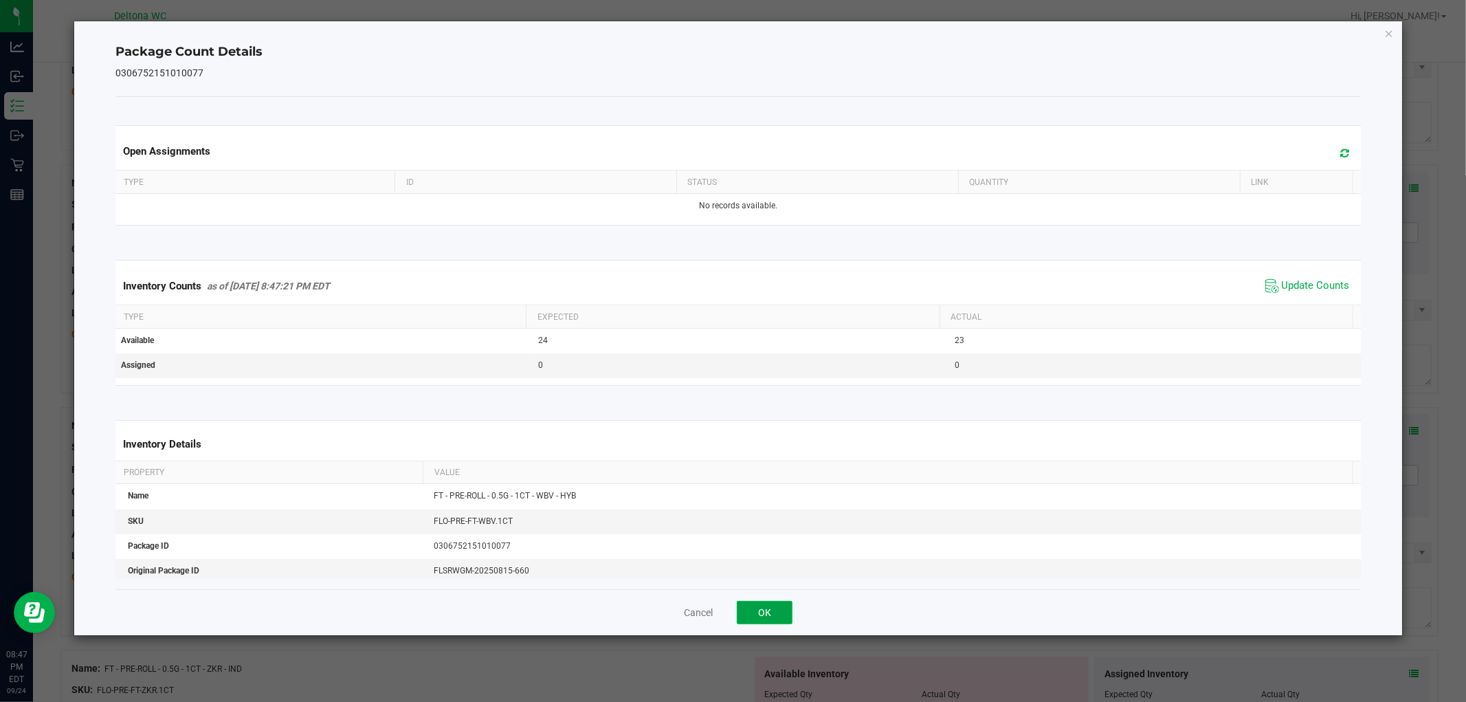
drag, startPoint x: 751, startPoint y: 613, endPoint x: 770, endPoint y: 602, distance: 22.5
click at [751, 613] on button "OK" at bounding box center [765, 612] width 56 height 23
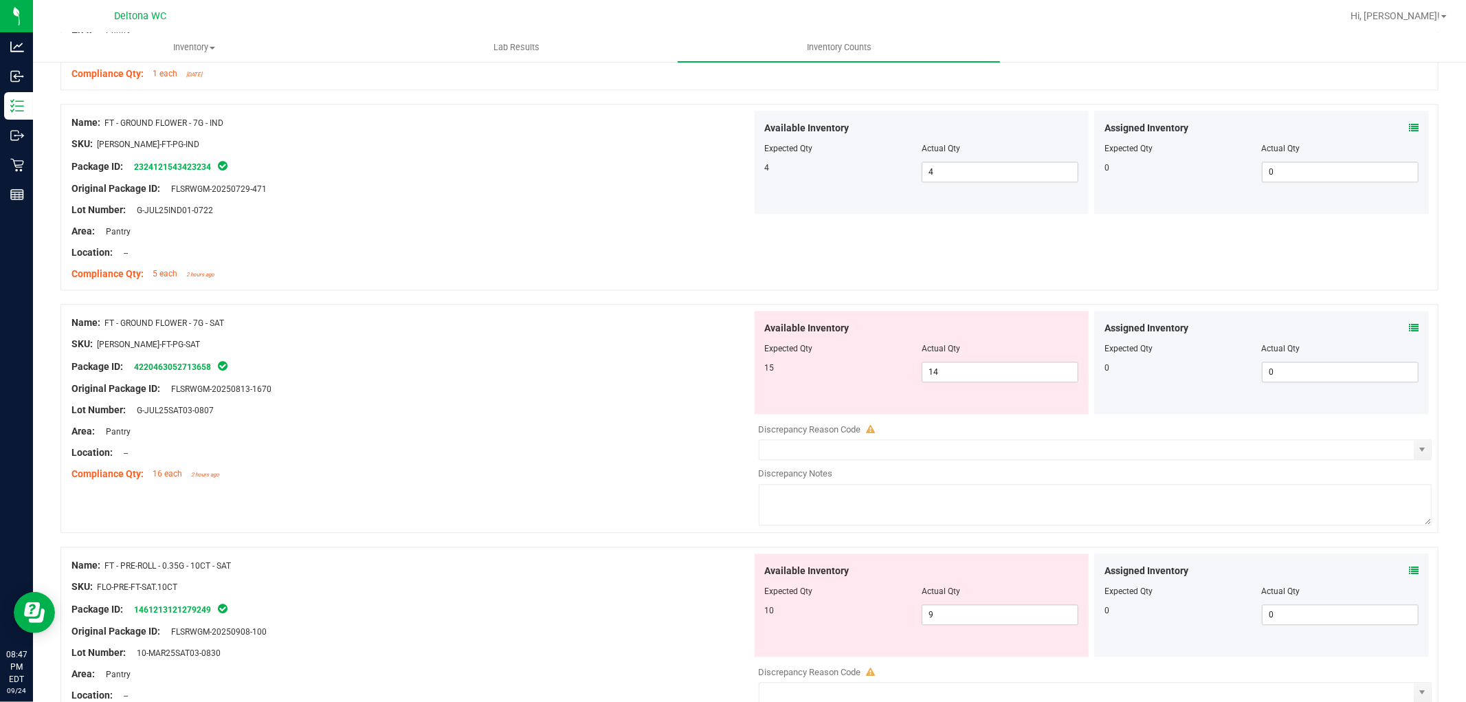
scroll to position [2673, 0]
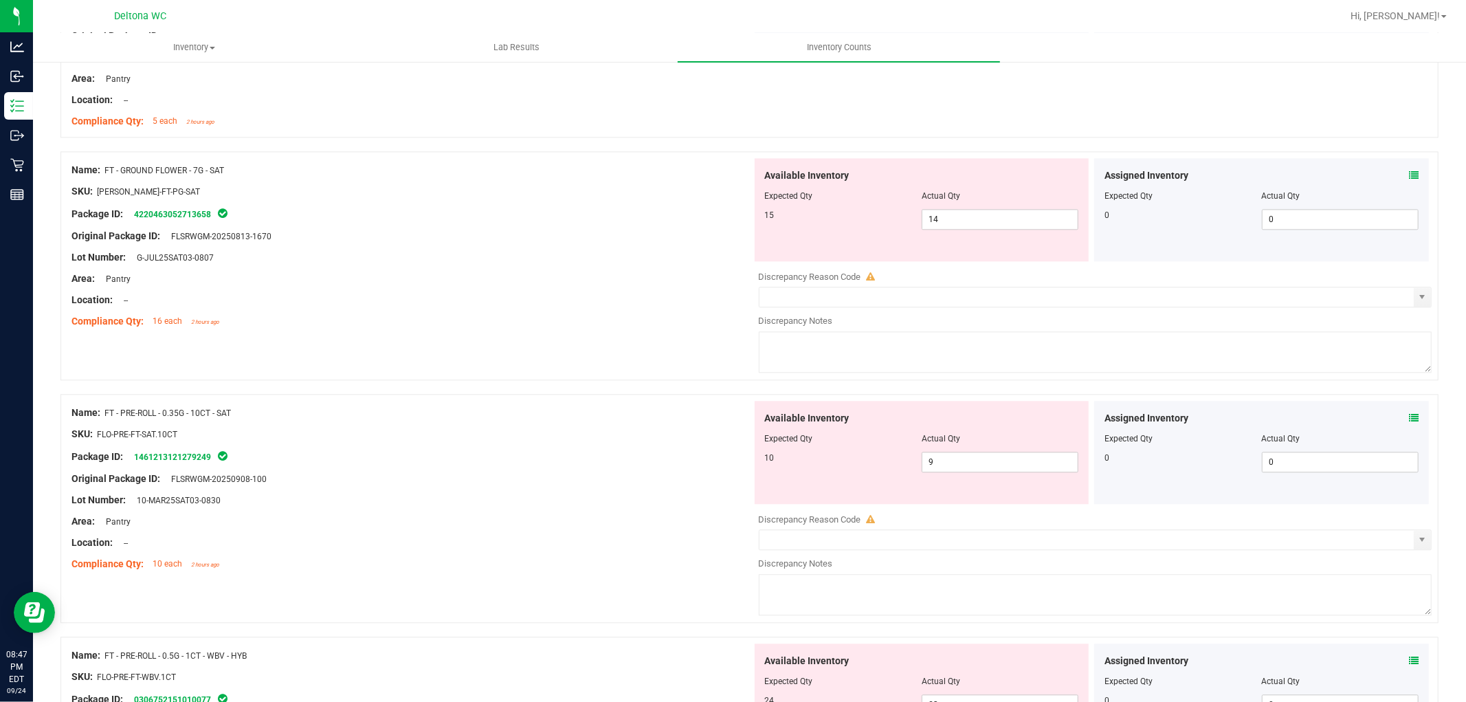
click at [1409, 415] on span at bounding box center [1414, 418] width 10 height 14
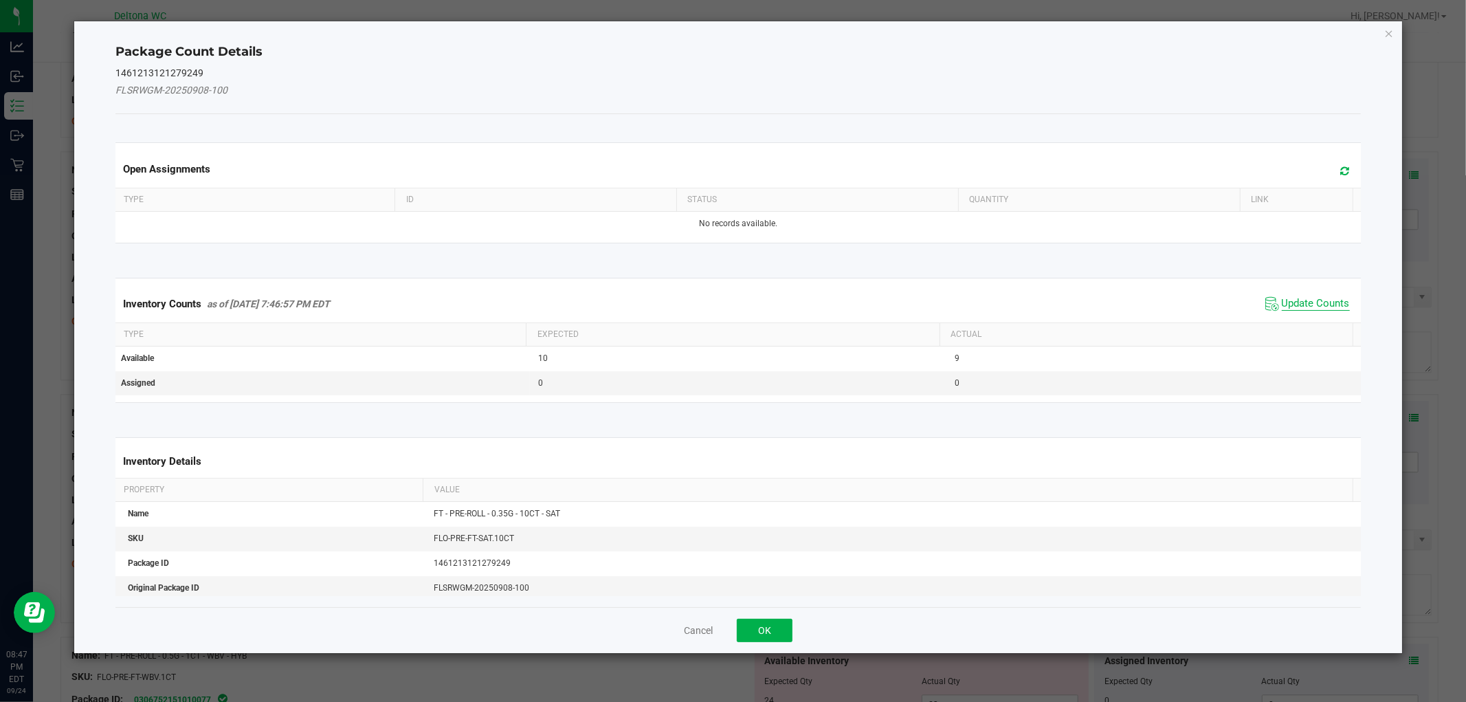
click at [1321, 305] on span "Update Counts" at bounding box center [1316, 304] width 68 height 14
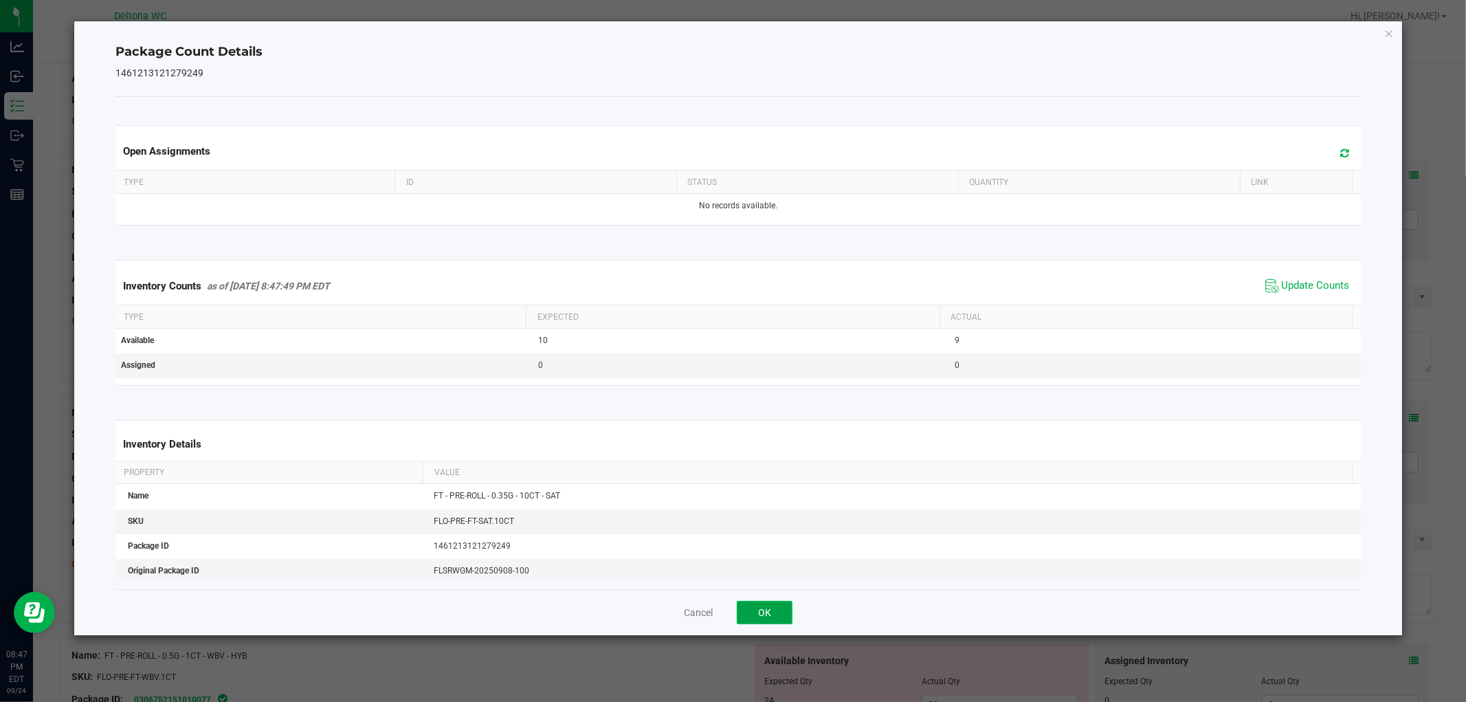
drag, startPoint x: 760, startPoint y: 620, endPoint x: 768, endPoint y: 613, distance: 11.2
click at [760, 620] on button "OK" at bounding box center [765, 612] width 56 height 23
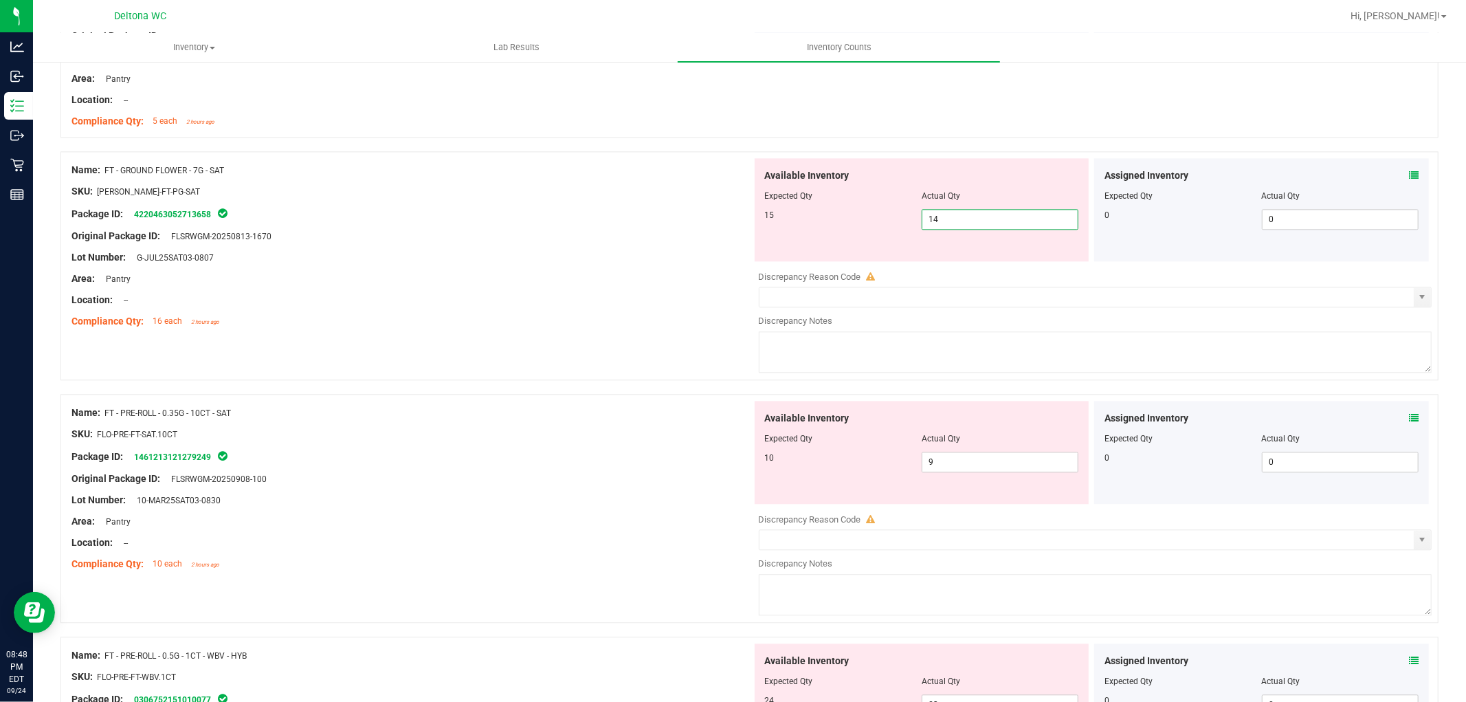
click at [970, 218] on span "14 14" at bounding box center [1000, 219] width 157 height 21
type input "15"
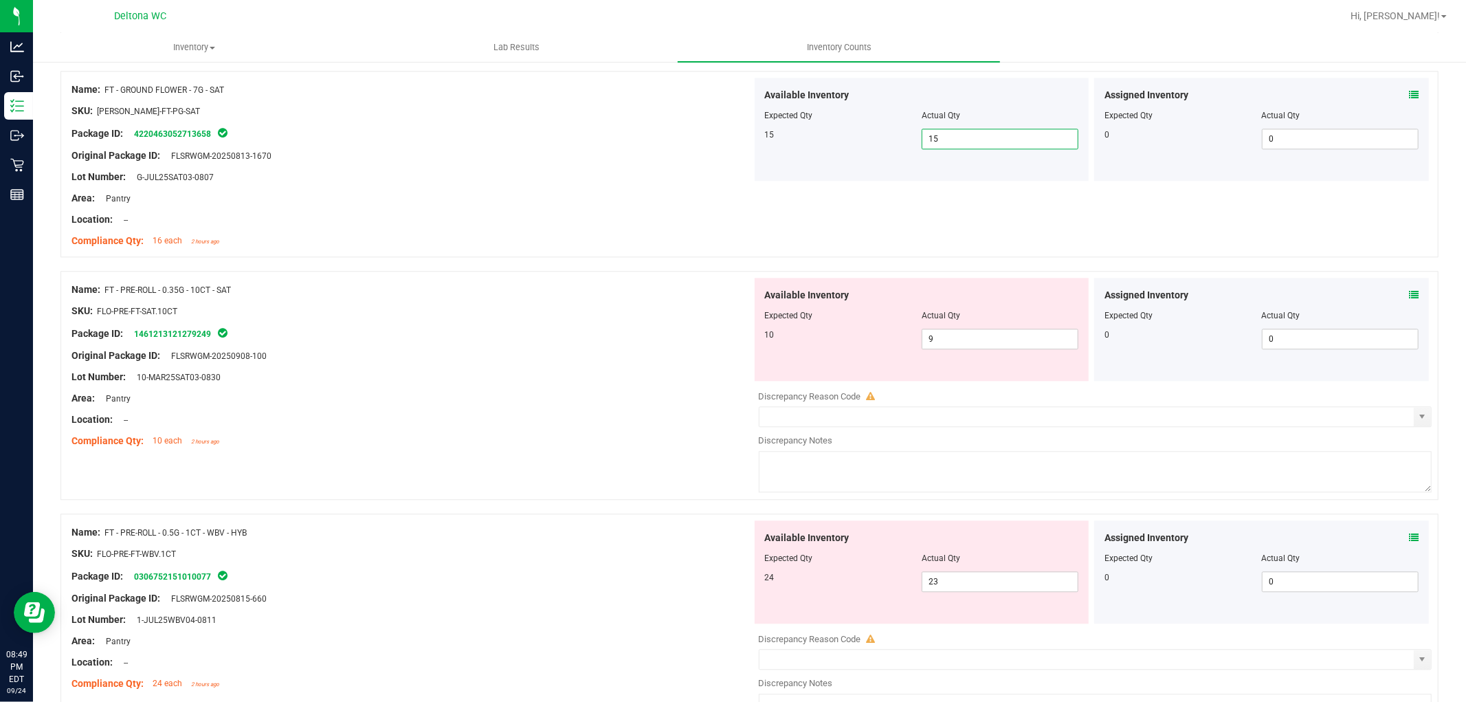
scroll to position [2826, 0]
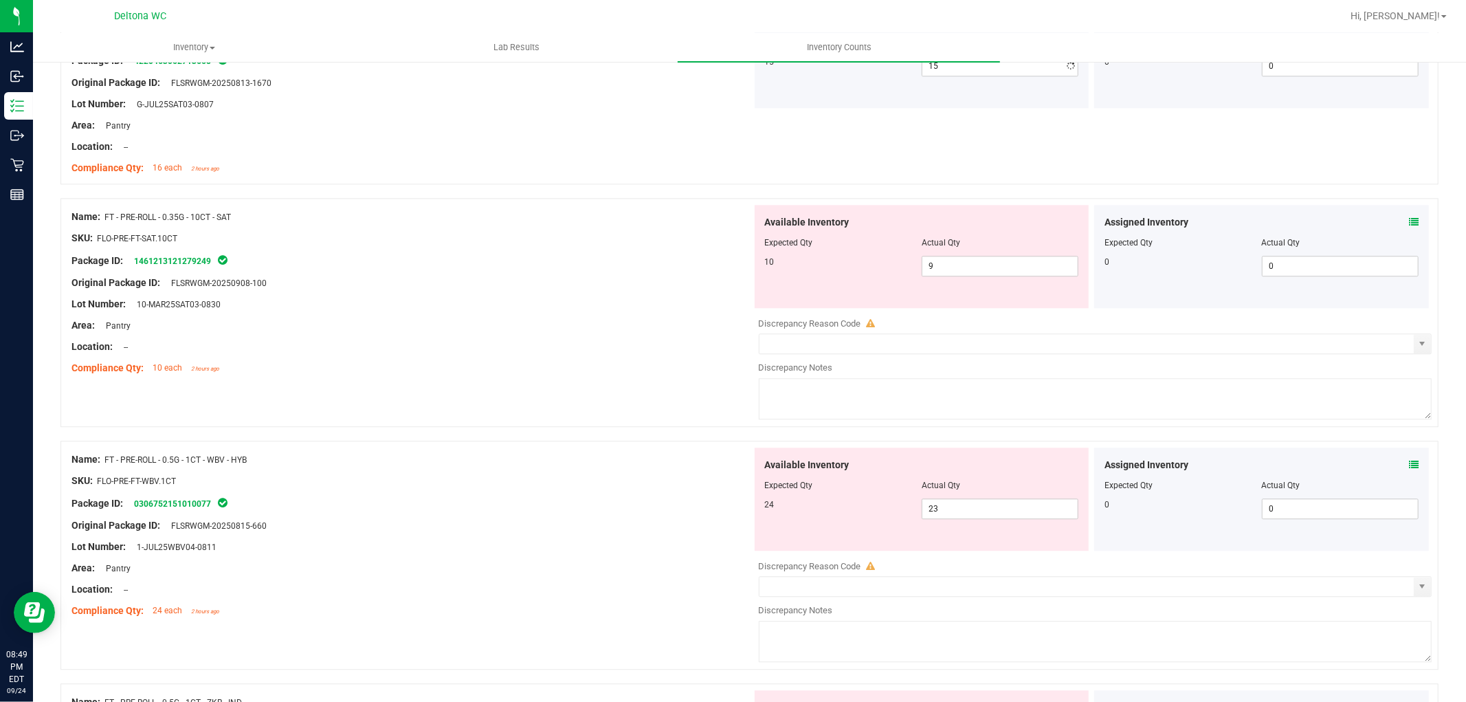
click at [1409, 472] on span at bounding box center [1414, 465] width 10 height 14
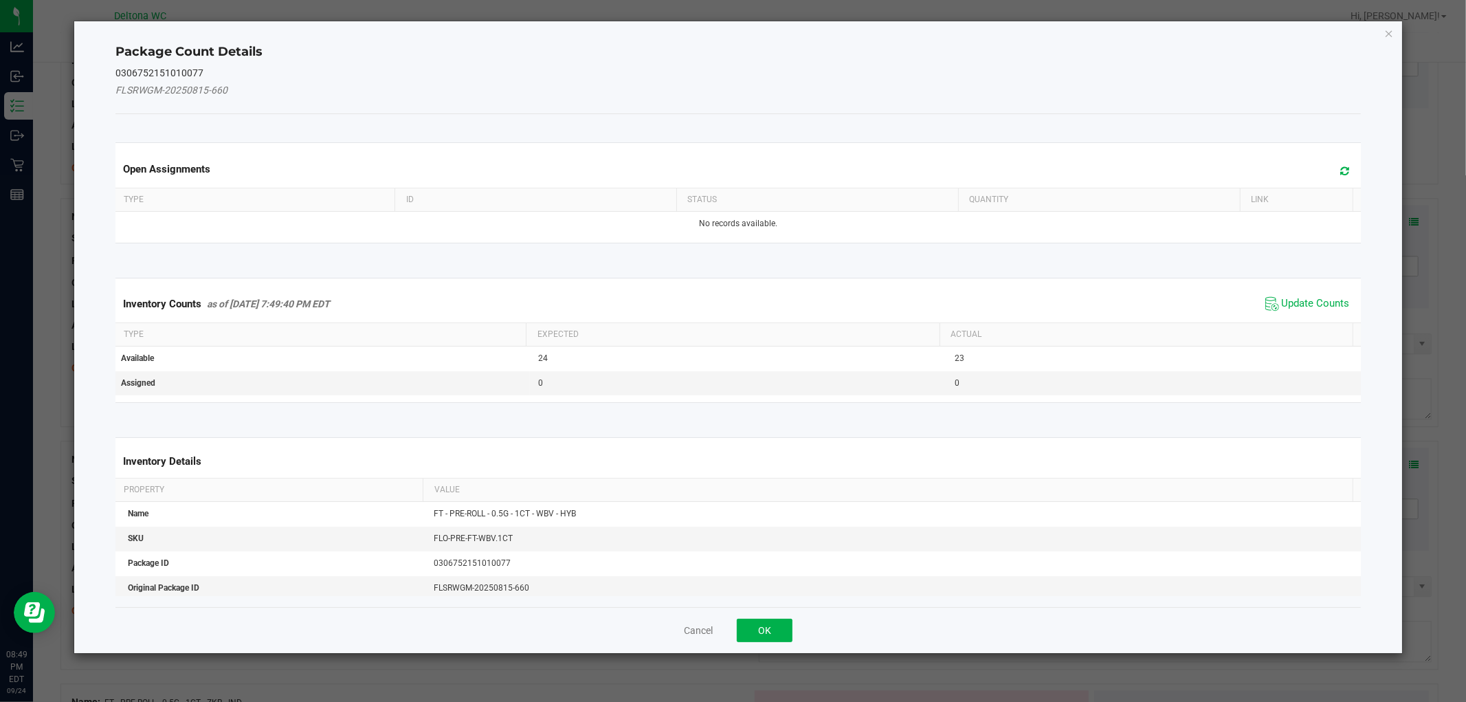
click at [1308, 309] on span "Update Counts" at bounding box center [1316, 304] width 68 height 14
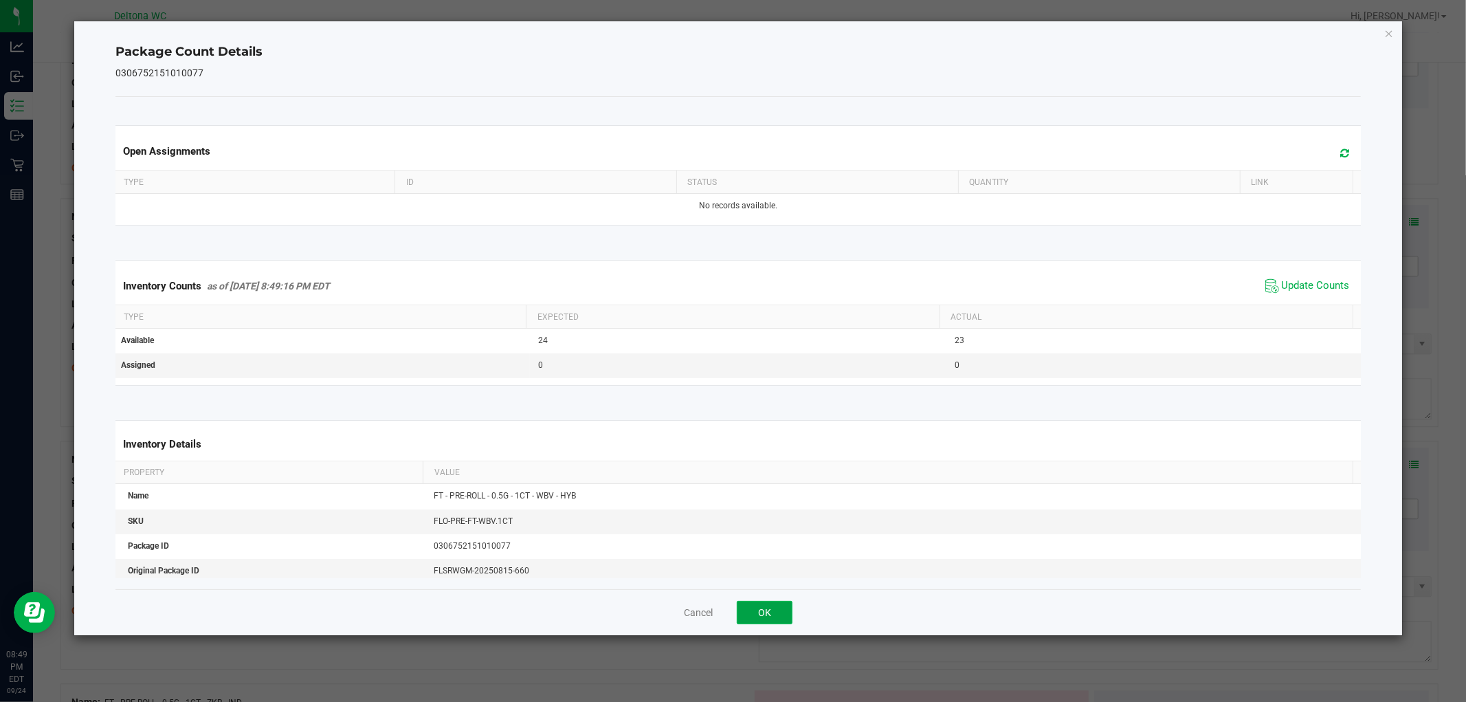
click at [757, 608] on button "OK" at bounding box center [765, 612] width 56 height 23
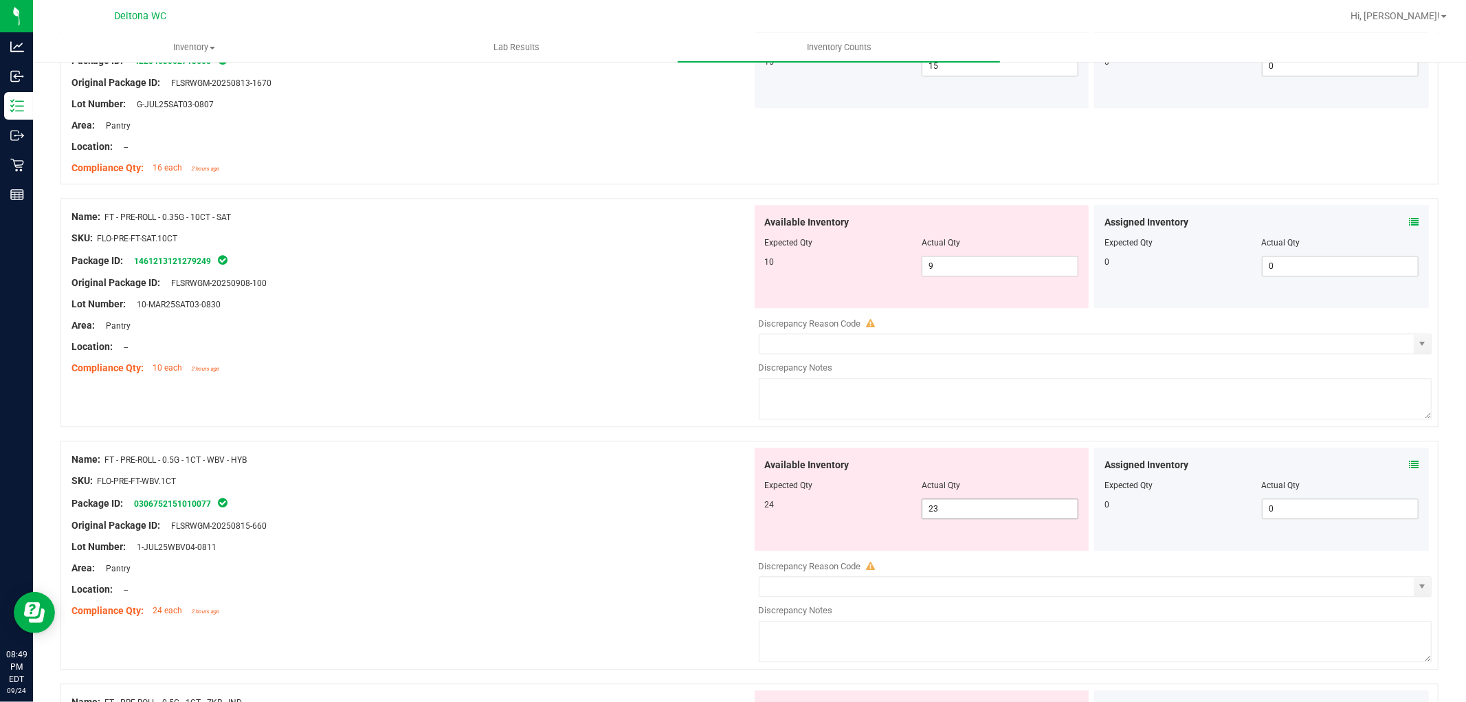
click at [982, 510] on span "23 23" at bounding box center [1000, 508] width 157 height 21
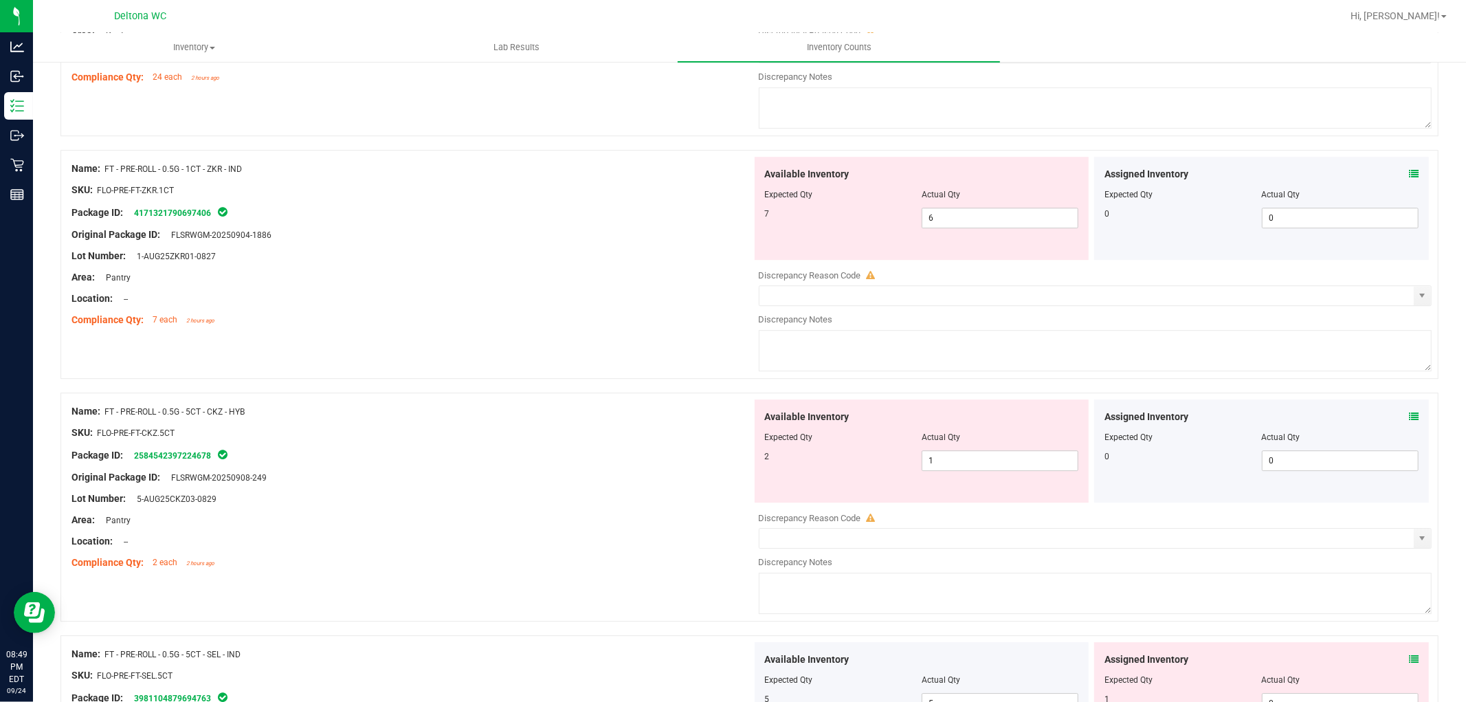
scroll to position [3360, 0]
click at [529, 301] on div "Location: --" at bounding box center [411, 298] width 681 height 14
click at [1409, 177] on icon at bounding box center [1414, 173] width 10 height 10
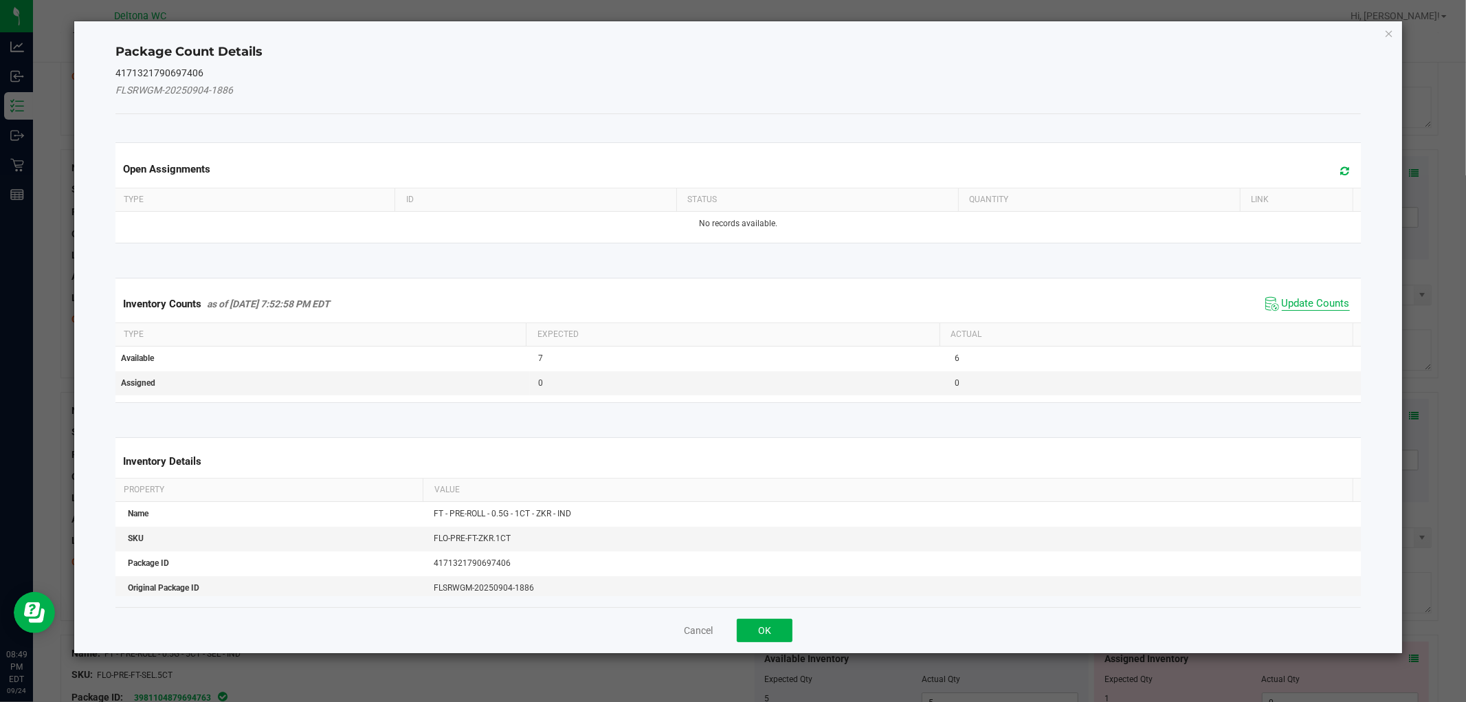
click at [1295, 305] on span "Update Counts" at bounding box center [1316, 304] width 68 height 14
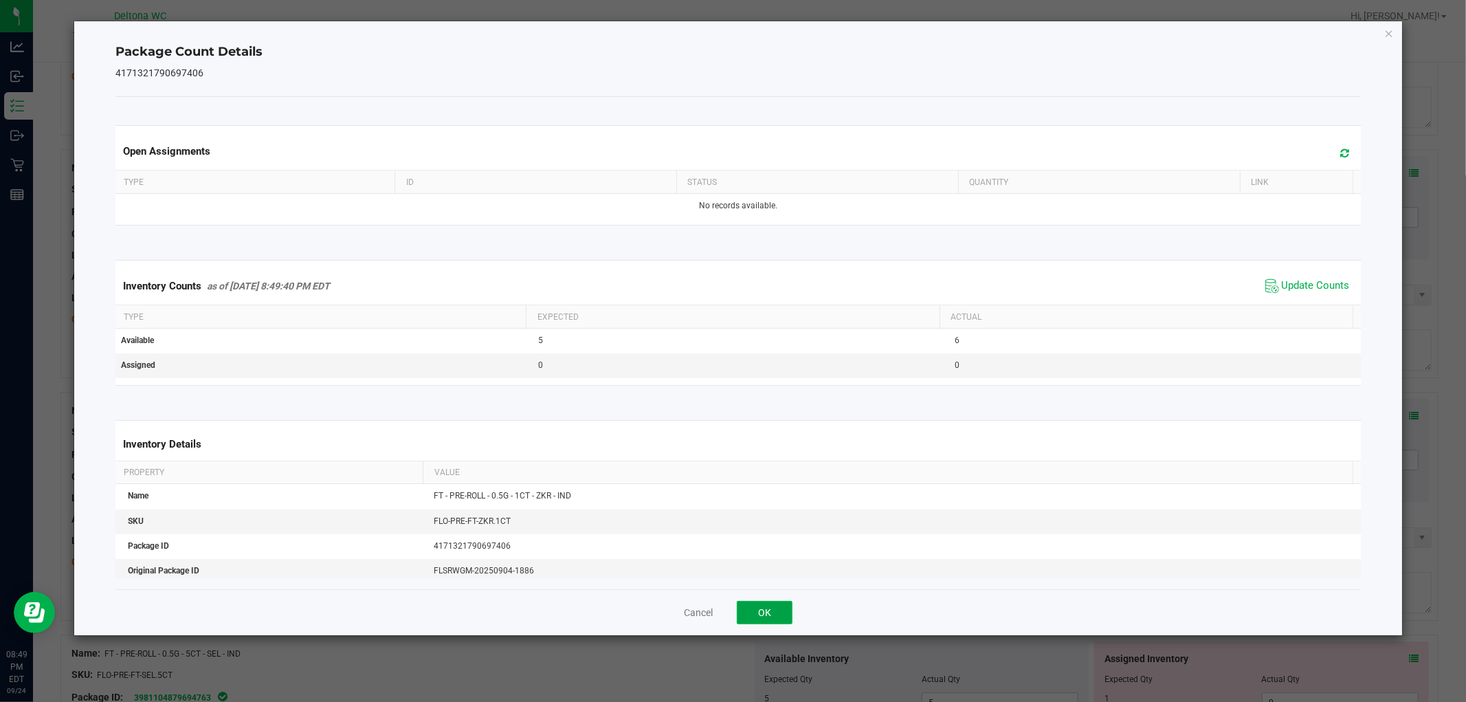
click at [748, 619] on button "OK" at bounding box center [765, 612] width 56 height 23
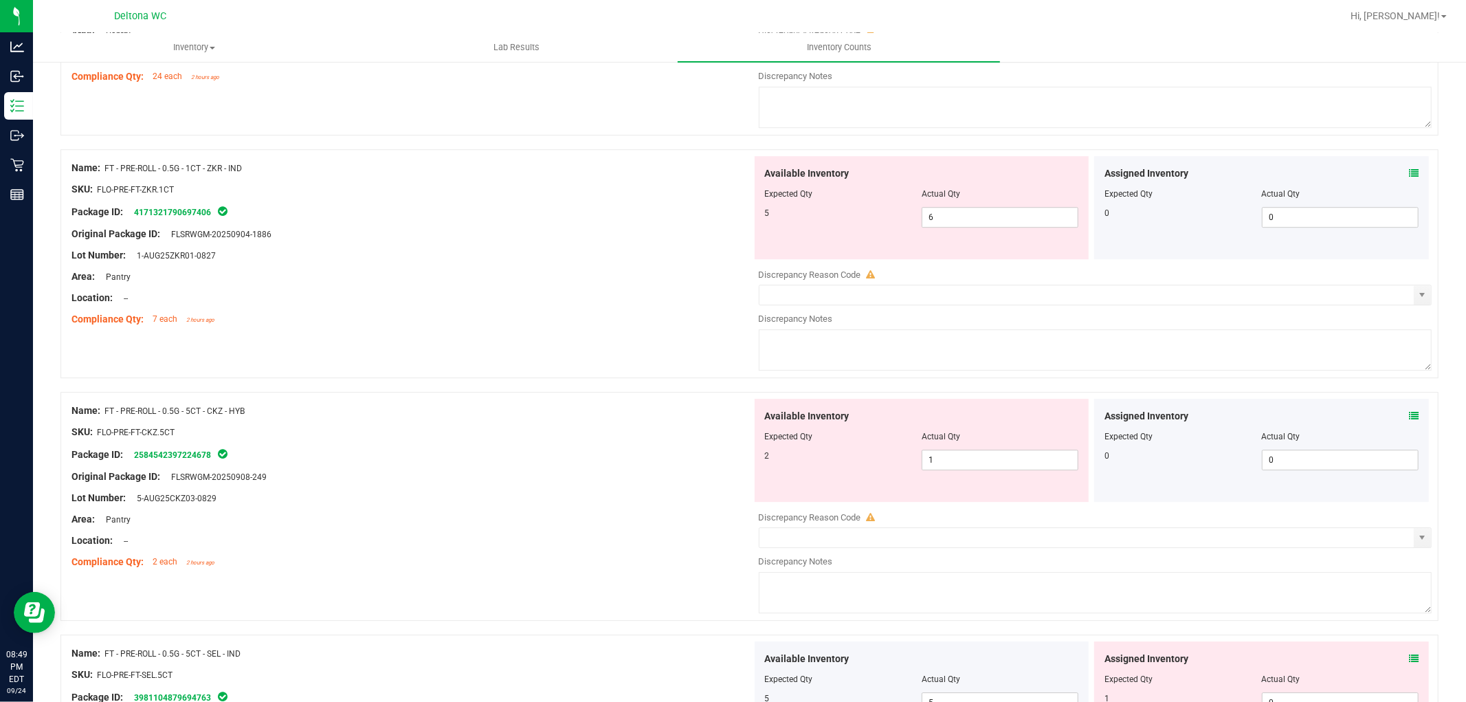
click at [1409, 416] on icon at bounding box center [1414, 416] width 10 height 10
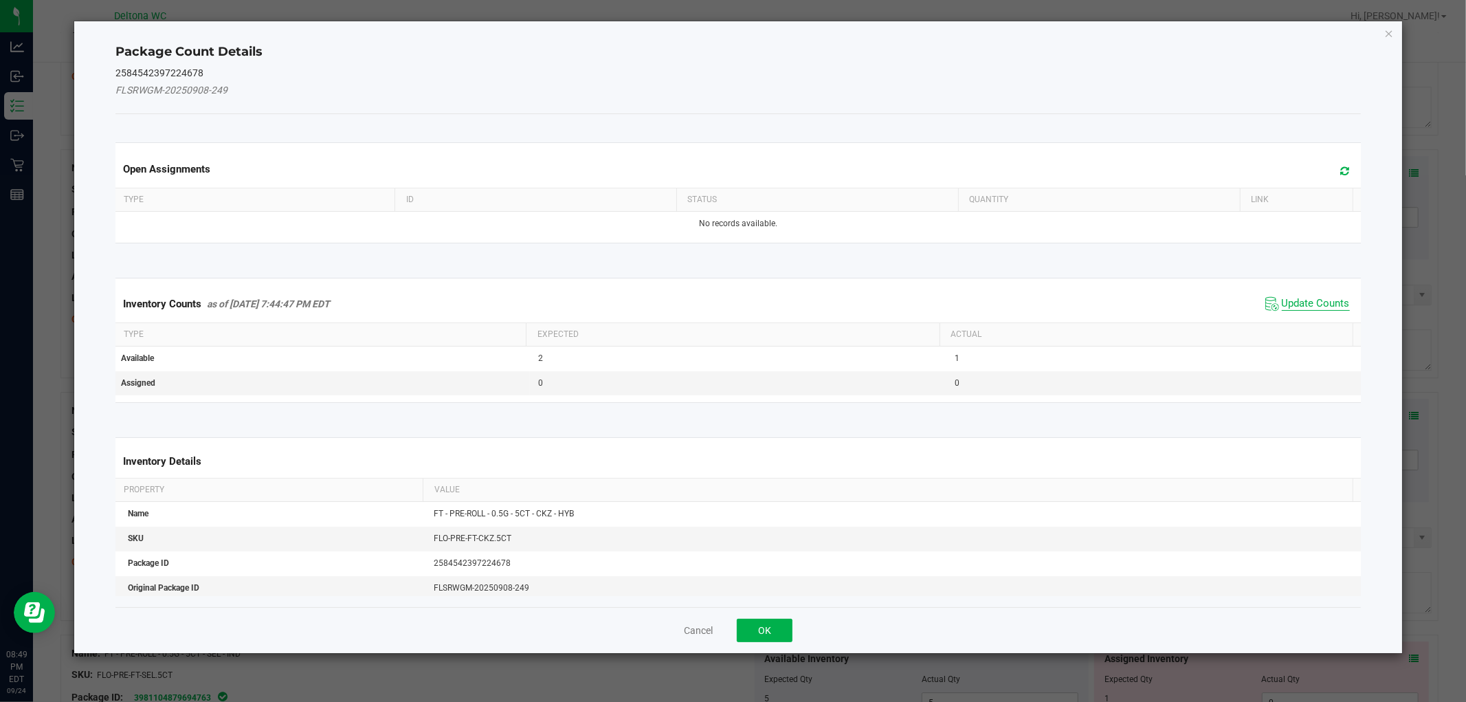
click at [1325, 309] on span "Update Counts" at bounding box center [1307, 304] width 91 height 21
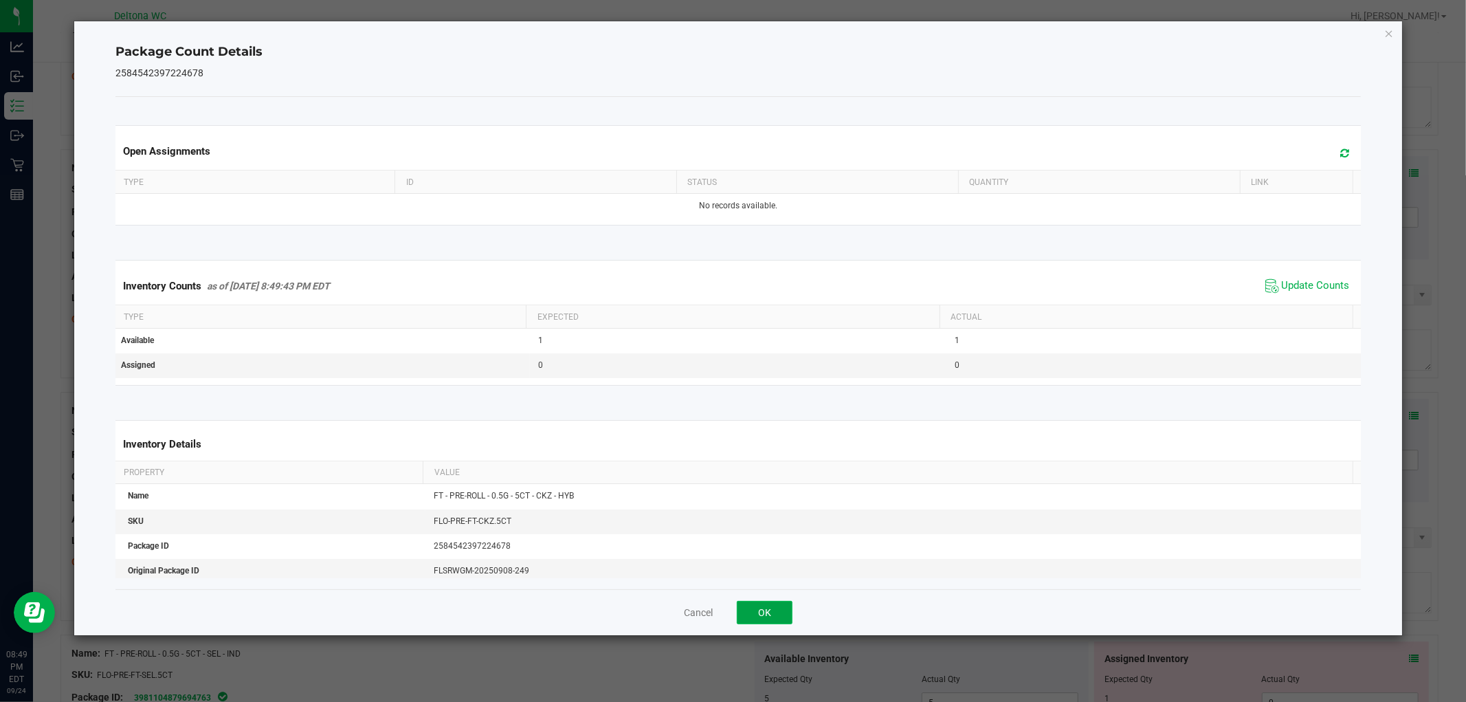
click at [765, 612] on button "OK" at bounding box center [765, 612] width 56 height 23
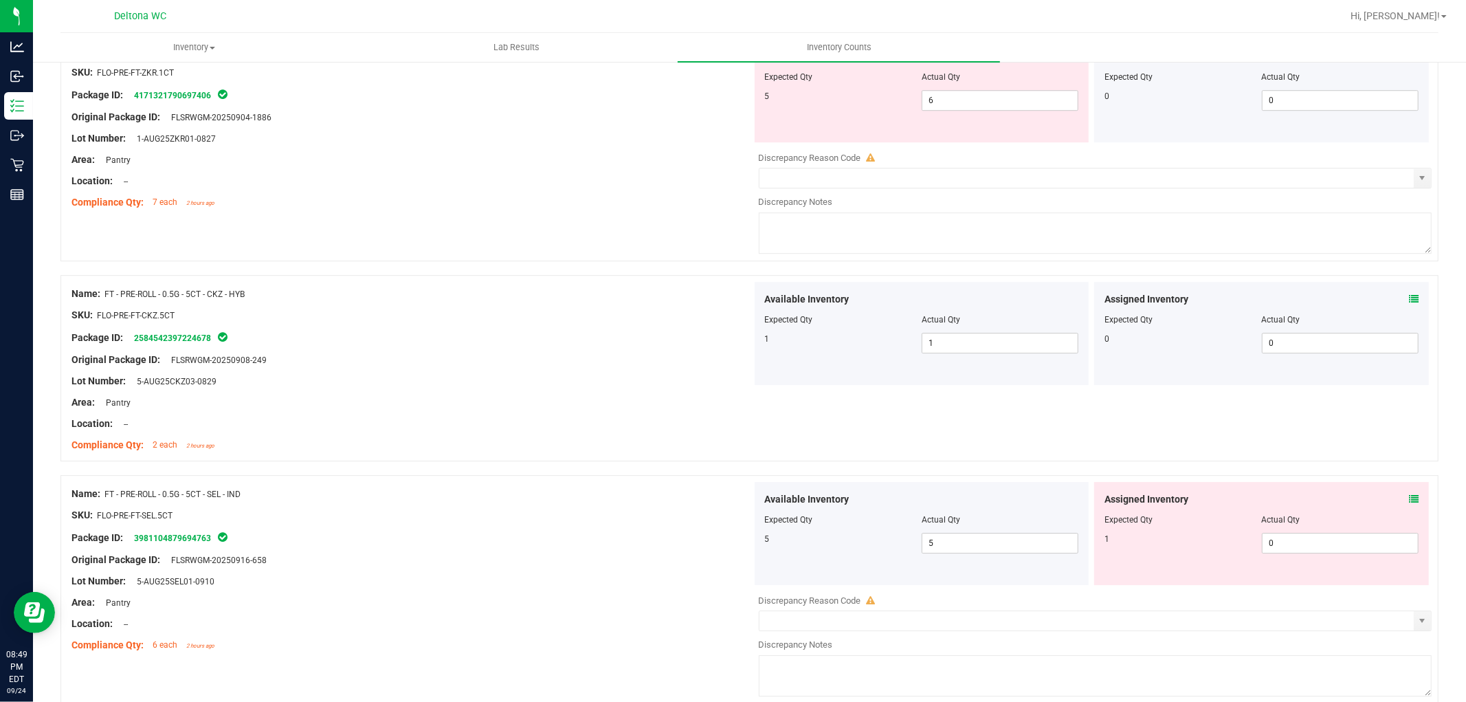
scroll to position [3590, 0]
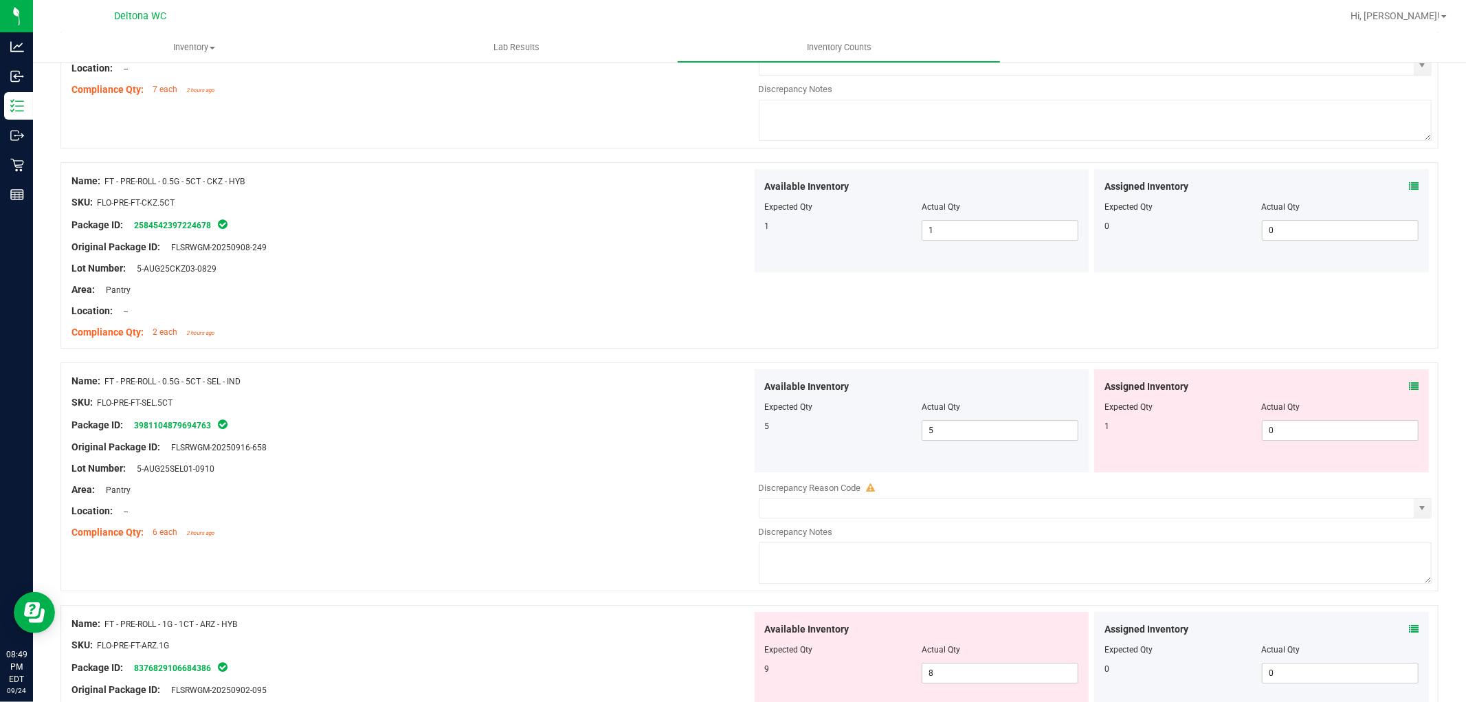
click at [1409, 388] on icon at bounding box center [1414, 387] width 10 height 10
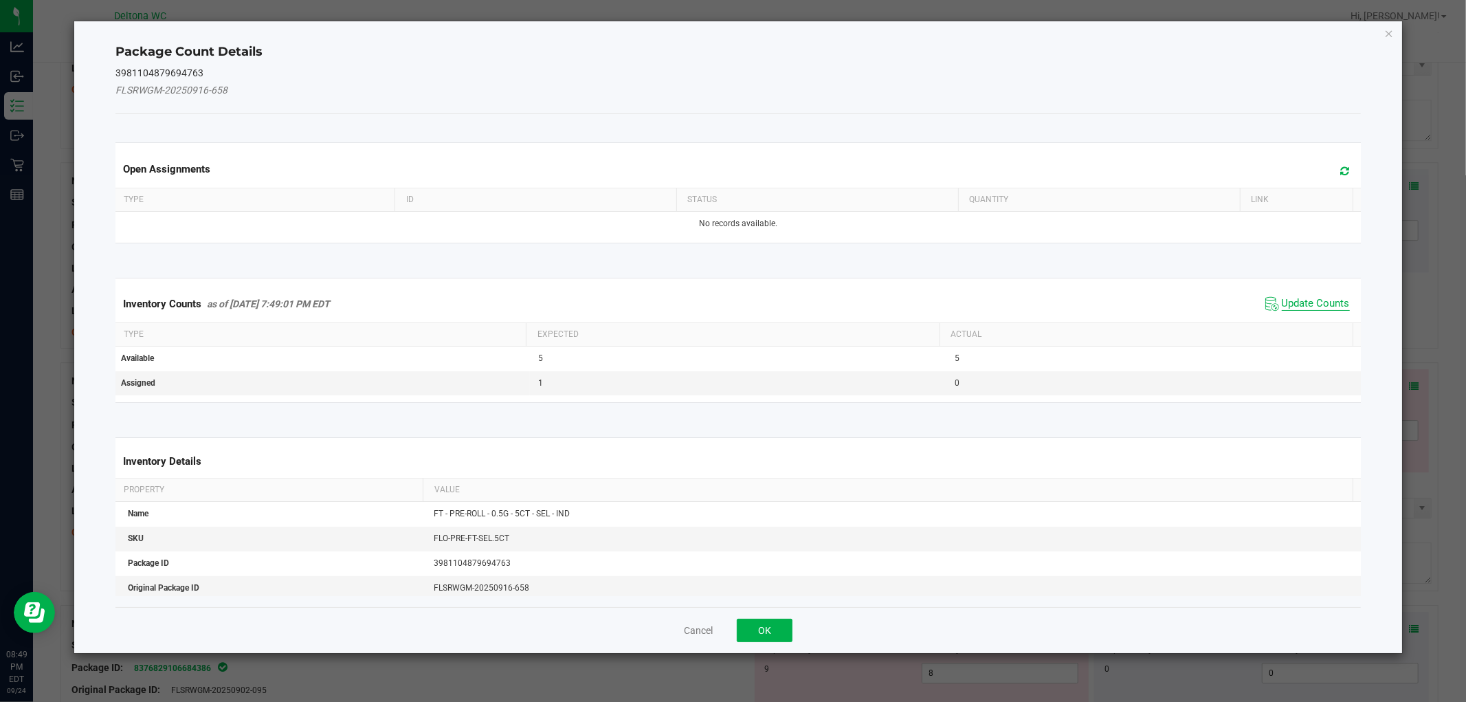
click at [1305, 297] on span "Update Counts" at bounding box center [1316, 304] width 68 height 14
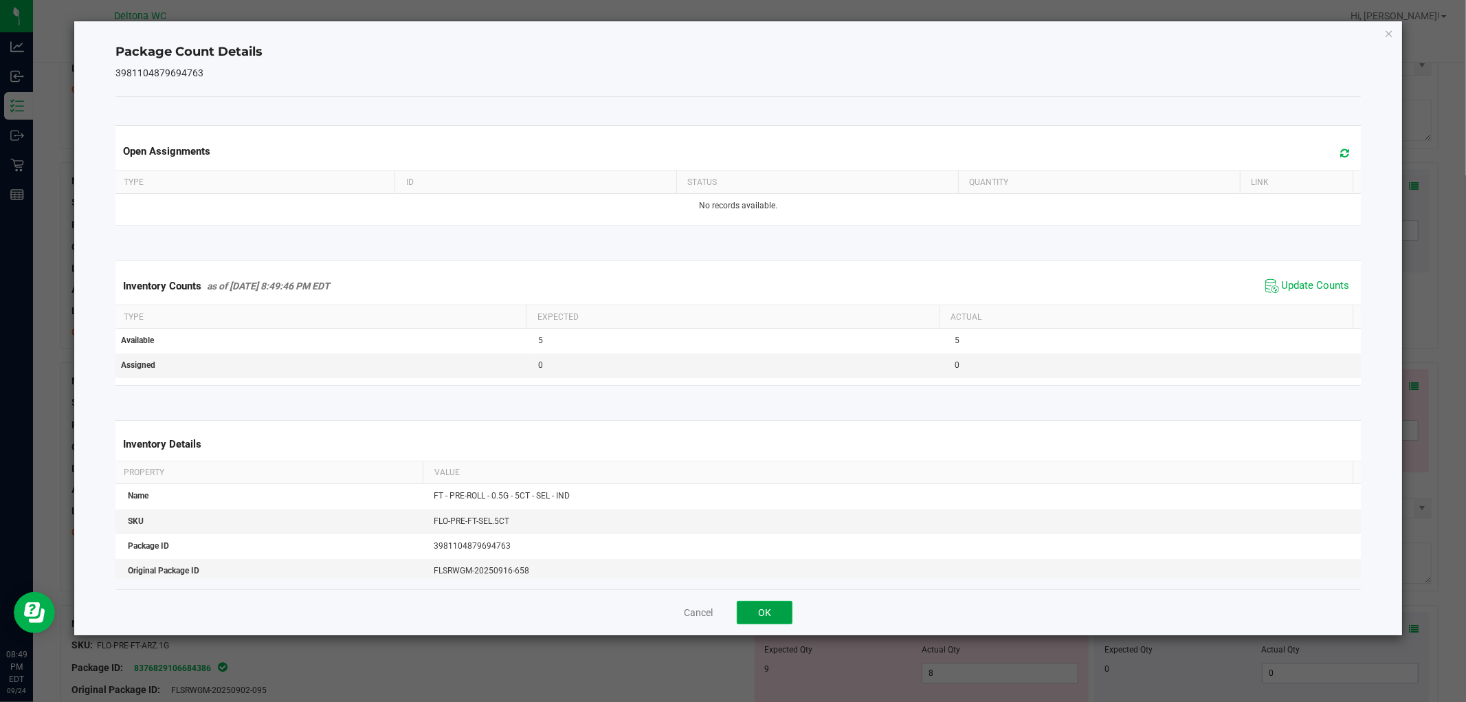
click at [765, 620] on button "OK" at bounding box center [765, 612] width 56 height 23
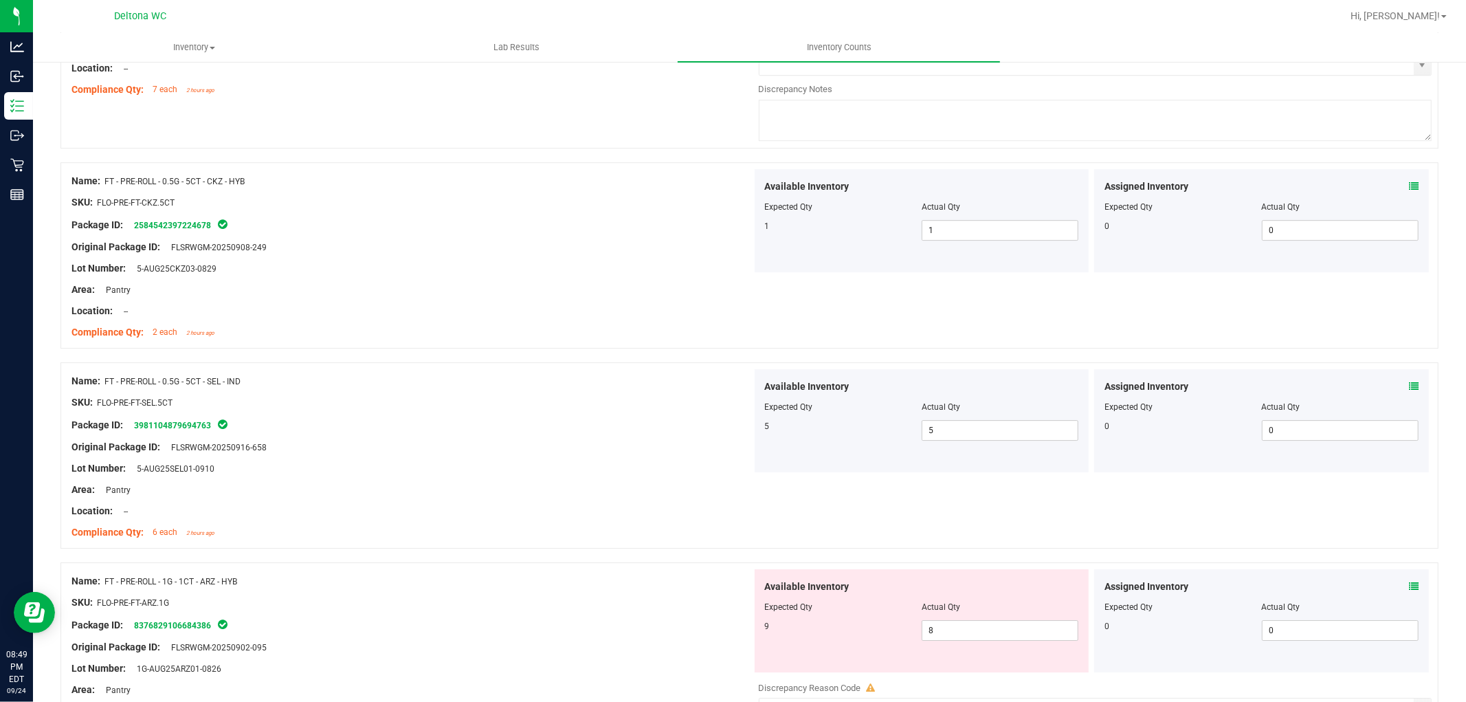
scroll to position [3744, 0]
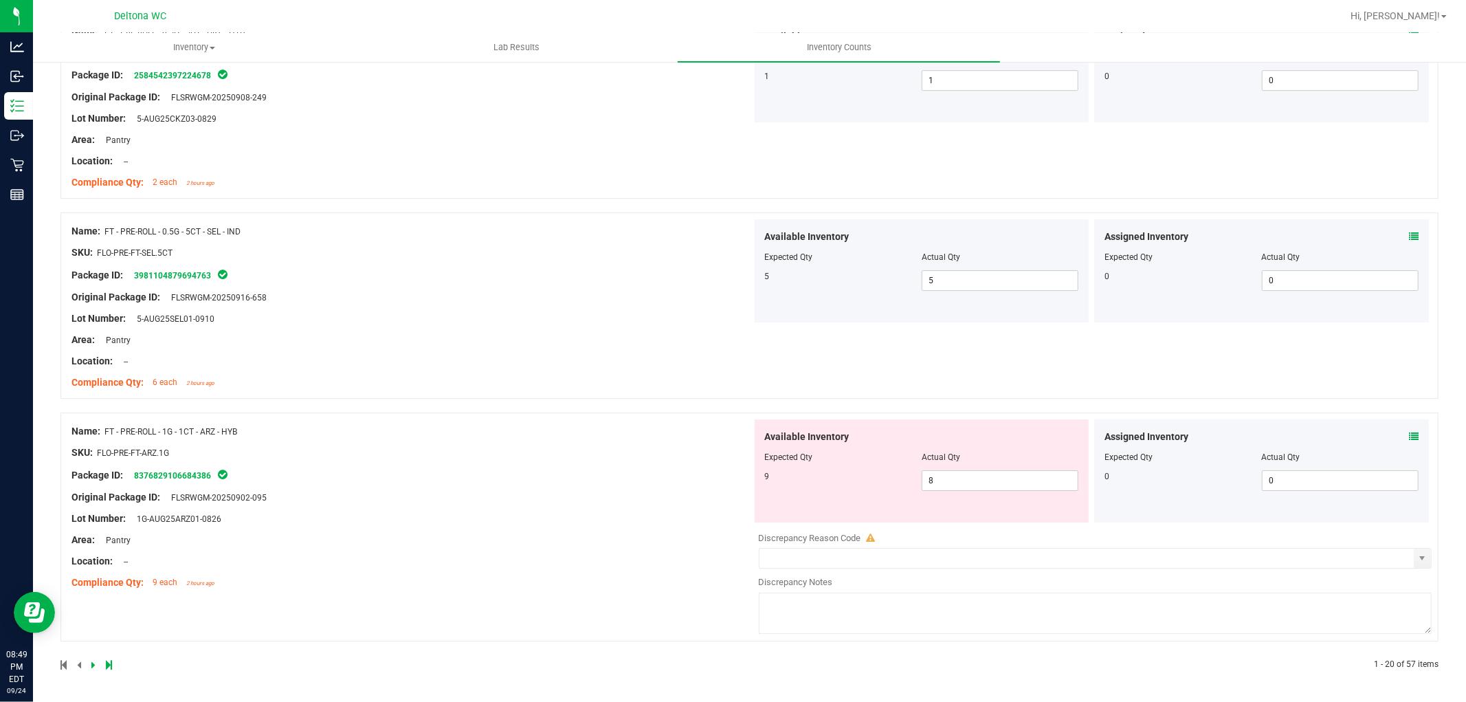
click at [1396, 440] on div "Assigned Inventory" at bounding box center [1262, 437] width 314 height 14
click at [1409, 434] on icon at bounding box center [1414, 437] width 10 height 10
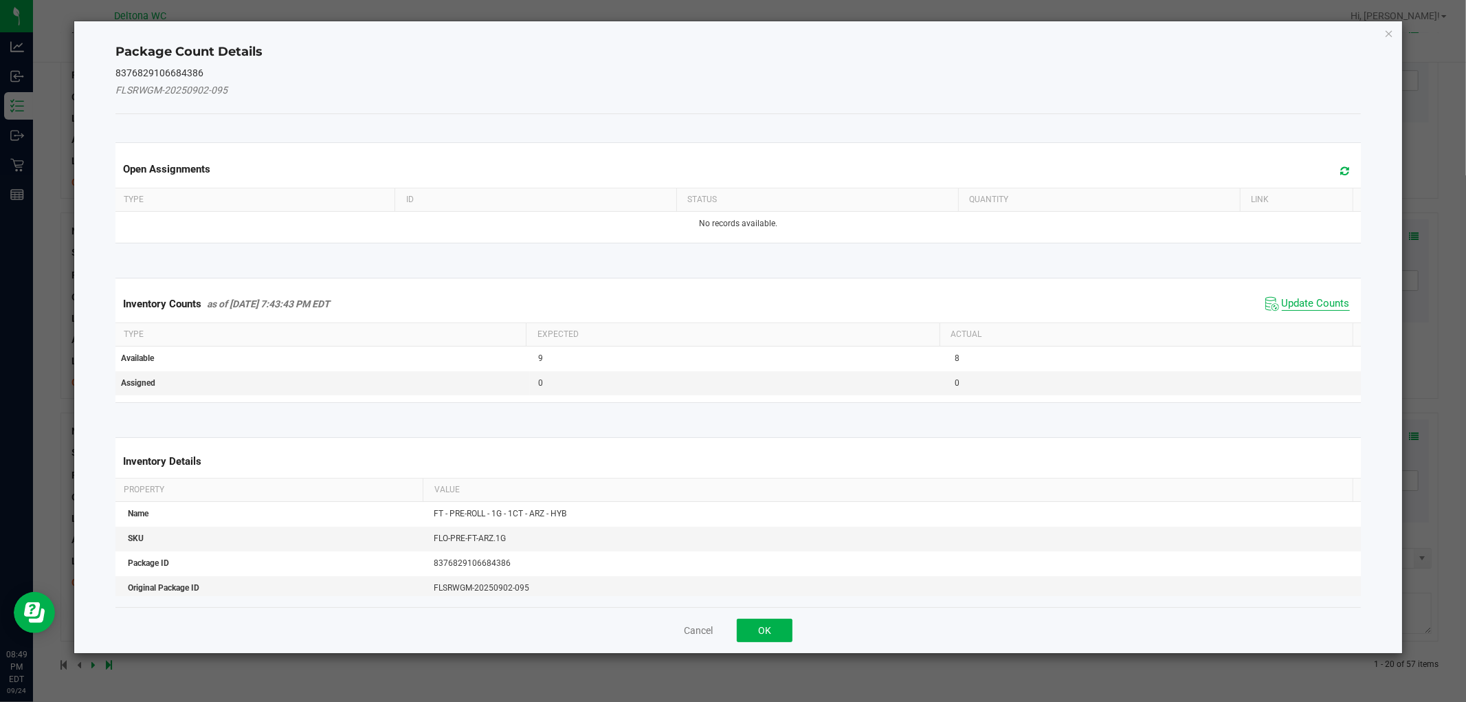
click at [1314, 306] on span "Update Counts" at bounding box center [1316, 304] width 68 height 14
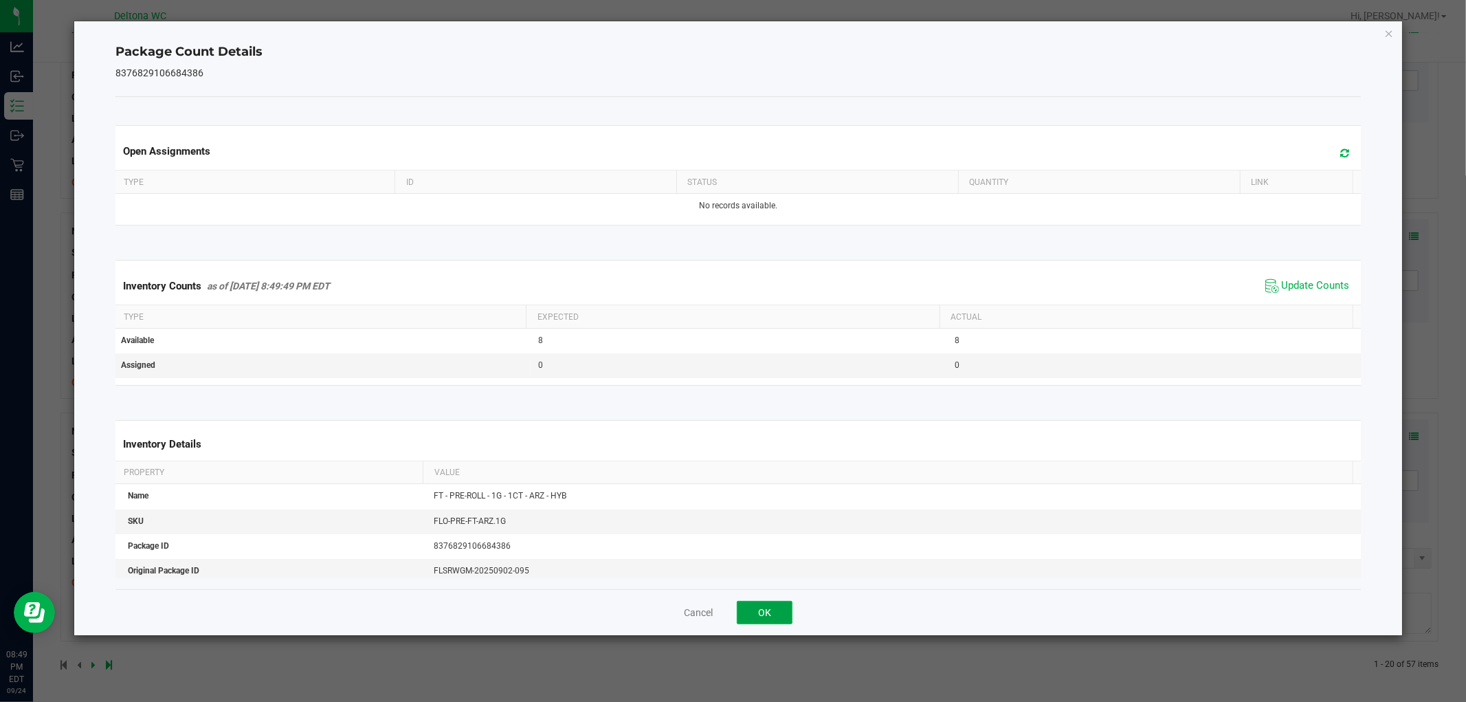
click at [760, 613] on button "OK" at bounding box center [765, 612] width 56 height 23
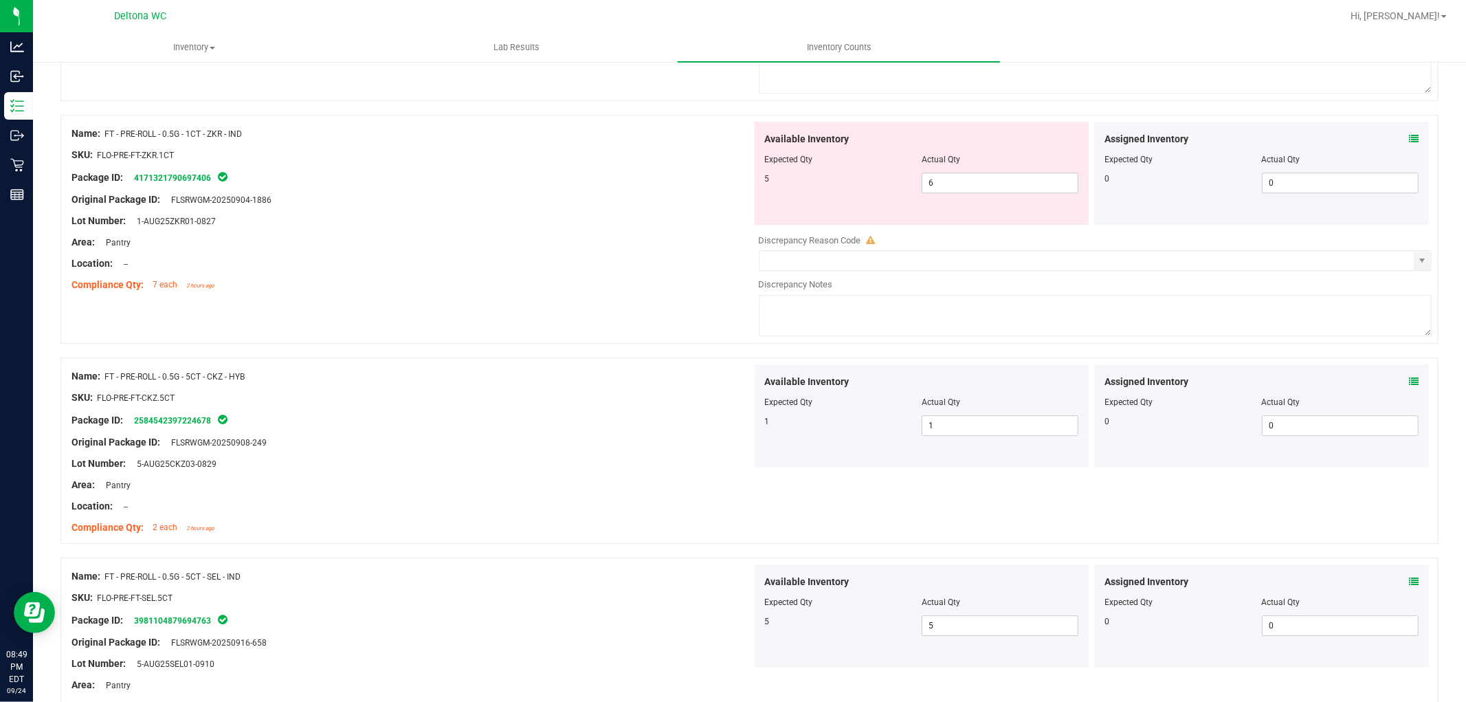
scroll to position [3319, 0]
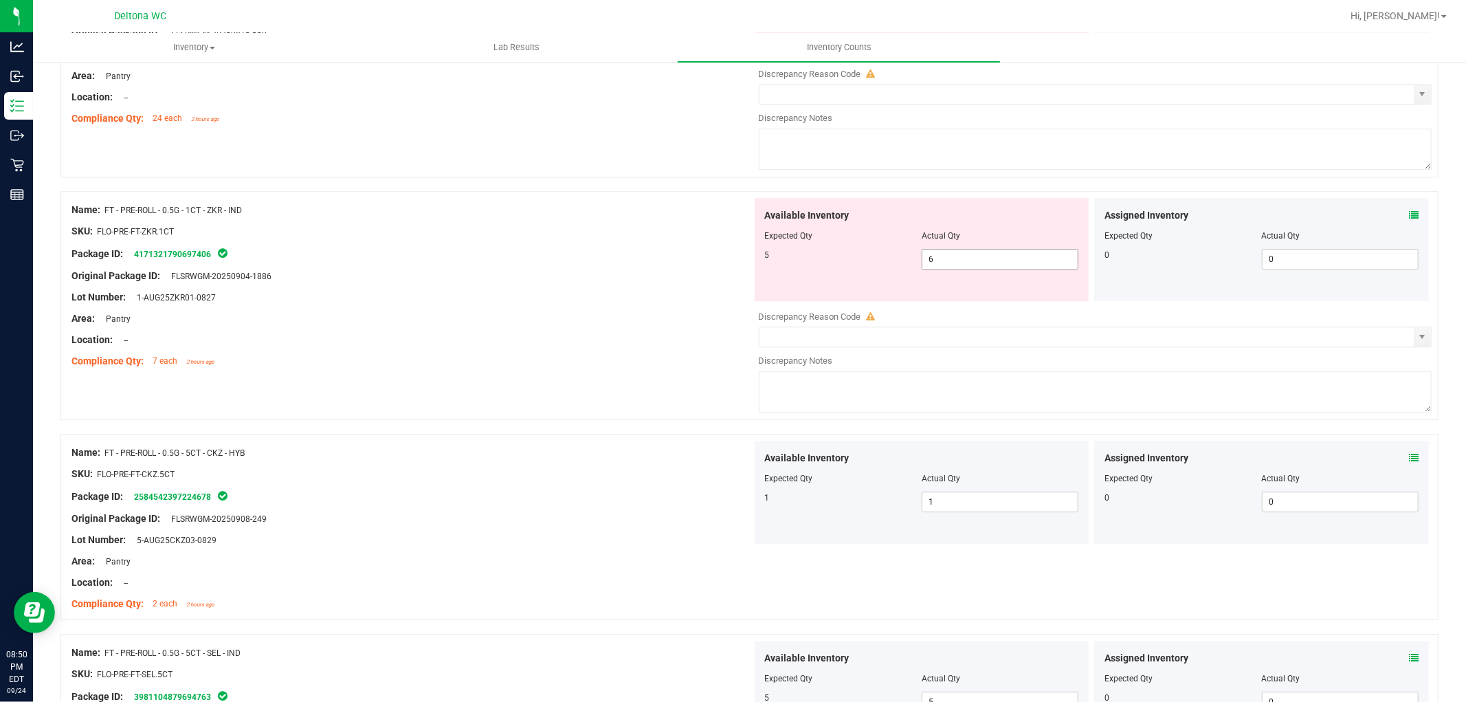
click at [1035, 259] on span "6 6" at bounding box center [1000, 259] width 157 height 21
type input "5"
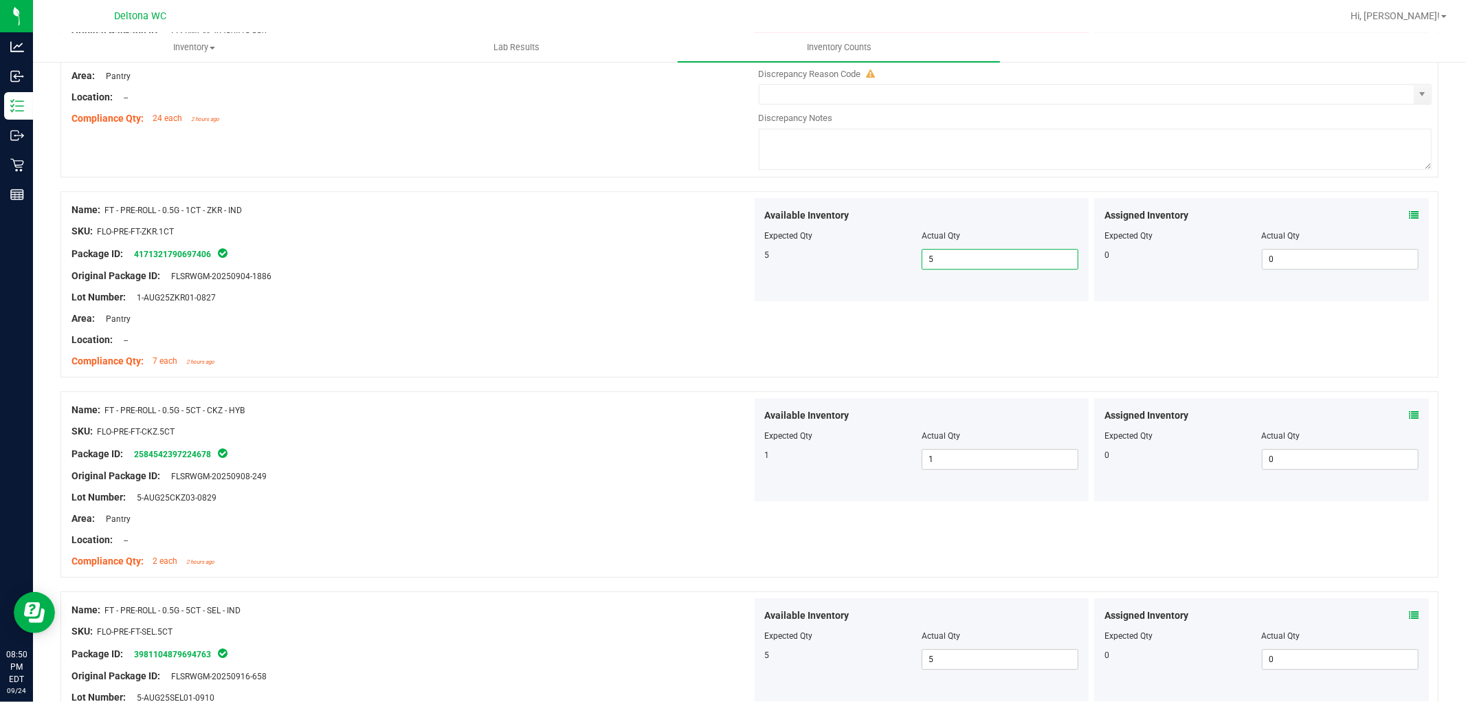
click at [150, 558] on span "2 each 2 hours ago" at bounding box center [180, 561] width 69 height 12
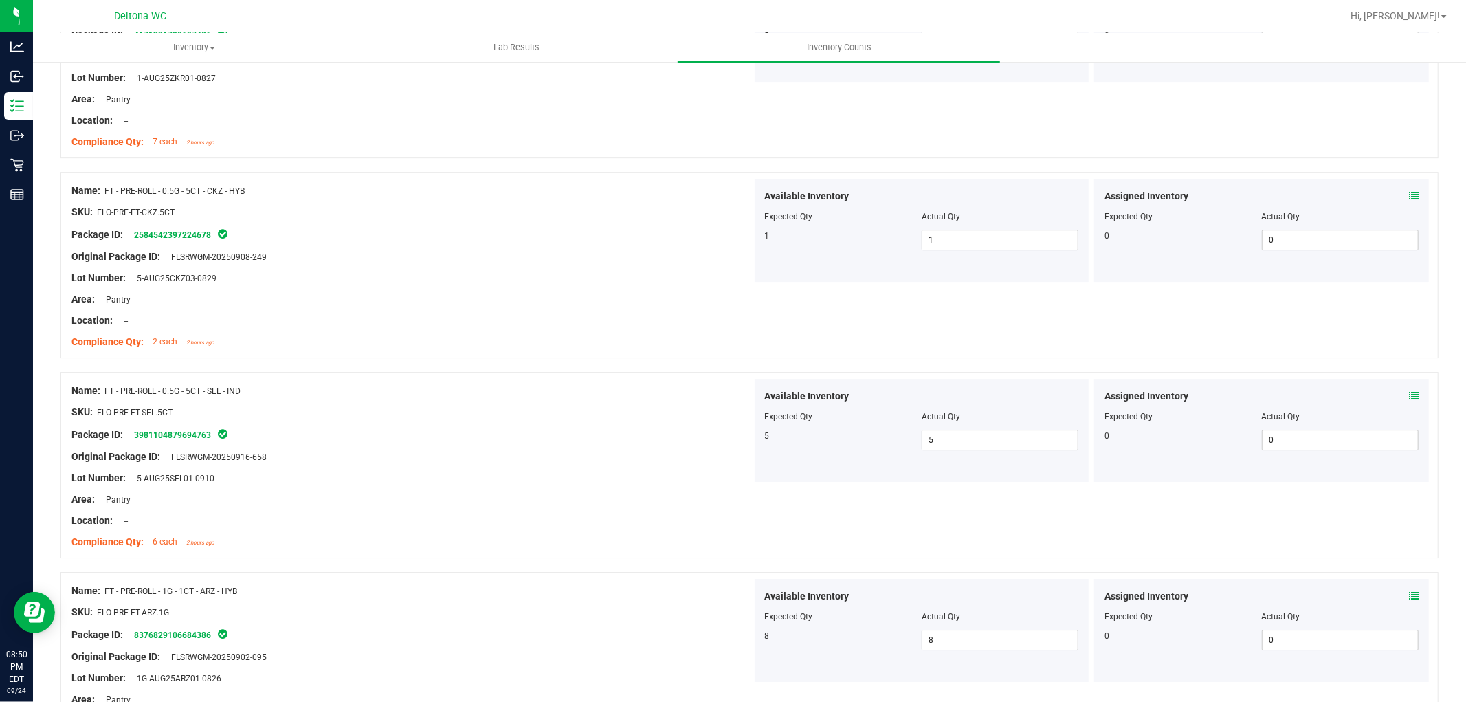
scroll to position [3657, 0]
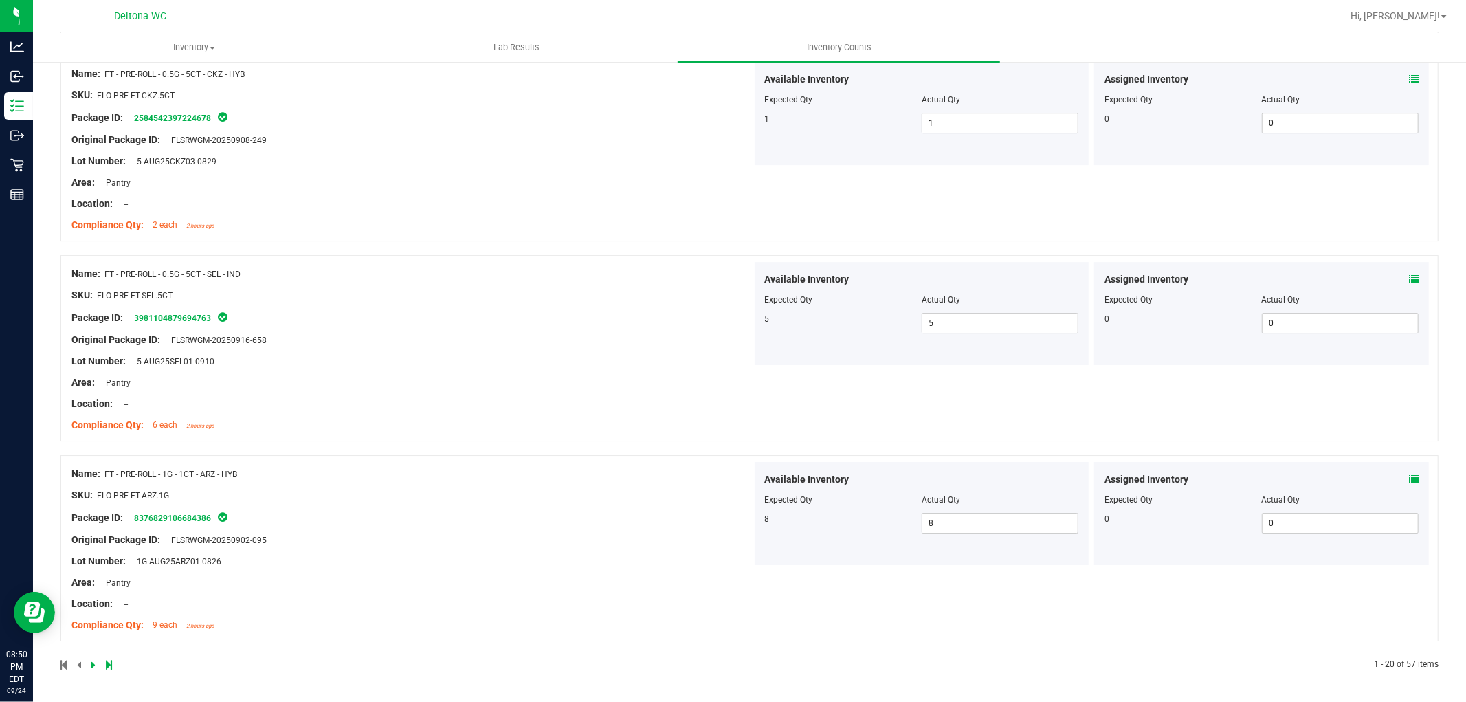
click at [99, 663] on div at bounding box center [405, 665] width 690 height 12
click at [93, 668] on icon at bounding box center [93, 665] width 4 height 8
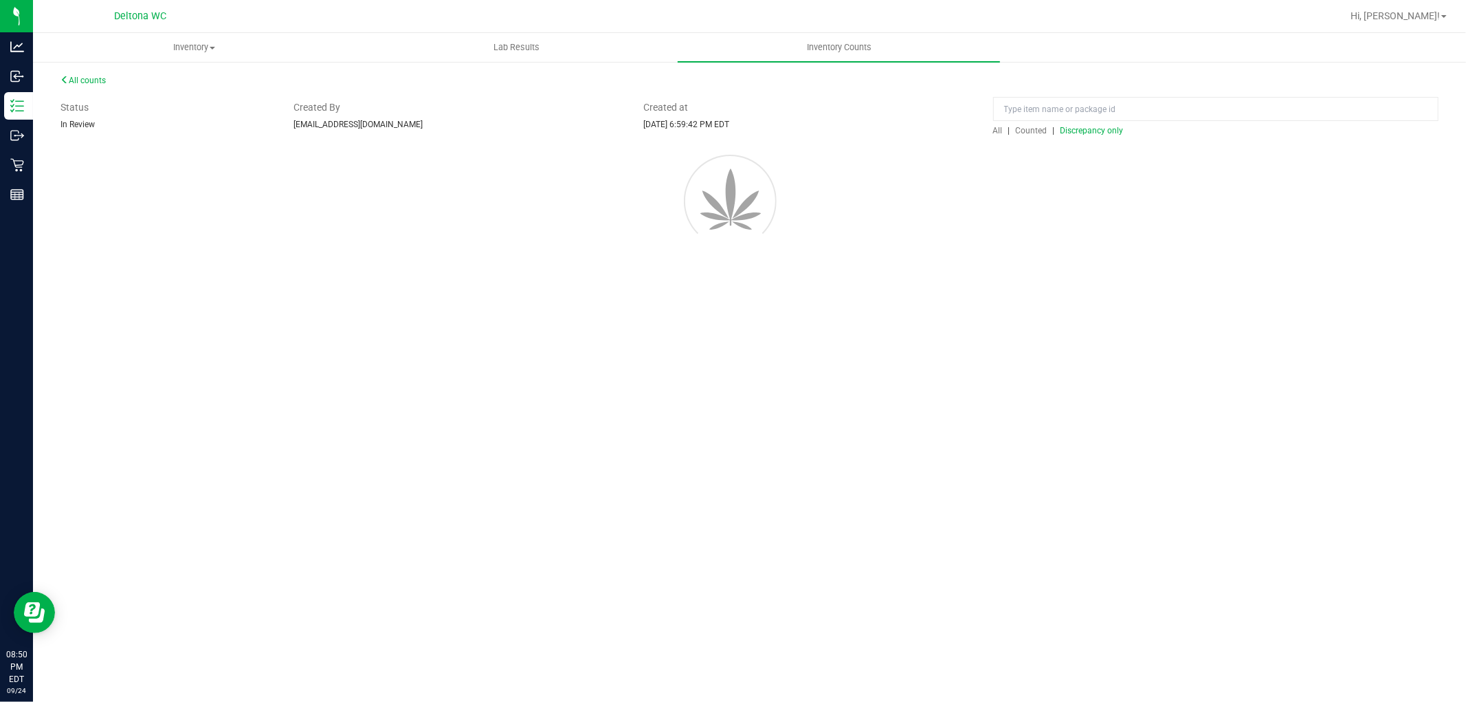
scroll to position [0, 0]
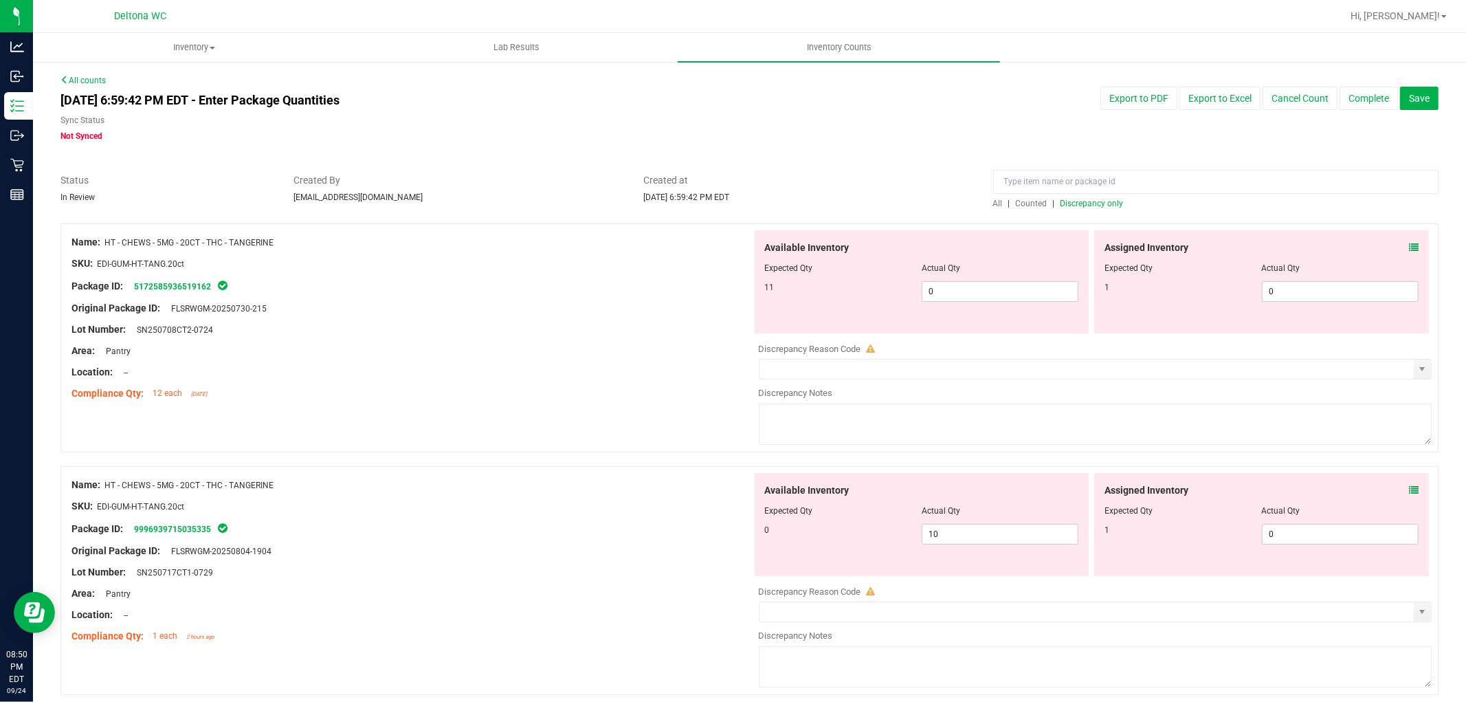
click at [1409, 250] on icon at bounding box center [1414, 248] width 10 height 10
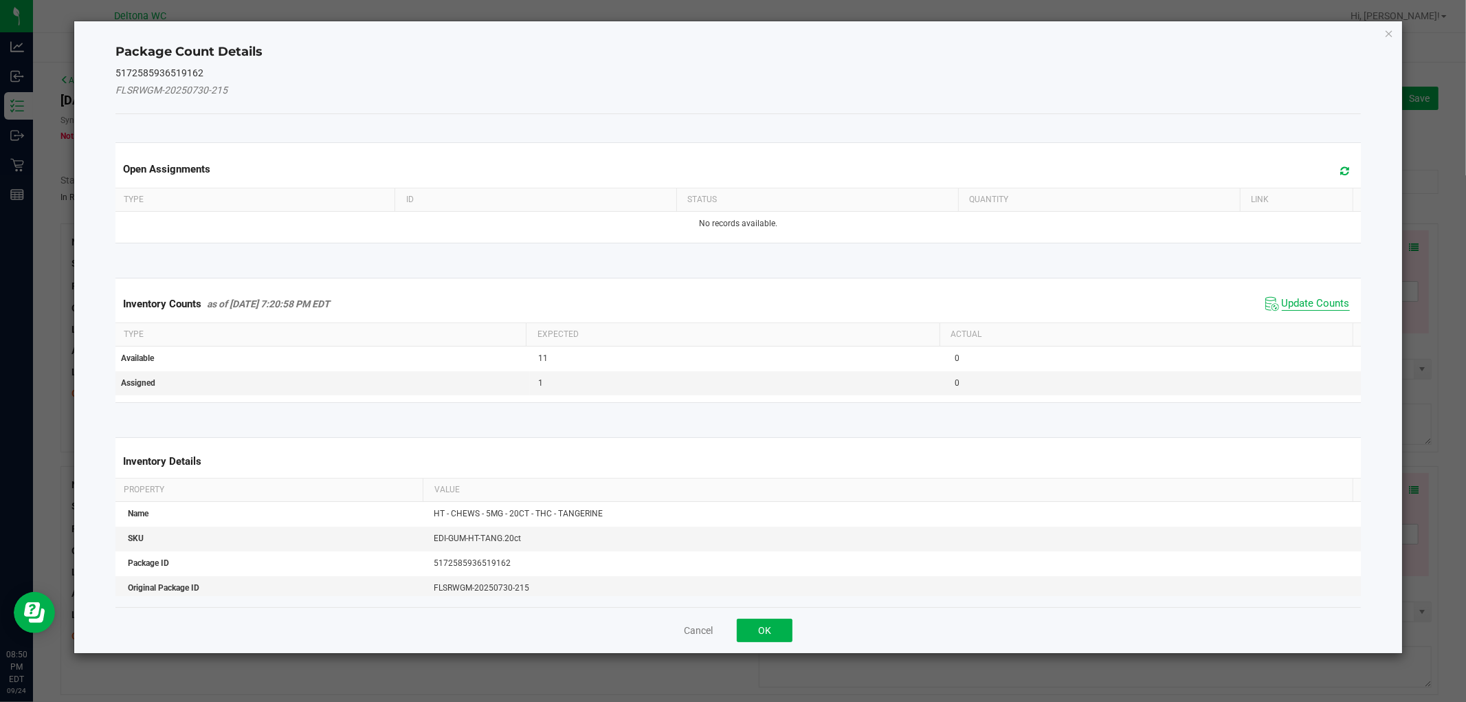
click at [1302, 305] on span "Update Counts" at bounding box center [1316, 304] width 68 height 14
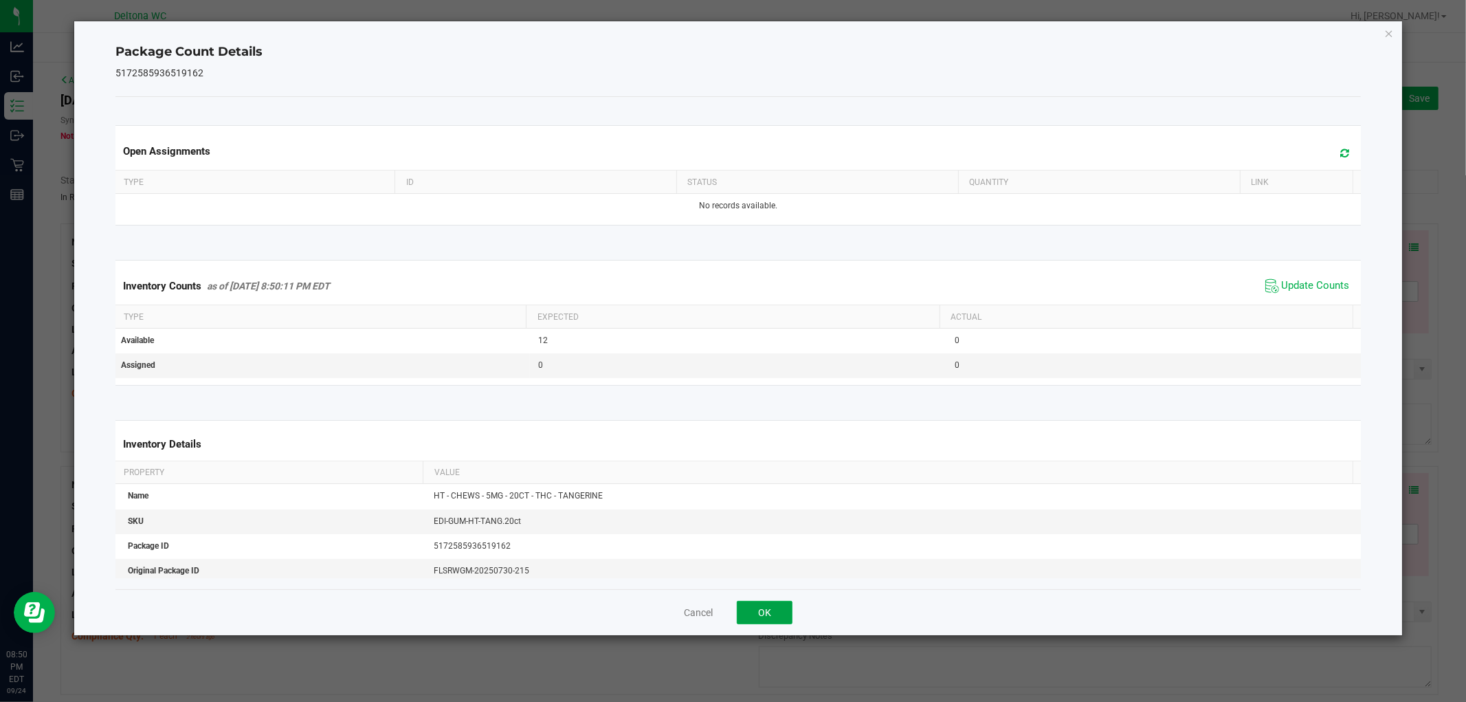
drag, startPoint x: 749, startPoint y: 613, endPoint x: 1046, endPoint y: 523, distance: 310.4
click at [750, 613] on button "OK" at bounding box center [765, 612] width 56 height 23
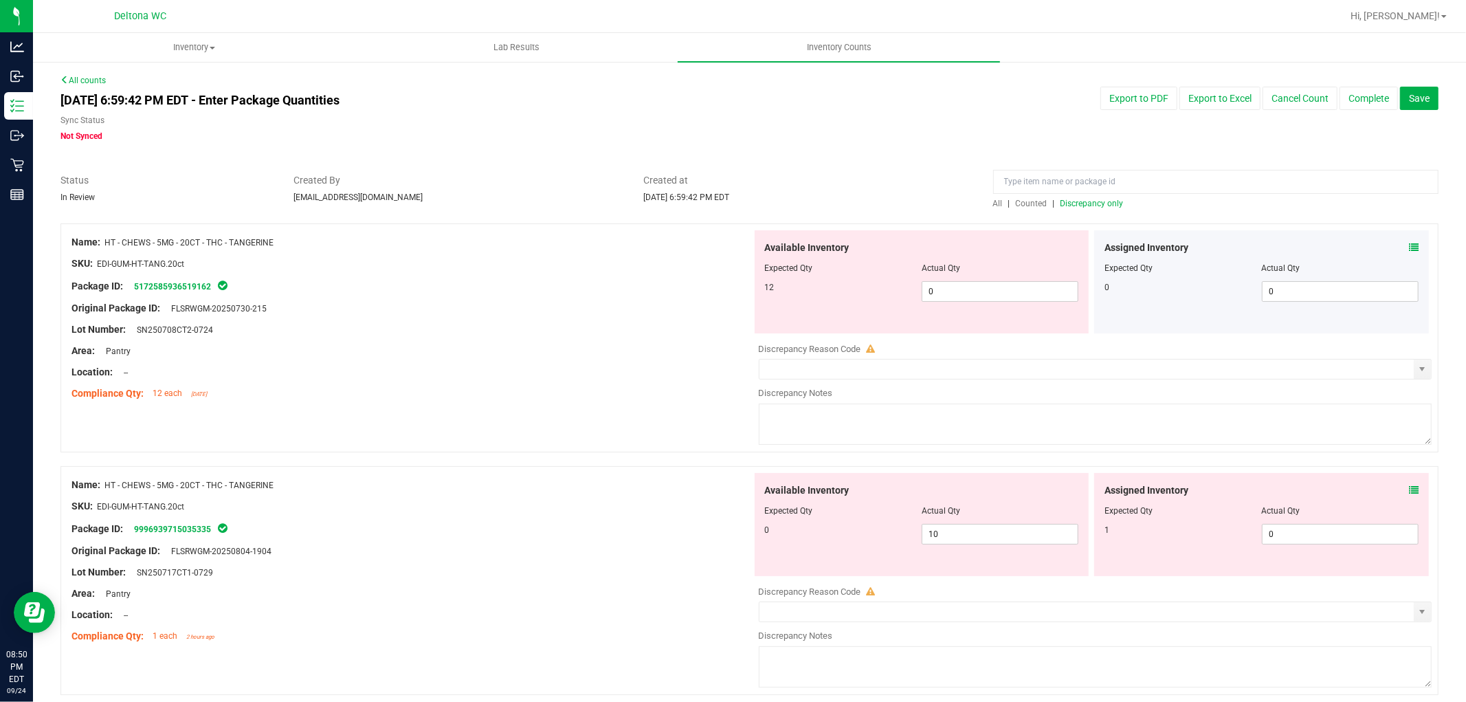
drag, startPoint x: 1404, startPoint y: 489, endPoint x: 1339, endPoint y: 384, distance: 123.8
click at [1400, 483] on div "Assigned Inventory Expected Qty Actual Qty 1 0 0" at bounding box center [1261, 524] width 335 height 103
click at [1409, 486] on icon at bounding box center [1414, 490] width 10 height 10
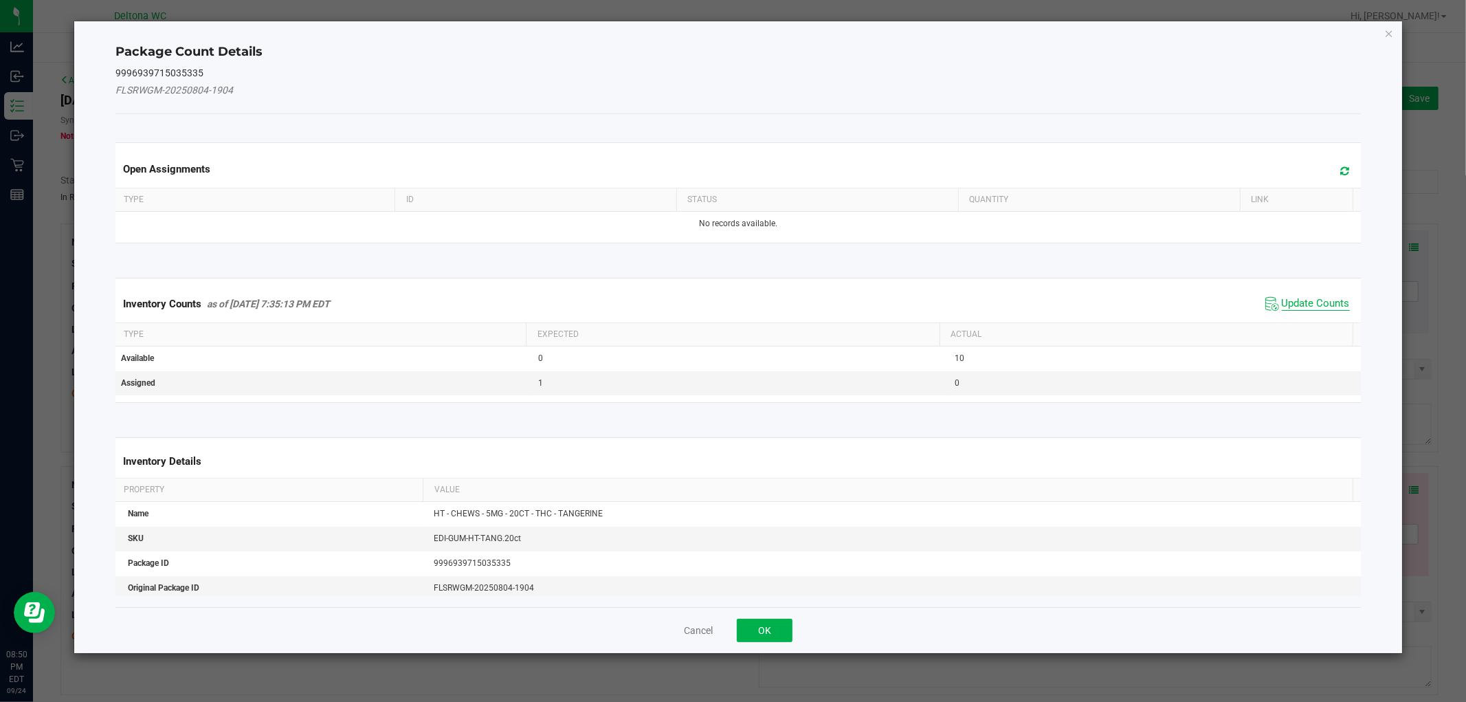
click at [1323, 307] on span "Update Counts" at bounding box center [1316, 304] width 68 height 14
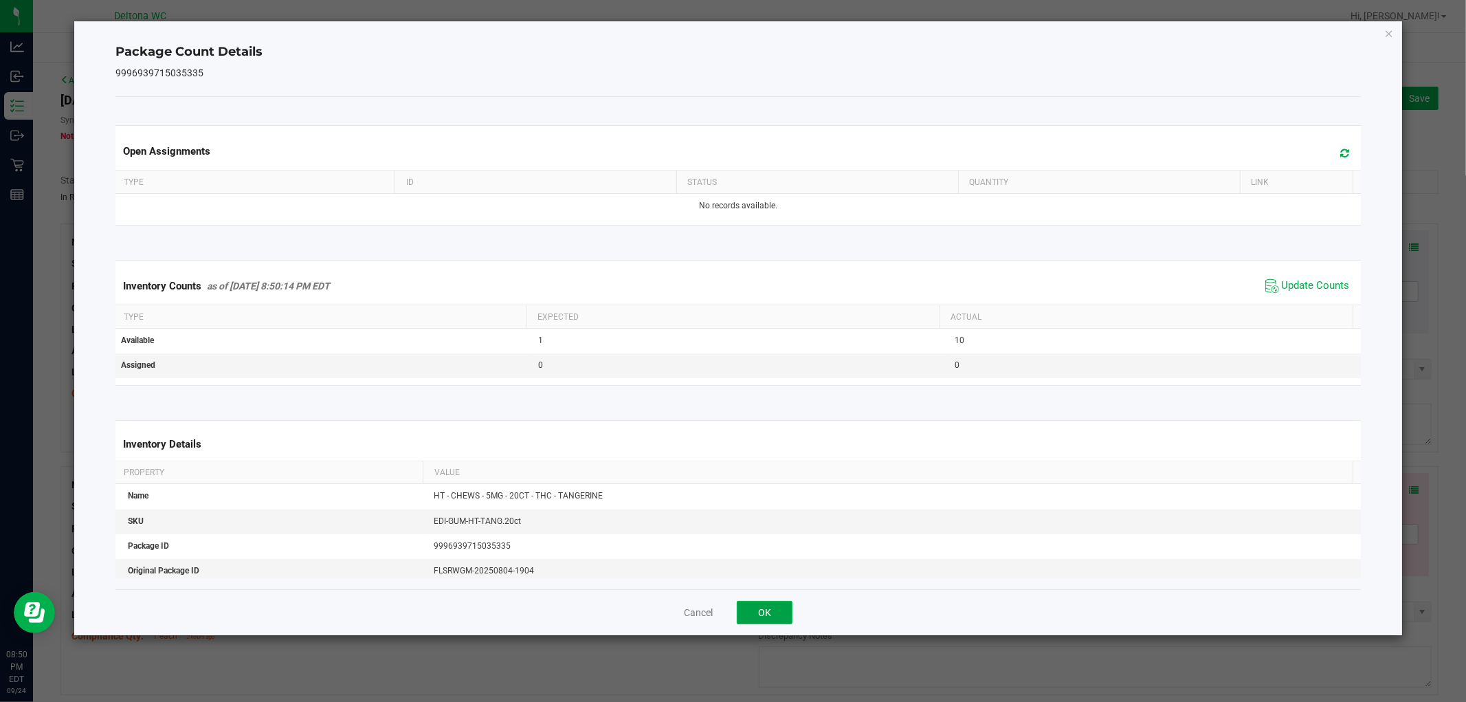
click at [780, 612] on button "OK" at bounding box center [765, 612] width 56 height 23
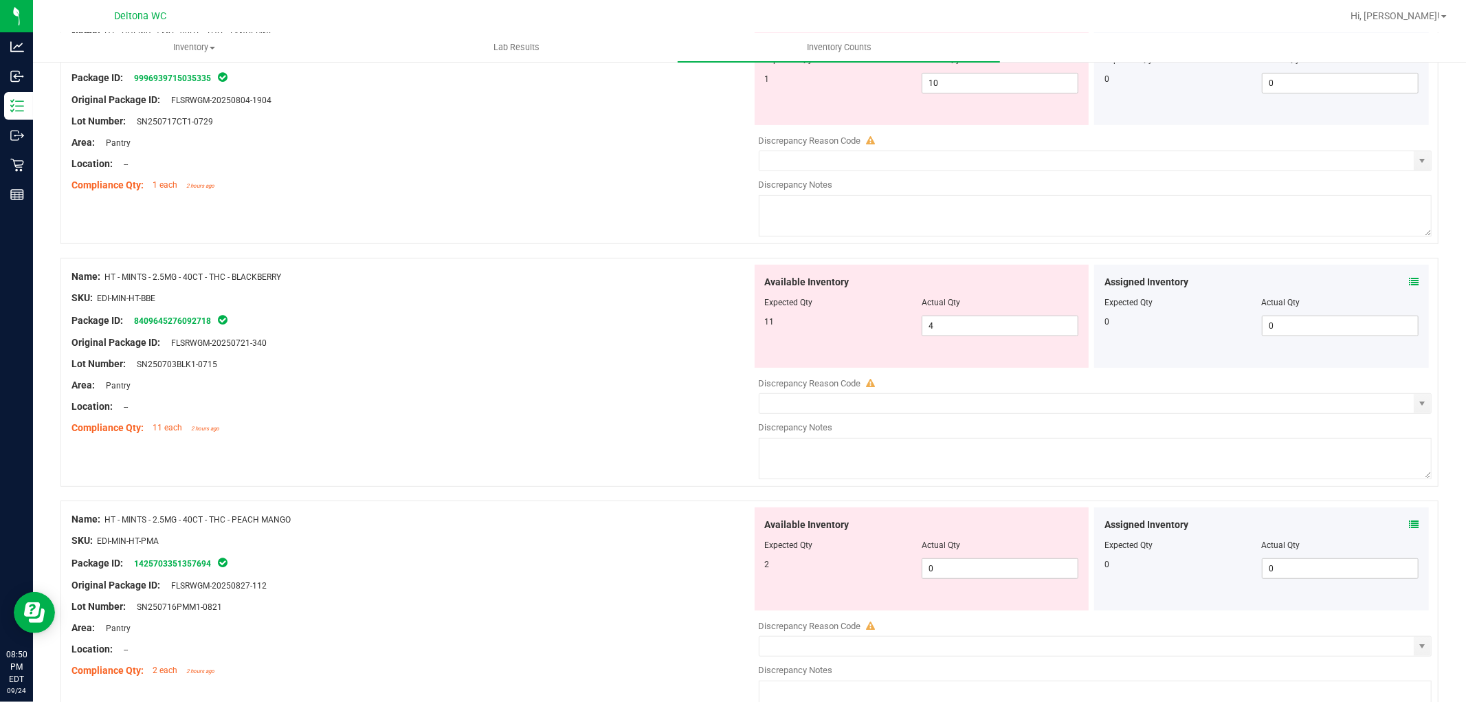
scroll to position [305, 0]
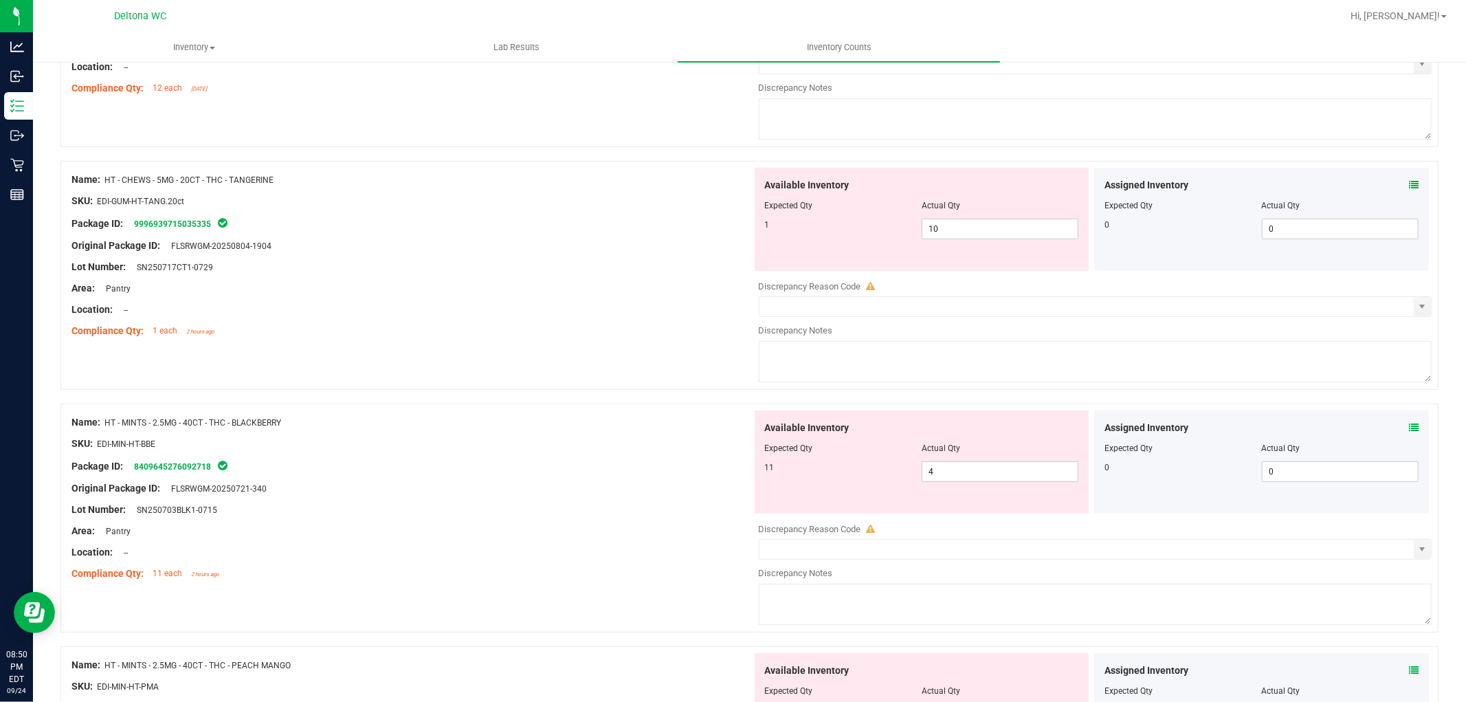
click at [1409, 181] on icon at bounding box center [1414, 185] width 10 height 10
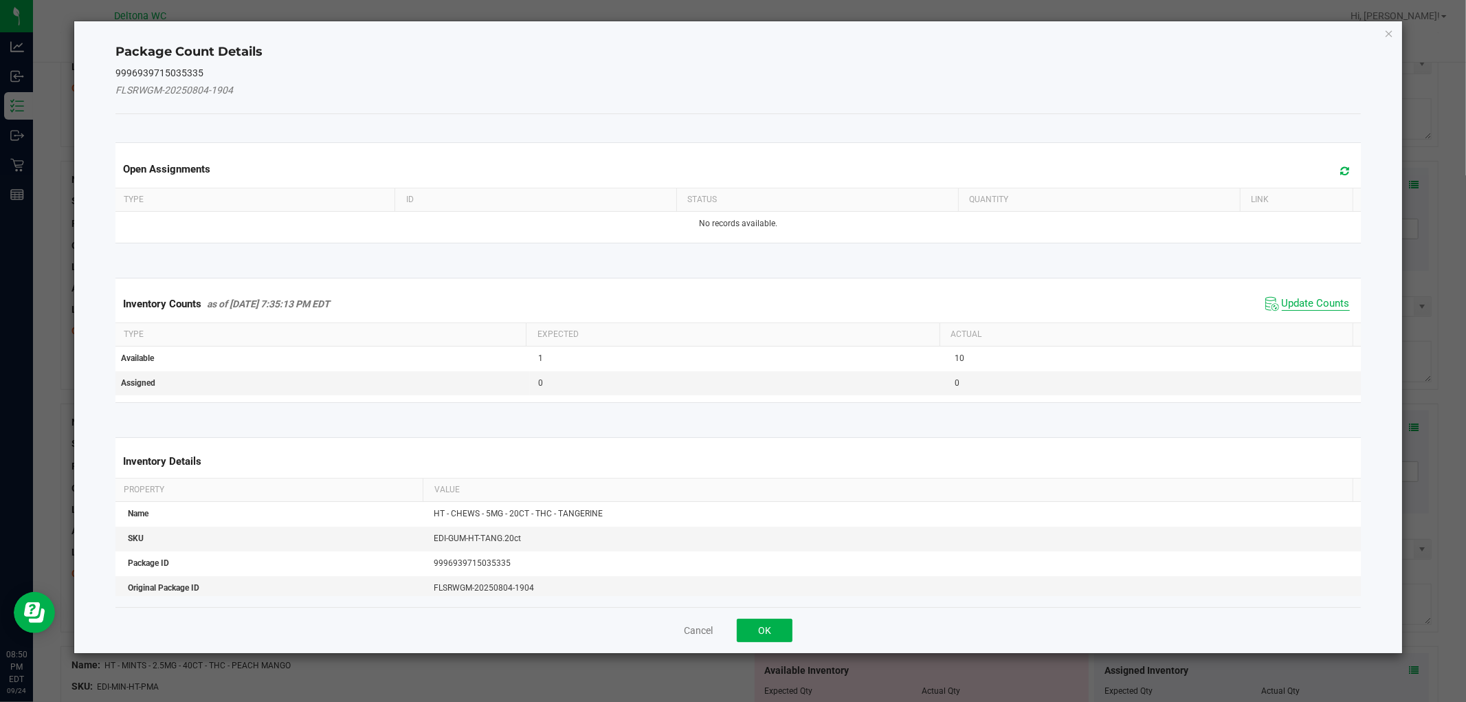
click at [1290, 305] on span "Update Counts" at bounding box center [1316, 304] width 68 height 14
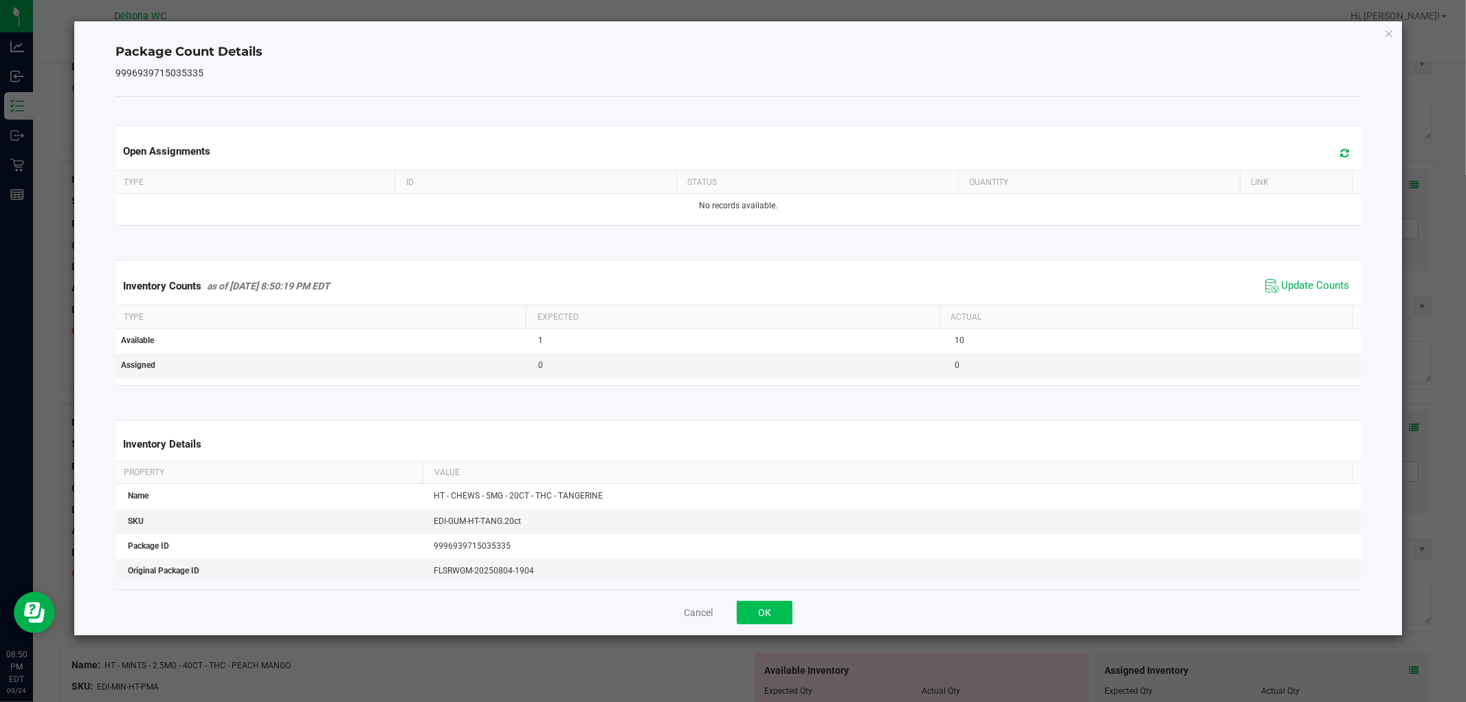
drag, startPoint x: 740, startPoint y: 627, endPoint x: 751, endPoint y: 617, distance: 15.1
click at [746, 621] on div "Cancel OK" at bounding box center [737, 612] width 1245 height 46
click at [751, 617] on button "OK" at bounding box center [765, 612] width 56 height 23
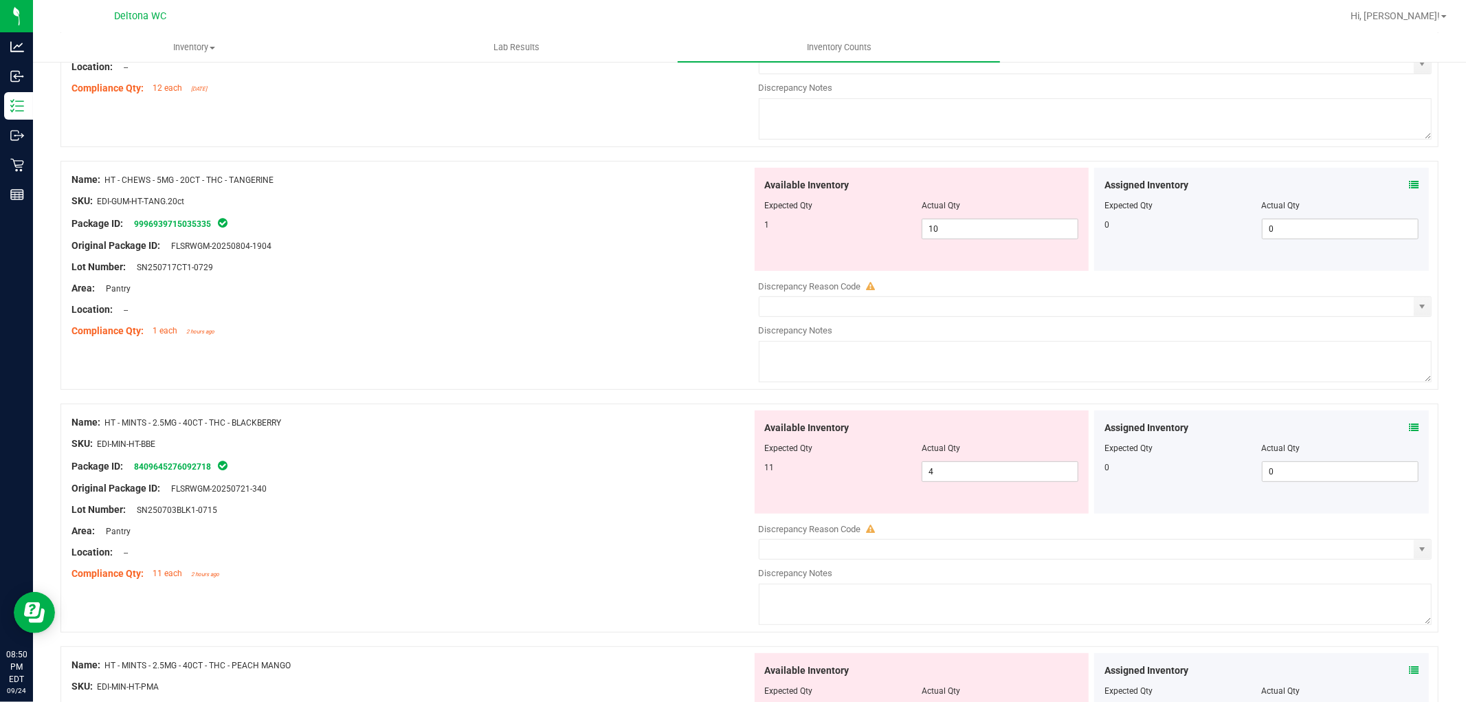
click at [1409, 430] on icon at bounding box center [1414, 428] width 10 height 10
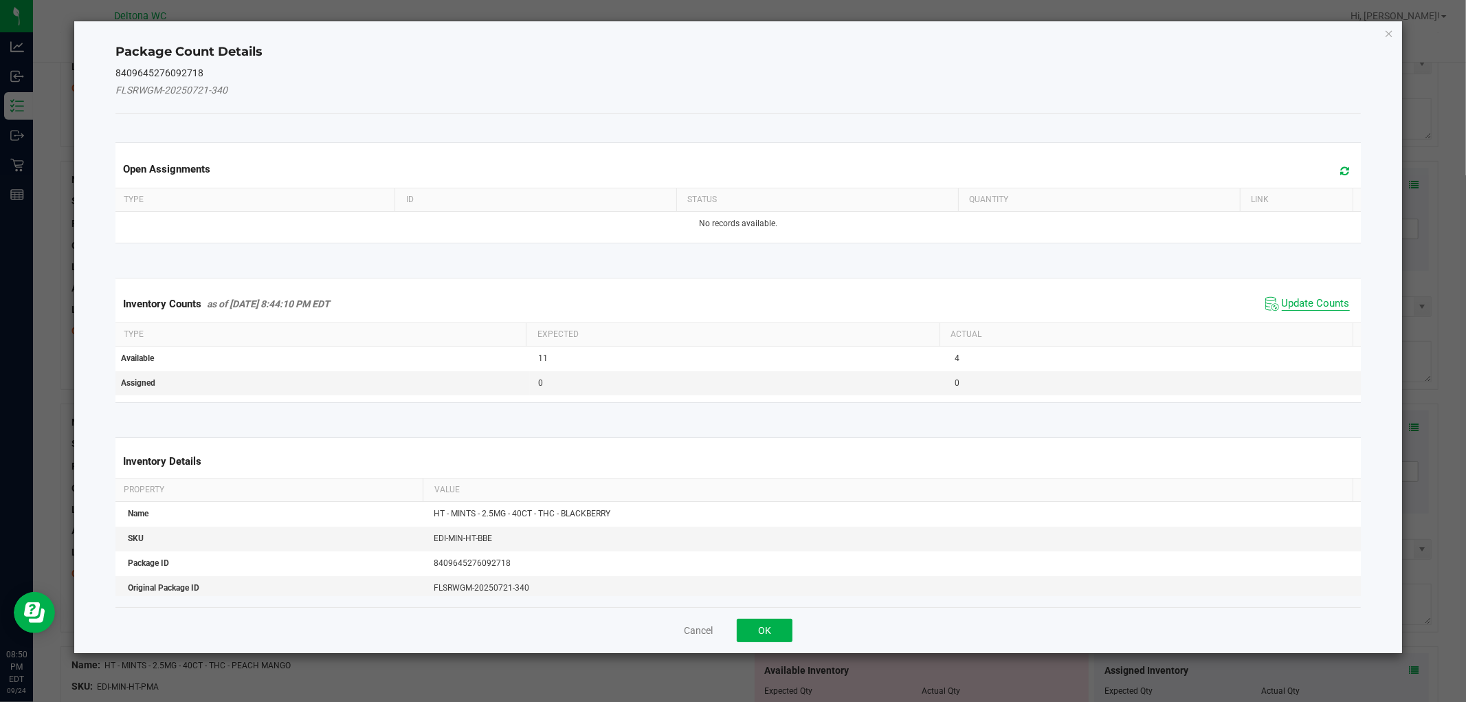
click at [1292, 308] on span "Update Counts" at bounding box center [1316, 304] width 68 height 14
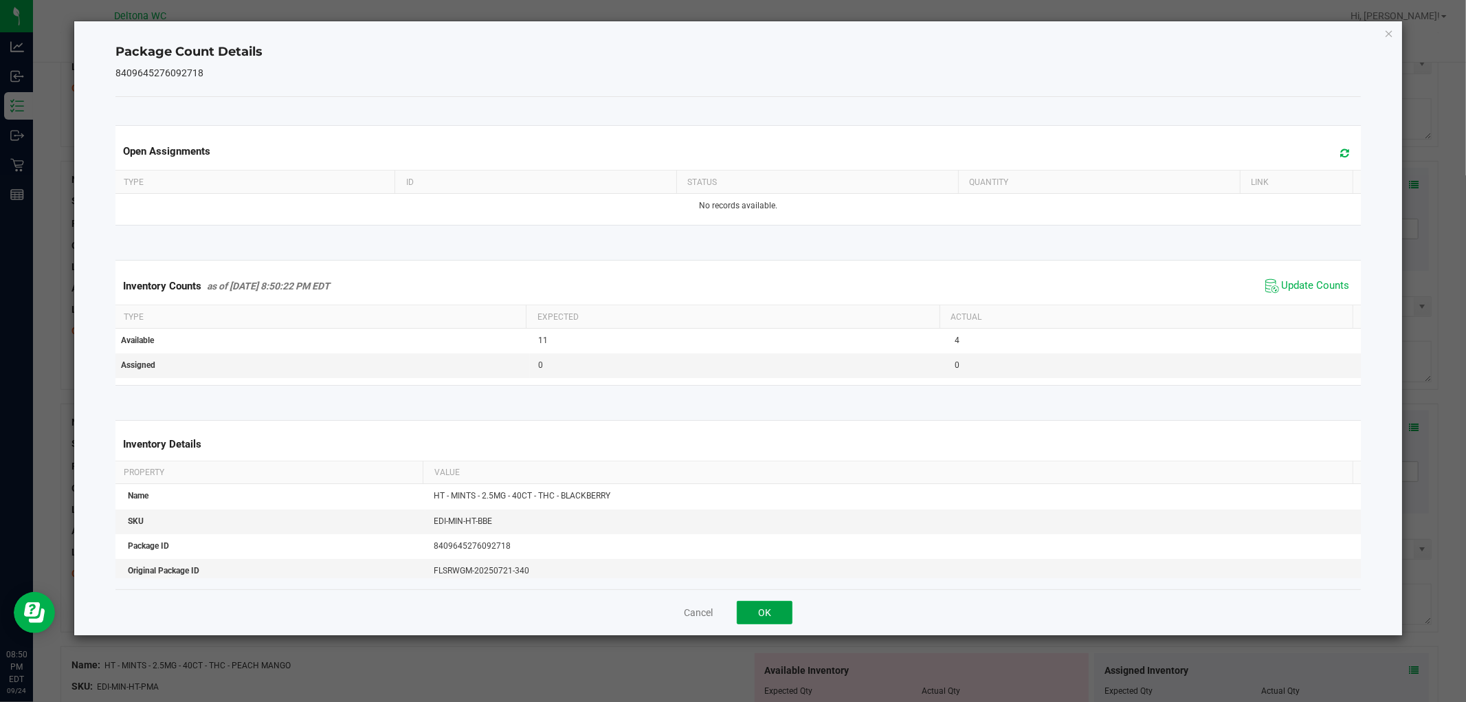
drag, startPoint x: 771, startPoint y: 612, endPoint x: 788, endPoint y: 597, distance: 22.9
click at [771, 610] on button "OK" at bounding box center [765, 612] width 56 height 23
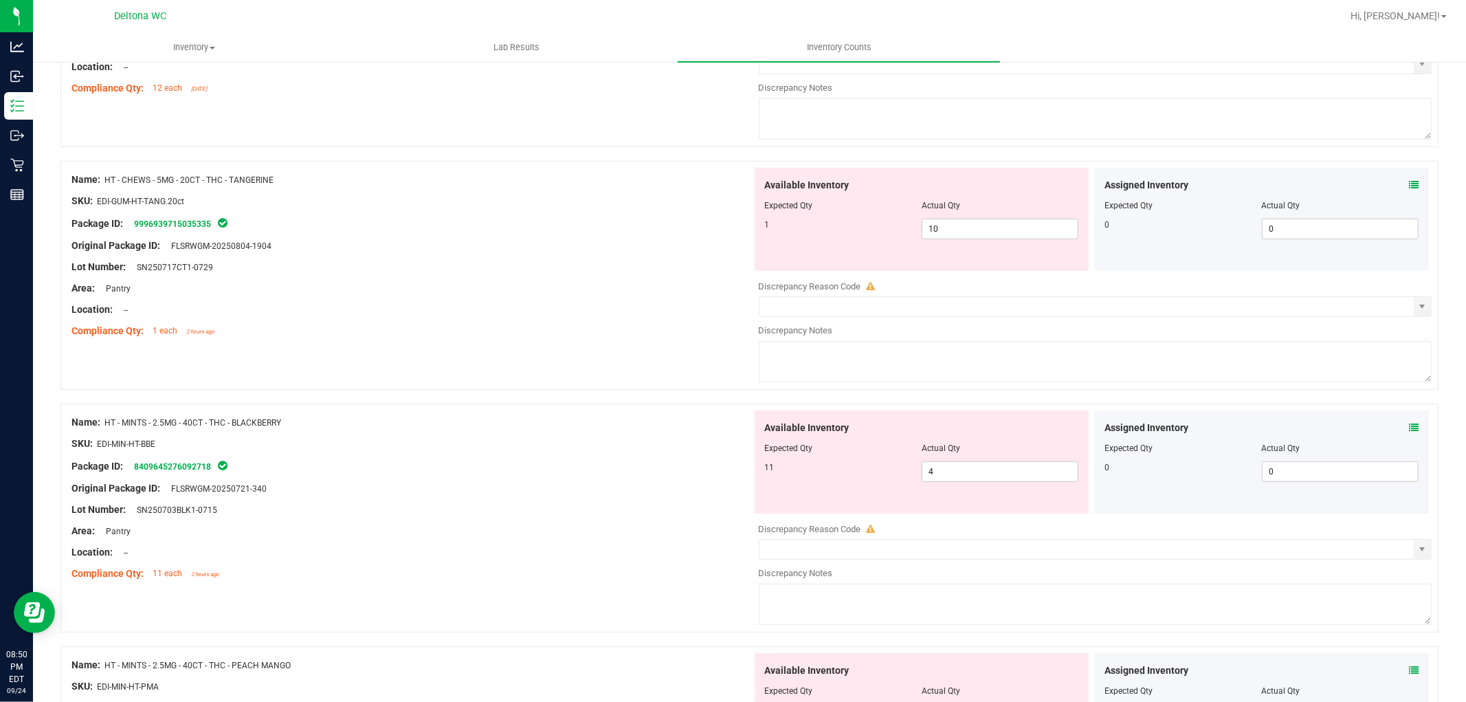
scroll to position [610, 0]
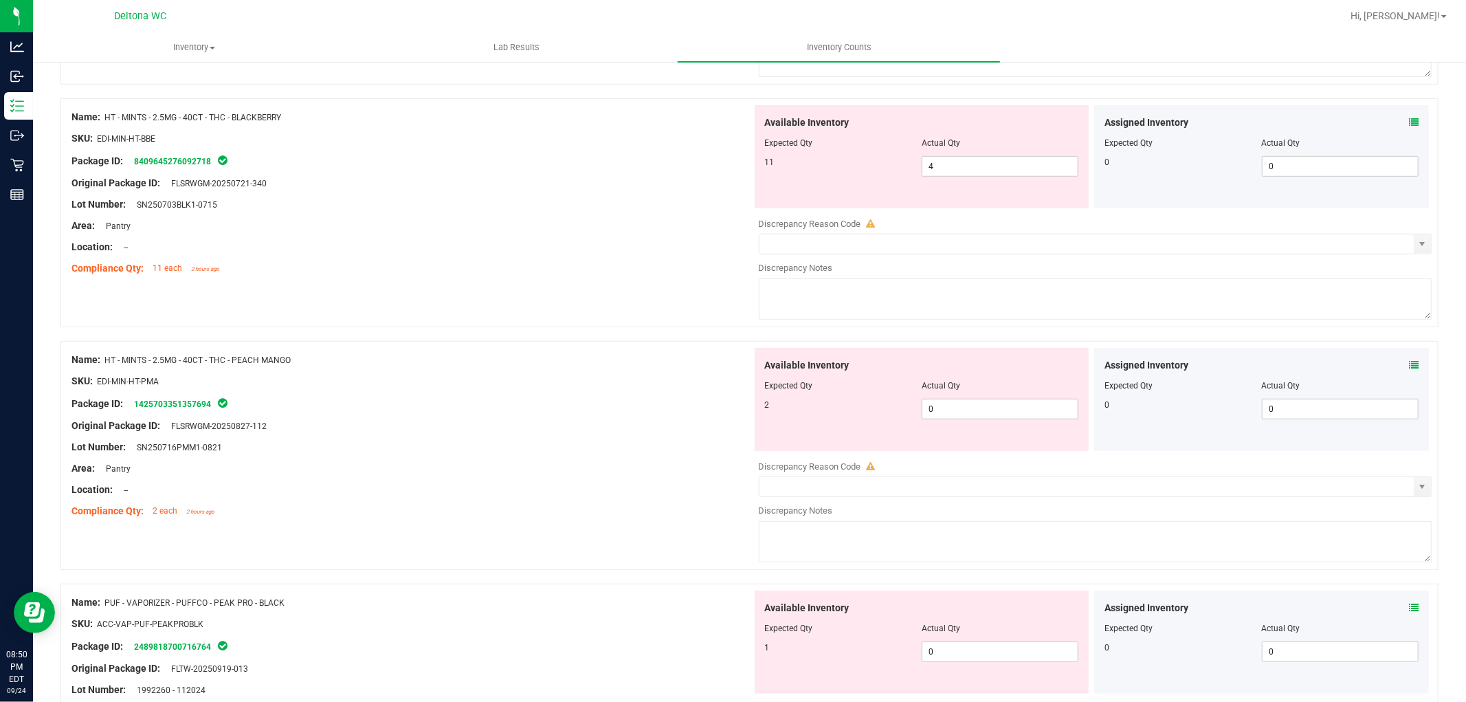
click at [1399, 355] on div "Assigned Inventory Expected Qty Actual Qty 0 0 0" at bounding box center [1261, 399] width 335 height 103
click at [1409, 362] on icon at bounding box center [1414, 365] width 10 height 10
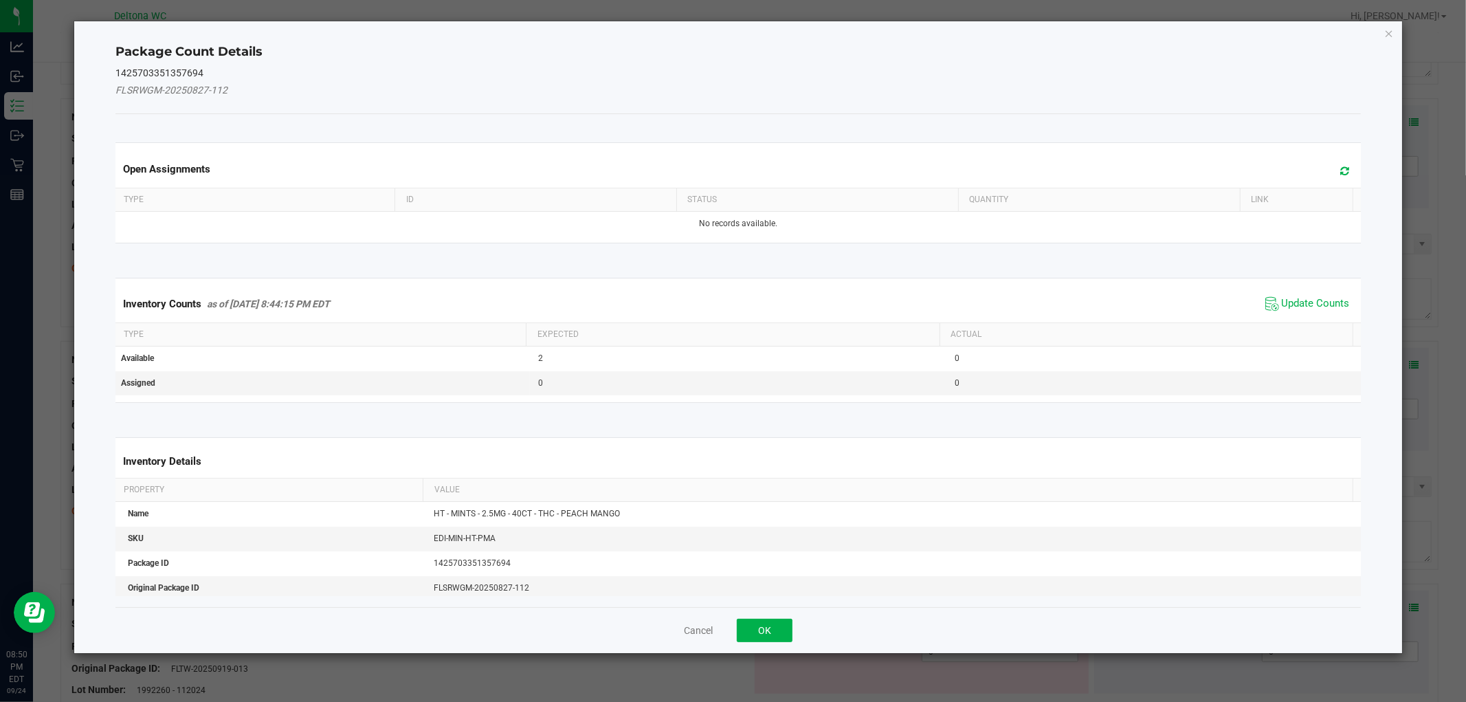
click at [1317, 294] on span "Update Counts" at bounding box center [1307, 304] width 91 height 21
click at [1312, 303] on div "Inventory Counts as of [DATE] 8:44:15 PM EDT Update Counts" at bounding box center [738, 303] width 1251 height 36
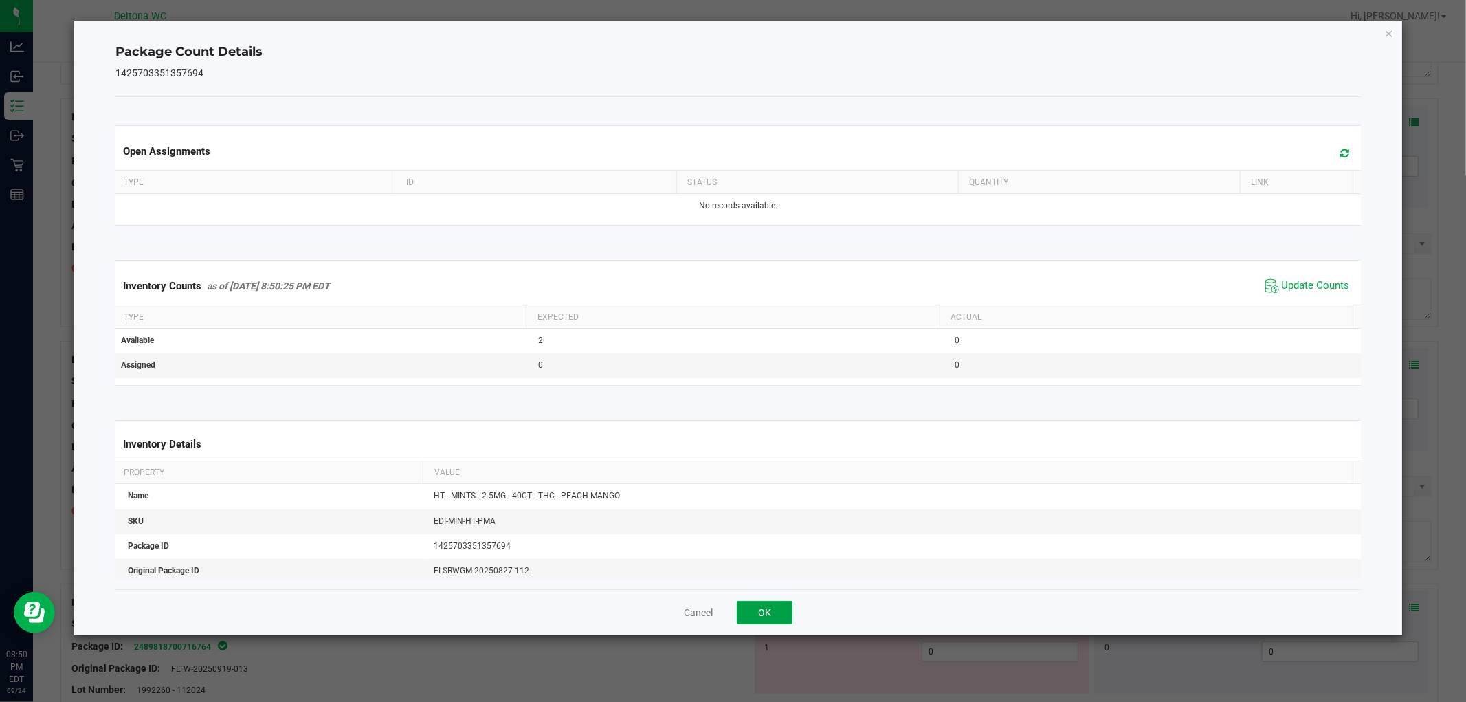
click at [759, 617] on button "OK" at bounding box center [765, 612] width 56 height 23
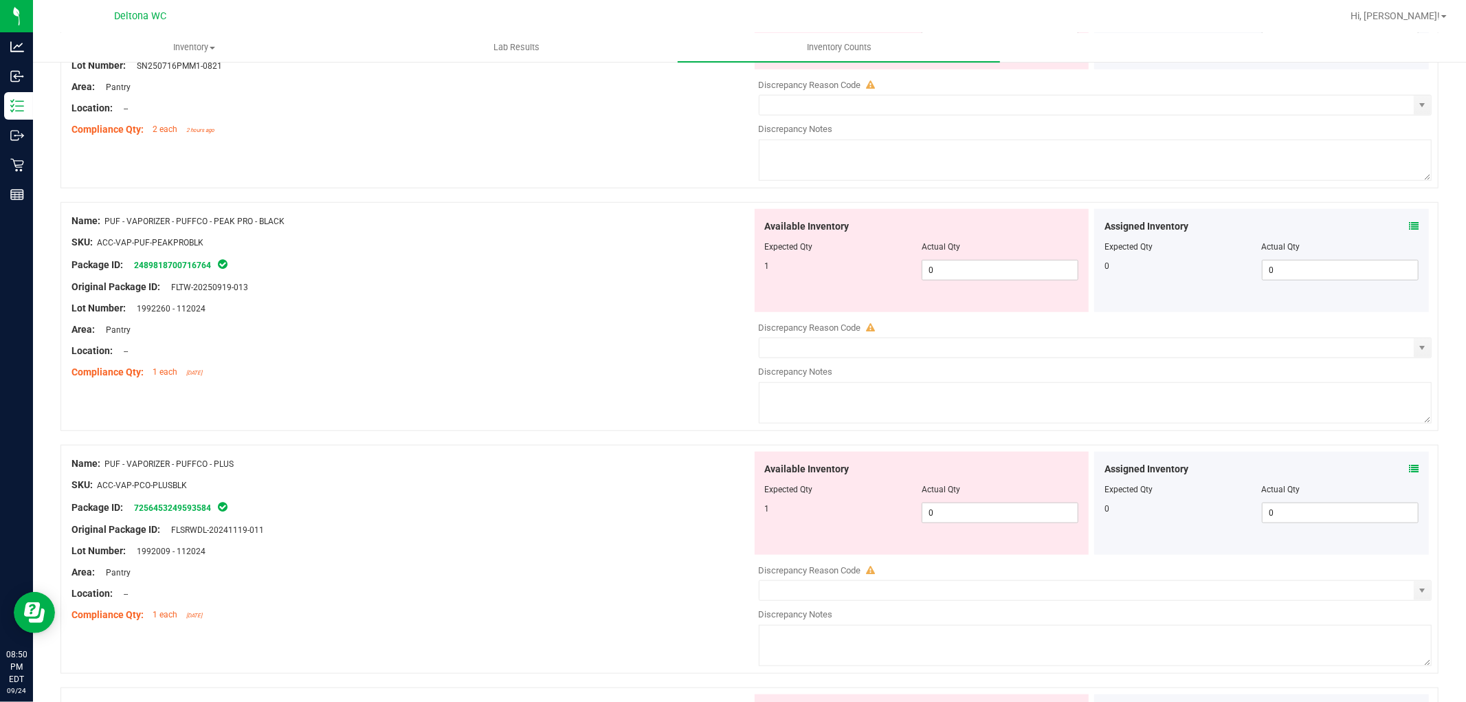
scroll to position [993, 0]
click at [1409, 230] on icon at bounding box center [1414, 226] width 10 height 10
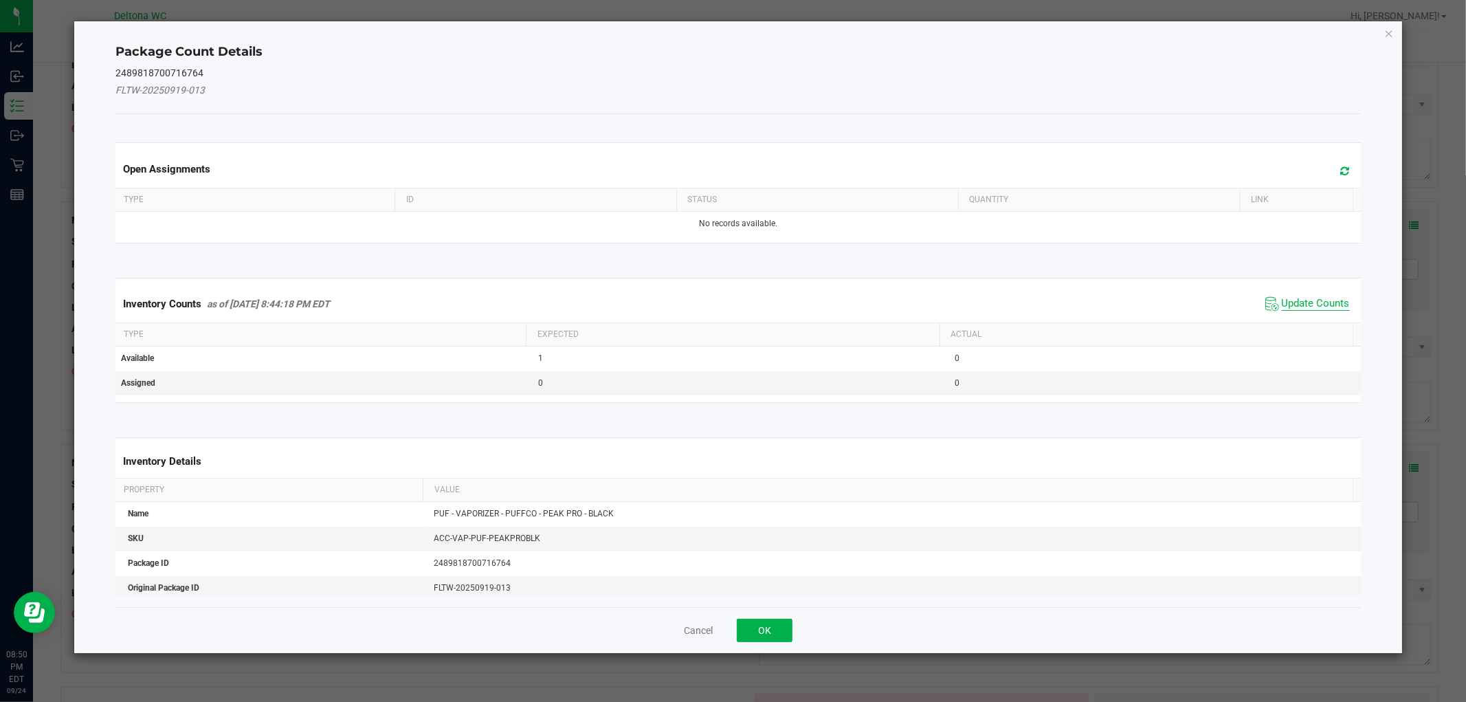
click at [1303, 297] on span "Update Counts" at bounding box center [1316, 304] width 68 height 14
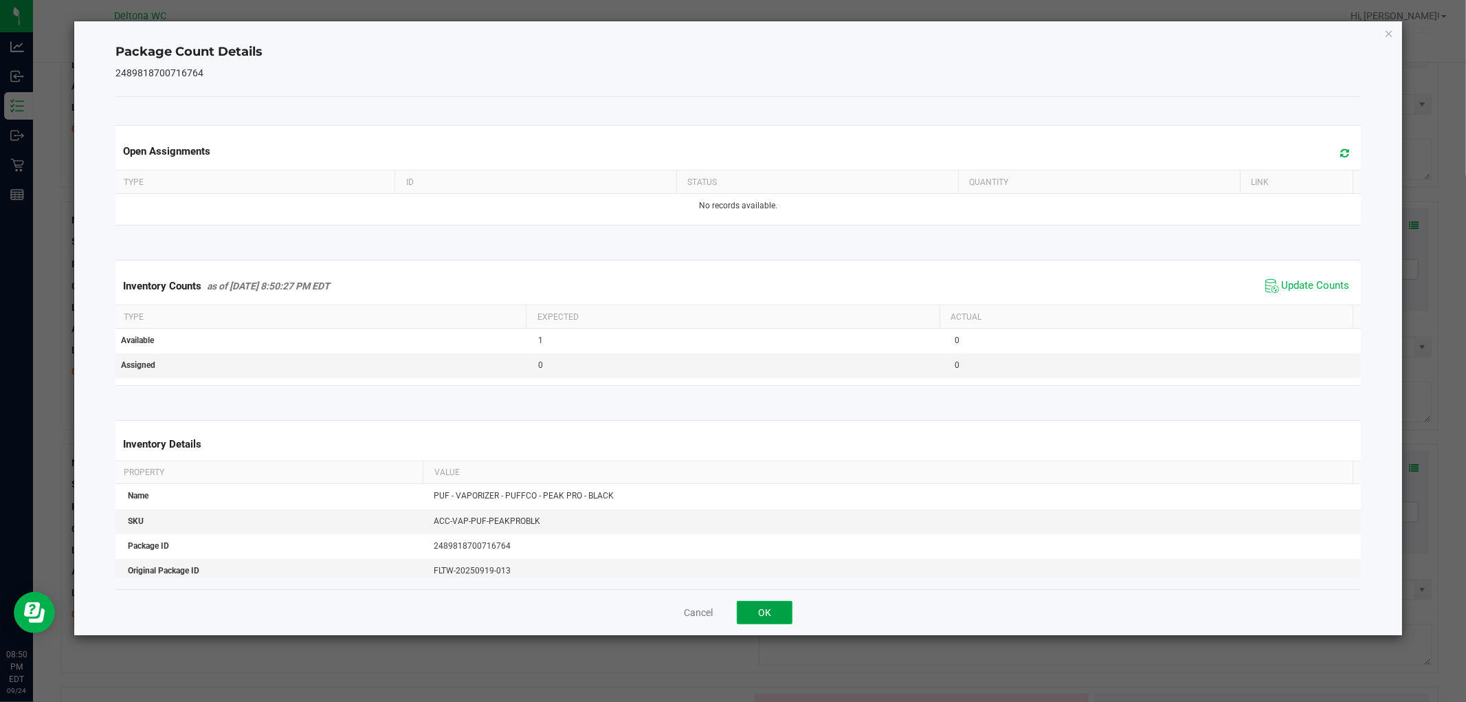
click at [753, 615] on button "OK" at bounding box center [765, 612] width 56 height 23
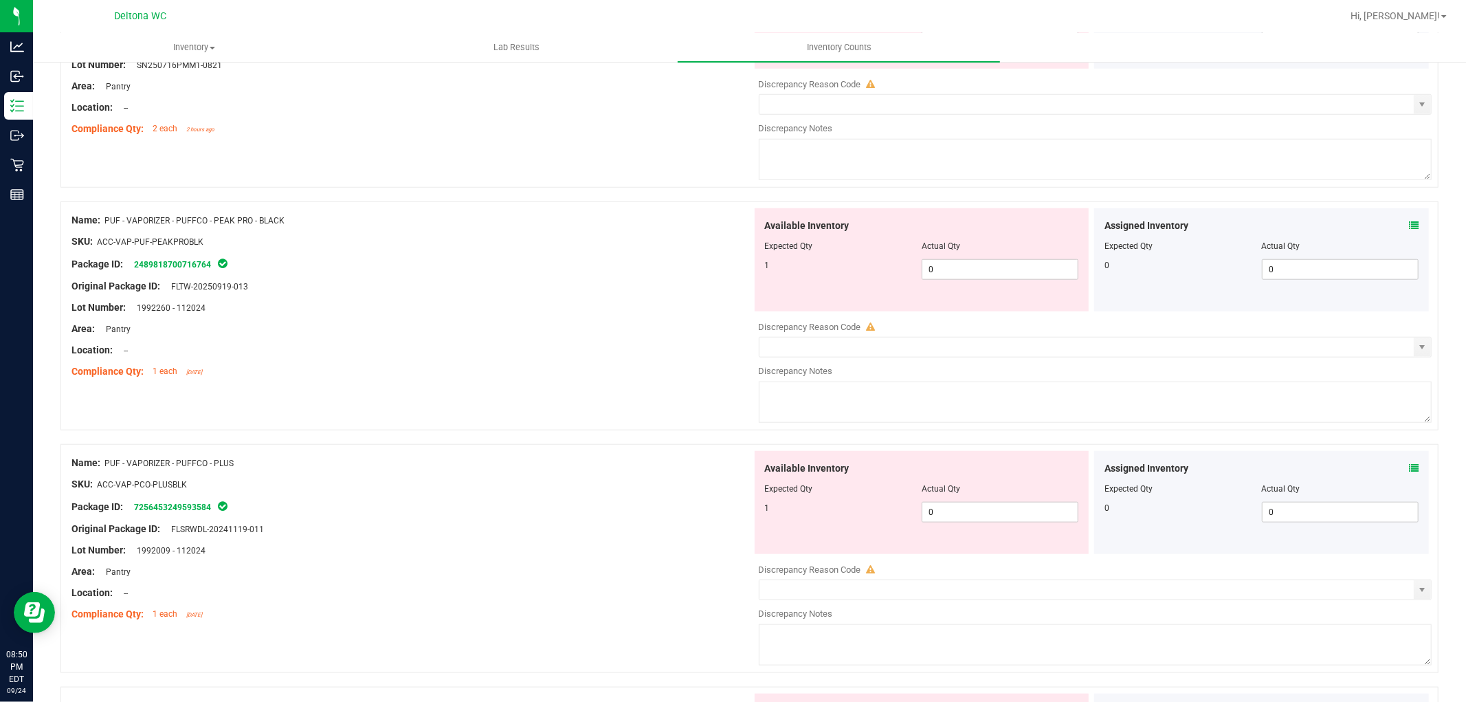
click at [1409, 467] on icon at bounding box center [1414, 468] width 10 height 10
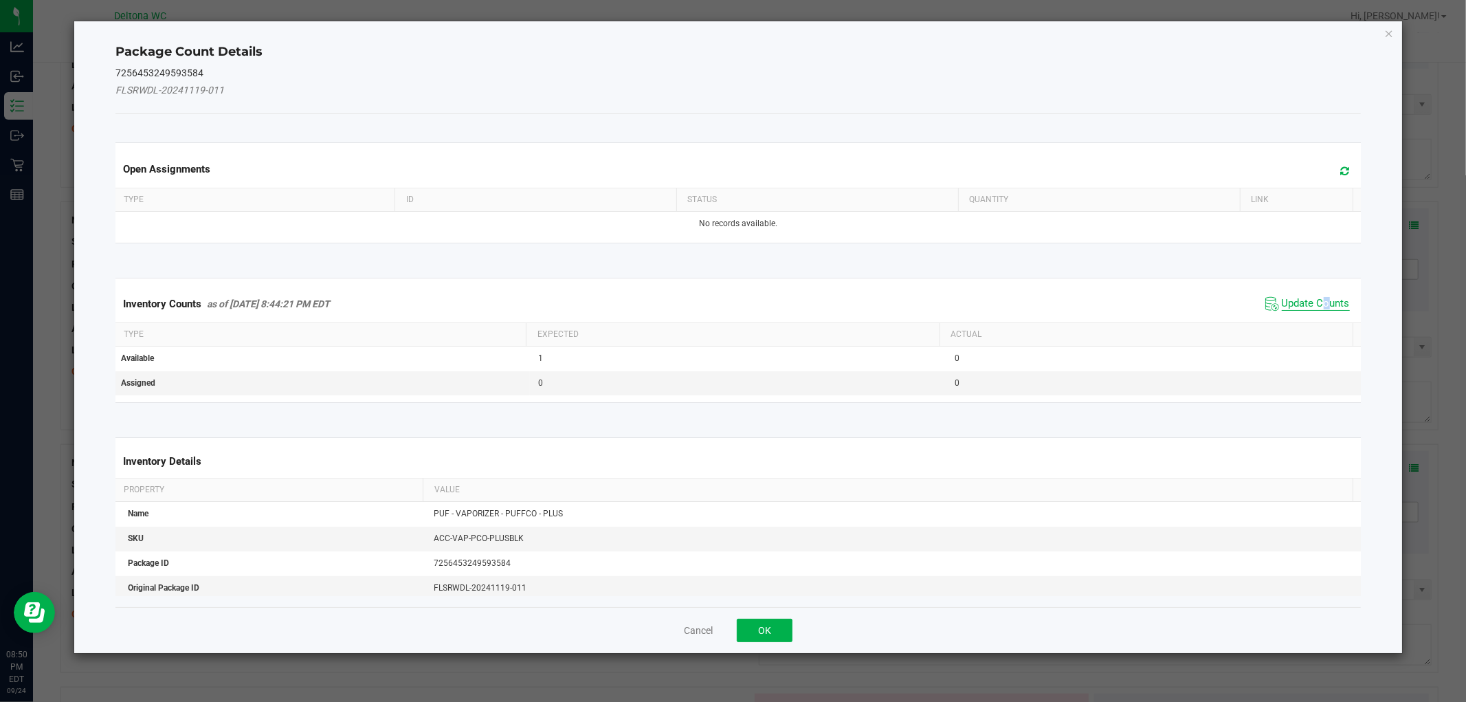
click at [1315, 308] on span "Update Counts" at bounding box center [1307, 304] width 91 height 21
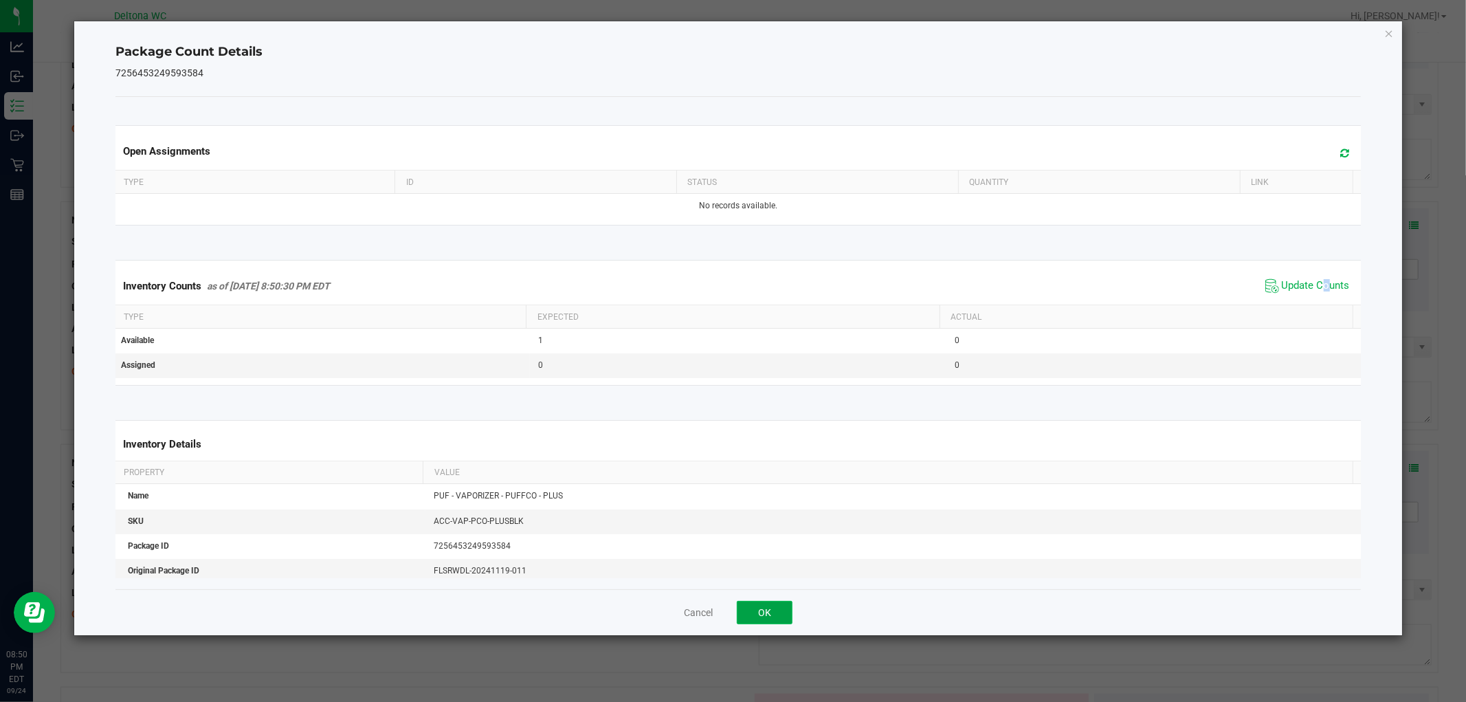
click at [769, 615] on button "OK" at bounding box center [765, 612] width 56 height 23
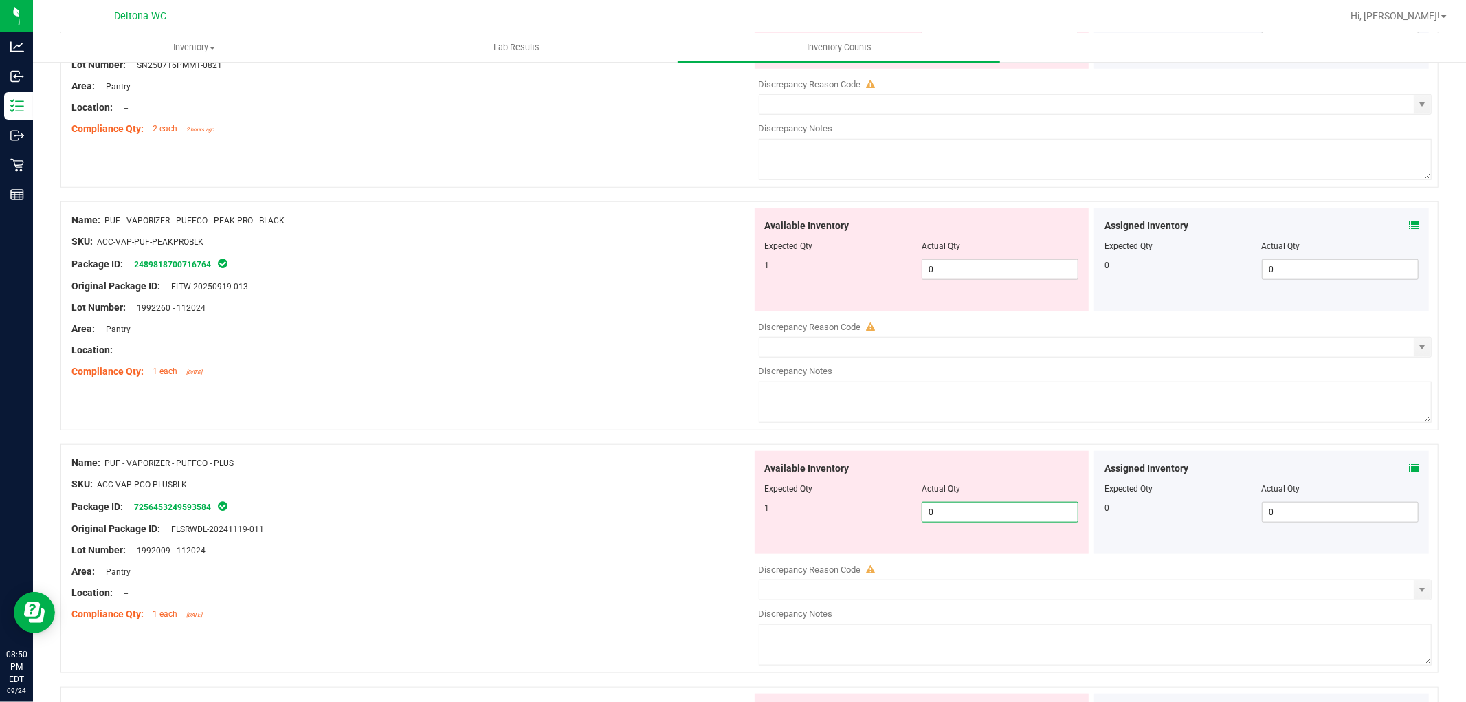
click at [975, 512] on span "0 0" at bounding box center [1000, 512] width 157 height 21
type input "02"
type input "2"
click at [978, 273] on span "0 0" at bounding box center [1000, 269] width 157 height 21
click at [947, 510] on span "2 2" at bounding box center [1000, 512] width 157 height 21
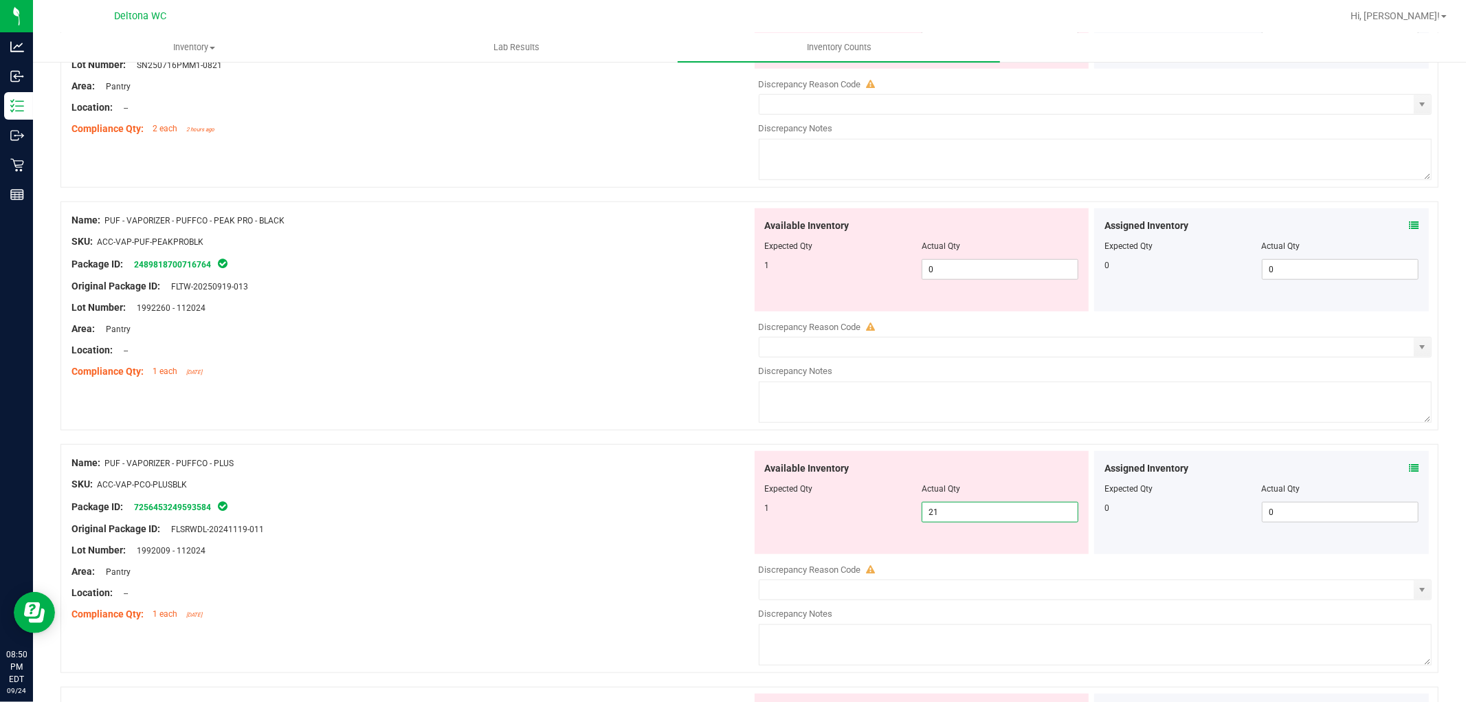
click at [952, 514] on input "21" at bounding box center [1000, 512] width 155 height 19
type input "1"
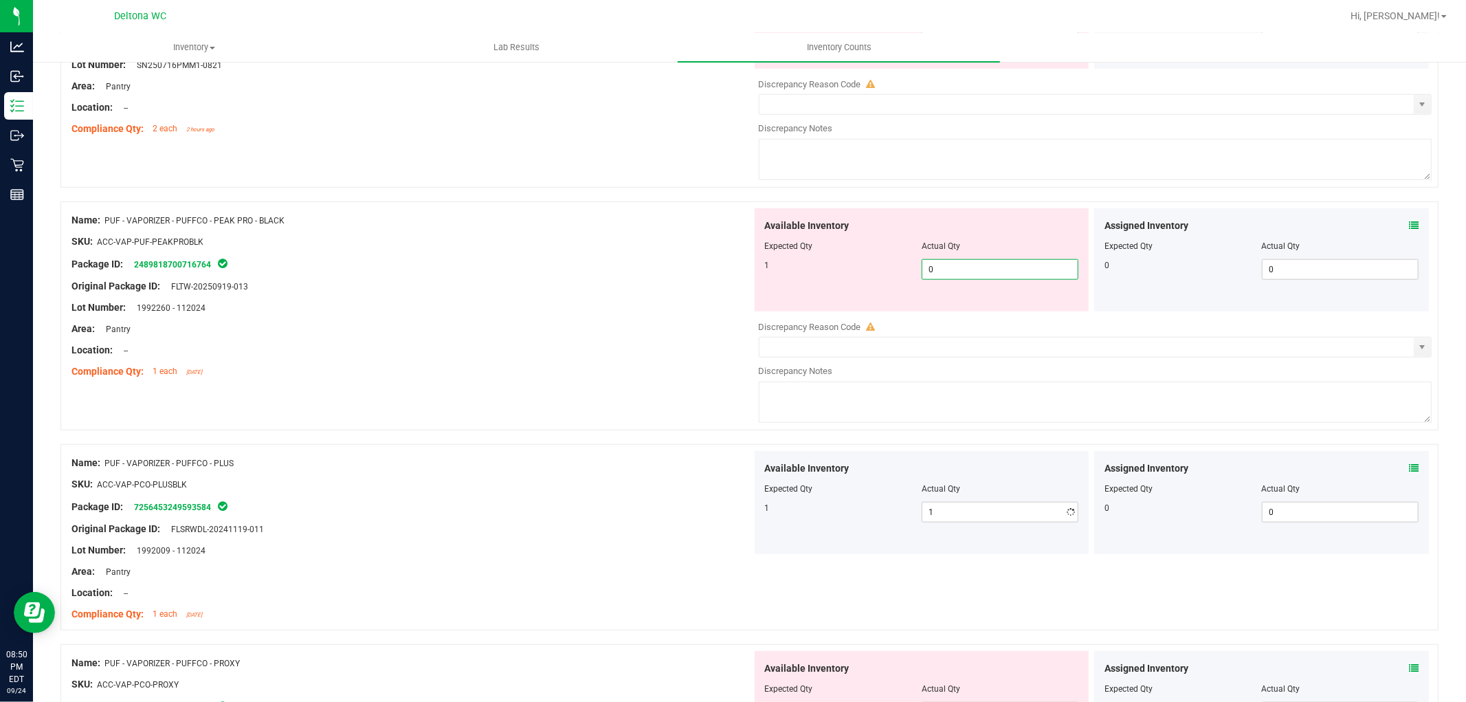
type input "01"
click at [973, 275] on span "0 01" at bounding box center [1000, 269] width 157 height 21
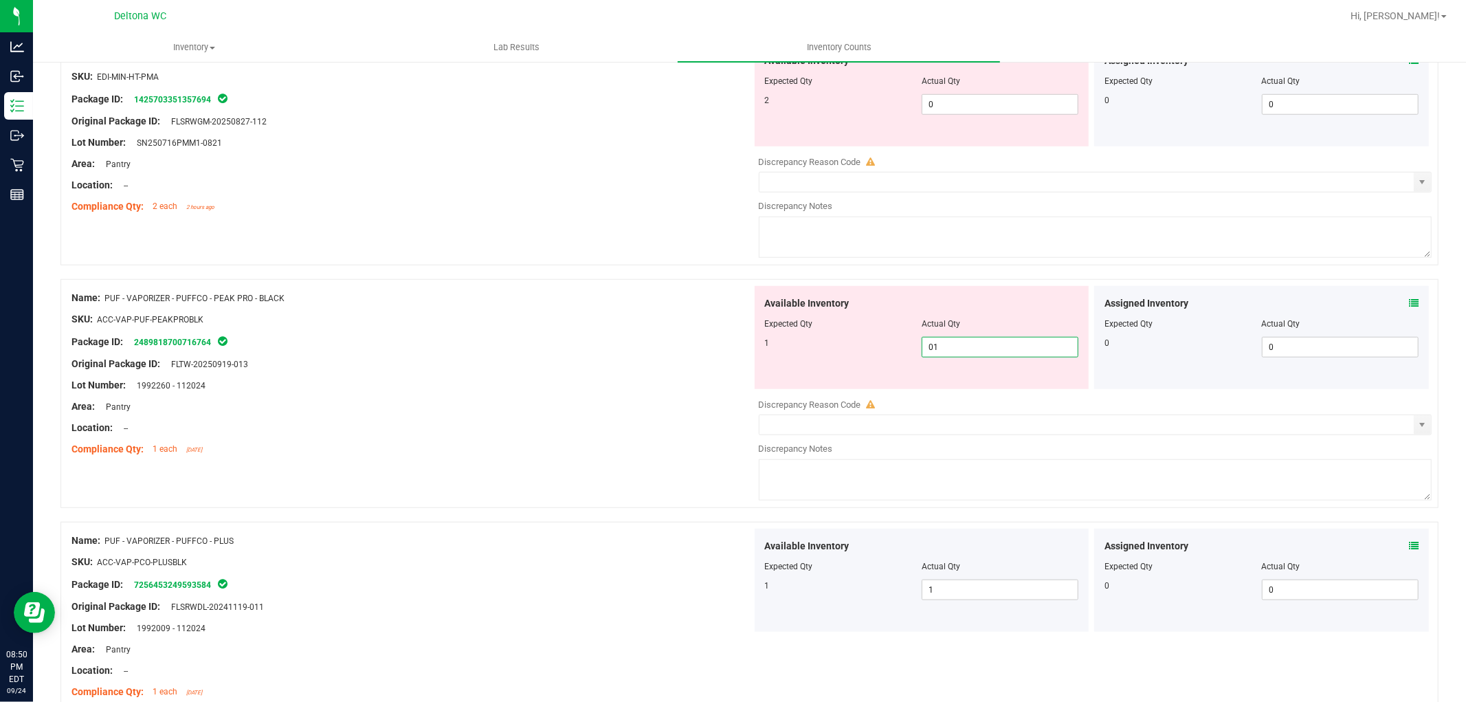
scroll to position [764, 0]
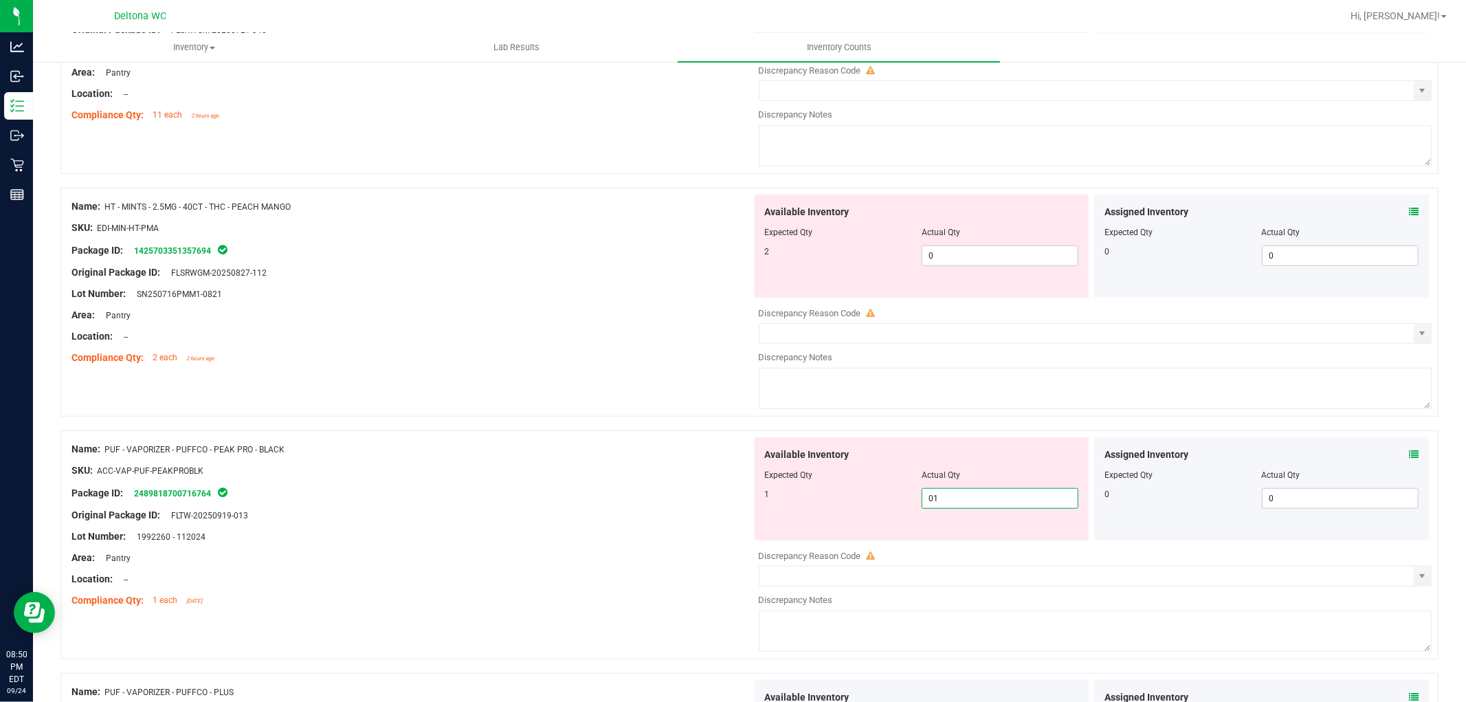
type input "1"
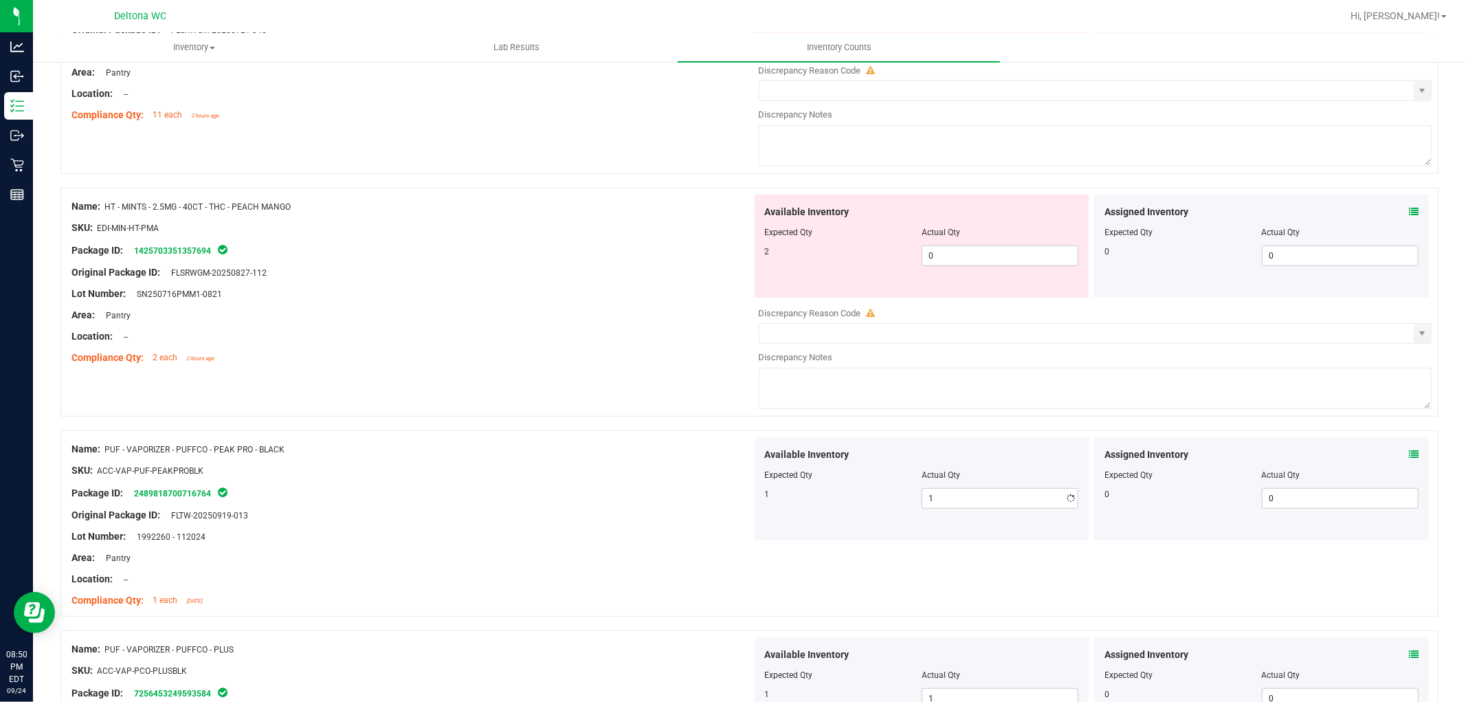
click at [643, 338] on div "Location: --" at bounding box center [411, 336] width 681 height 14
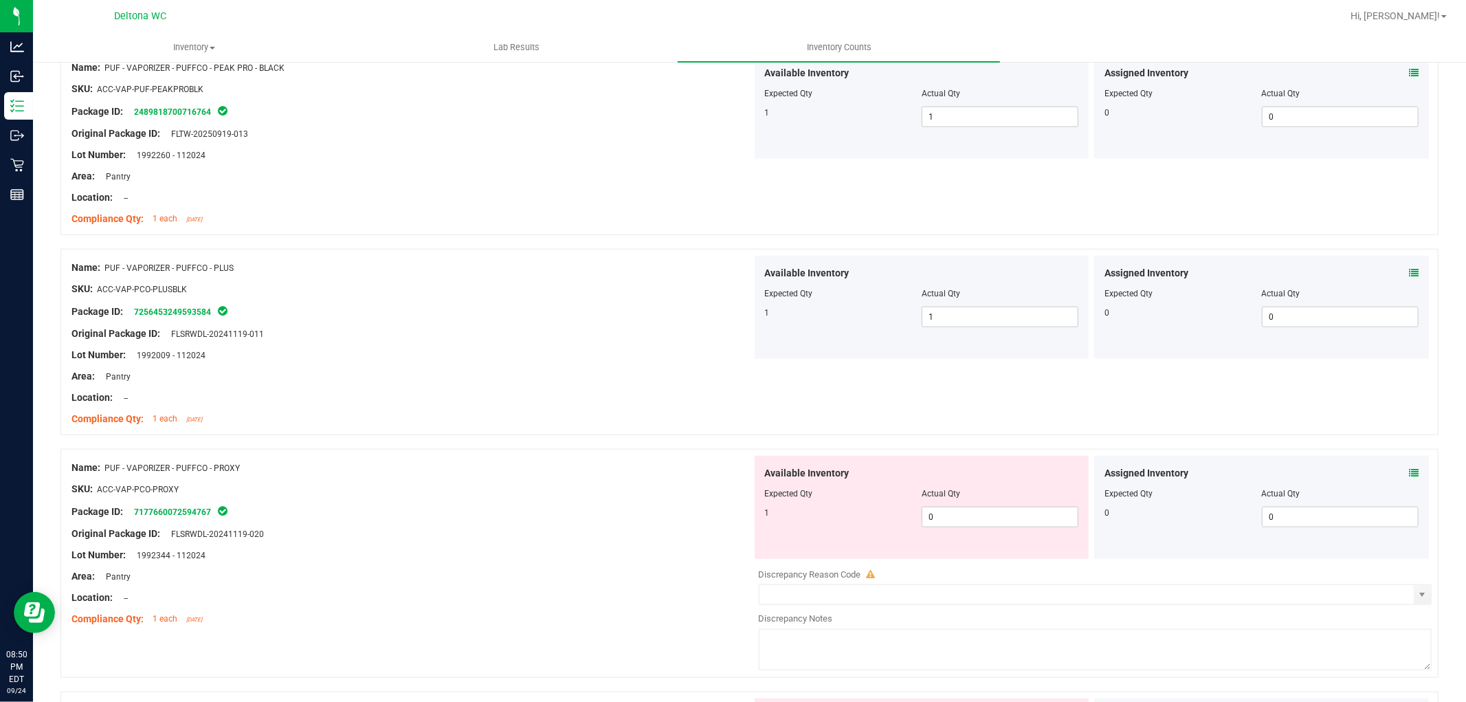
scroll to position [1451, 0]
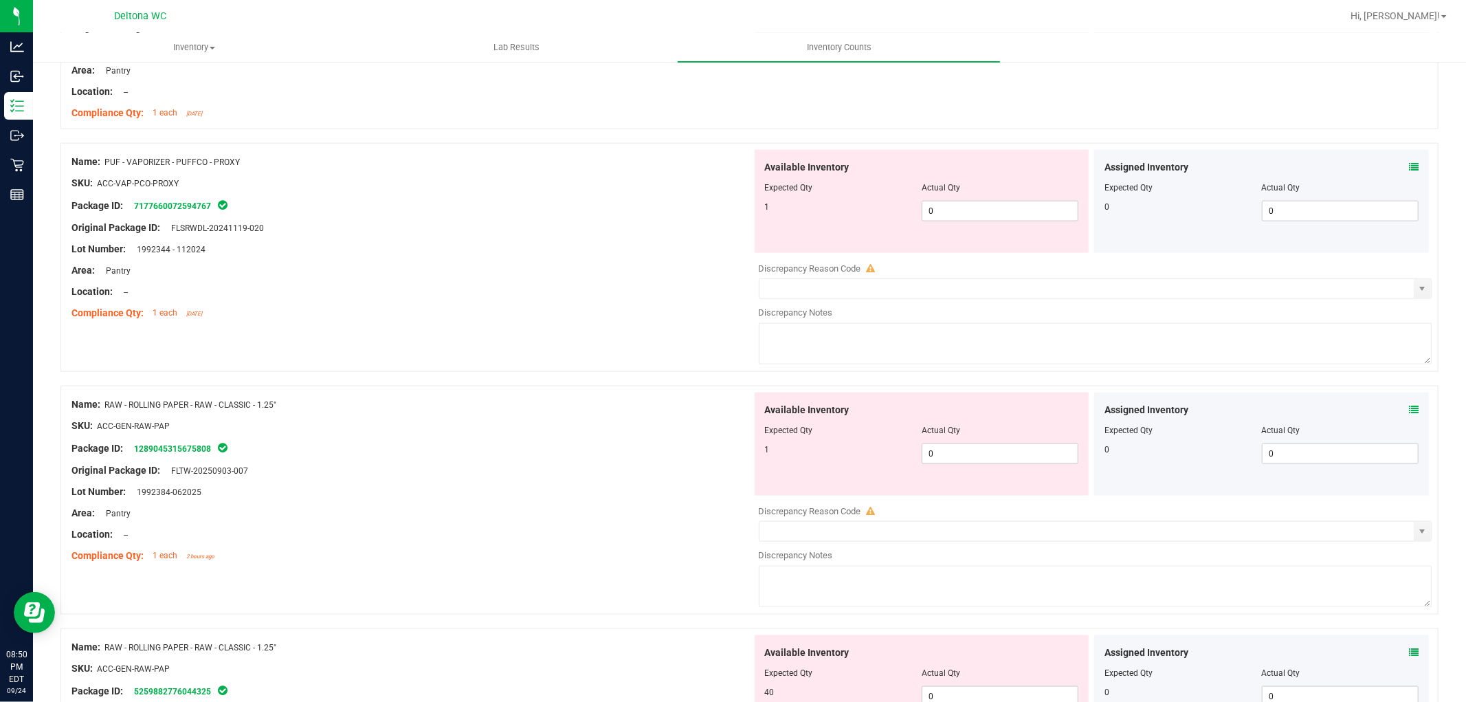
drag, startPoint x: 1004, startPoint y: 238, endPoint x: 1007, endPoint y: 229, distance: 9.6
click at [1006, 231] on div "Available Inventory Expected Qty Actual Qty 1 0 0" at bounding box center [922, 201] width 335 height 103
click at [1009, 219] on span "0 0" at bounding box center [1000, 211] width 157 height 21
type input "01"
type input "1"
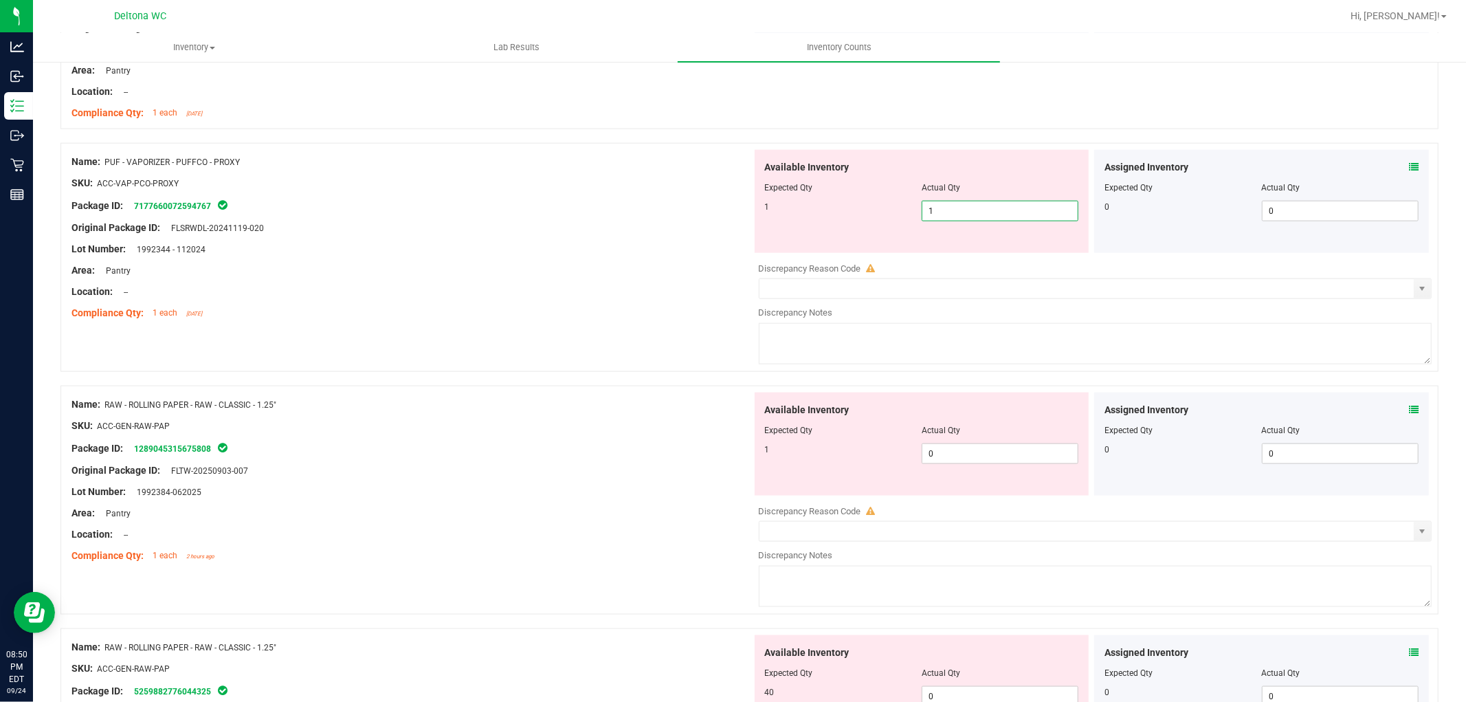
click at [452, 344] on div "Name: PUF - VAPORIZER - PUFFCO - PROXY SKU: ACC-VAP-PCO-PROXY Package ID: 71776…" at bounding box center [749, 264] width 1378 height 243
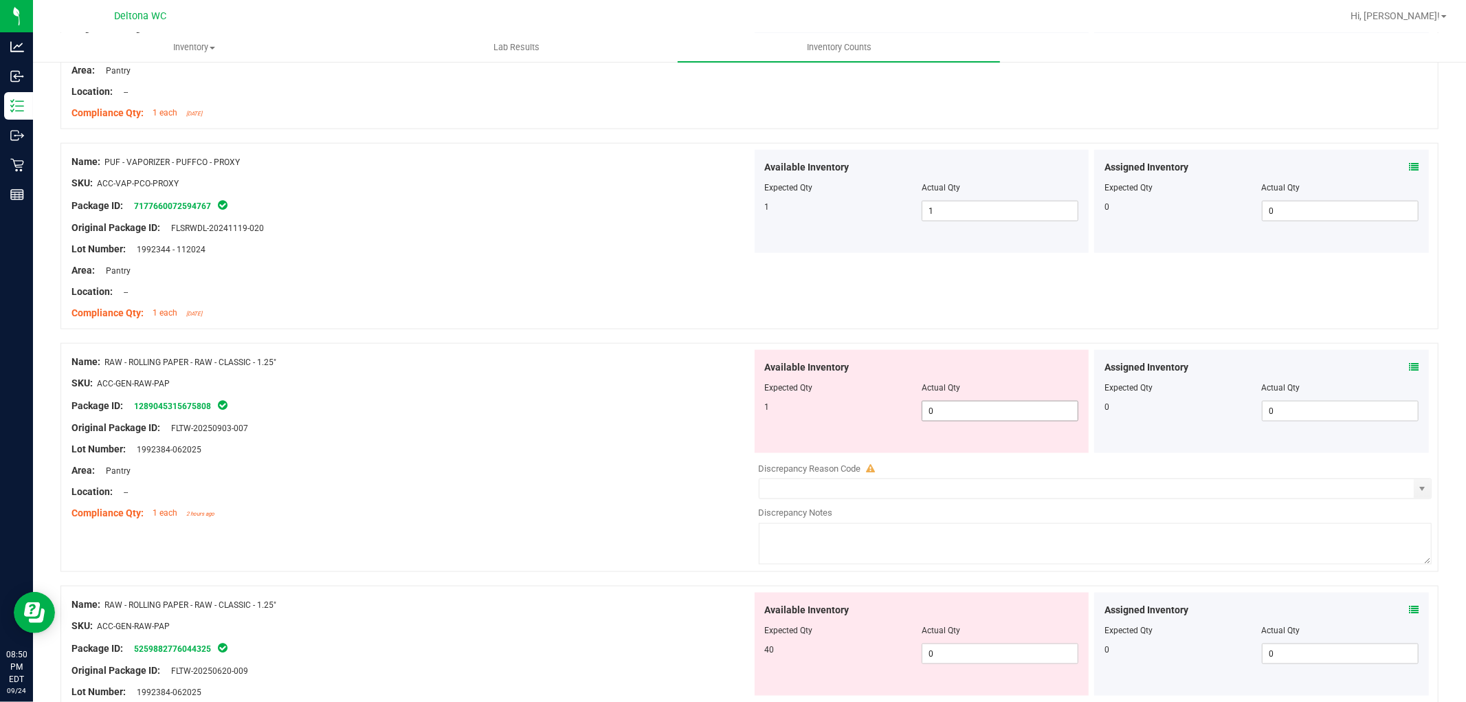
click at [963, 418] on span "0 0" at bounding box center [1000, 411] width 157 height 21
type input "01"
type input "1"
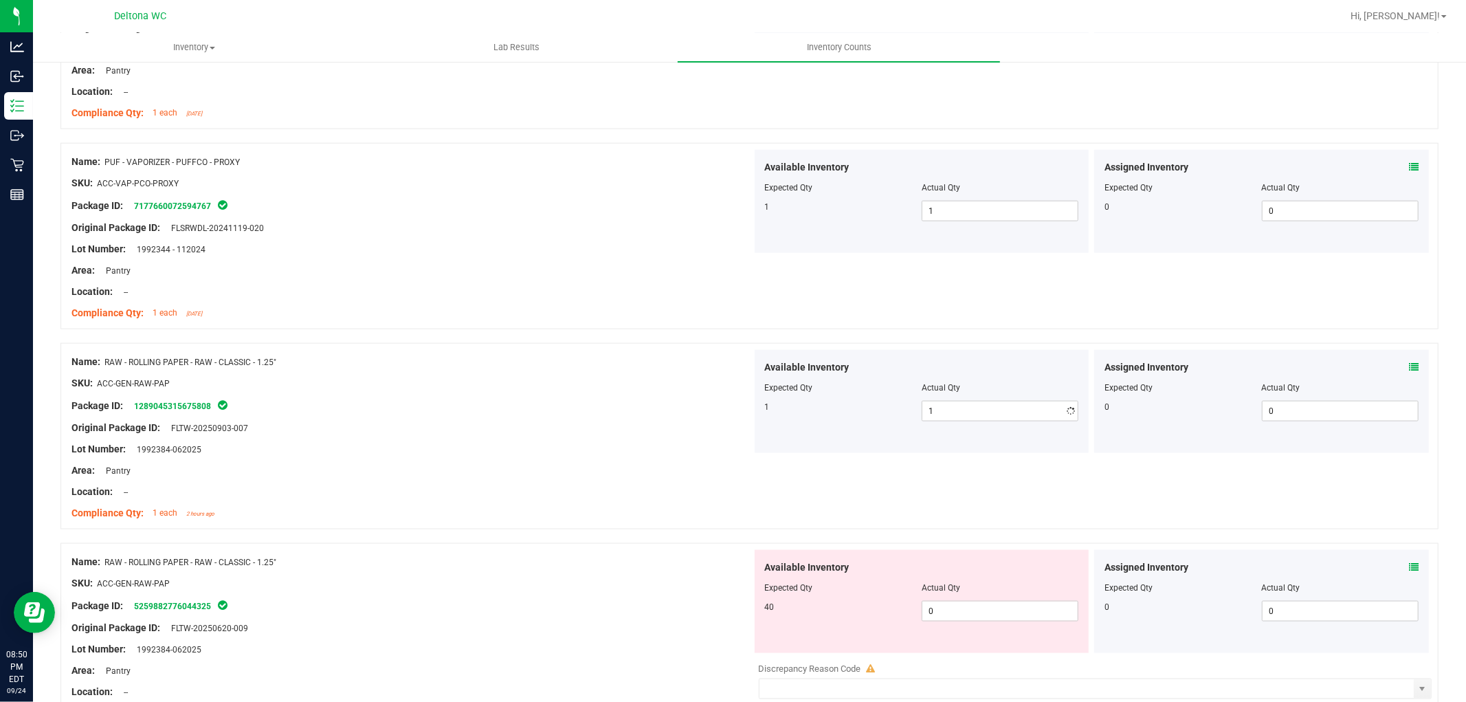
click at [755, 441] on div "Available Inventory Expected Qty Actual Qty 1 1 1" at bounding box center [922, 401] width 335 height 103
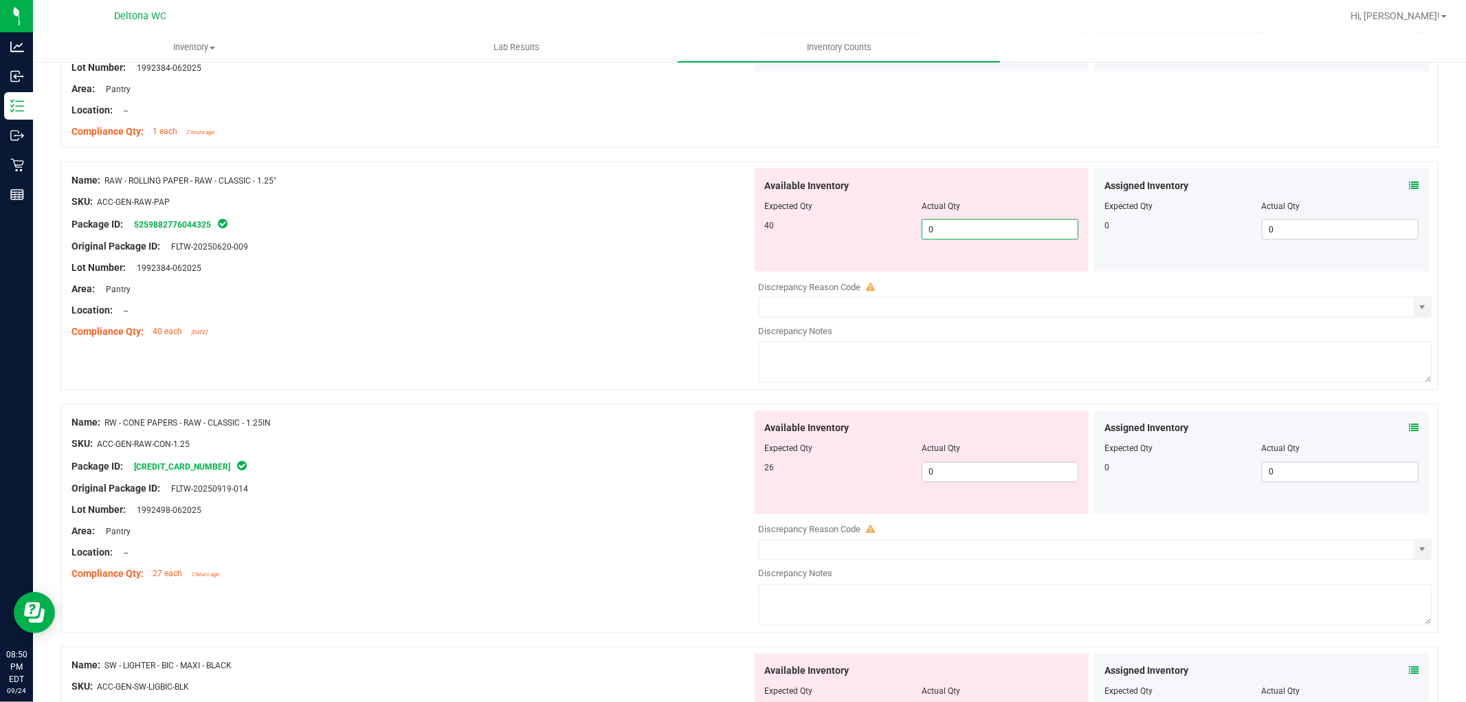
click at [995, 236] on span "0 0" at bounding box center [1000, 229] width 157 height 21
type input "040"
type input "40"
drag, startPoint x: 529, startPoint y: 298, endPoint x: 621, endPoint y: 297, distance: 92.1
click at [533, 297] on div "Name: RAW - ROLLING PAPER - RAW - CLASSIC - 1.25" SKU: ACC-GEN-RAW-PAP Package …" at bounding box center [411, 255] width 681 height 175
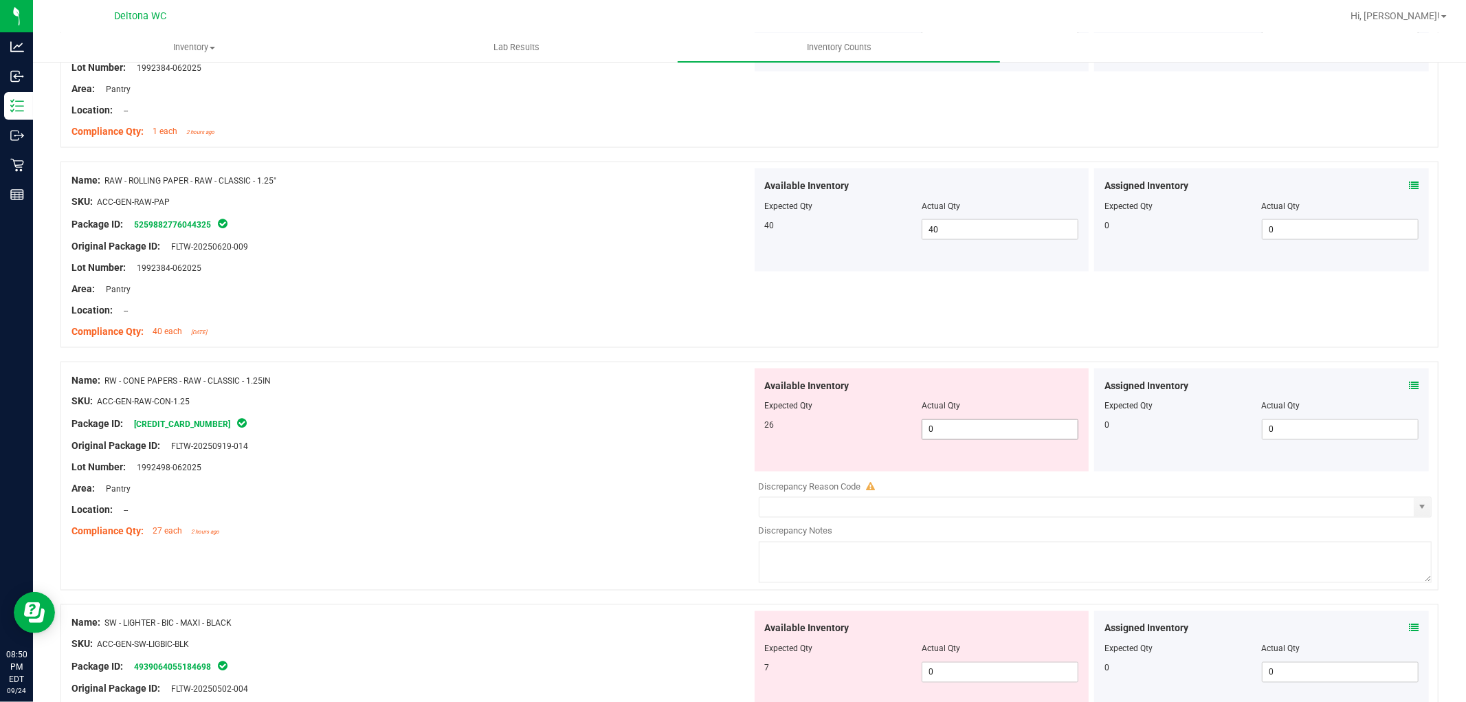
click at [979, 430] on span "0 0" at bounding box center [1000, 429] width 157 height 21
type input "026"
type input "26"
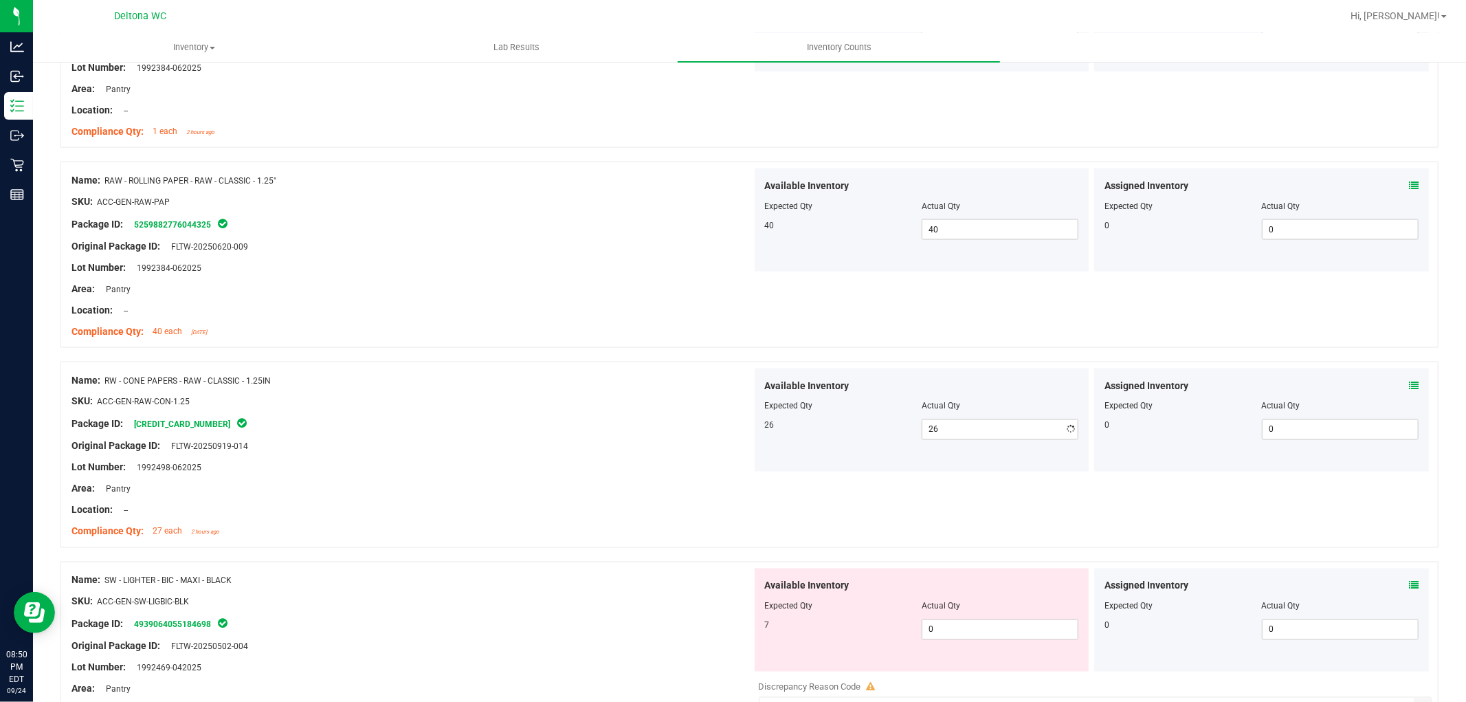
drag, startPoint x: 669, startPoint y: 469, endPoint x: 766, endPoint y: 442, distance: 100.6
click at [669, 470] on div "Lot Number: 1992498-062025" at bounding box center [411, 468] width 681 height 14
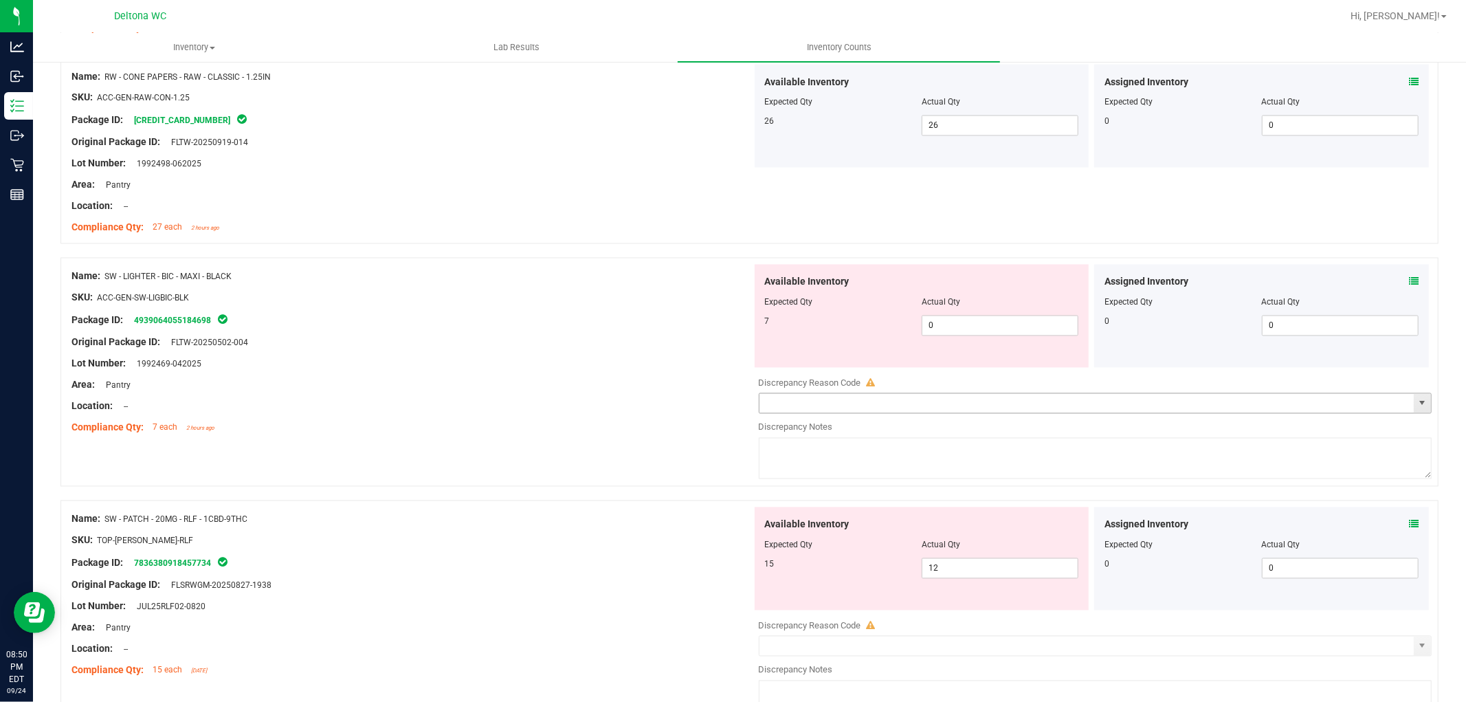
scroll to position [2139, 0]
click at [977, 323] on span "0 0" at bounding box center [1000, 323] width 157 height 21
type input "07"
type input "7"
click at [551, 401] on div "Location: --" at bounding box center [411, 404] width 681 height 14
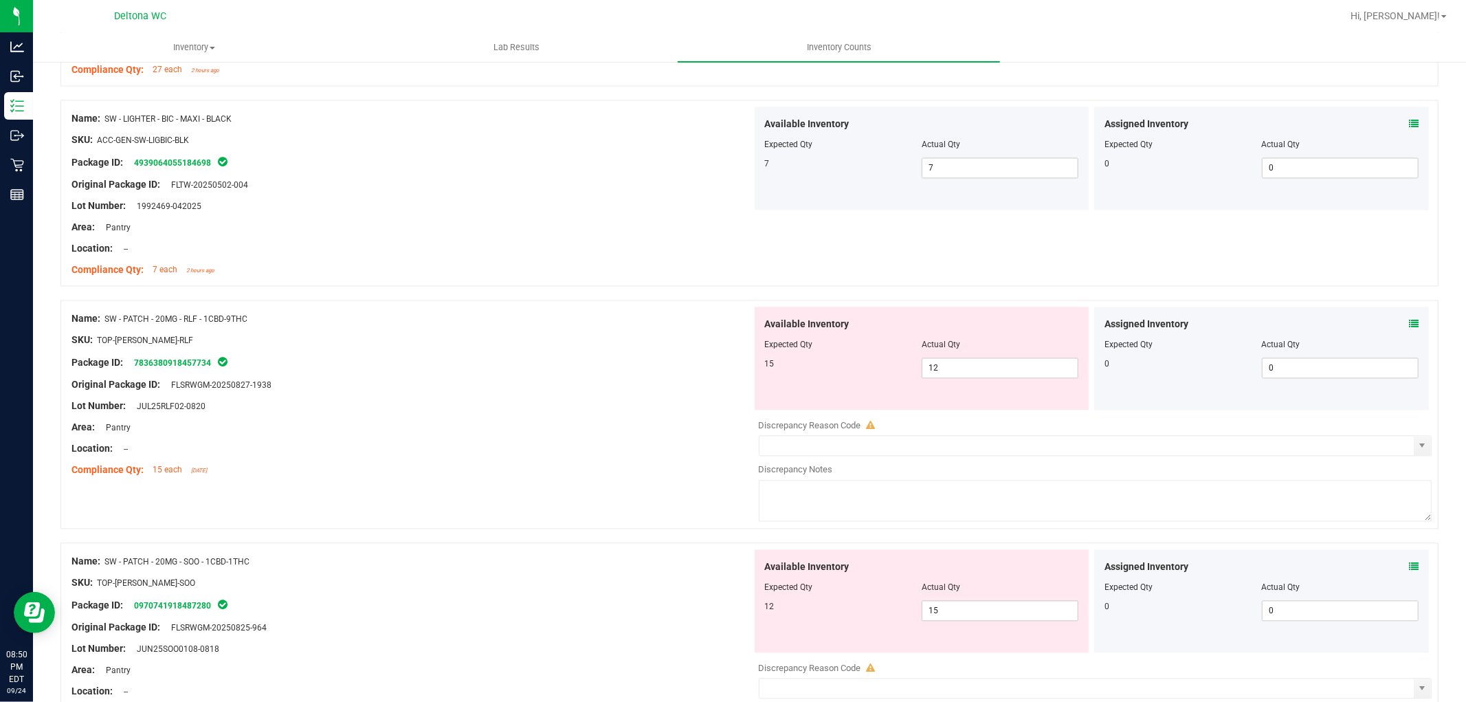
scroll to position [2291, 0]
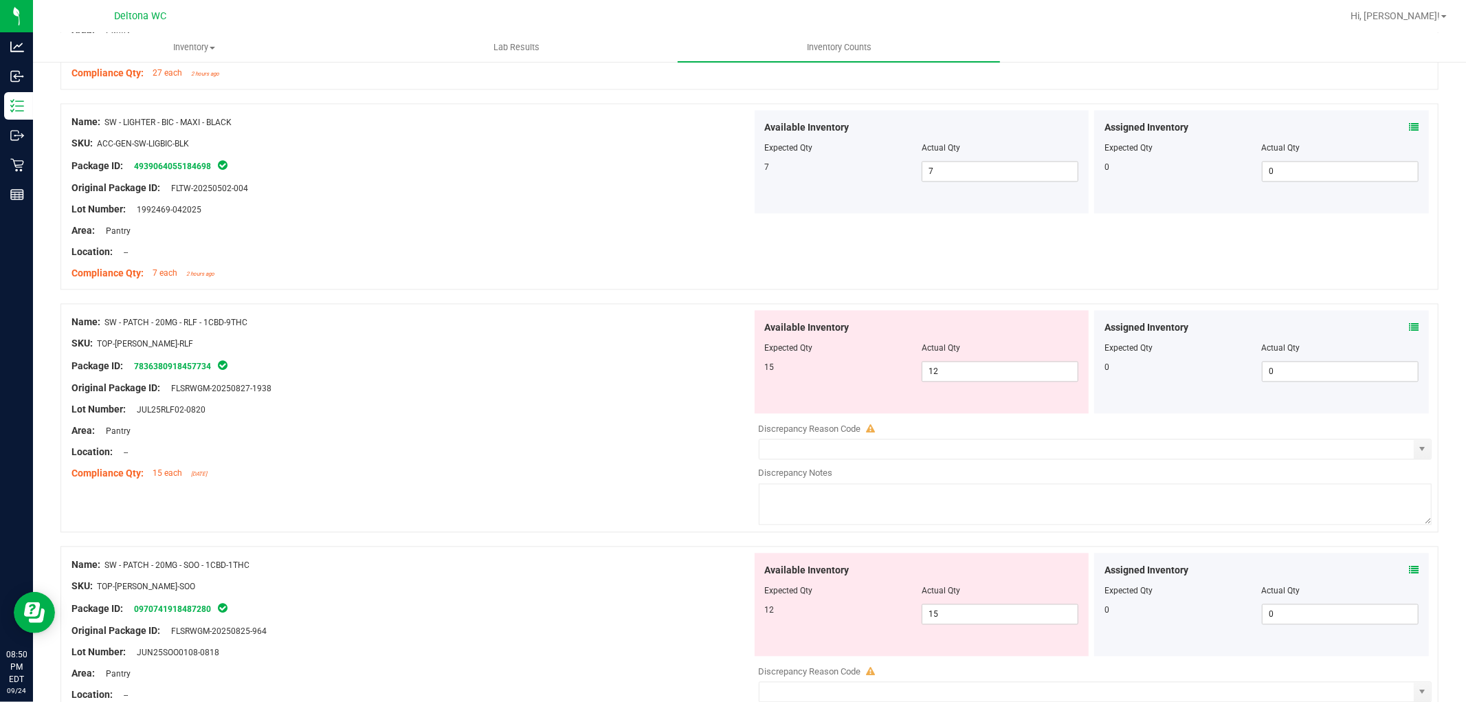
click at [1409, 324] on span at bounding box center [1414, 327] width 10 height 14
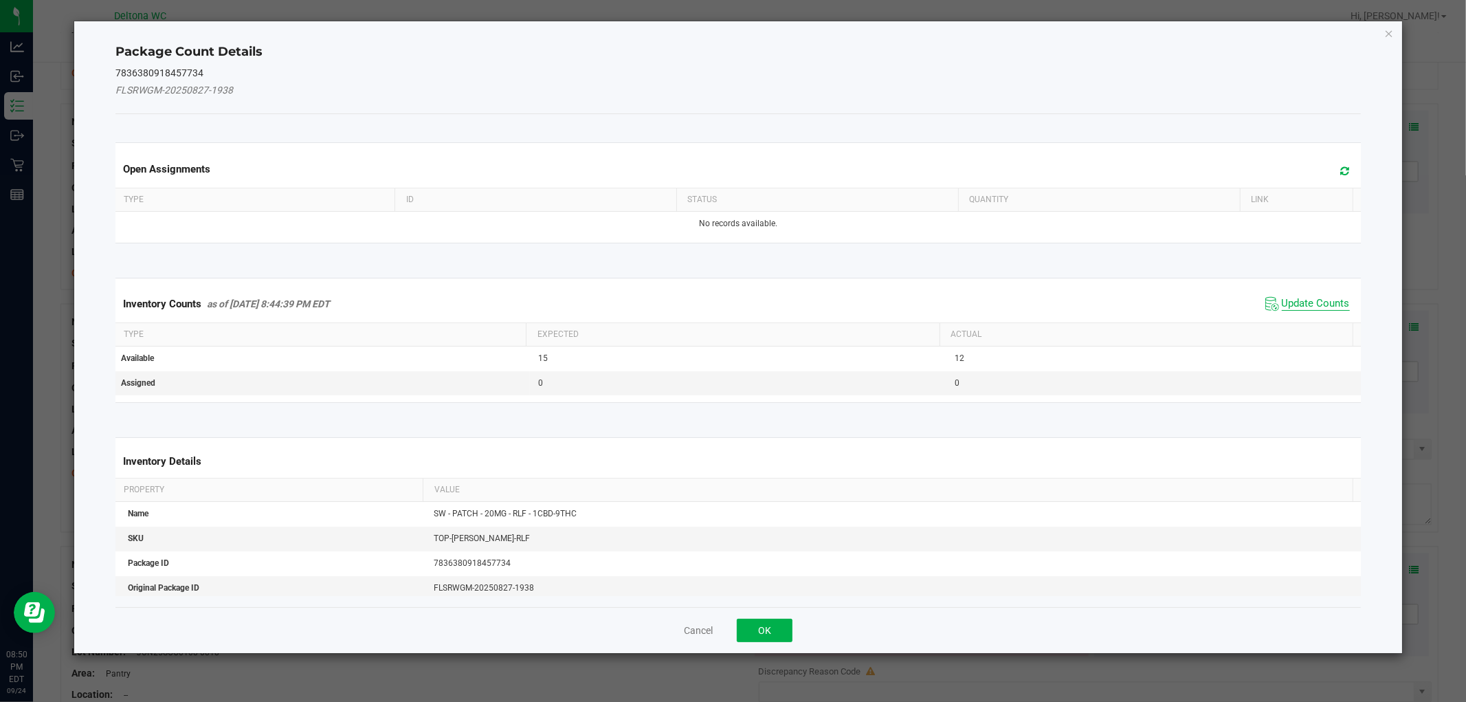
click at [1301, 300] on span "Update Counts" at bounding box center [1316, 304] width 68 height 14
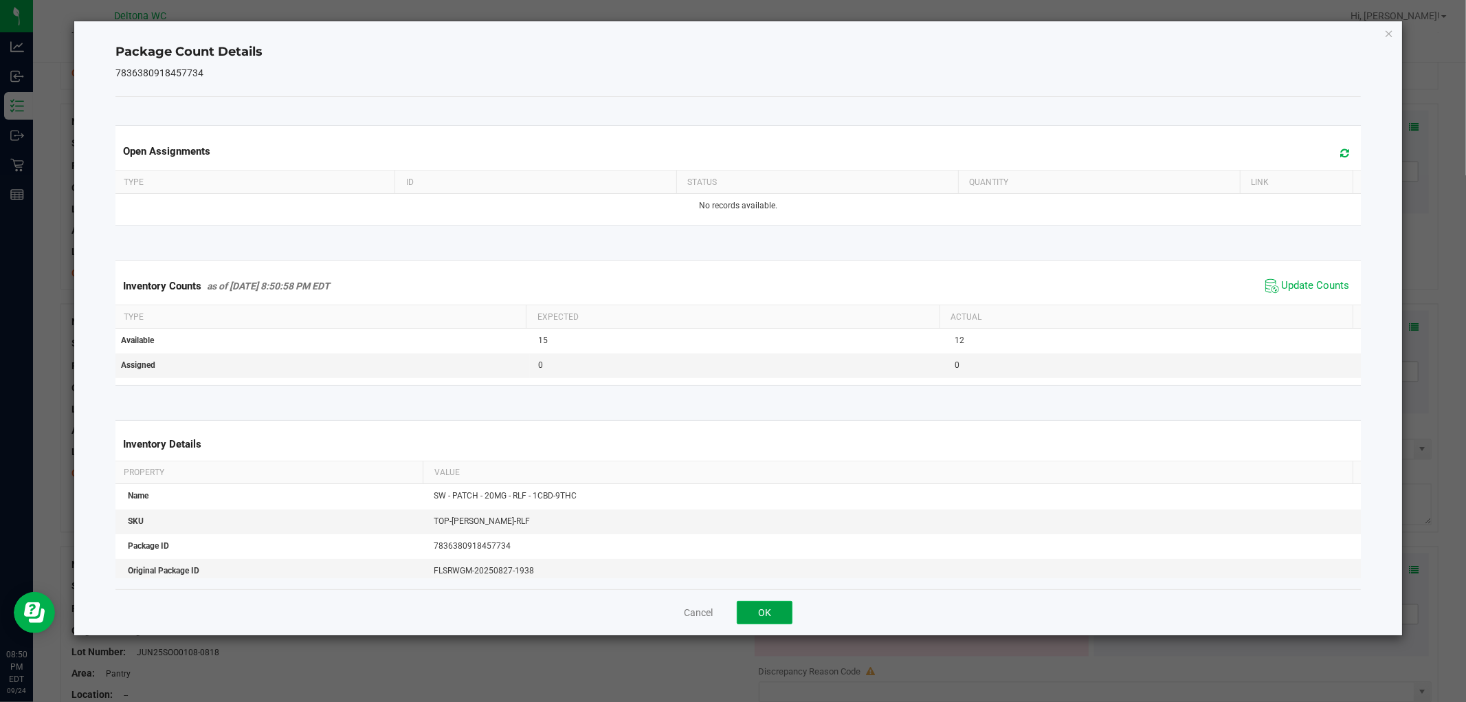
click at [760, 606] on button "OK" at bounding box center [765, 612] width 56 height 23
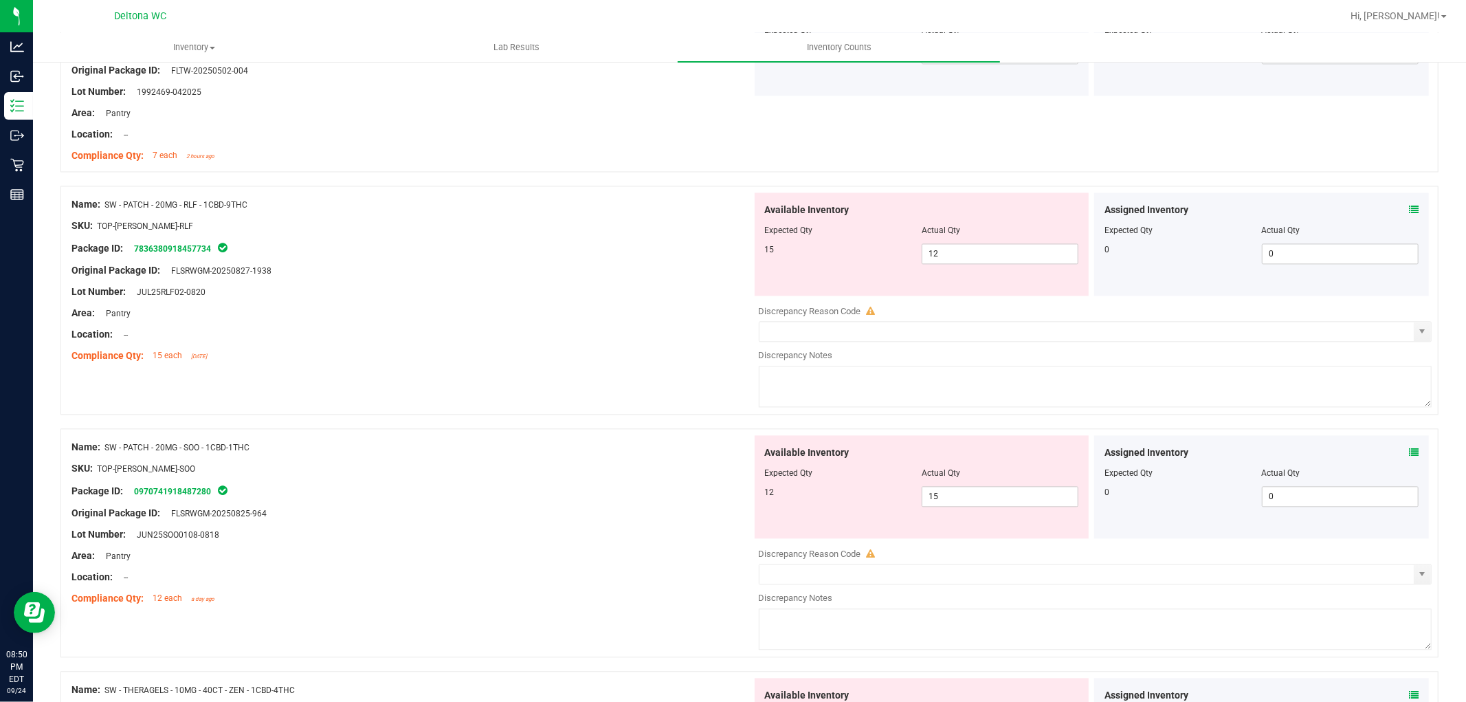
scroll to position [2520, 0]
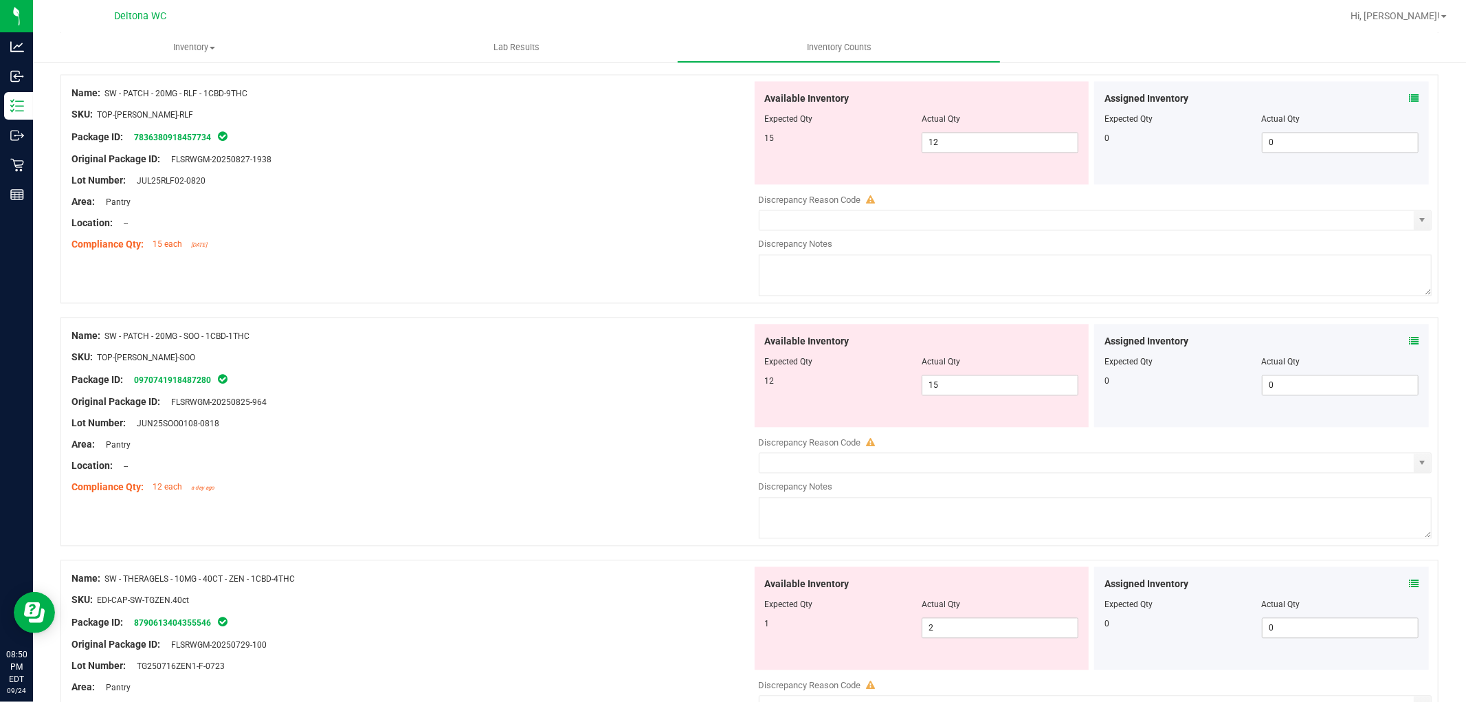
click at [1409, 342] on icon at bounding box center [1414, 341] width 10 height 10
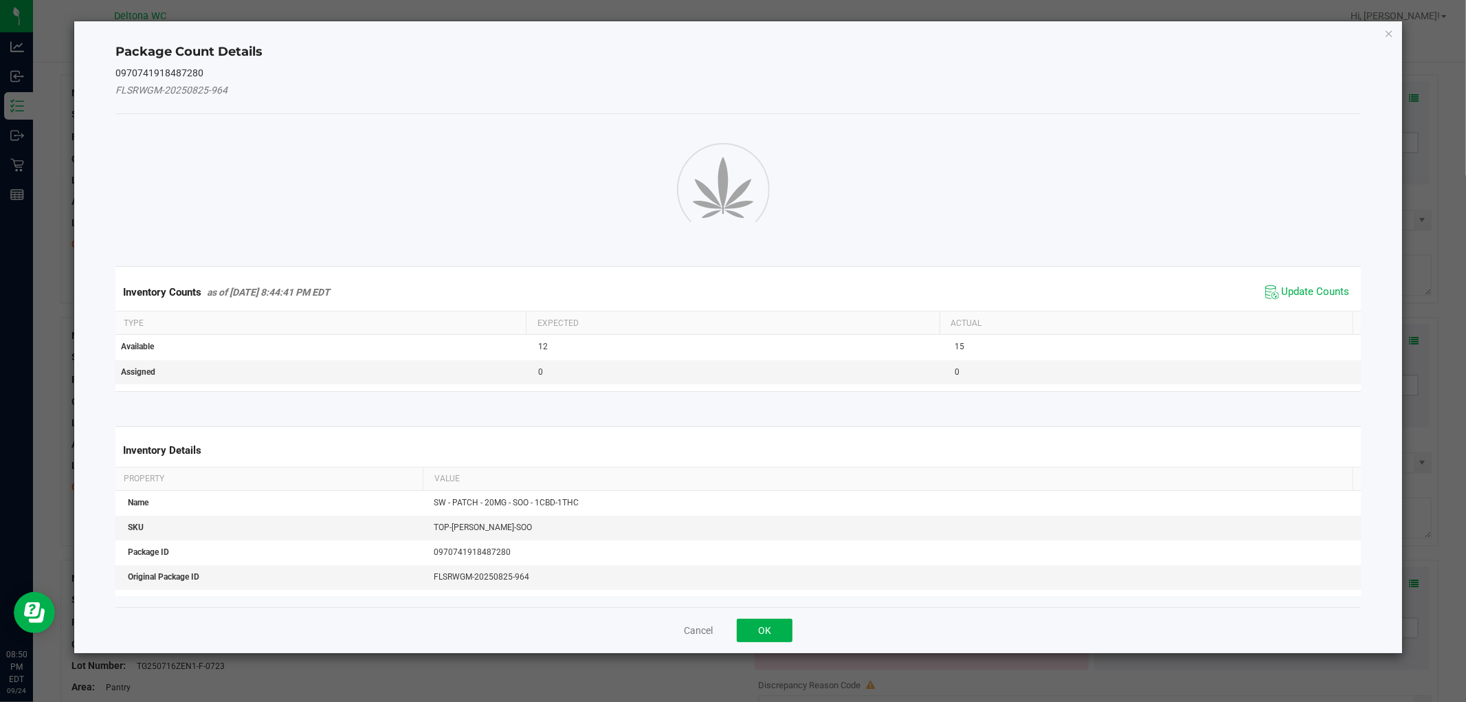
click at [1405, 342] on ngb-modal-window "Package Count Details 0970741918487280 FLSRWGM-20250825-964 Inventory Counts as…" at bounding box center [738, 351] width 1477 height 702
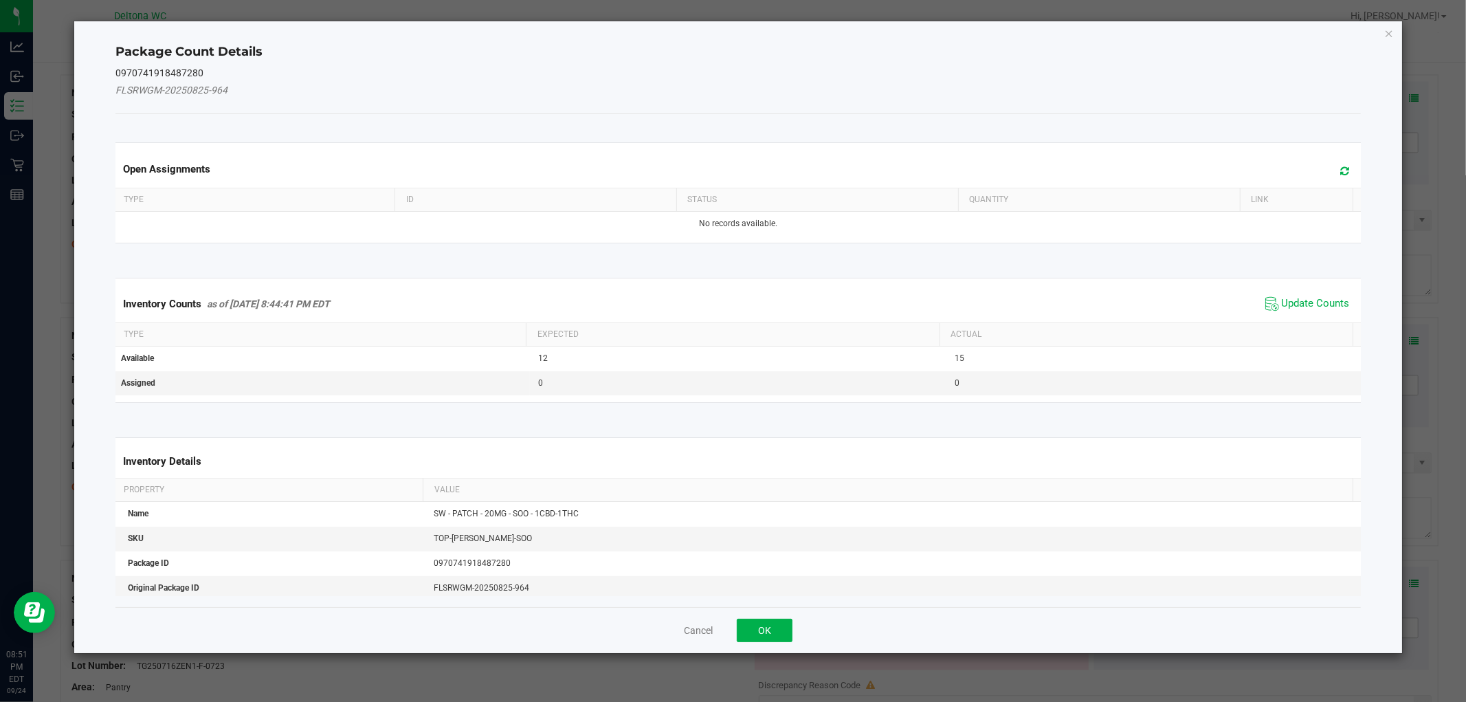
click at [1325, 311] on span "Update Counts" at bounding box center [1307, 304] width 91 height 21
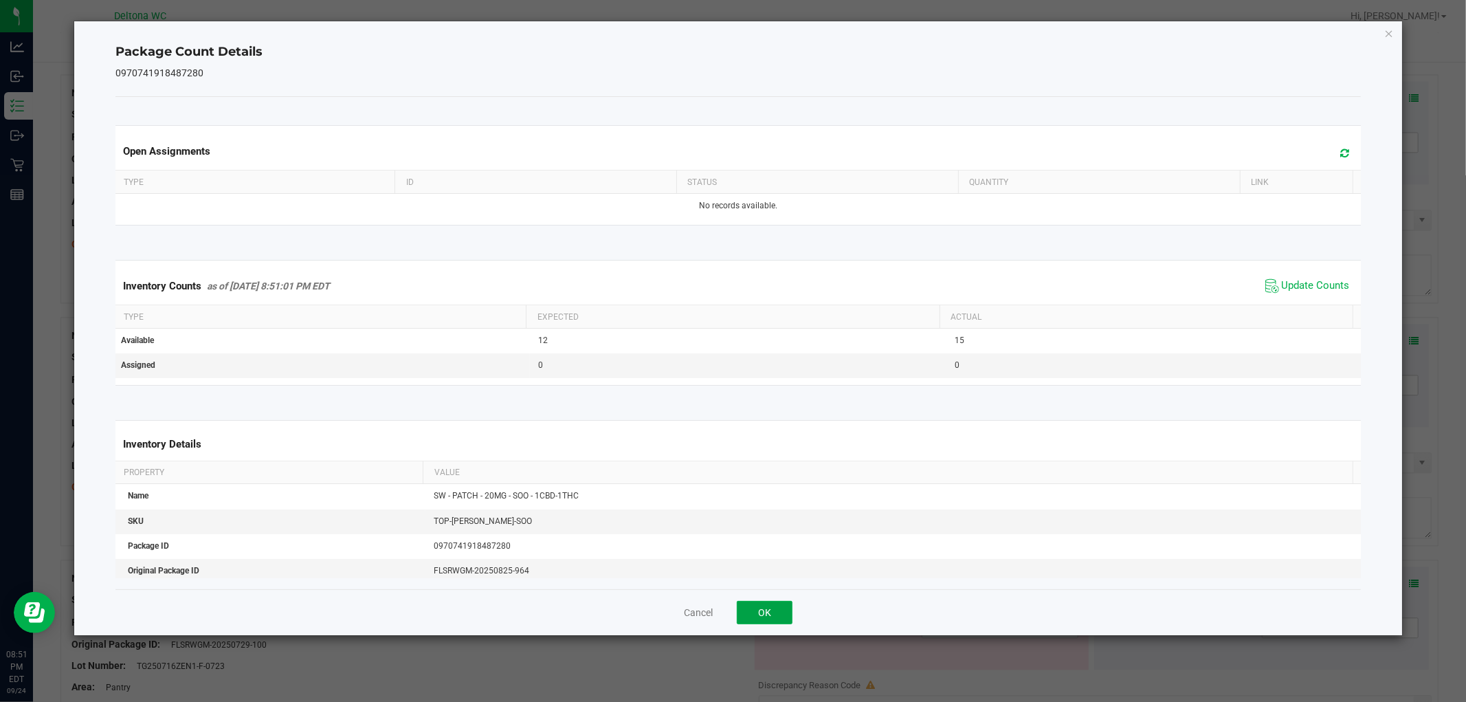
drag, startPoint x: 755, startPoint y: 615, endPoint x: 769, endPoint y: 601, distance: 19.9
click at [753, 615] on button "OK" at bounding box center [765, 612] width 56 height 23
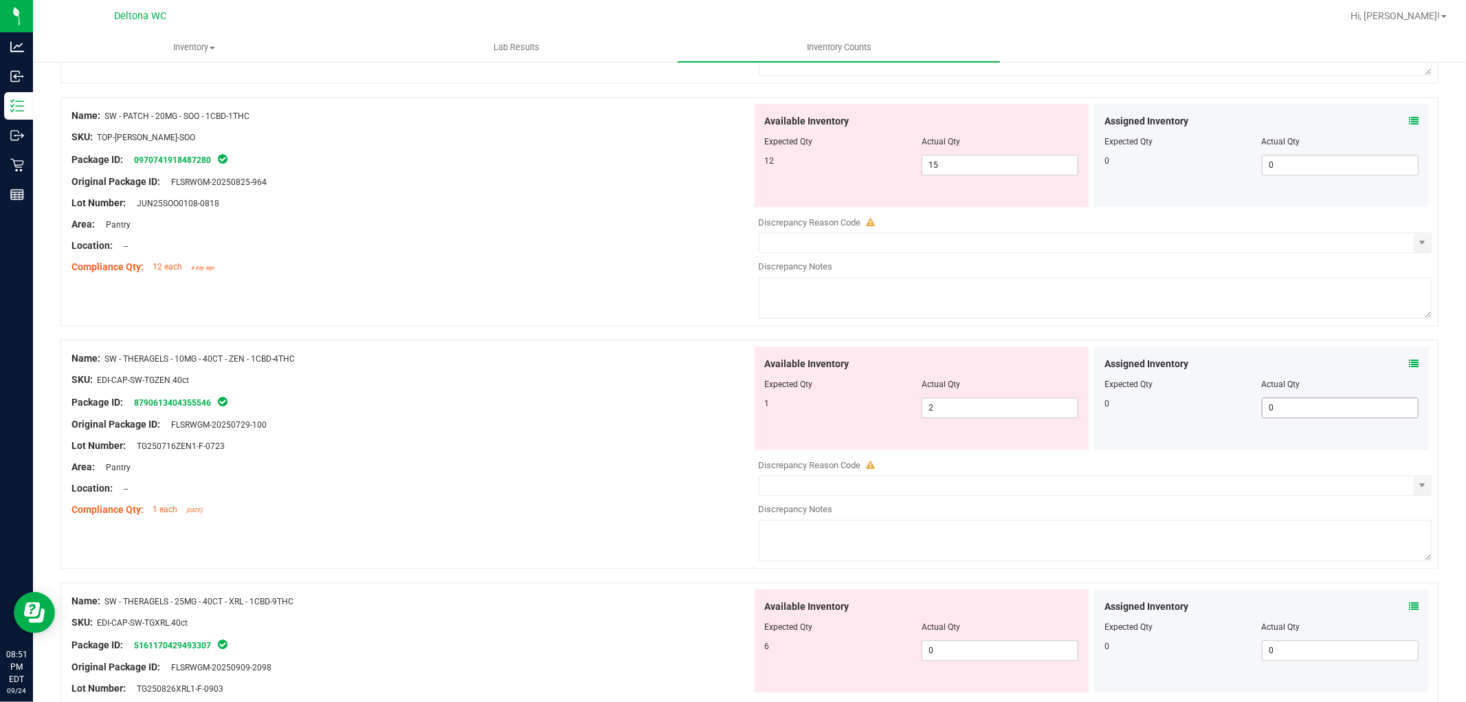
scroll to position [2750, 0]
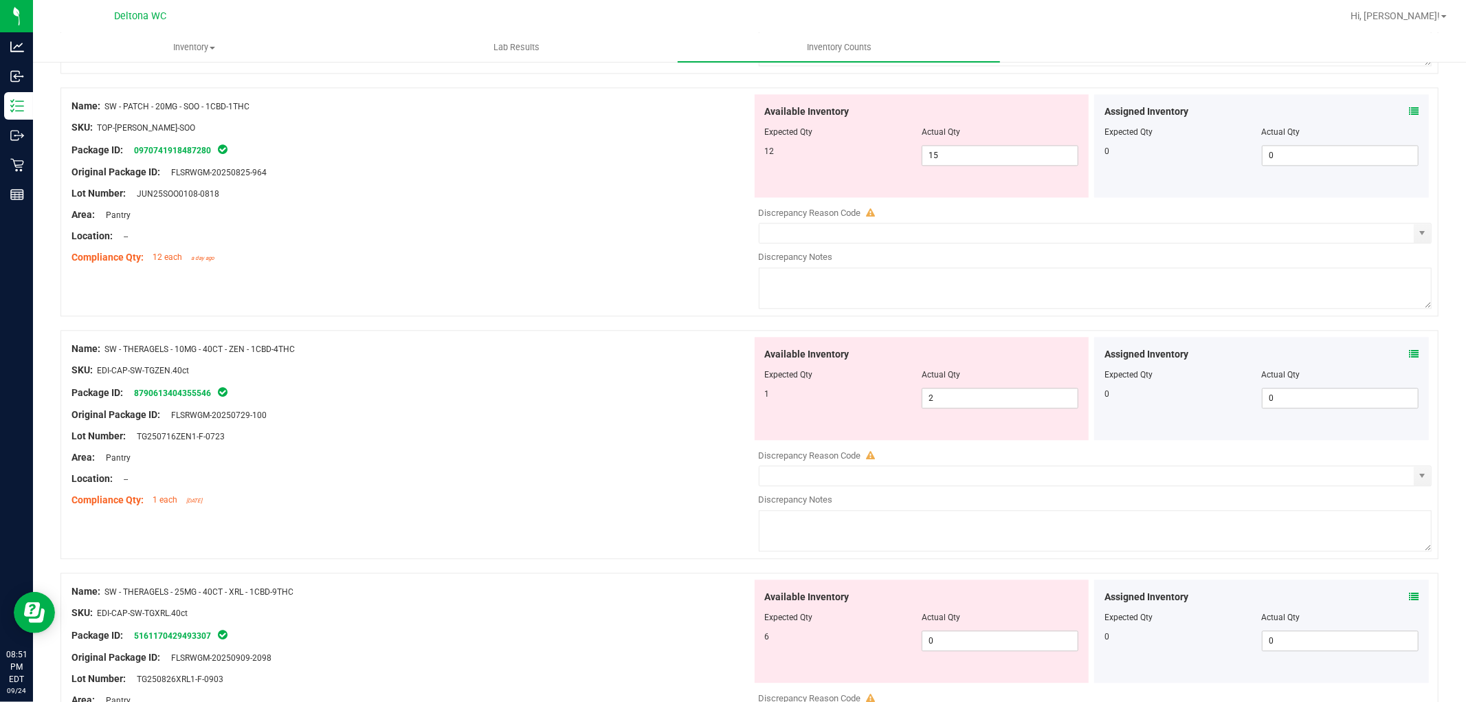
click at [1409, 356] on icon at bounding box center [1414, 354] width 10 height 10
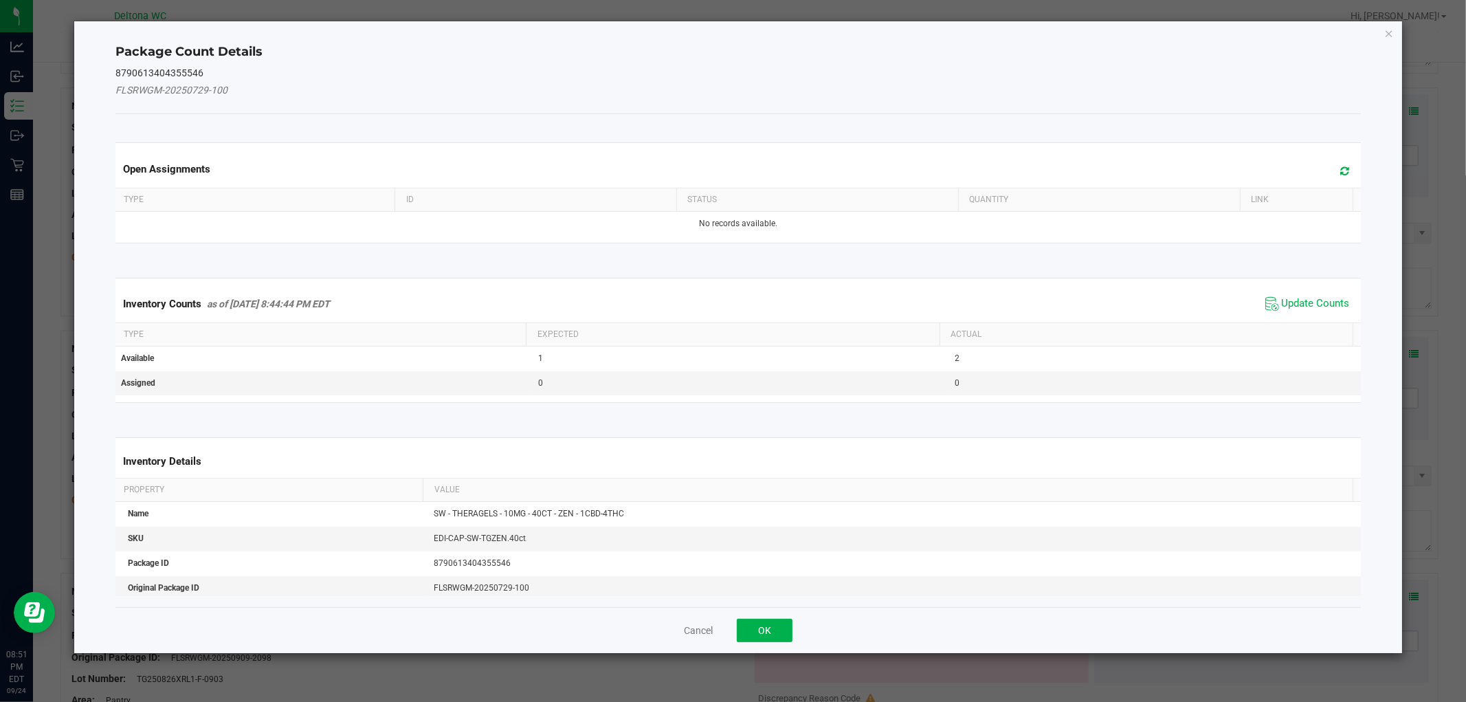
click at [1319, 313] on div "Inventory Counts as of [DATE] 8:44:44 PM EDT Update Counts" at bounding box center [738, 303] width 1251 height 37
click at [1321, 308] on span "Update Counts" at bounding box center [1316, 304] width 68 height 14
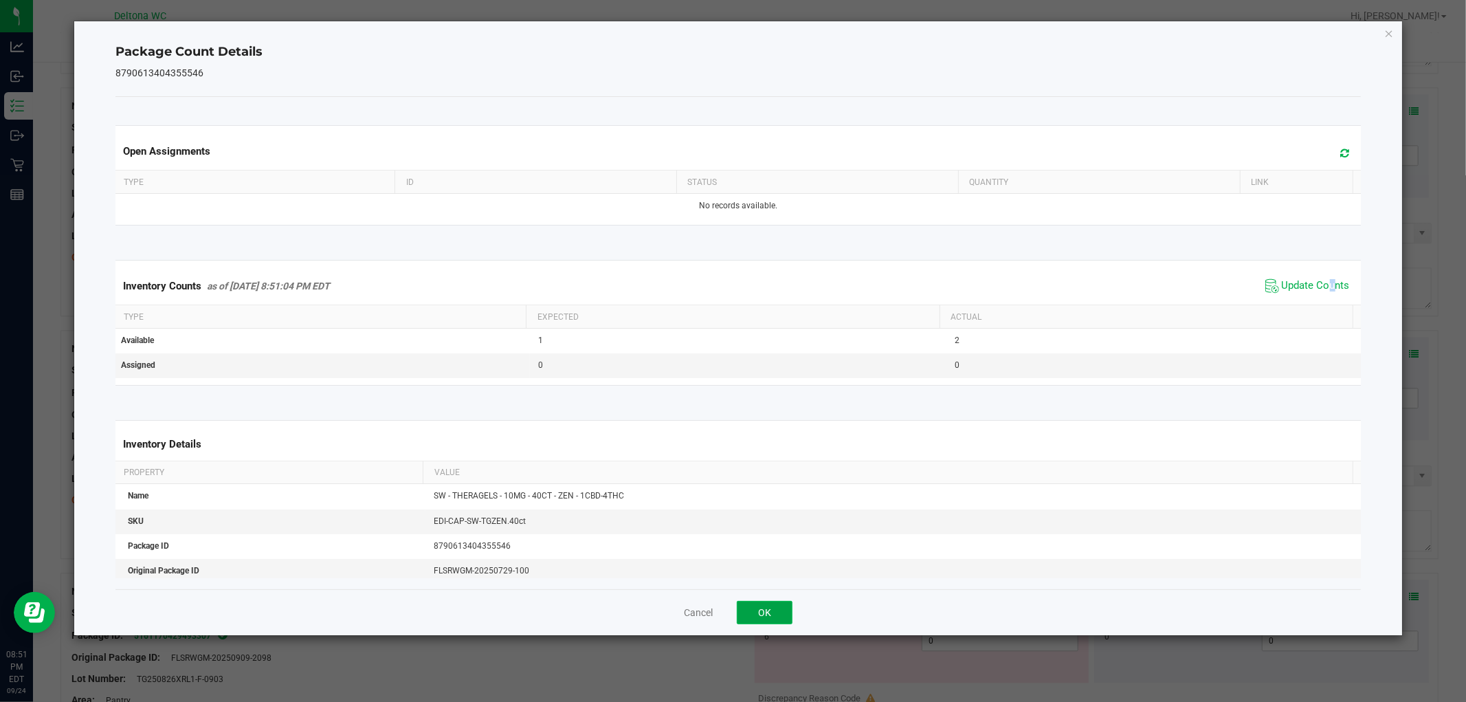
drag, startPoint x: 762, startPoint y: 619, endPoint x: 782, endPoint y: 606, distance: 23.5
click at [763, 617] on button "OK" at bounding box center [765, 612] width 56 height 23
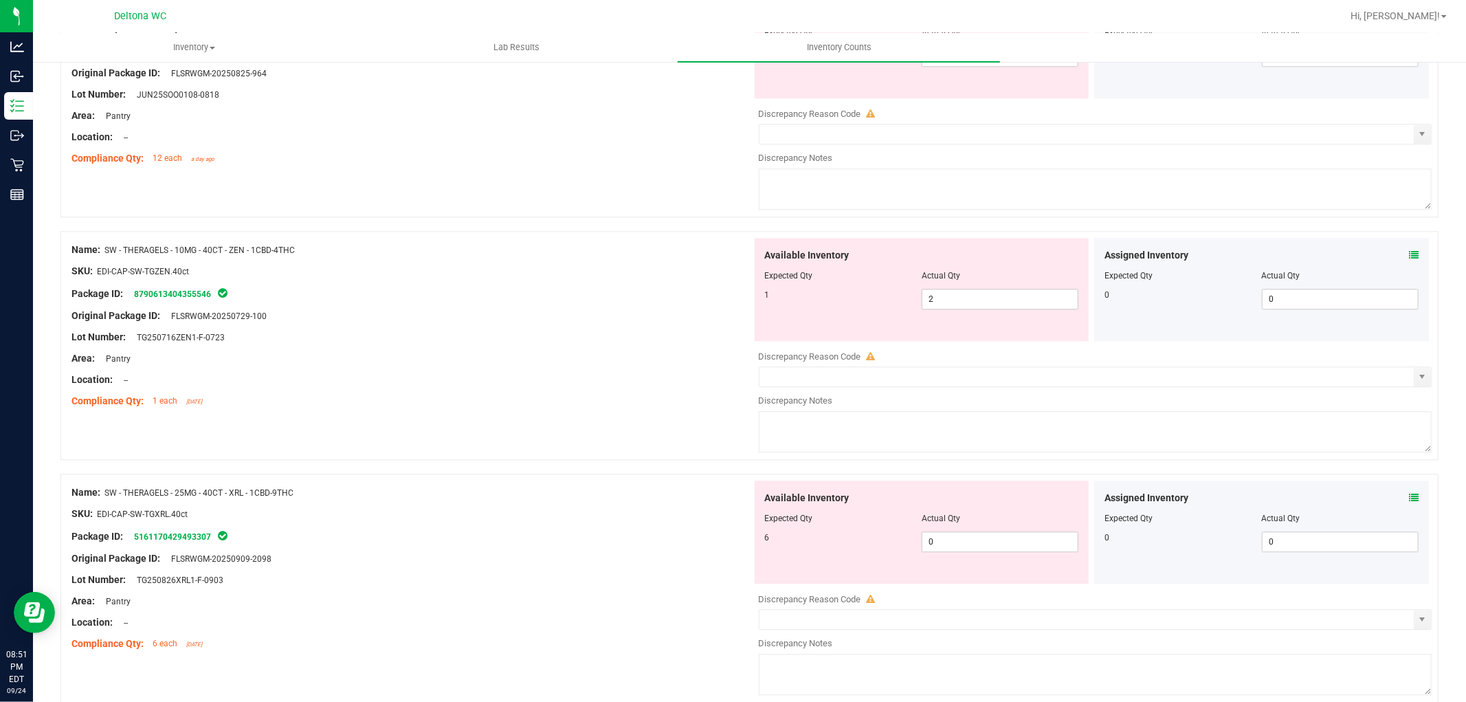
scroll to position [2979, 0]
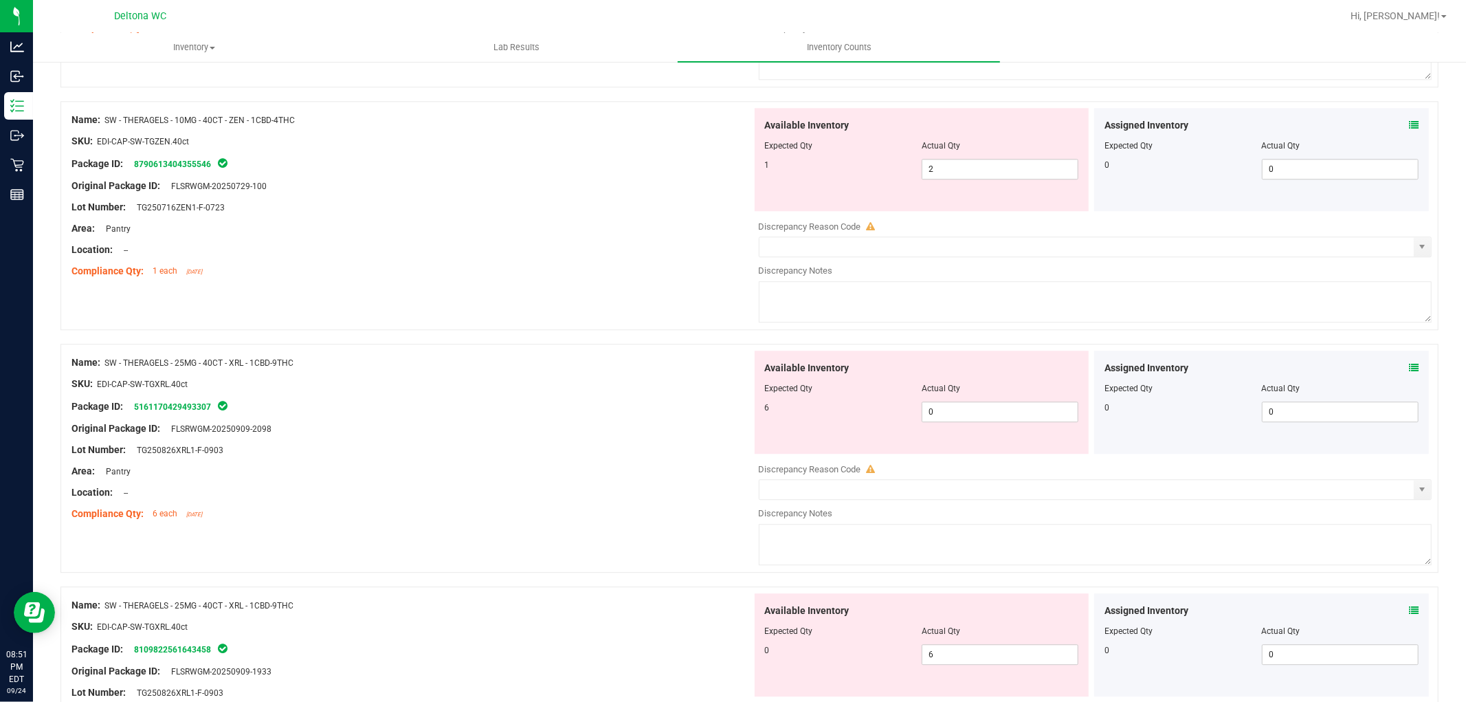
click at [1409, 371] on icon at bounding box center [1414, 368] width 10 height 10
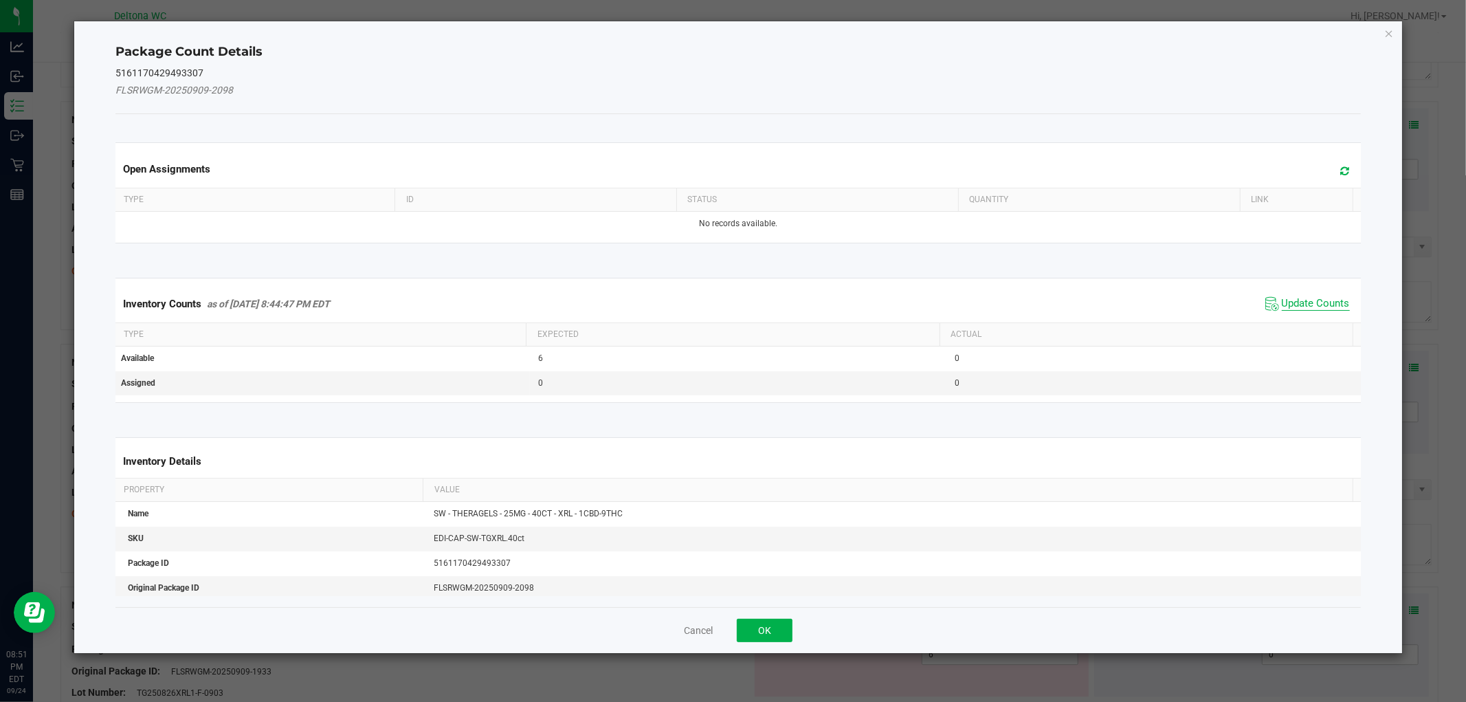
drag, startPoint x: 1287, startPoint y: 291, endPoint x: 1294, endPoint y: 296, distance: 8.8
click at [1291, 294] on div "Inventory Counts as of [DATE] 8:44:47 PM EDT Update Counts" at bounding box center [738, 303] width 1251 height 37
drag, startPoint x: 1294, startPoint y: 296, endPoint x: 1141, endPoint y: 390, distance: 179.0
click at [1294, 297] on span "Update Counts" at bounding box center [1316, 304] width 68 height 14
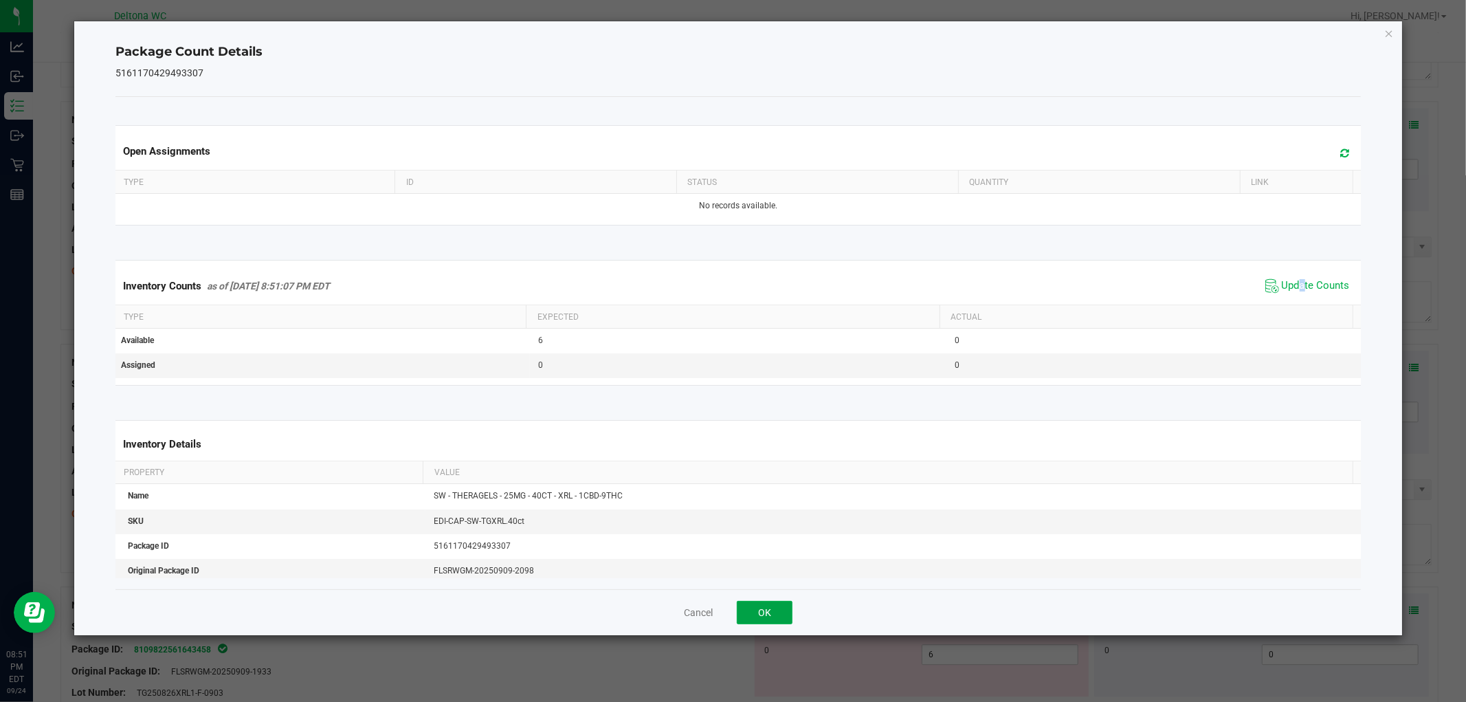
drag, startPoint x: 784, startPoint y: 610, endPoint x: 833, endPoint y: 586, distance: 54.1
click at [787, 610] on button "OK" at bounding box center [765, 612] width 56 height 23
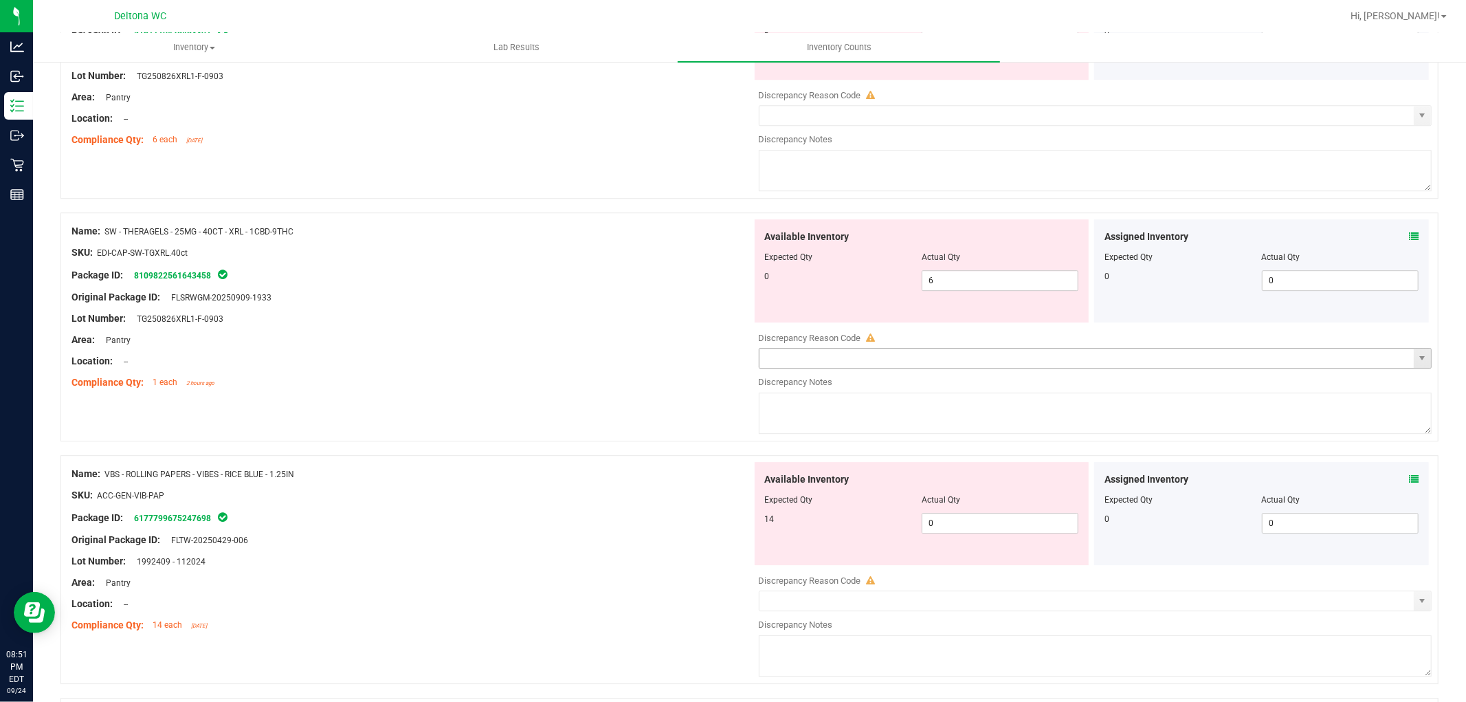
scroll to position [3360, 0]
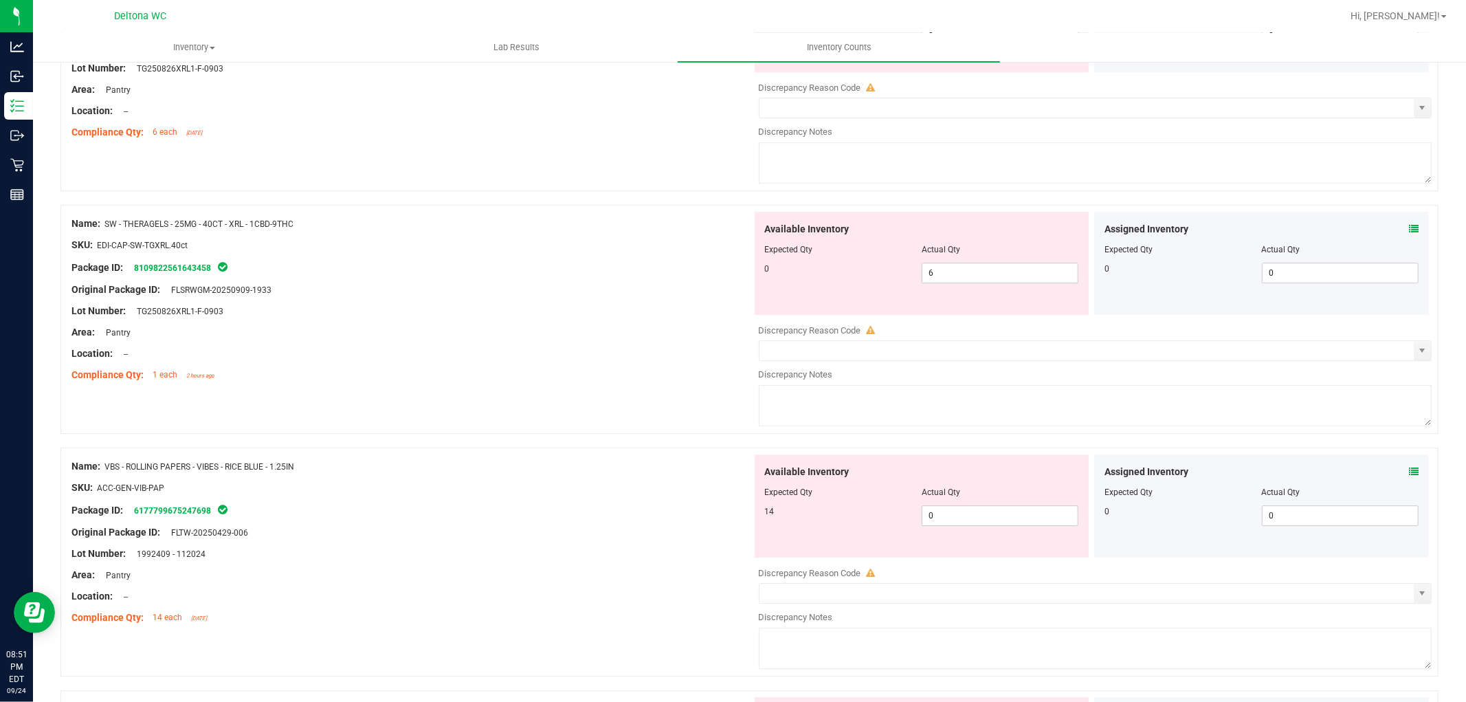
click at [1409, 234] on icon at bounding box center [1414, 229] width 10 height 10
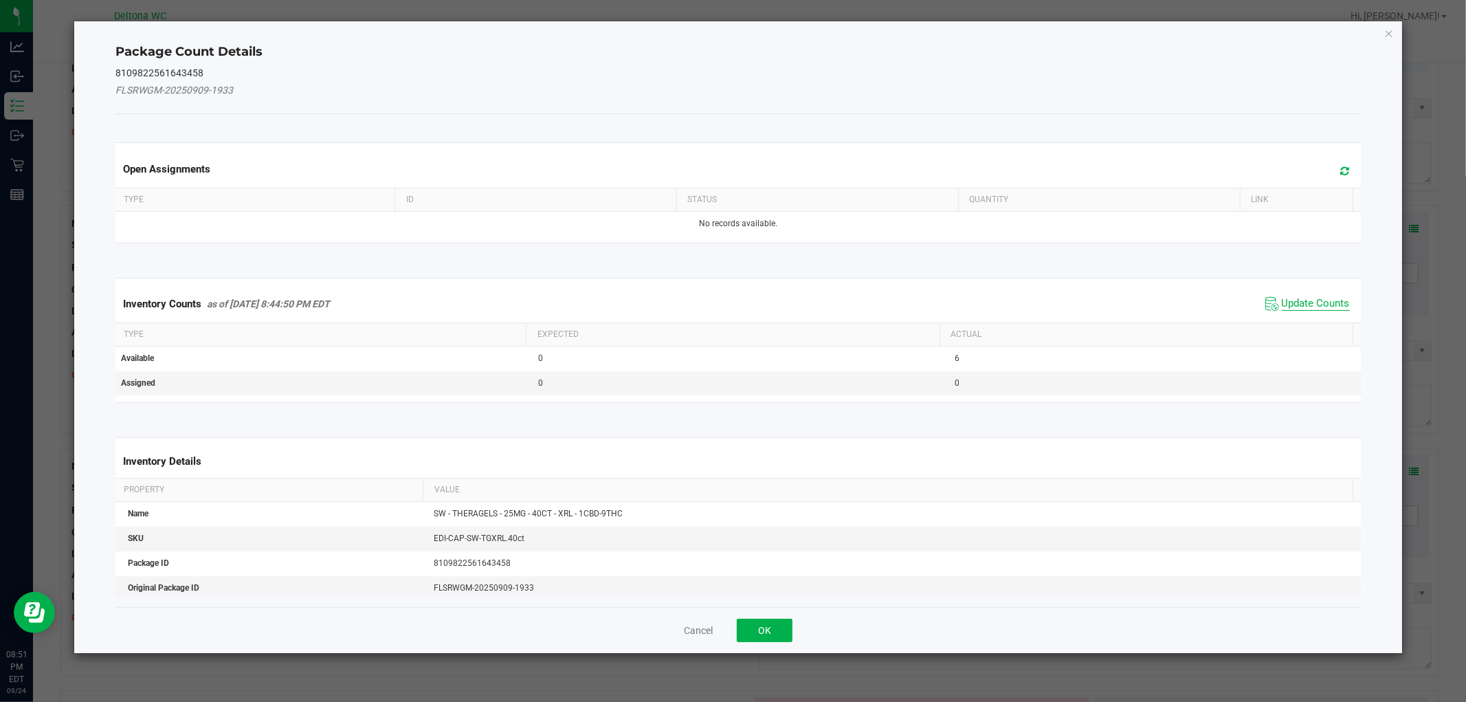
click at [1288, 297] on span "Update Counts" at bounding box center [1316, 304] width 68 height 14
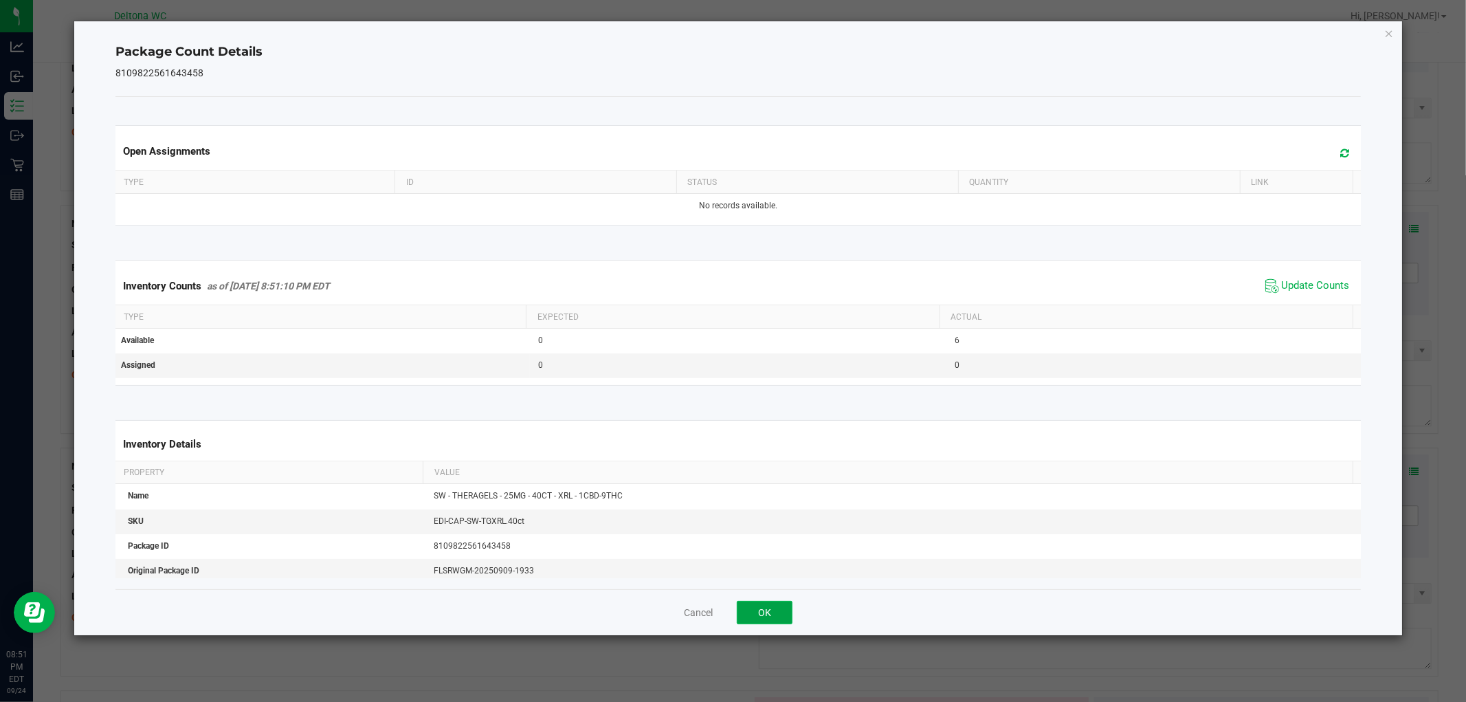
click at [751, 608] on button "OK" at bounding box center [765, 612] width 56 height 23
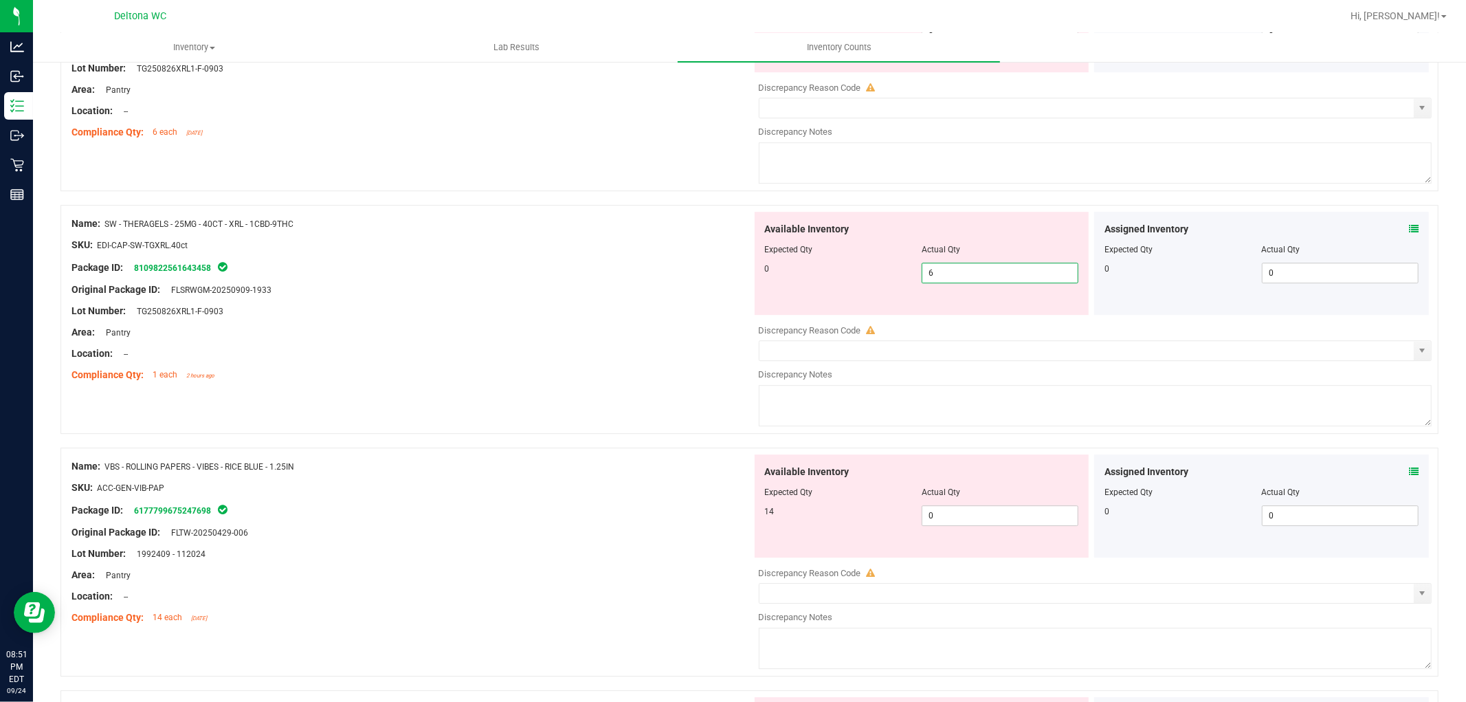
click at [1011, 283] on span "6 6" at bounding box center [1000, 273] width 157 height 21
click at [995, 291] on div "Available Inventory Expected Qty Actual Qty 0 6 6" at bounding box center [922, 263] width 335 height 103
type input "0"
click at [582, 346] on div at bounding box center [411, 343] width 681 height 7
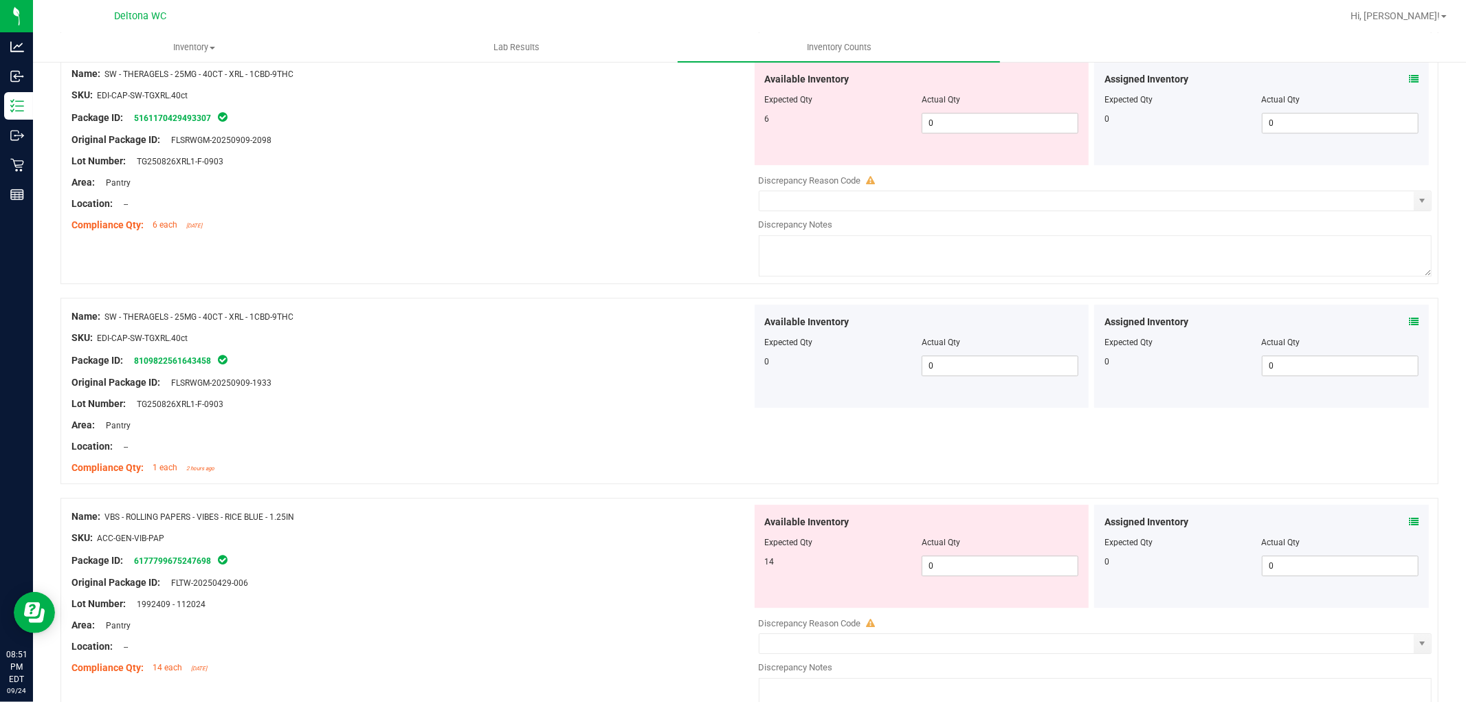
scroll to position [3590, 0]
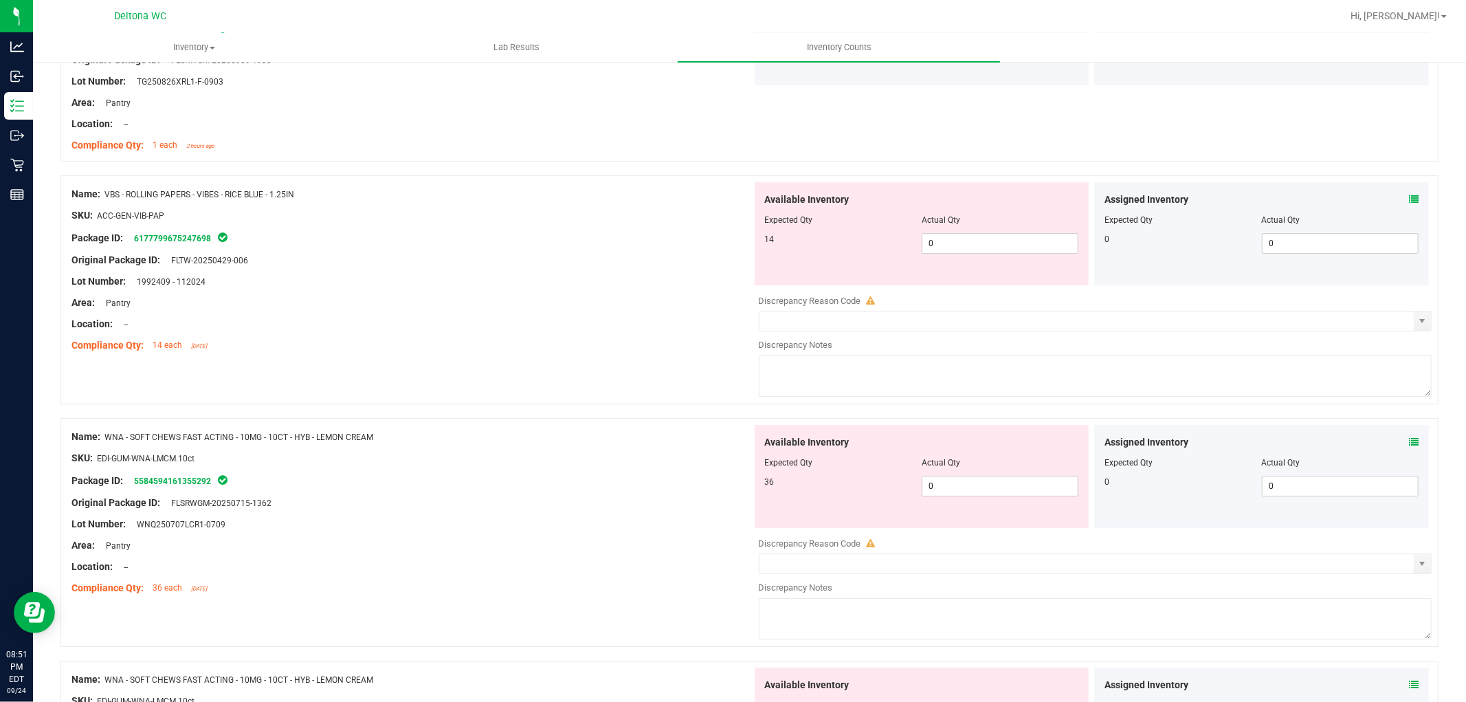
click at [1409, 204] on icon at bounding box center [1414, 200] width 10 height 10
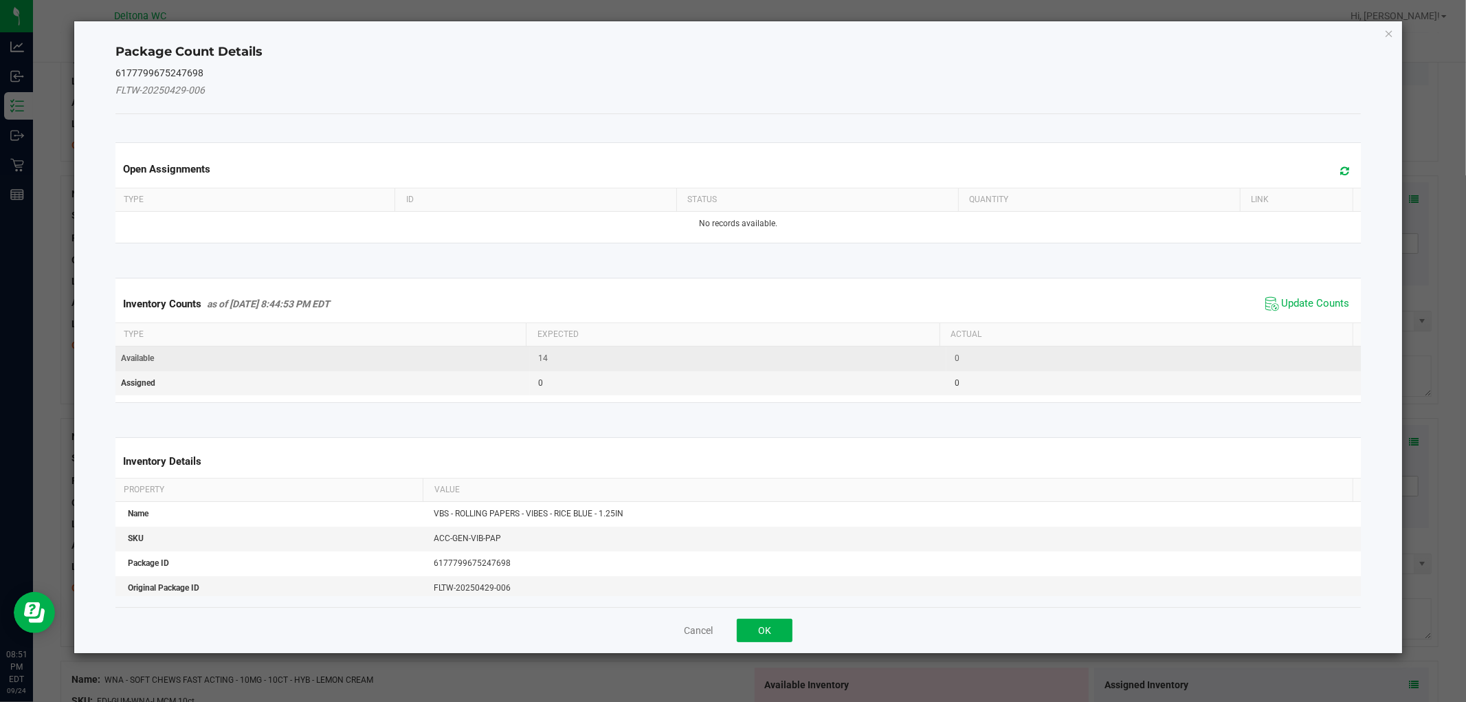
drag, startPoint x: 1319, startPoint y: 306, endPoint x: 1231, endPoint y: 352, distance: 99.3
click at [1316, 307] on span "Update Counts" at bounding box center [1316, 304] width 68 height 14
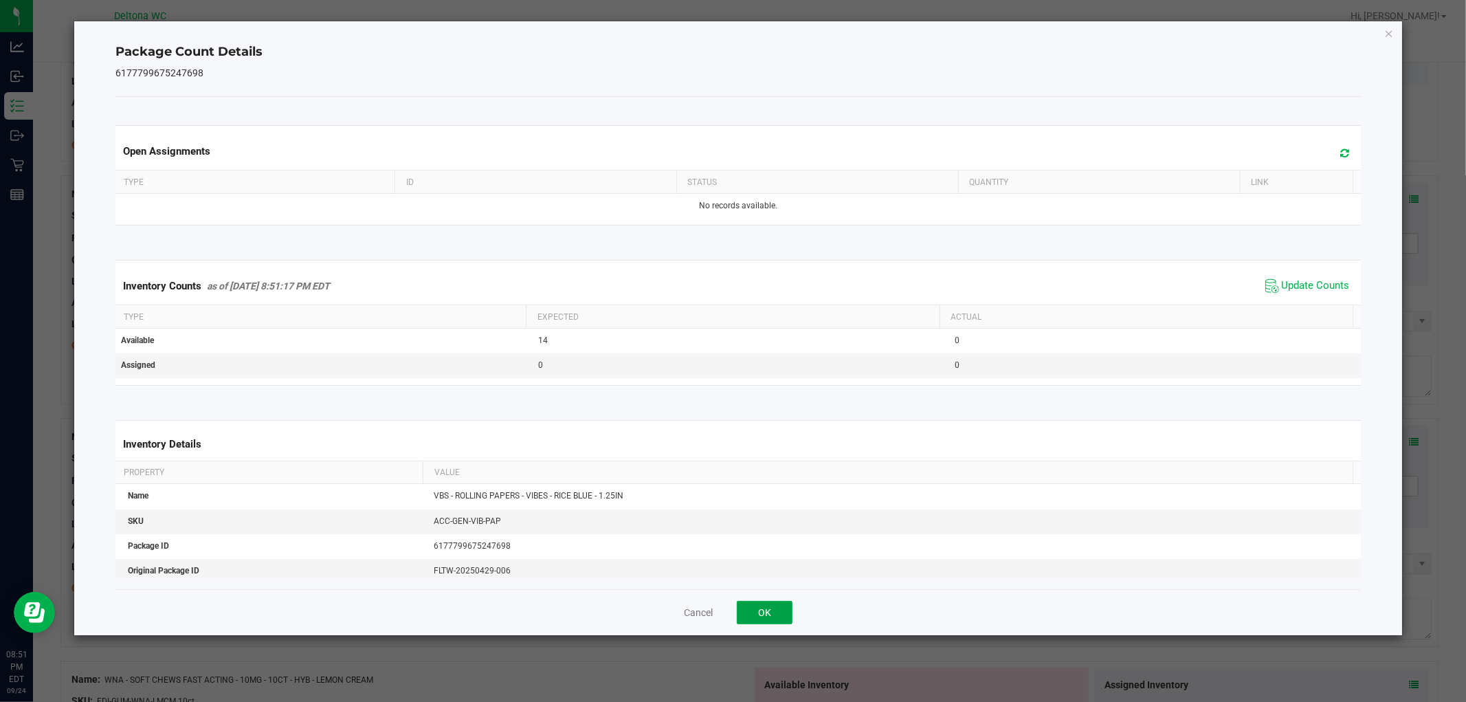
click at [769, 615] on button "OK" at bounding box center [765, 612] width 56 height 23
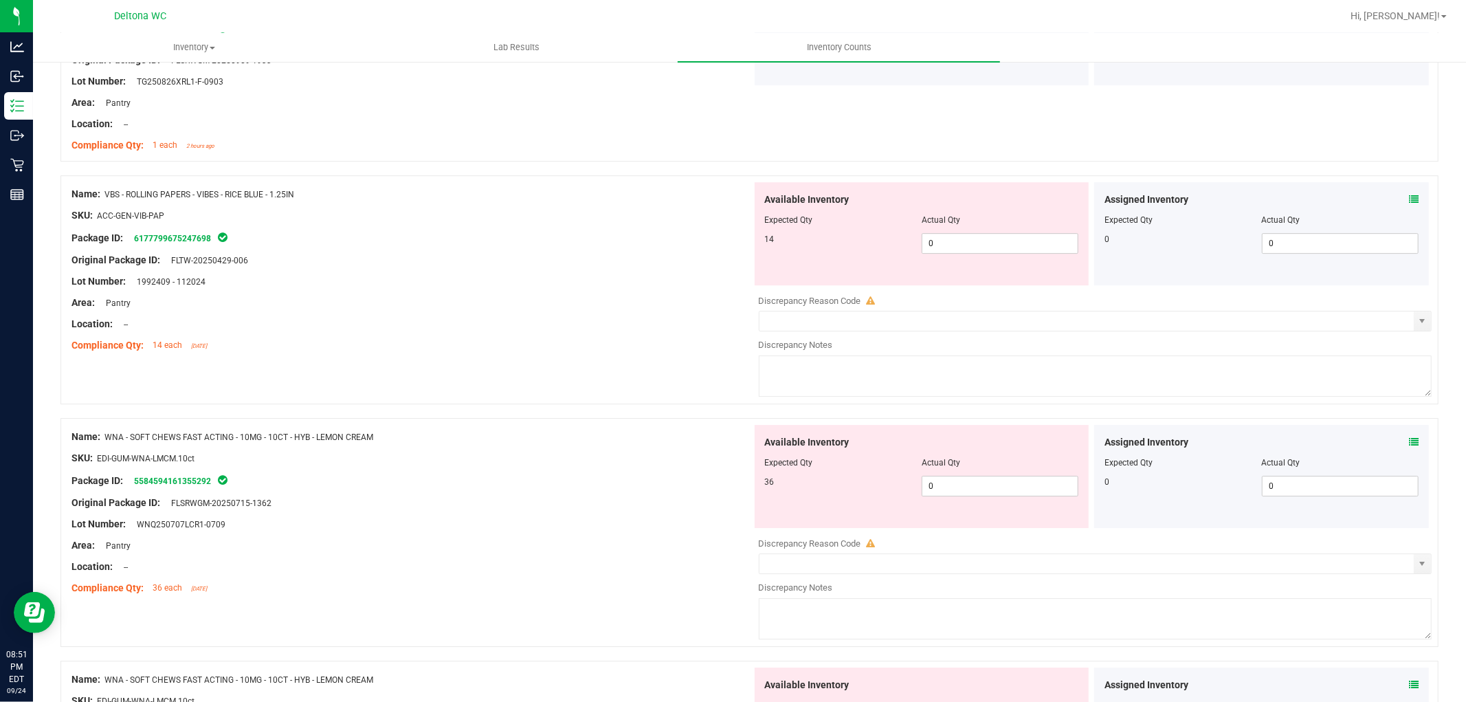
click at [1011, 264] on div "Available Inventory Expected Qty Actual Qty 14 0 0" at bounding box center [922, 233] width 335 height 103
click at [1014, 254] on span "0 0" at bounding box center [1000, 243] width 157 height 21
type input "014"
type input "14"
click at [619, 338] on div at bounding box center [411, 334] width 681 height 7
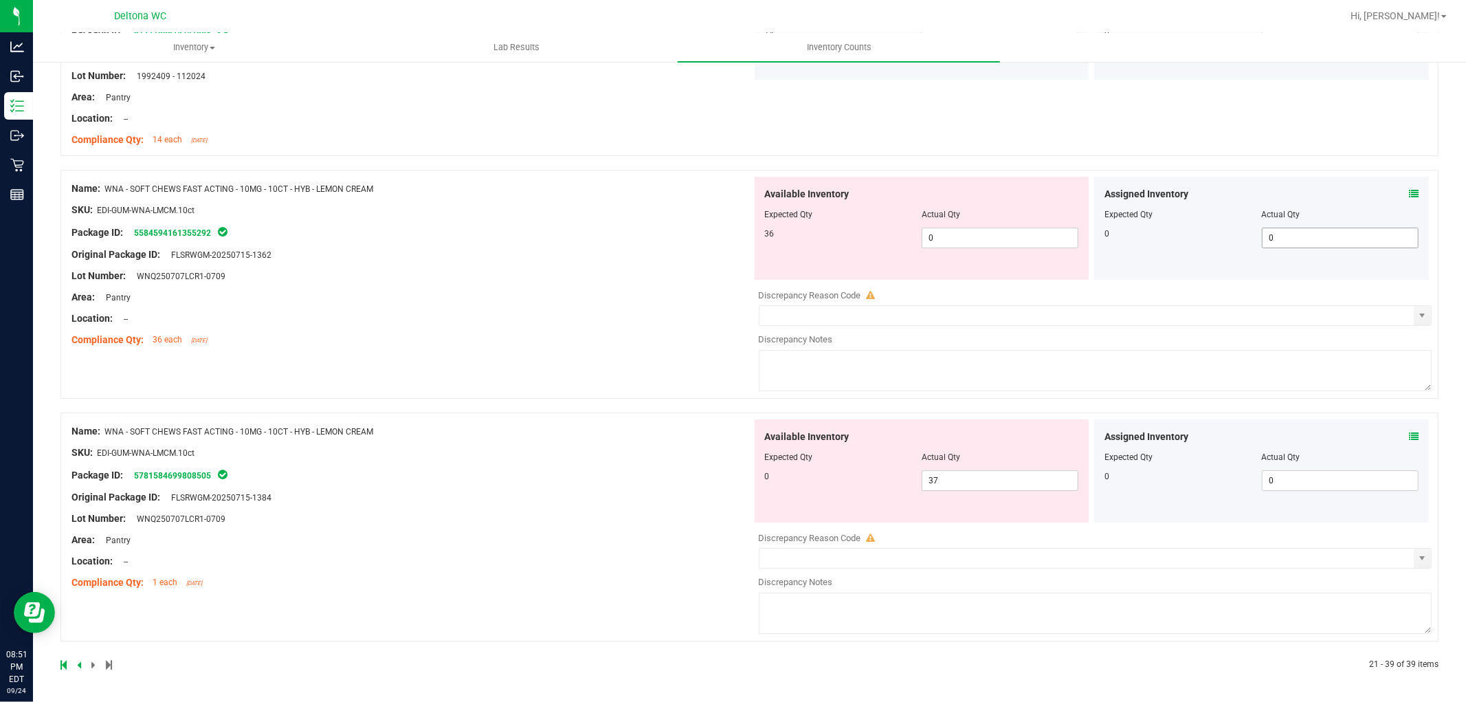
scroll to position [3804, 0]
click at [1409, 189] on icon at bounding box center [1414, 194] width 10 height 10
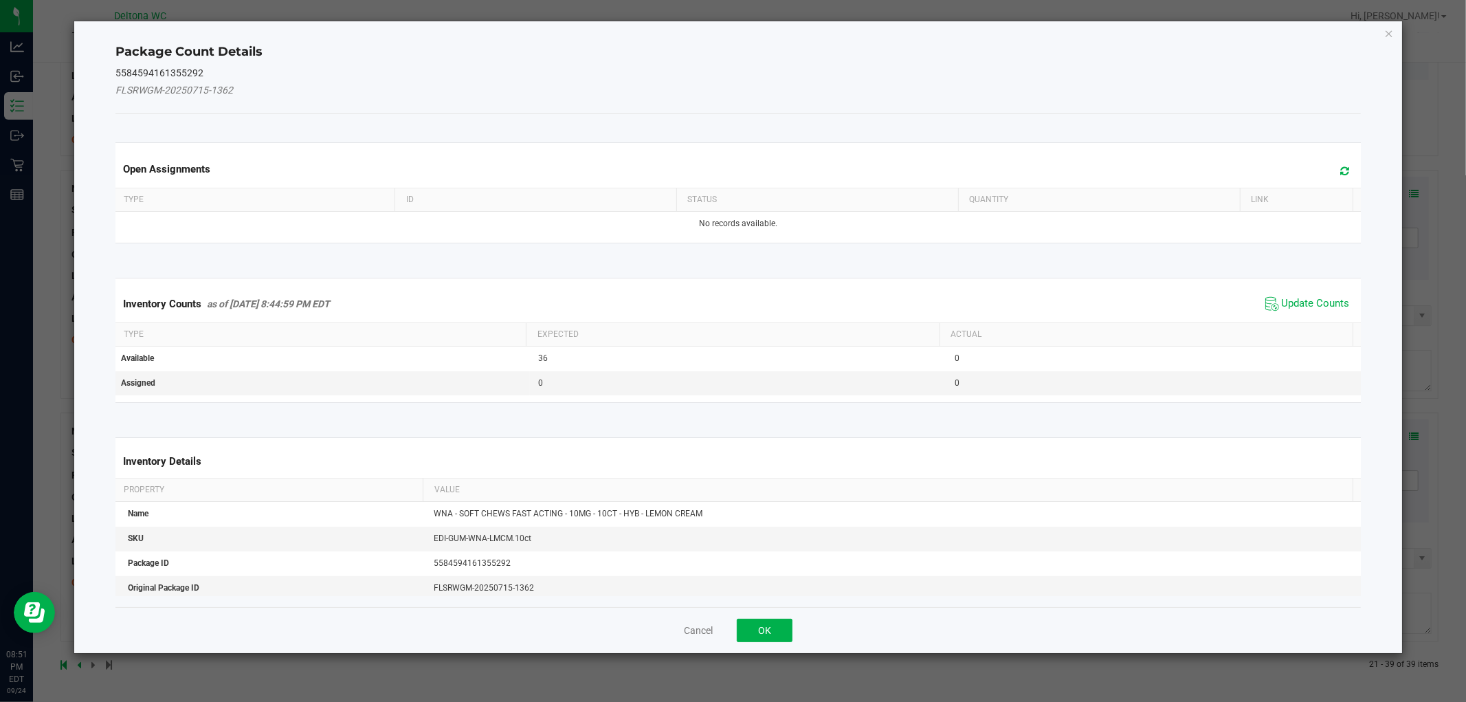
drag, startPoint x: 1311, startPoint y: 298, endPoint x: 1084, endPoint y: 480, distance: 291.0
click at [1309, 298] on span "Update Counts" at bounding box center [1316, 304] width 68 height 14
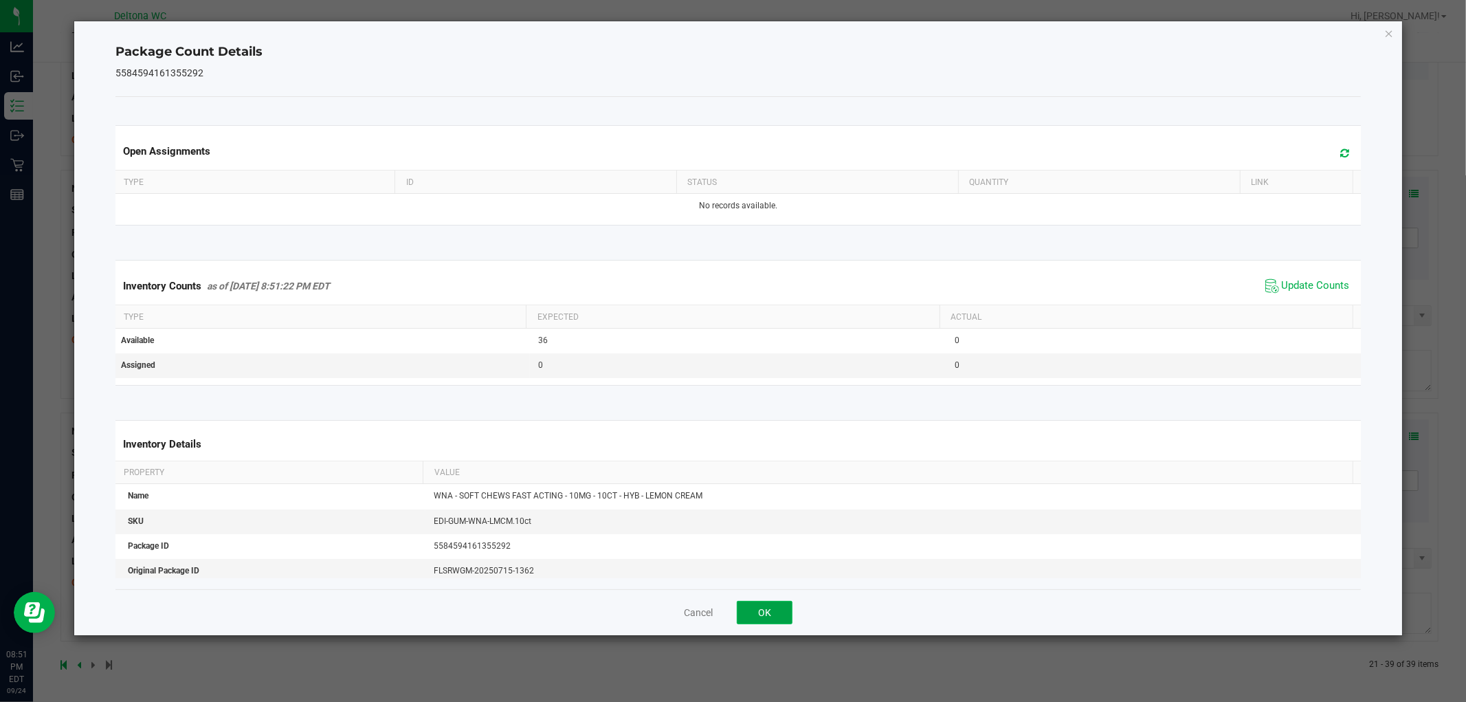
drag, startPoint x: 764, startPoint y: 612, endPoint x: 980, endPoint y: 527, distance: 231.2
click at [765, 610] on button "OK" at bounding box center [765, 612] width 56 height 23
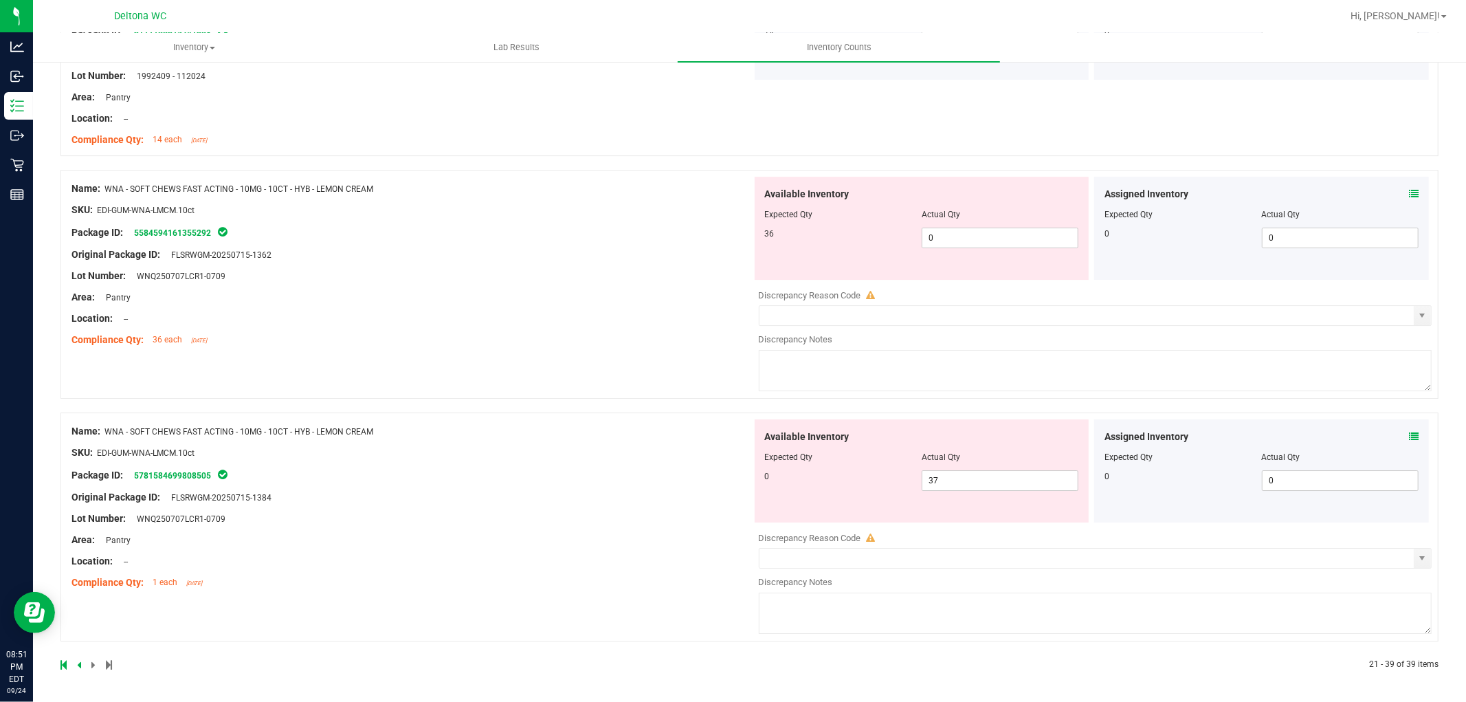
click at [1409, 434] on icon at bounding box center [1414, 437] width 10 height 10
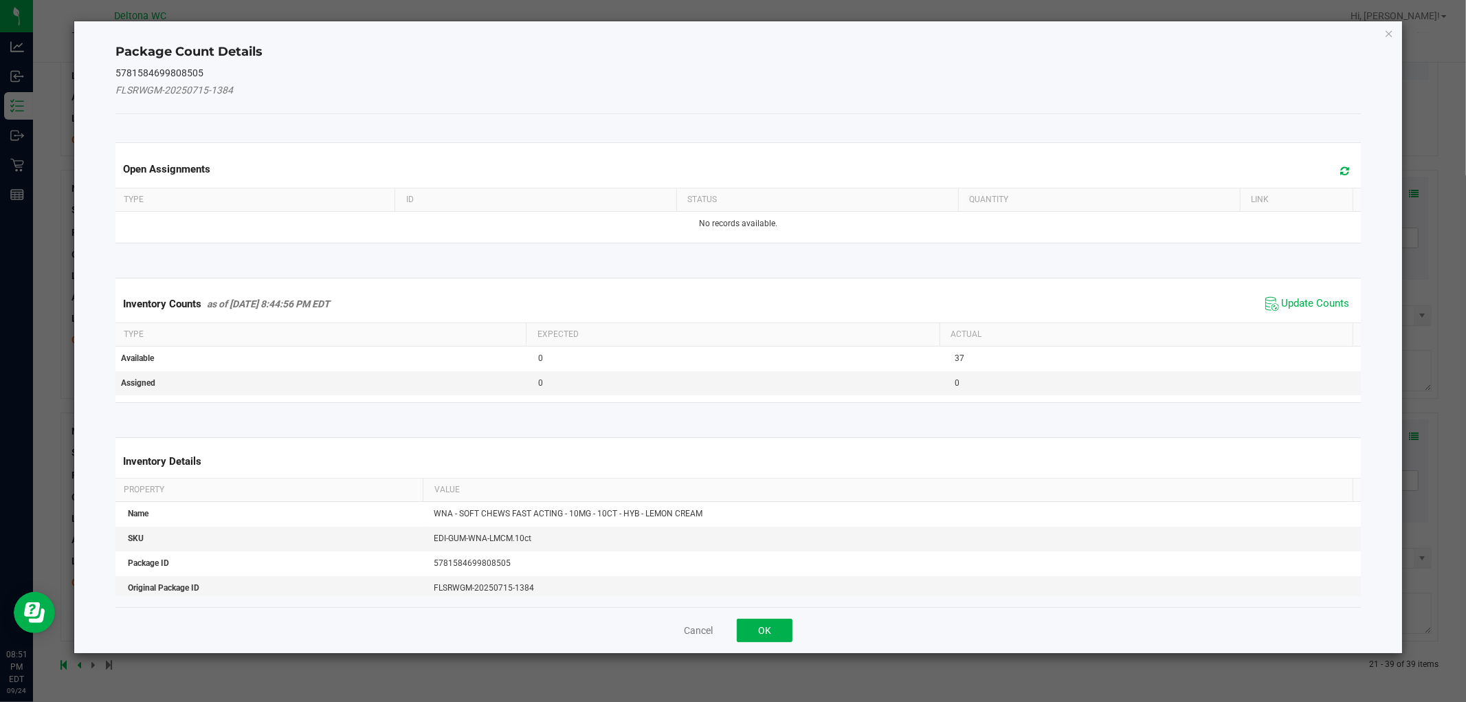
click at [1311, 294] on span "Update Counts" at bounding box center [1307, 304] width 91 height 21
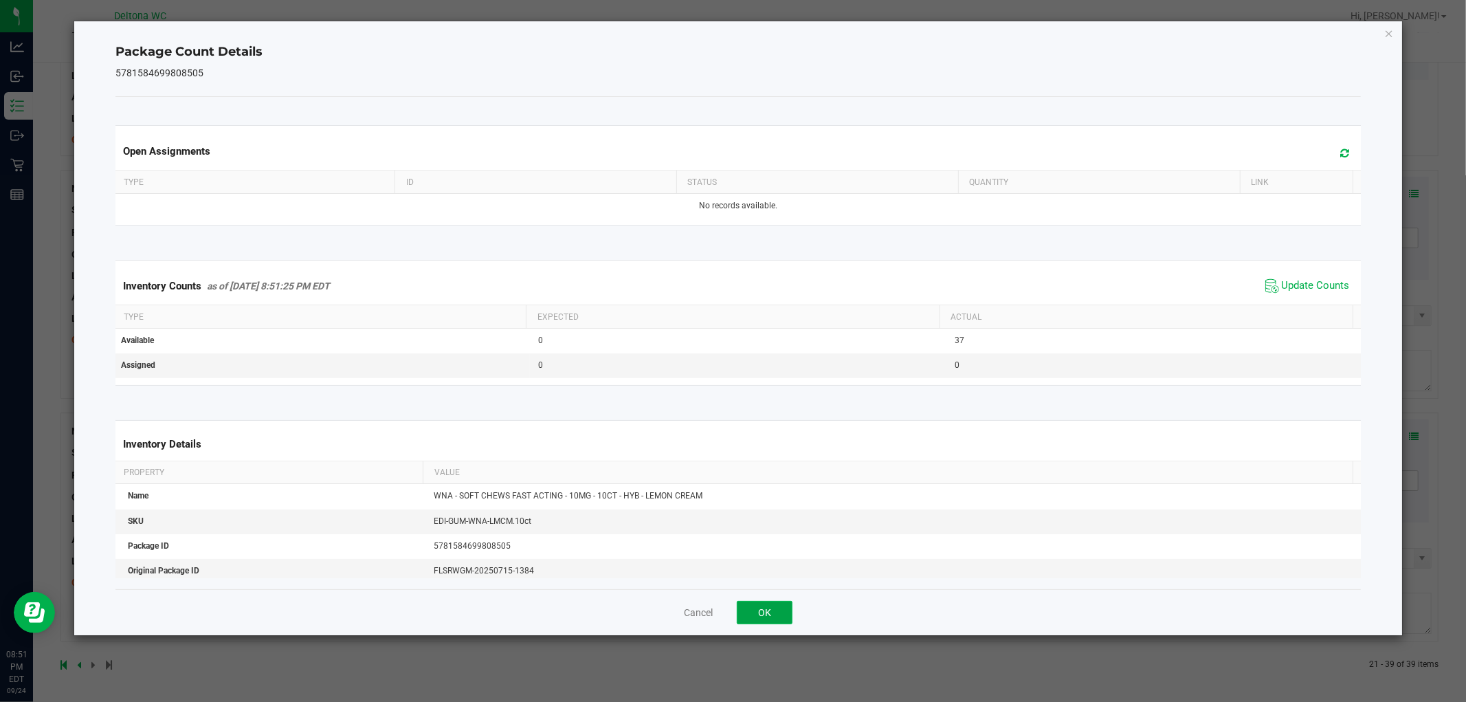
click at [762, 613] on button "OK" at bounding box center [765, 612] width 56 height 23
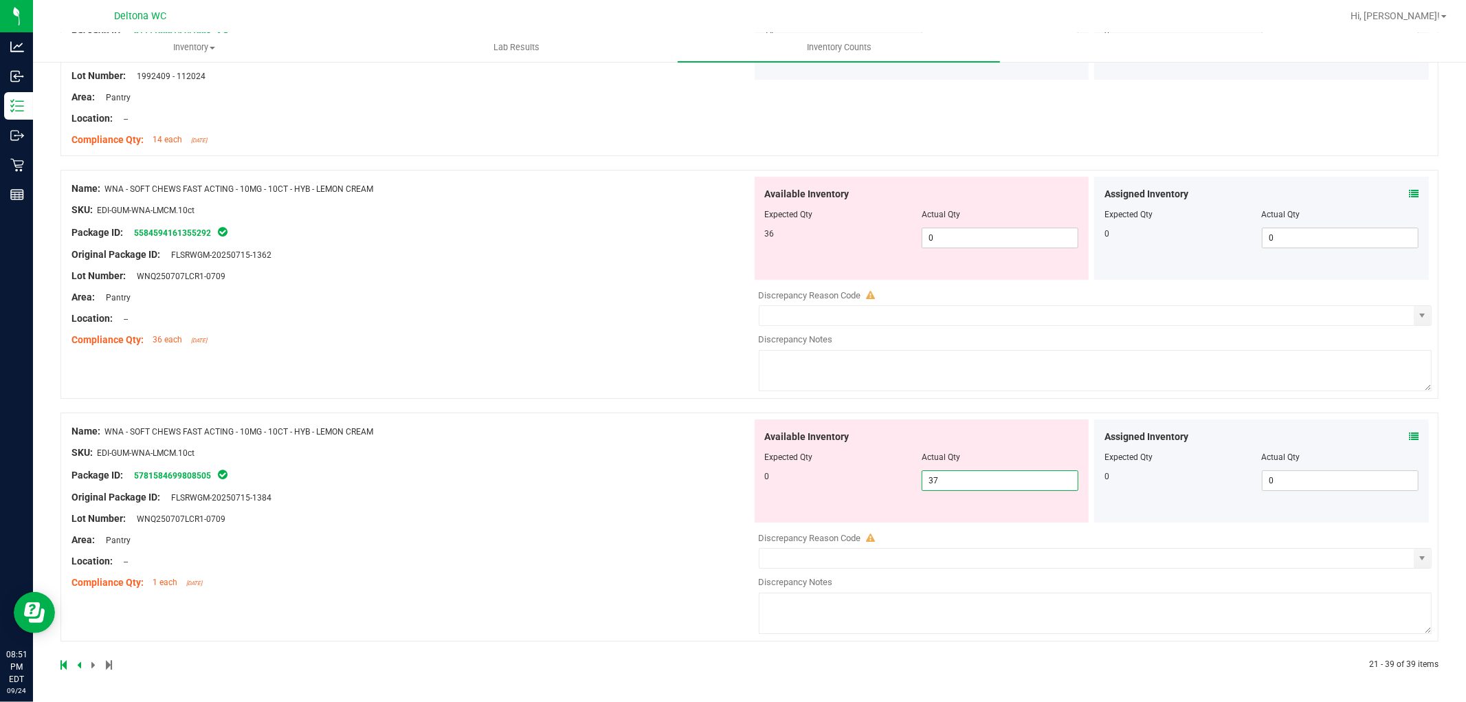
click at [978, 483] on span "37 37" at bounding box center [1000, 480] width 157 height 21
click at [978, 483] on input "37" at bounding box center [1000, 480] width 155 height 19
type input "0"
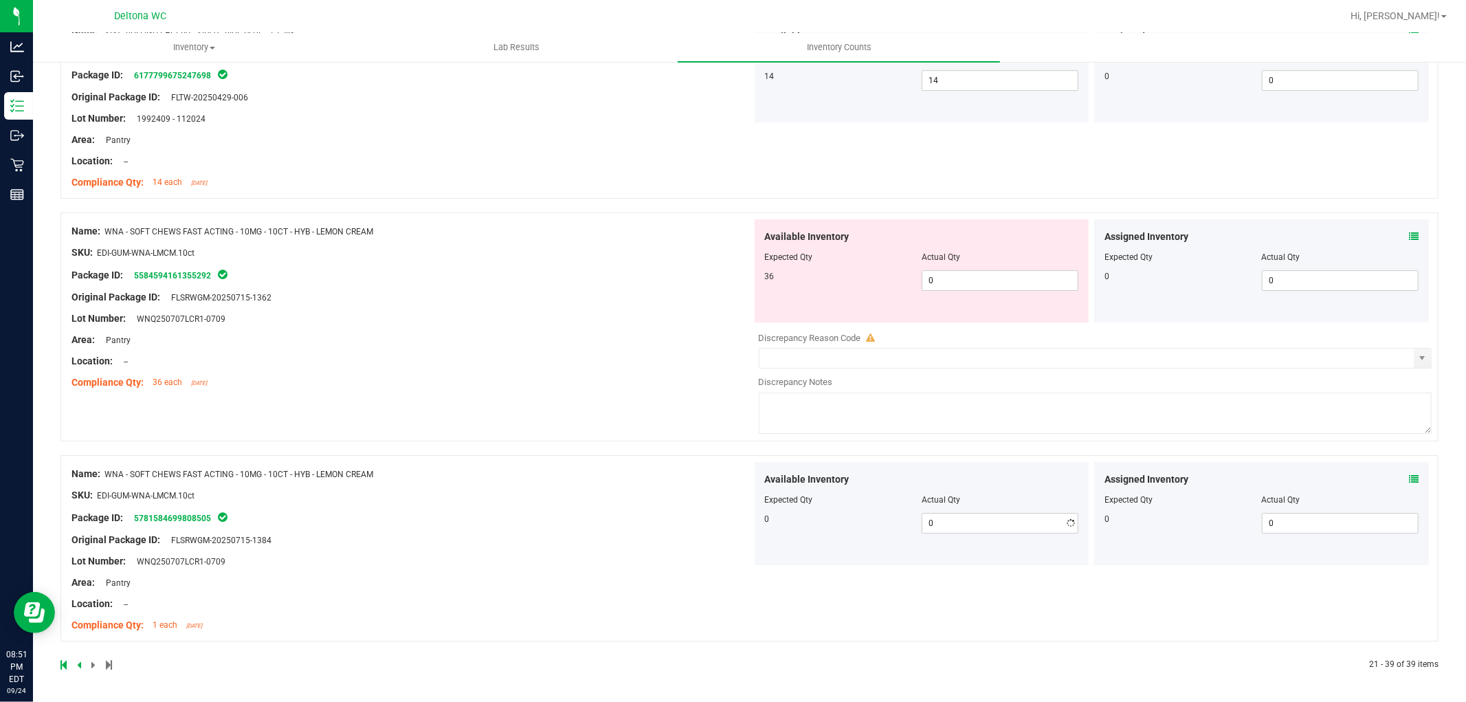
scroll to position [3761, 0]
drag, startPoint x: 672, startPoint y: 375, endPoint x: 731, endPoint y: 335, distance: 71.5
click at [711, 346] on div "Name: WNA - SOFT CHEWS FAST ACTING - 10MG - 10CT - HYB - LEMON CREAM SKU: EDI-G…" at bounding box center [749, 326] width 1378 height 229
click at [993, 277] on span "0 0" at bounding box center [1000, 280] width 157 height 21
type input "037"
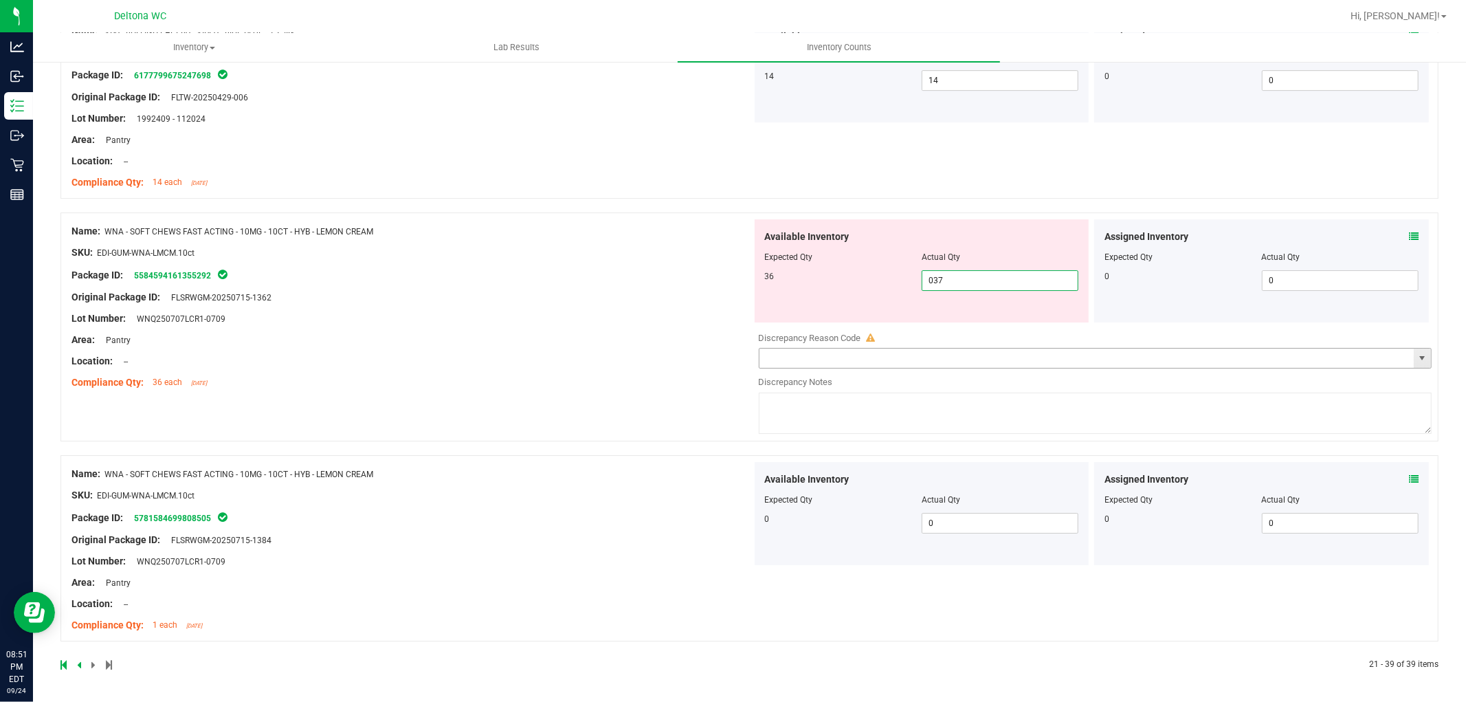
type input "37"
click at [648, 423] on div "Name: WNA - SOFT CHEWS FAST ACTING - 10MG - 10CT - HYB - LEMON CREAM SKU: EDI-G…" at bounding box center [749, 326] width 1378 height 229
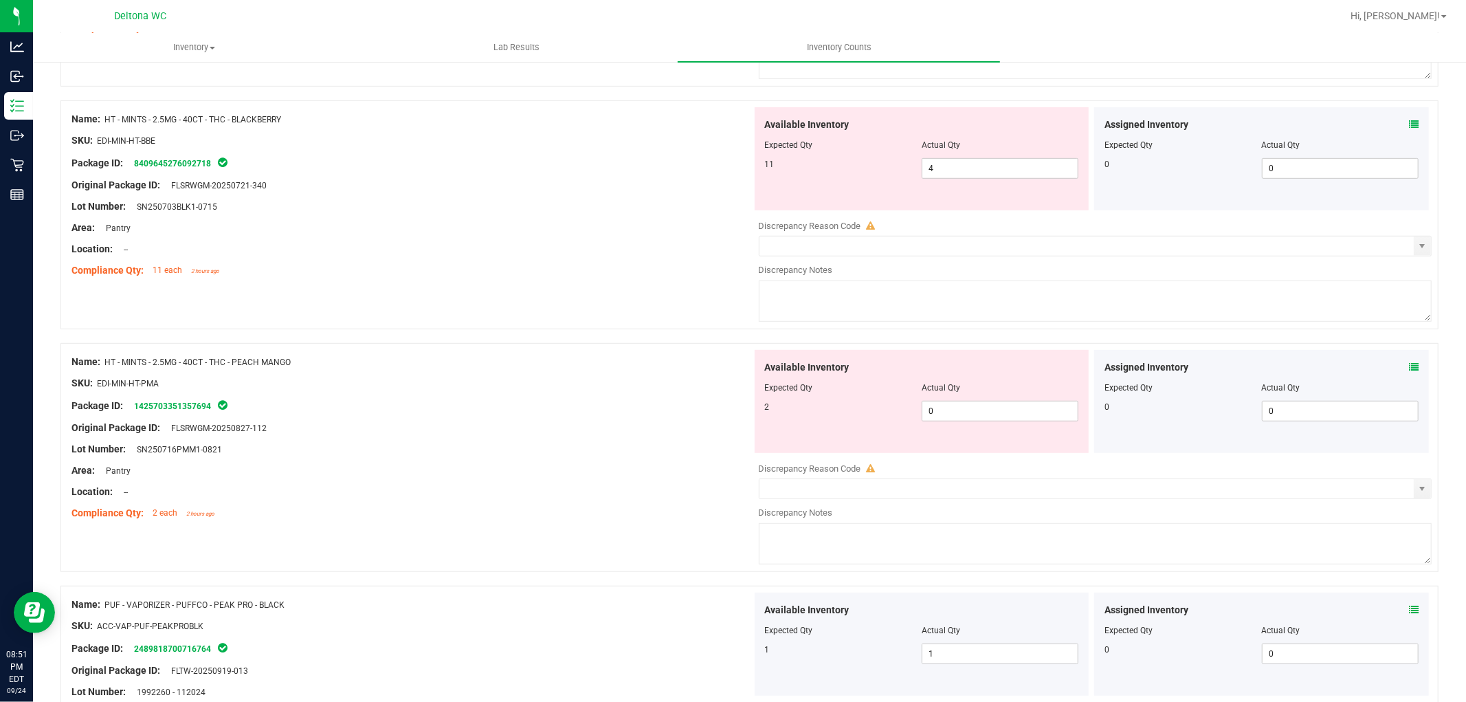
scroll to position [0, 0]
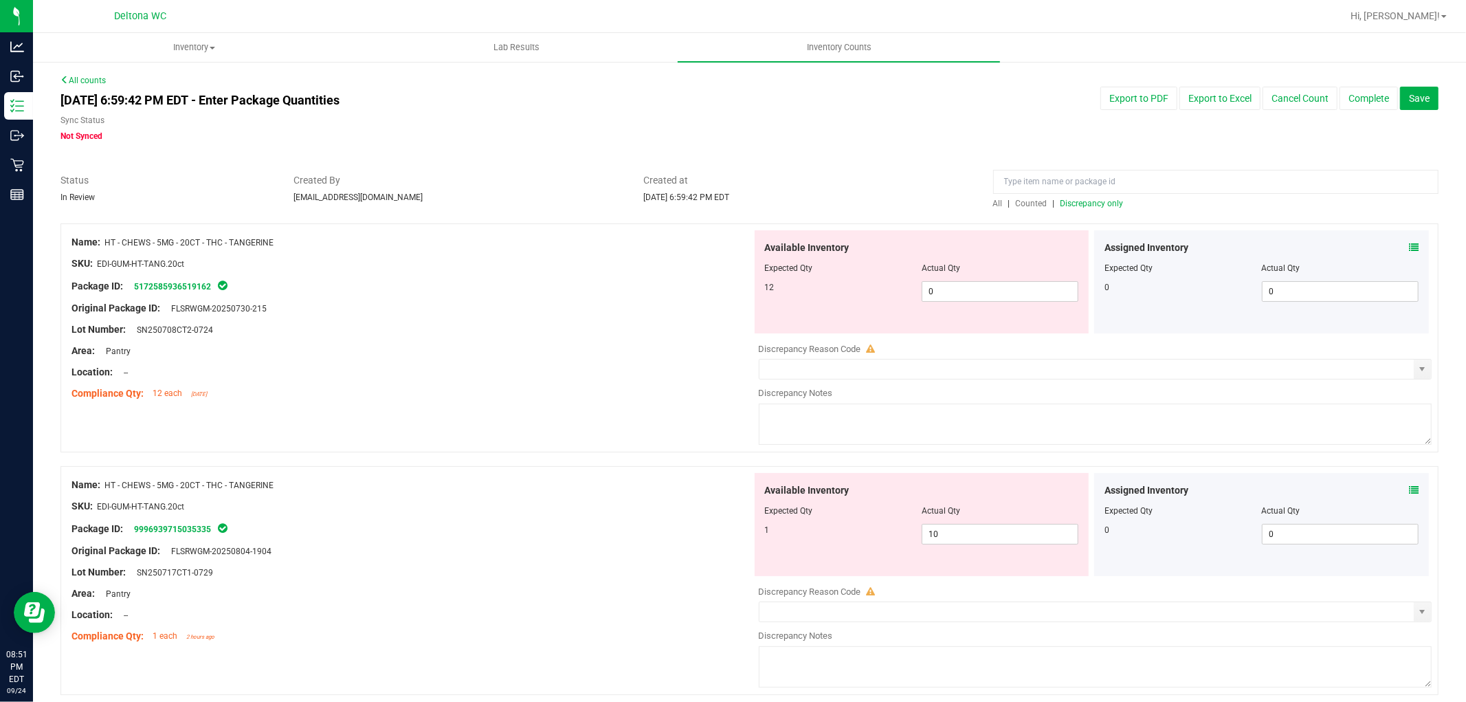
click at [1096, 201] on span "Discrepancy only" at bounding box center [1092, 204] width 63 height 10
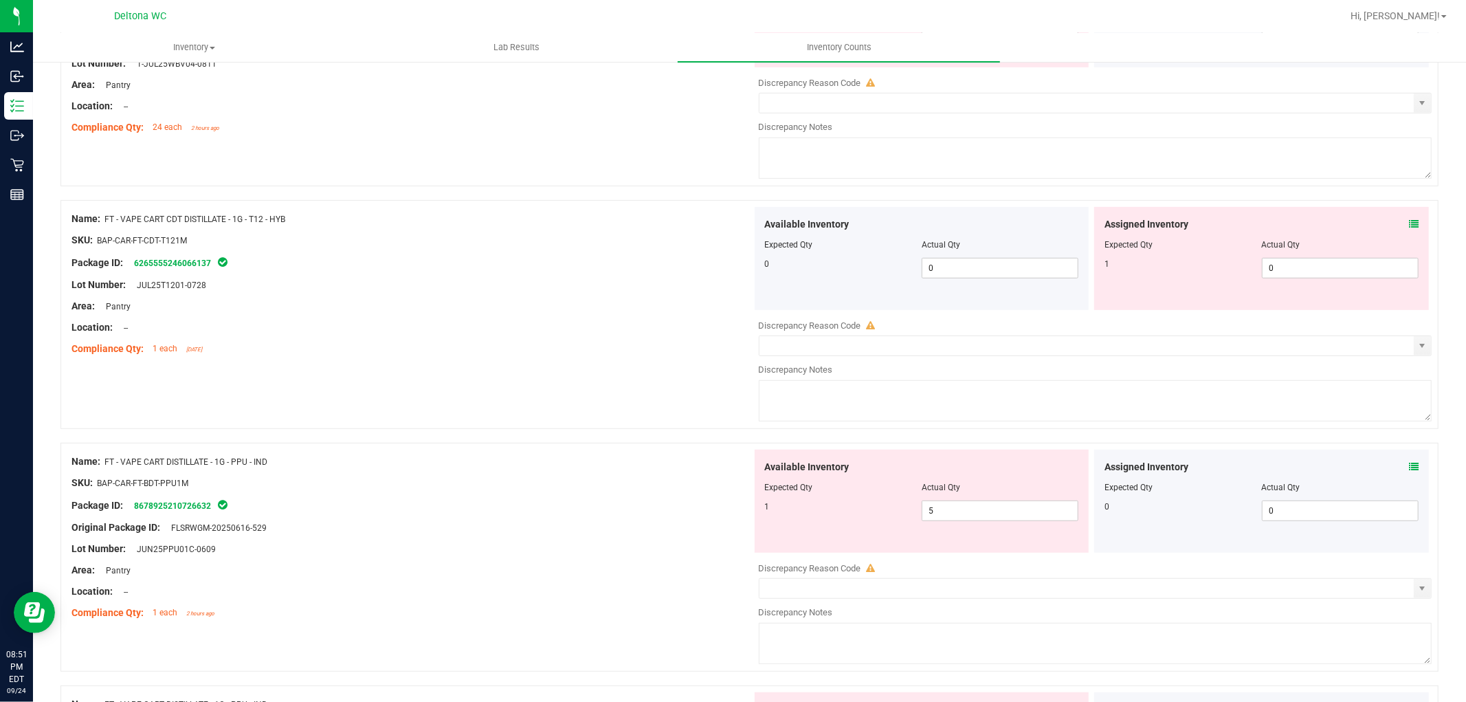
scroll to position [534, 0]
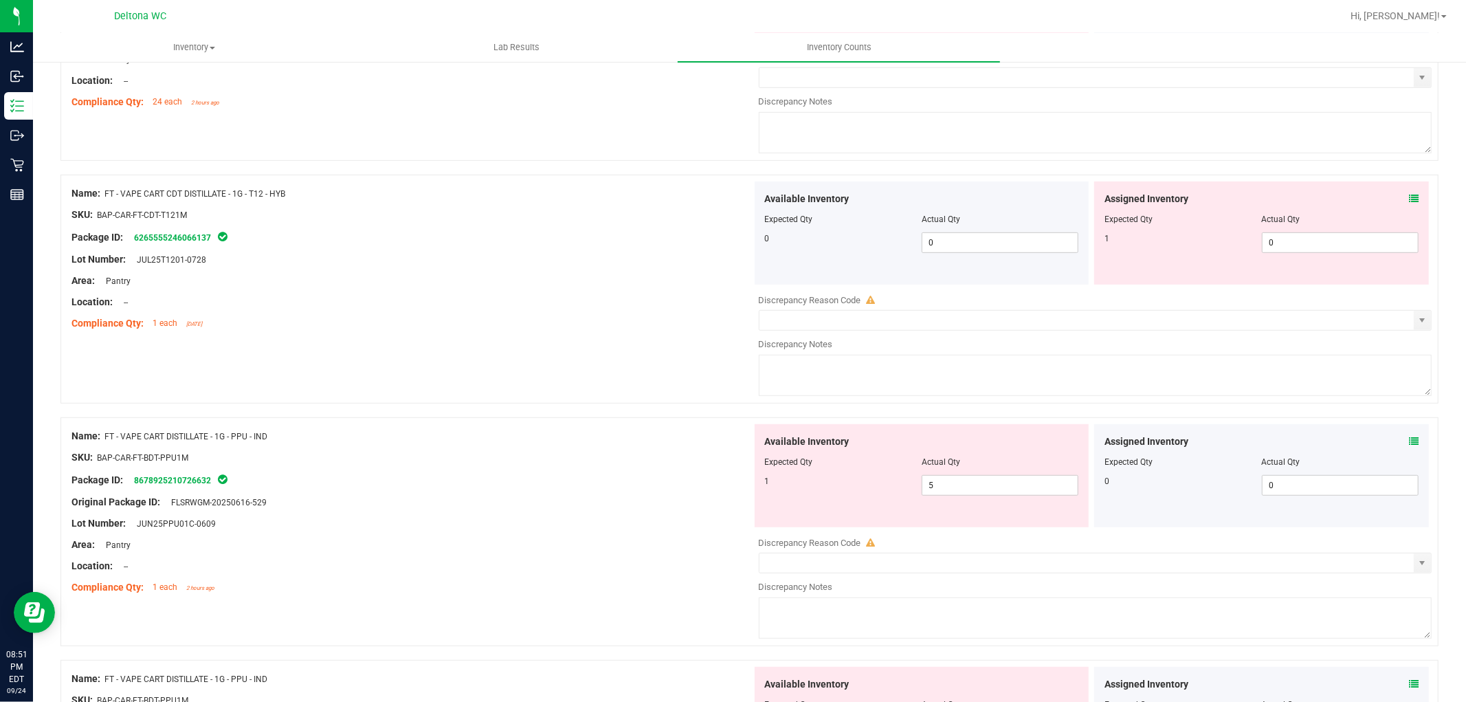
click at [1409, 199] on icon at bounding box center [1414, 199] width 10 height 10
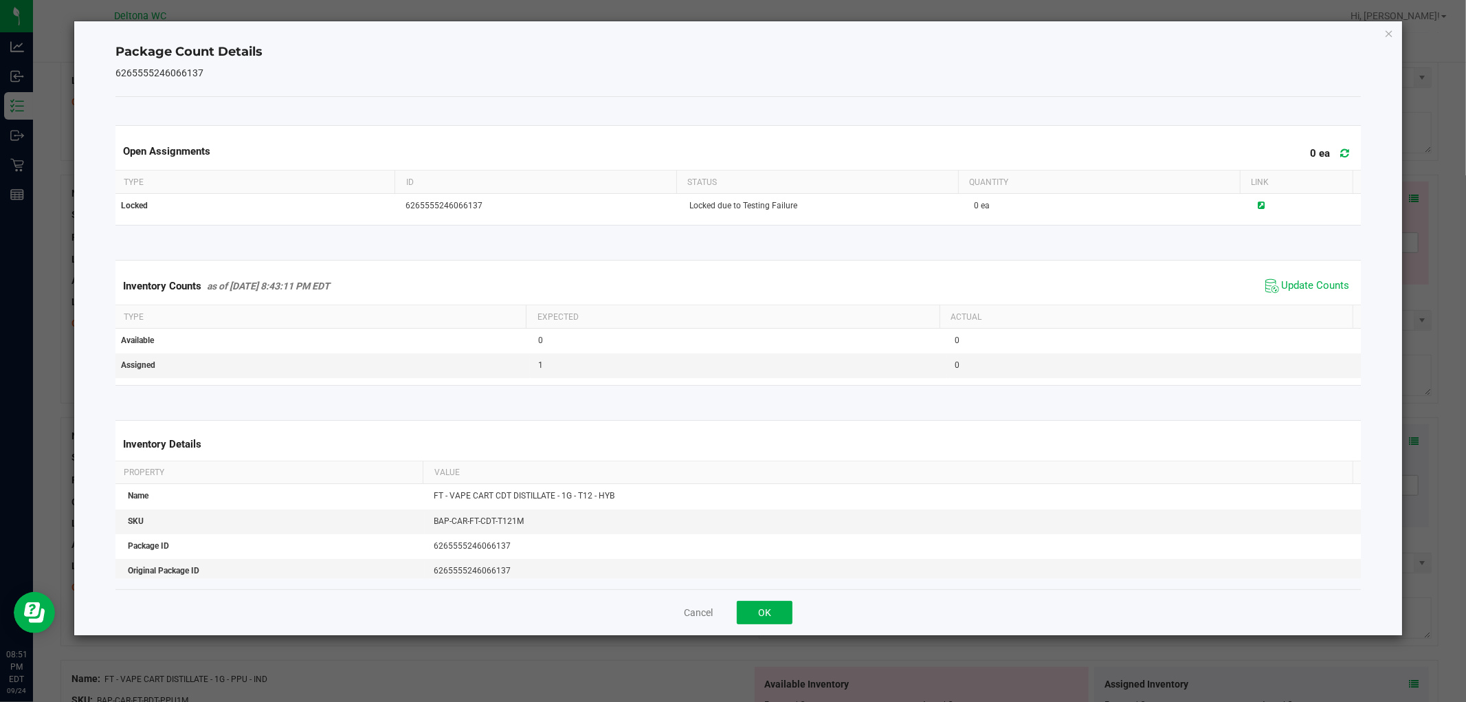
drag, startPoint x: 1317, startPoint y: 289, endPoint x: 1249, endPoint y: 308, distance: 69.9
click at [1314, 289] on span "Update Counts" at bounding box center [1316, 286] width 68 height 14
click at [757, 617] on button "OK" at bounding box center [765, 612] width 56 height 23
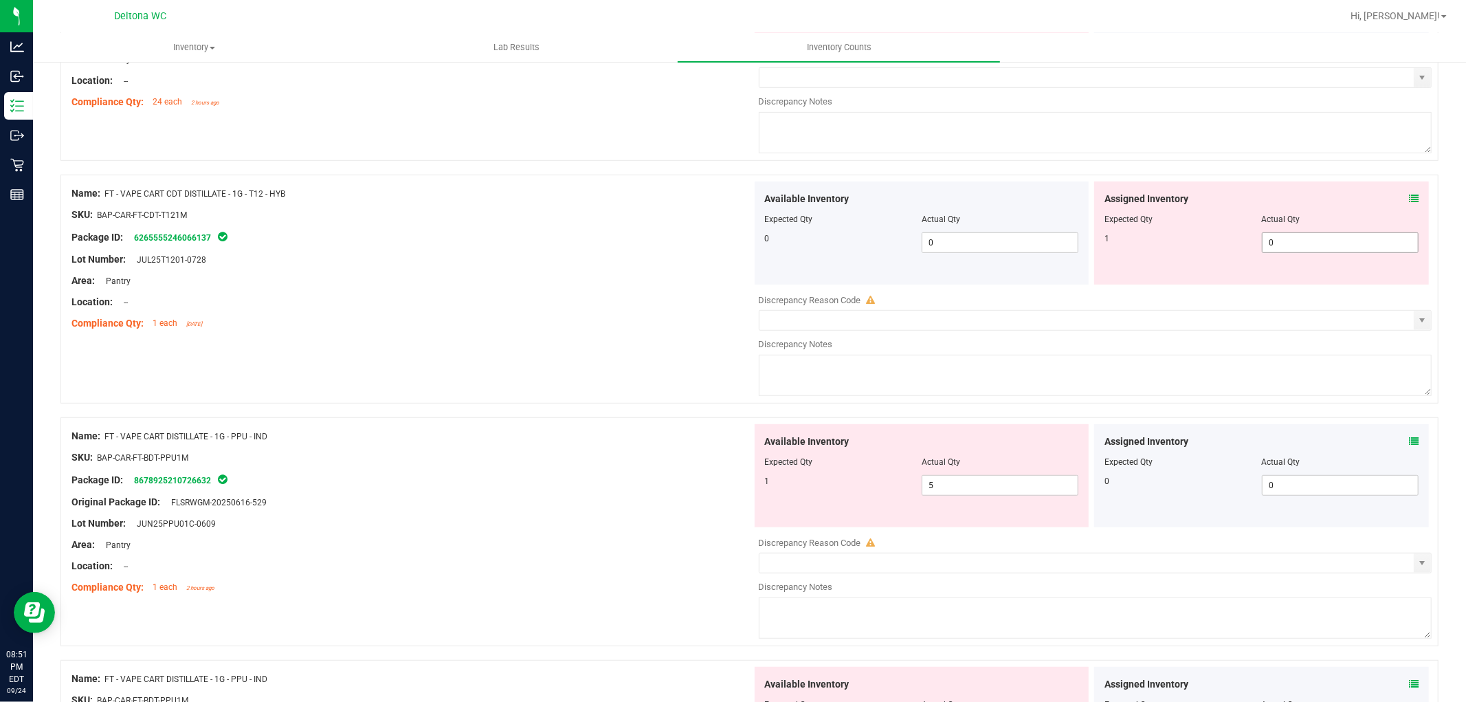
click at [1314, 245] on span "0 0" at bounding box center [1340, 242] width 157 height 21
type input "01"
type input "1"
drag, startPoint x: 956, startPoint y: 318, endPoint x: 1112, endPoint y: 302, distance: 156.1
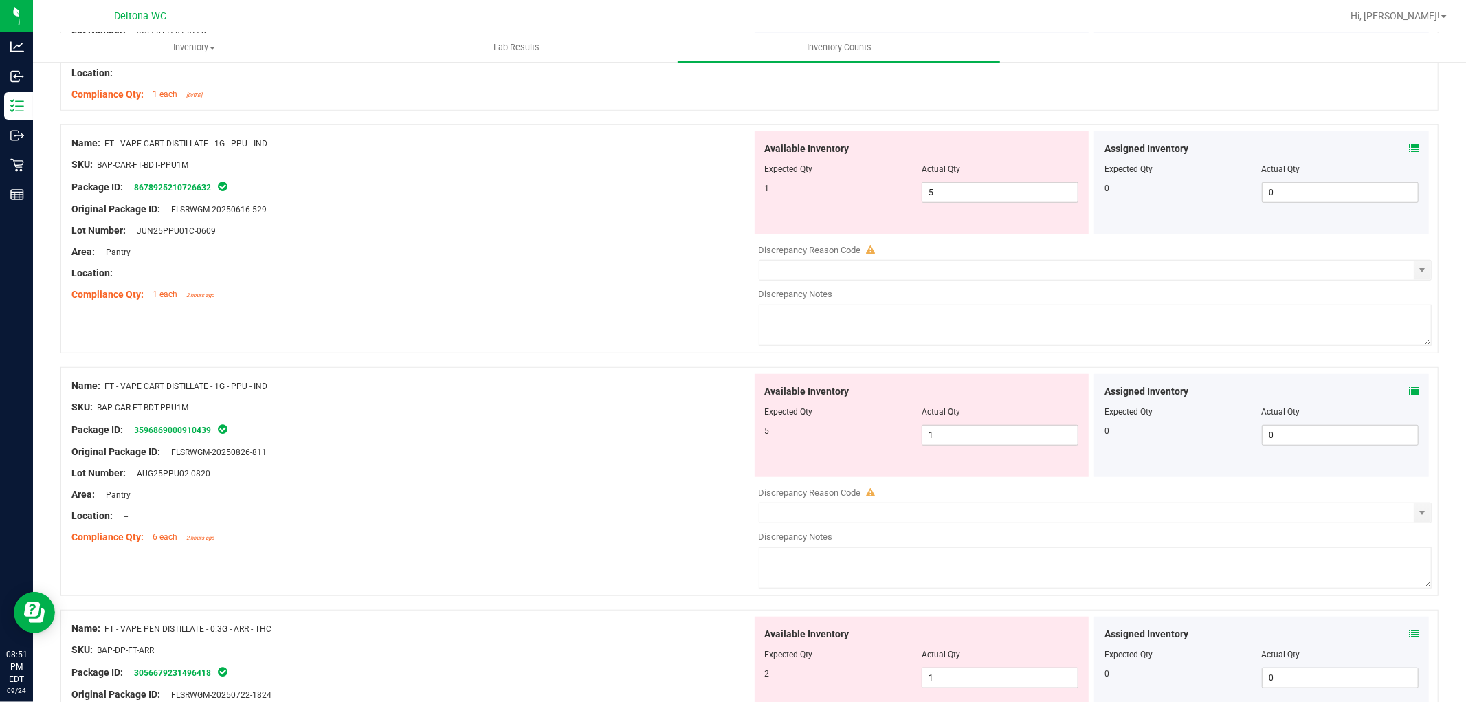
scroll to position [764, 0]
click at [1409, 153] on icon at bounding box center [1414, 148] width 10 height 10
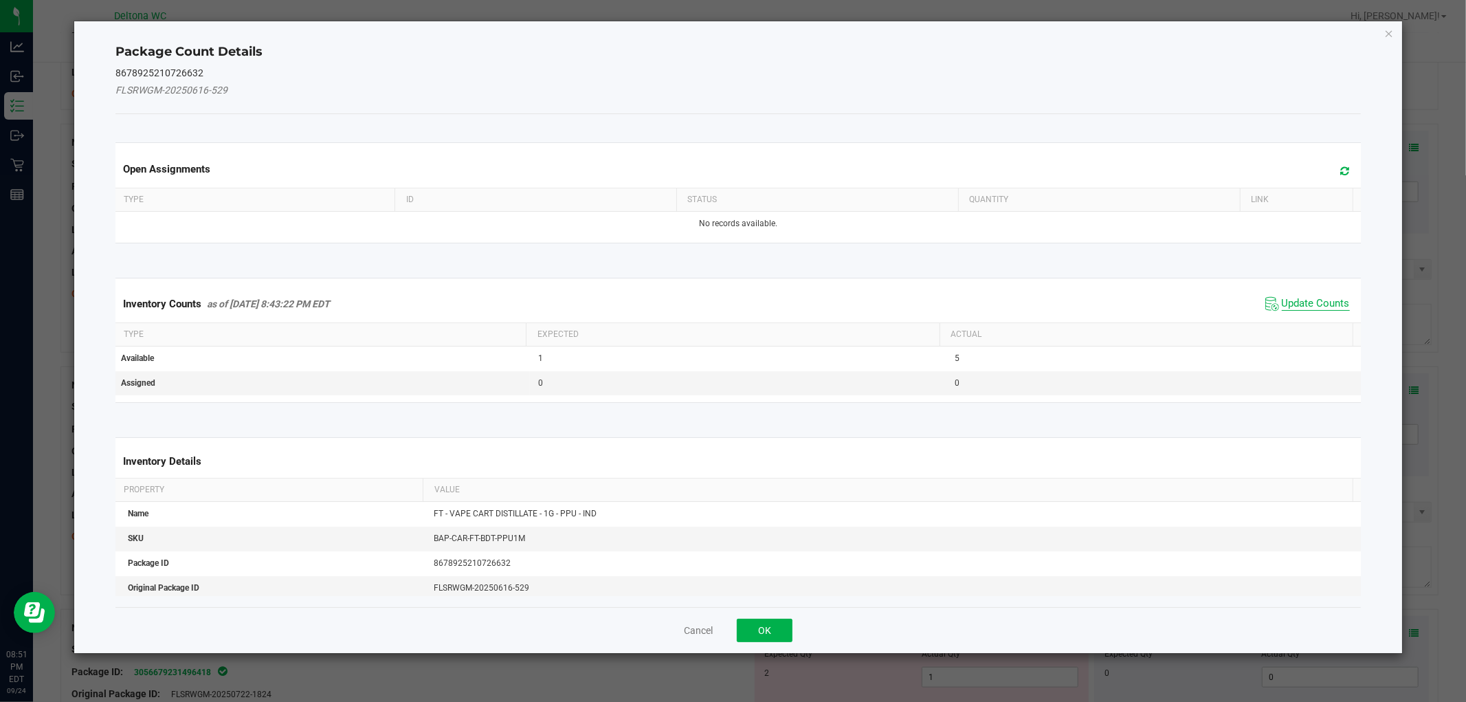
drag, startPoint x: 1319, startPoint y: 306, endPoint x: 1176, endPoint y: 358, distance: 152.2
click at [1318, 305] on span "Update Counts" at bounding box center [1316, 304] width 68 height 14
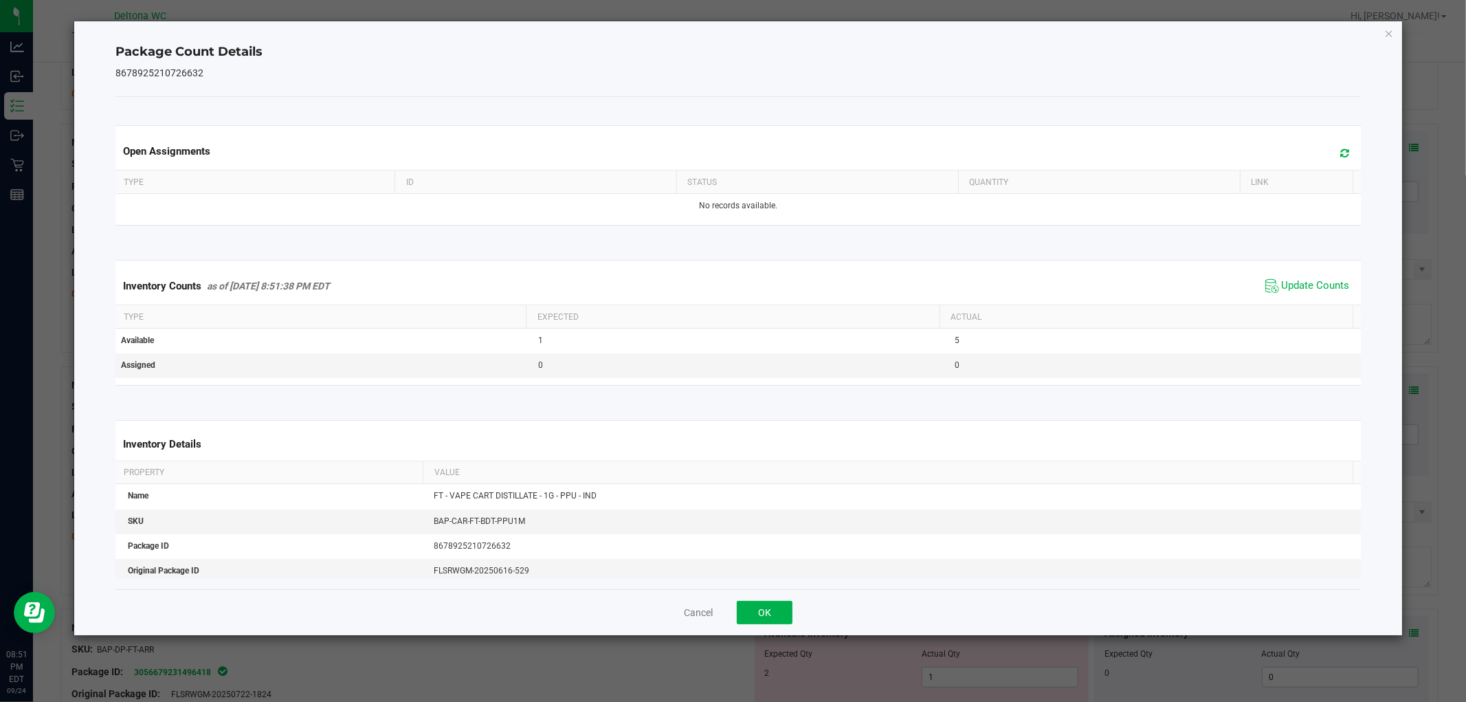
click at [765, 629] on div "Cancel OK" at bounding box center [737, 612] width 1245 height 46
click at [780, 613] on button "OK" at bounding box center [765, 612] width 56 height 23
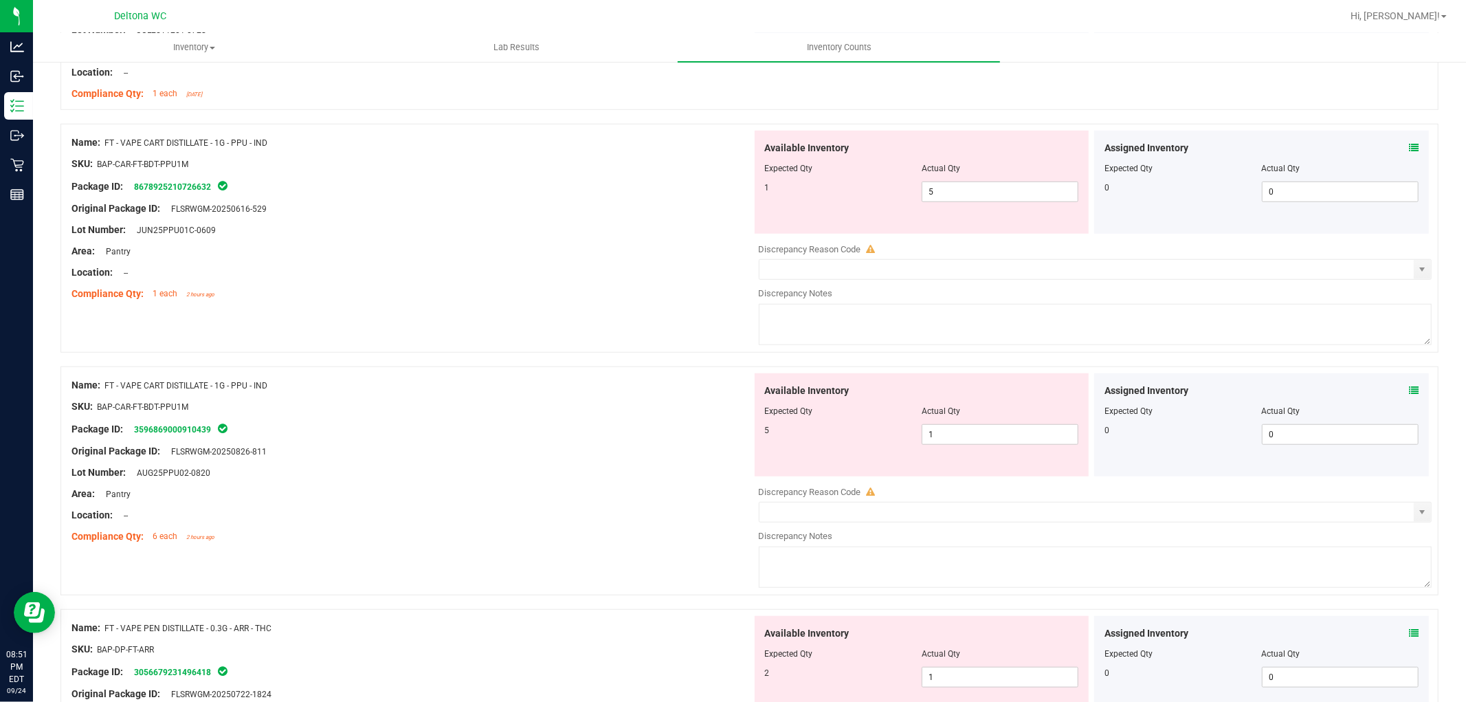
click at [1409, 395] on icon at bounding box center [1414, 391] width 10 height 10
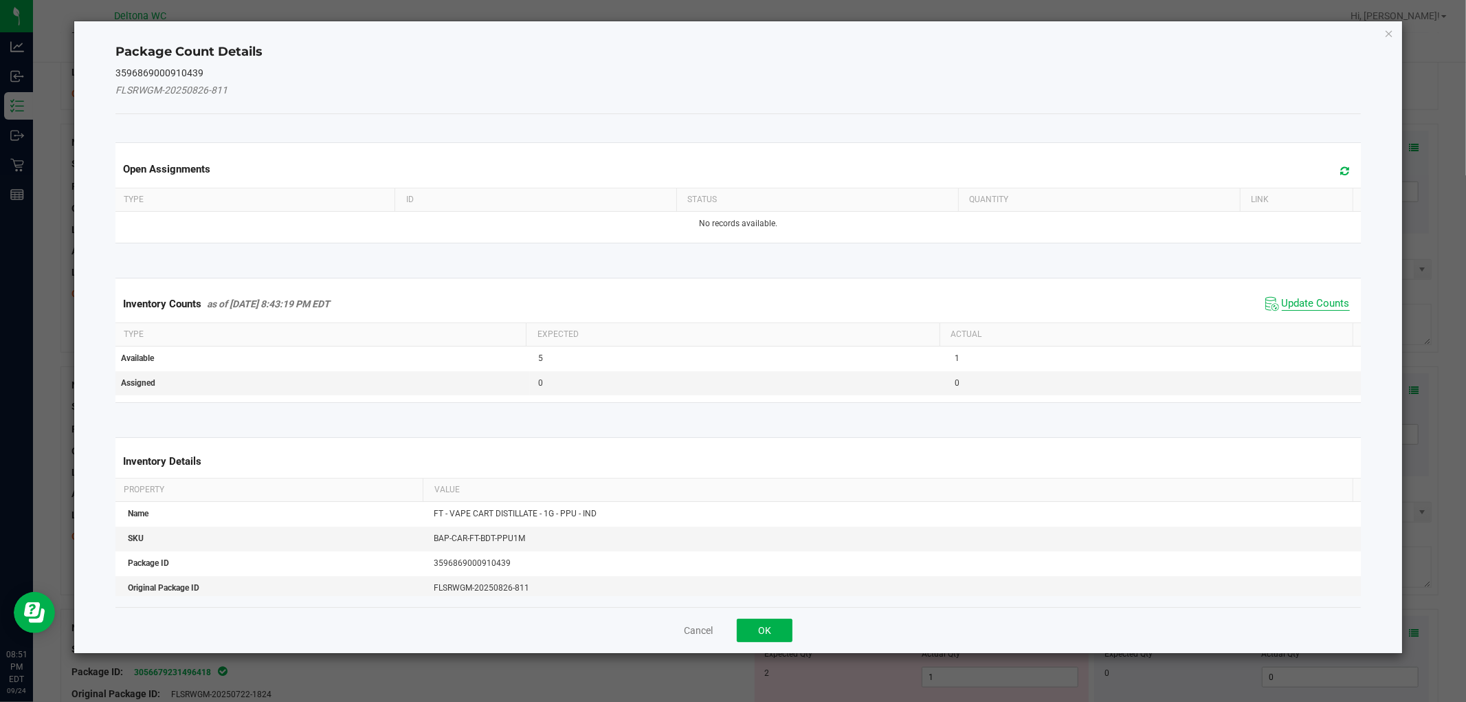
click at [1301, 302] on span "Update Counts" at bounding box center [1316, 304] width 68 height 14
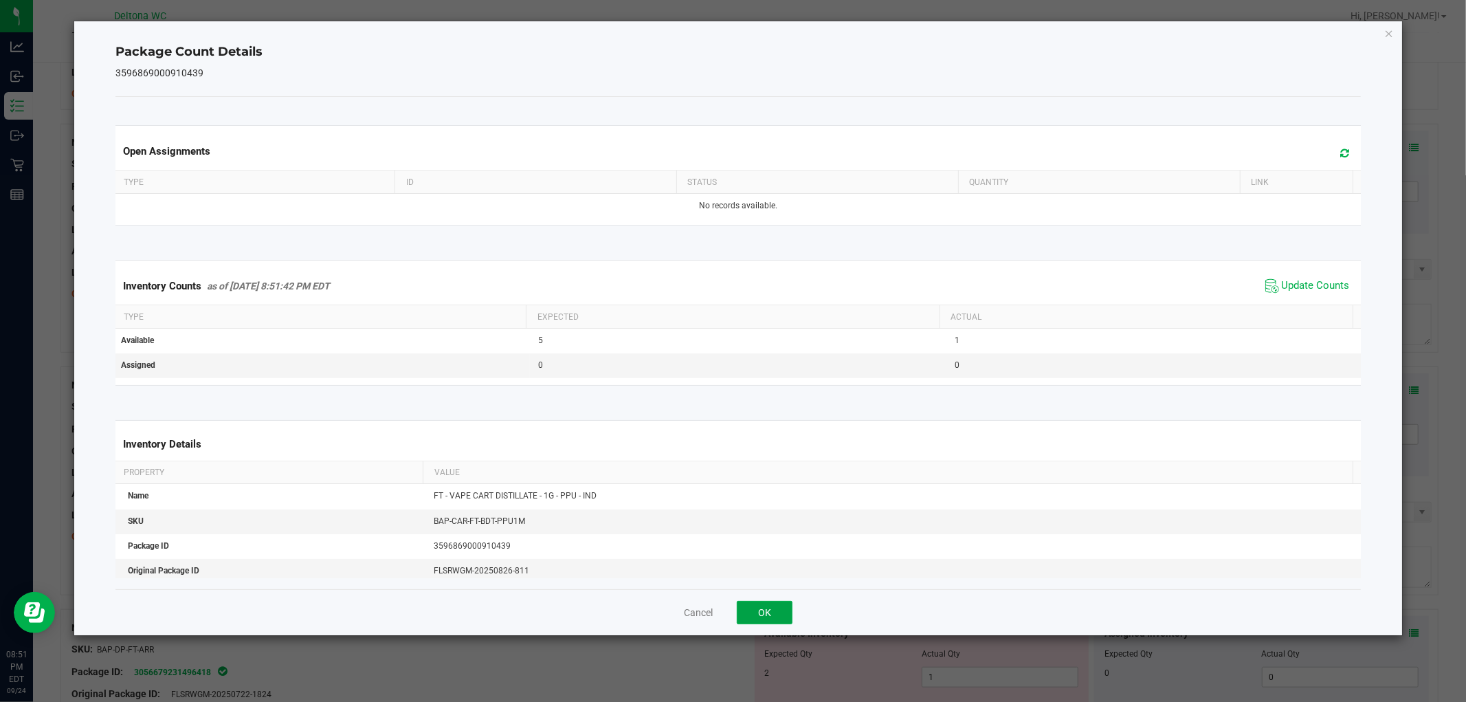
click at [755, 602] on button "OK" at bounding box center [765, 612] width 56 height 23
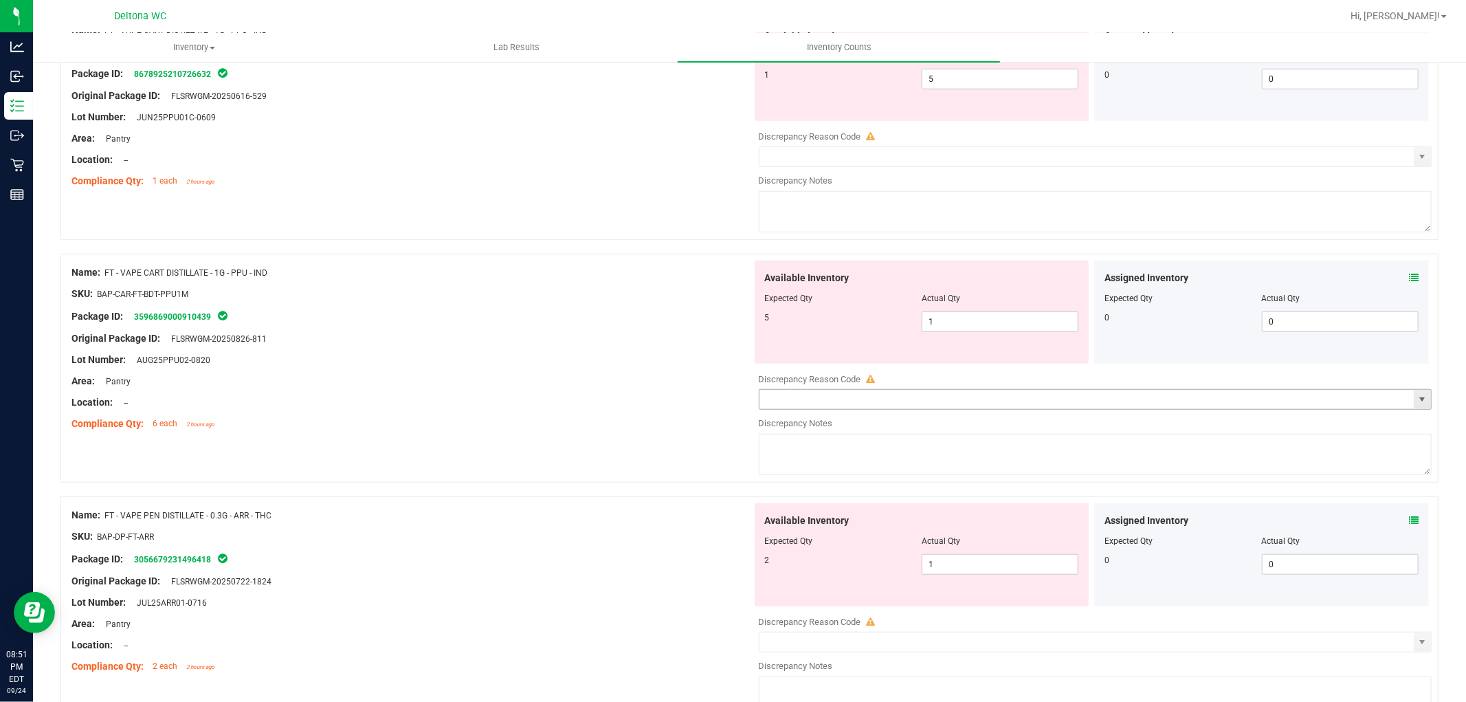
scroll to position [993, 0]
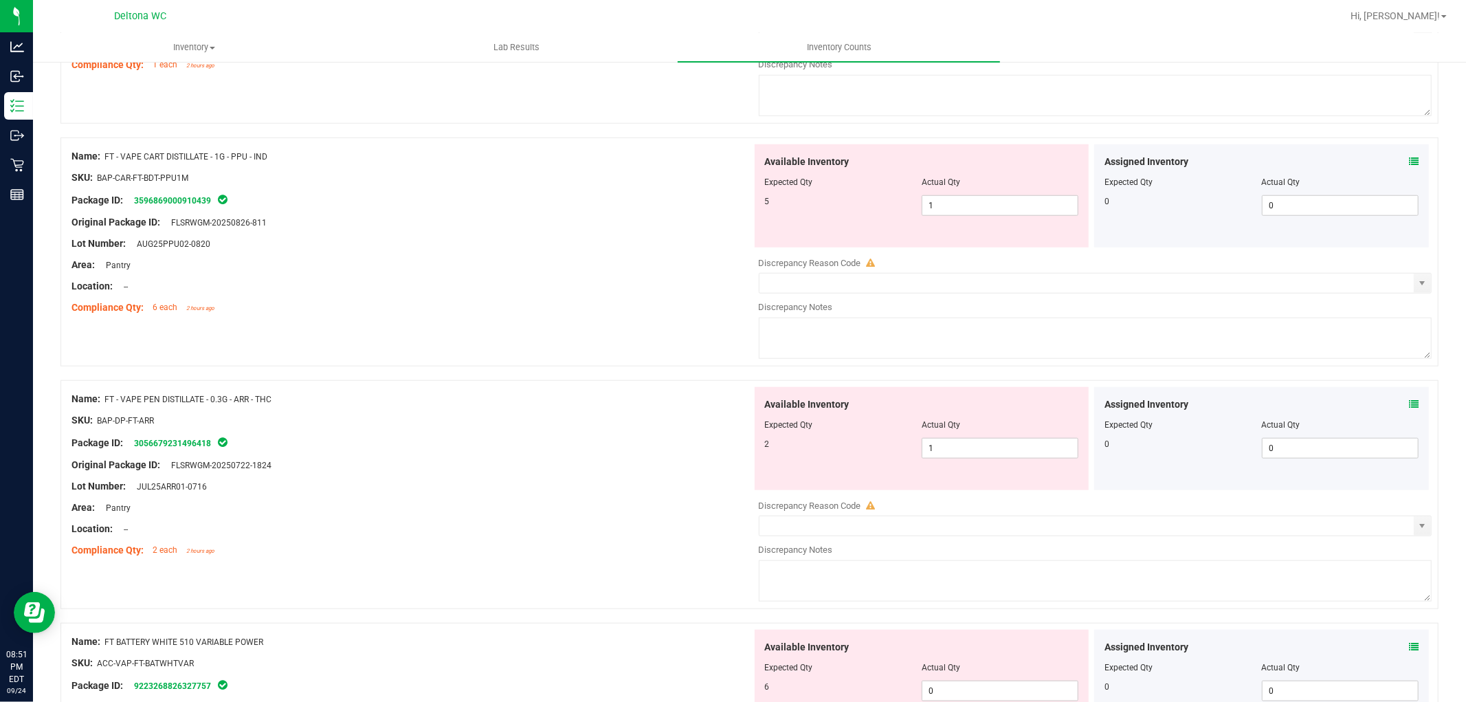
click at [1409, 406] on icon at bounding box center [1414, 404] width 10 height 10
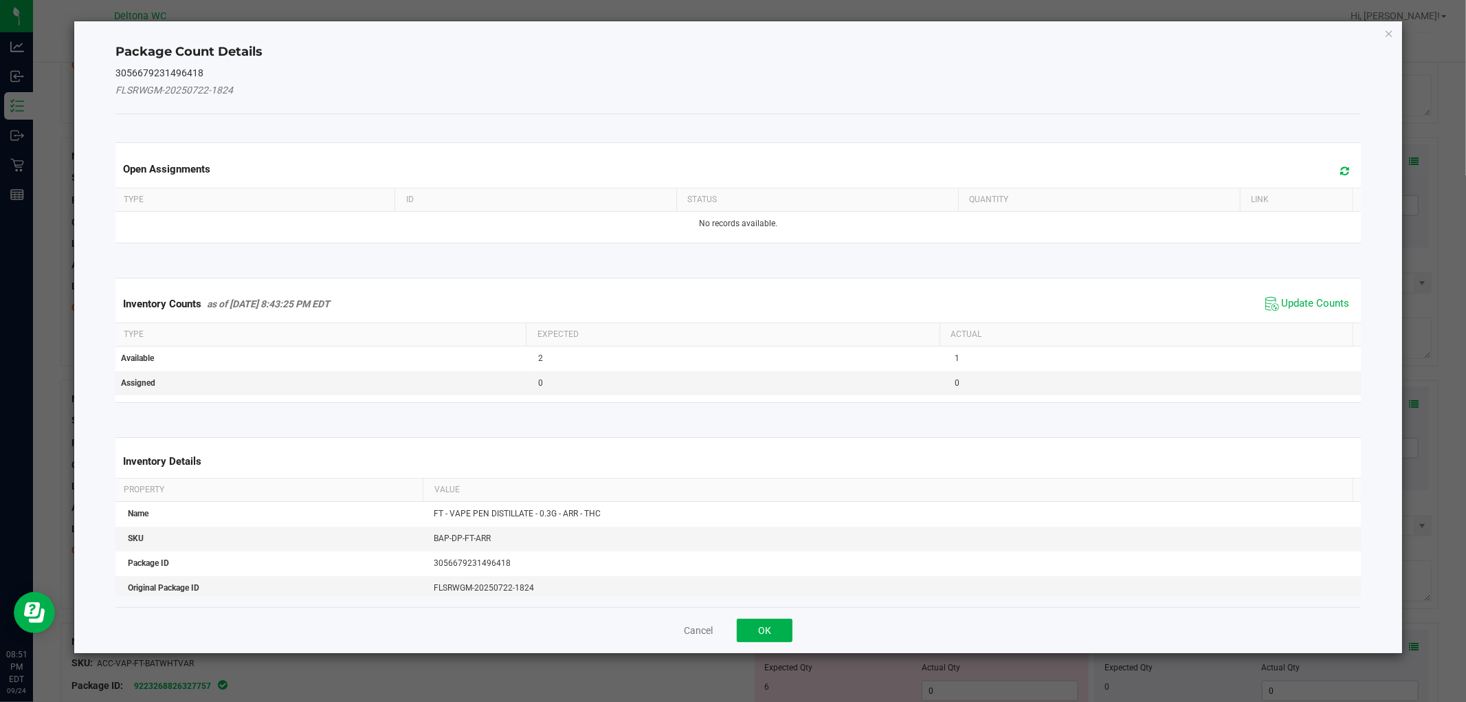
click at [1315, 294] on span "Update Counts" at bounding box center [1307, 304] width 91 height 21
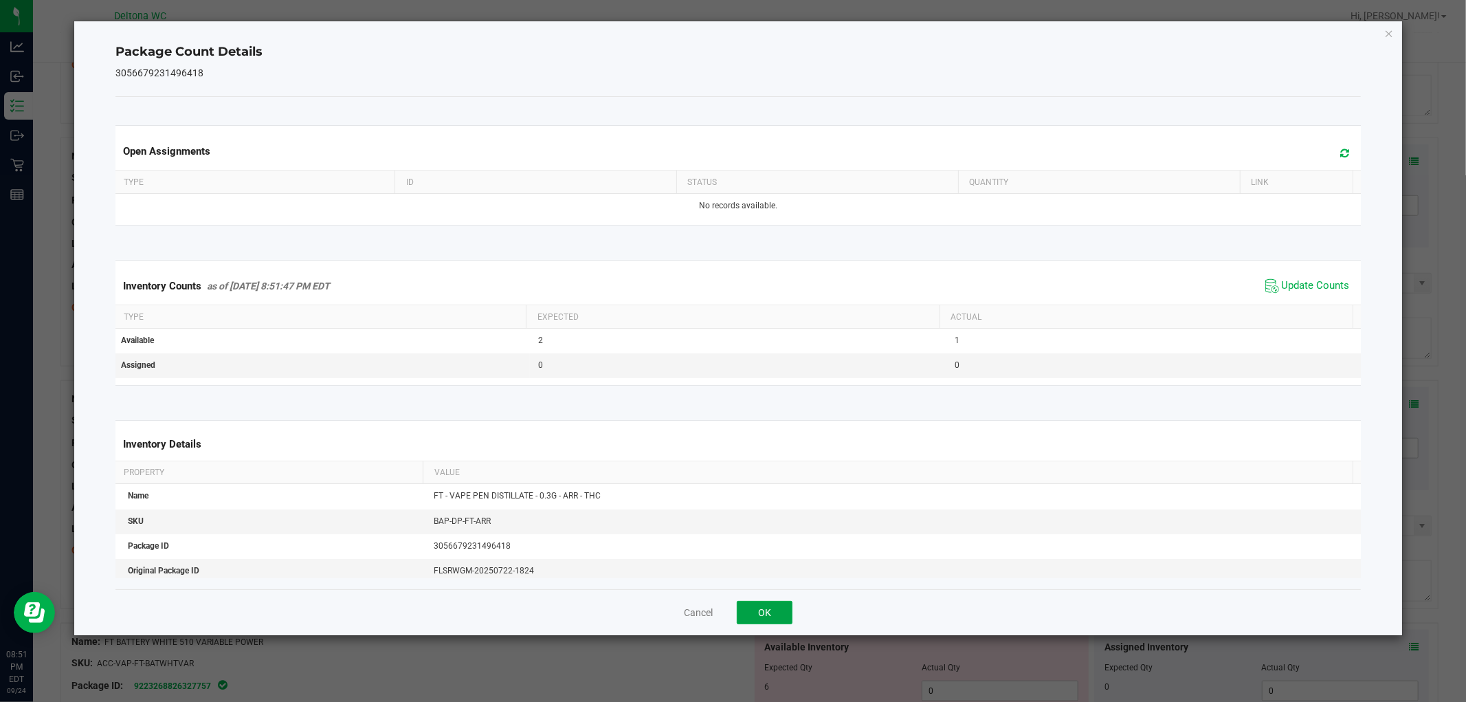
click at [781, 613] on button "OK" at bounding box center [765, 612] width 56 height 23
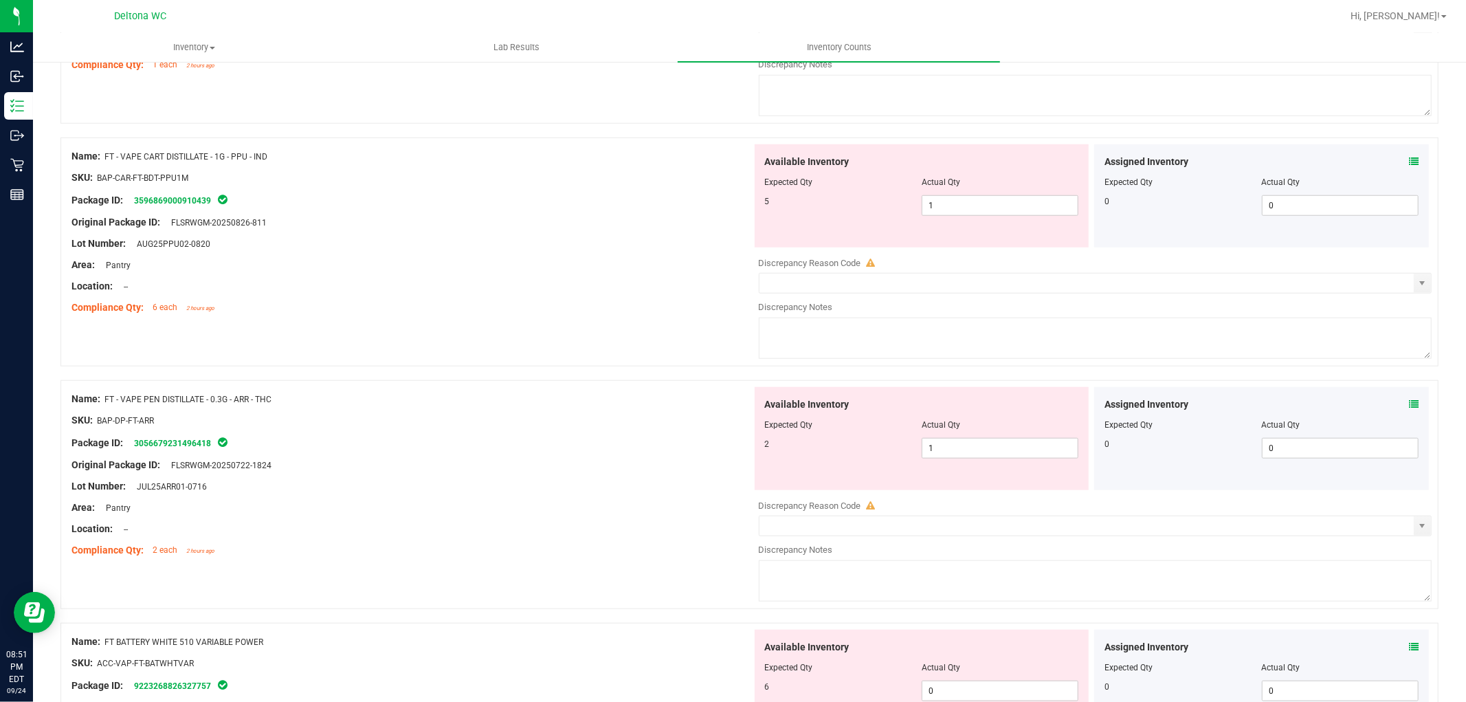
click at [1394, 410] on div "Assigned Inventory" at bounding box center [1262, 404] width 314 height 14
click at [1409, 406] on icon at bounding box center [1414, 404] width 10 height 10
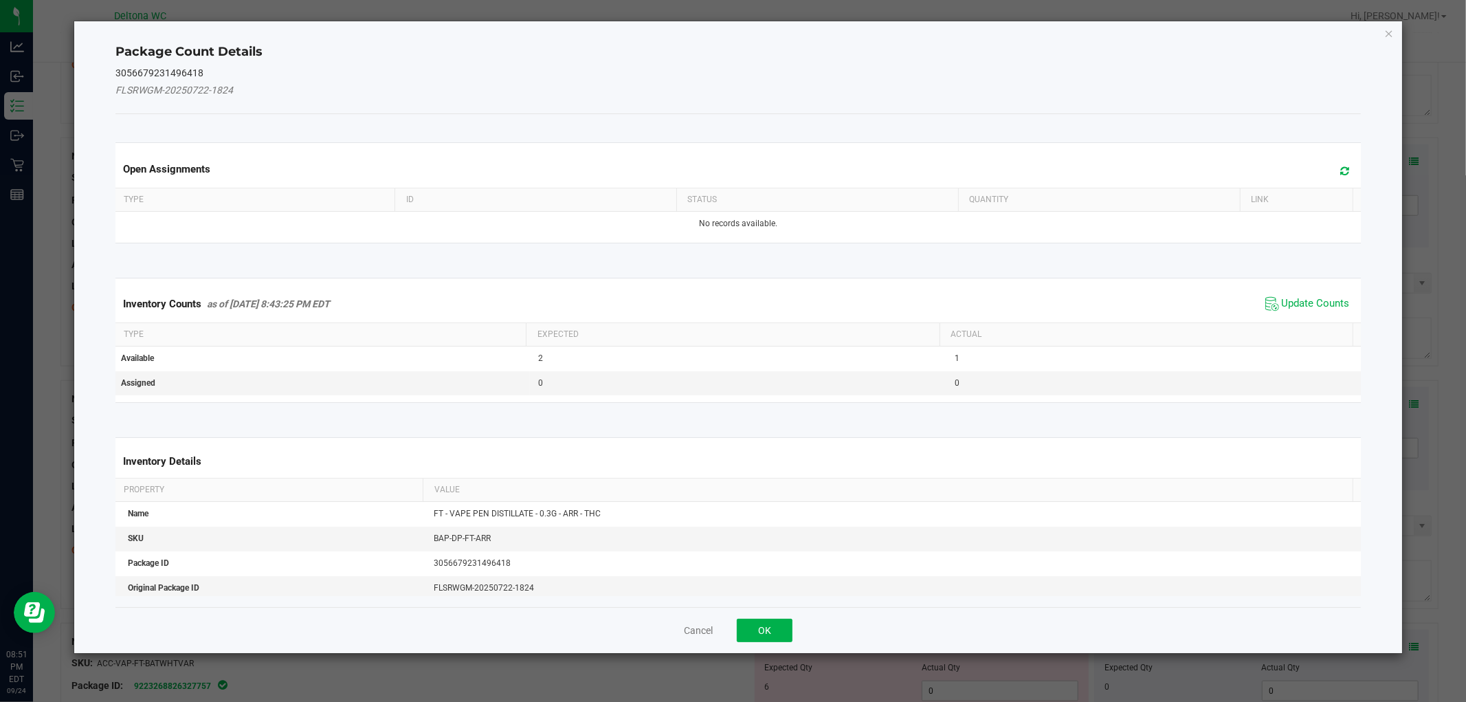
click at [1302, 309] on span "Update Counts" at bounding box center [1307, 304] width 91 height 21
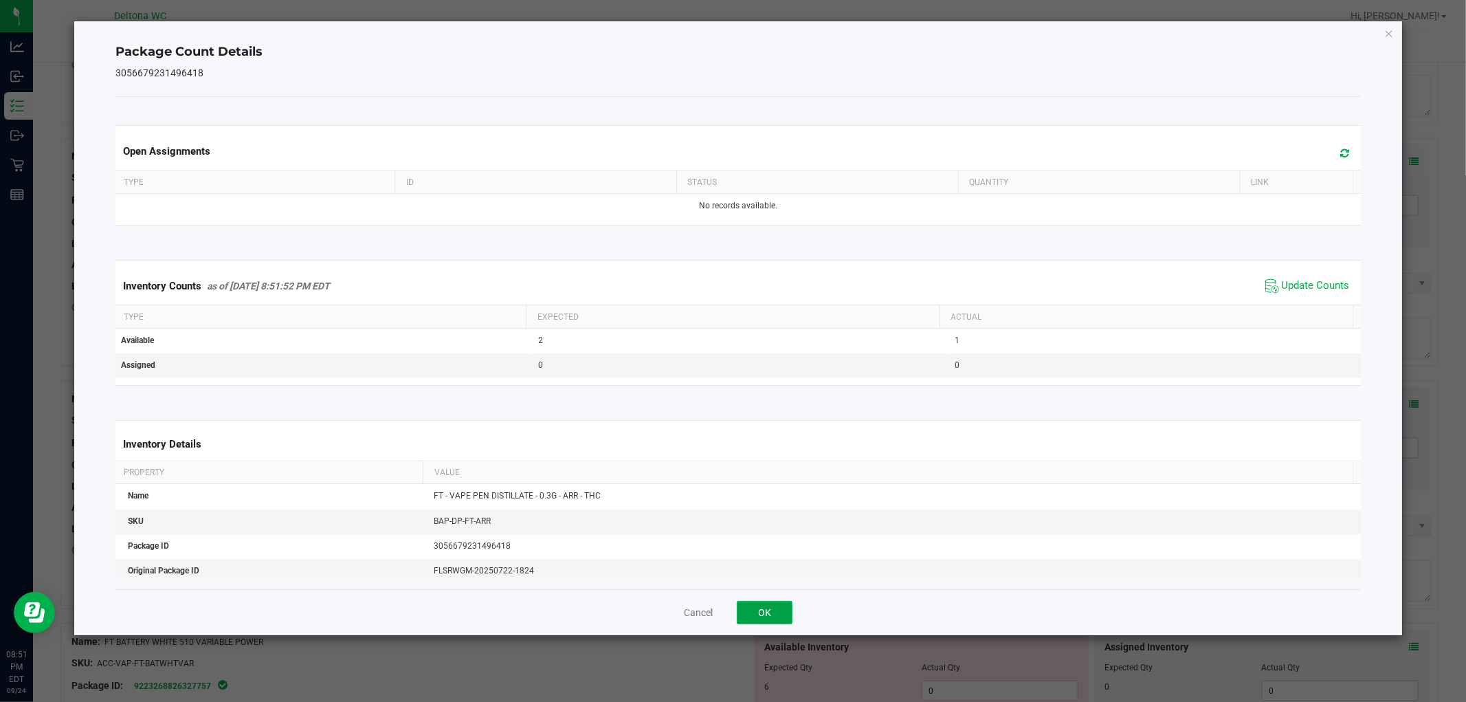
click at [766, 621] on button "OK" at bounding box center [765, 612] width 56 height 23
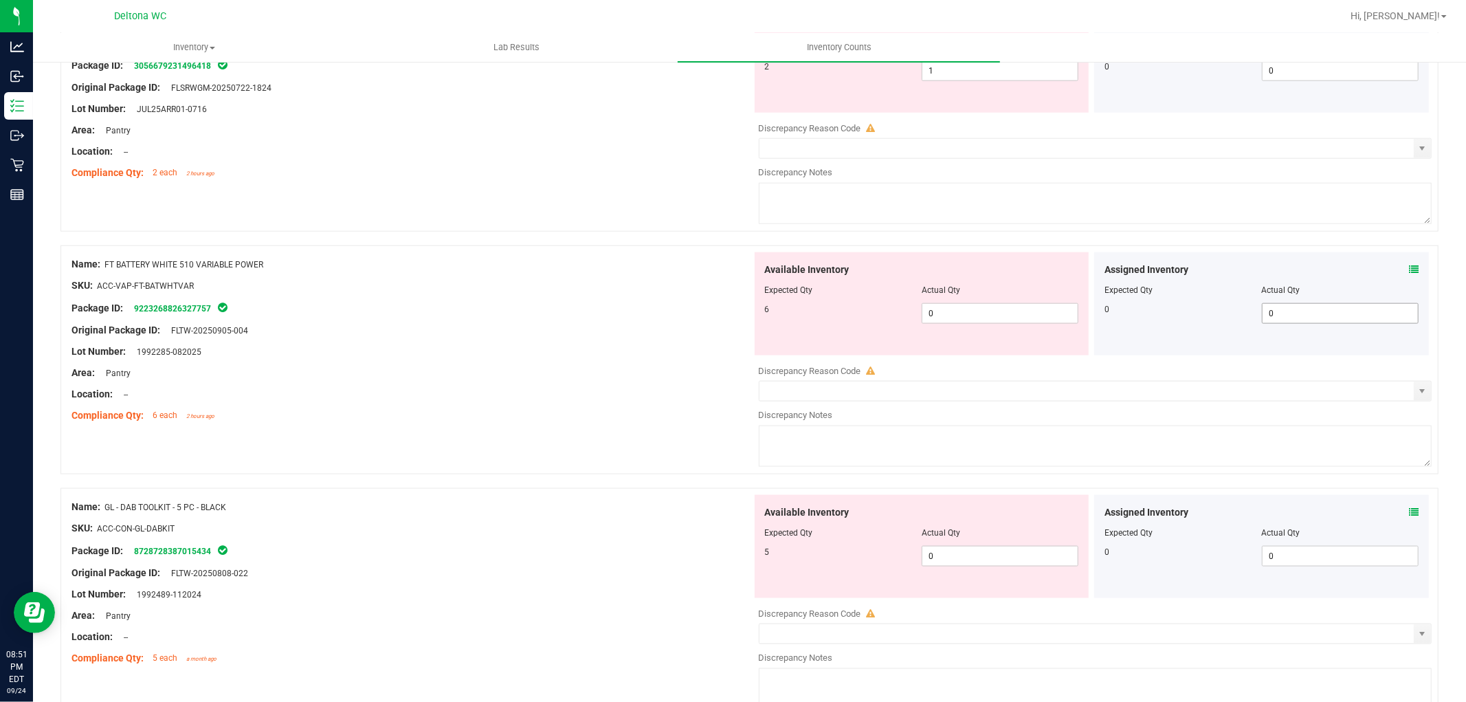
scroll to position [1375, 0]
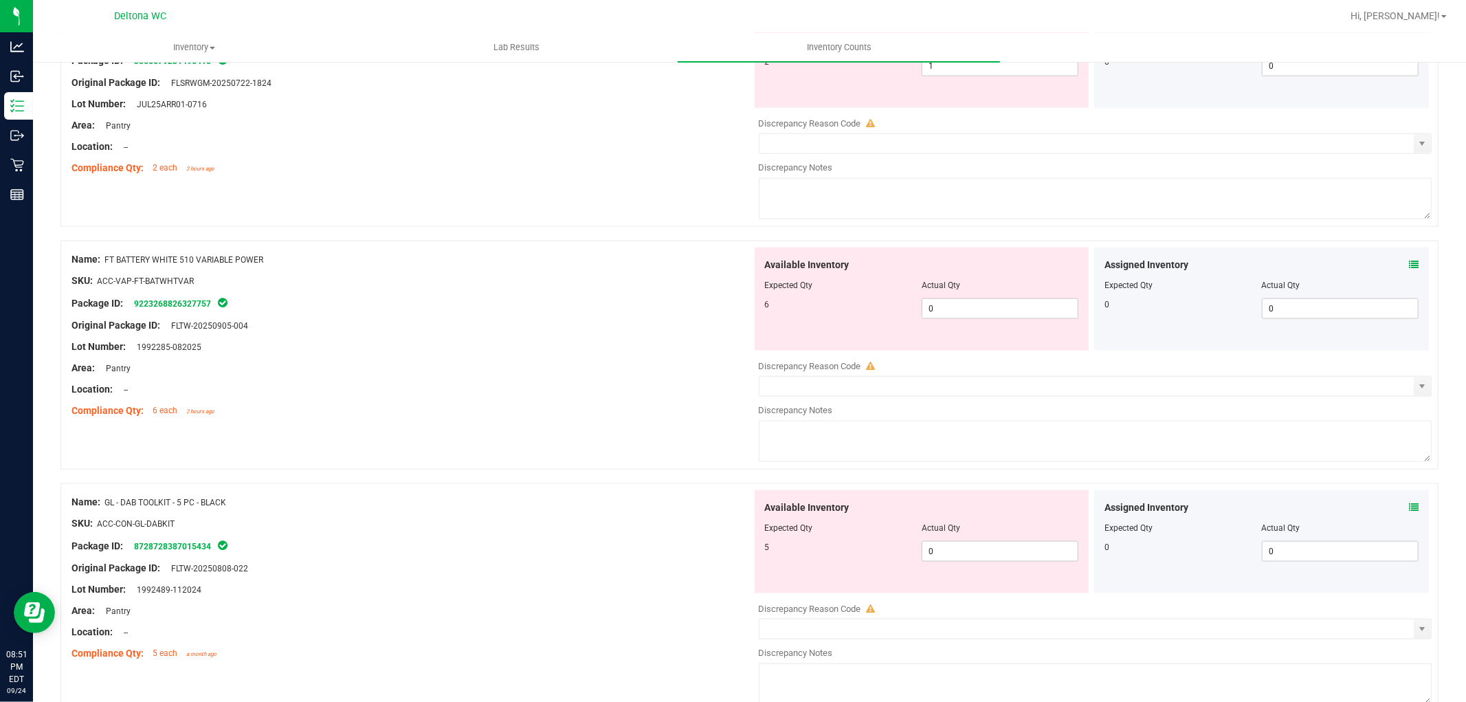
click at [1409, 263] on span at bounding box center [1414, 265] width 10 height 14
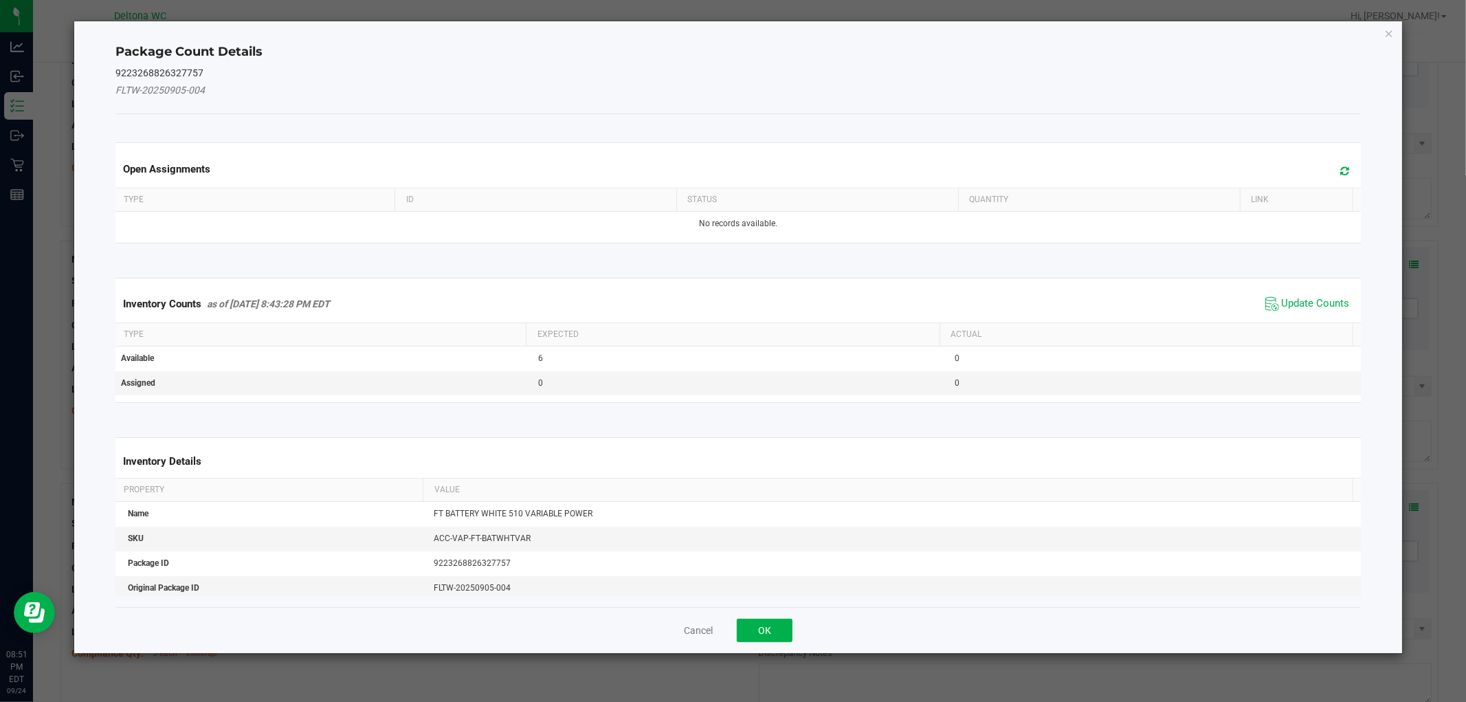
click at [1313, 294] on span "Update Counts" at bounding box center [1307, 304] width 91 height 21
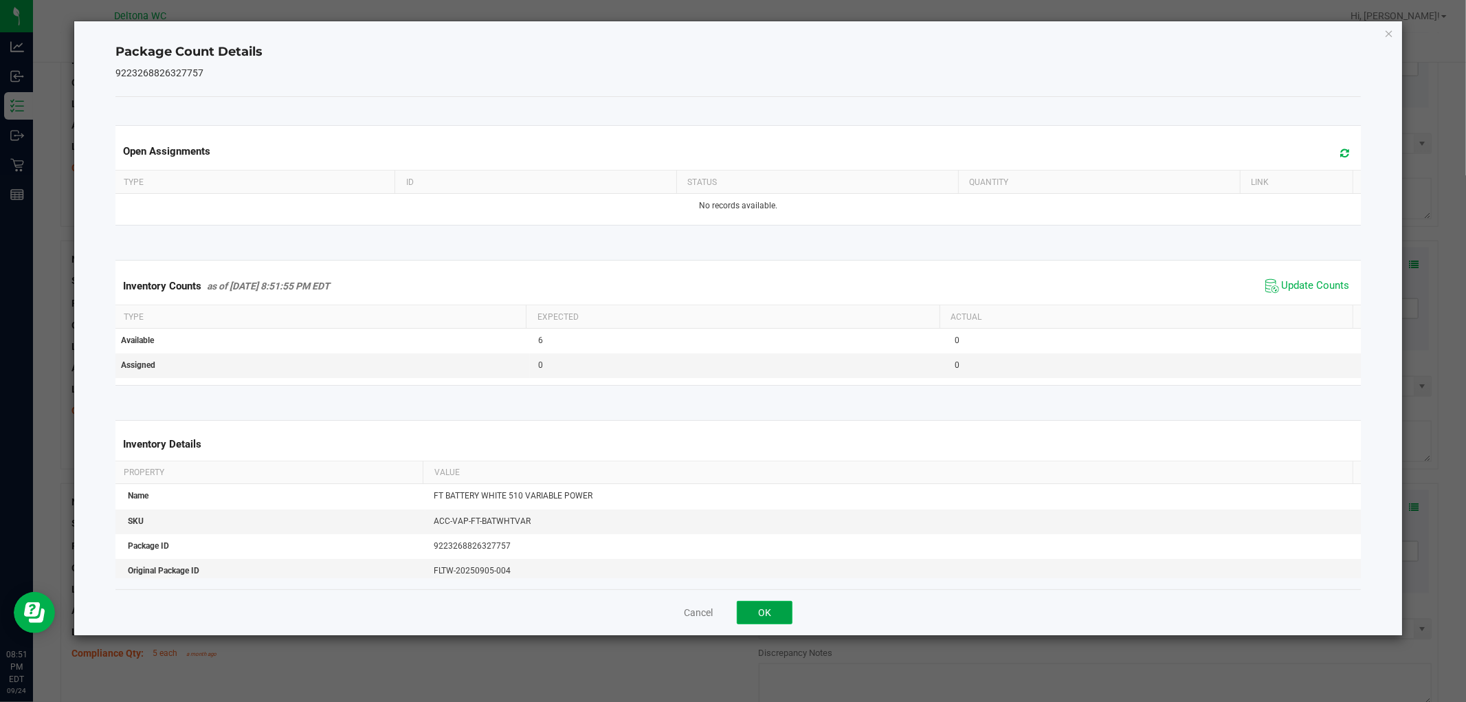
click at [780, 613] on button "OK" at bounding box center [765, 612] width 56 height 23
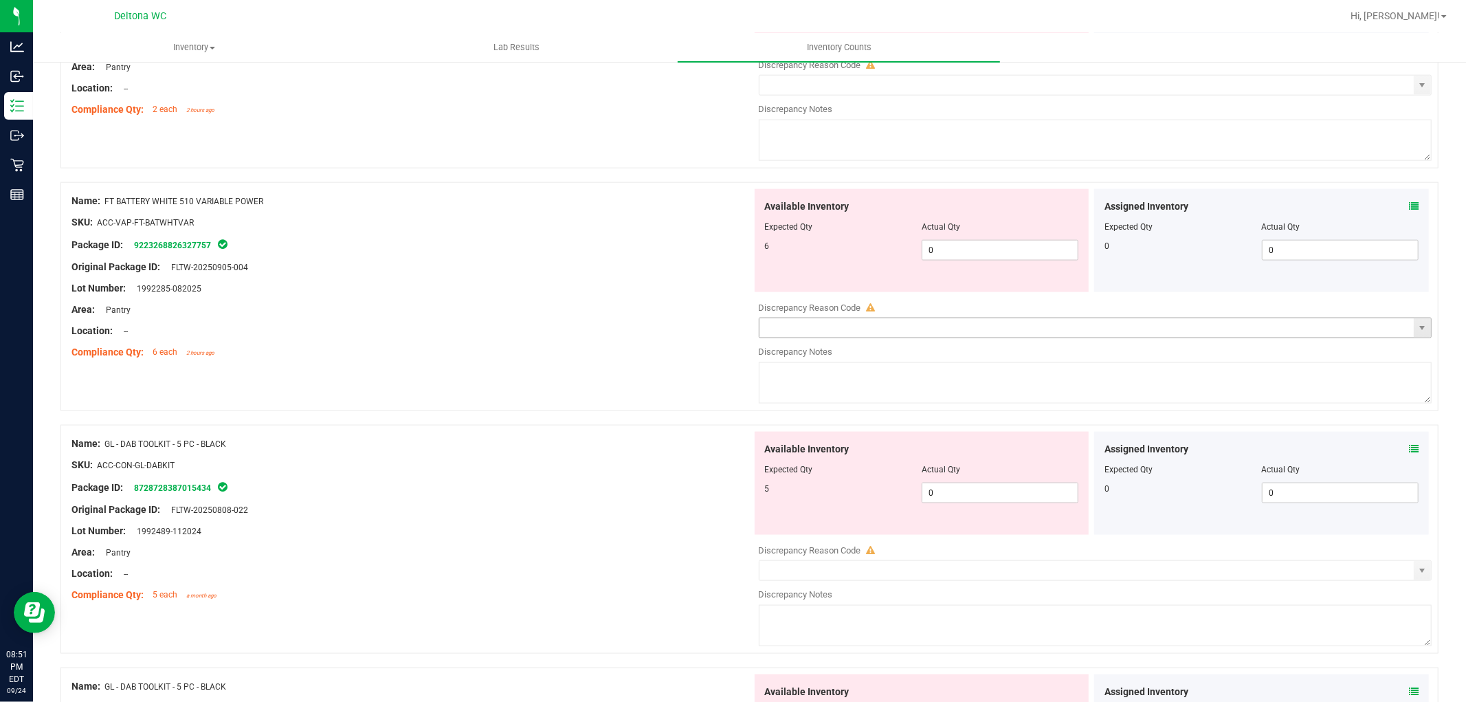
scroll to position [1451, 0]
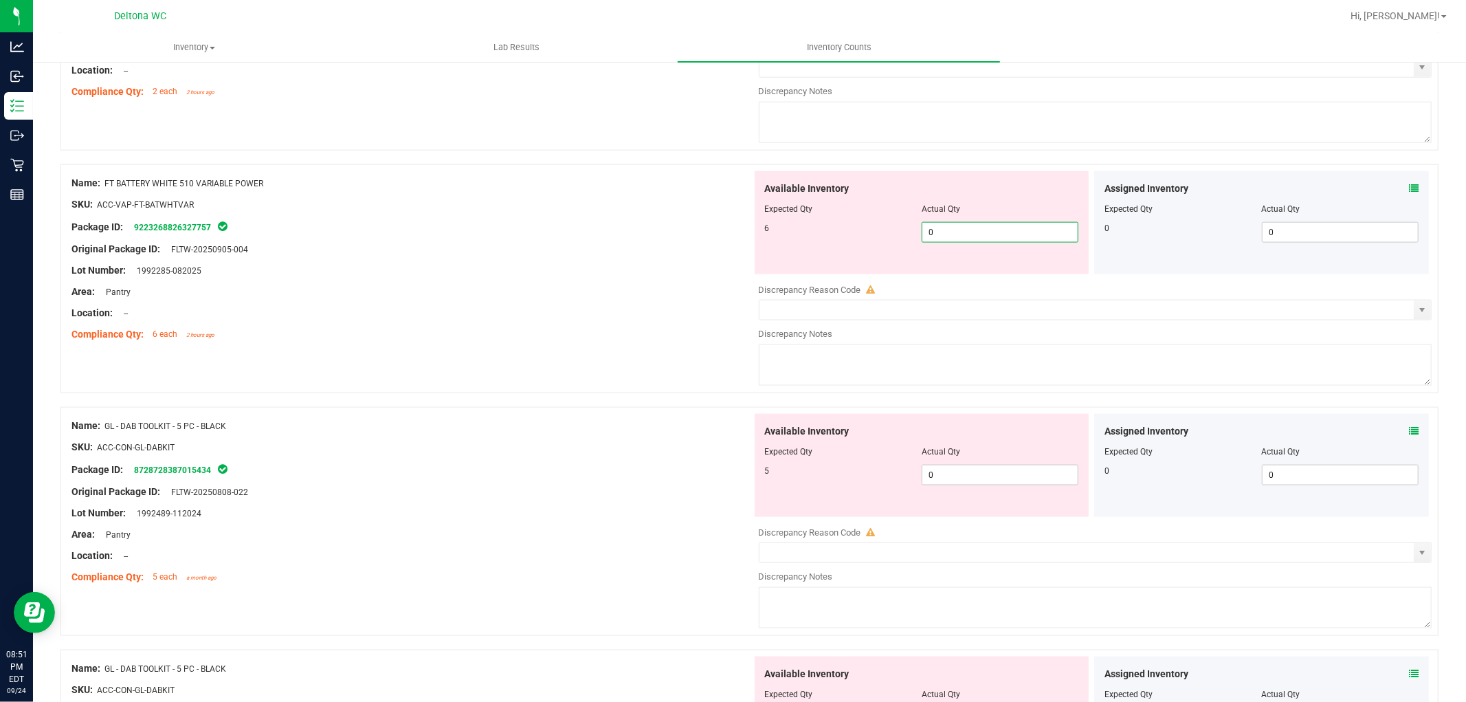
click at [1023, 243] on span "0 0" at bounding box center [1000, 232] width 157 height 21
type input "06"
type input "6"
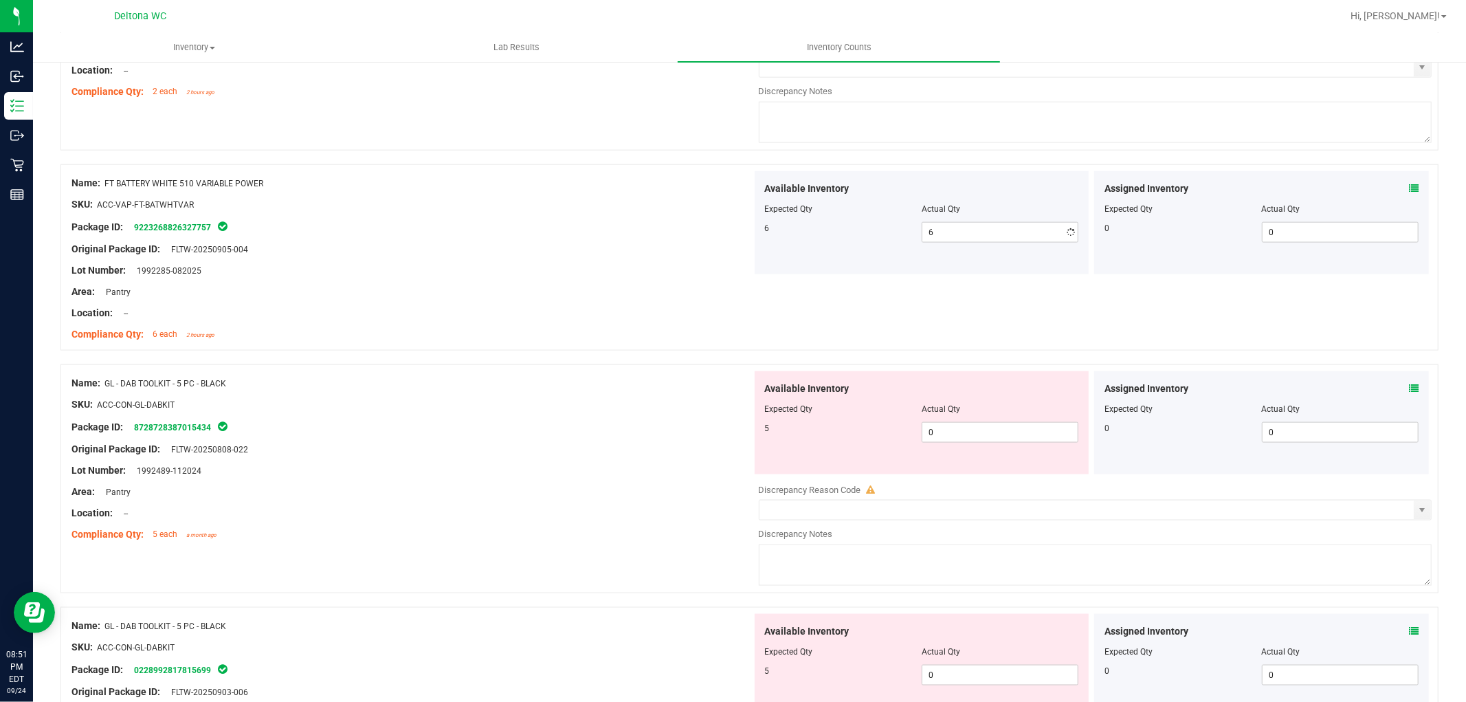
click at [513, 423] on div "Name: GL - DAB TOOLKIT - 5 PC - BLACK SKU: ACC-CON-GL-DABKIT Package ID: 872872…" at bounding box center [411, 458] width 681 height 175
click at [947, 439] on span "0 0" at bounding box center [1000, 432] width 157 height 21
type input "05"
type input "5"
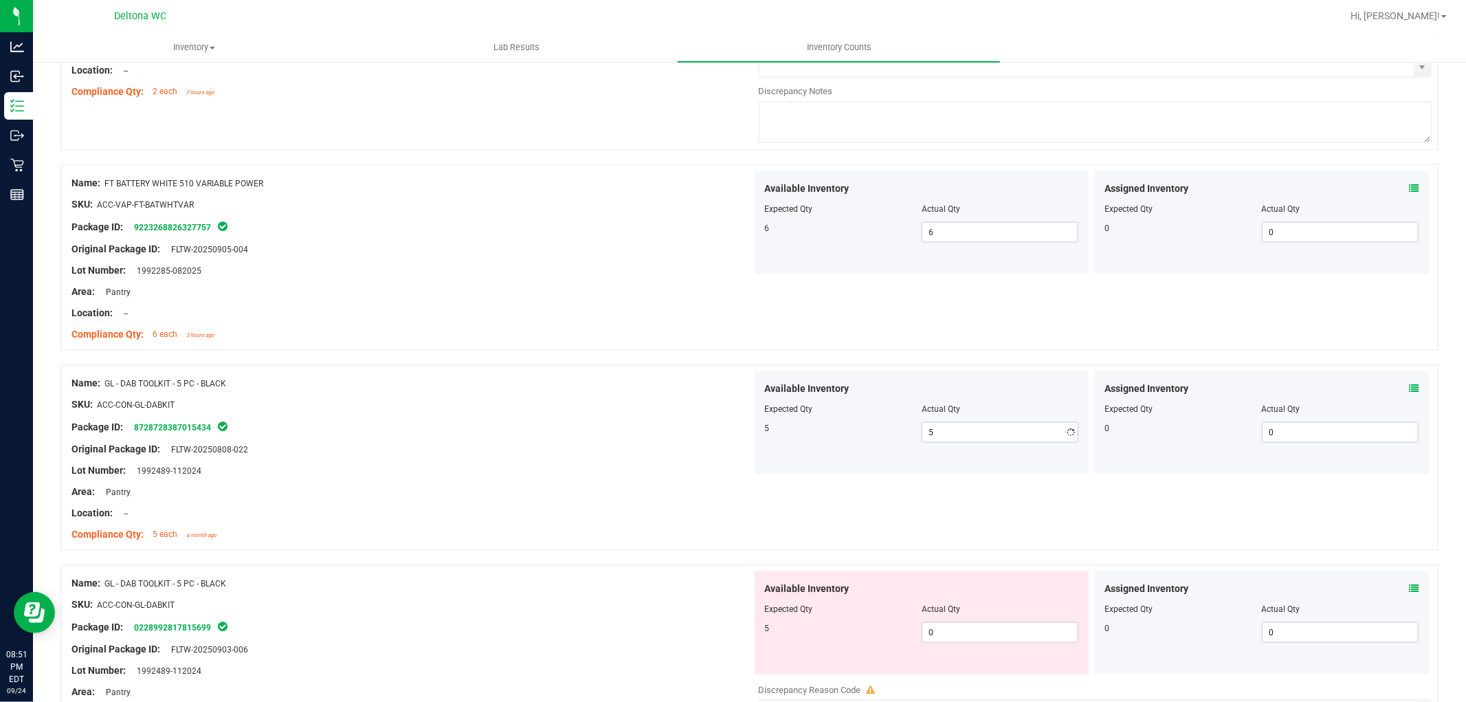
click at [672, 470] on div "Lot Number: 1992489-112024" at bounding box center [411, 470] width 681 height 14
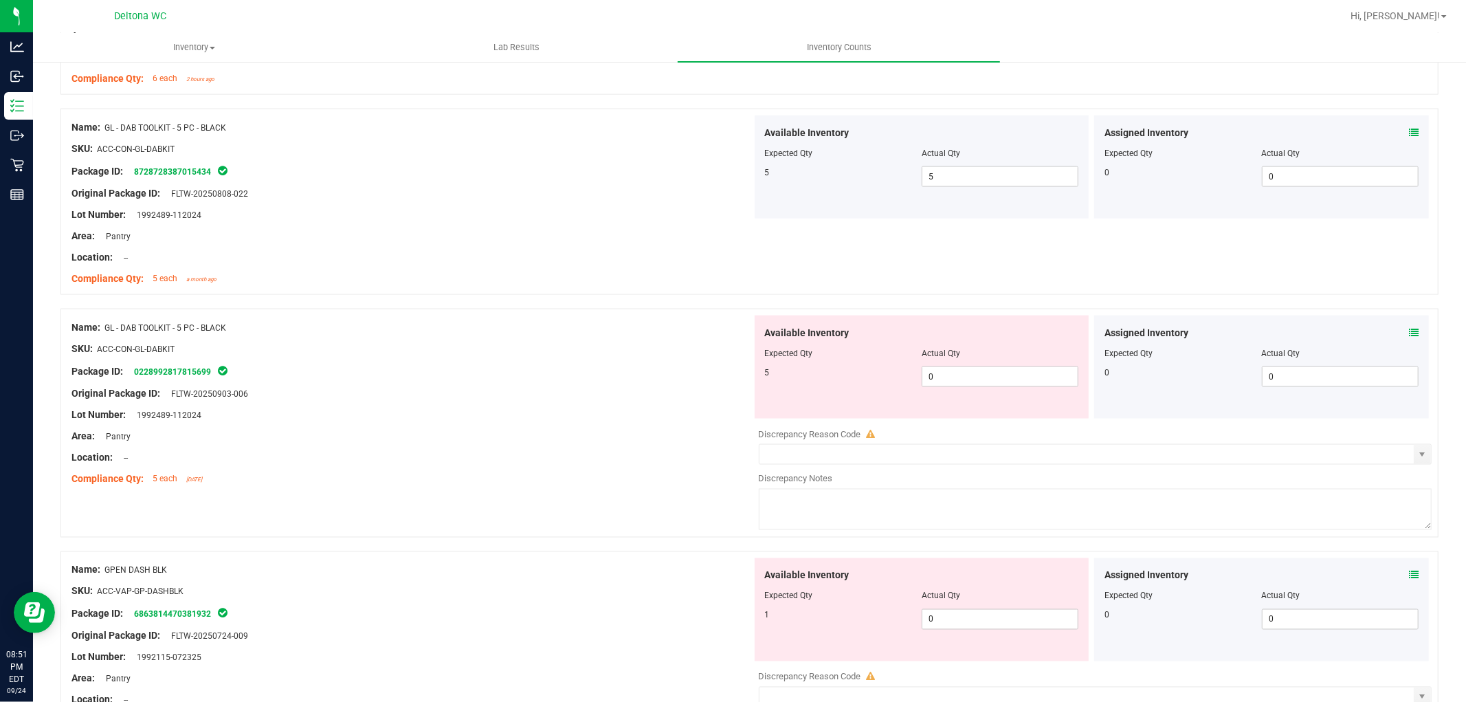
scroll to position [1757, 0]
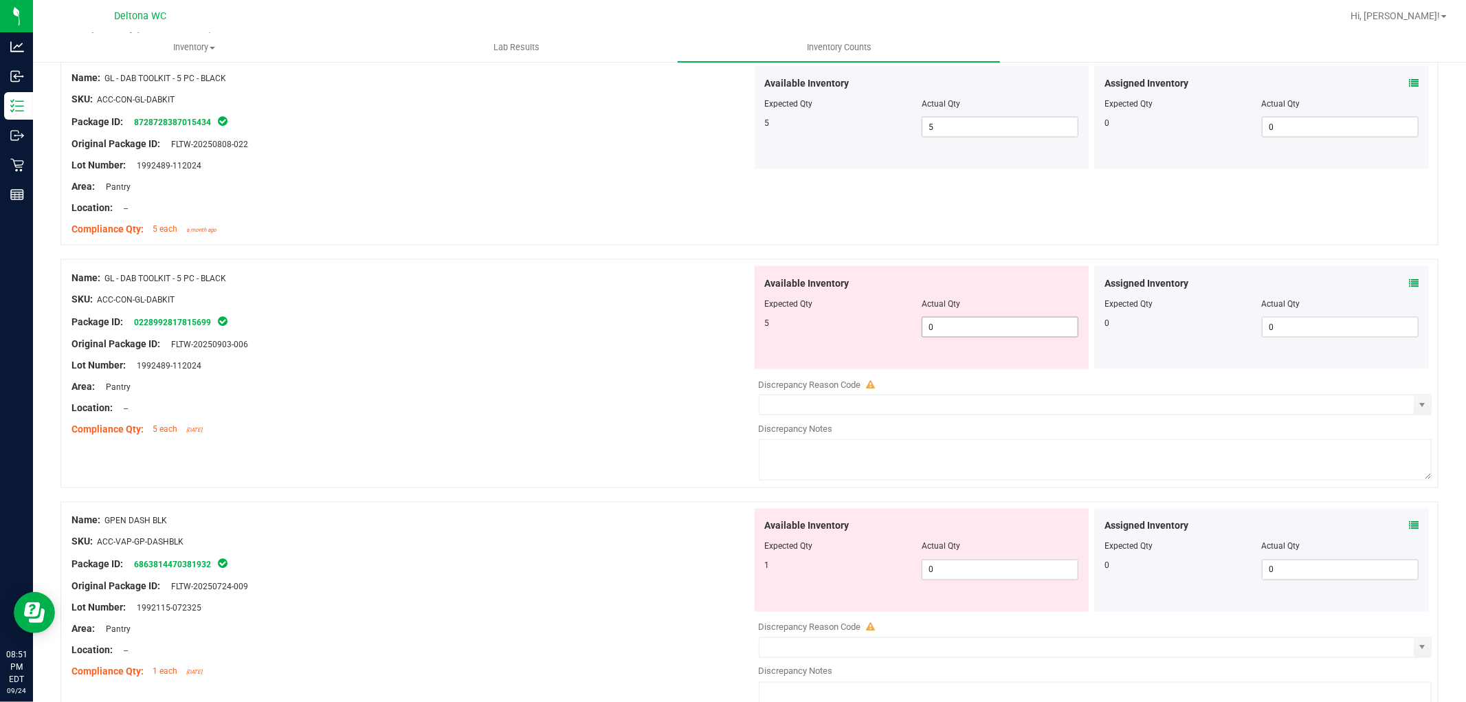
click at [970, 331] on span "0 0" at bounding box center [1000, 327] width 157 height 21
type input "05"
type input "5"
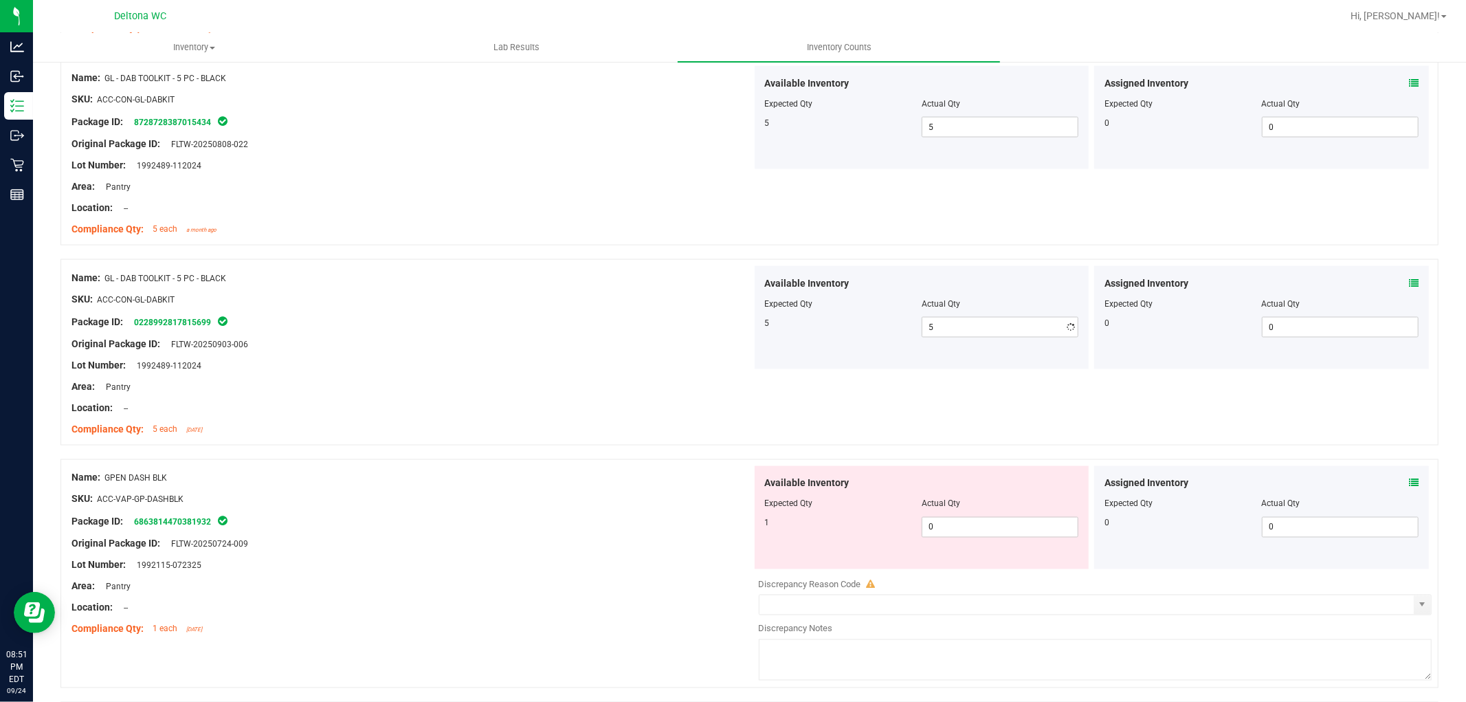
click at [557, 414] on div "Location: --" at bounding box center [411, 408] width 681 height 14
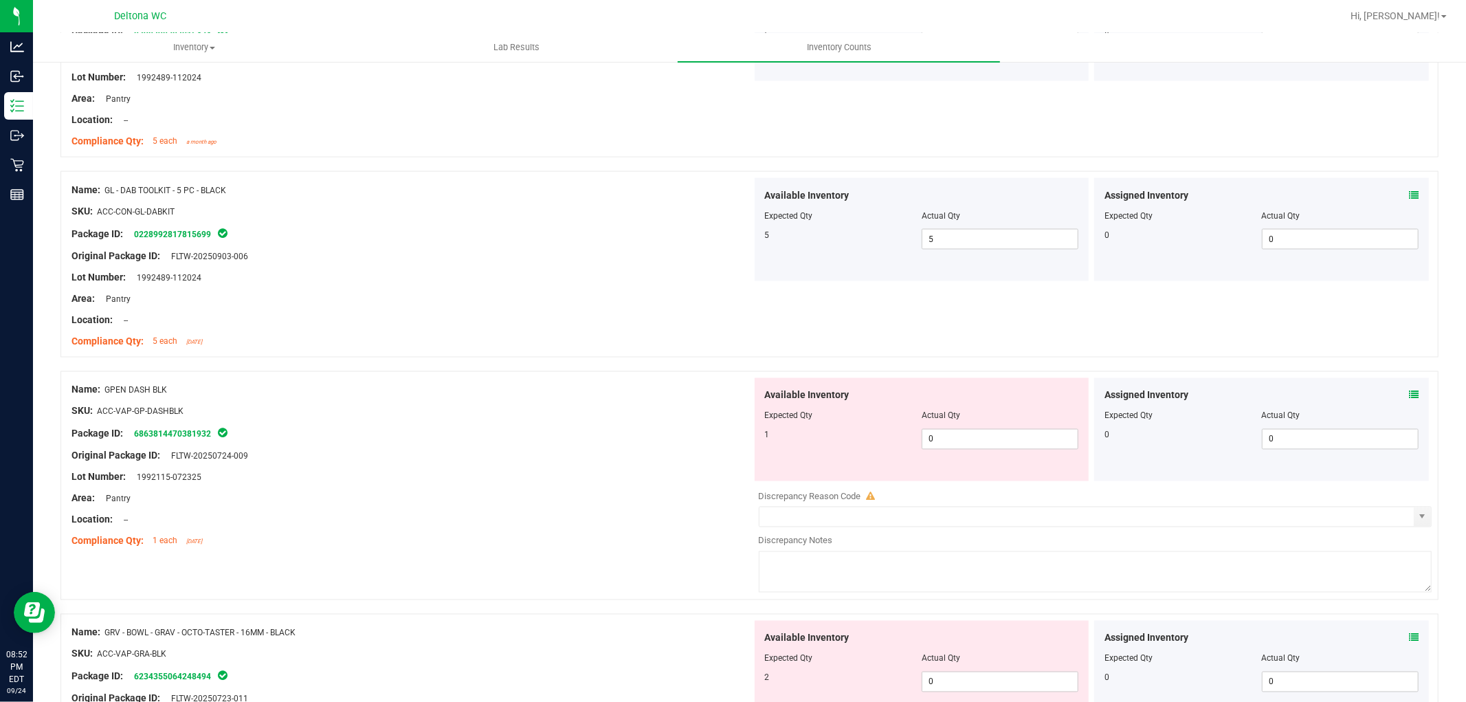
scroll to position [1909, 0]
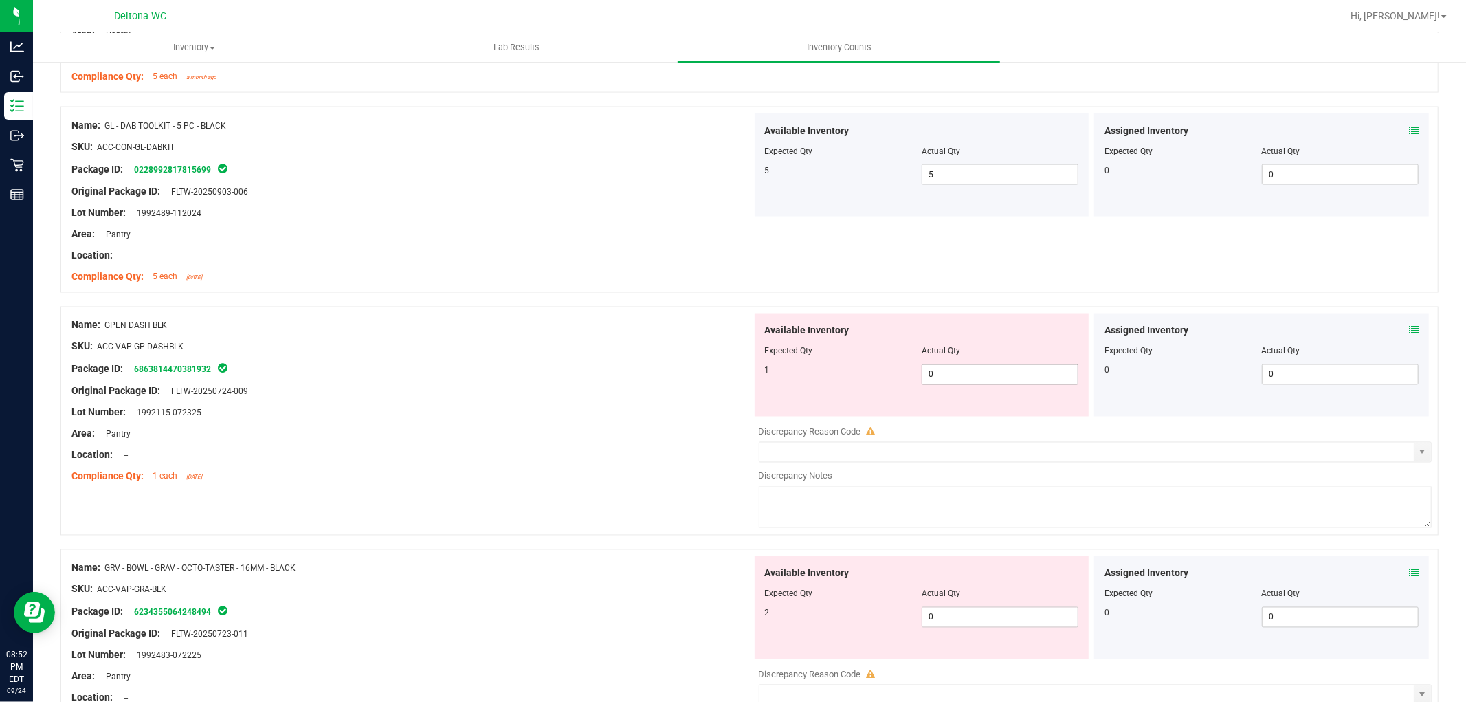
click at [1001, 385] on span "0 0" at bounding box center [1000, 374] width 157 height 21
type input "01"
type input "1"
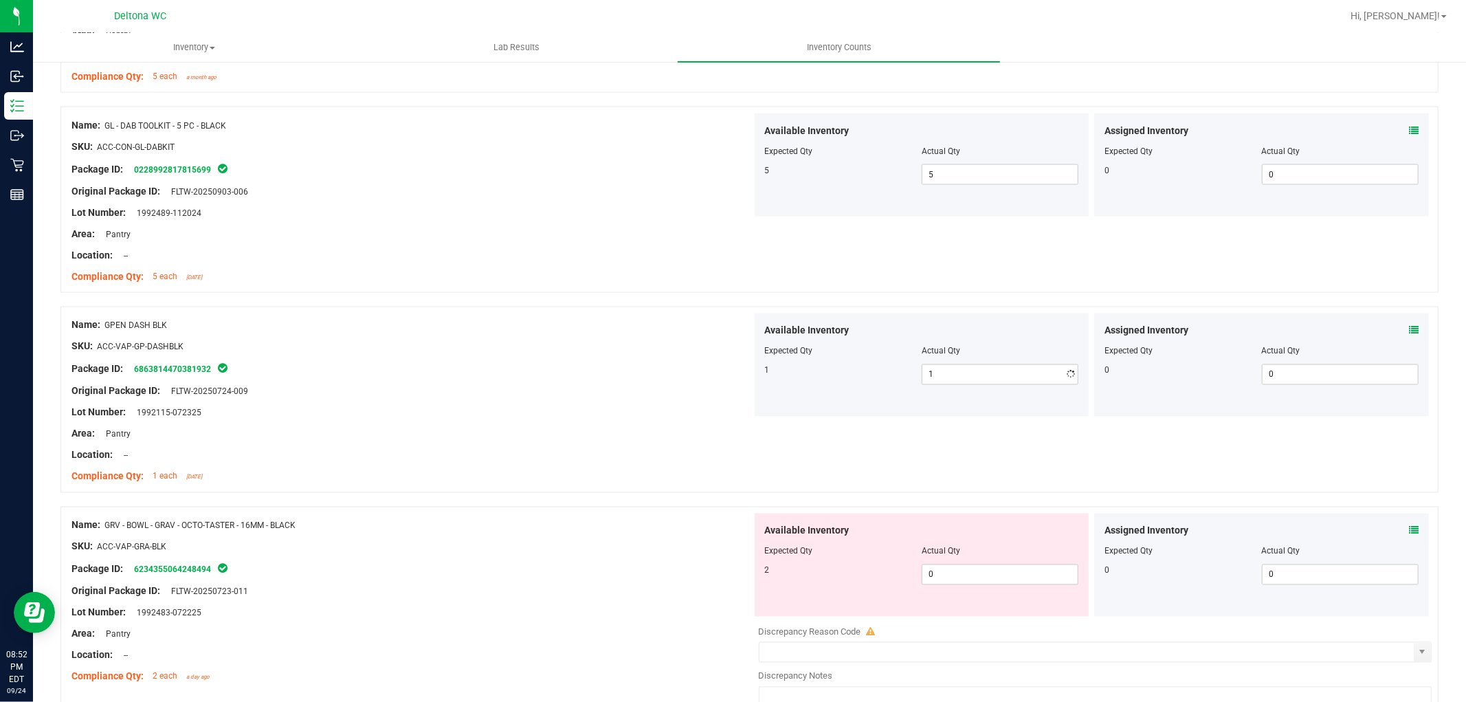
click at [788, 417] on div "Available Inventory Expected Qty Actual Qty 1 1 1" at bounding box center [922, 364] width 335 height 103
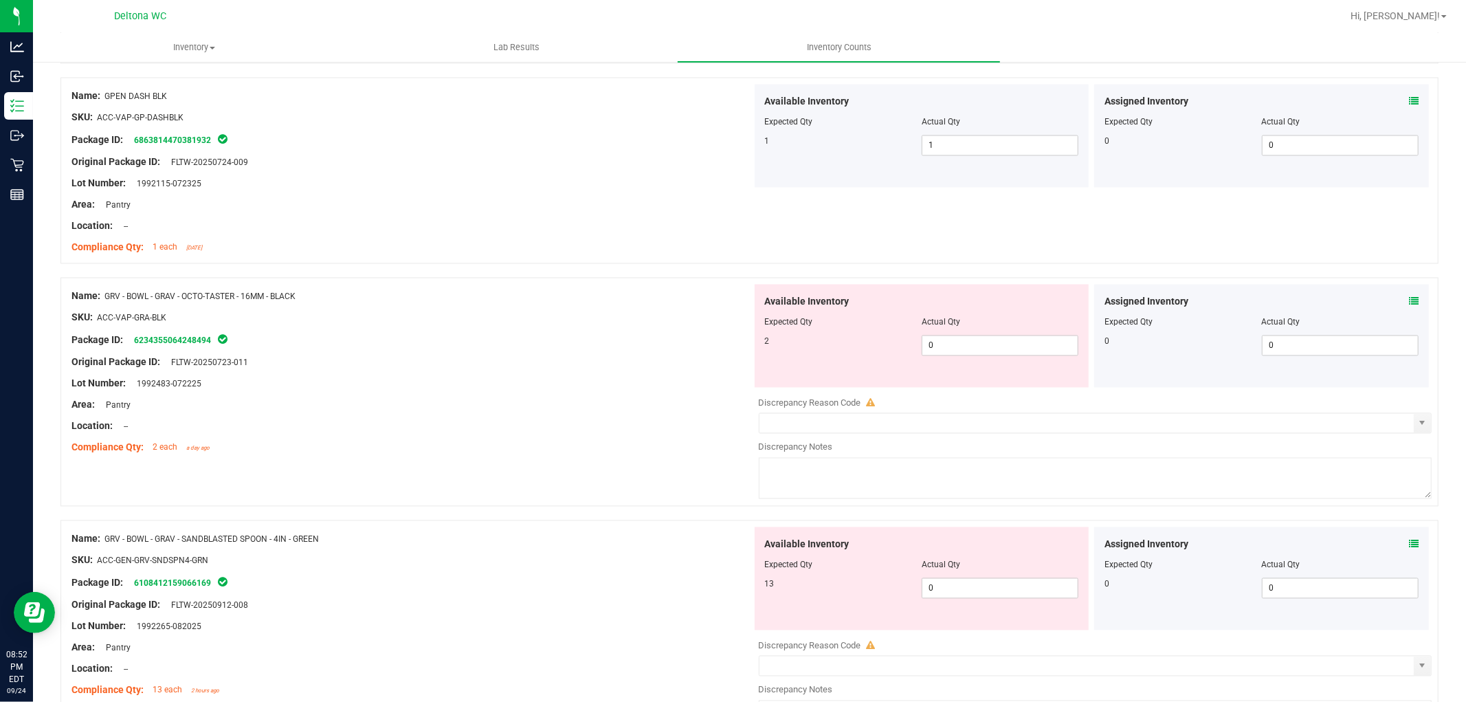
scroll to position [2139, 0]
click at [1012, 340] on span "0 0" at bounding box center [1000, 345] width 157 height 21
type input "02"
type input "2"
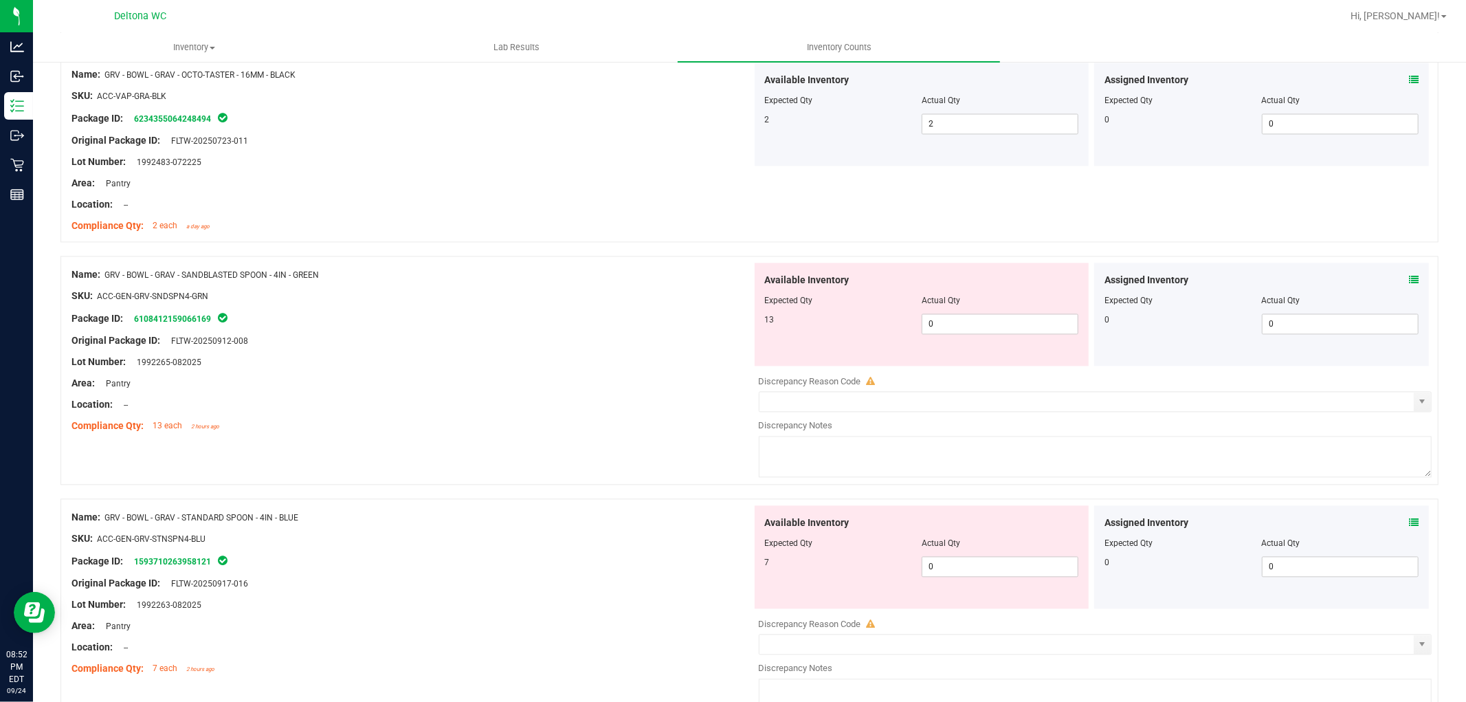
scroll to position [2368, 0]
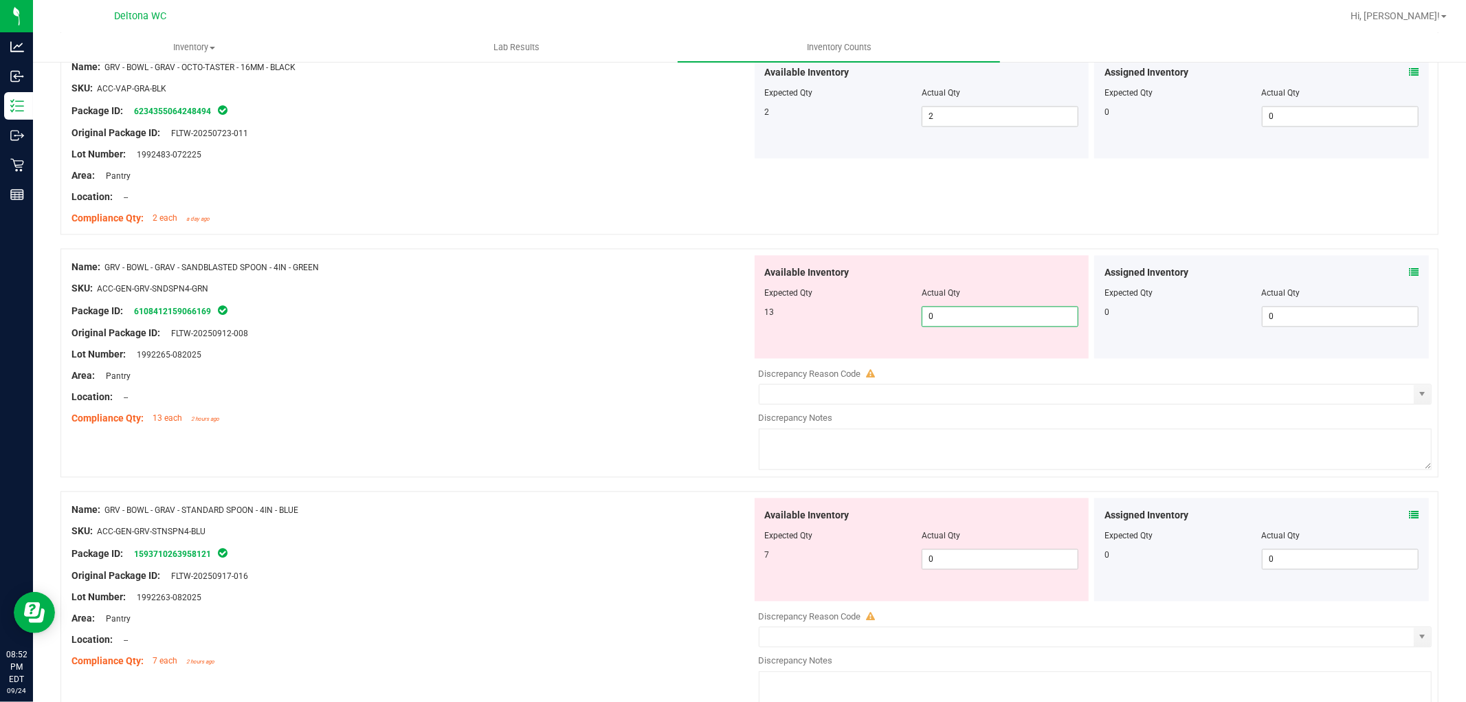
click at [1008, 322] on span "0 0" at bounding box center [1000, 316] width 157 height 21
type input "013"
type input "13"
click at [662, 401] on div "Location: --" at bounding box center [411, 397] width 681 height 14
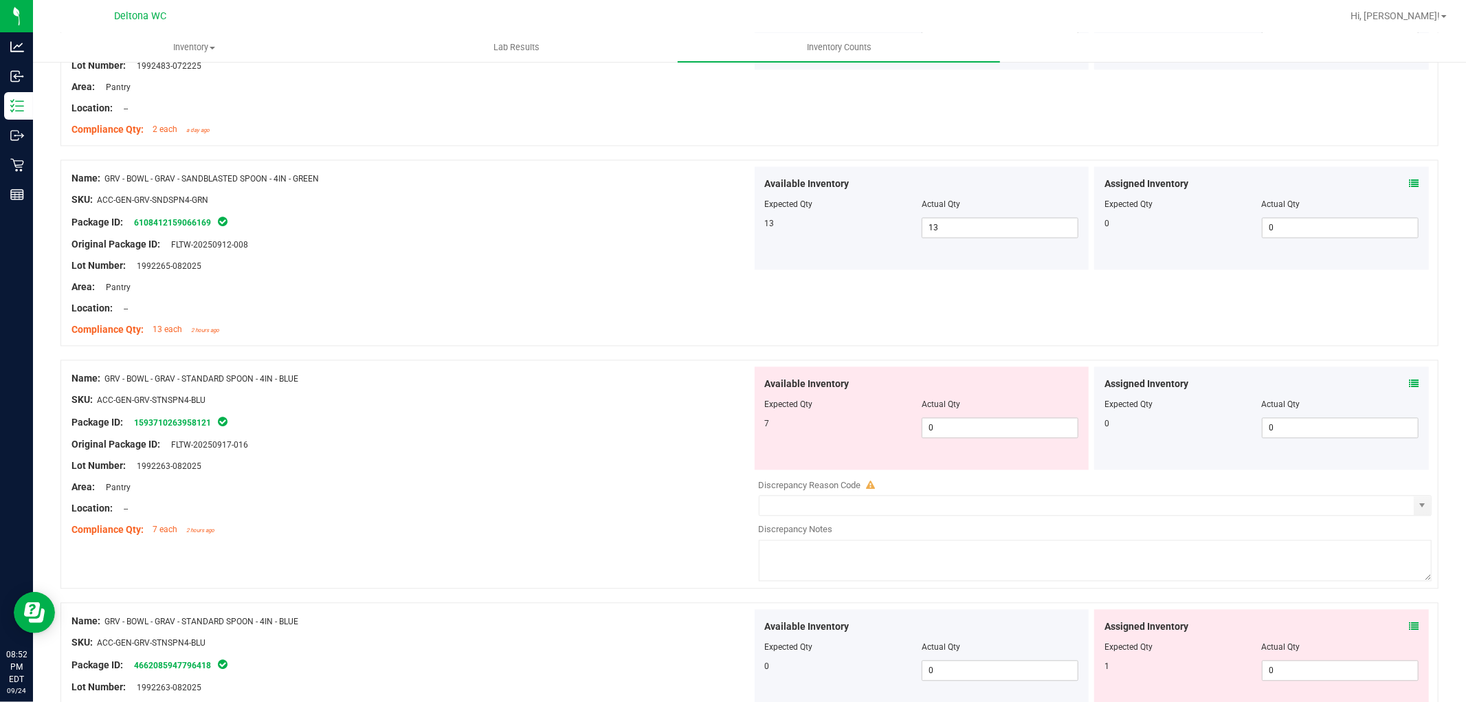
scroll to position [2520, 0]
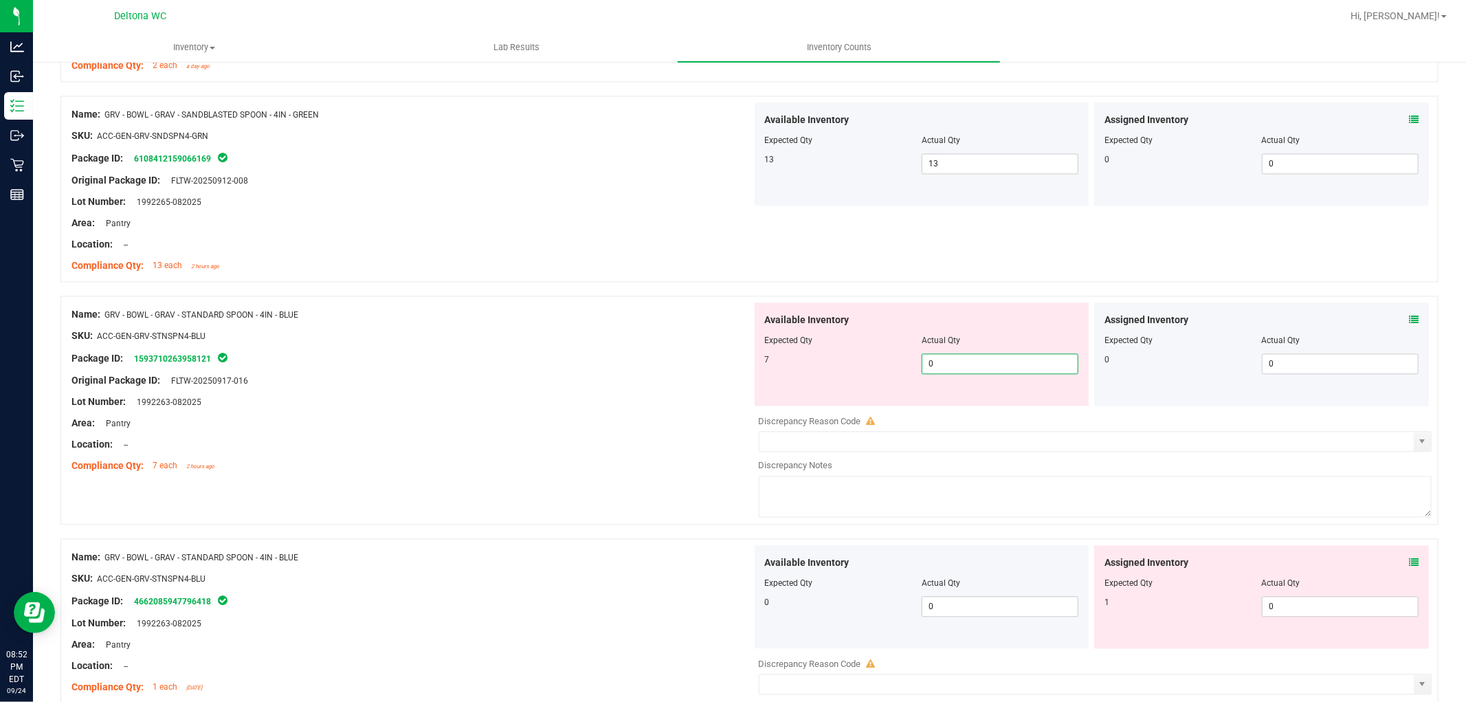
click at [966, 368] on span "0 0" at bounding box center [1000, 363] width 157 height 21
type input "07"
type input "7"
click at [546, 459] on div at bounding box center [411, 455] width 681 height 7
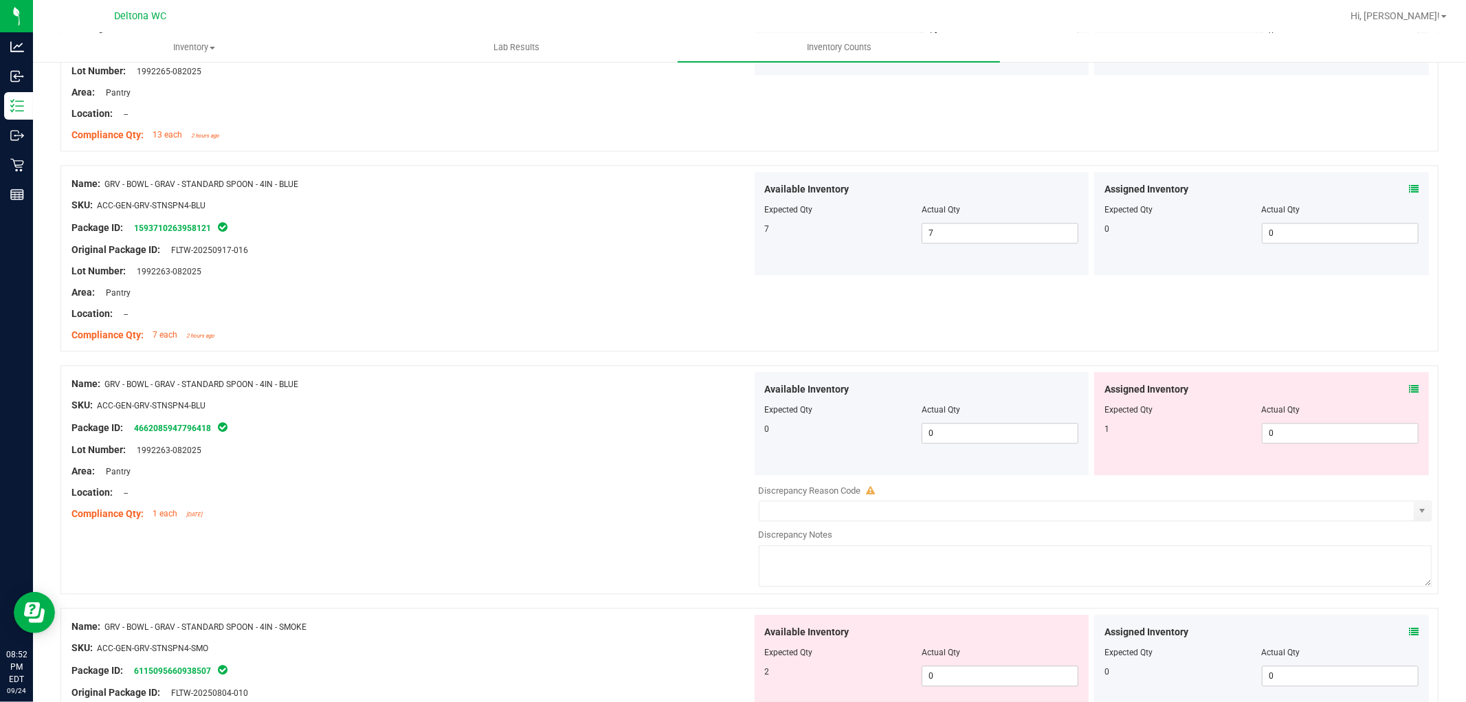
scroll to position [2750, 0]
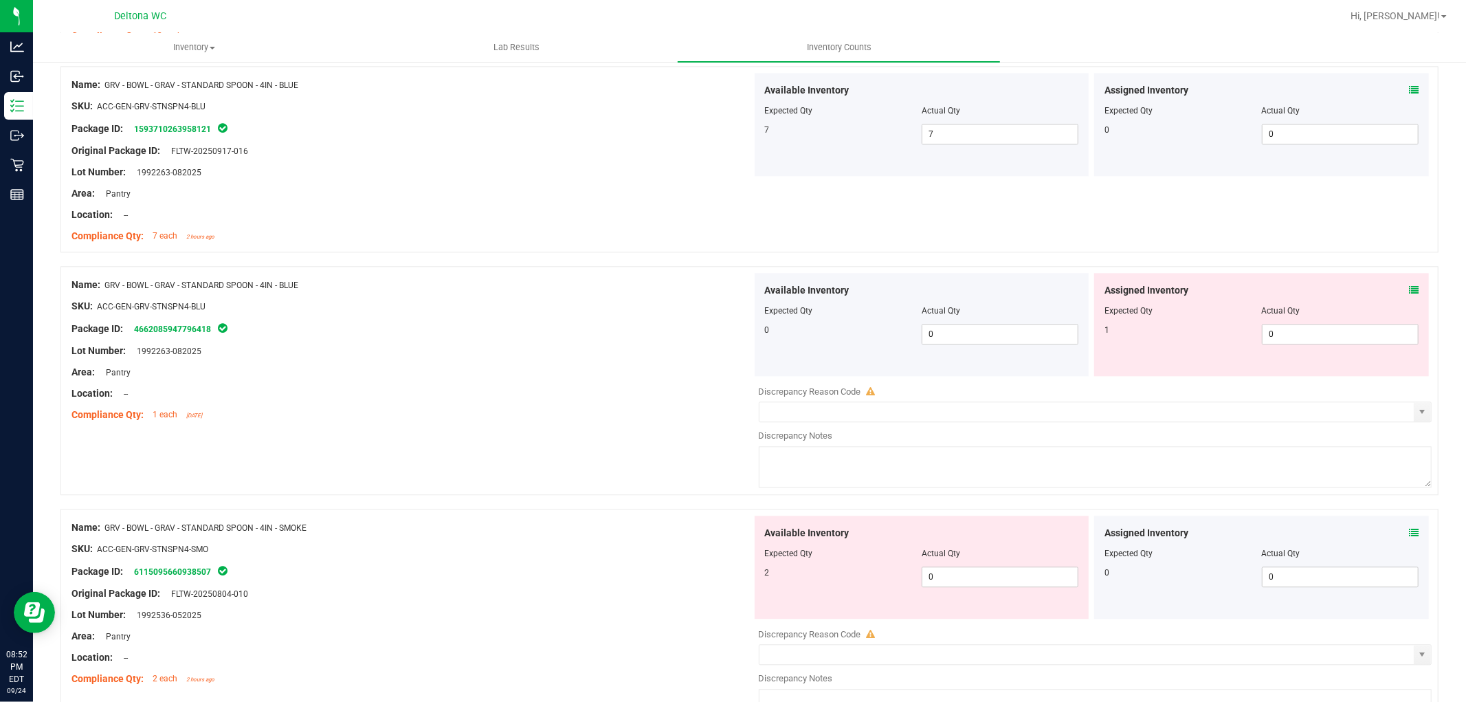
drag, startPoint x: 1394, startPoint y: 287, endPoint x: 1399, endPoint y: 293, distance: 7.3
click at [1396, 290] on div "Assigned Inventory Expected Qty Actual Qty 1 0 0" at bounding box center [1261, 324] width 335 height 103
click at [1409, 294] on icon at bounding box center [1414, 290] width 10 height 10
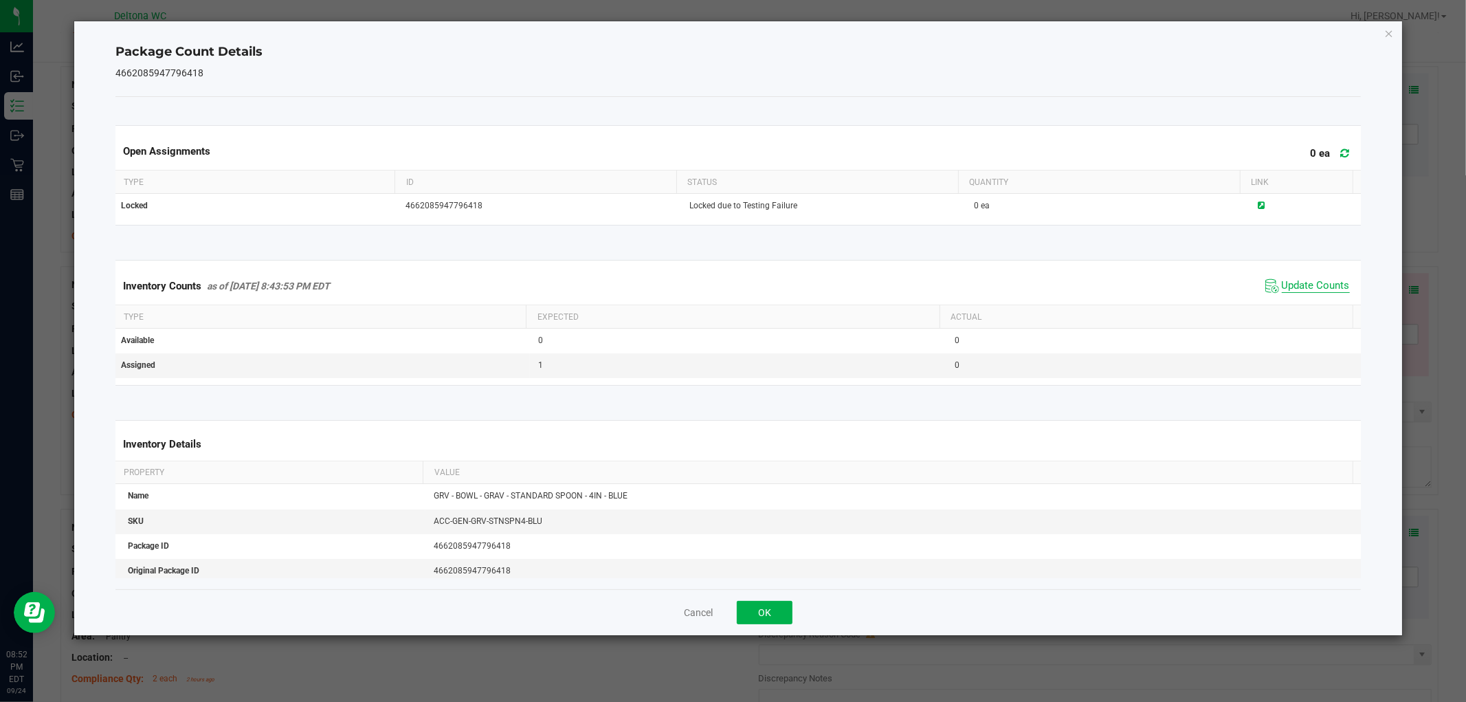
click at [1282, 280] on span "Update Counts" at bounding box center [1316, 286] width 68 height 14
drag, startPoint x: 731, startPoint y: 609, endPoint x: 748, endPoint y: 603, distance: 17.6
click at [733, 608] on div "Cancel OK" at bounding box center [737, 612] width 1245 height 46
drag, startPoint x: 758, startPoint y: 607, endPoint x: 764, endPoint y: 602, distance: 7.8
click at [758, 608] on button "OK" at bounding box center [765, 612] width 56 height 23
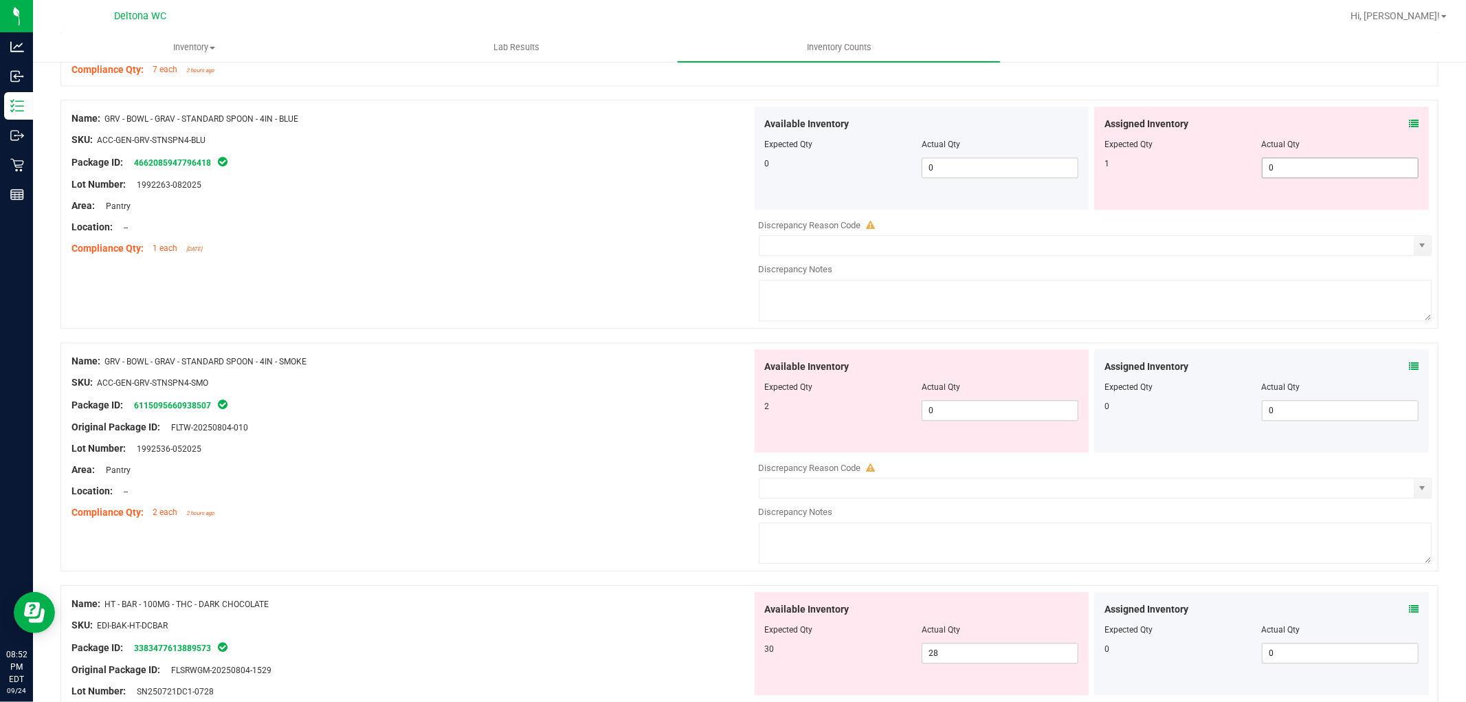
scroll to position [2903, 0]
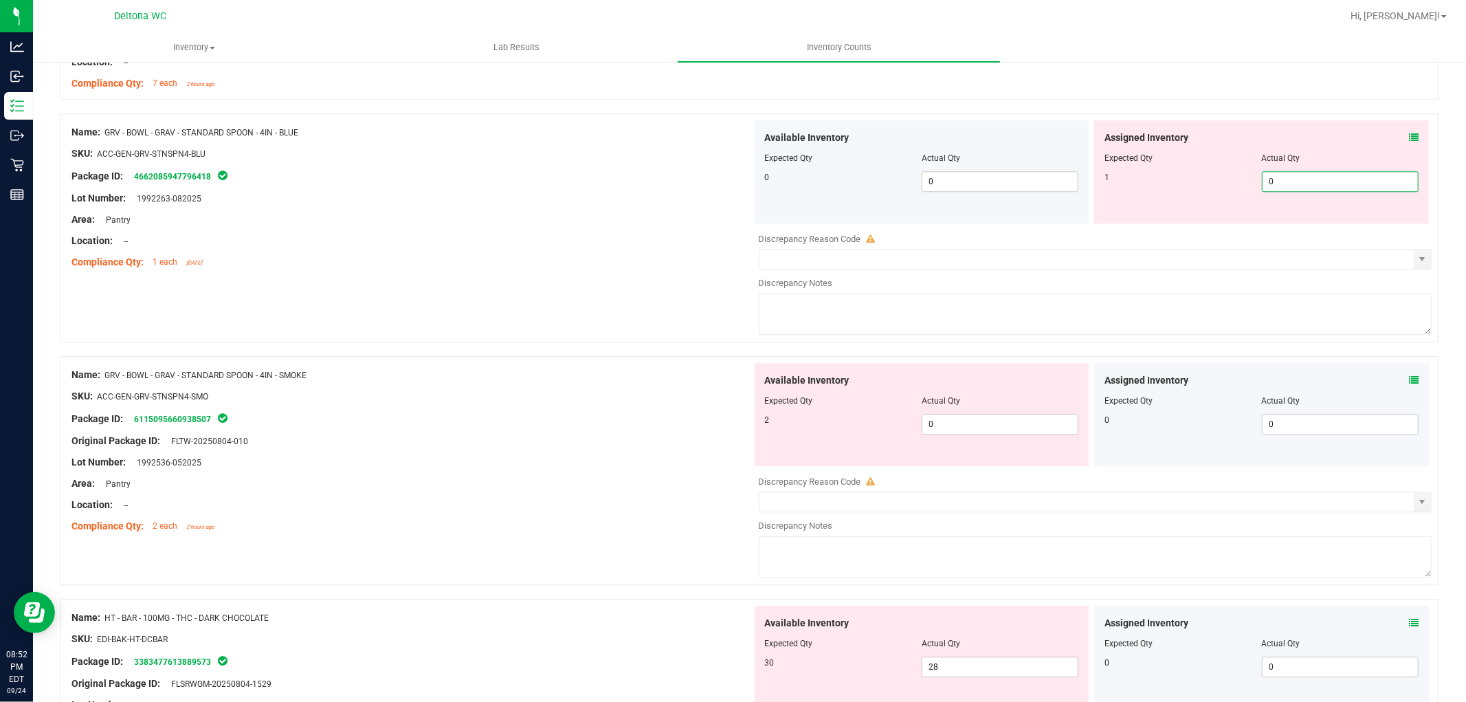
click at [1279, 177] on span "0 0" at bounding box center [1340, 181] width 157 height 21
type input "01"
type input "1"
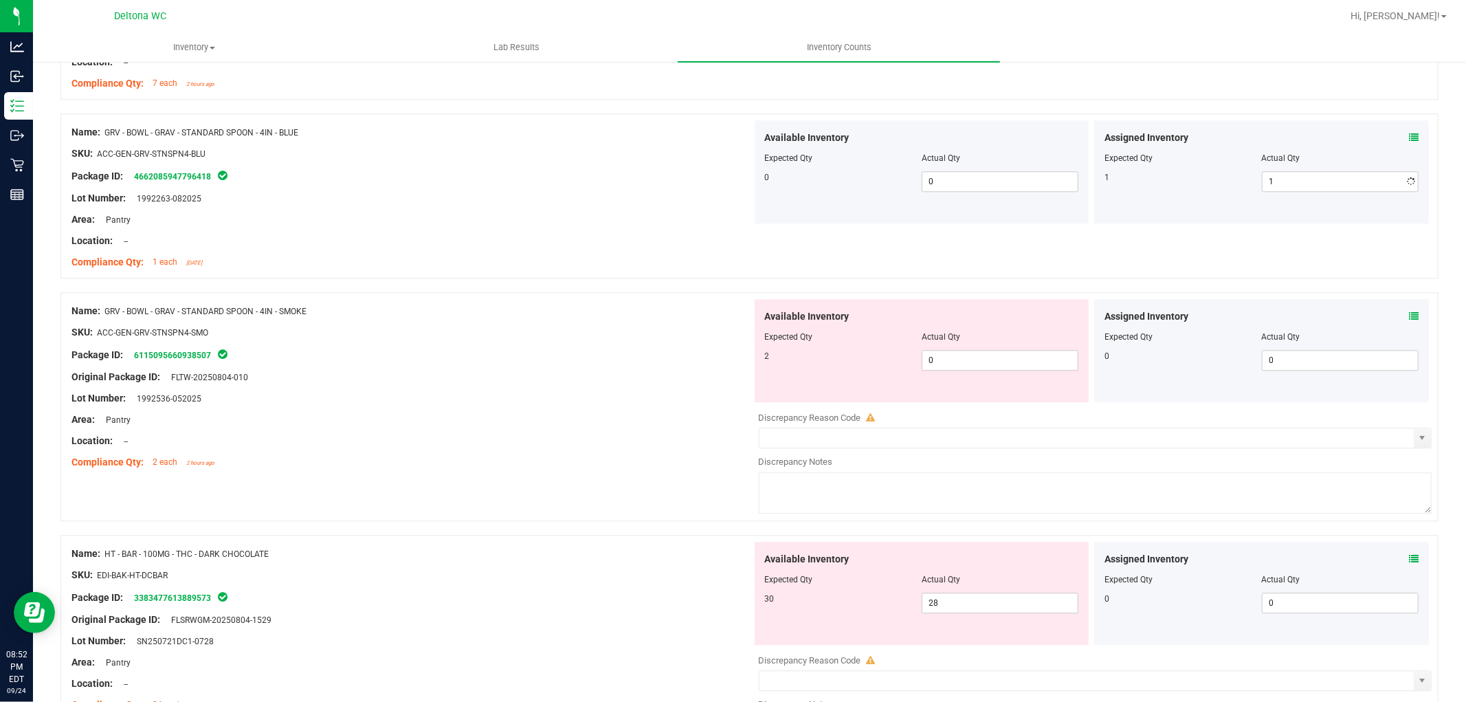
click at [1409, 320] on icon at bounding box center [1414, 316] width 10 height 10
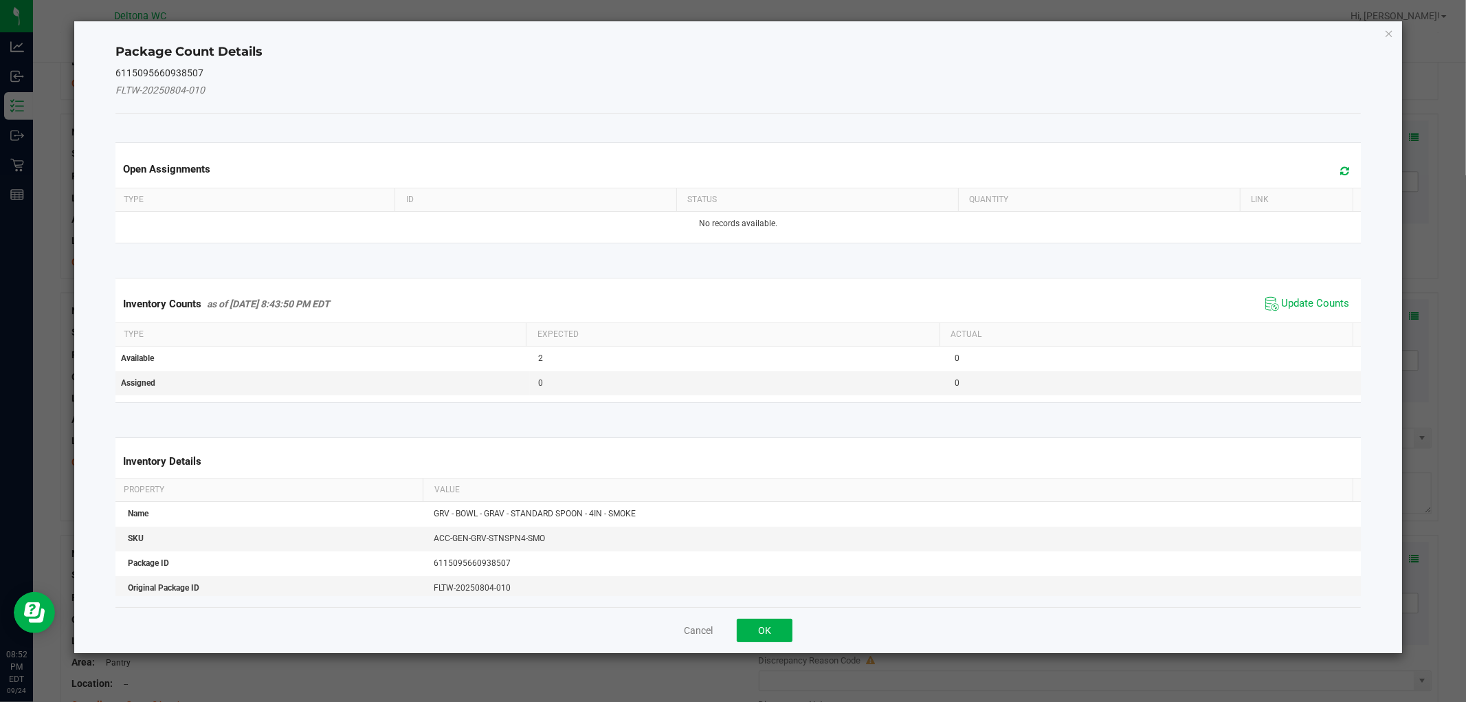
drag, startPoint x: 1240, startPoint y: 306, endPoint x: 1250, endPoint y: 302, distance: 10.9
click at [1250, 302] on div "Inventory Counts as of [DATE] 8:43:50 PM EDT Update Counts" at bounding box center [738, 303] width 1251 height 37
click at [1287, 294] on span "Update Counts" at bounding box center [1307, 304] width 91 height 21
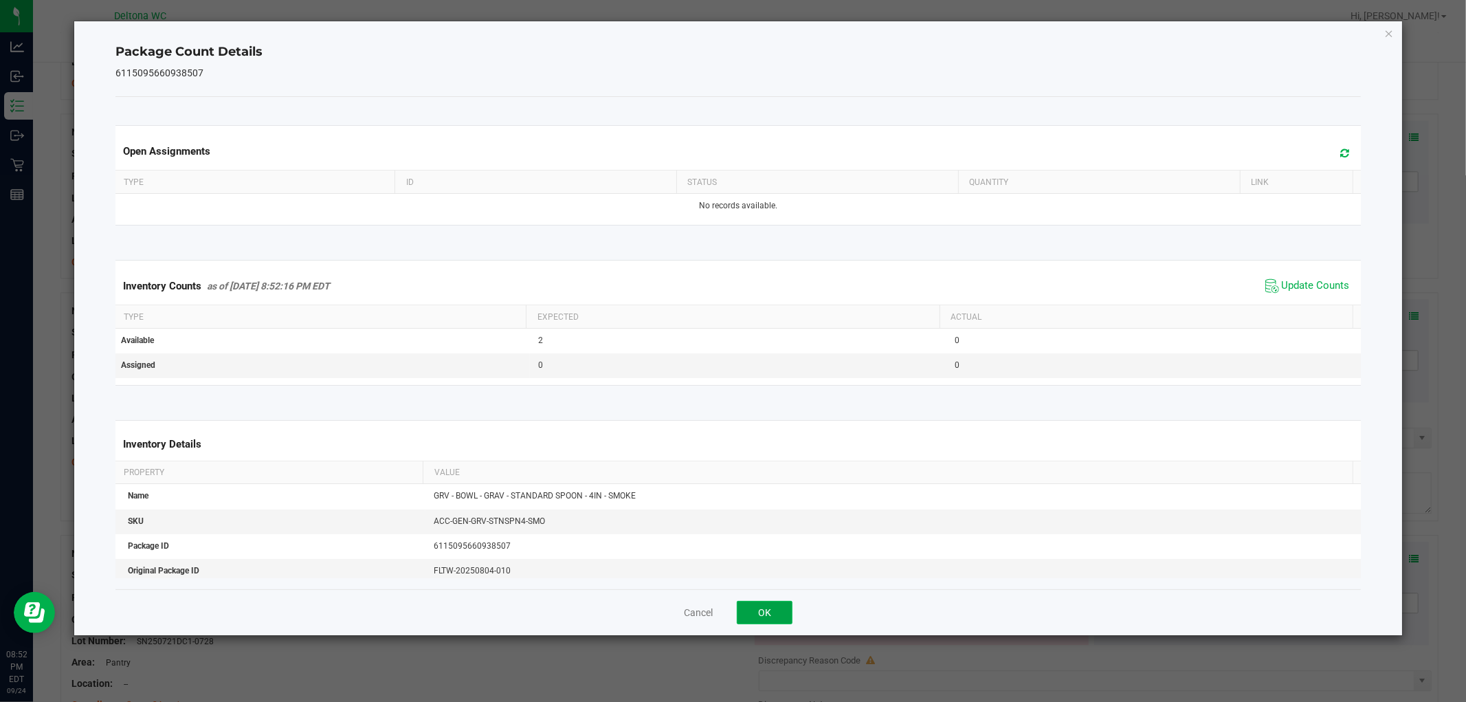
drag, startPoint x: 753, startPoint y: 606, endPoint x: 809, endPoint y: 568, distance: 67.3
click at [754, 605] on button "OK" at bounding box center [765, 612] width 56 height 23
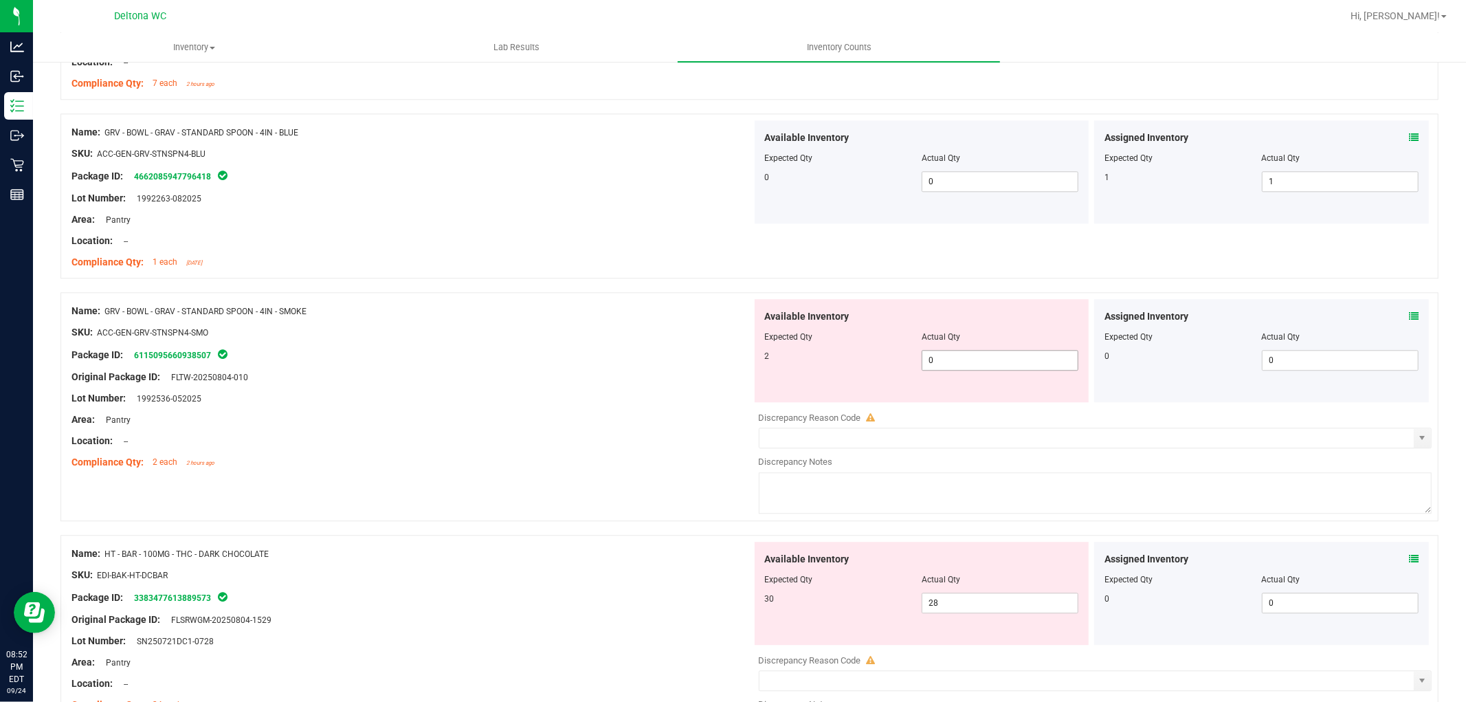
click at [1004, 369] on span "0 0" at bounding box center [1000, 360] width 157 height 21
type input "02"
type input "2"
drag, startPoint x: 683, startPoint y: 409, endPoint x: 769, endPoint y: 382, distance: 89.4
click at [683, 410] on div "Name: GRV - BOWL - GRAV - STANDARD SPOON - 4IN - SMOKE SKU: ACC-GEN-GRV-STNSPN4…" at bounding box center [411, 386] width 681 height 175
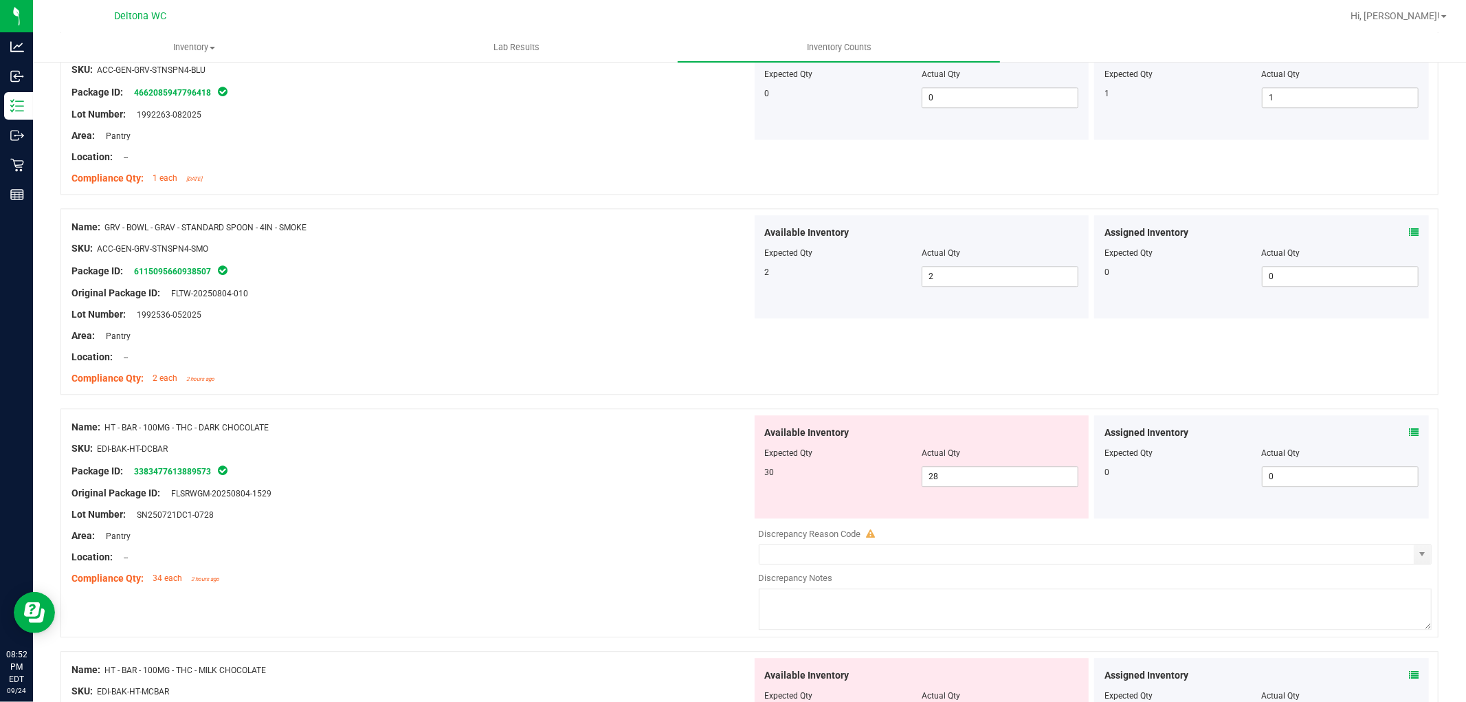
scroll to position [3132, 0]
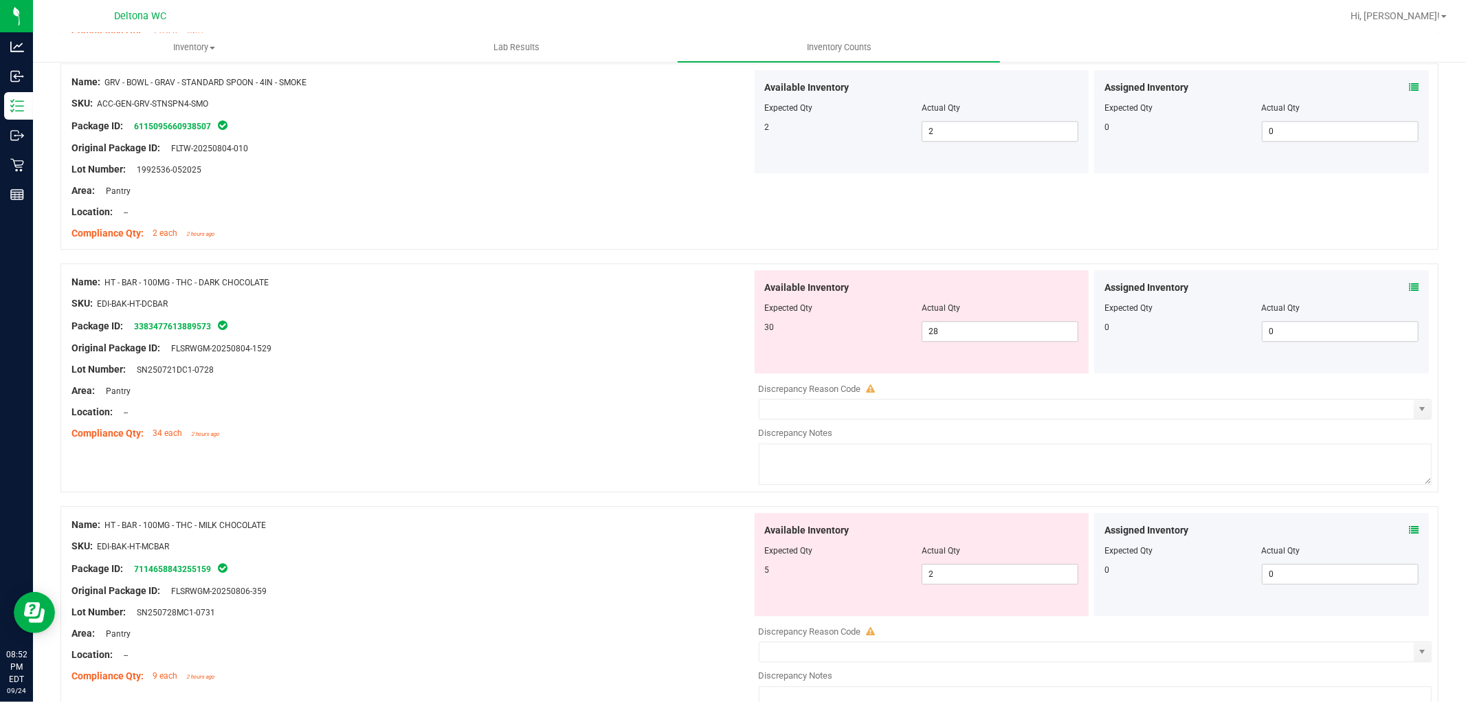
click at [1409, 289] on icon at bounding box center [1414, 288] width 10 height 10
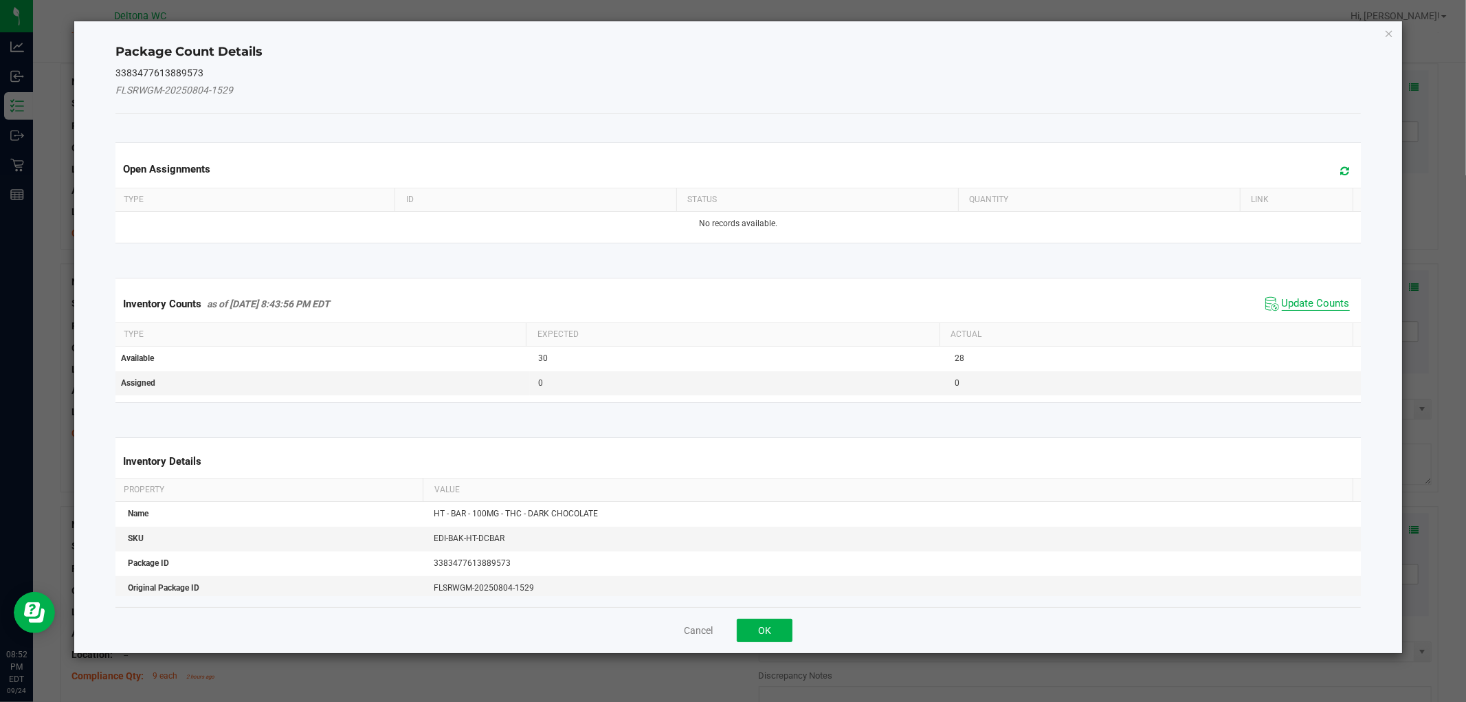
drag, startPoint x: 1317, startPoint y: 297, endPoint x: 1303, endPoint y: 306, distance: 17.0
click at [1314, 298] on span "Update Counts" at bounding box center [1316, 304] width 68 height 14
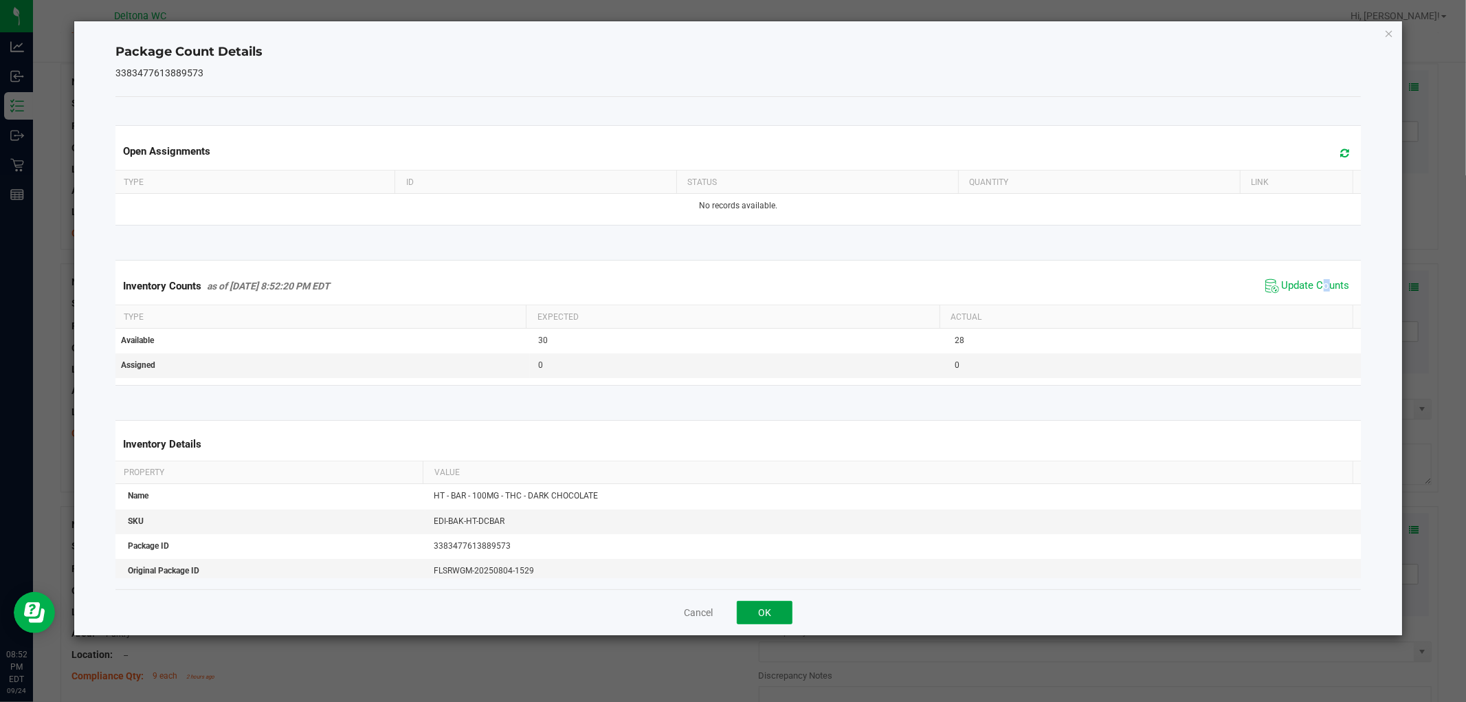
click at [784, 613] on button "OK" at bounding box center [765, 612] width 56 height 23
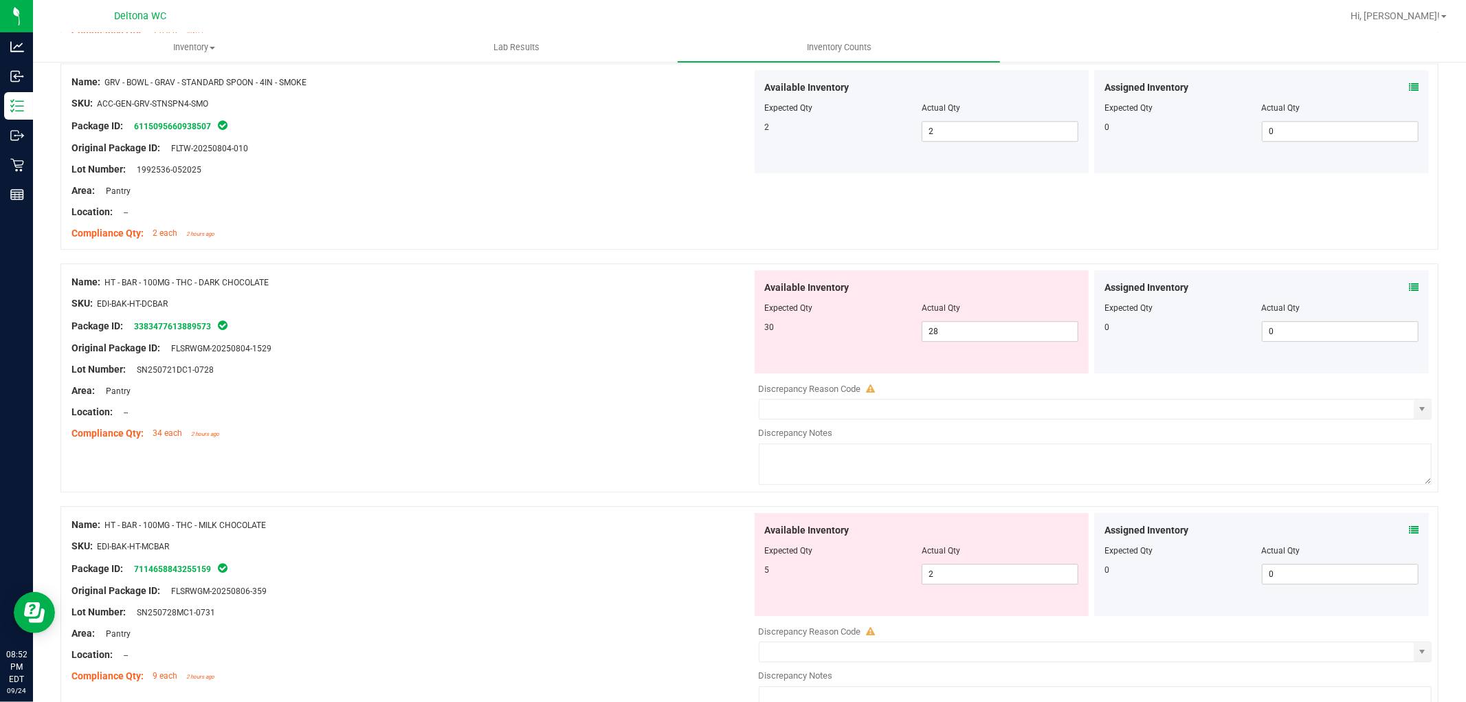
click at [1409, 529] on span at bounding box center [1414, 530] width 10 height 14
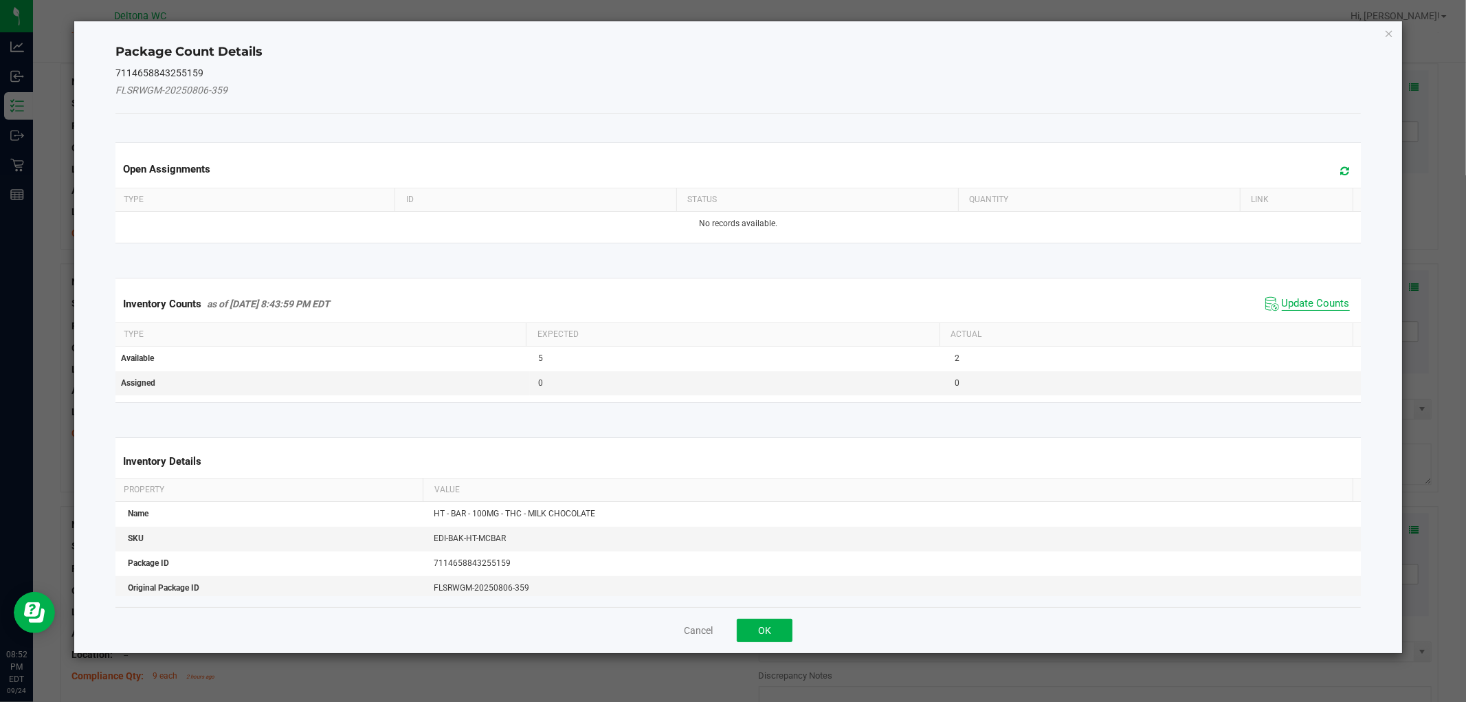
click at [1310, 307] on span "Update Counts" at bounding box center [1316, 304] width 68 height 14
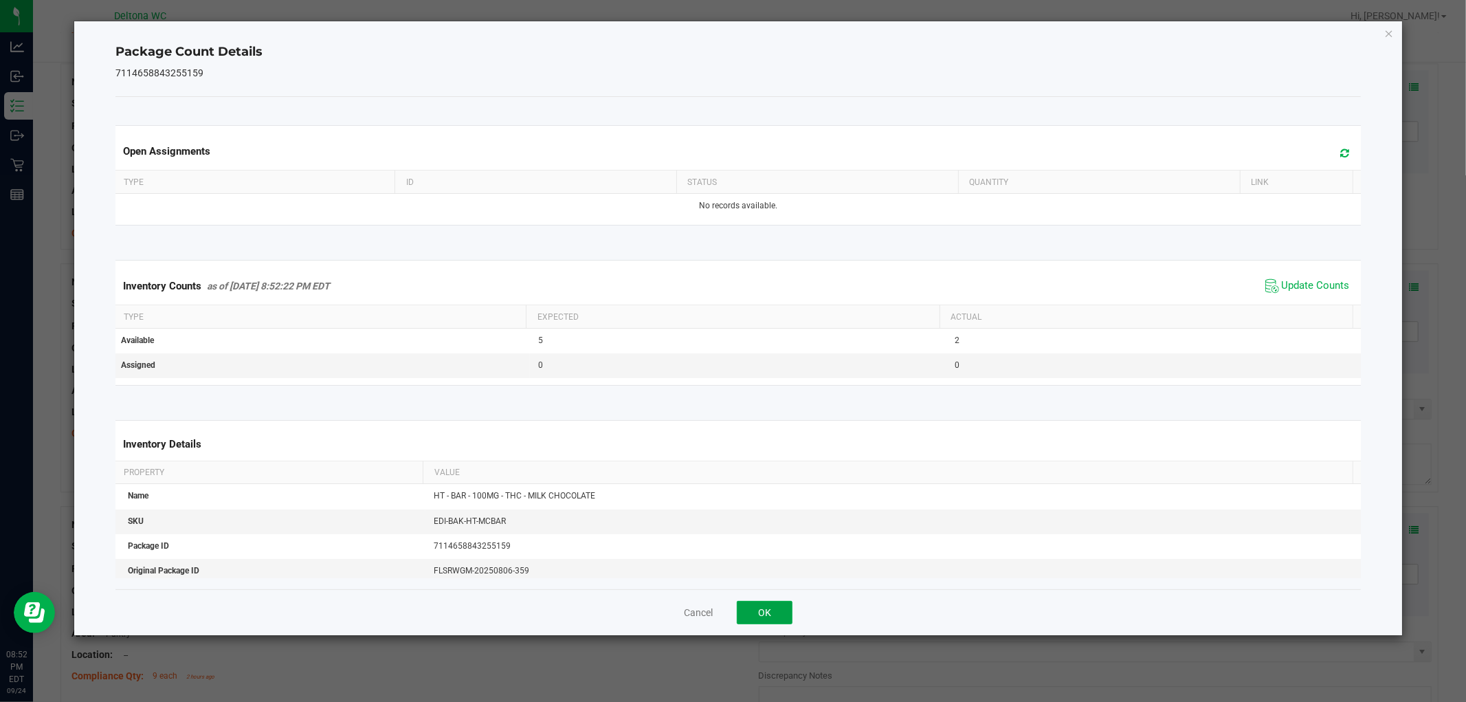
click at [774, 606] on button "OK" at bounding box center [765, 612] width 56 height 23
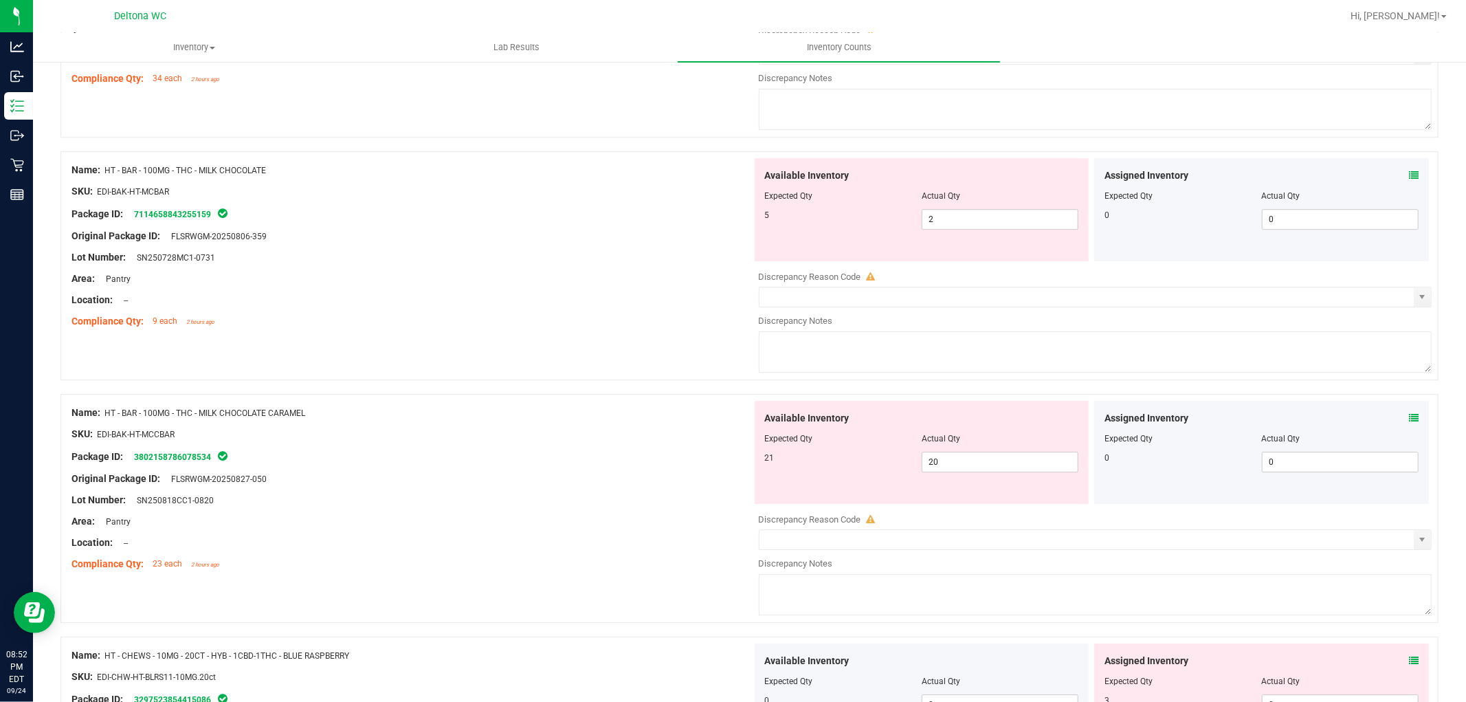
scroll to position [3514, 0]
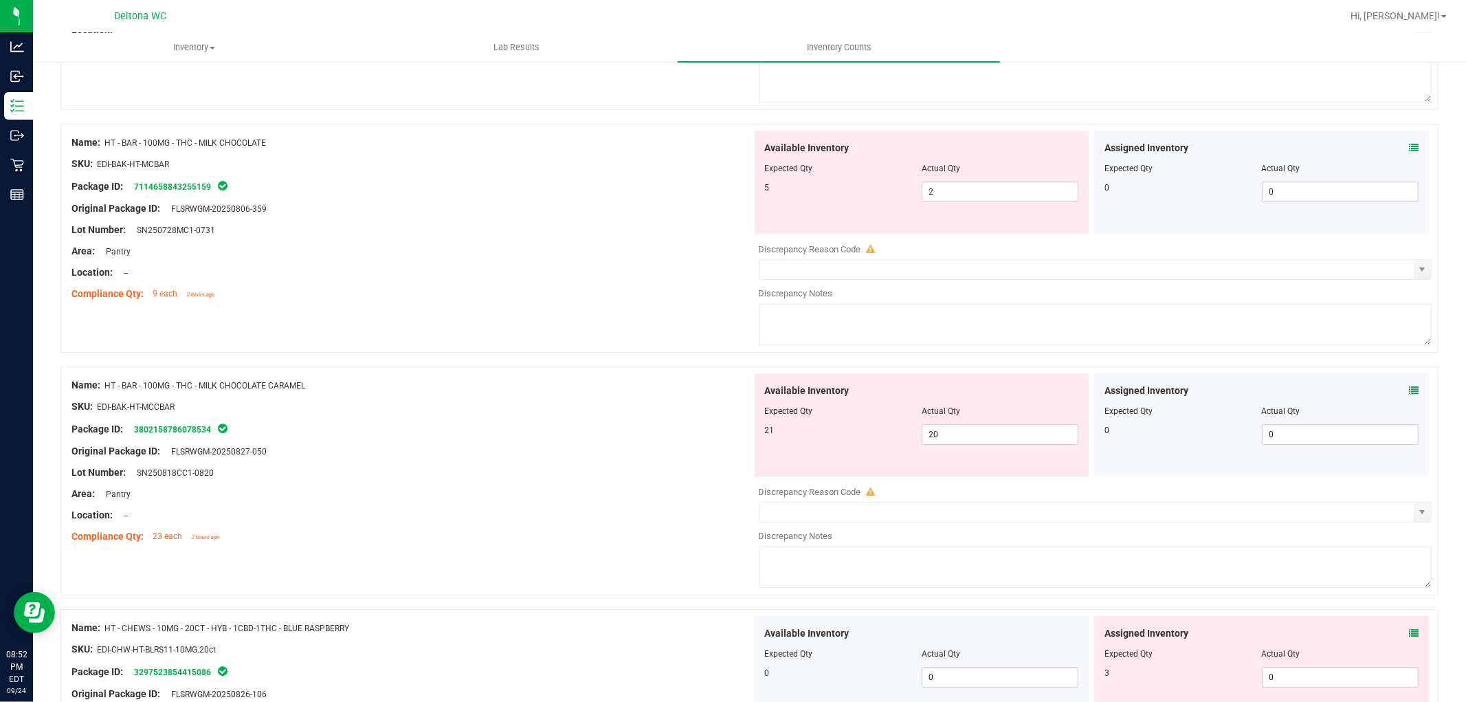
click at [1409, 394] on icon at bounding box center [1414, 391] width 10 height 10
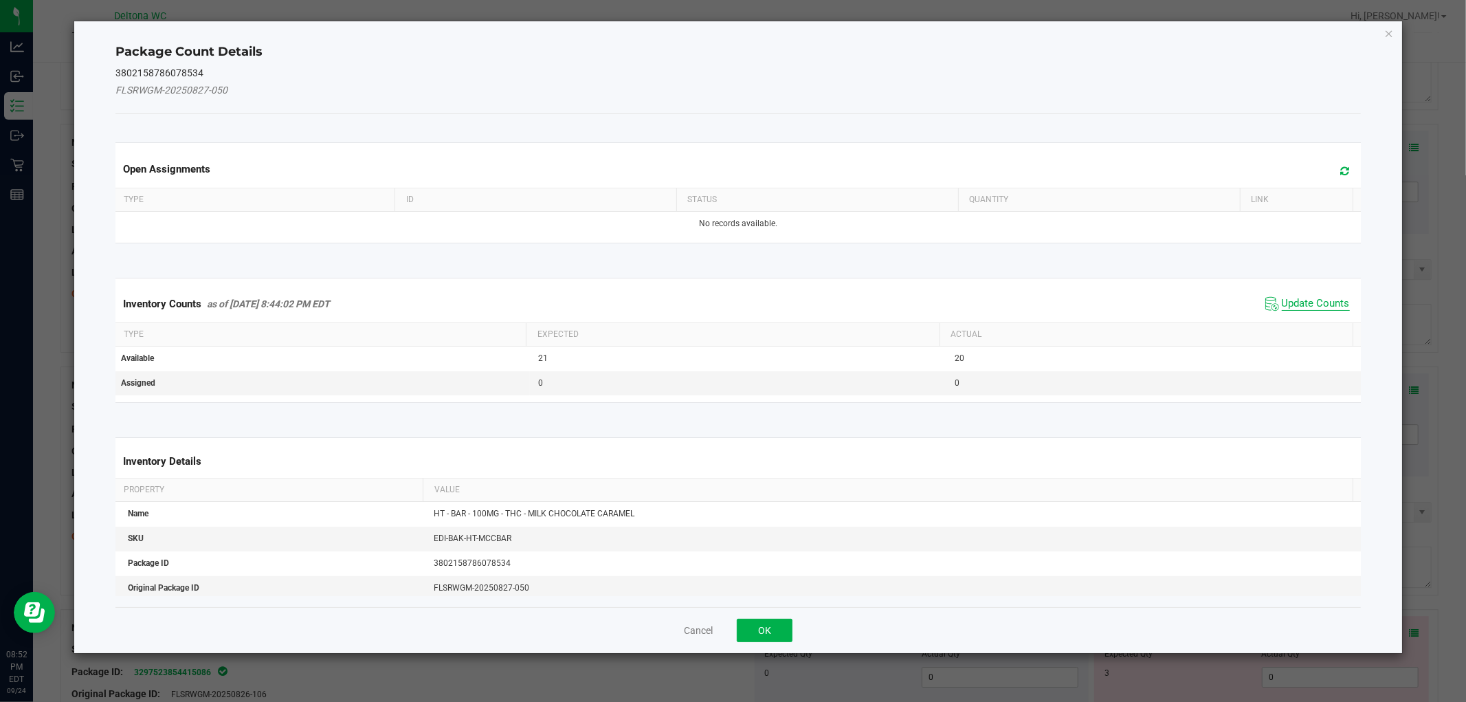
drag, startPoint x: 1313, startPoint y: 296, endPoint x: 1310, endPoint y: 304, distance: 8.0
click at [1312, 299] on span "Update Counts" at bounding box center [1316, 304] width 68 height 14
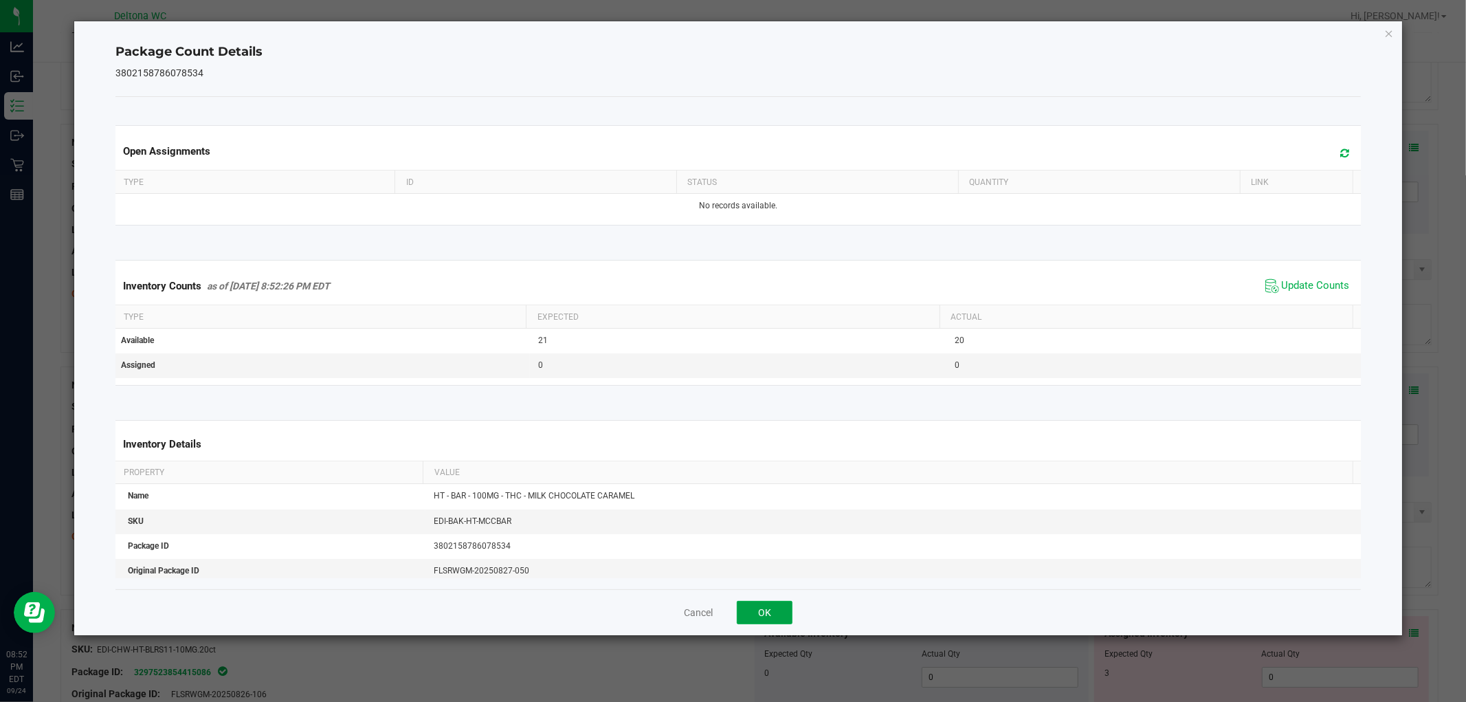
click at [753, 614] on button "OK" at bounding box center [765, 612] width 56 height 23
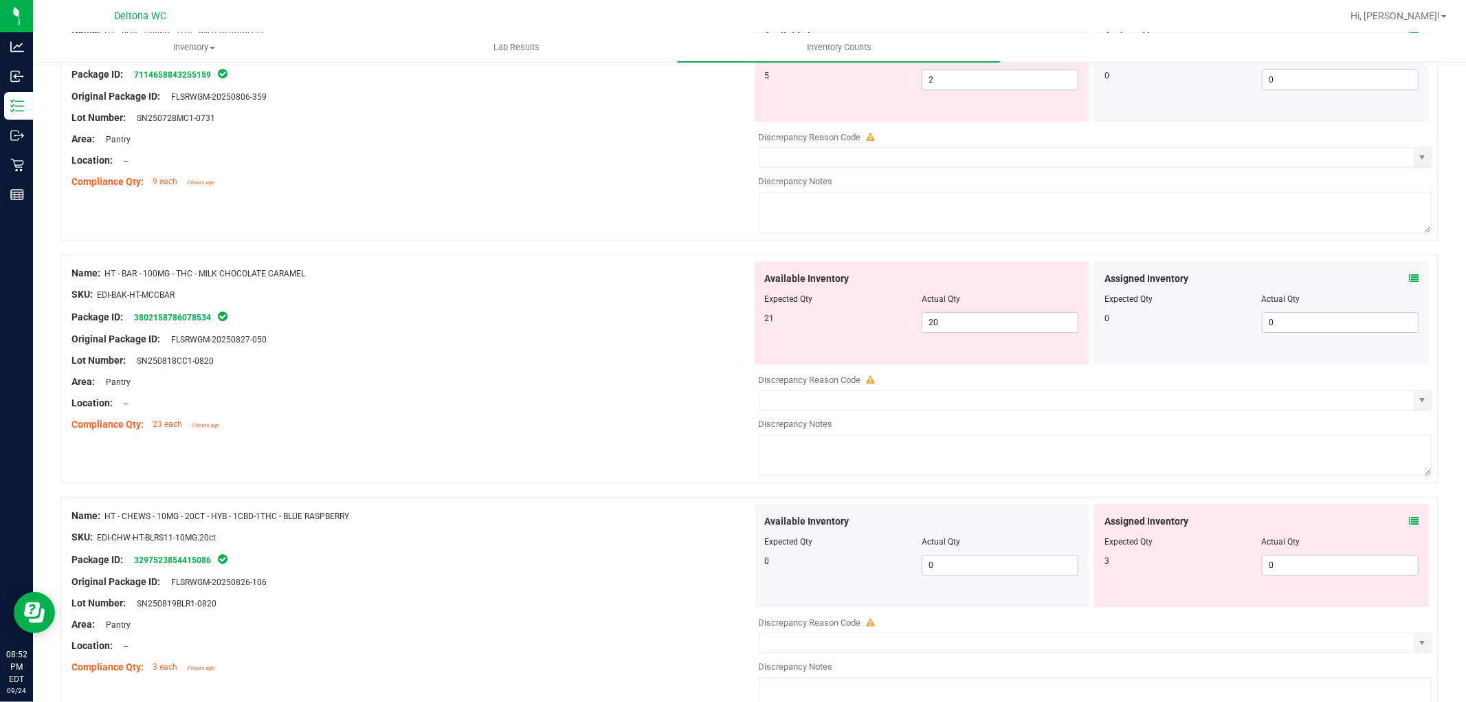
scroll to position [3743, 0]
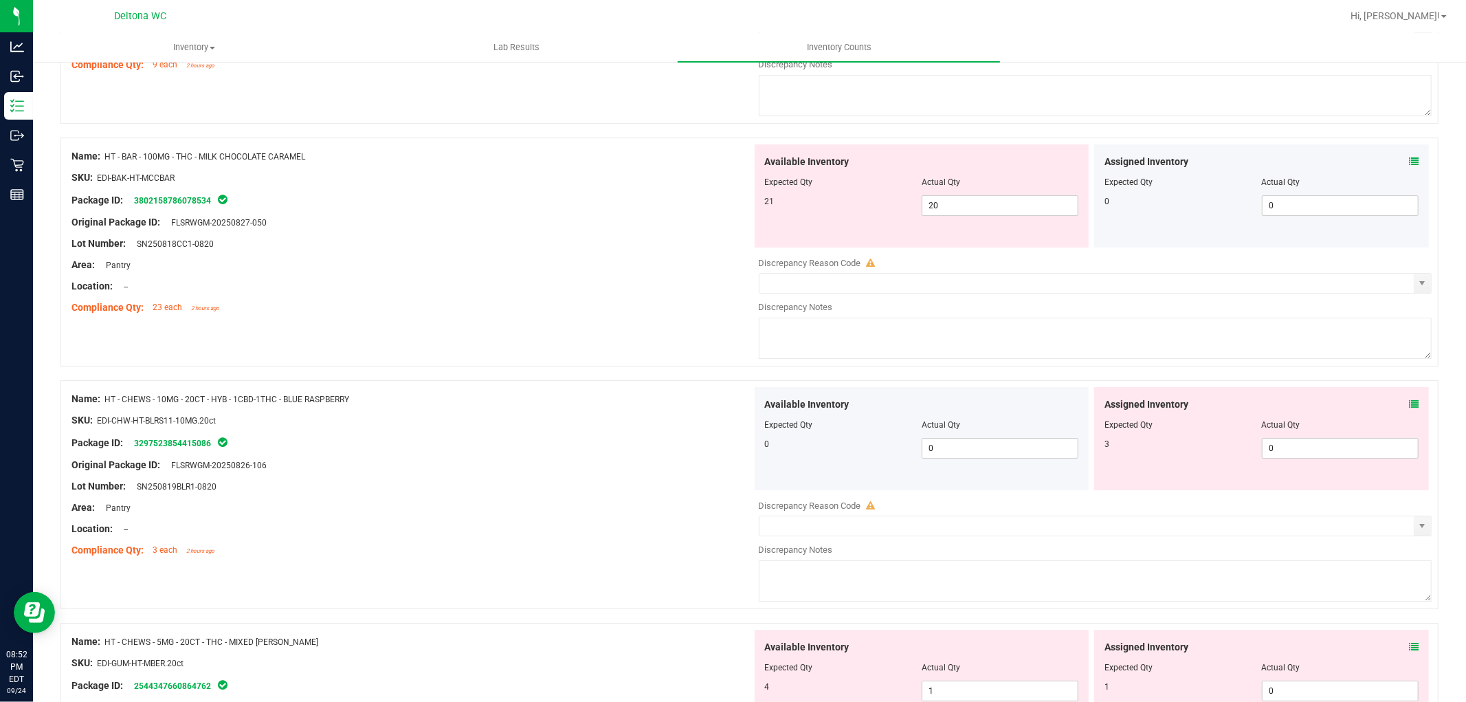
click at [1409, 409] on icon at bounding box center [1414, 404] width 10 height 10
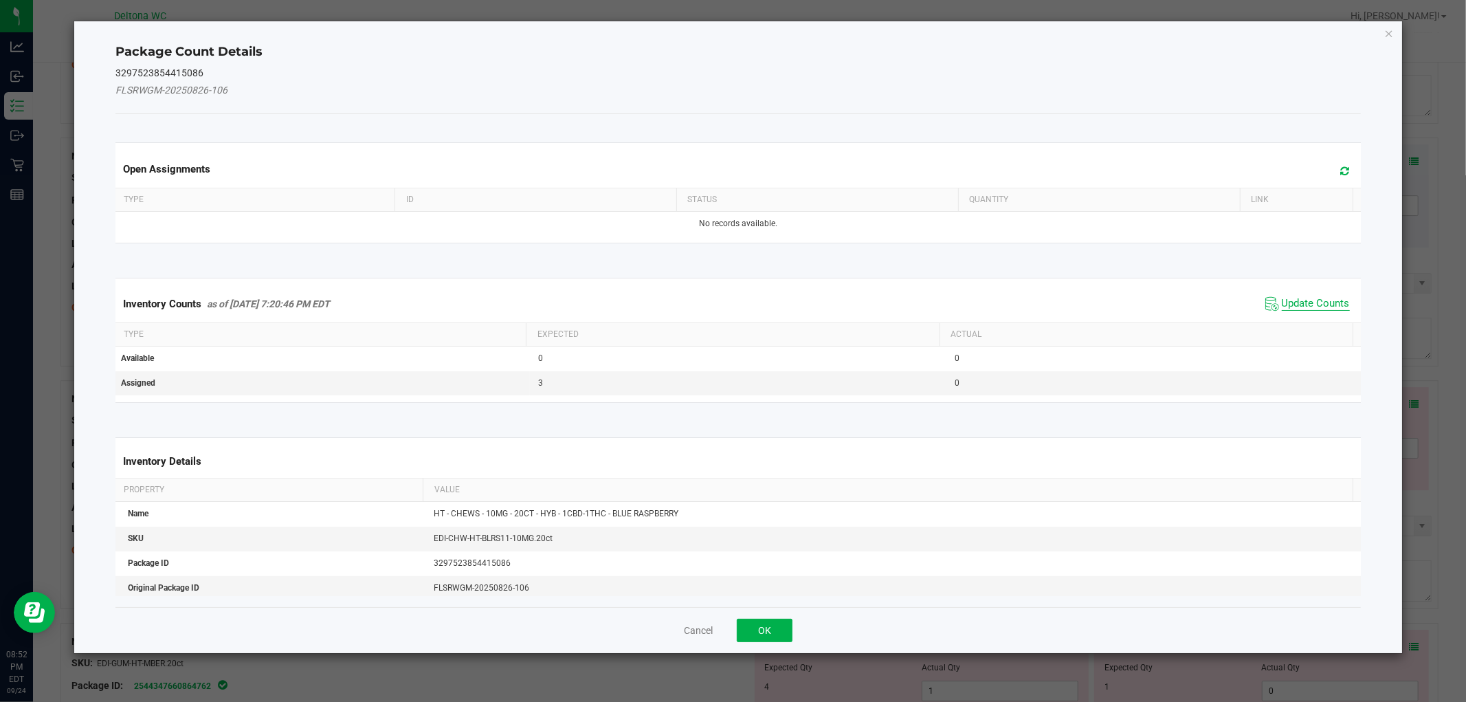
click at [1306, 310] on div "Inventory Counts as of [DATE] 7:20:46 PM EDT Update Counts" at bounding box center [738, 303] width 1251 height 37
drag, startPoint x: 1308, startPoint y: 325, endPoint x: 1318, endPoint y: 313, distance: 16.1
click at [1318, 313] on kendo-grid "Inventory Counts as of [DATE] 7:20:46 PM EDT Update Counts Type Expected Actual…" at bounding box center [738, 340] width 1266 height 125
click at [1318, 313] on span "Update Counts" at bounding box center [1307, 304] width 91 height 21
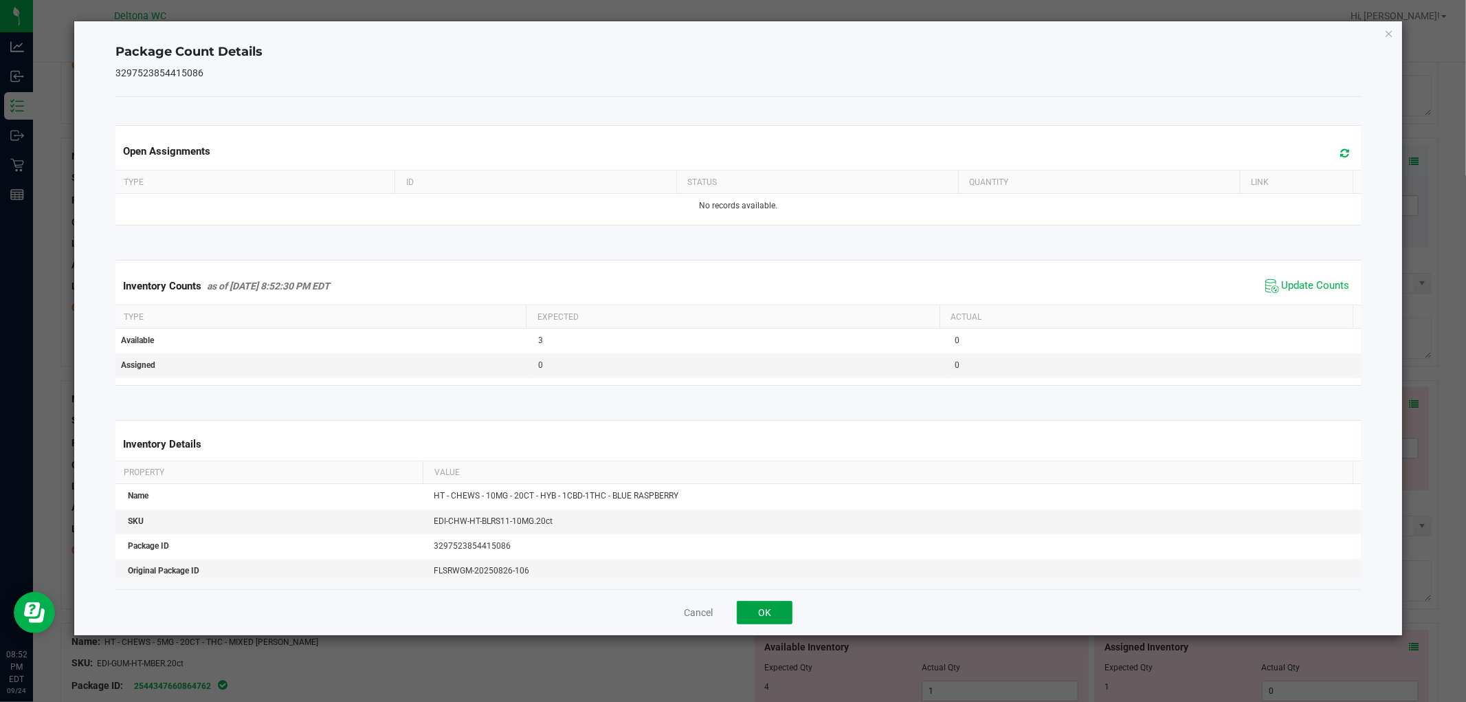
drag, startPoint x: 760, startPoint y: 614, endPoint x: 1290, endPoint y: 473, distance: 548.5
click at [766, 612] on button "OK" at bounding box center [765, 612] width 56 height 23
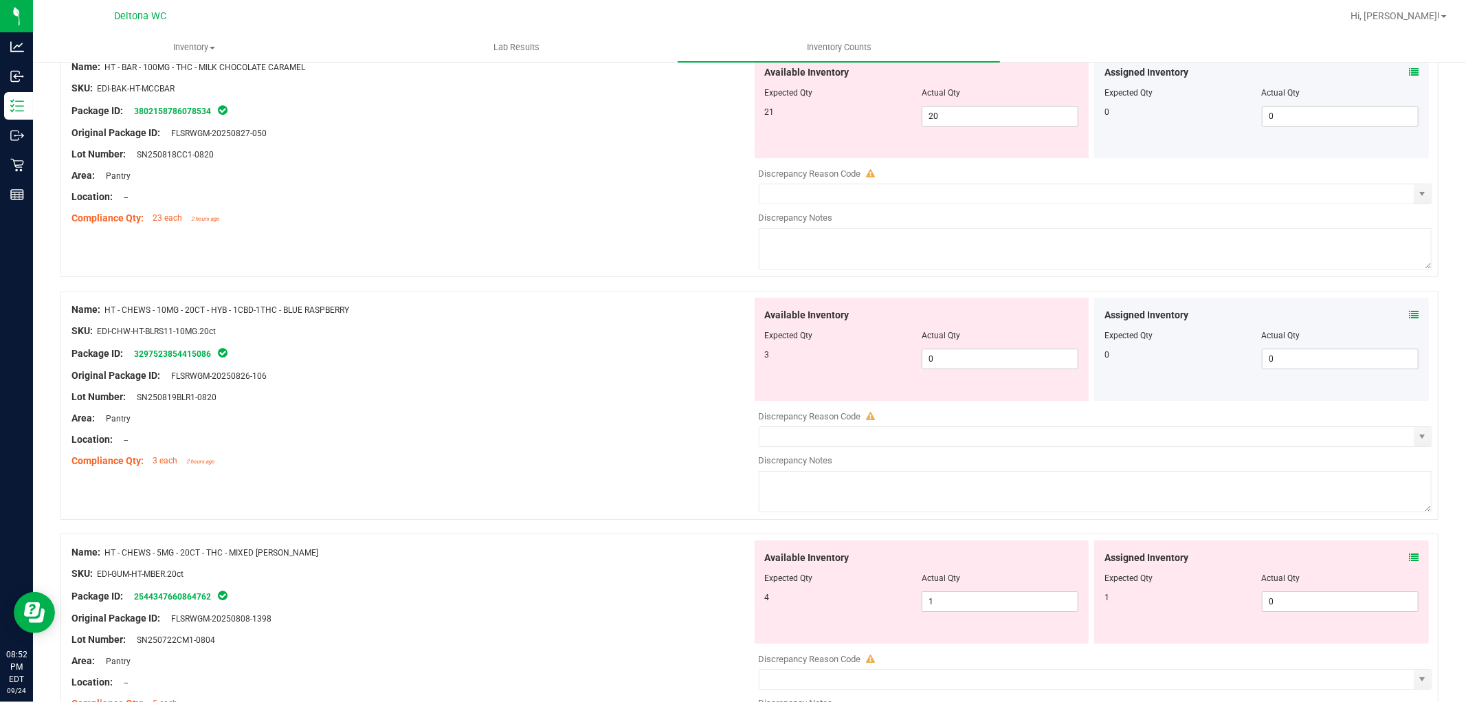
scroll to position [3961, 0]
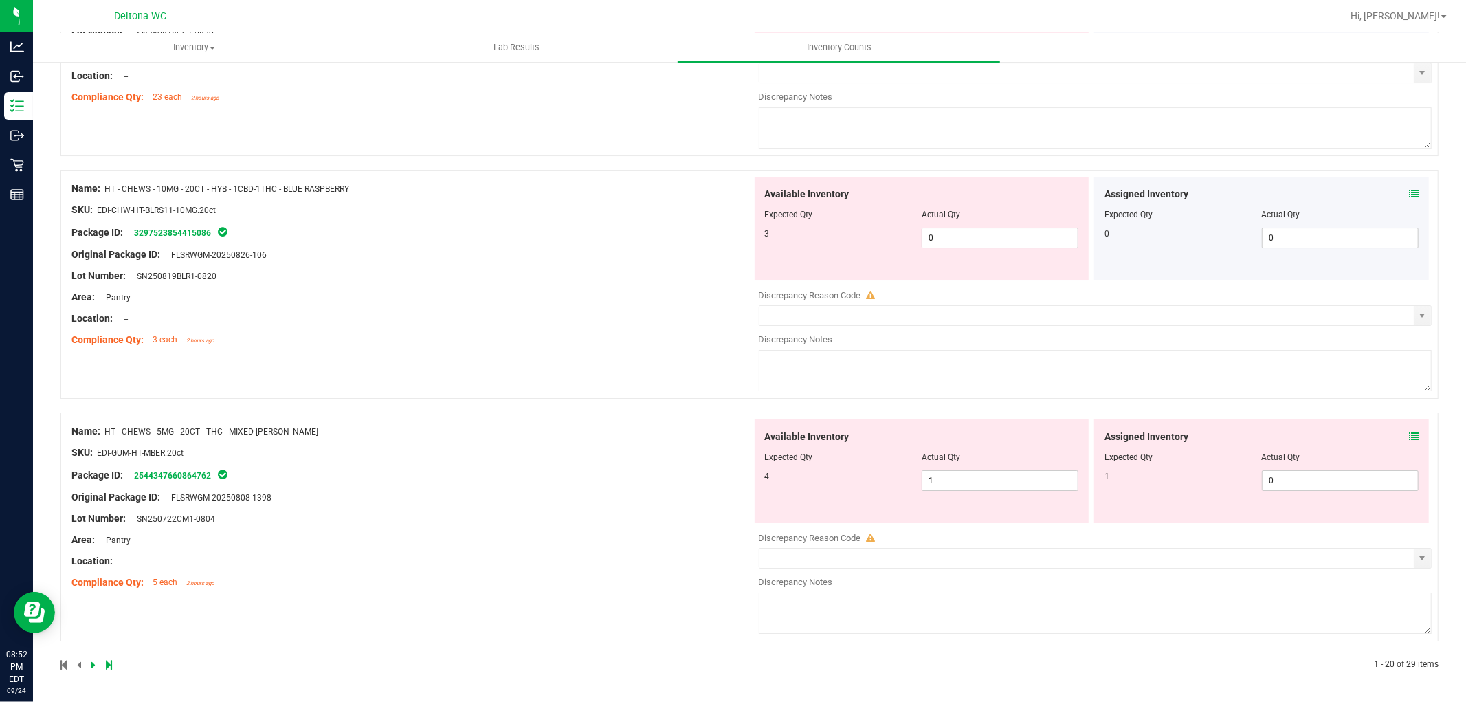
click at [1409, 432] on icon at bounding box center [1414, 437] width 10 height 10
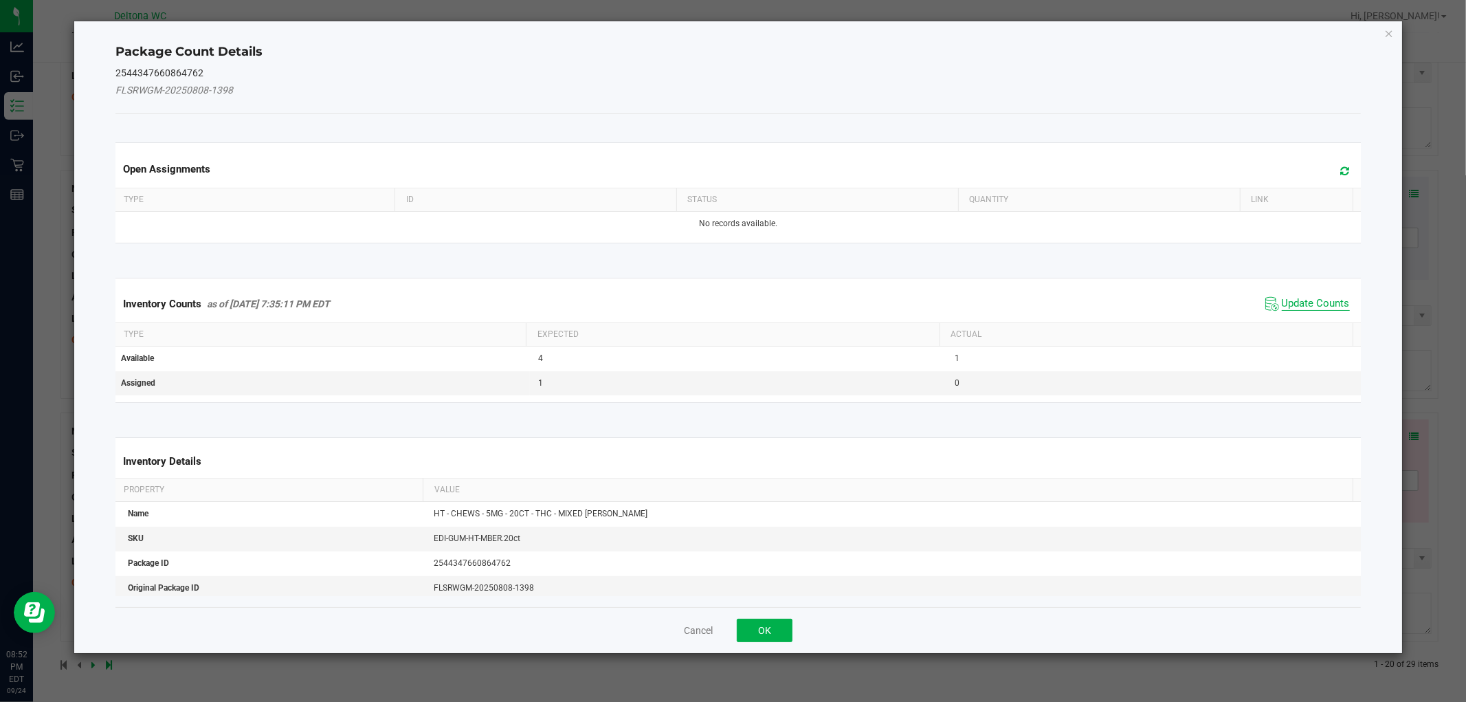
drag, startPoint x: 1325, startPoint y: 289, endPoint x: 1322, endPoint y: 303, distance: 14.2
click at [1324, 298] on div "Inventory Counts as of [DATE] 7:35:11 PM EDT Update Counts" at bounding box center [738, 303] width 1251 height 37
click at [1321, 305] on span "Update Counts" at bounding box center [1316, 304] width 68 height 14
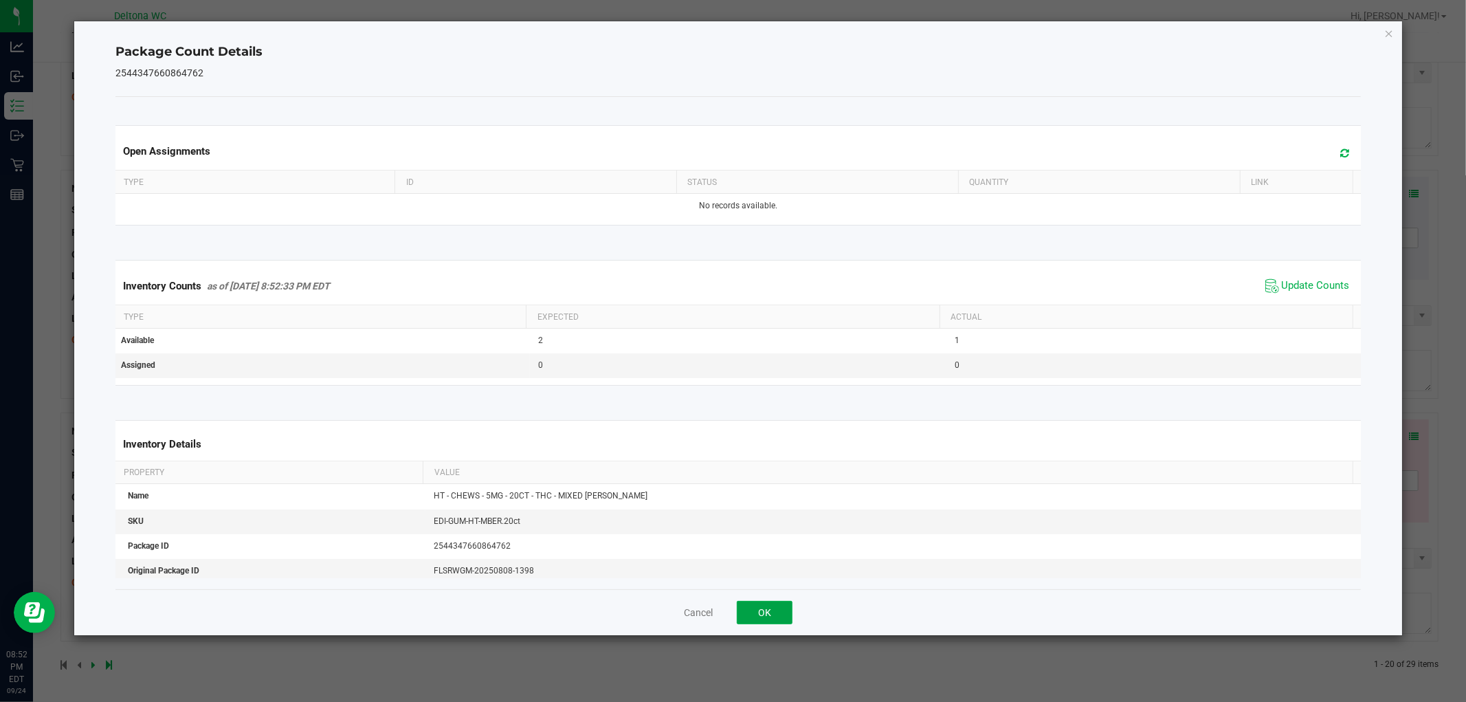
click at [771, 605] on button "OK" at bounding box center [765, 612] width 56 height 23
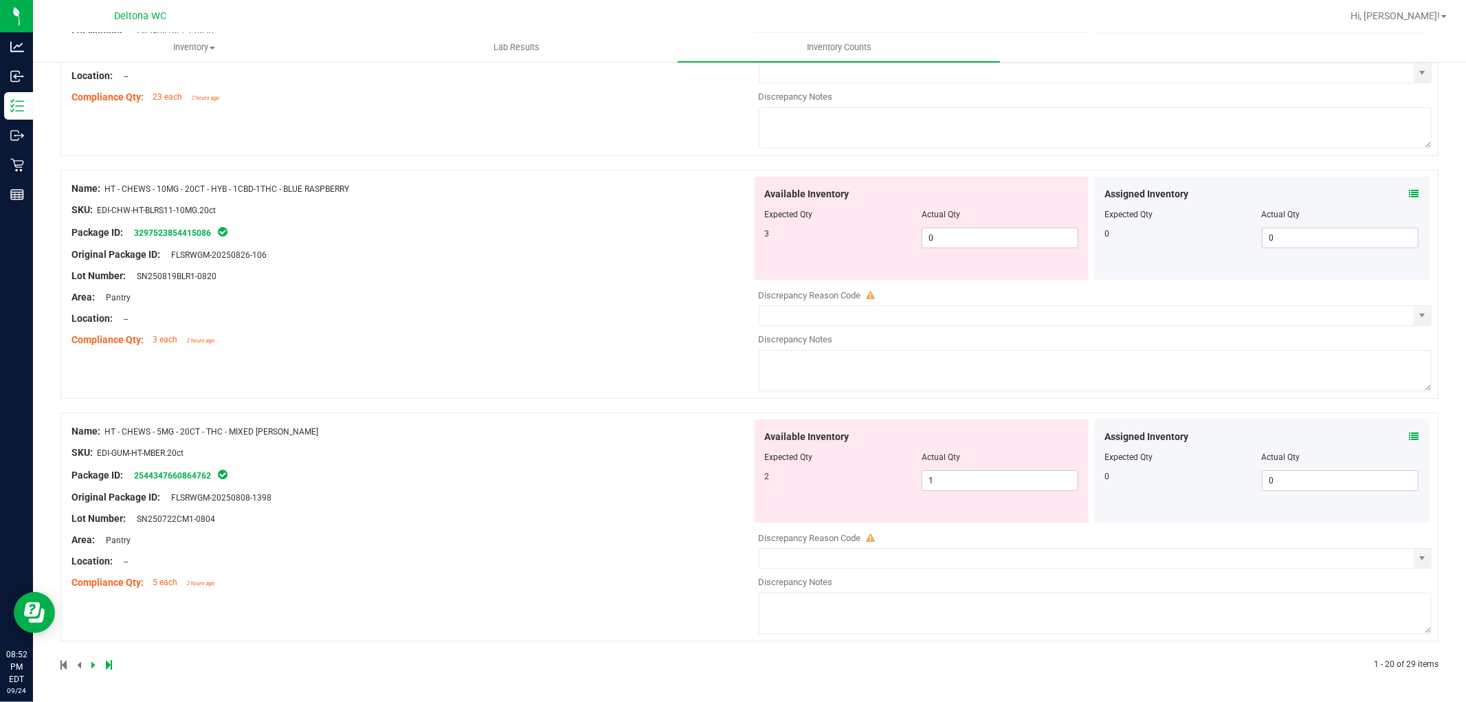
click at [93, 663] on icon at bounding box center [93, 665] width 4 height 8
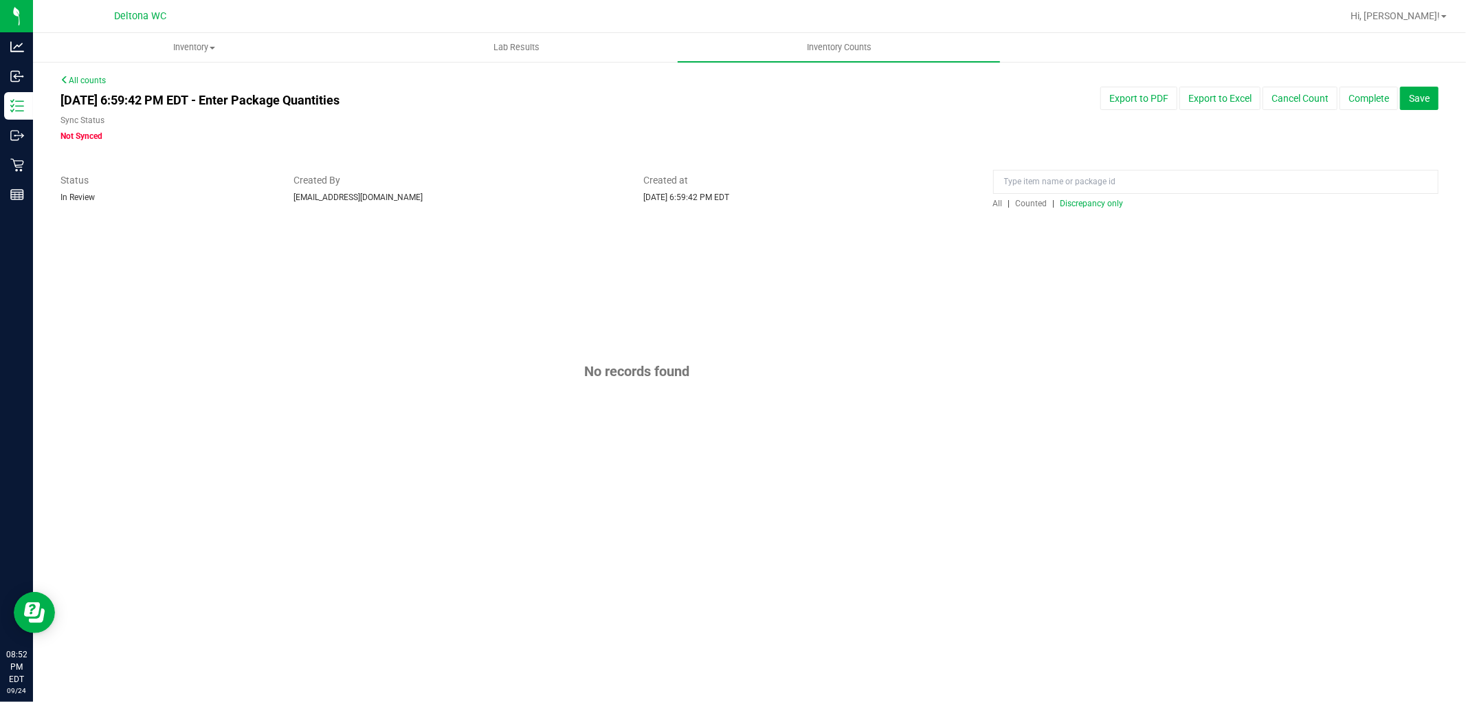
click at [1095, 200] on span "Discrepancy only" at bounding box center [1092, 204] width 63 height 10
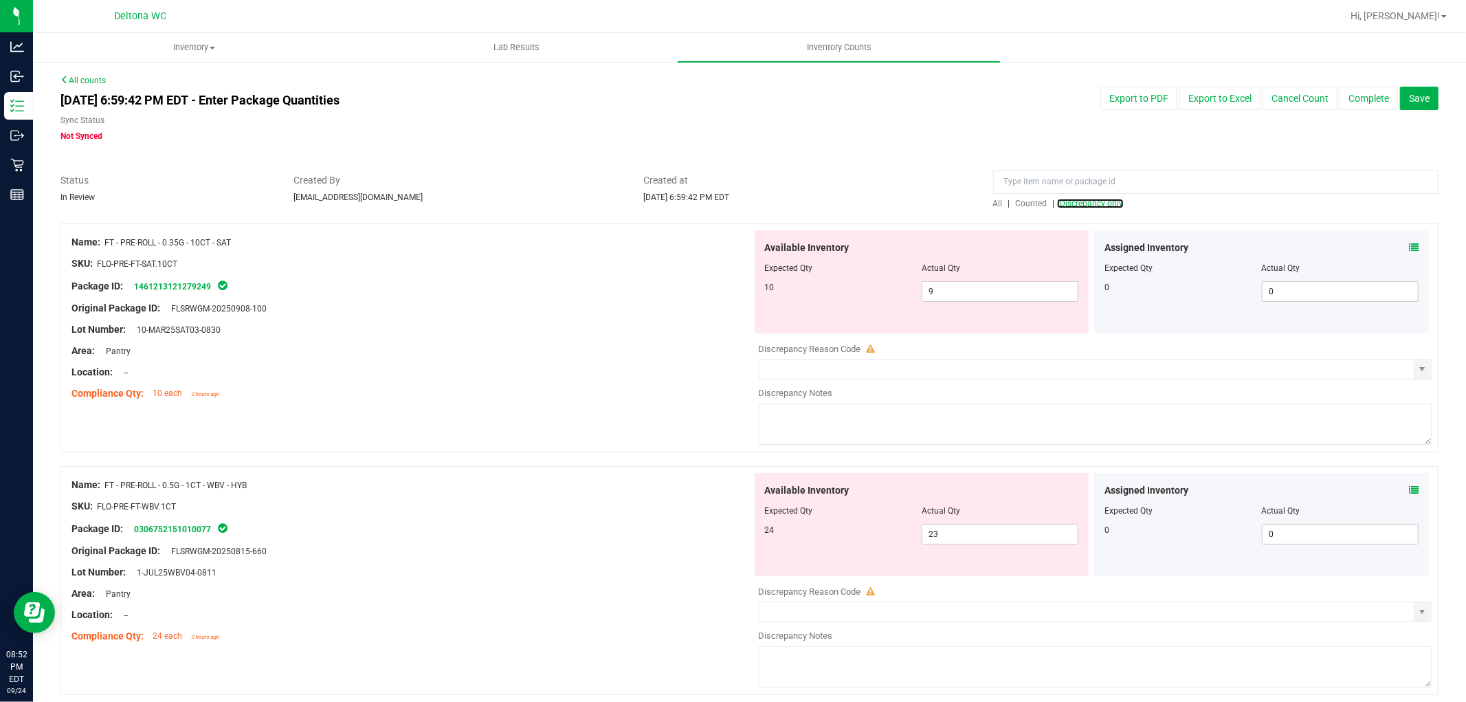
scroll to position [534, 0]
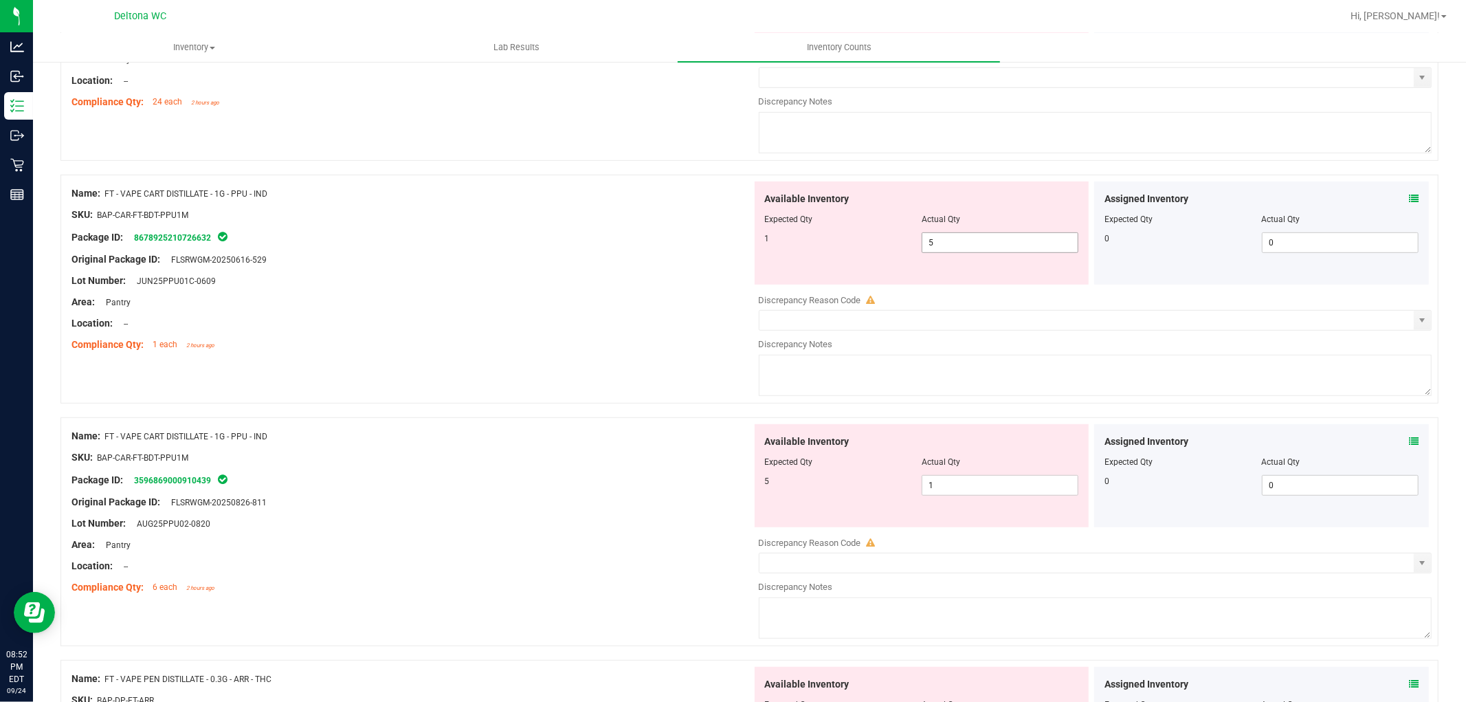
click at [1023, 241] on span "5 5" at bounding box center [1000, 242] width 157 height 21
click at [1023, 241] on input "5" at bounding box center [1000, 242] width 155 height 19
click at [1009, 241] on input "51" at bounding box center [1000, 242] width 155 height 19
type input "1"
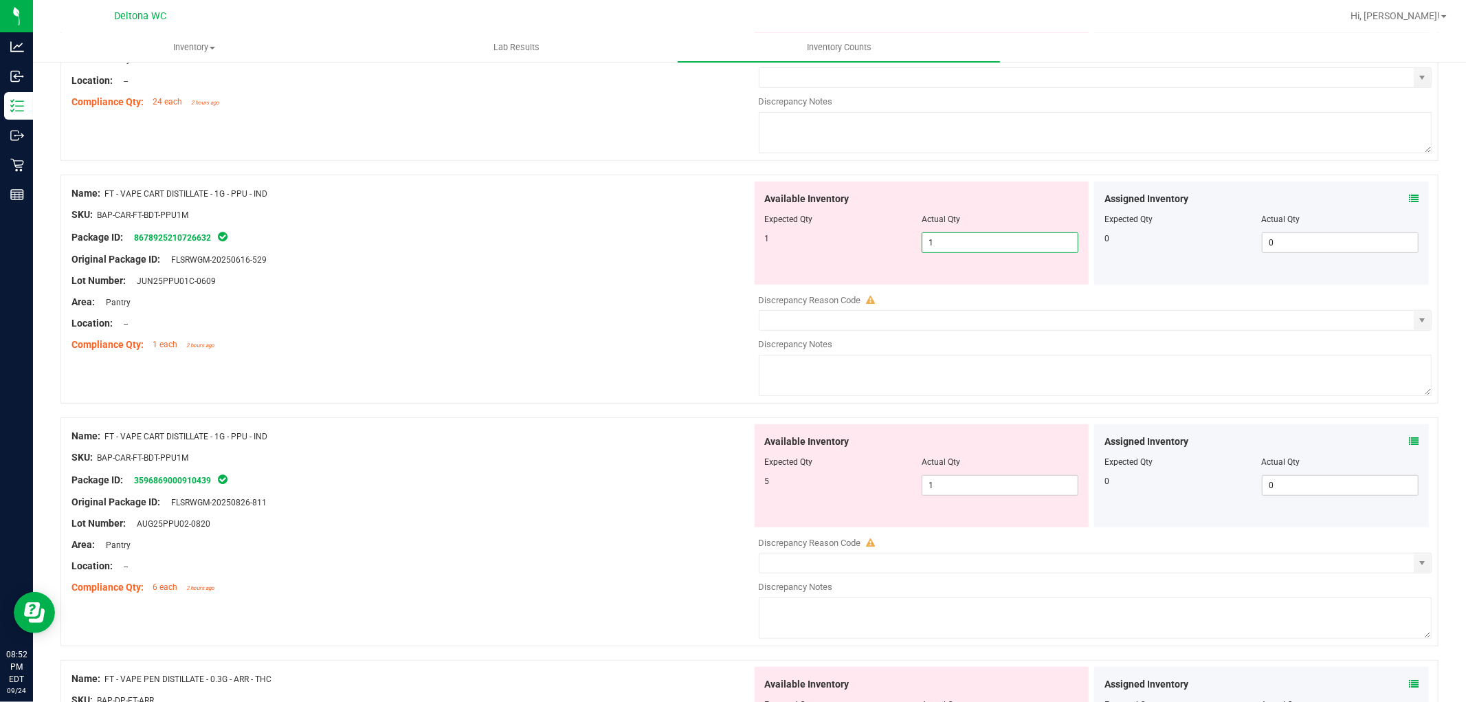
type input "1"
drag, startPoint x: 672, startPoint y: 383, endPoint x: 711, endPoint y: 393, distance: 39.7
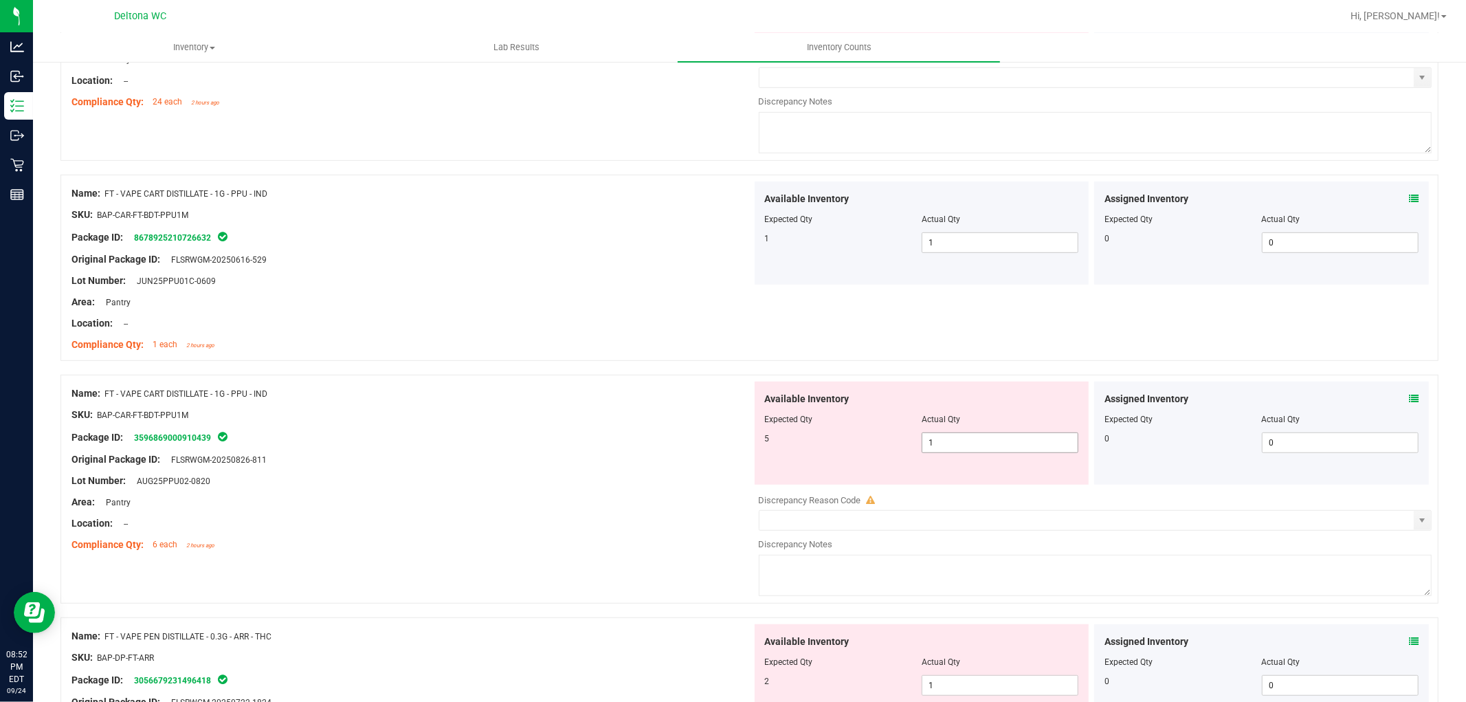
drag, startPoint x: 936, startPoint y: 439, endPoint x: 947, endPoint y: 443, distance: 11.1
click at [946, 443] on span "1 1" at bounding box center [1000, 442] width 157 height 21
click at [947, 442] on input "1" at bounding box center [1000, 442] width 155 height 19
type input "5"
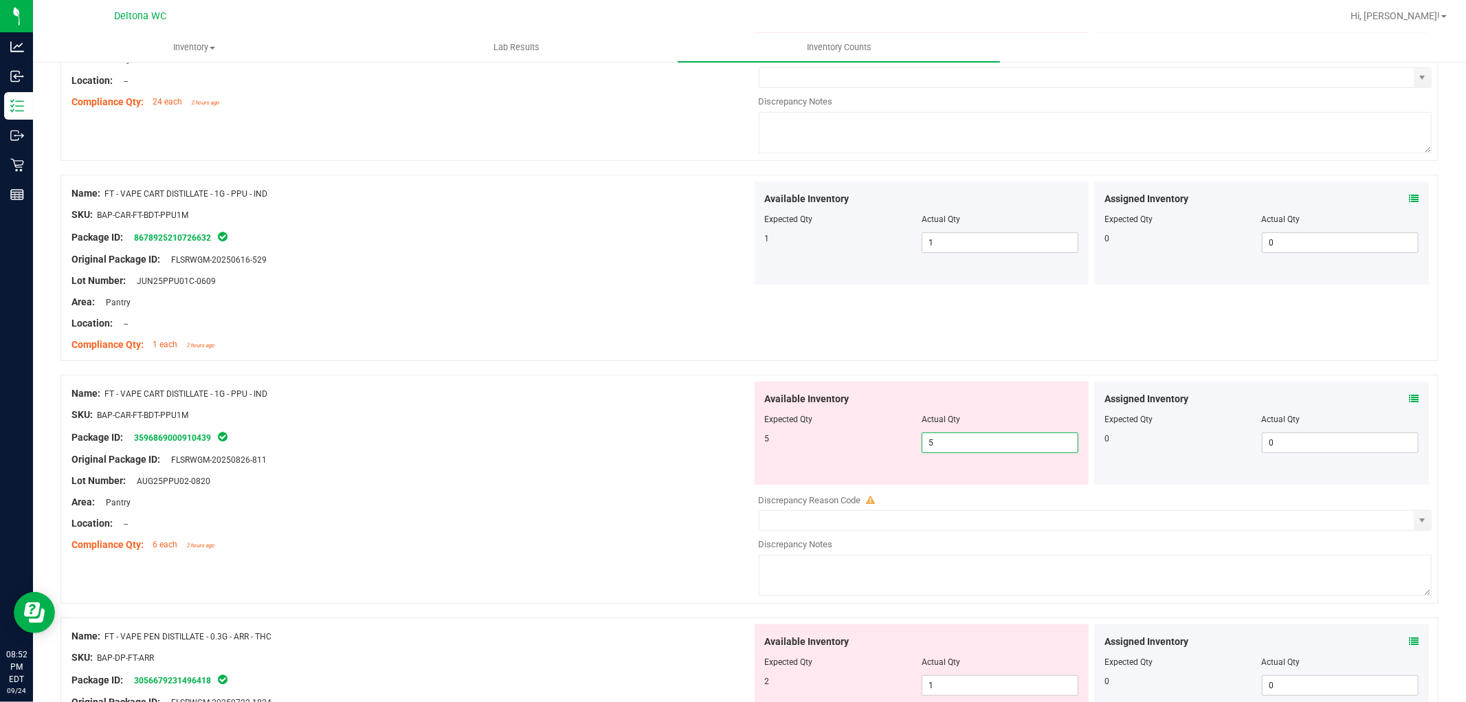
type input "5"
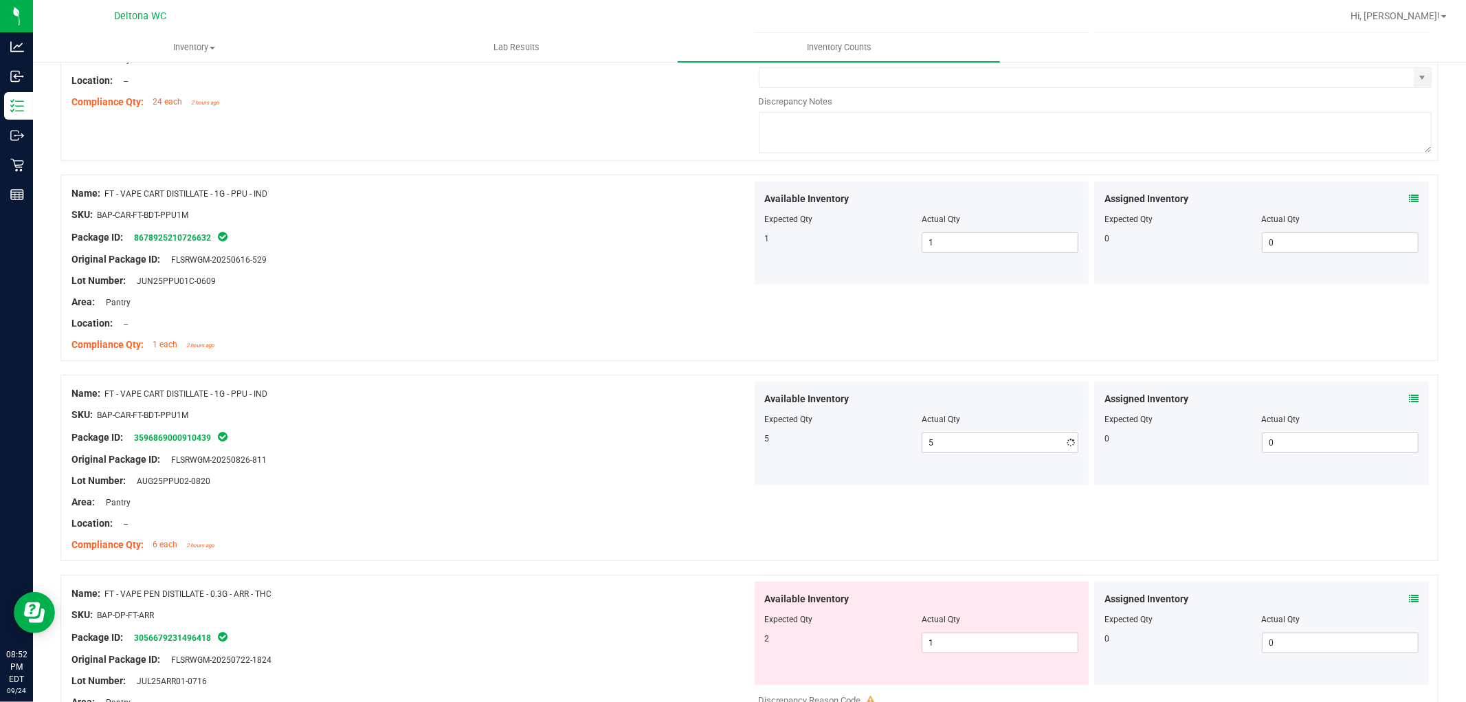
click at [674, 440] on div "Package ID: 3596869000910439" at bounding box center [411, 437] width 681 height 16
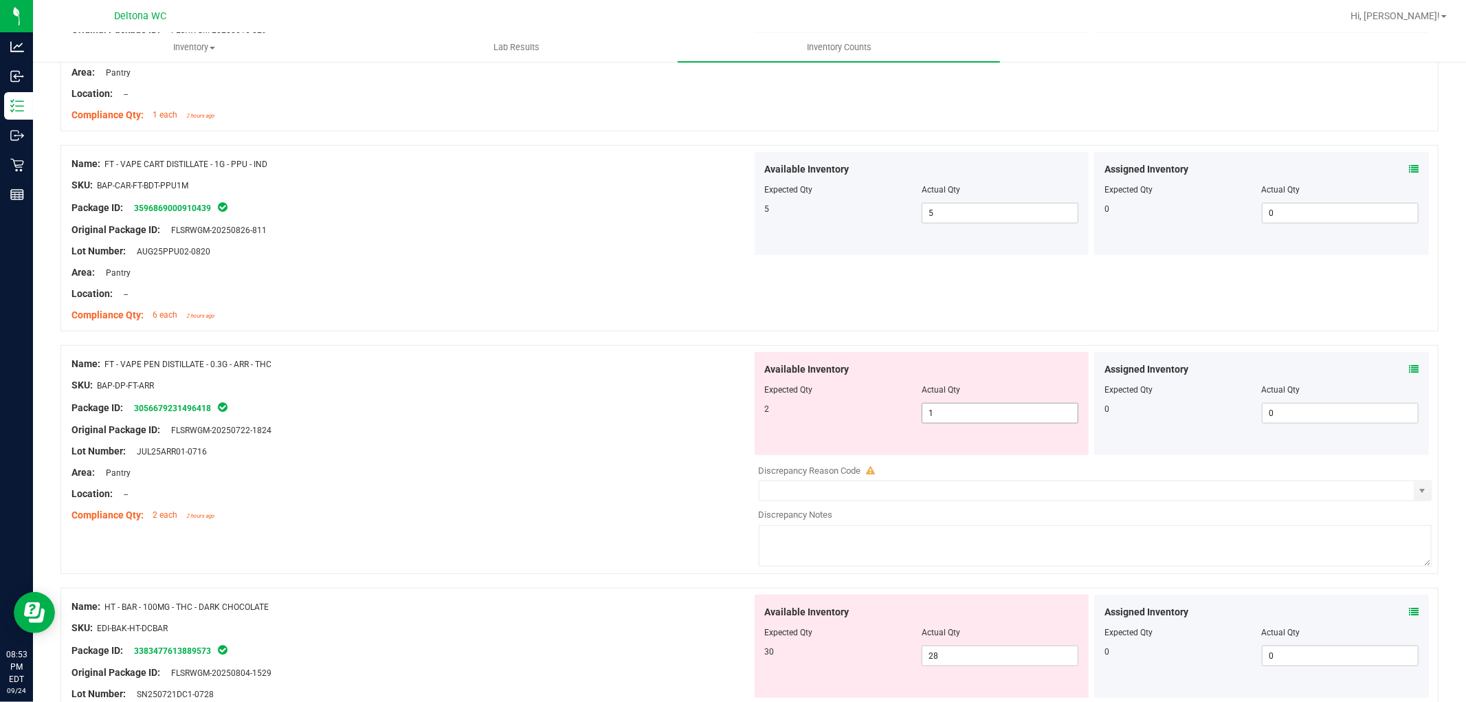
click at [973, 423] on span "1 1" at bounding box center [1000, 413] width 157 height 21
click at [968, 423] on input "1" at bounding box center [1000, 413] width 155 height 19
type input "2"
click at [531, 408] on div "Package ID: 3056679231496418" at bounding box center [411, 407] width 681 height 16
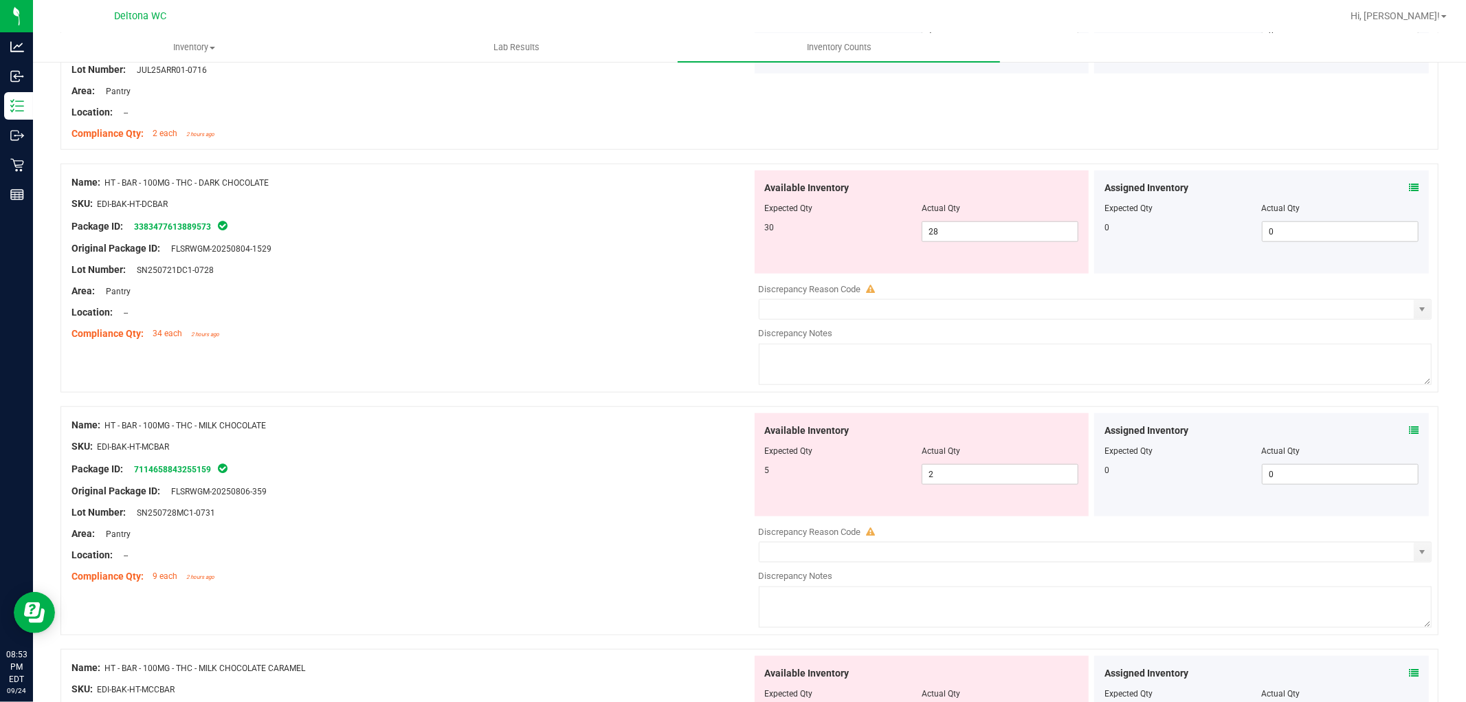
scroll to position [1298, 0]
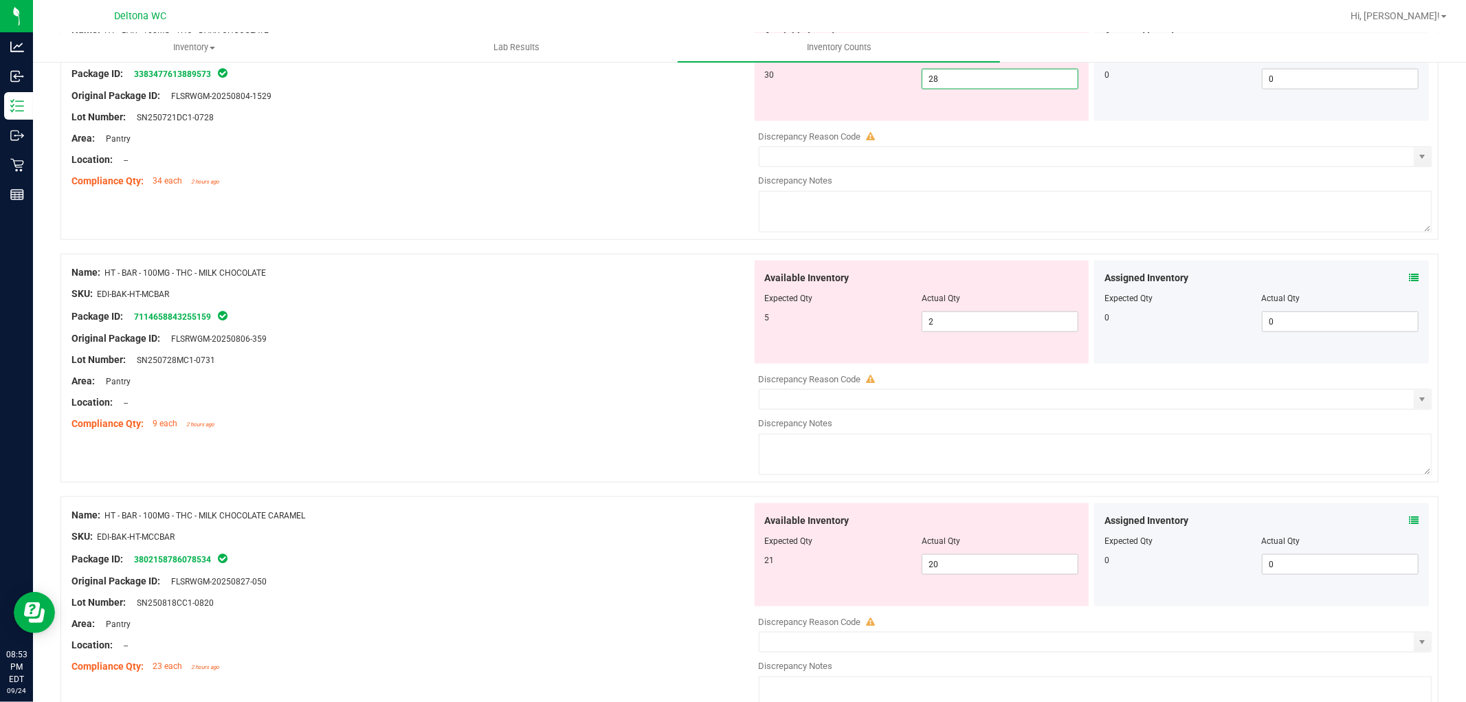
click at [973, 76] on span "28 28" at bounding box center [1000, 79] width 157 height 21
type input "29"
type input "30"
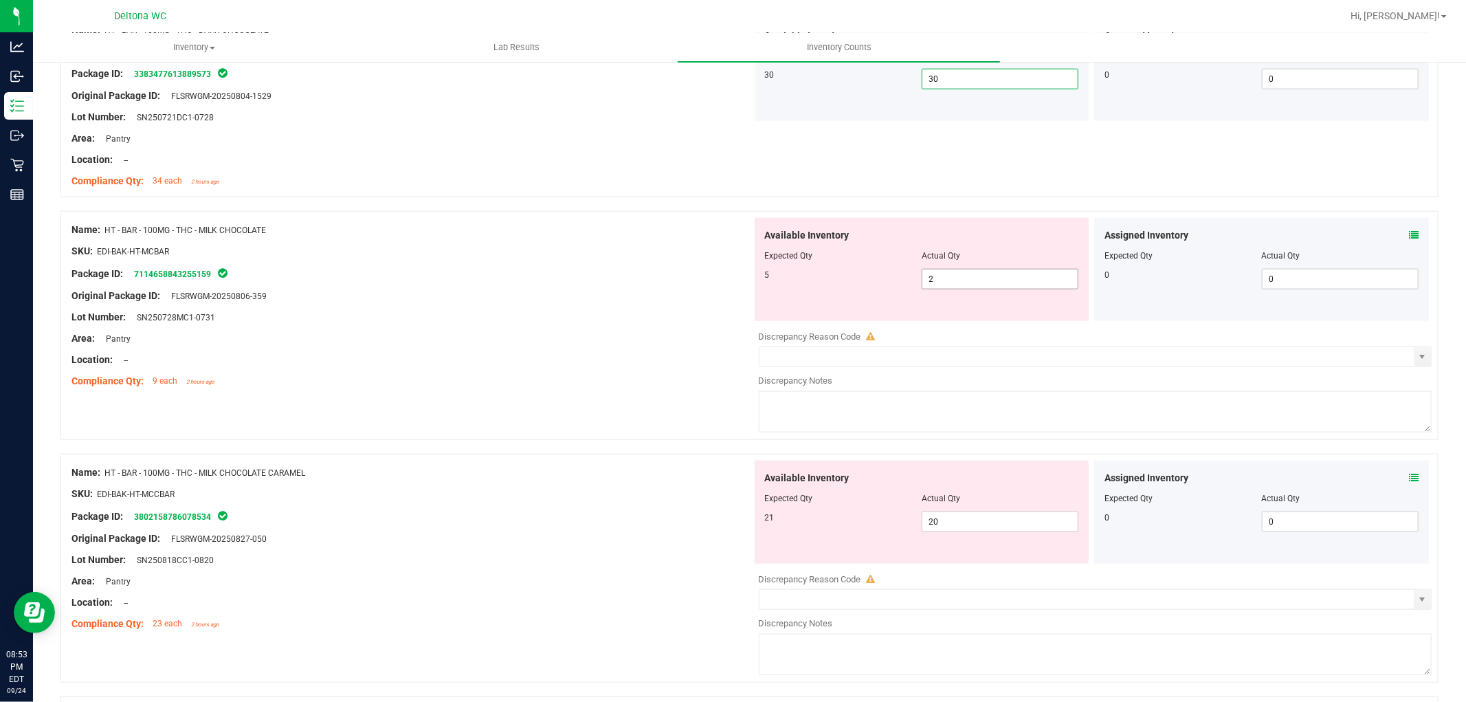
click at [981, 276] on span "2 2" at bounding box center [1000, 279] width 157 height 21
click at [981, 276] on input "2" at bounding box center [1000, 278] width 155 height 19
type input "5"
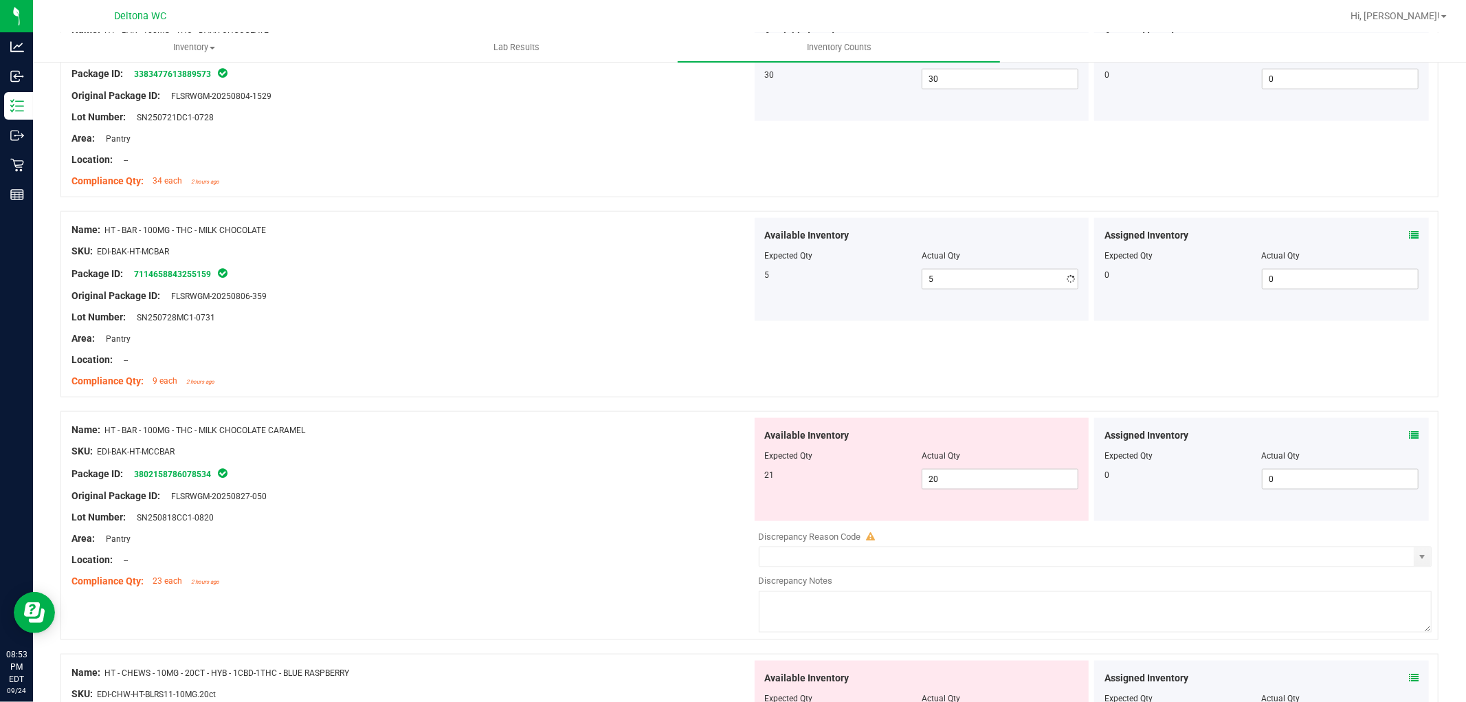
drag, startPoint x: 771, startPoint y: 274, endPoint x: 737, endPoint y: 285, distance: 35.4
click at [769, 276] on div "5" at bounding box center [843, 275] width 157 height 12
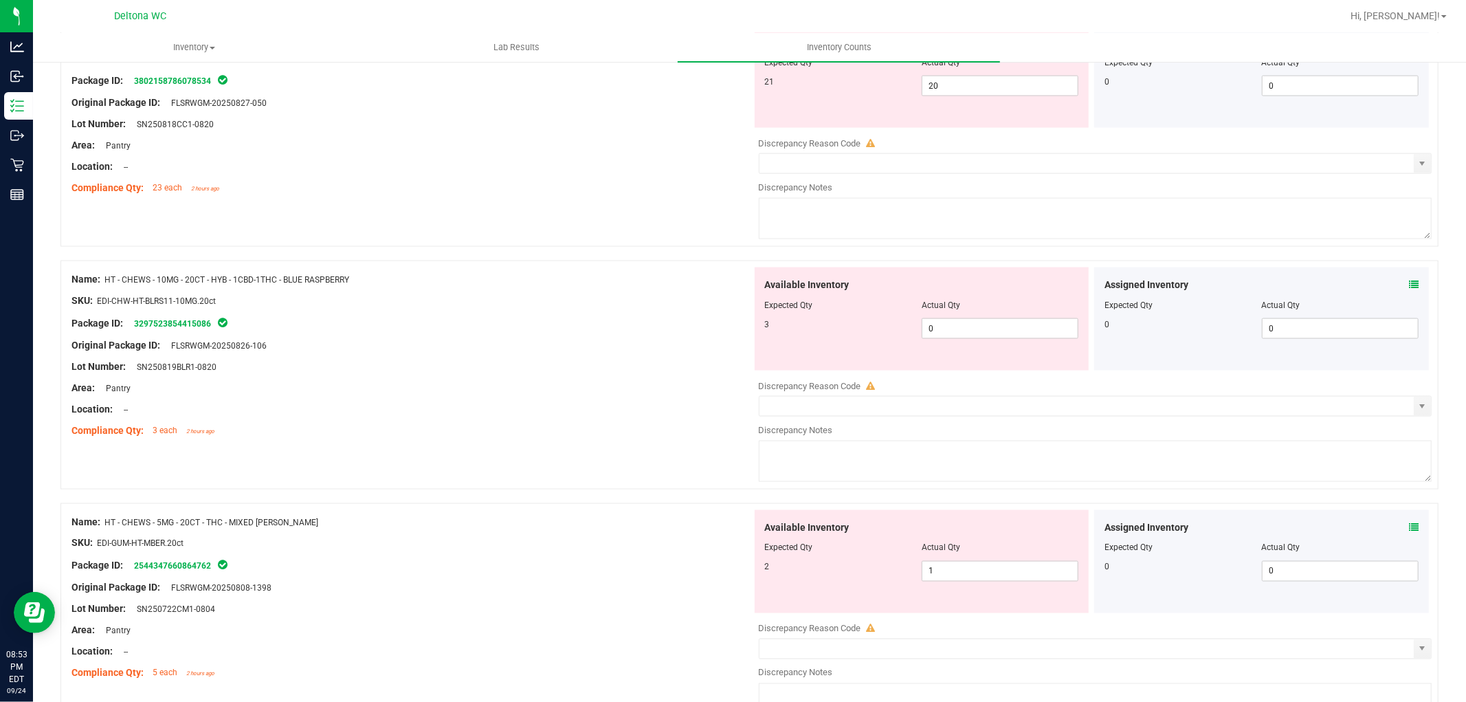
scroll to position [1604, 0]
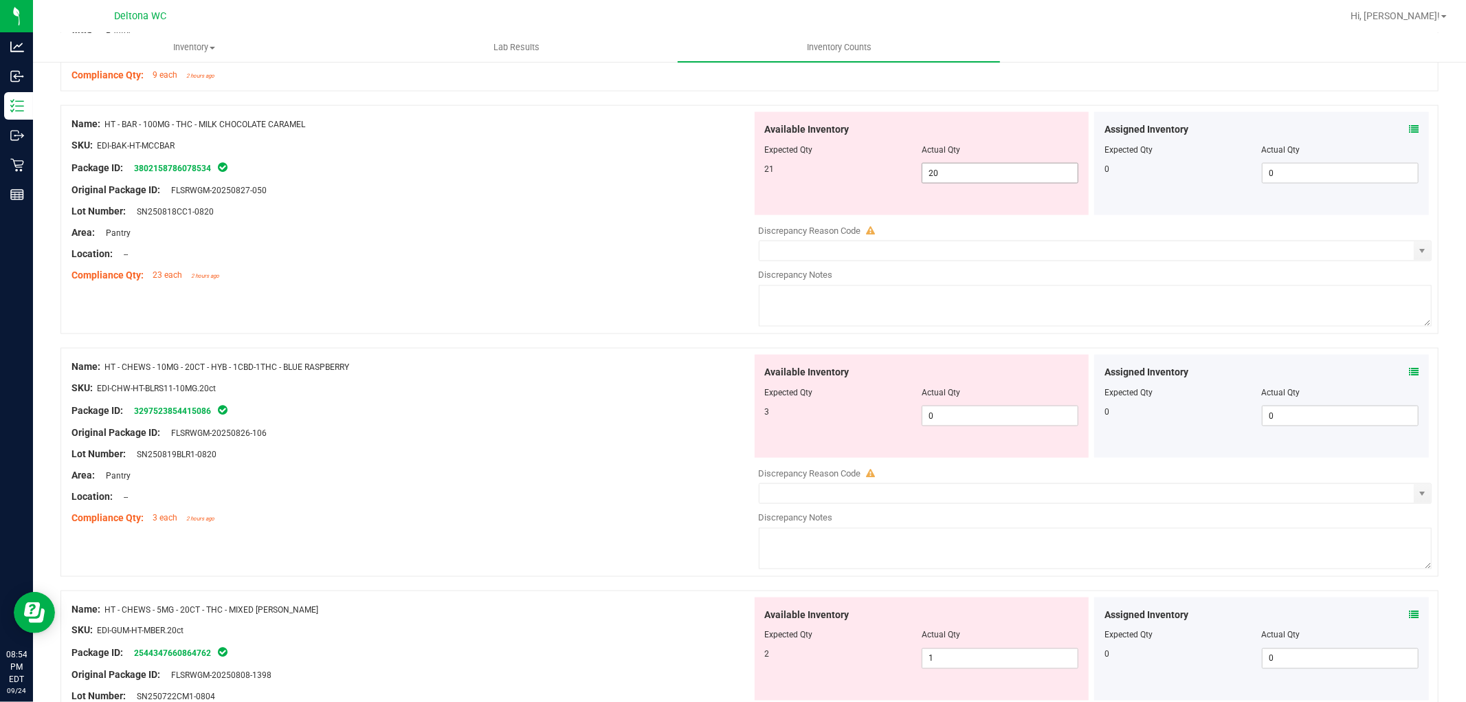
click at [978, 173] on span "20 20" at bounding box center [1000, 173] width 157 height 21
type input "21"
click at [630, 212] on div "Lot Number: SN250818CC1-0820" at bounding box center [411, 211] width 681 height 14
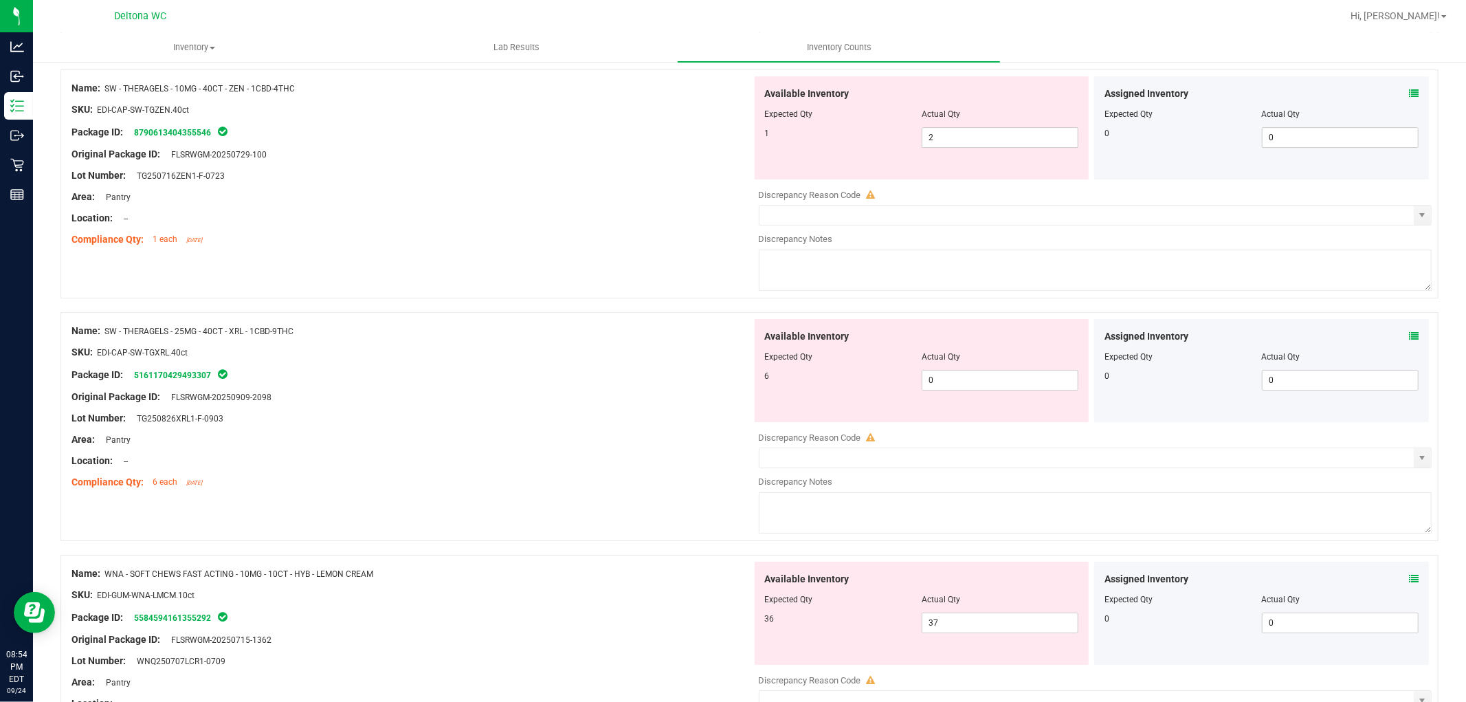
scroll to position [3934, 0]
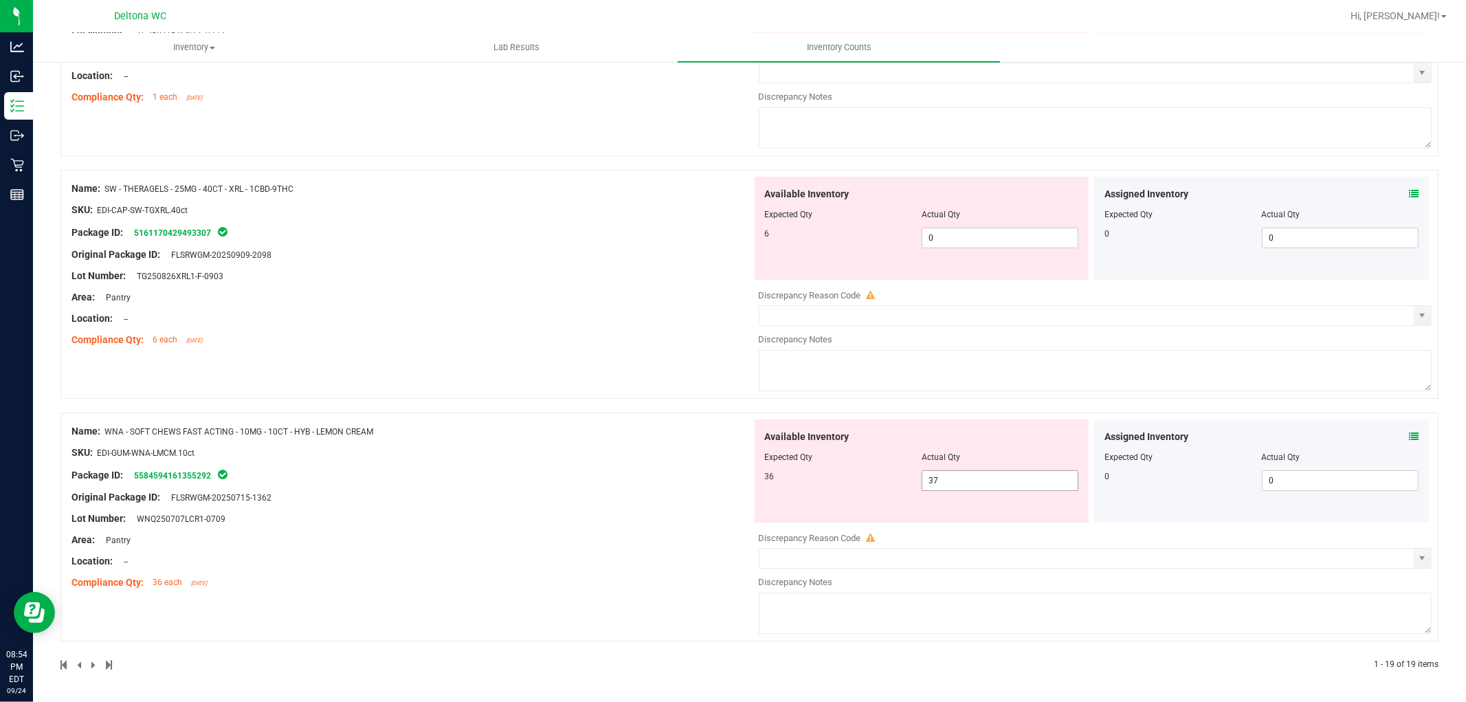
click at [1017, 478] on span "37 37" at bounding box center [1000, 480] width 157 height 21
click at [1432, 7] on div "Hi, [PERSON_NAME]!" at bounding box center [1398, 16] width 107 height 24
click at [1420, 14] on span "Hi, [PERSON_NAME]!" at bounding box center [1395, 15] width 89 height 11
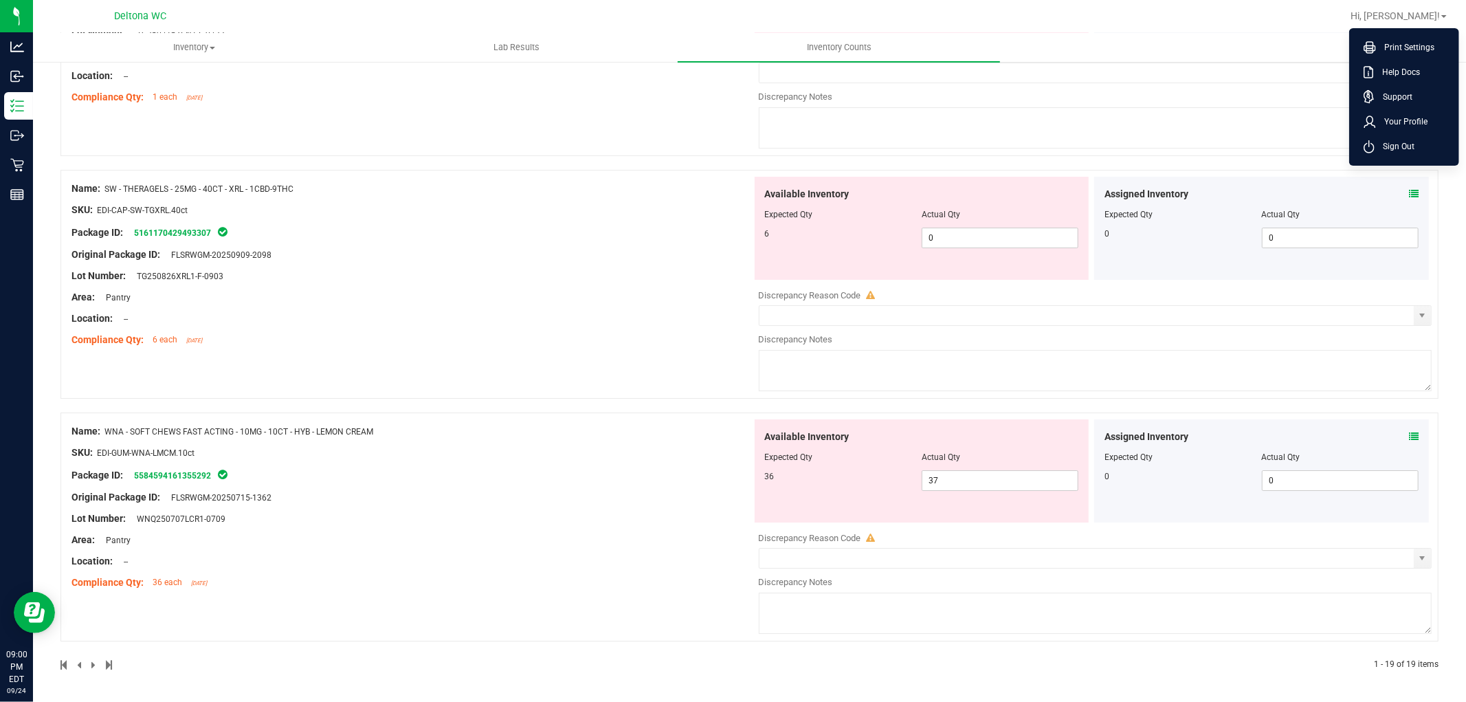
click at [1417, 137] on li "Sign Out" at bounding box center [1404, 146] width 103 height 25
